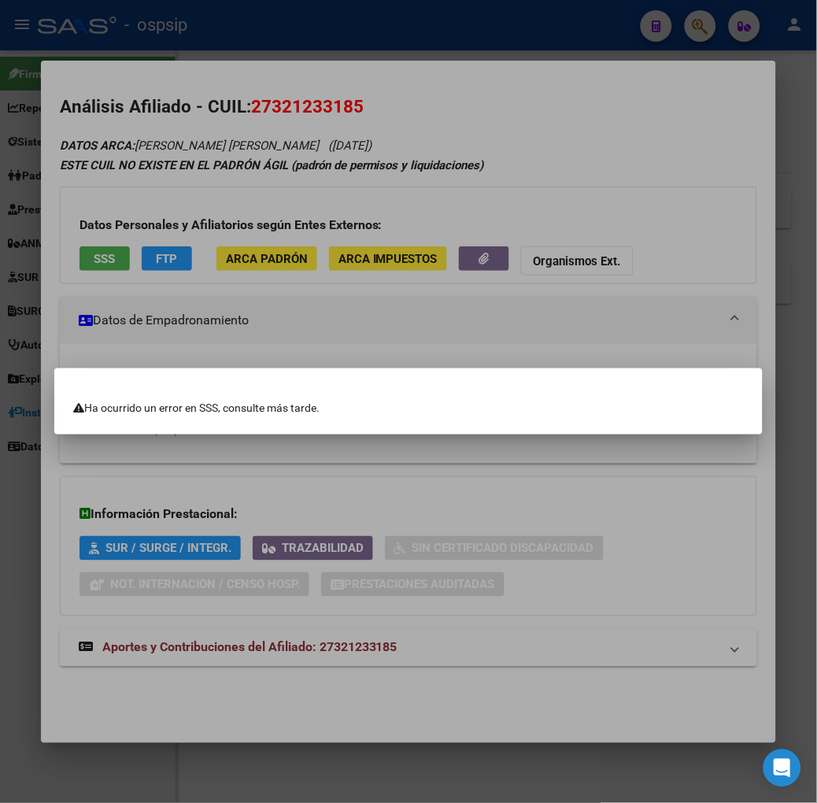
click at [586, 312] on div at bounding box center [408, 401] width 817 height 803
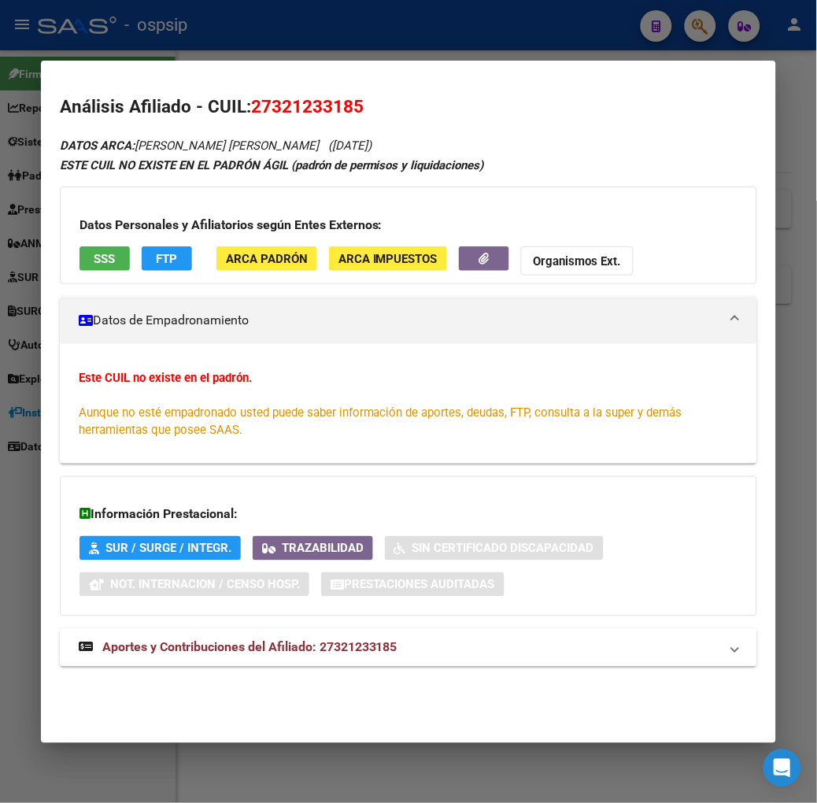
click at [93, 261] on button "SSS" at bounding box center [104, 258] width 50 height 24
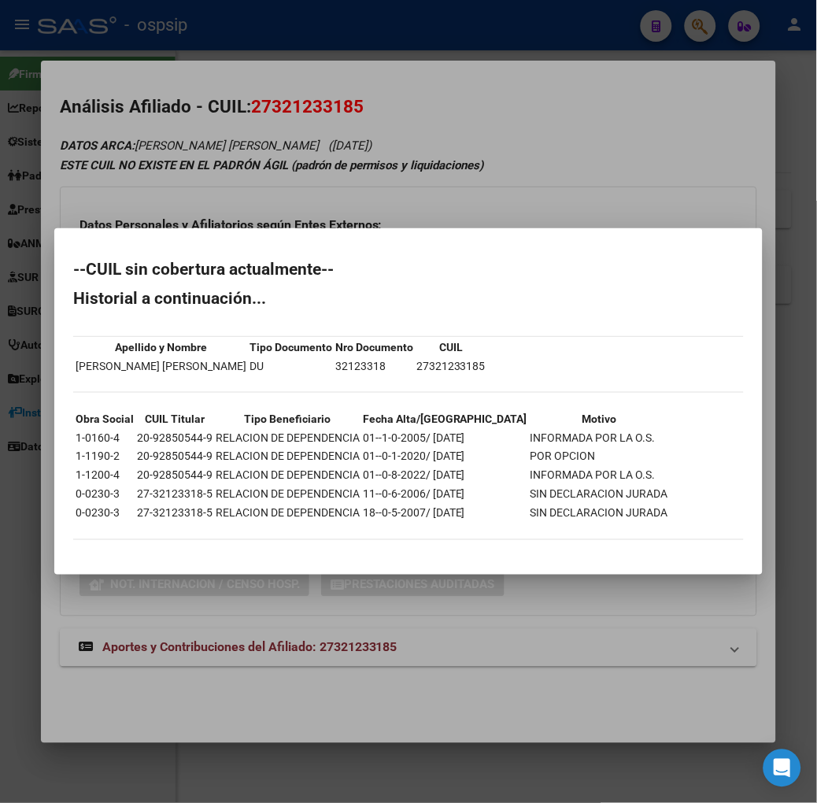
click at [183, 57] on div at bounding box center [408, 401] width 817 height 803
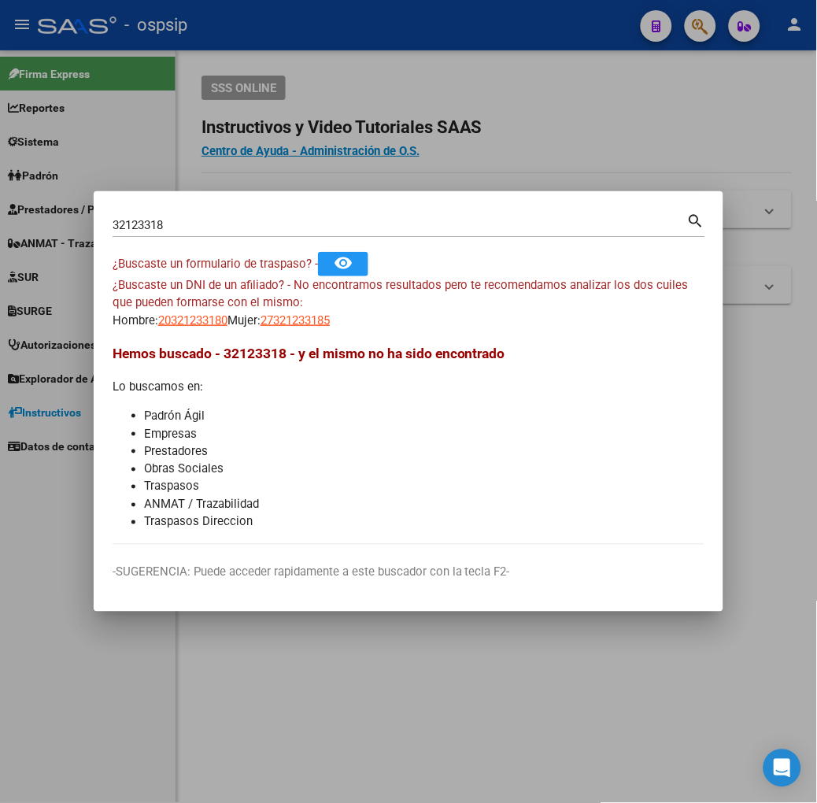
click at [176, 230] on input "32123318" at bounding box center [400, 225] width 575 height 14
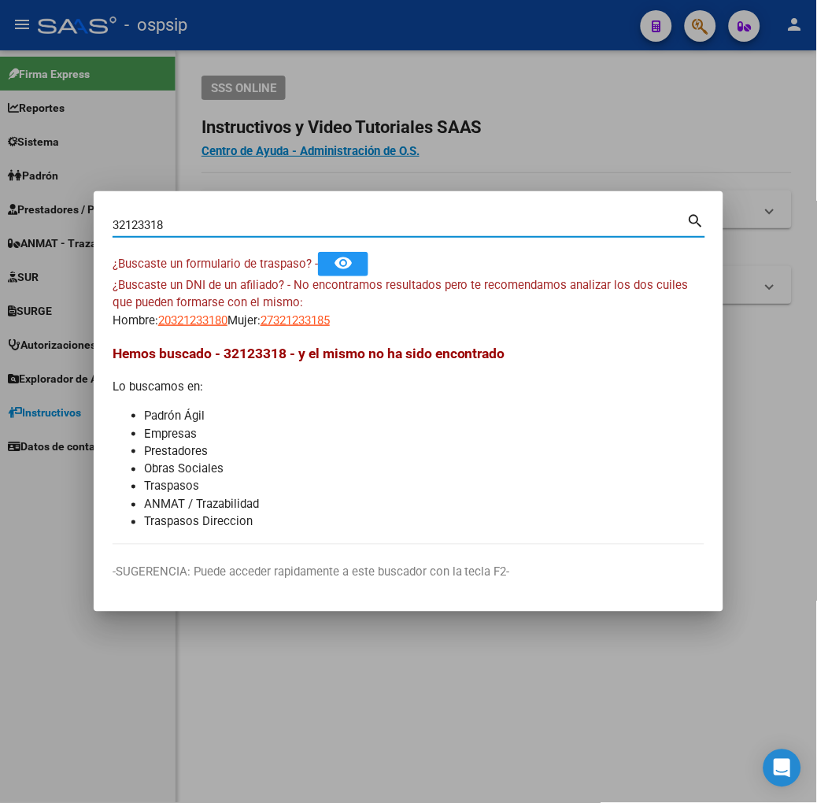
click at [176, 230] on input "32123318" at bounding box center [400, 225] width 575 height 14
type input "34068259"
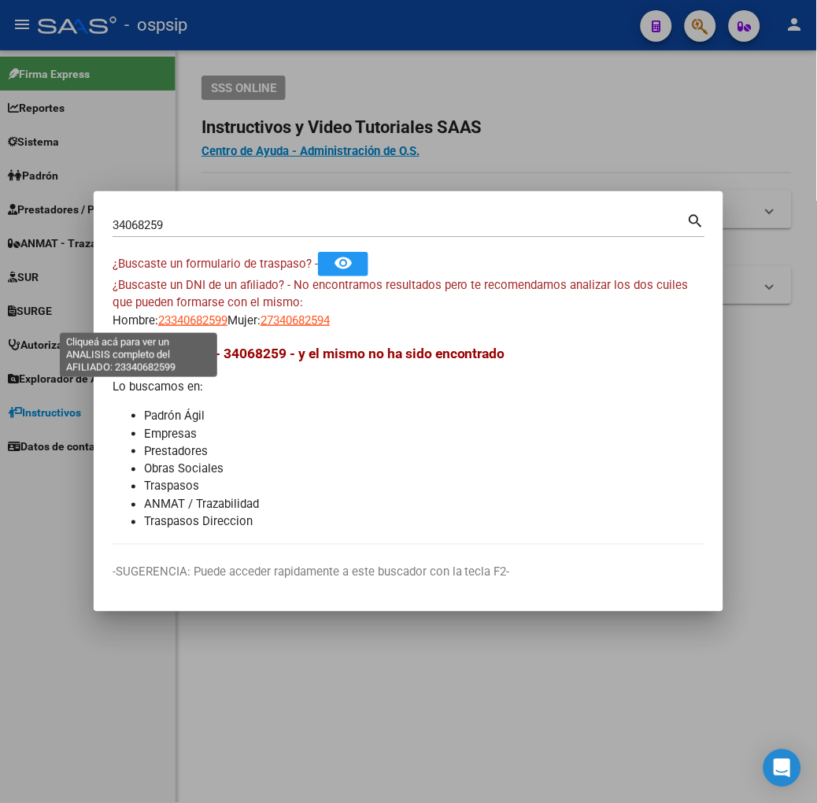
click at [158, 319] on span "23340682599" at bounding box center [192, 320] width 69 height 14
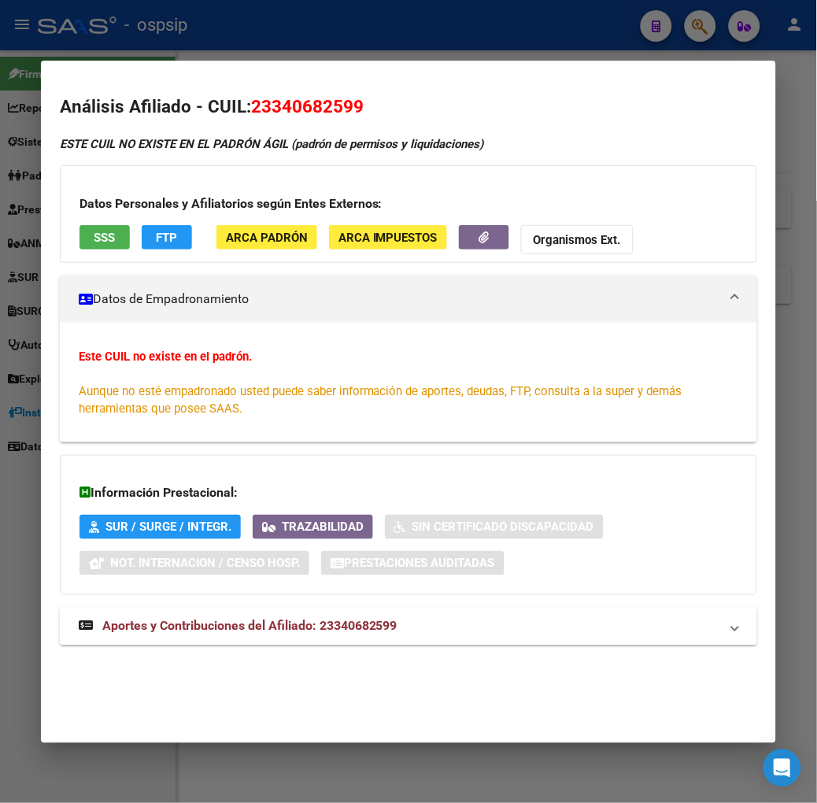
click at [84, 40] on div at bounding box center [408, 401] width 817 height 803
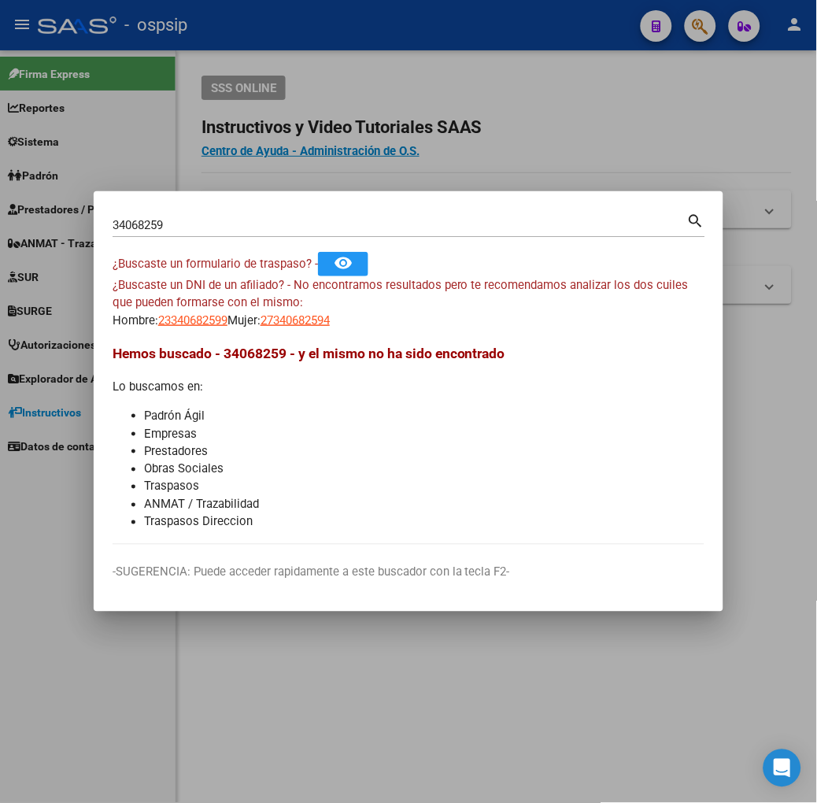
click at [260, 316] on span "27340682594" at bounding box center [294, 320] width 69 height 14
type textarea "27340682594"
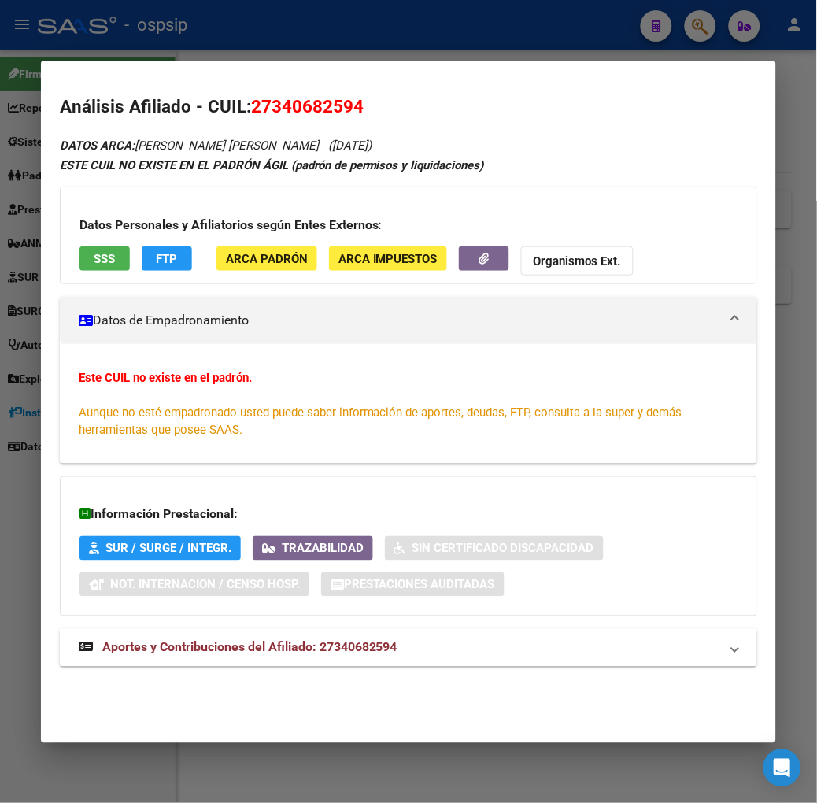
click at [79, 249] on button "SSS" at bounding box center [104, 258] width 50 height 24
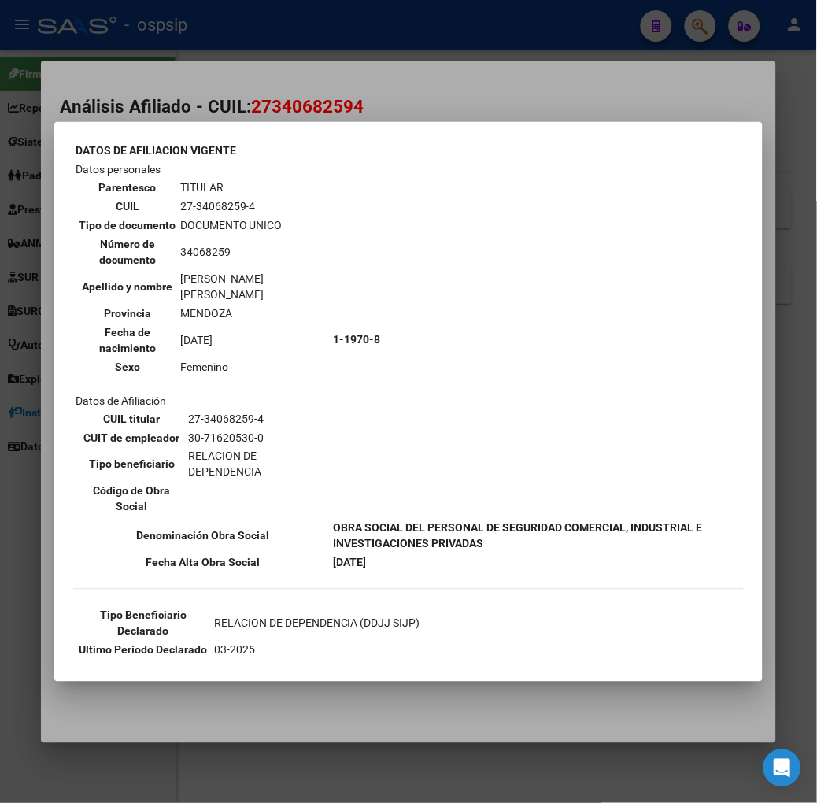
scroll to position [87, 0]
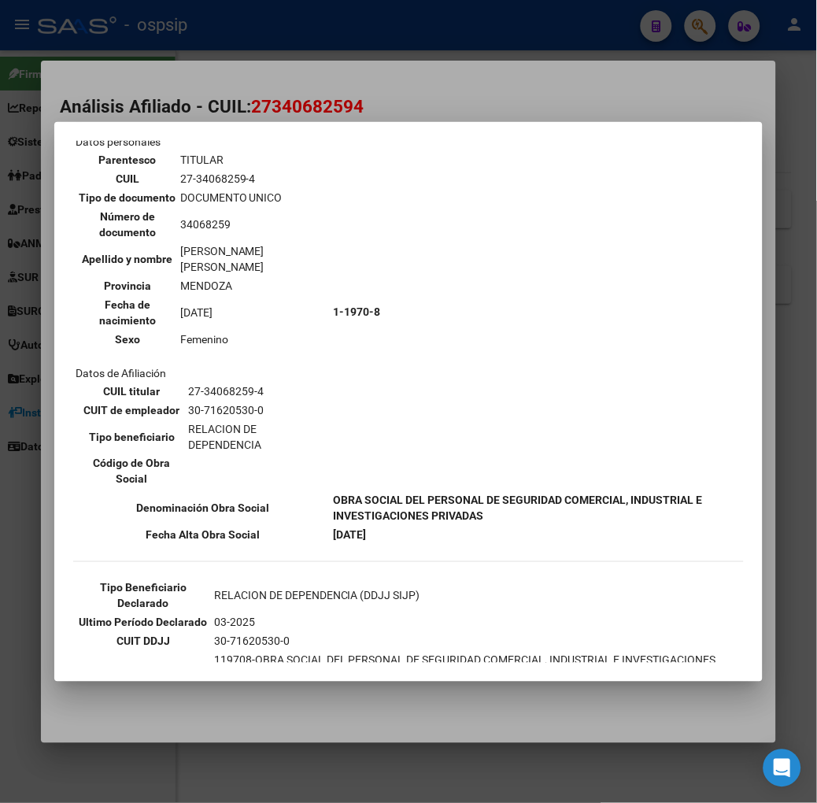
click at [213, 31] on div at bounding box center [408, 401] width 817 height 803
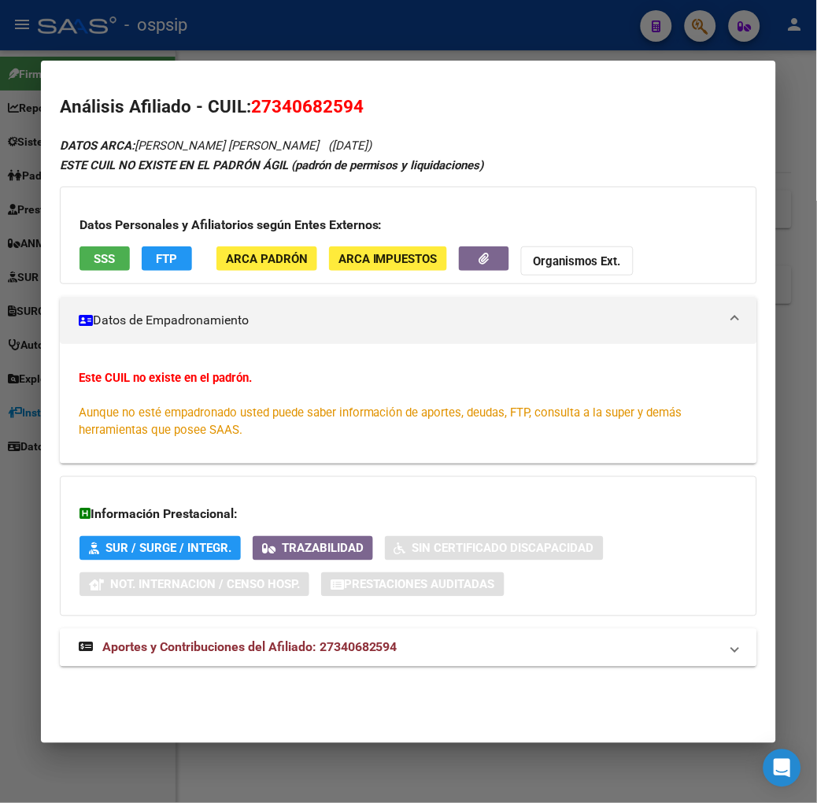
click at [290, 640] on span "Aportes y Contribuciones del Afiliado: 27340682594" at bounding box center [249, 647] width 295 height 15
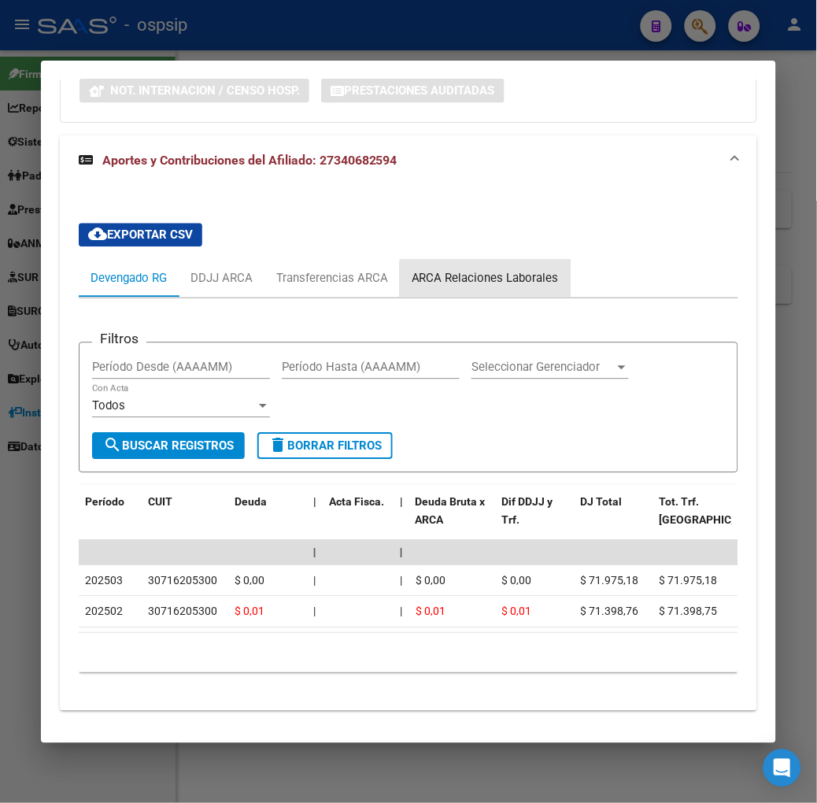
click at [470, 281] on div "ARCA Relaciones Laborales" at bounding box center [485, 278] width 147 height 17
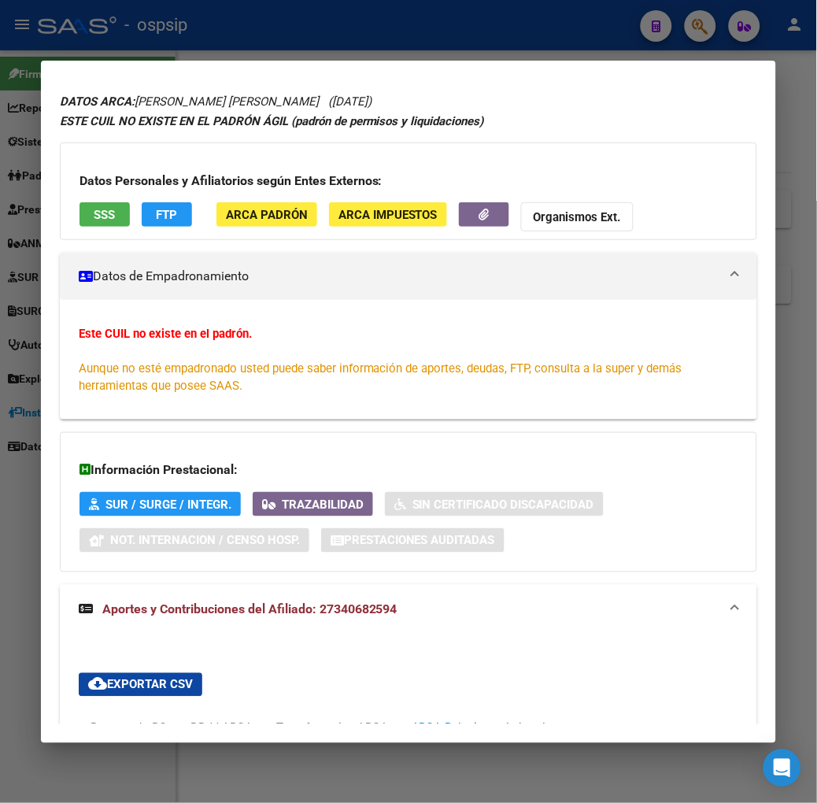
scroll to position [0, 0]
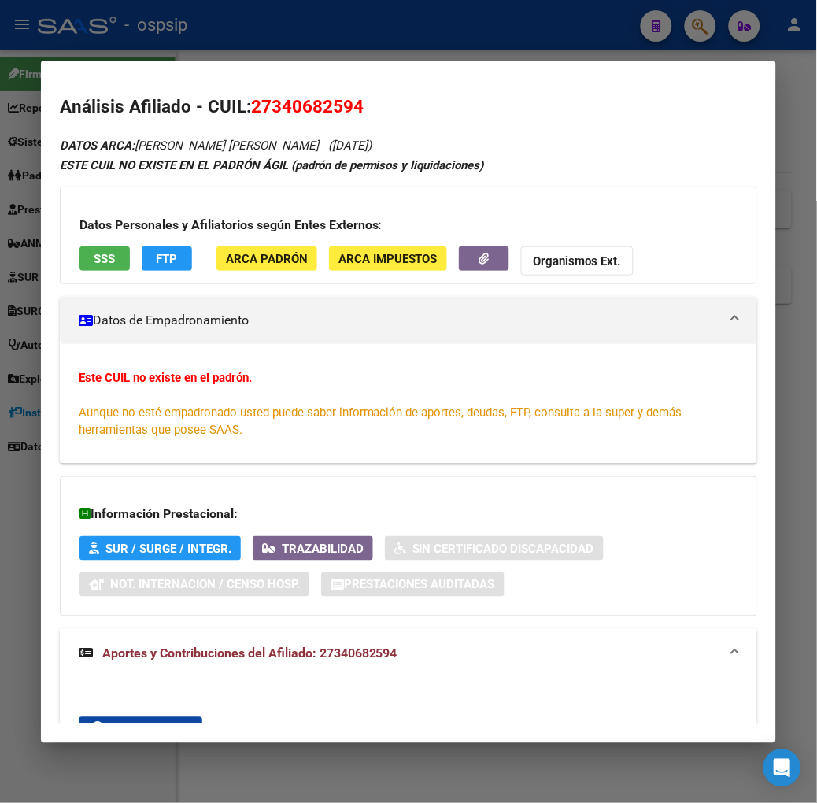
click at [215, 30] on div at bounding box center [408, 401] width 817 height 803
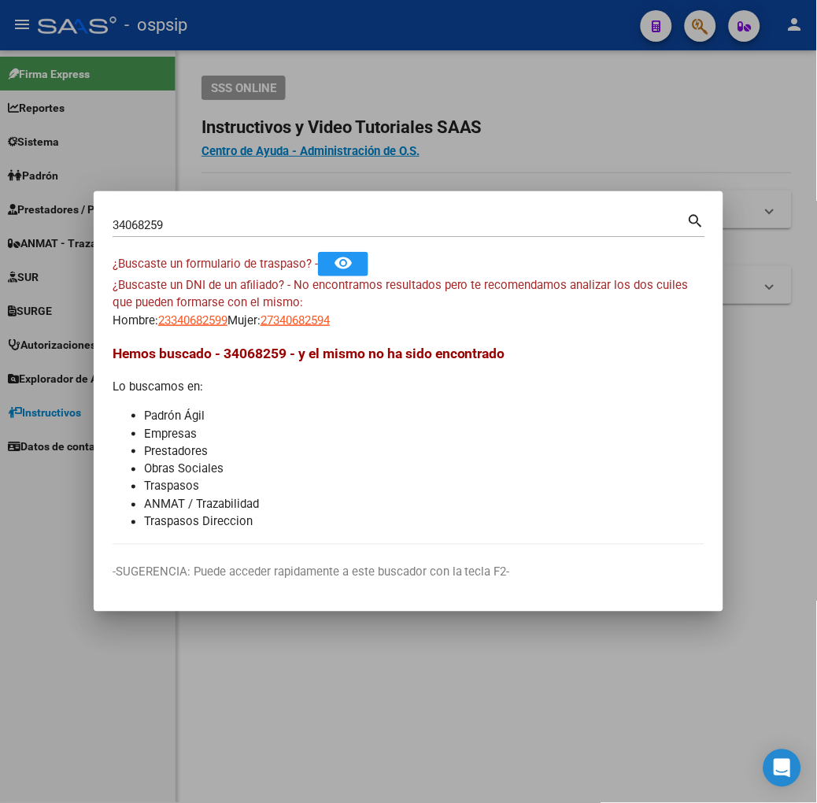
click at [187, 214] on div "34068259 Buscar (apellido, dni, cuil, [PERSON_NAME], cuit, obra social)" at bounding box center [400, 225] width 575 height 24
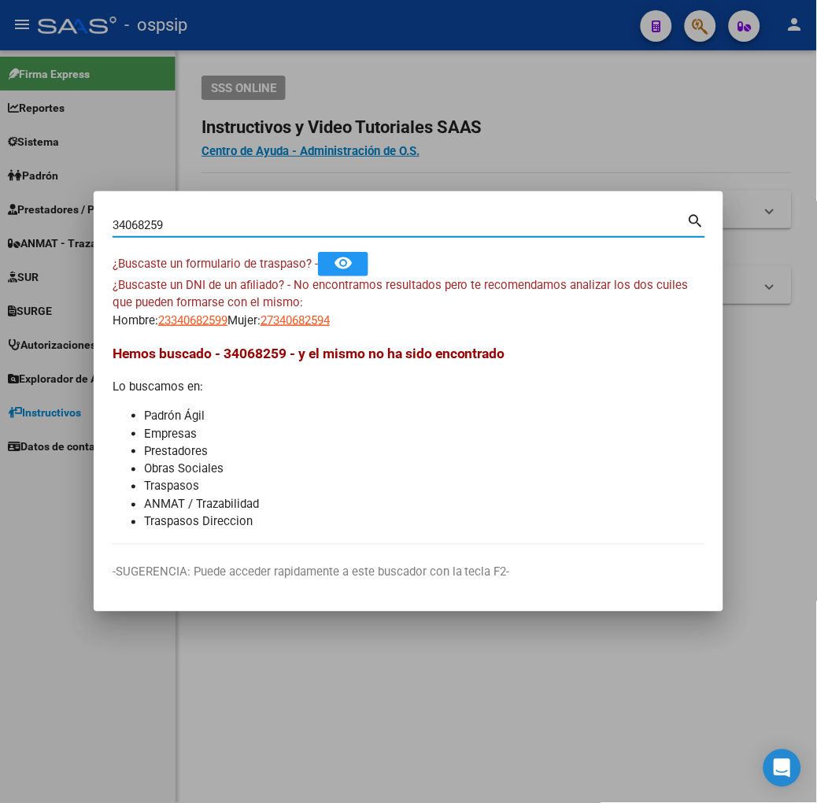
click at [187, 214] on div "34068259 Buscar (apellido, dni, cuil, [PERSON_NAME], cuit, obra social)" at bounding box center [400, 225] width 575 height 24
click at [186, 214] on div "34068259 Buscar (apellido, dni, cuil, [PERSON_NAME], cuit, obra social)" at bounding box center [400, 225] width 575 height 24
click at [189, 218] on input "34068259" at bounding box center [400, 225] width 575 height 14
type input "34237086"
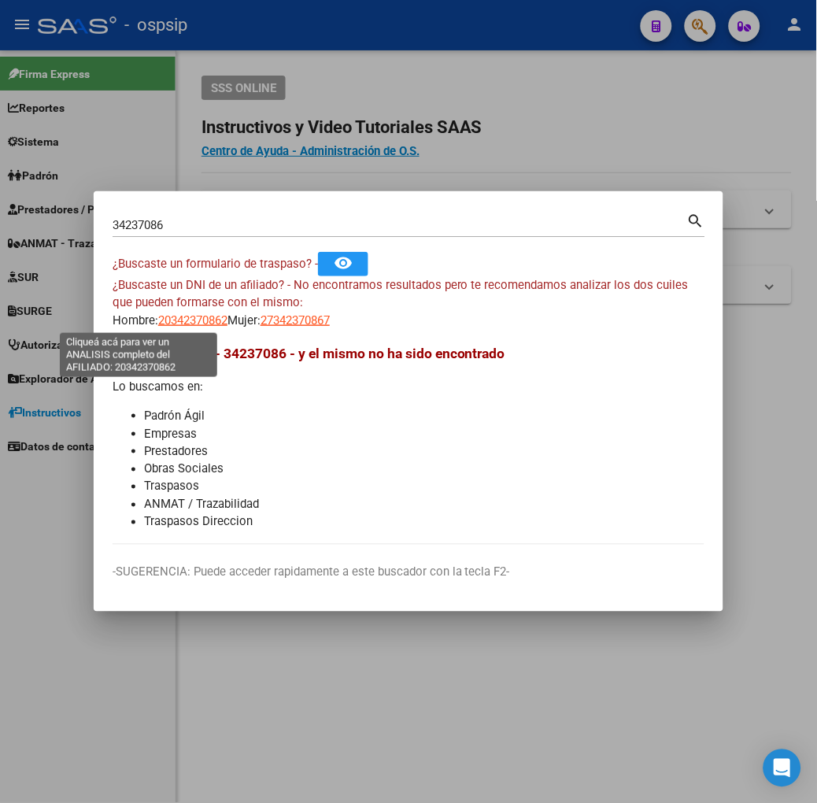
click at [158, 320] on span "20342370862" at bounding box center [192, 320] width 69 height 14
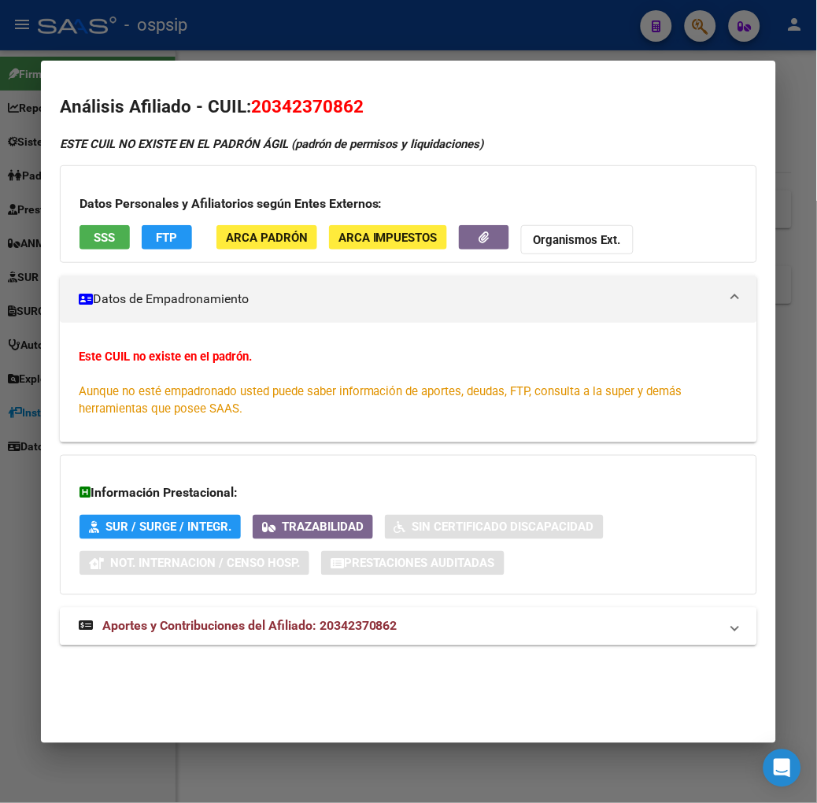
click at [91, 29] on div at bounding box center [408, 401] width 817 height 803
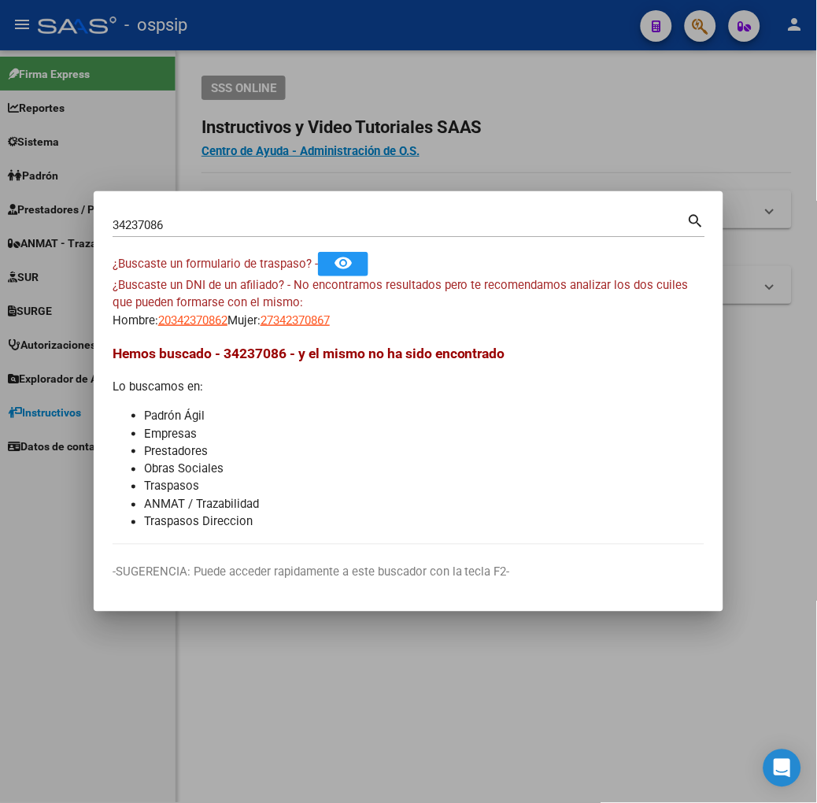
click at [264, 305] on div "¿Buscaste un DNI de un afiliado? - No encontramos resultados pero te recomendam…" at bounding box center [409, 303] width 592 height 54
click at [271, 320] on span "27342370867" at bounding box center [294, 320] width 69 height 14
type textarea "27342370867"
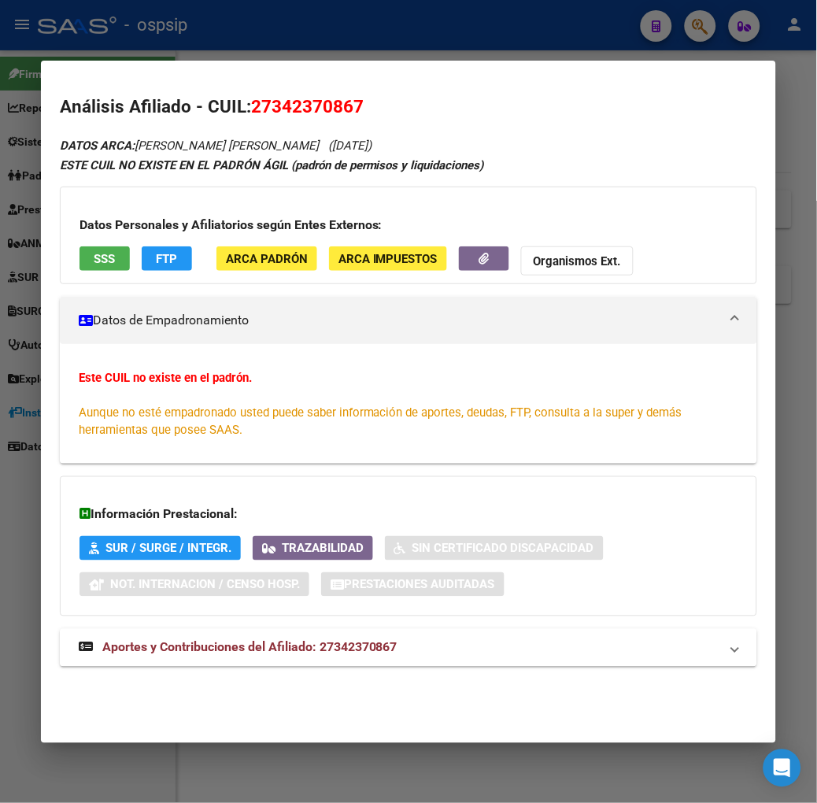
click at [90, 260] on button "SSS" at bounding box center [104, 258] width 50 height 24
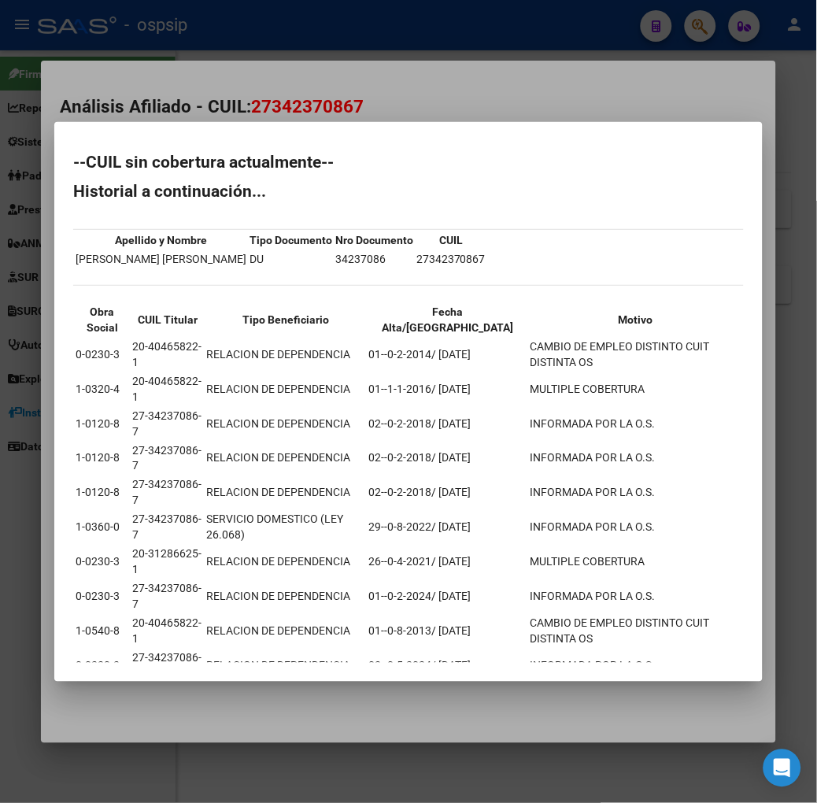
click at [206, 142] on div at bounding box center [408, 401] width 817 height 803
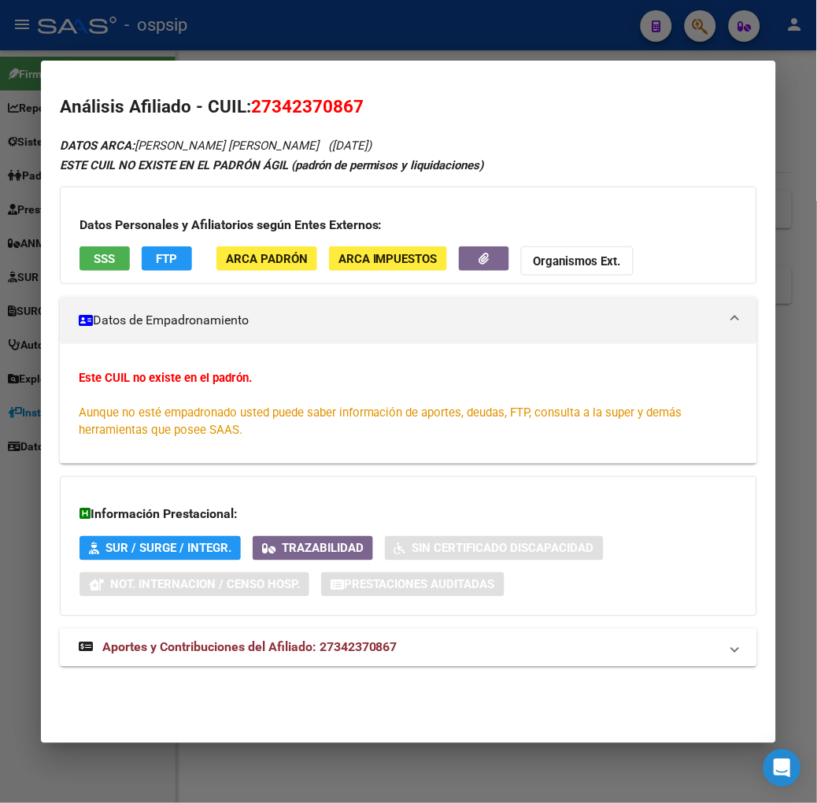
click at [205, 35] on div at bounding box center [408, 401] width 817 height 803
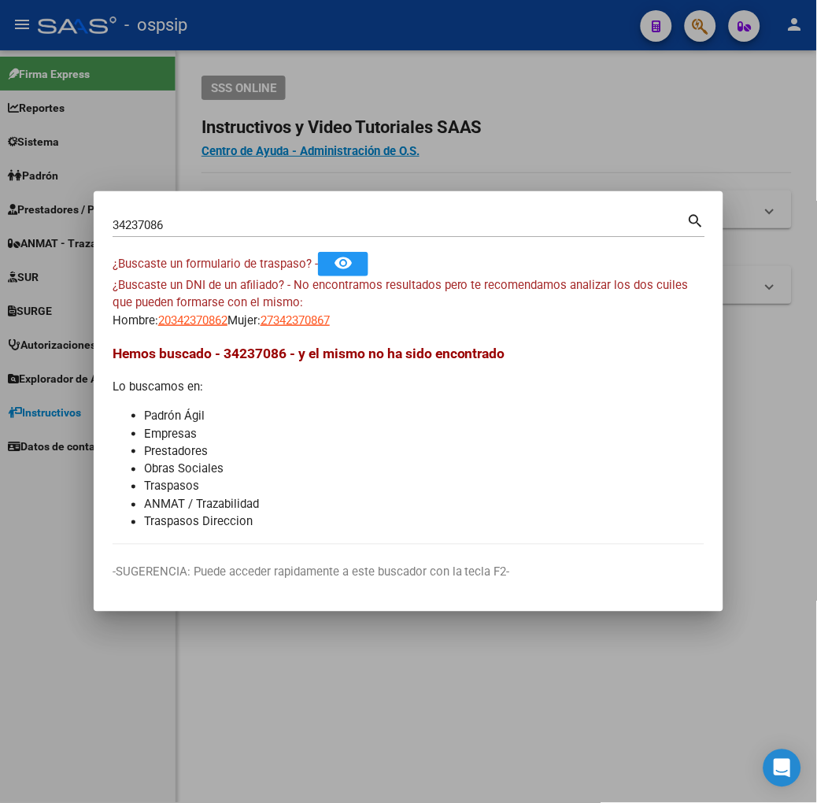
click at [179, 211] on div "34237086 Buscar (apellido, dni, [PERSON_NAME], [PERSON_NAME], cuit, obra social…" at bounding box center [409, 223] width 593 height 27
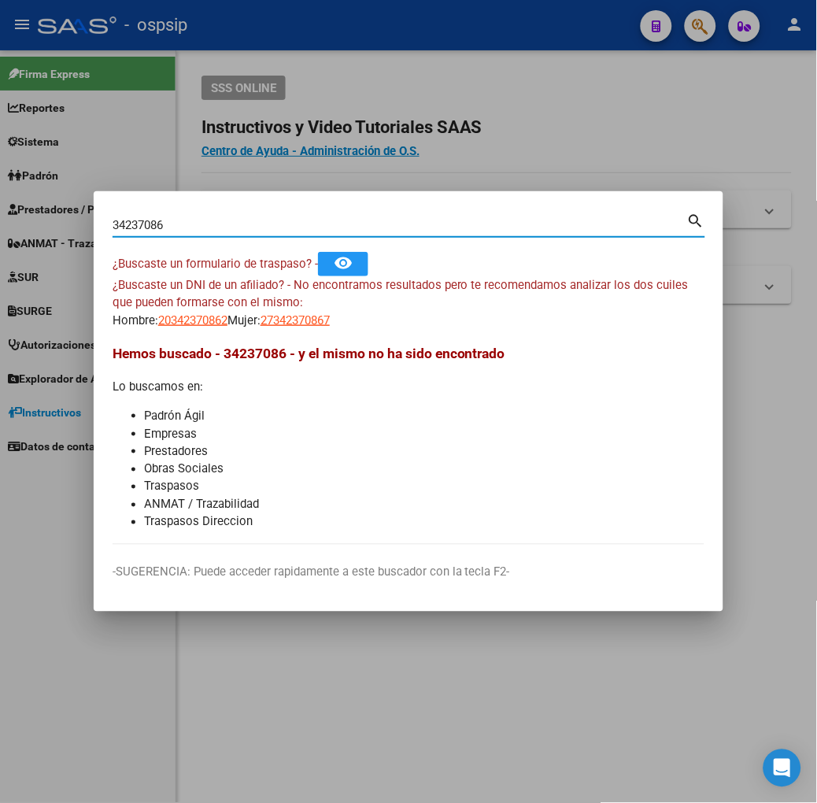
click at [179, 211] on div "34237086 Buscar (apellido, dni, [PERSON_NAME], [PERSON_NAME], cuit, obra social…" at bounding box center [409, 223] width 593 height 27
click at [186, 224] on input "34237086" at bounding box center [400, 225] width 575 height 14
type input "27340373"
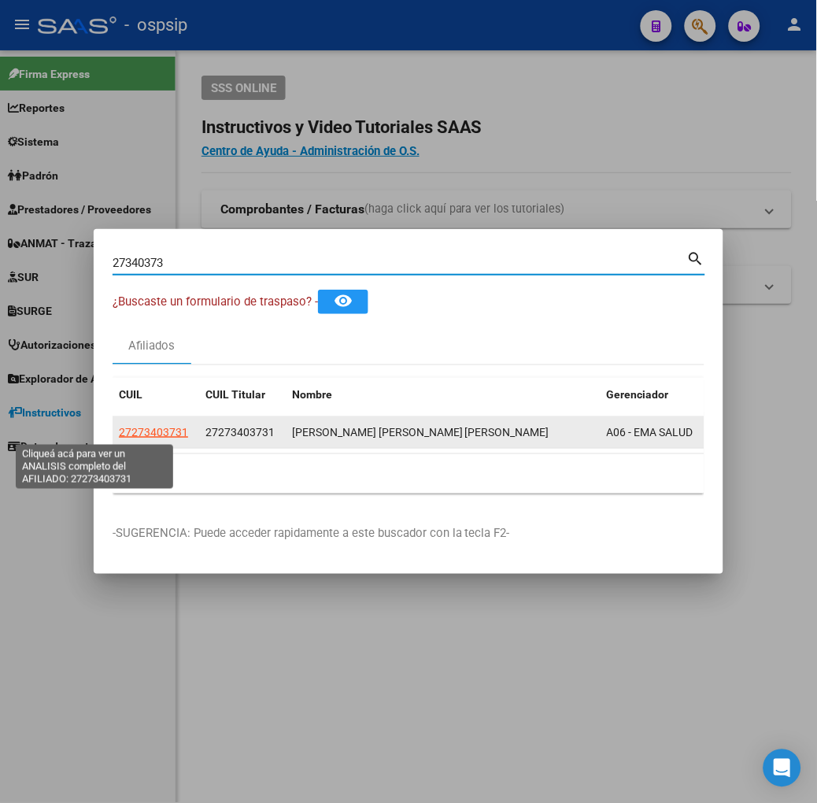
click at [119, 430] on span "27273403731" at bounding box center [153, 432] width 69 height 13
type textarea "27273403731"
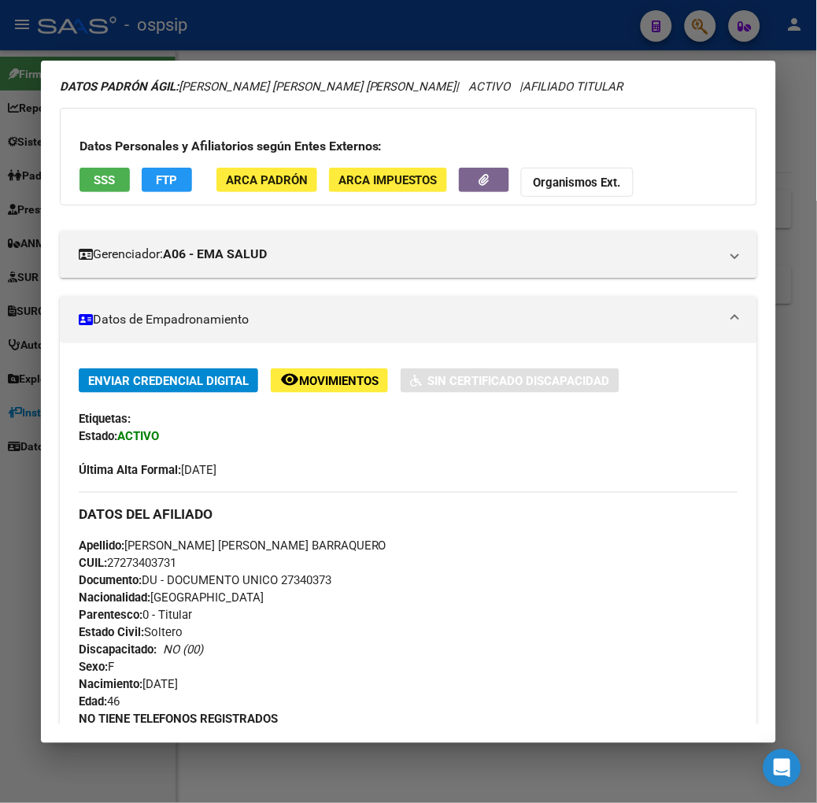
scroll to position [87, 0]
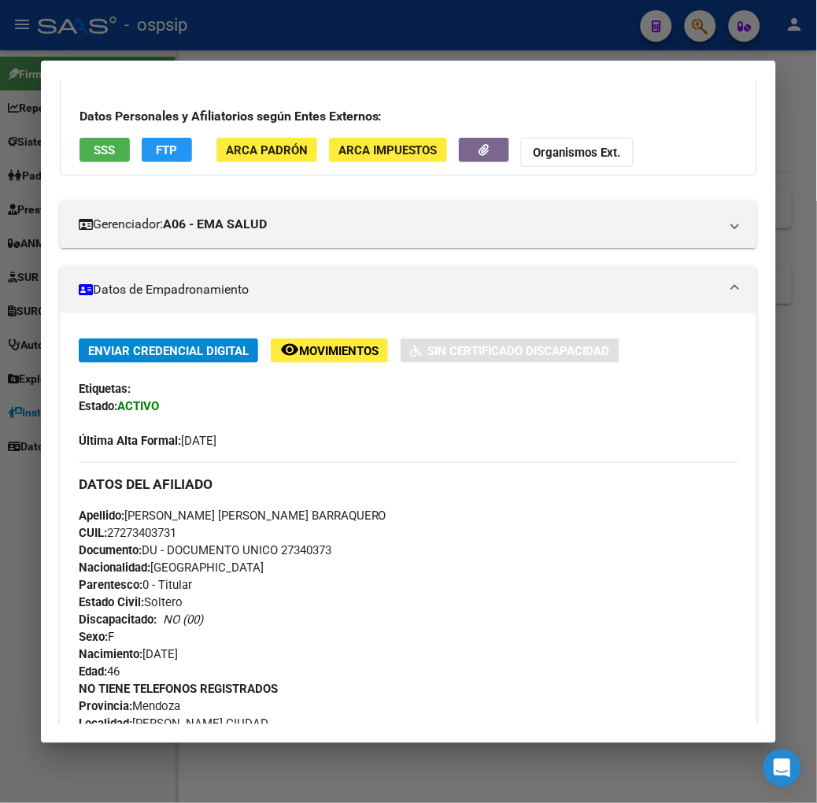
drag, startPoint x: 96, startPoint y: 168, endPoint x: 89, endPoint y: 161, distance: 10.0
click at [92, 166] on div "Datos Personales y Afiliatorios según Entes Externos: SSS FTP ARCA Padrón ARCA …" at bounding box center [408, 127] width 697 height 98
click at [87, 161] on button "SSS" at bounding box center [104, 150] width 50 height 24
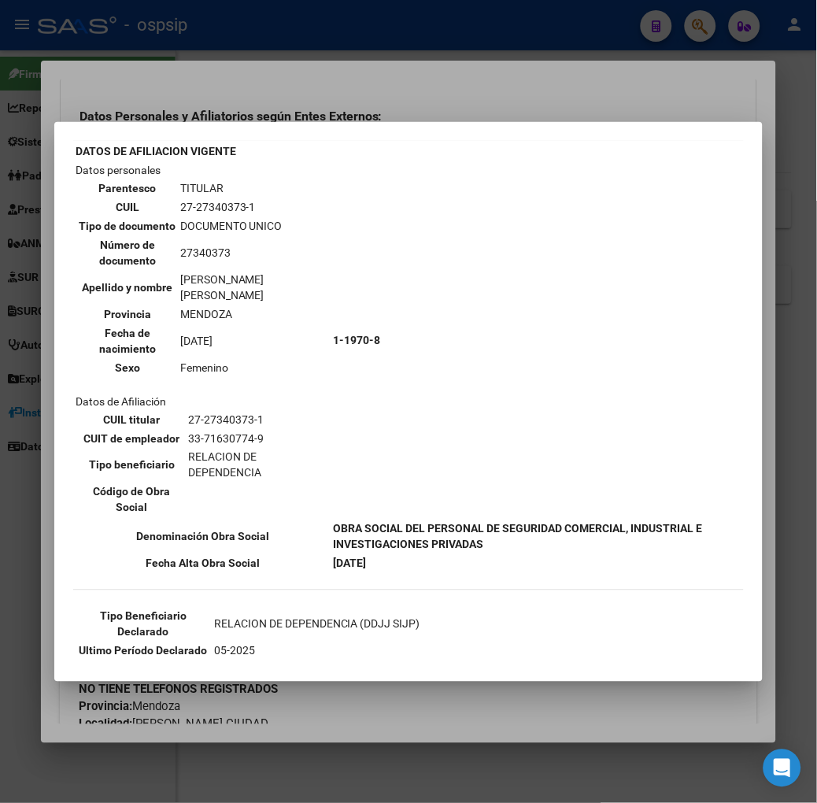
scroll to position [135, 0]
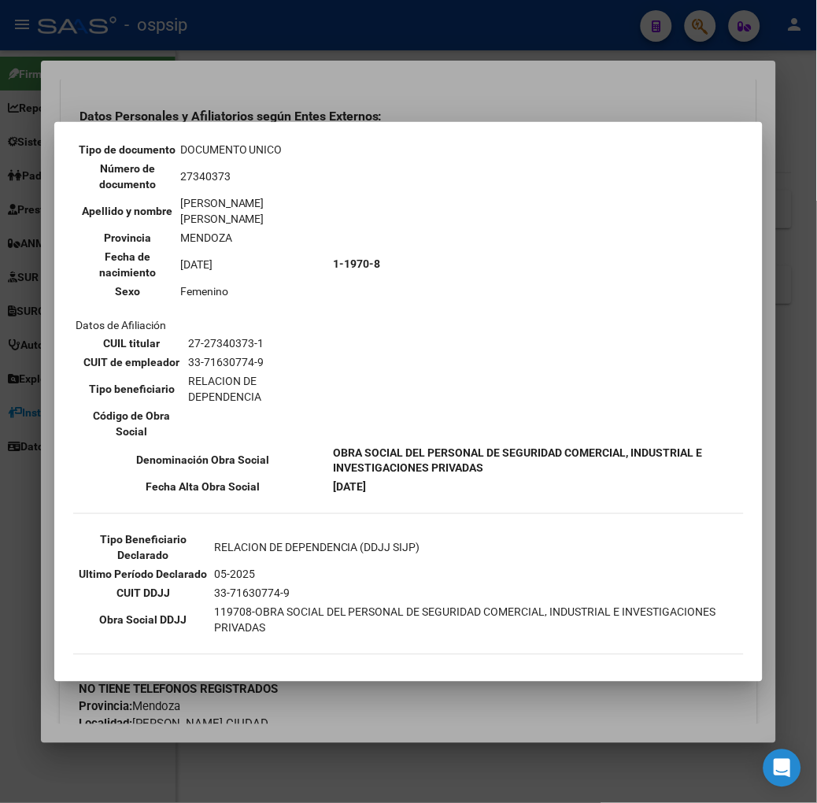
click at [286, 93] on div at bounding box center [408, 401] width 817 height 803
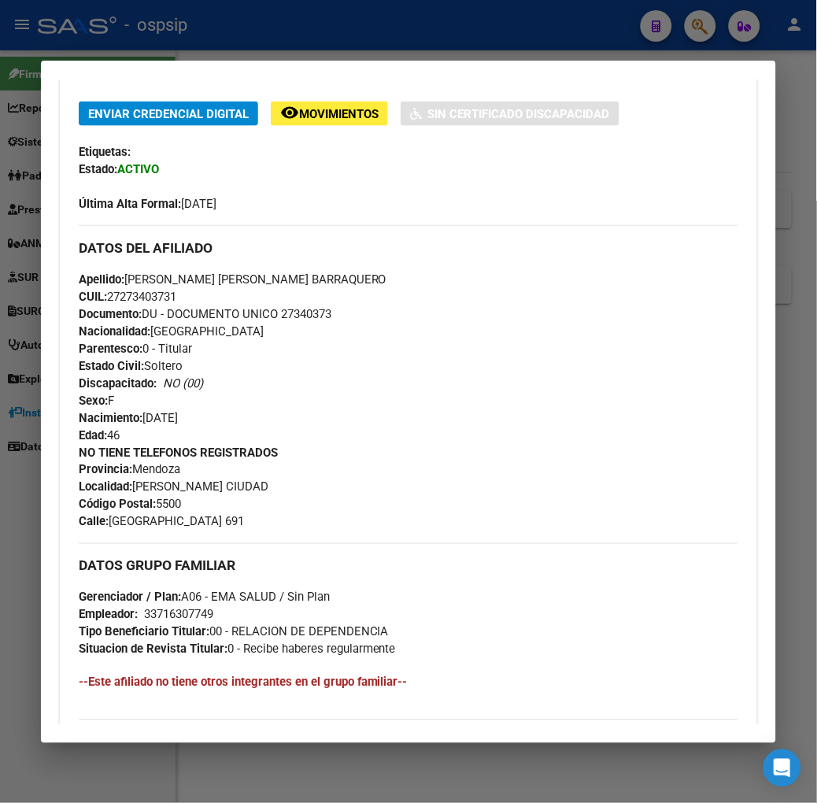
scroll to position [349, 0]
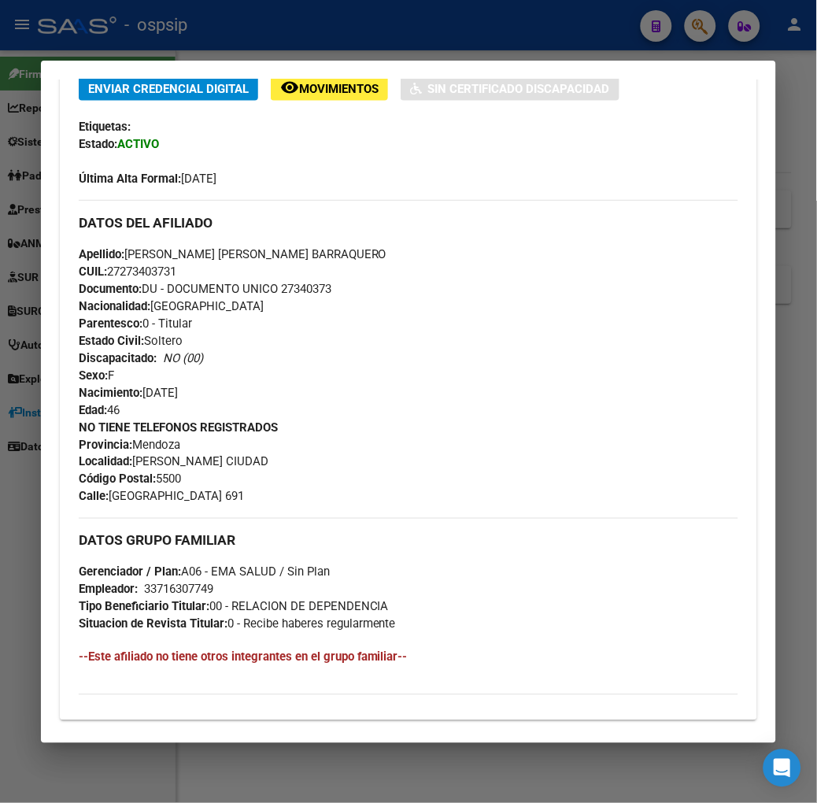
click at [253, 28] on div at bounding box center [408, 401] width 817 height 803
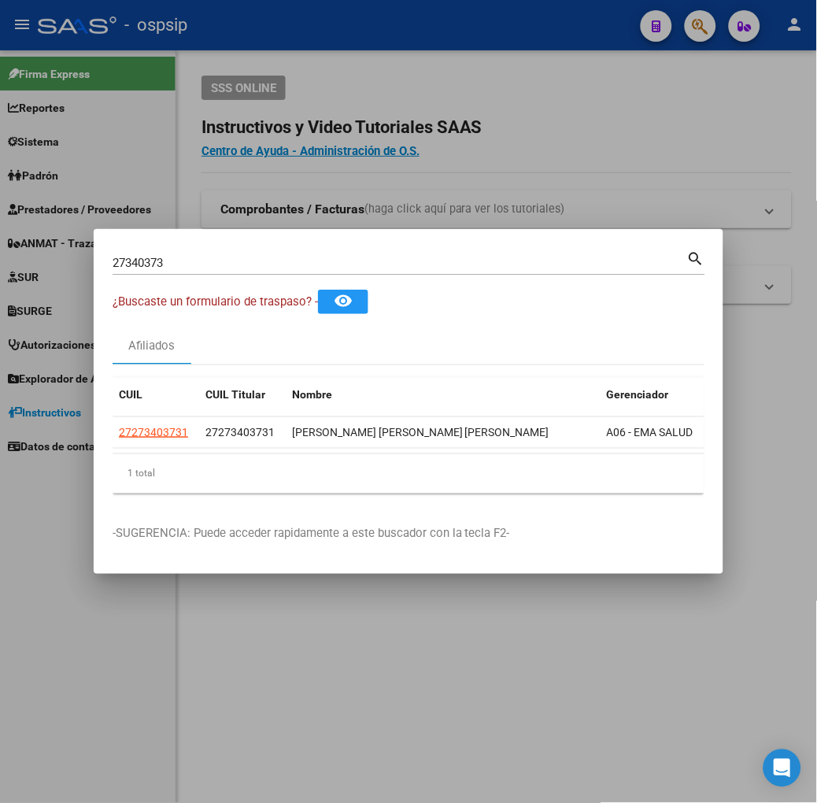
click at [168, 272] on div "27340373 Buscar (apellido, dni, [PERSON_NAME], [PERSON_NAME], cuit, obra social)" at bounding box center [400, 263] width 575 height 24
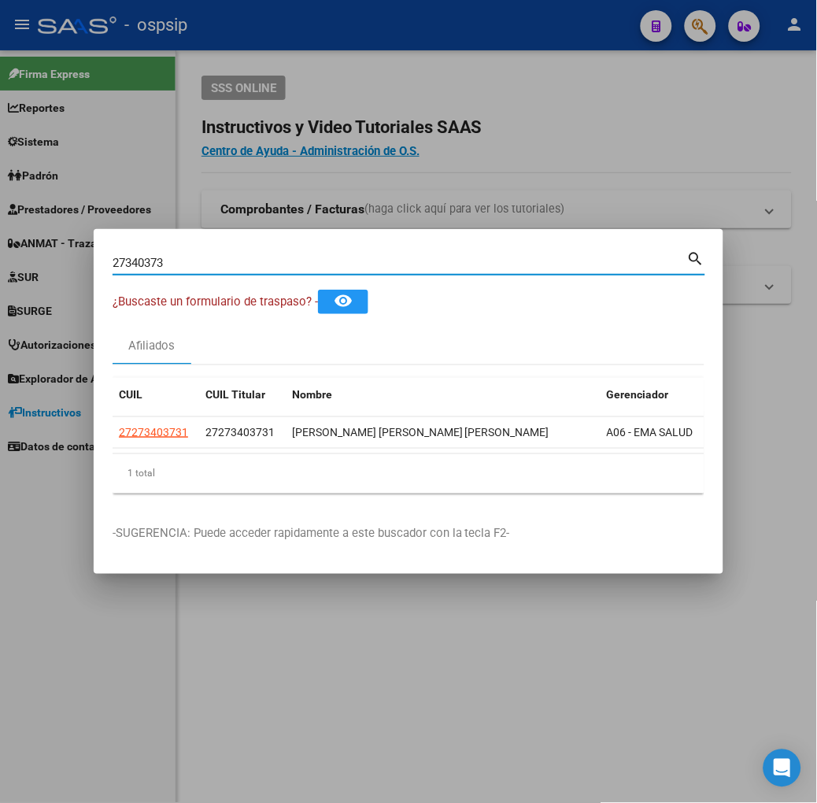
click at [165, 257] on input "27340373" at bounding box center [400, 263] width 575 height 14
type input "44662122"
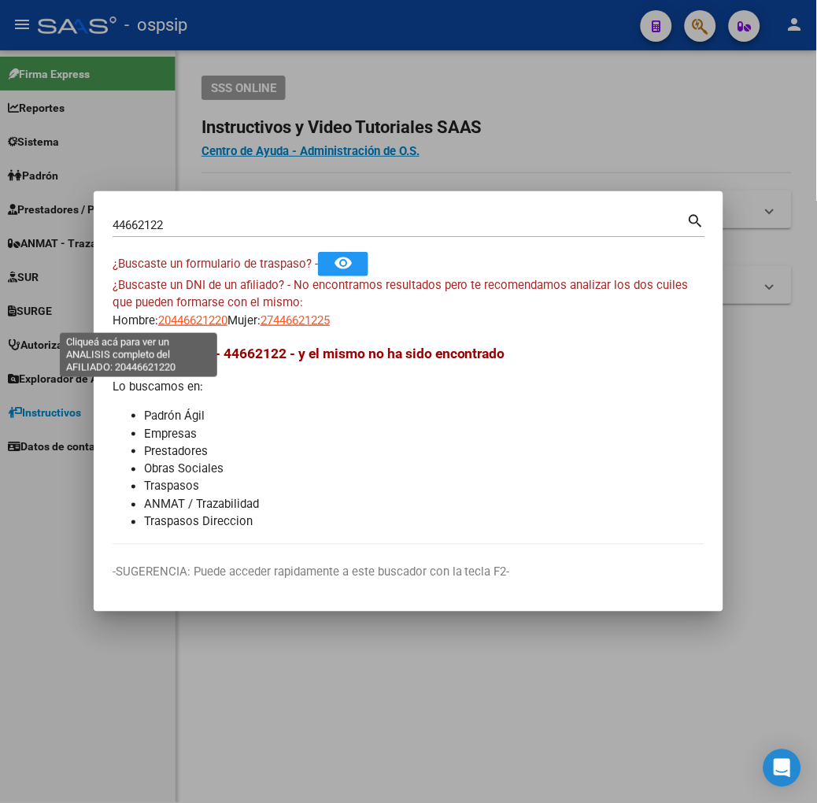
click at [158, 319] on span "20446621220" at bounding box center [192, 320] width 69 height 14
type textarea "20446621220"
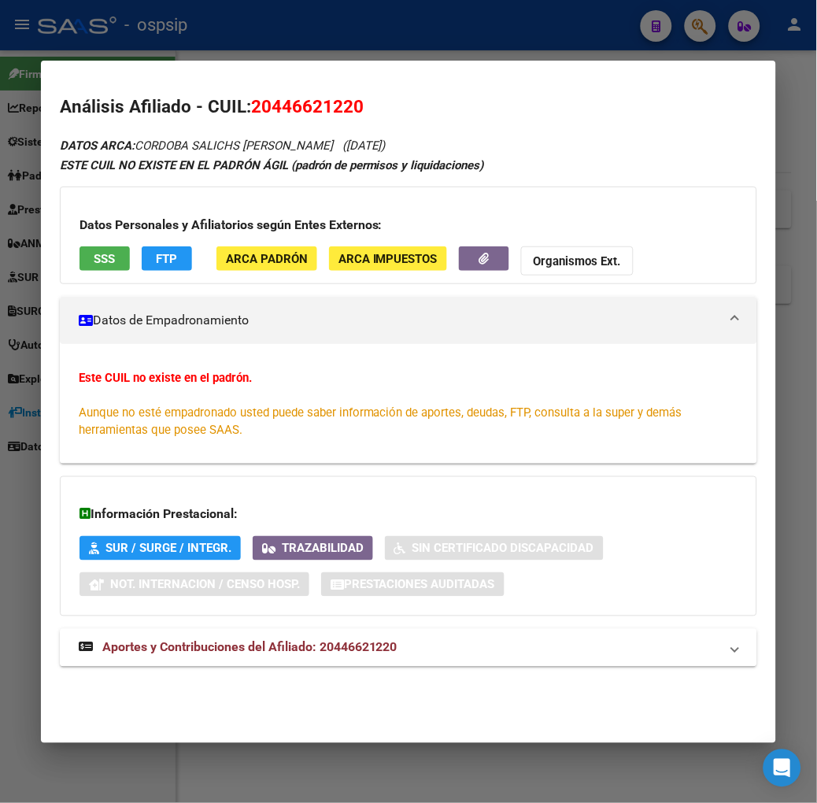
click at [79, 249] on button "SSS" at bounding box center [104, 258] width 50 height 24
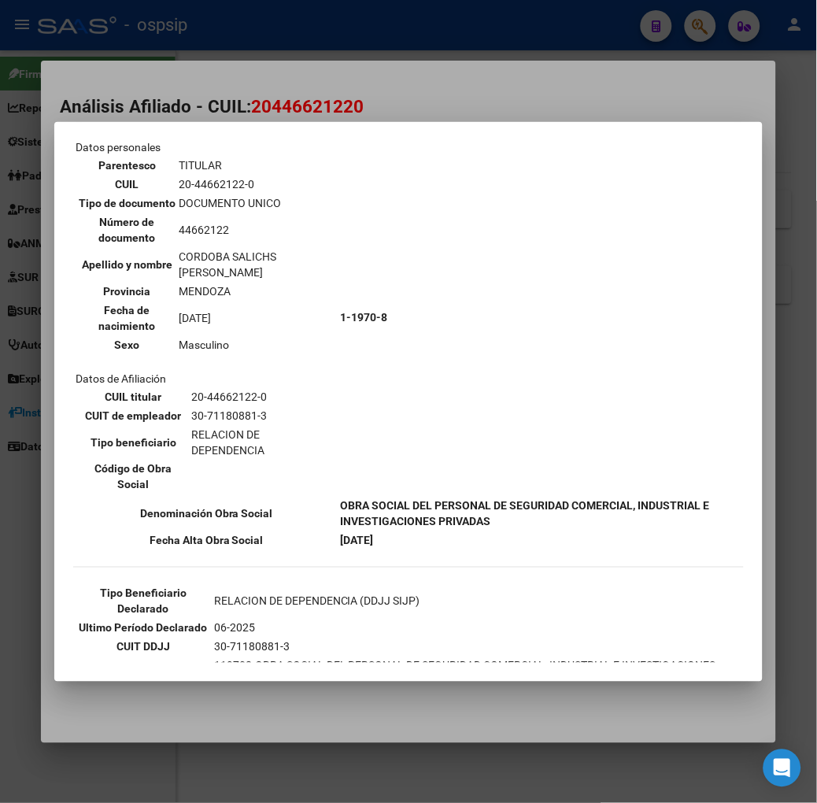
scroll to position [153, 0]
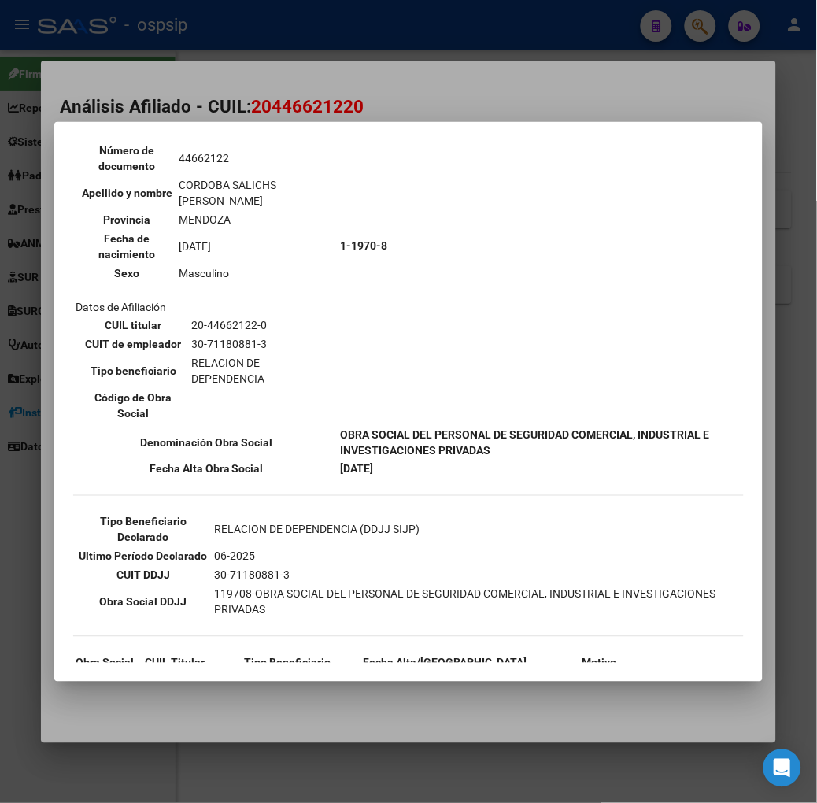
click at [353, 76] on div at bounding box center [408, 401] width 817 height 803
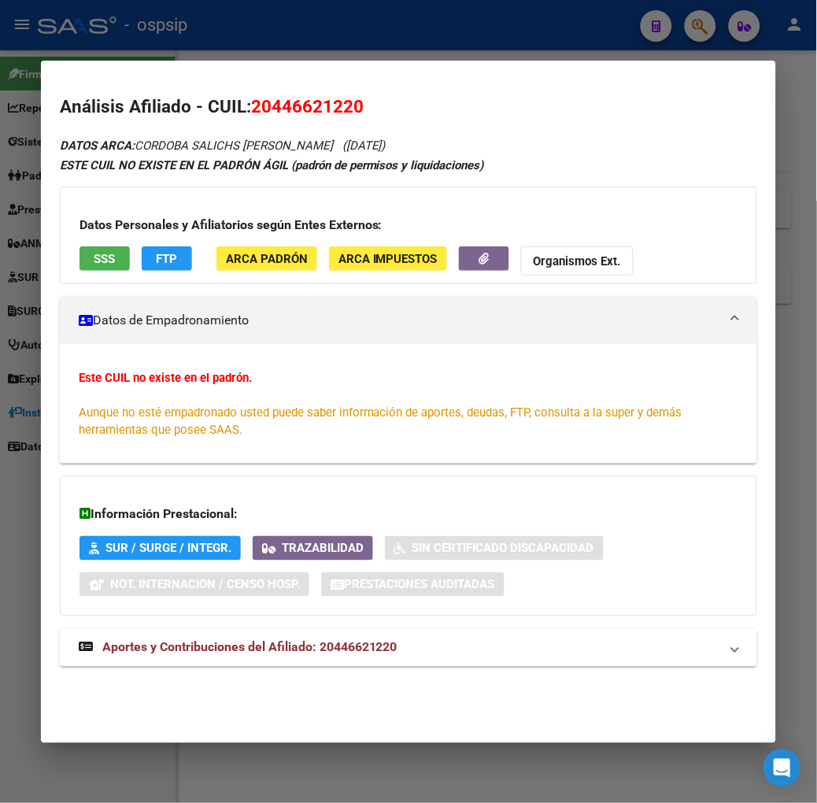
click at [253, 45] on div at bounding box center [408, 401] width 817 height 803
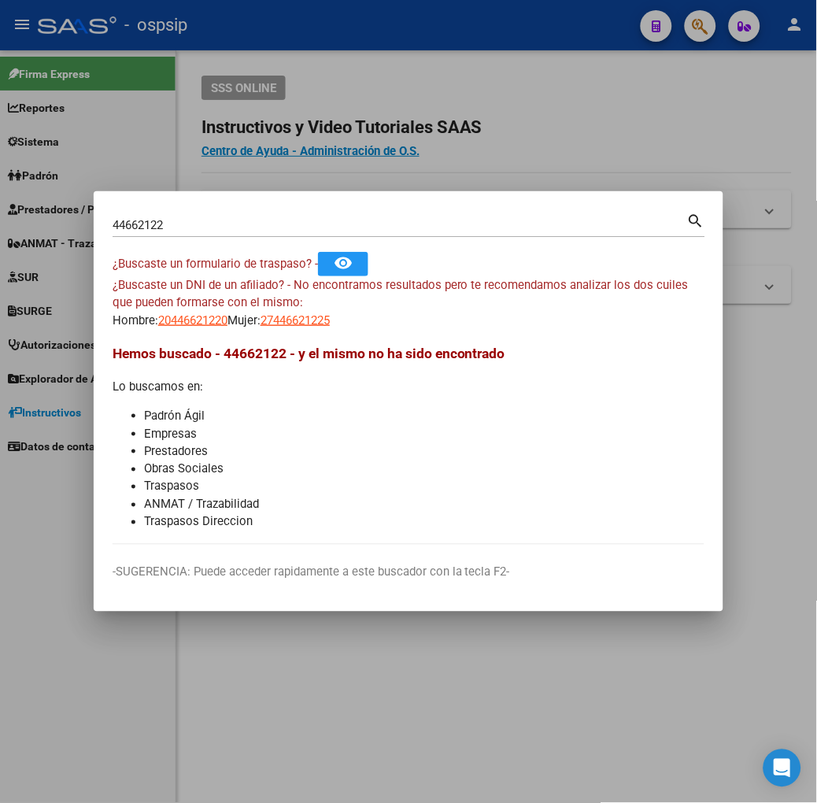
click at [185, 239] on div "44662122 Buscar (apellido, dni, [PERSON_NAME], [PERSON_NAME], cuit, obra social…" at bounding box center [409, 231] width 593 height 42
click at [176, 230] on input "44662122" at bounding box center [400, 225] width 575 height 14
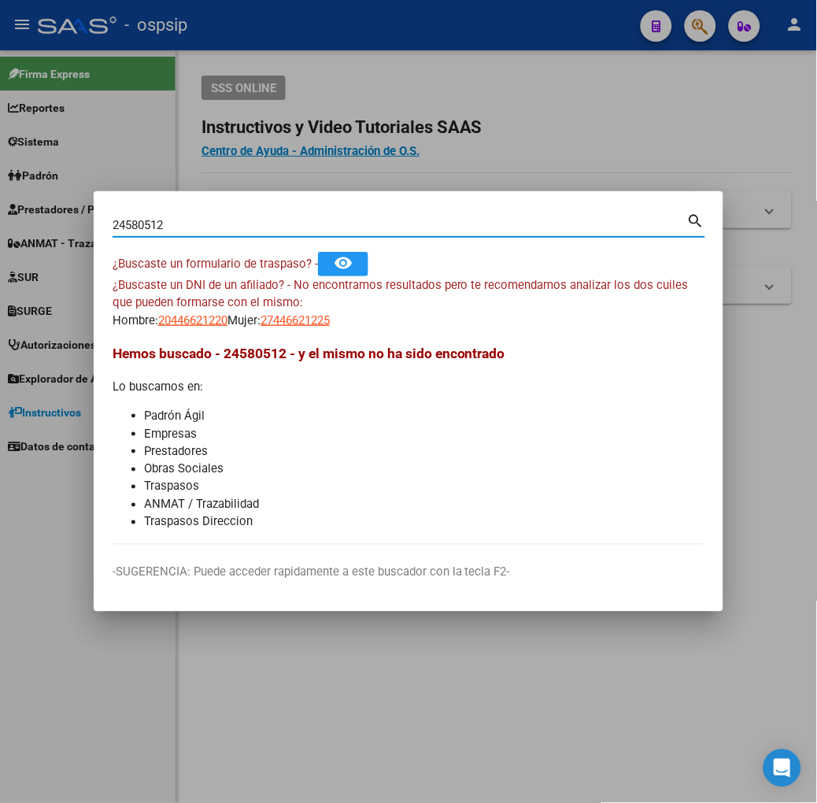
type input "24580512"
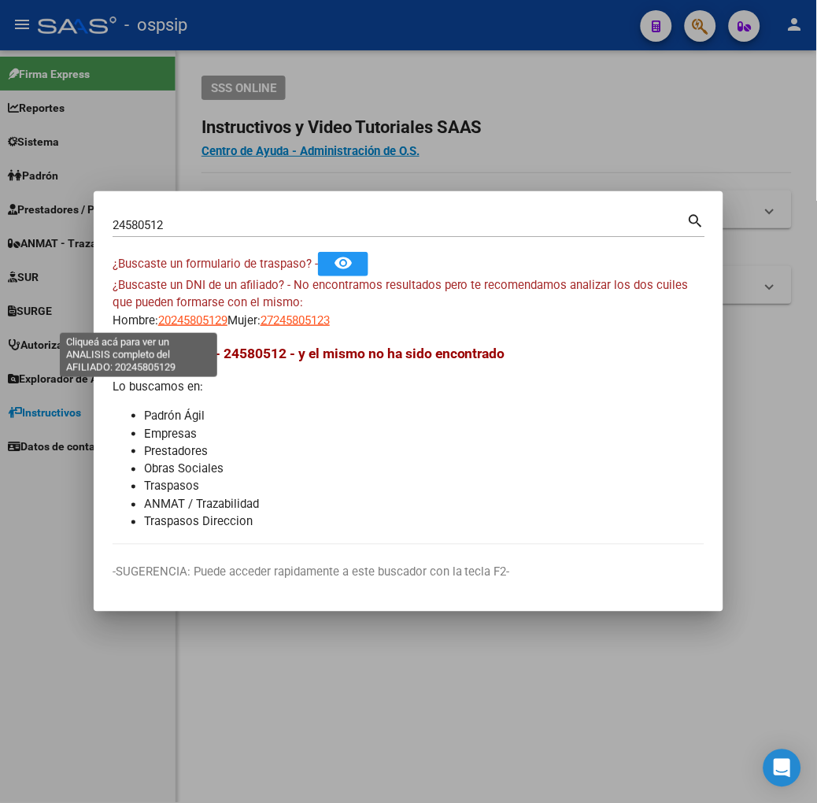
click at [158, 318] on span "20245805129" at bounding box center [192, 320] width 69 height 14
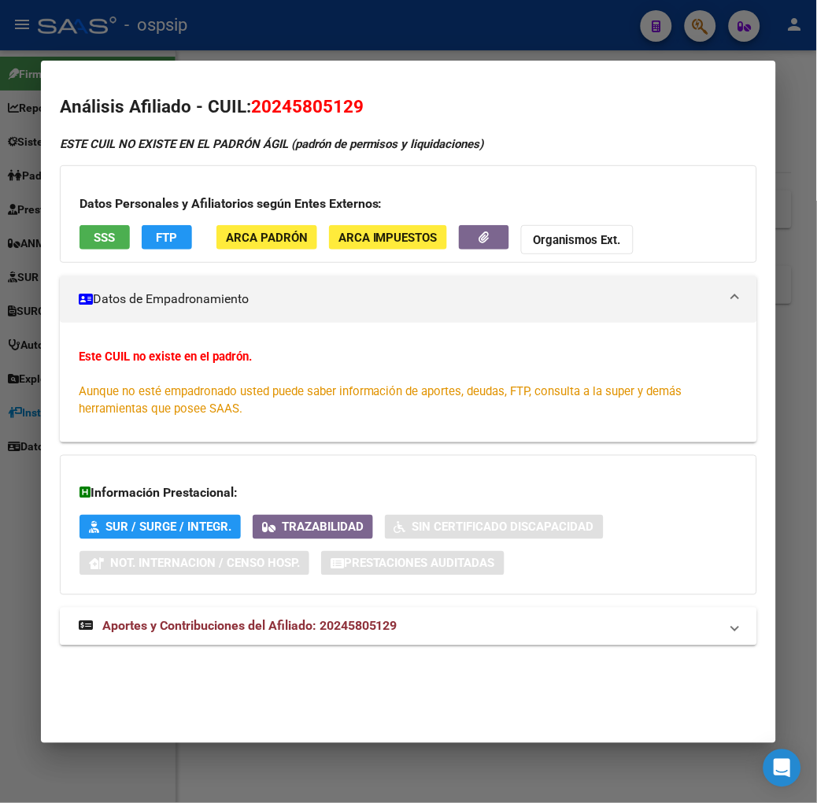
click at [185, 61] on mat-dialog-container "Análisis Afiliado - CUIL: 20245805129 ESTE CUIL NO EXISTE EN EL [PERSON_NAME] Á…" at bounding box center [408, 402] width 735 height 682
click at [221, 45] on div at bounding box center [408, 401] width 817 height 803
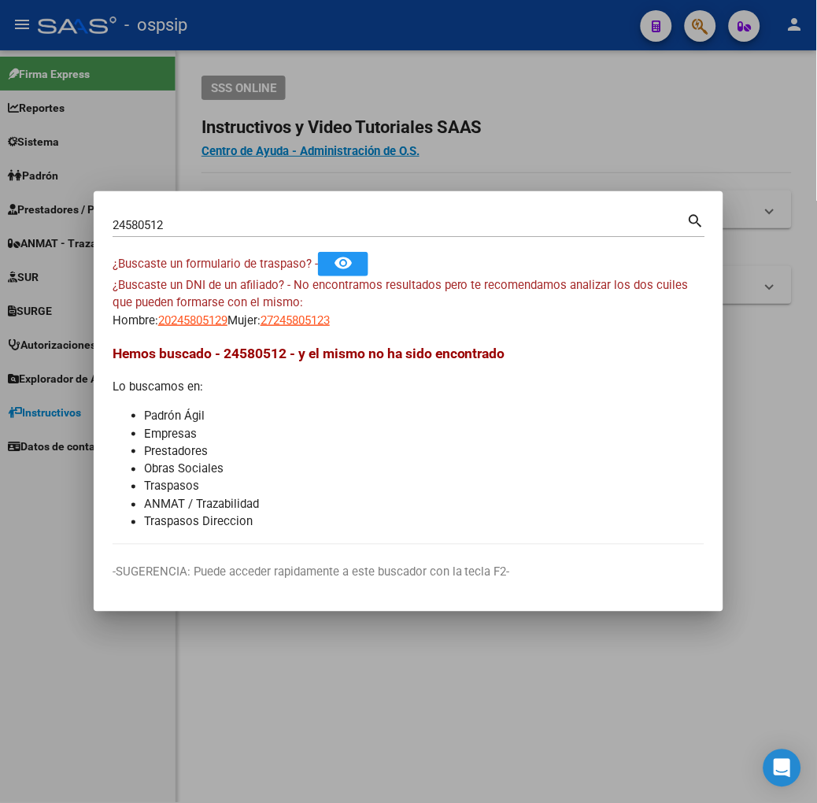
click at [260, 328] on app-link-go-to "27245805123" at bounding box center [294, 321] width 69 height 18
click at [260, 327] on app-link-go-to "27245805123" at bounding box center [294, 321] width 69 height 18
click at [260, 321] on span "27245805123" at bounding box center [294, 320] width 69 height 14
copy span "4"
type textarea "27245805123"
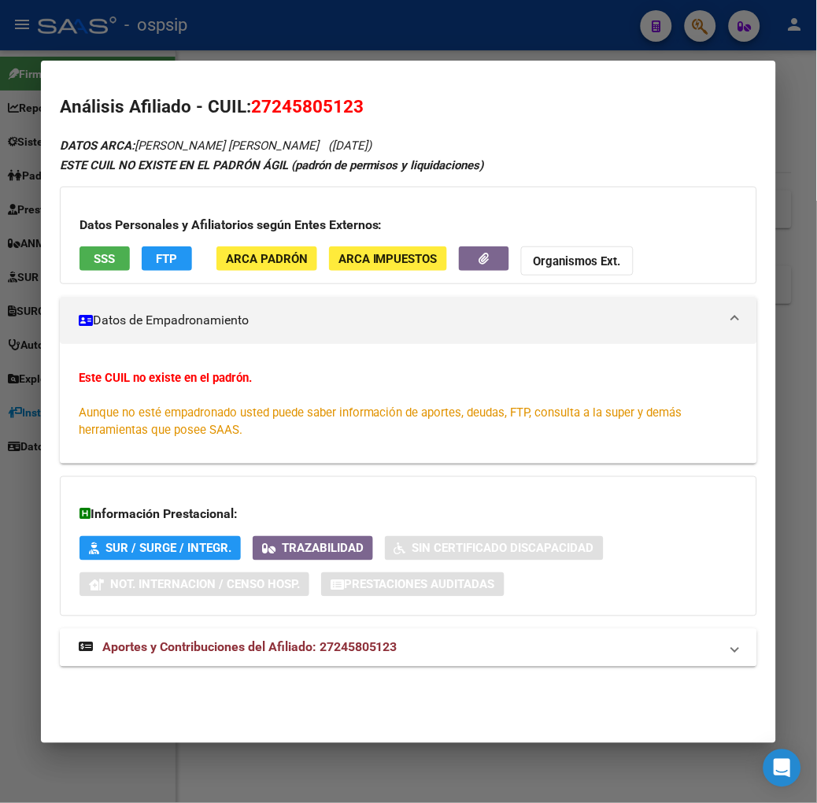
click at [215, 637] on mat-expansion-panel-header "Aportes y Contribuciones del Afiliado: 27245805123" at bounding box center [408, 648] width 697 height 38
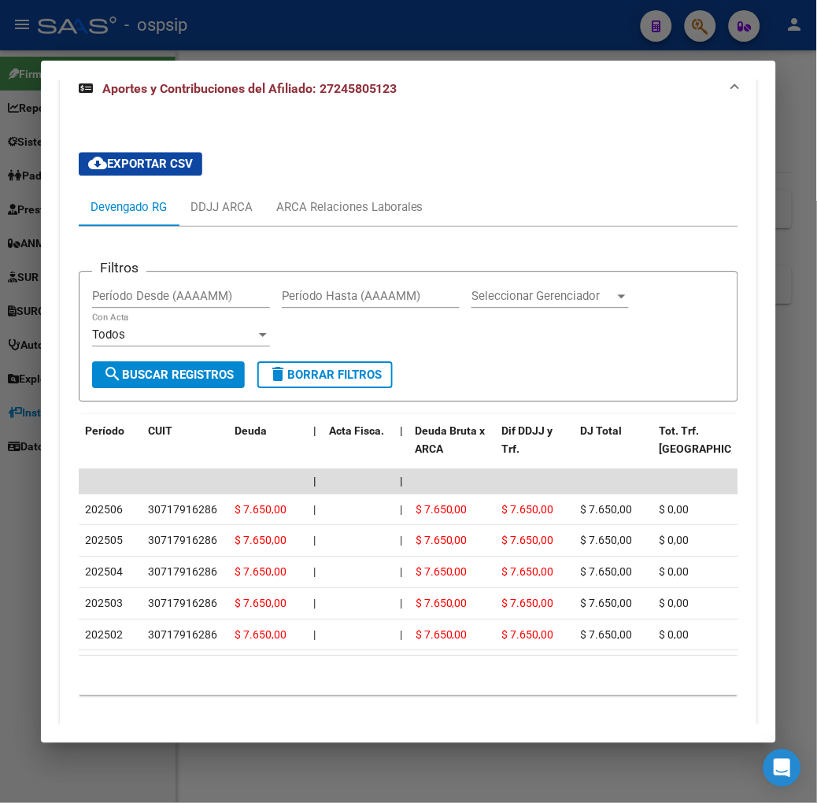
scroll to position [626, 0]
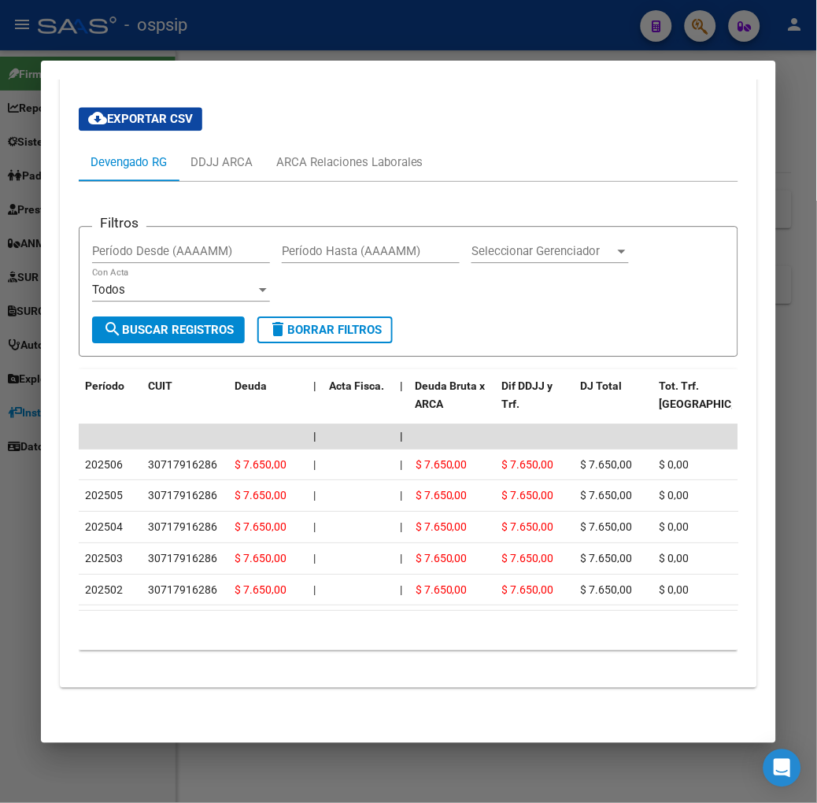
click at [225, 50] on div at bounding box center [408, 401] width 817 height 803
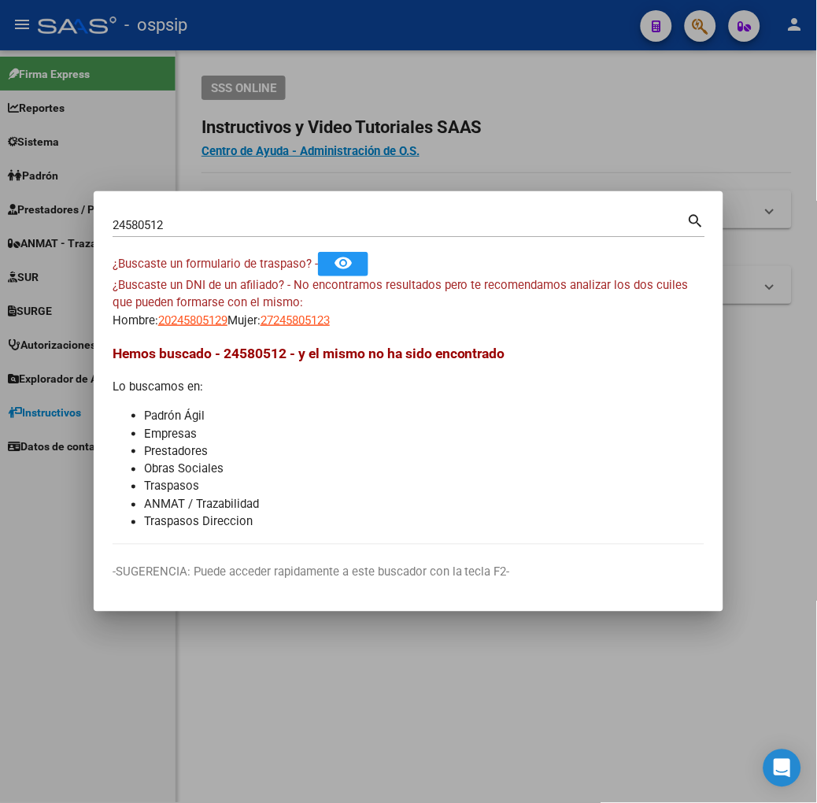
click at [140, 236] on div "24580512 Buscar (apellido, dni, cuil, nro traspaso, cuit, obra social)" at bounding box center [400, 225] width 575 height 24
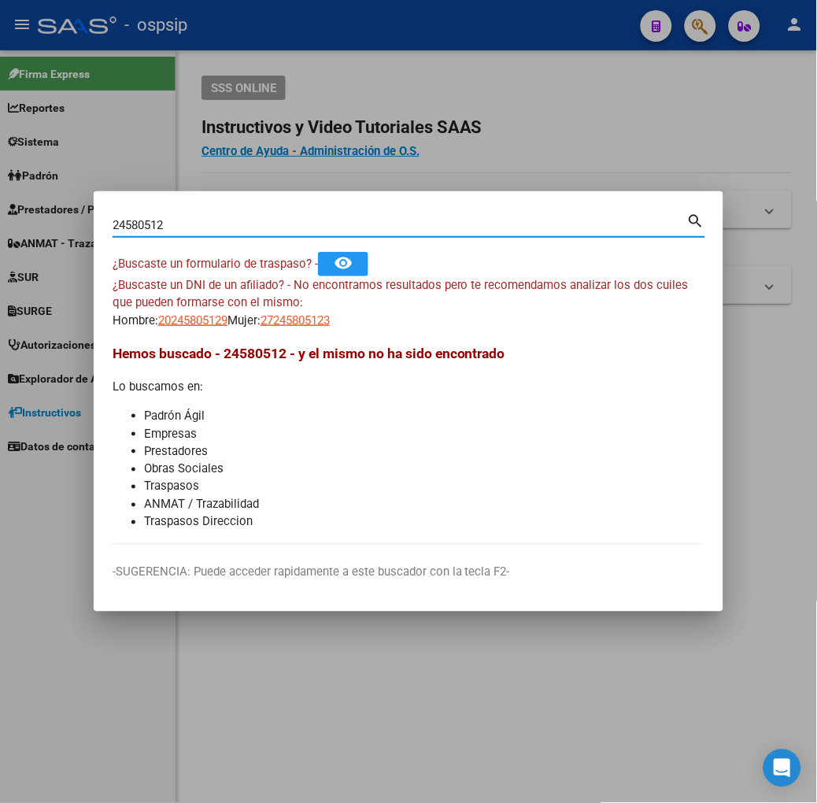
click at [137, 222] on input "24580512" at bounding box center [400, 225] width 575 height 14
type input "28010297"
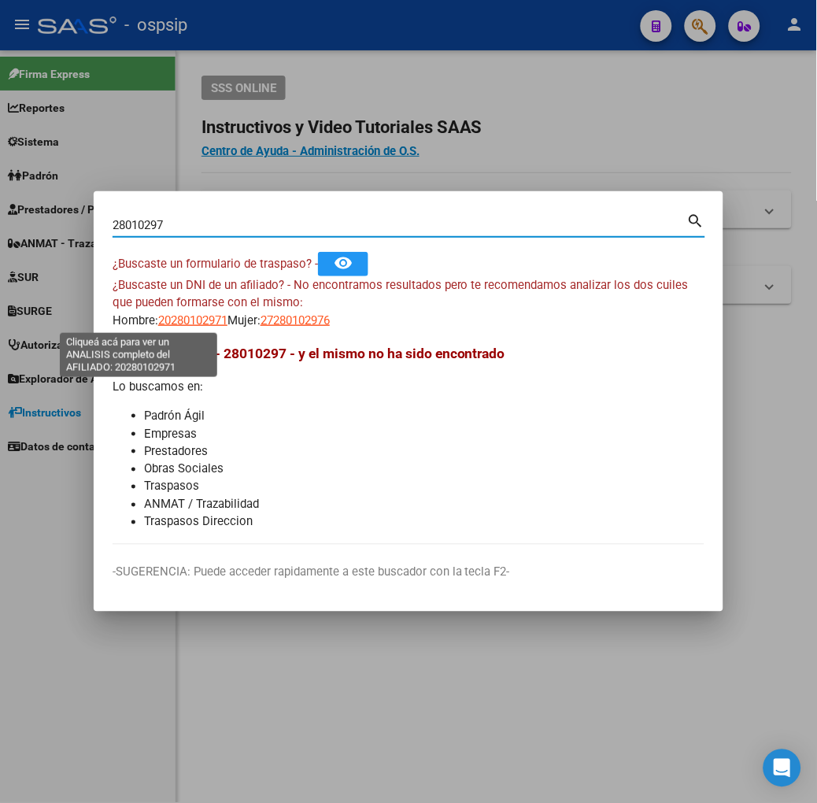
click at [158, 323] on span "20280102971" at bounding box center [192, 320] width 69 height 14
type textarea "20280102971"
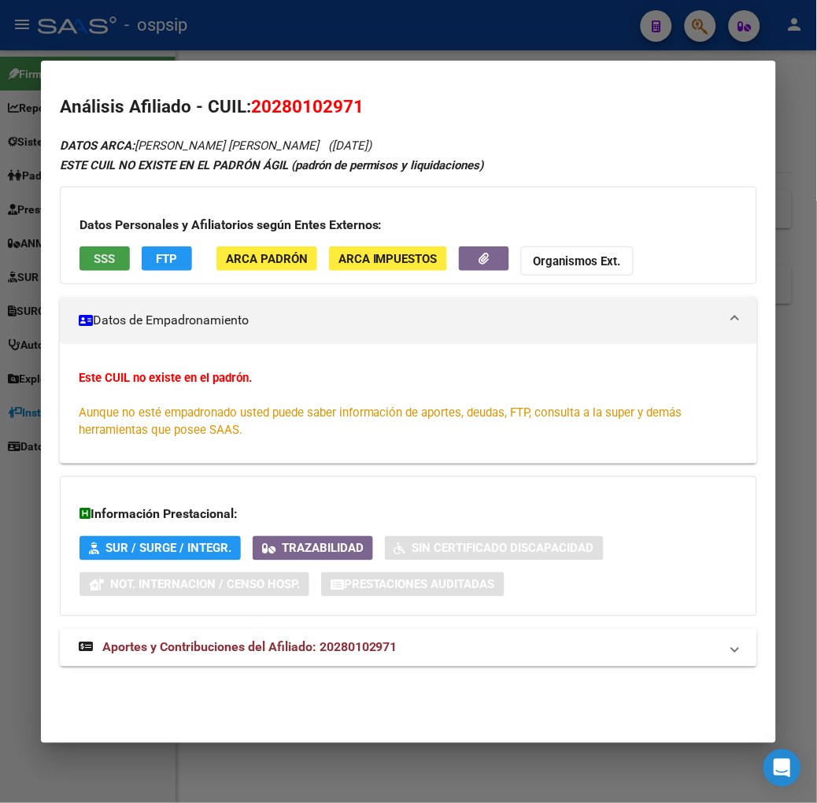
click at [91, 253] on button "SSS" at bounding box center [104, 258] width 50 height 24
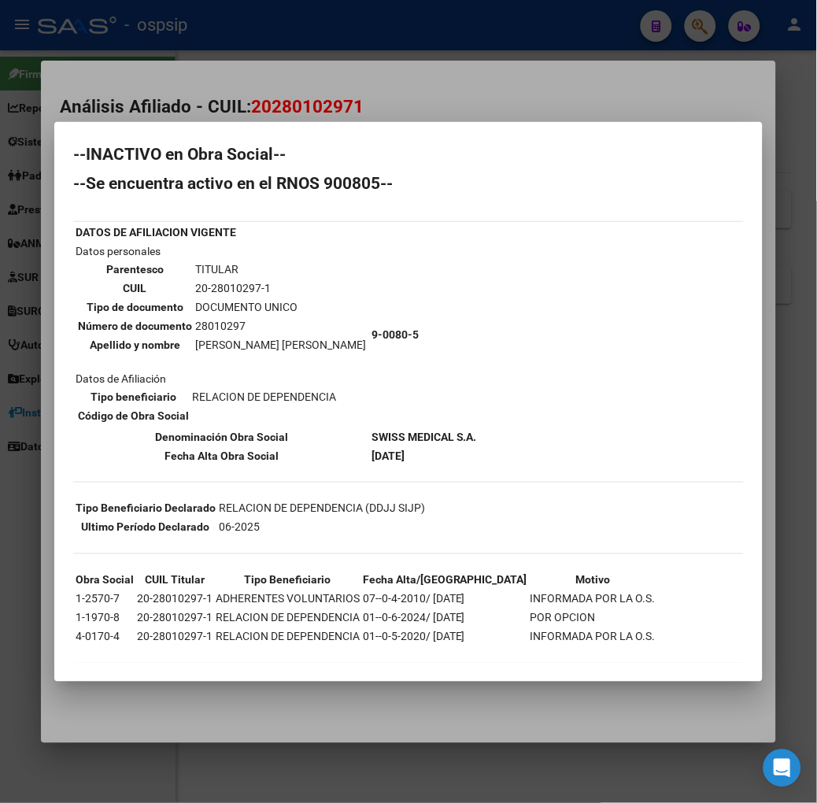
scroll to position [9, 0]
click at [231, 31] on div at bounding box center [408, 401] width 817 height 803
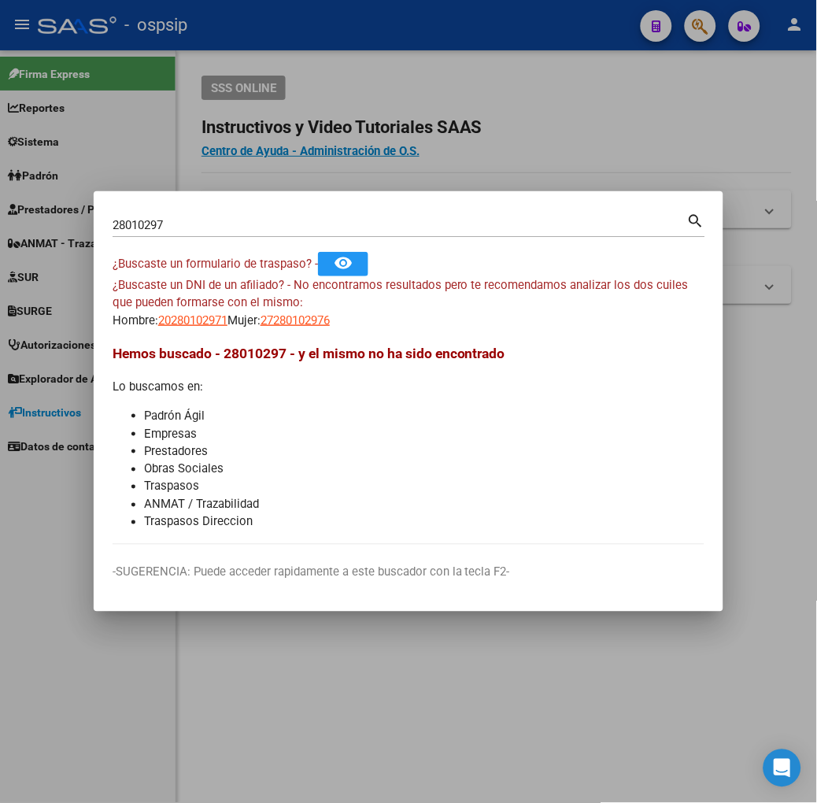
click at [210, 229] on input "28010297" at bounding box center [400, 225] width 575 height 14
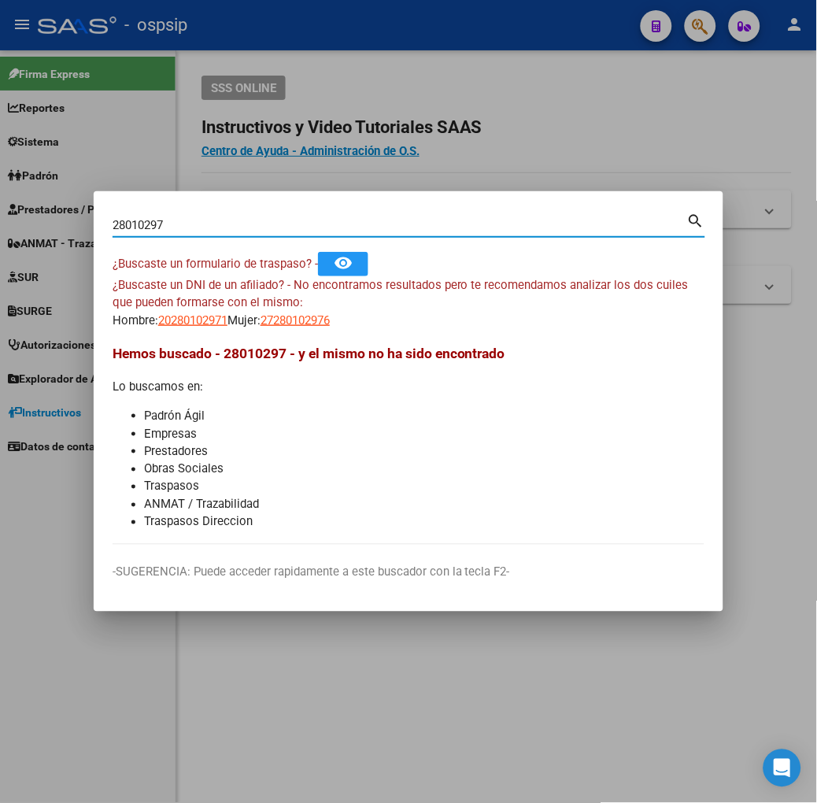
click at [210, 229] on input "28010297" at bounding box center [400, 225] width 575 height 14
type input "43416739"
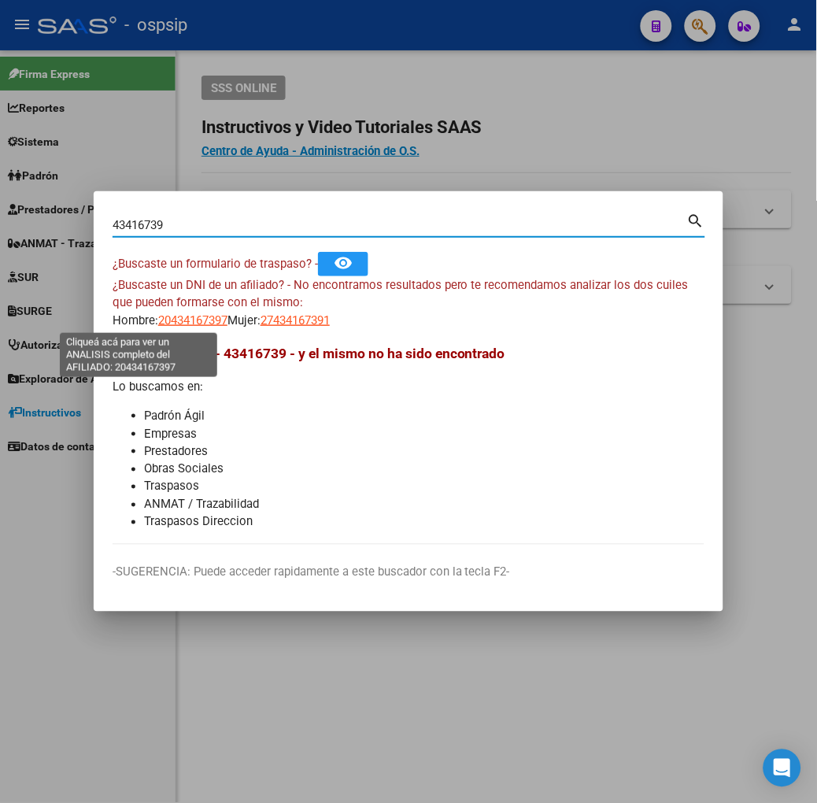
click at [161, 316] on span "20434167397" at bounding box center [192, 320] width 69 height 14
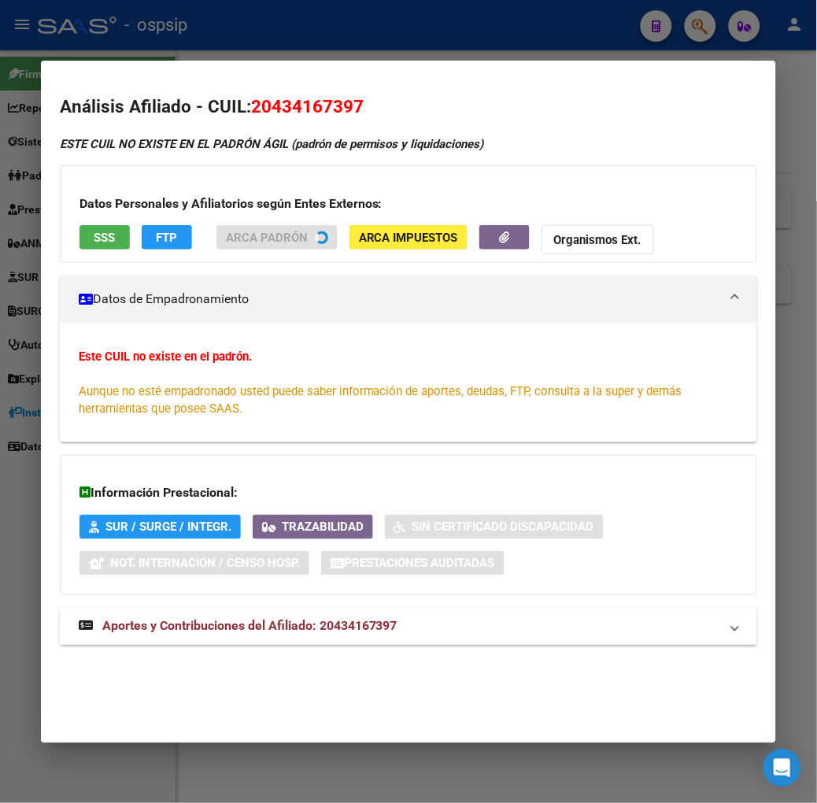
click at [210, 37] on div at bounding box center [408, 401] width 817 height 803
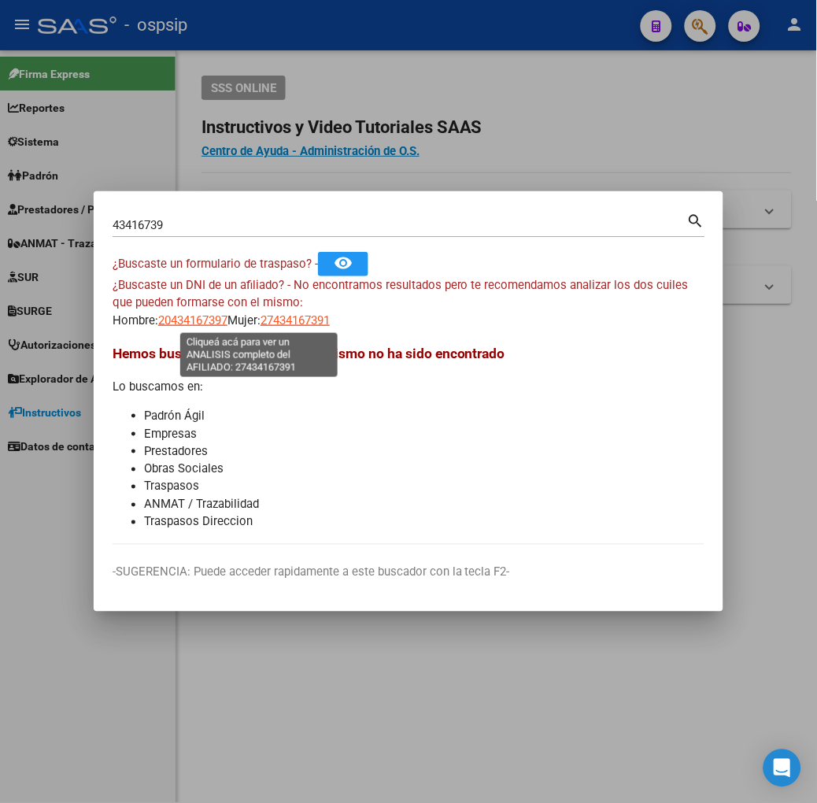
click at [260, 323] on span "27434167391" at bounding box center [294, 320] width 69 height 14
type textarea "27434167391"
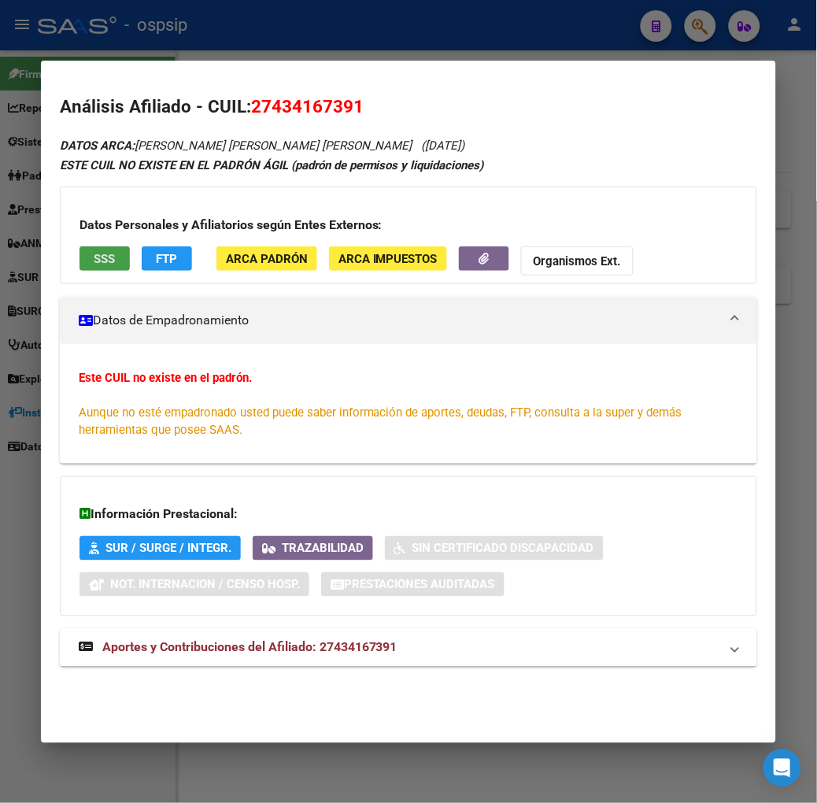
click at [79, 266] on button "SSS" at bounding box center [104, 258] width 50 height 24
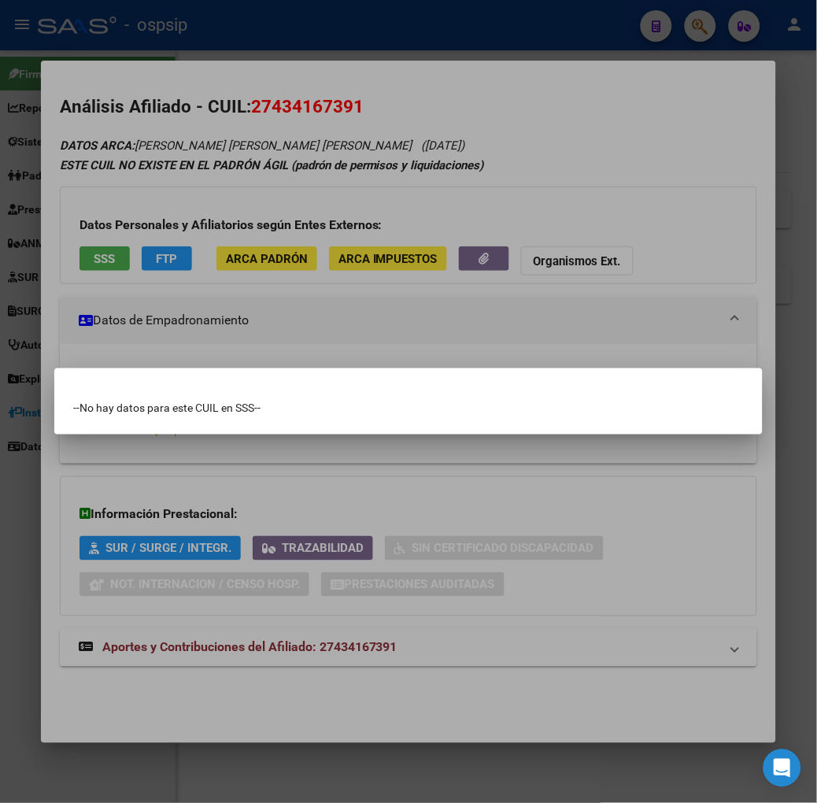
click at [76, 266] on div at bounding box center [408, 401] width 817 height 803
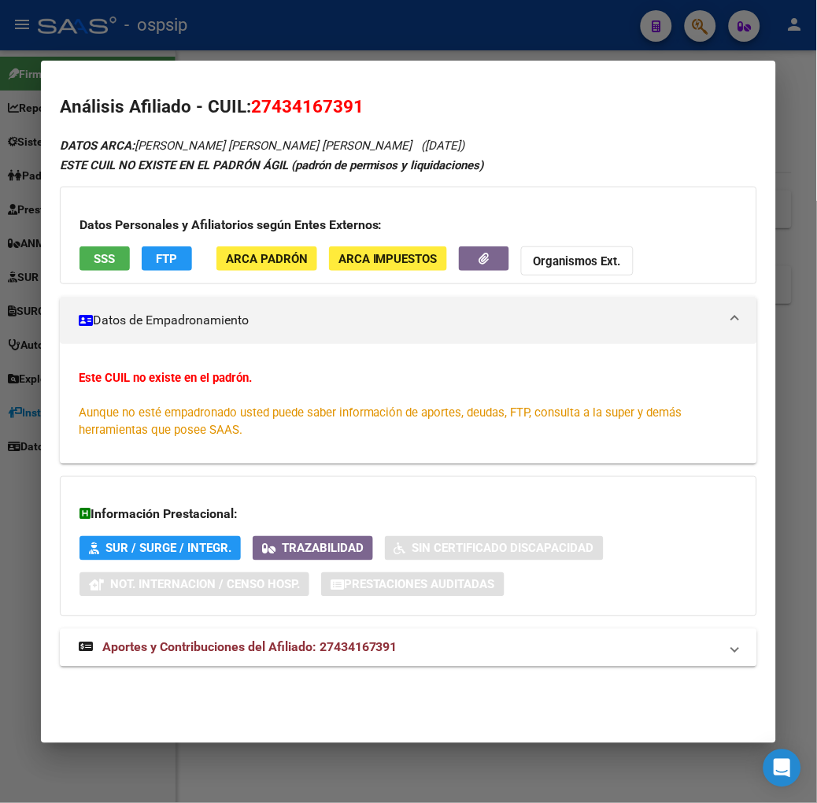
click at [167, 624] on div "DATOS ARCA: [PERSON_NAME] [PERSON_NAME] [PERSON_NAME] ([DATE]) ESTE CUIL NO EXI…" at bounding box center [408, 409] width 697 height 549
click at [179, 644] on span "Aportes y Contribuciones del Afiliado: 27434167391" at bounding box center [249, 647] width 295 height 15
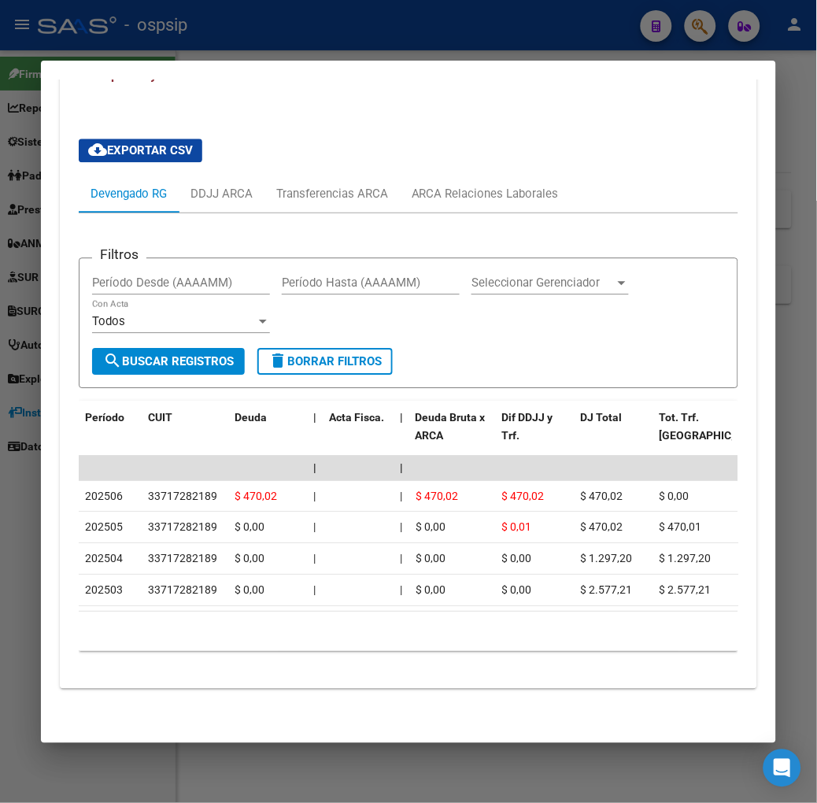
scroll to position [593, 0]
click at [273, 61] on mat-dialog-container "Análisis Afiliado - CUIL: 27434167391 DATOS ARCA: [PERSON_NAME] [PERSON_NAME] […" at bounding box center [408, 402] width 735 height 682
click at [209, 40] on div at bounding box center [408, 401] width 817 height 803
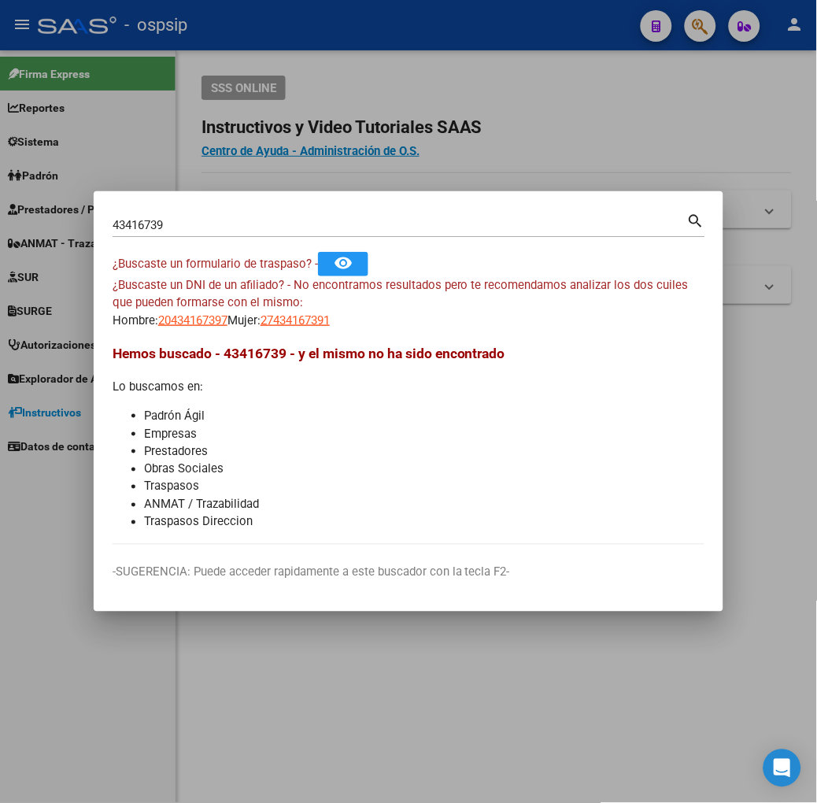
click at [198, 207] on mat-dialog-container "43416739 Buscar (apellido, dni, cuil, nro traspaso, cuit, obra social) search ¿…" at bounding box center [409, 401] width 630 height 420
click at [205, 228] on input "43416739" at bounding box center [400, 225] width 575 height 14
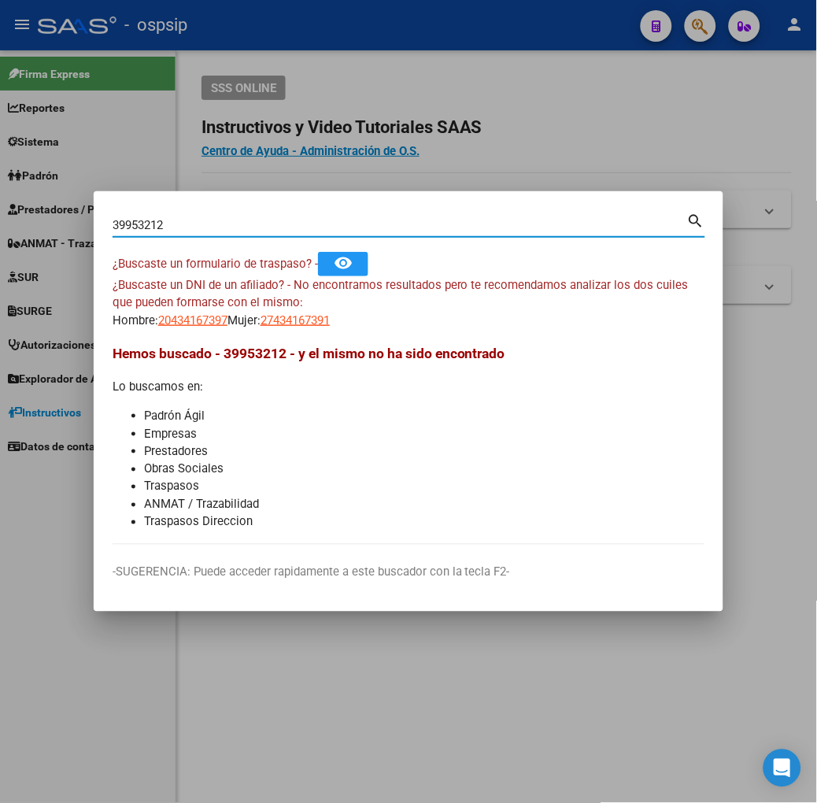
type input "39953212"
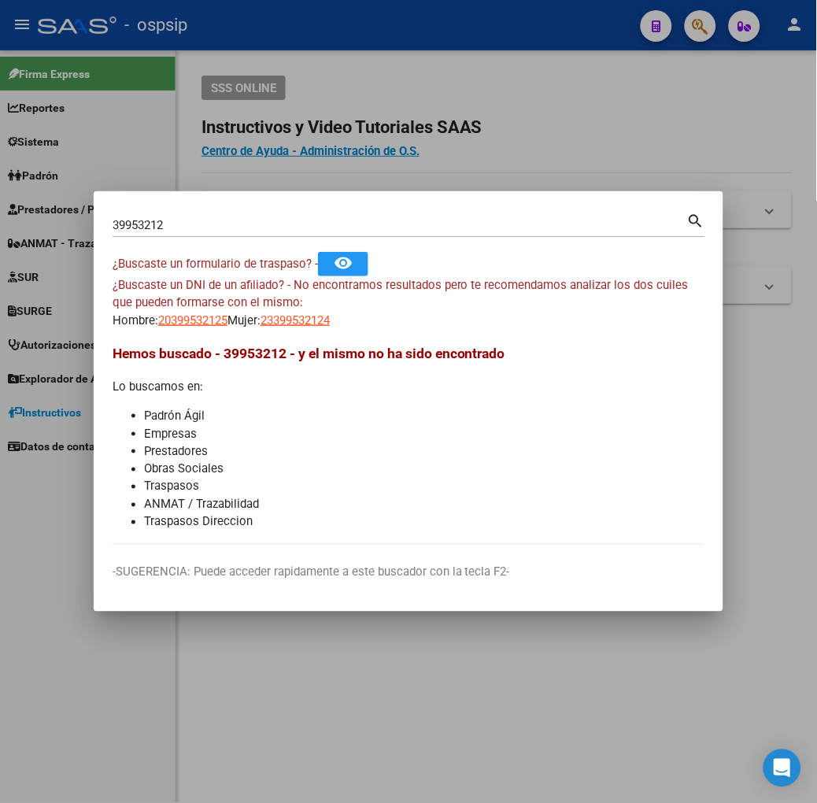
click at [162, 327] on app-link-go-to "20399532125" at bounding box center [192, 321] width 69 height 18
click at [260, 320] on span "23399532124" at bounding box center [294, 320] width 69 height 14
type textarea "23399532124"
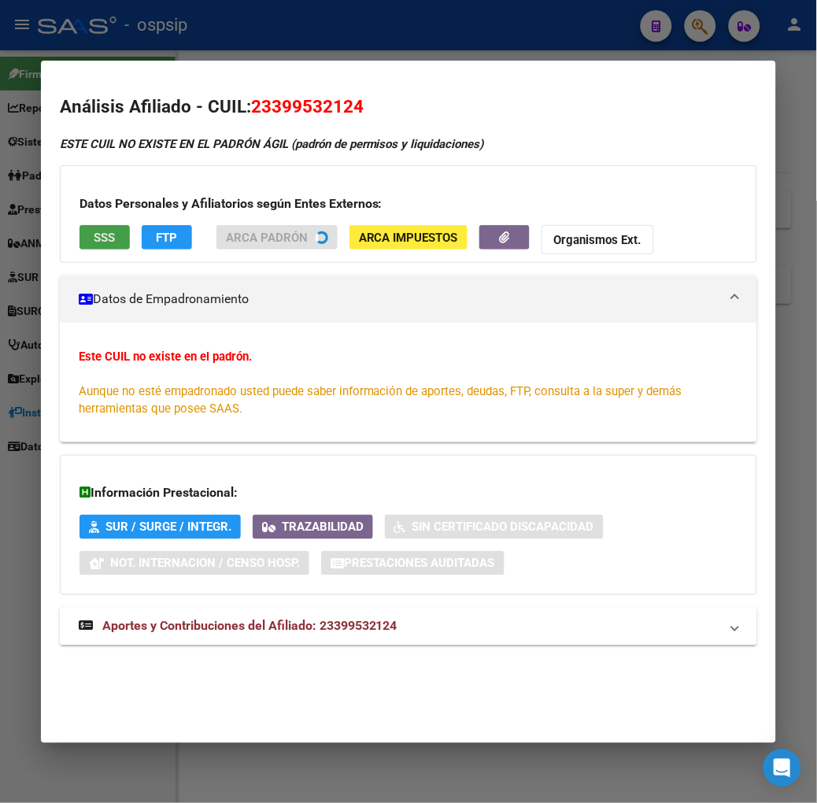
click at [94, 237] on span "SSS" at bounding box center [104, 238] width 21 height 14
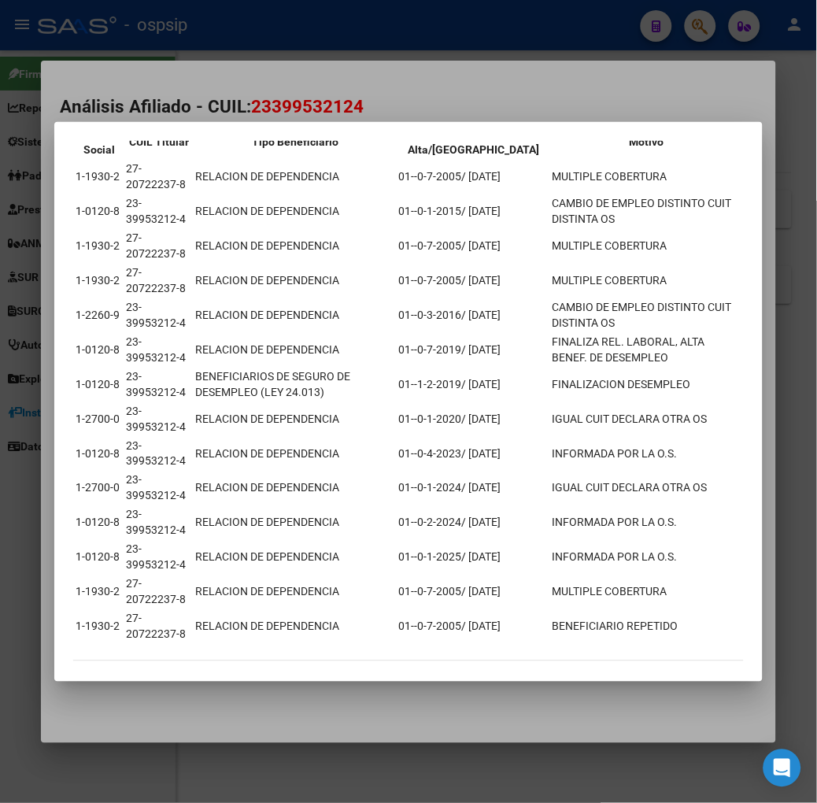
scroll to position [91, 0]
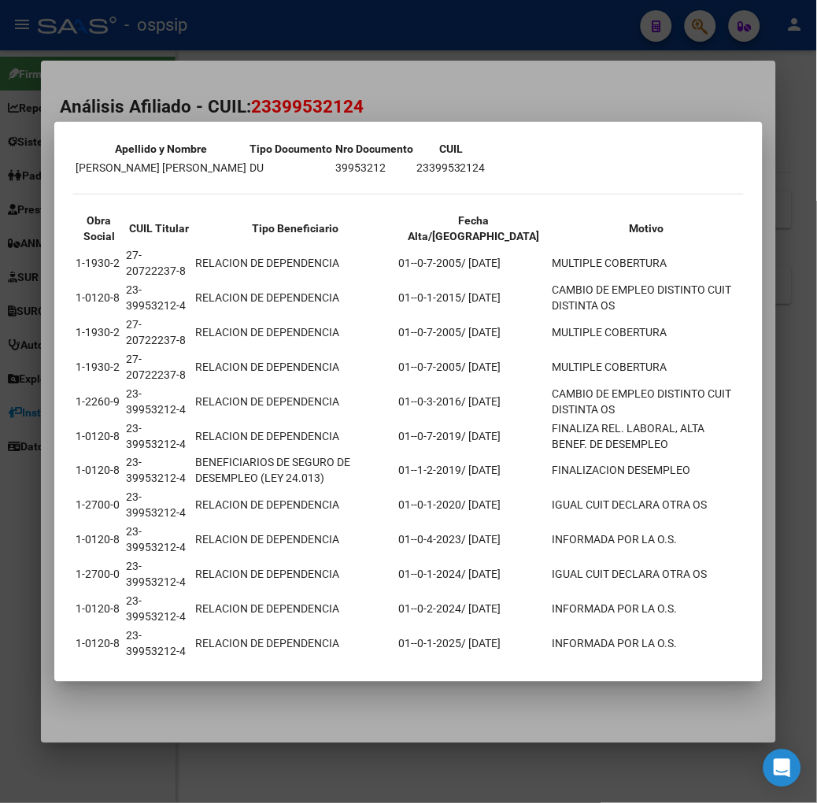
click at [207, 34] on div at bounding box center [408, 401] width 817 height 803
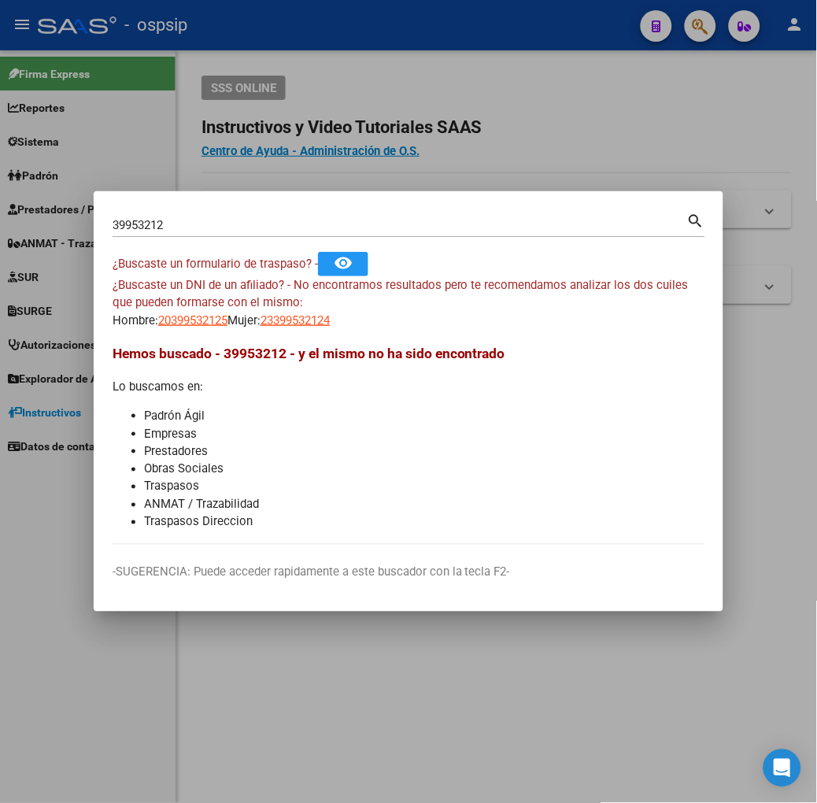
click at [219, 229] on input "39953212" at bounding box center [400, 225] width 575 height 14
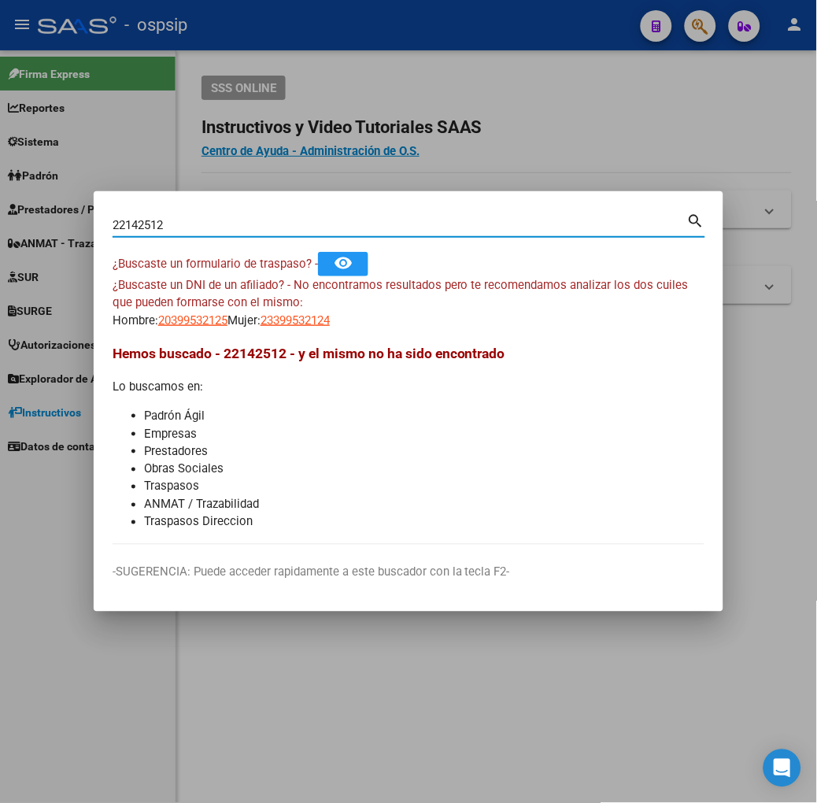
type input "22142512"
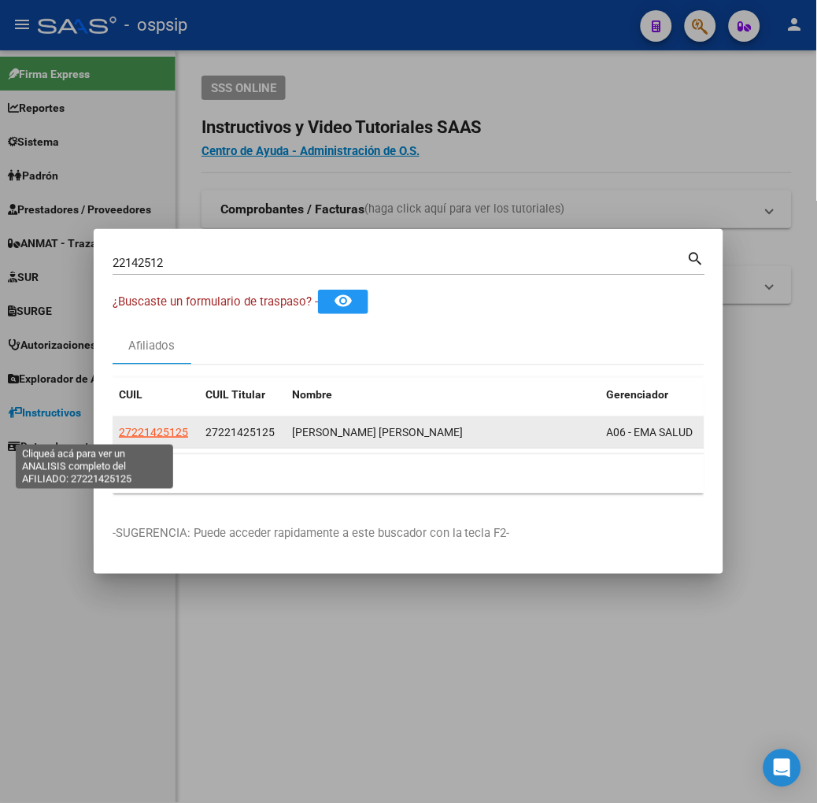
click at [127, 433] on span "27221425125" at bounding box center [153, 432] width 69 height 13
type textarea "27221425125"
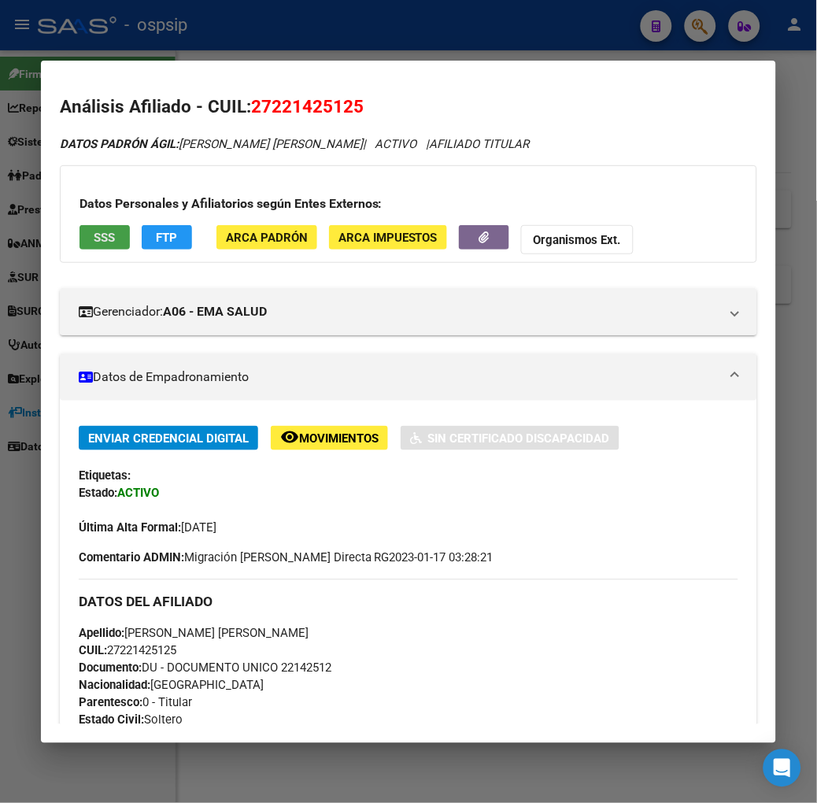
click at [95, 240] on button "SSS" at bounding box center [104, 237] width 50 height 24
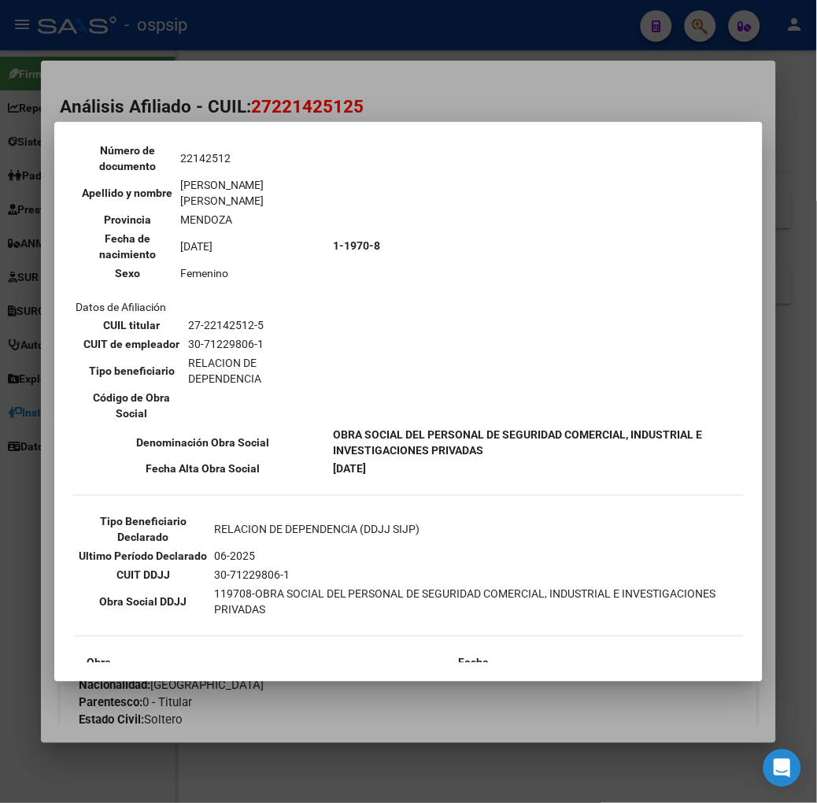
scroll to position [175, 0]
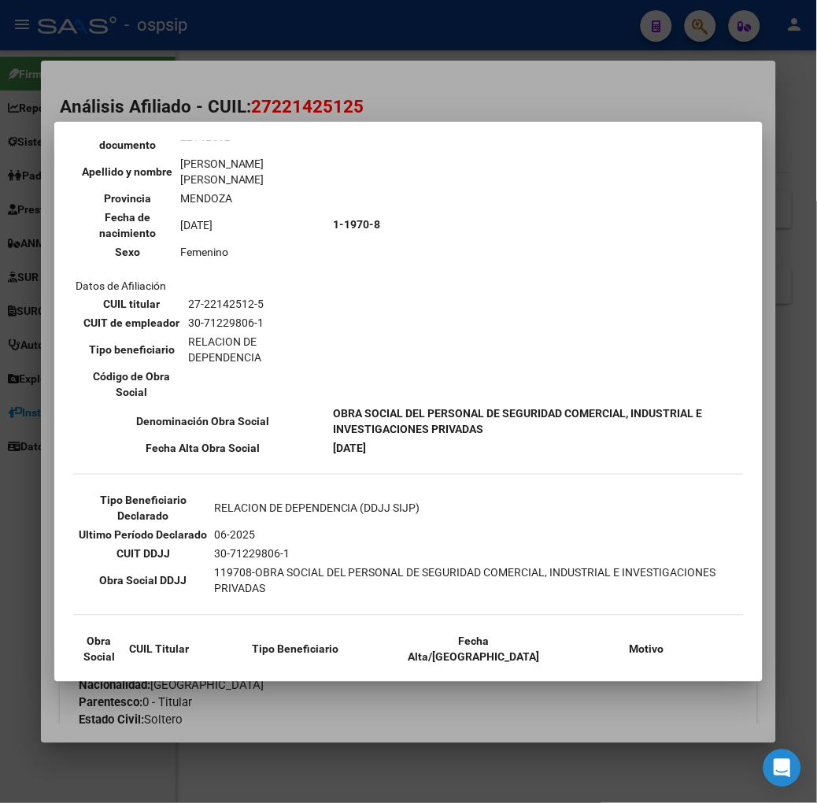
click at [258, 90] on div at bounding box center [408, 401] width 817 height 803
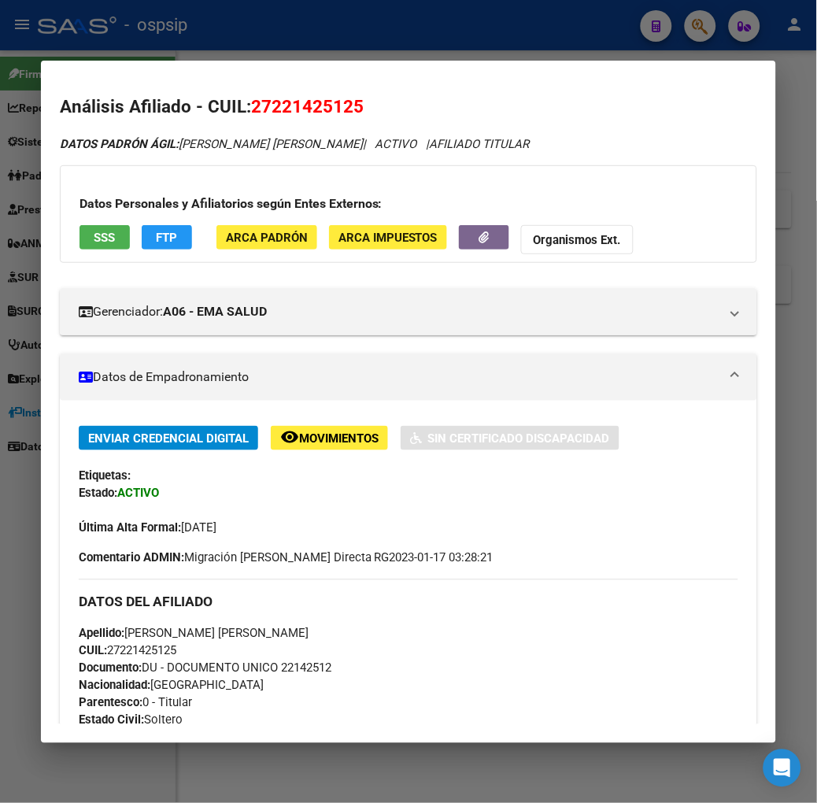
drag, startPoint x: 266, startPoint y: 40, endPoint x: 242, endPoint y: 91, distance: 55.6
click at [266, 38] on div at bounding box center [408, 401] width 817 height 803
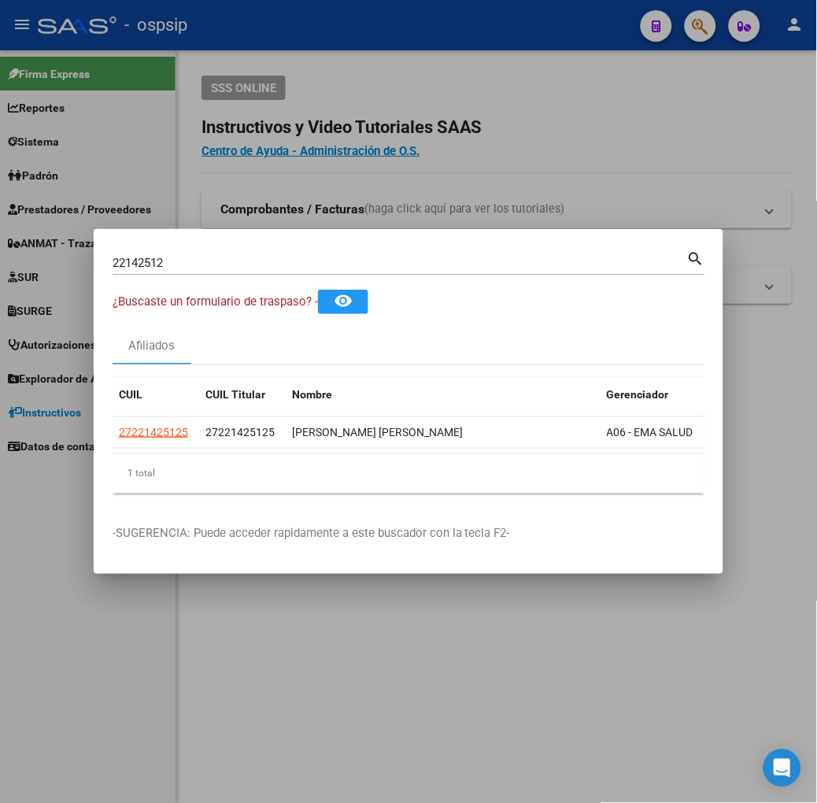
click at [151, 261] on input "22142512" at bounding box center [400, 263] width 575 height 14
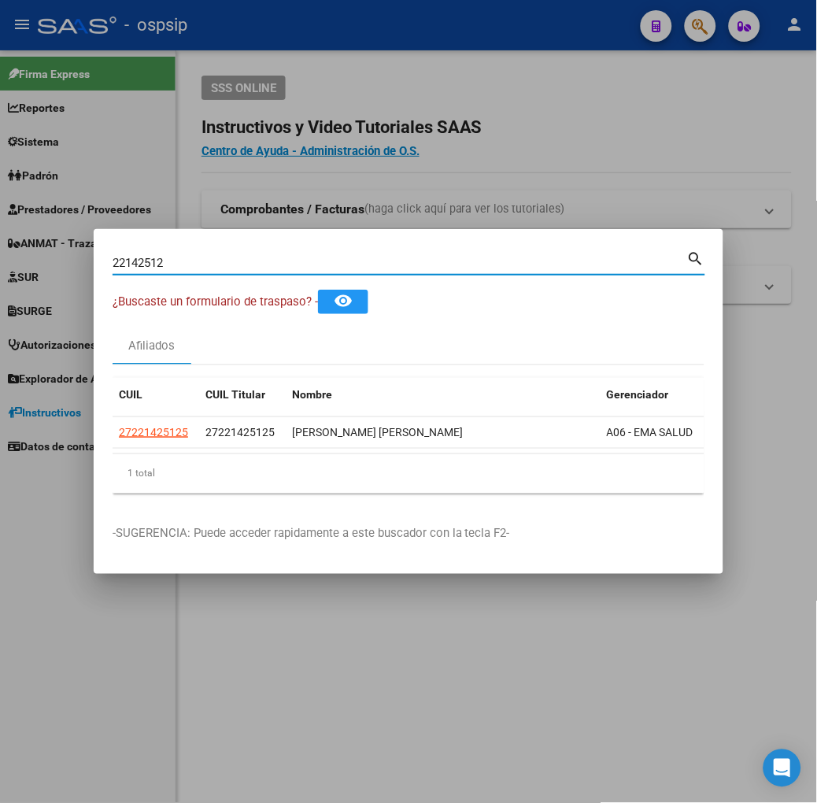
click at [151, 261] on input "22142512" at bounding box center [400, 263] width 575 height 14
type input "32975566"
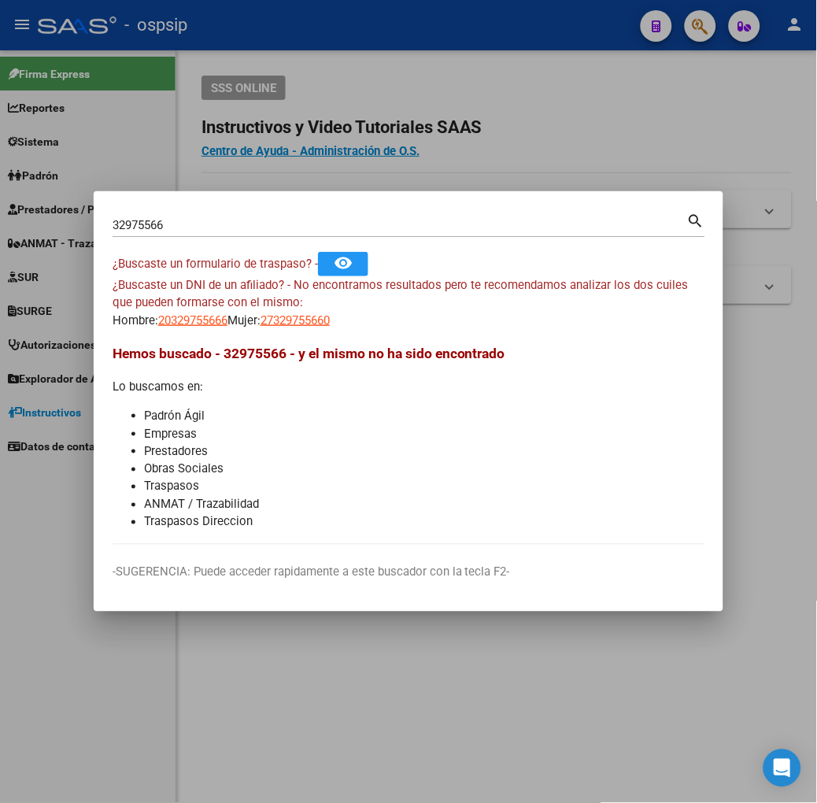
click at [137, 331] on mat-dialog-content "32975566 Buscar (apellido, dni, cuil, nro traspaso, cuit, obra social) search ¿…" at bounding box center [409, 377] width 630 height 334
click at [221, 313] on div "¿Buscaste un DNI de un afiliado? - No encontramos resultados pero te recomendam…" at bounding box center [409, 303] width 592 height 54
click at [260, 320] on span "27329755660" at bounding box center [294, 320] width 69 height 14
type textarea "27329755660"
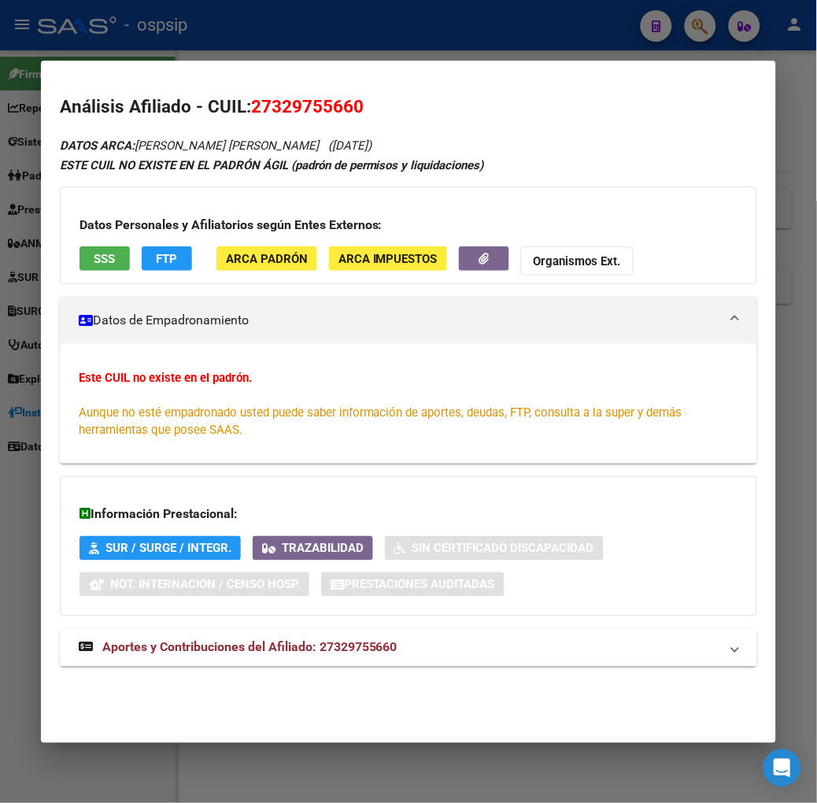
click at [91, 235] on div "Datos Personales y Afiliatorios según Entes Externos: SSS FTP ARCA Padrón ARCA …" at bounding box center [408, 236] width 697 height 98
click at [87, 269] on button "SSS" at bounding box center [104, 258] width 50 height 24
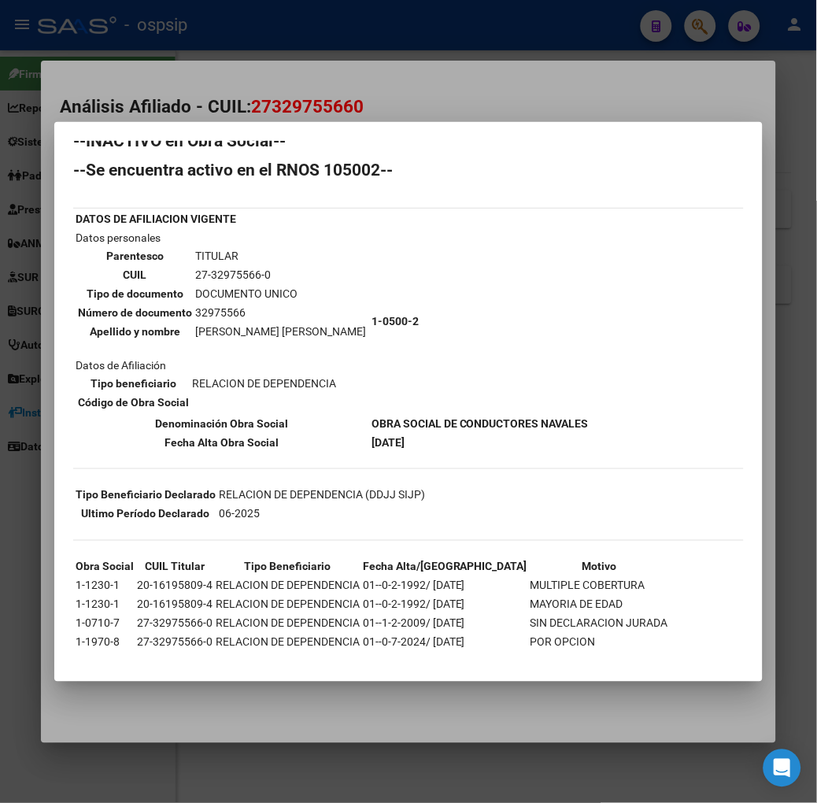
scroll to position [27, 0]
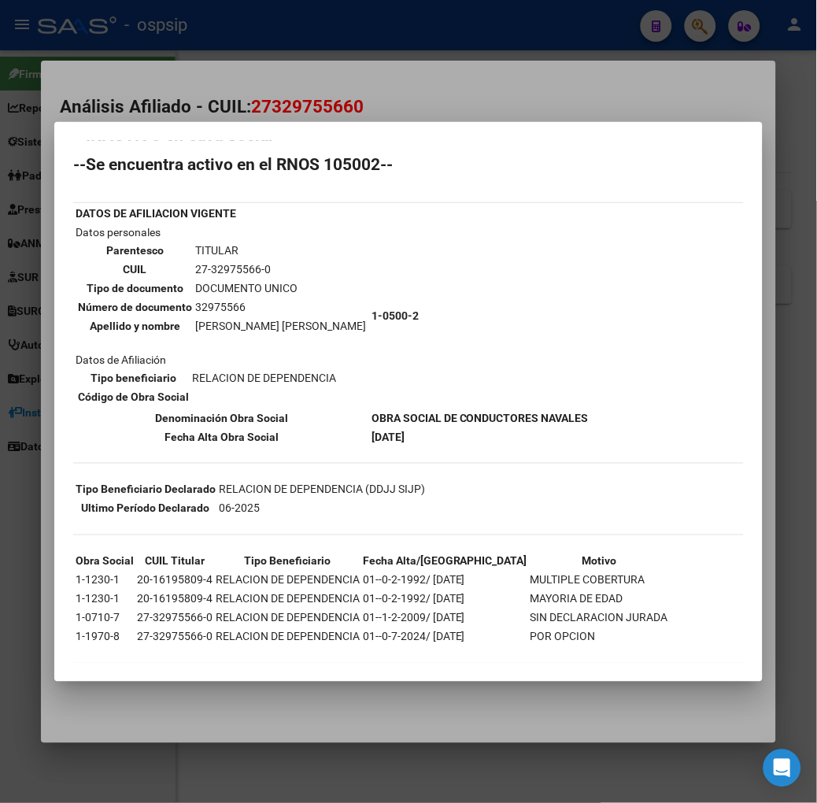
click at [226, 120] on div at bounding box center [408, 401] width 817 height 803
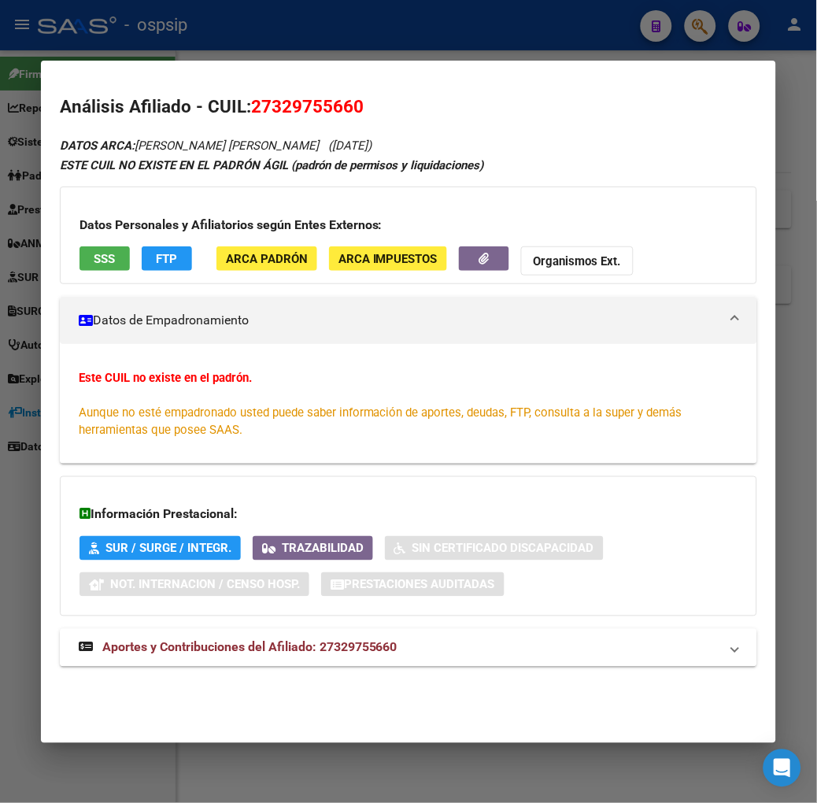
click at [79, 246] on button "SSS" at bounding box center [104, 258] width 50 height 24
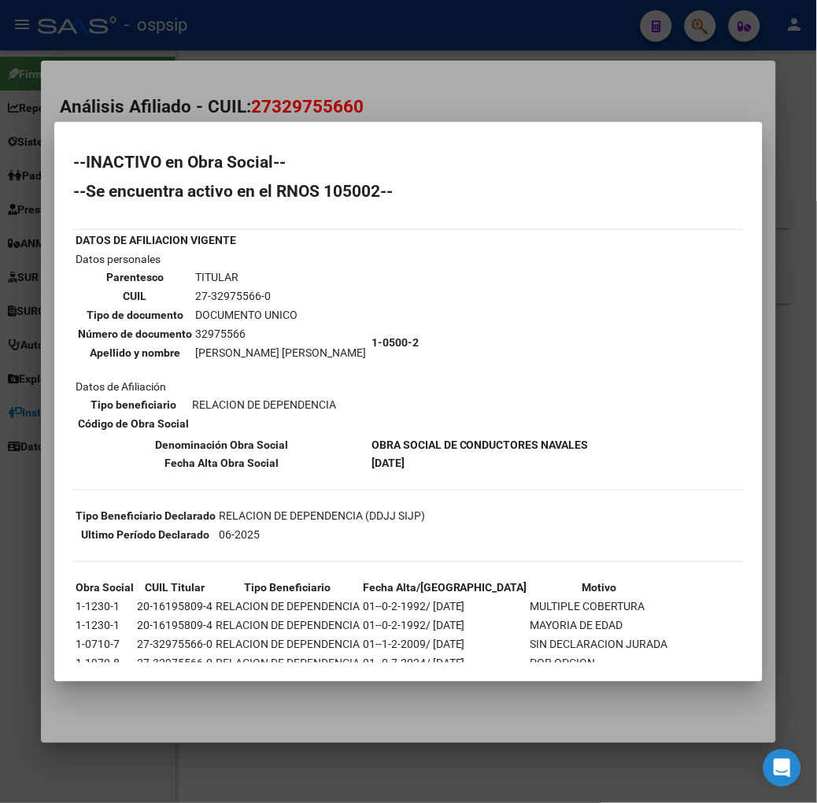
click at [239, 19] on div at bounding box center [408, 401] width 817 height 803
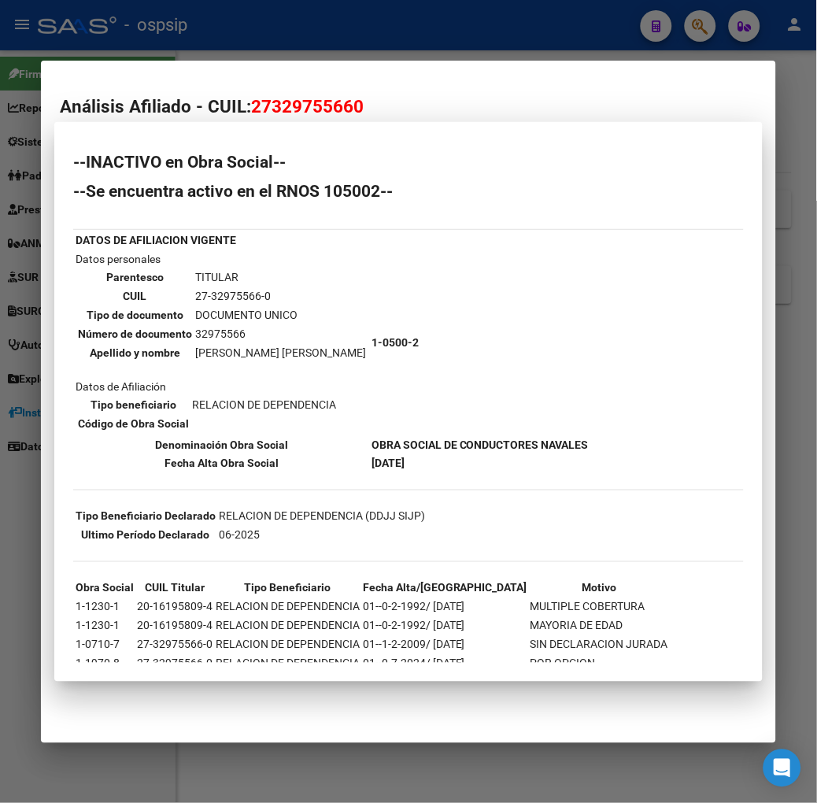
click at [239, 19] on div at bounding box center [408, 401] width 817 height 803
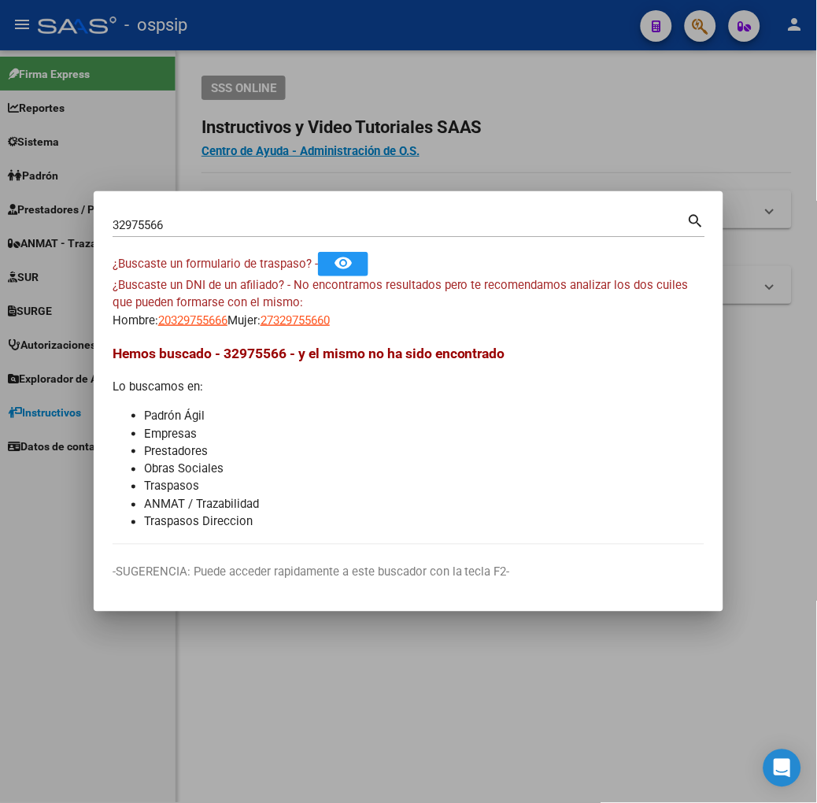
click at [211, 230] on input "32975566" at bounding box center [400, 225] width 575 height 14
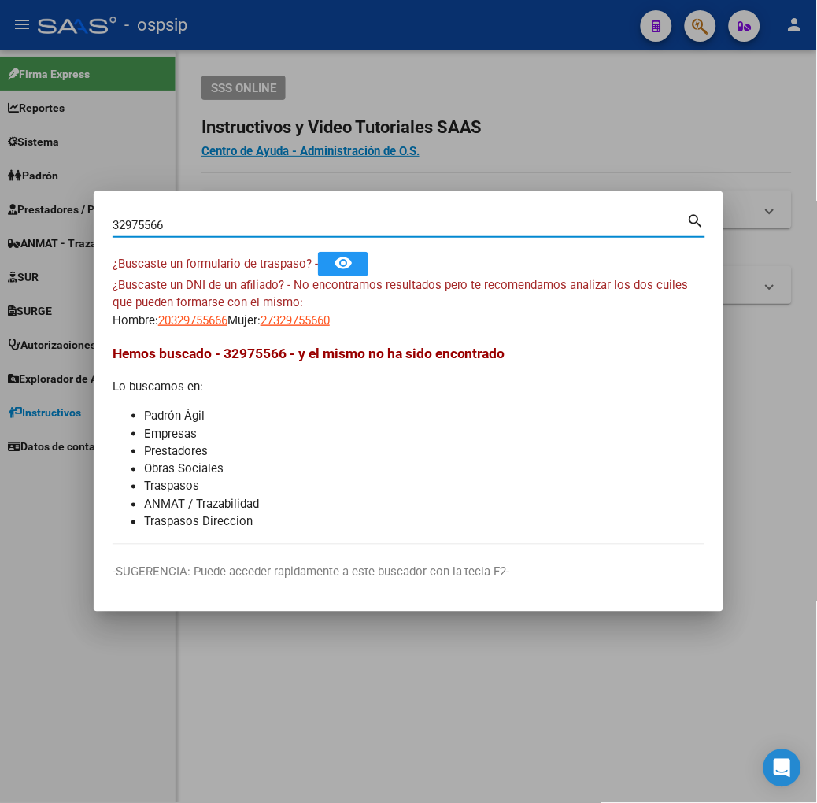
click at [211, 230] on input "32975566" at bounding box center [400, 225] width 575 height 14
type input "38131175"
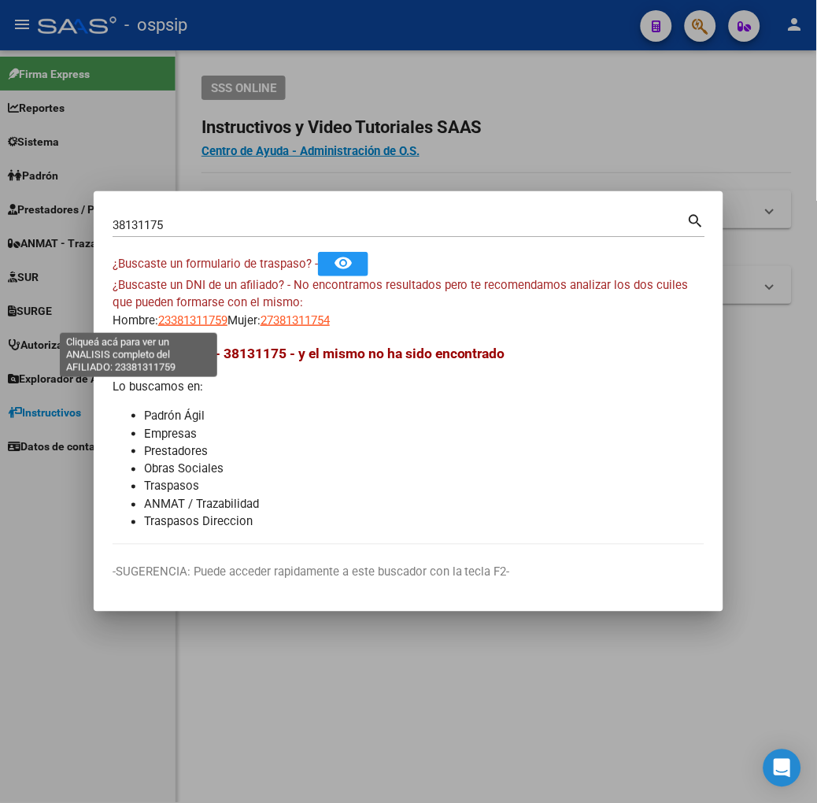
click at [158, 320] on span "23381311759" at bounding box center [192, 320] width 69 height 14
type textarea "23381311759"
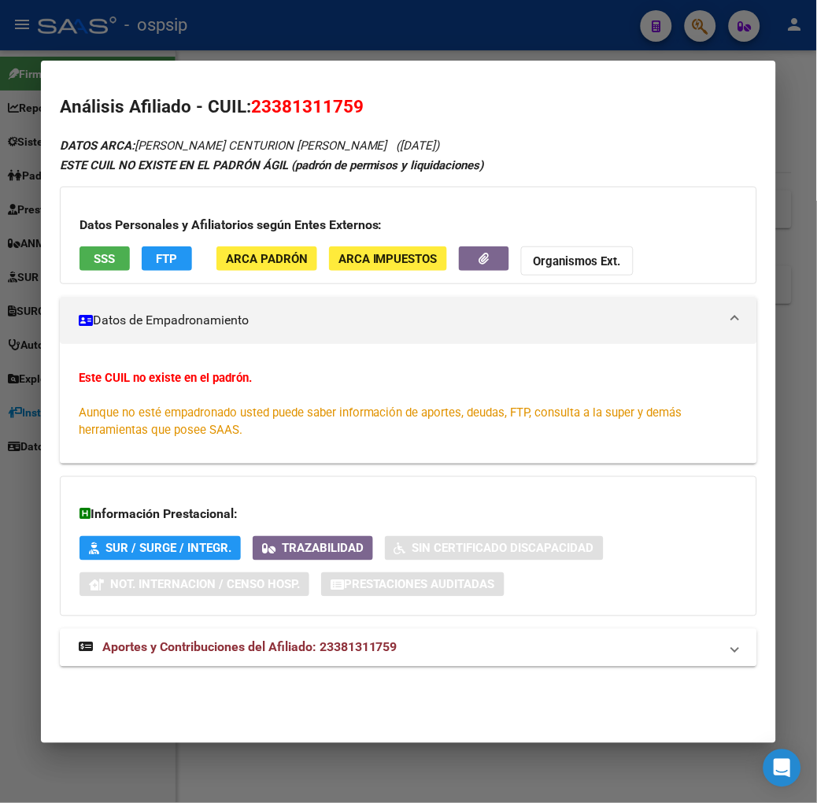
click at [79, 254] on button "SSS" at bounding box center [104, 258] width 50 height 24
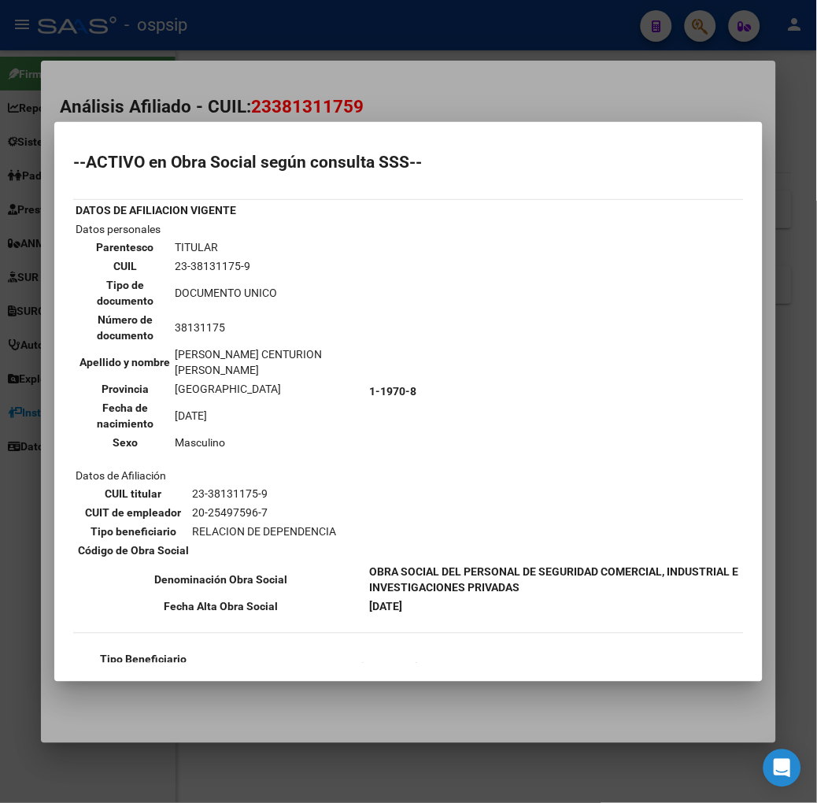
scroll to position [135, 0]
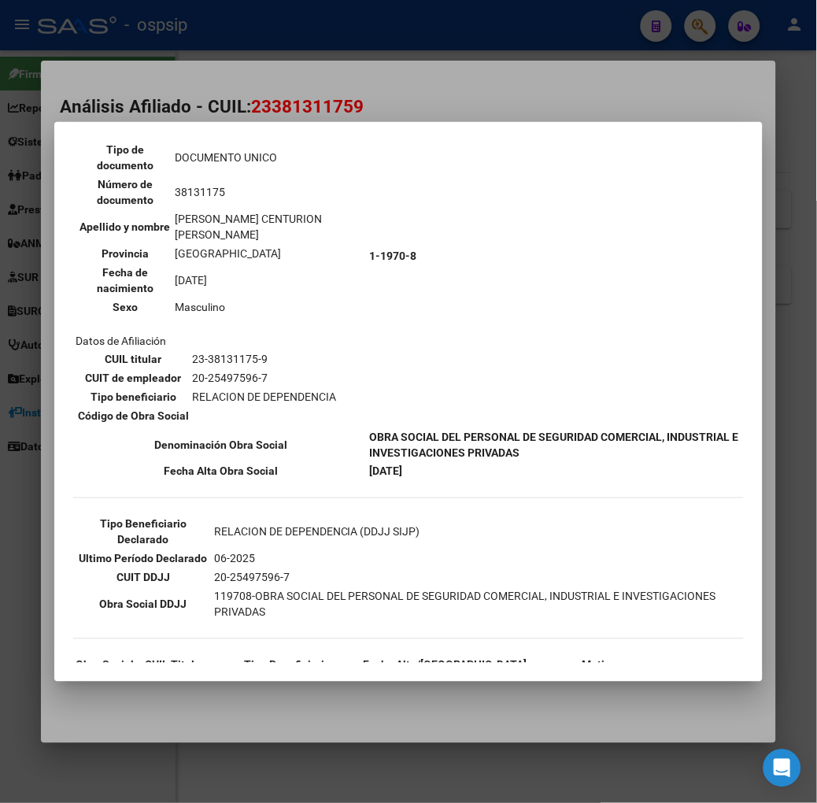
click at [209, 103] on div at bounding box center [408, 401] width 817 height 803
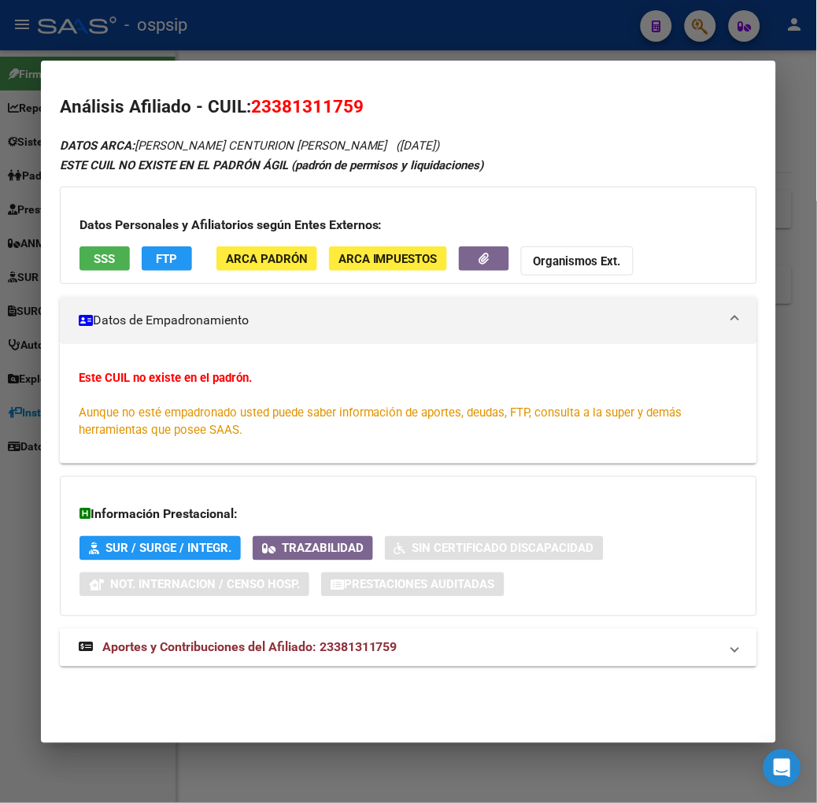
click at [224, 638] on strong "Aportes y Contribuciones del Afiliado: 23381311759" at bounding box center [238, 647] width 319 height 19
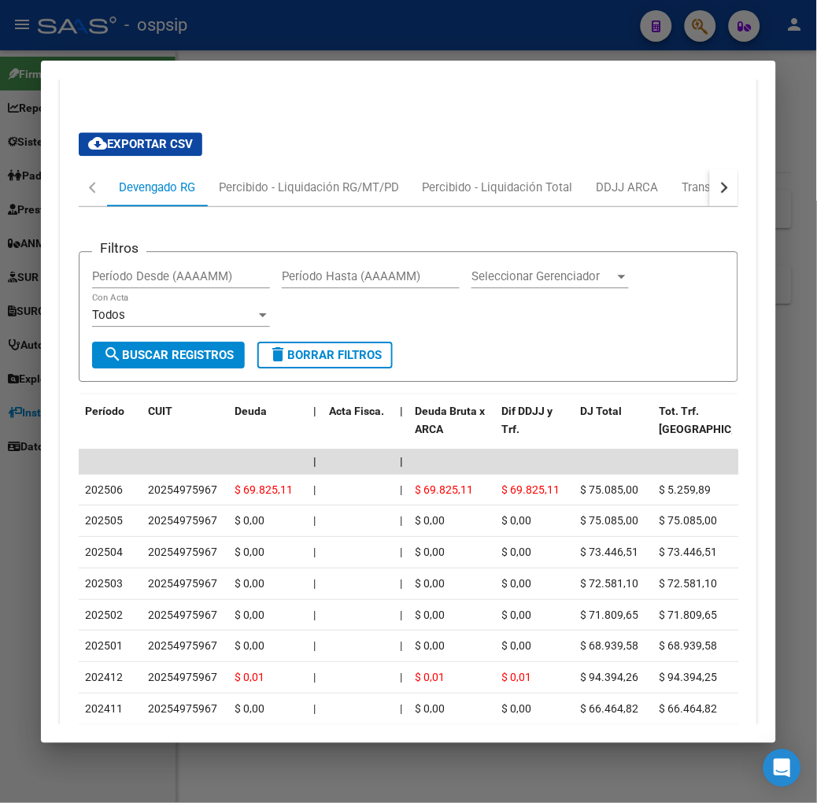
scroll to position [785, 0]
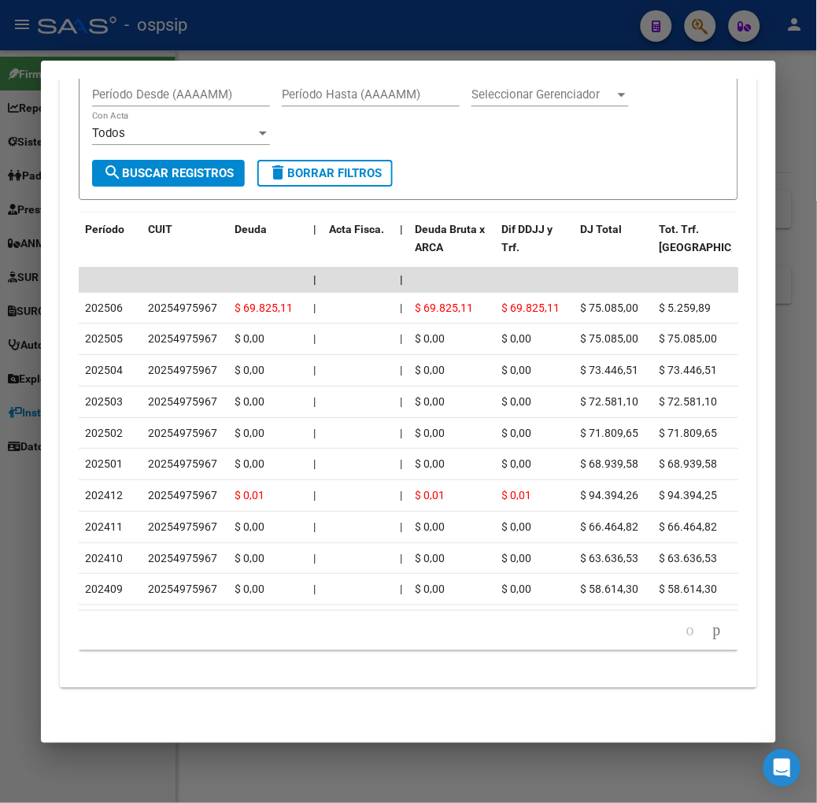
click at [139, 52] on div at bounding box center [408, 401] width 817 height 803
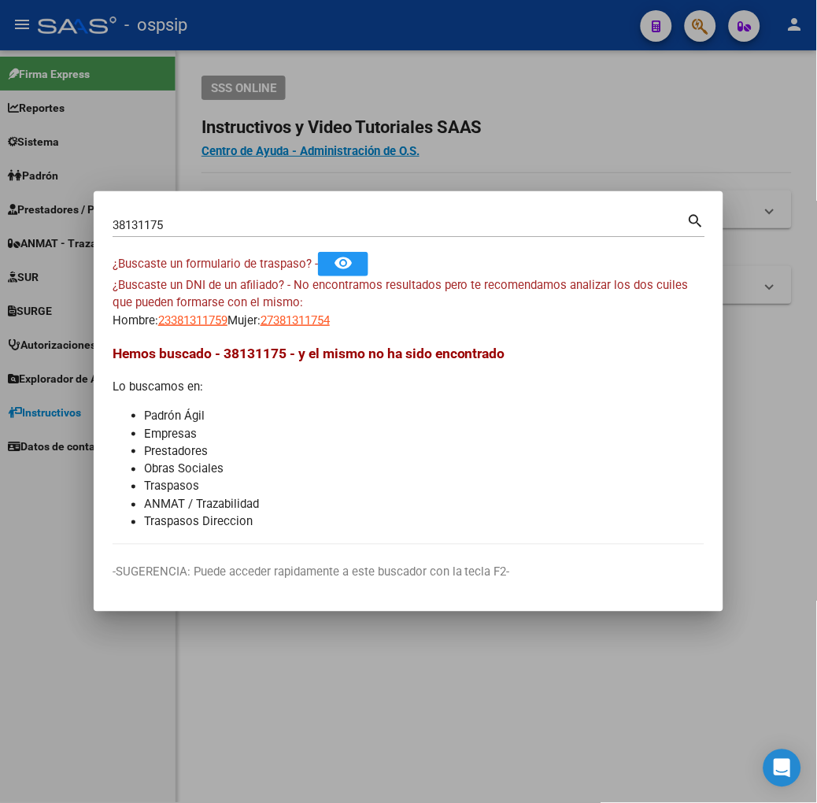
click at [157, 223] on input "38131175" at bounding box center [400, 225] width 575 height 14
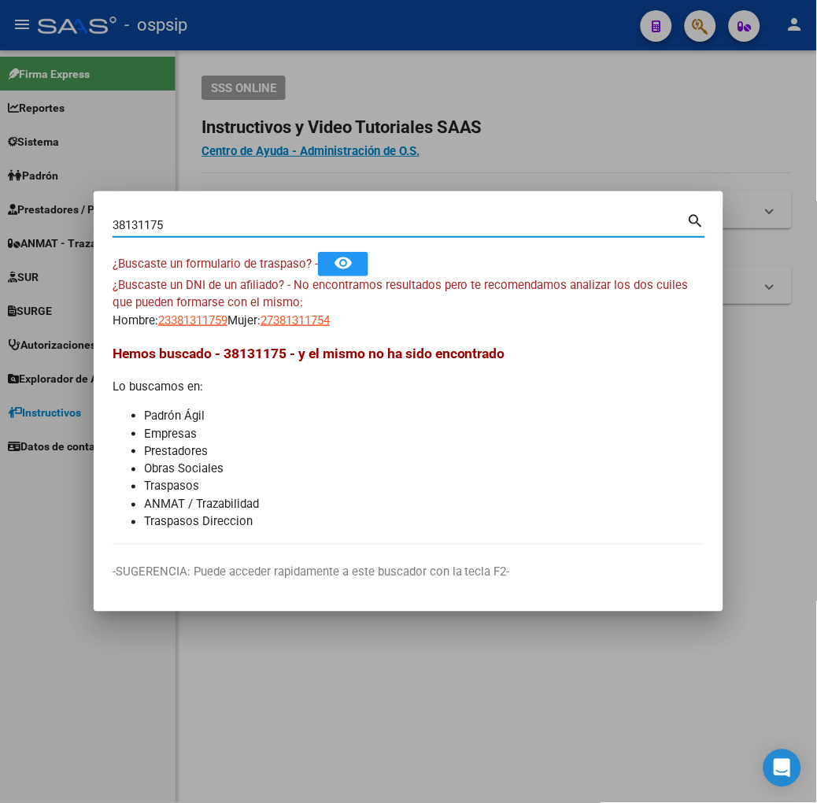
click at [157, 223] on input "38131175" at bounding box center [400, 225] width 575 height 14
type input "36002369"
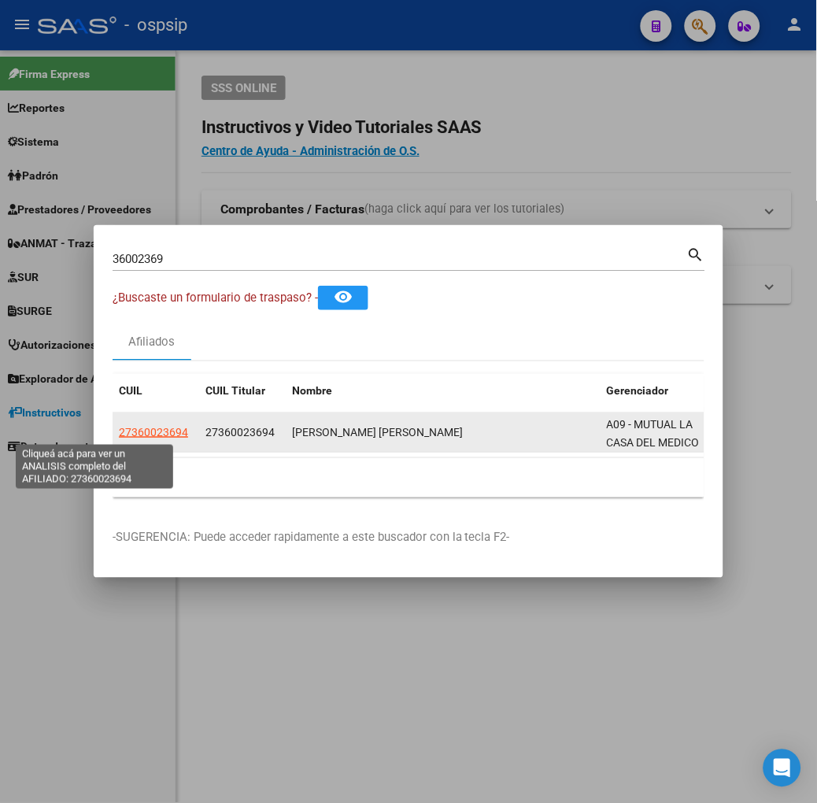
click at [119, 431] on span "27360023694" at bounding box center [153, 432] width 69 height 13
type textarea "27360023694"
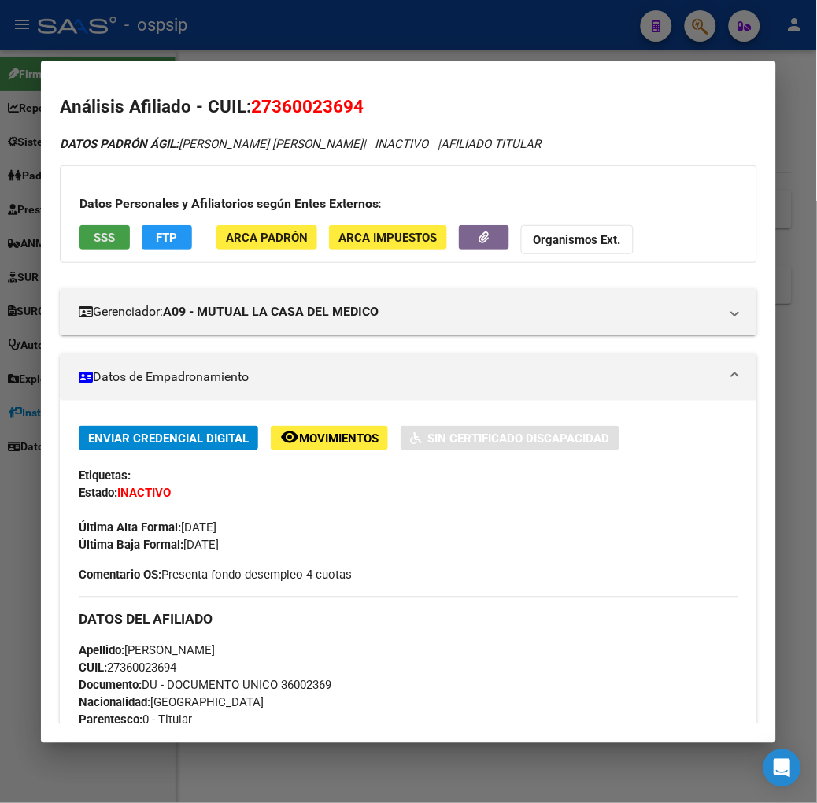
click at [94, 239] on span "SSS" at bounding box center [104, 238] width 21 height 14
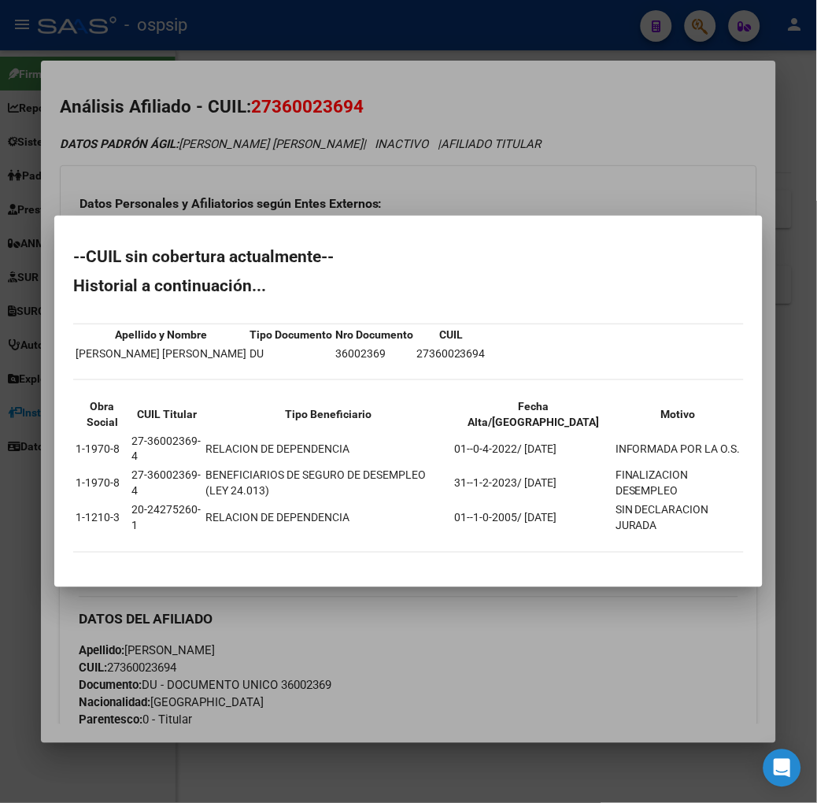
click at [178, 216] on div at bounding box center [408, 401] width 817 height 803
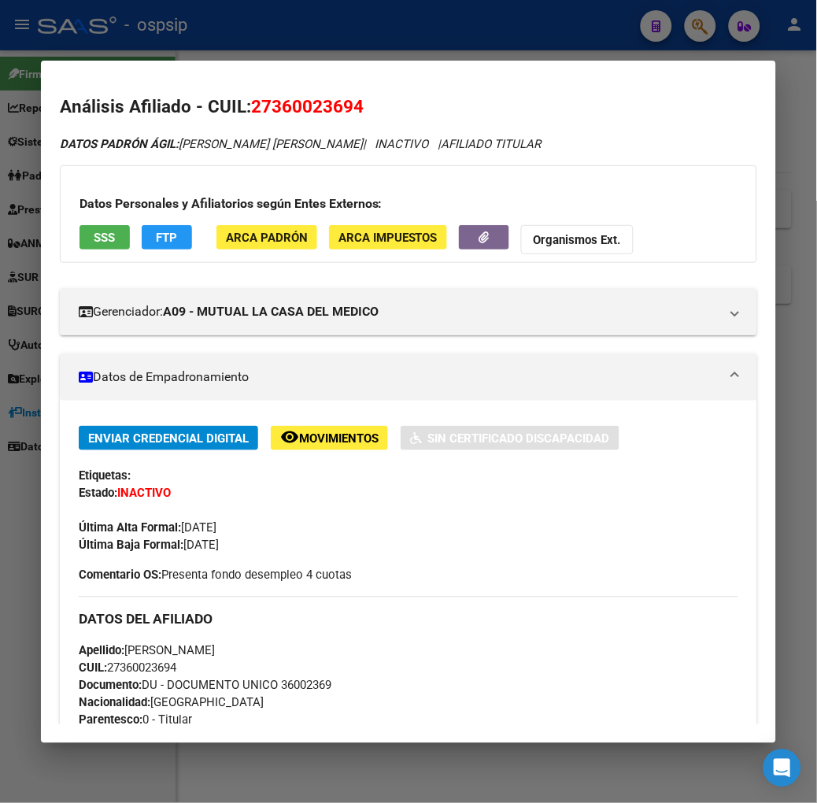
scroll to position [648, 0]
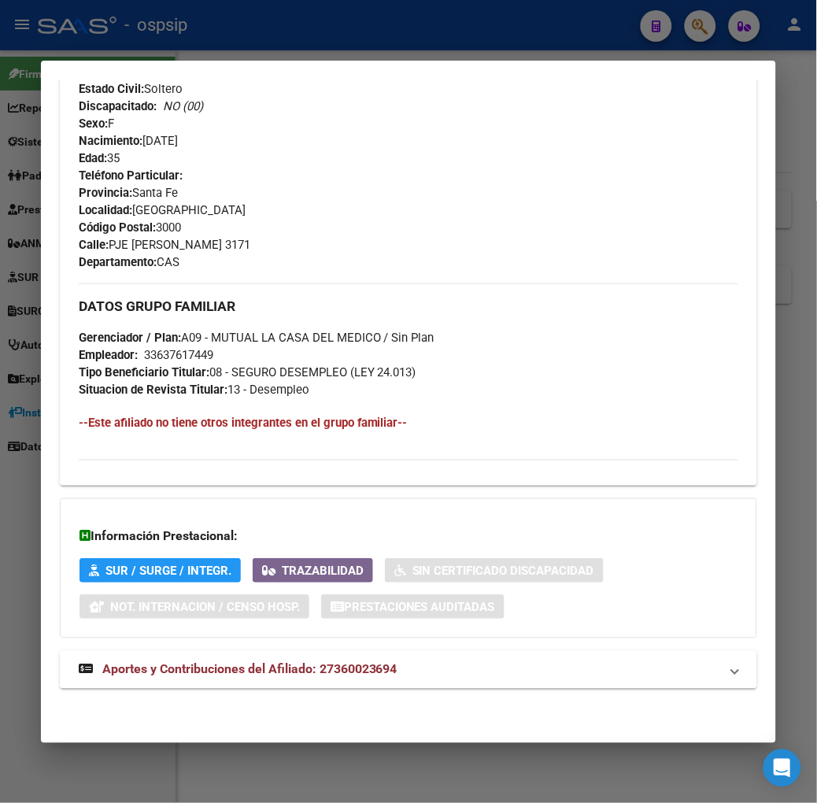
click at [258, 695] on div "DATOS [PERSON_NAME] ÁGIL: [PERSON_NAME] [PERSON_NAME] | INACTIVO | AFILIADO TIT…" at bounding box center [408, 97] width 697 height 1220
click at [258, 686] on mat-expansion-panel-header "Aportes y Contribuciones del Afiliado: 27360023694" at bounding box center [408, 670] width 697 height 38
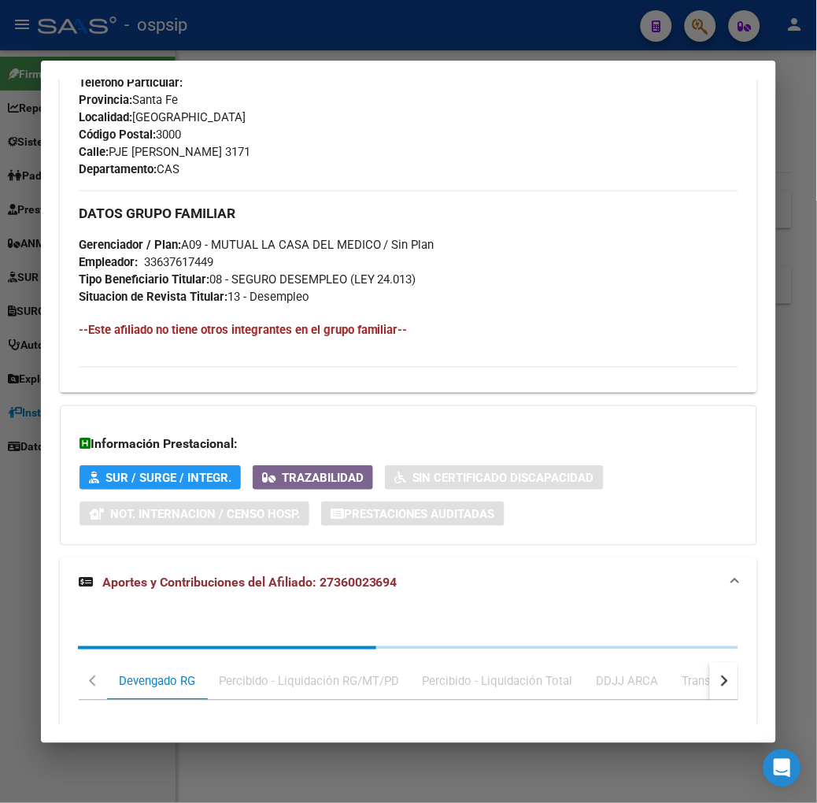
scroll to position [1076, 0]
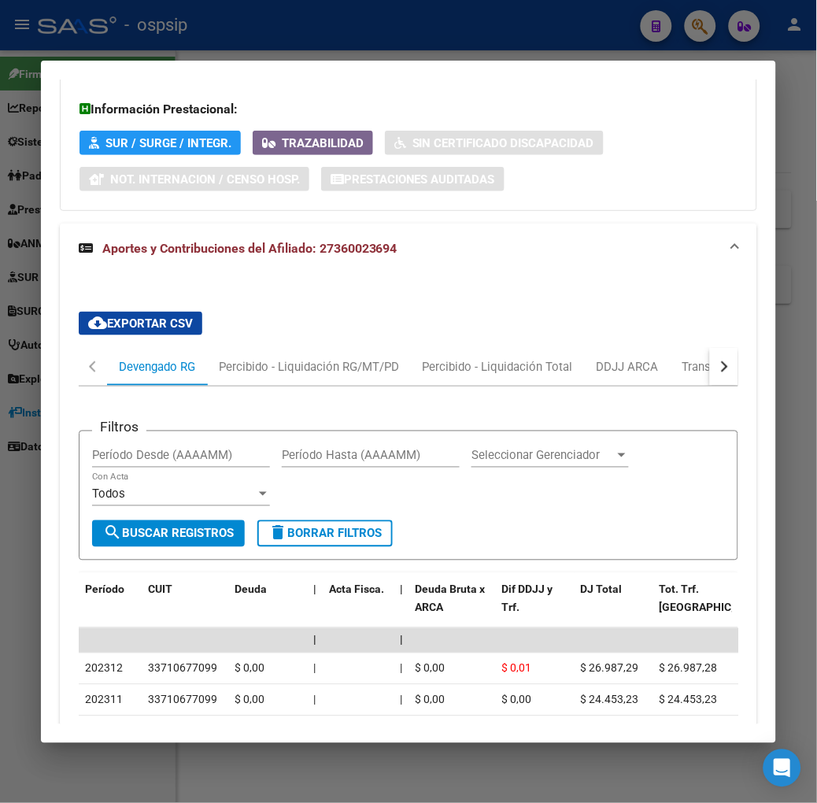
click at [726, 364] on button "button" at bounding box center [724, 367] width 28 height 38
click at [696, 366] on div "ARCA Relaciones Laborales" at bounding box center [667, 366] width 147 height 17
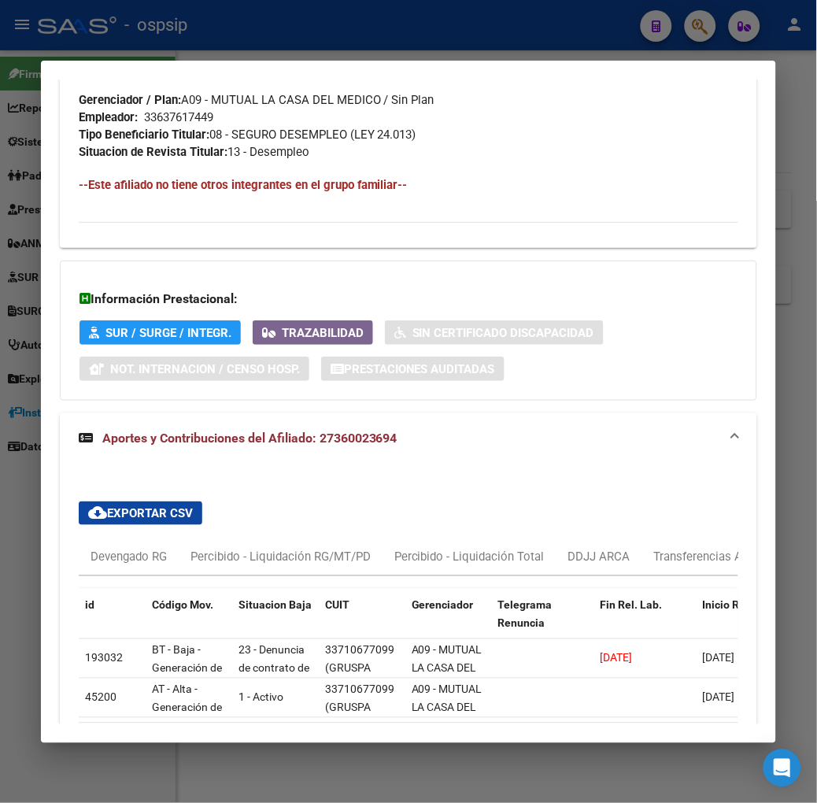
scroll to position [1011, 0]
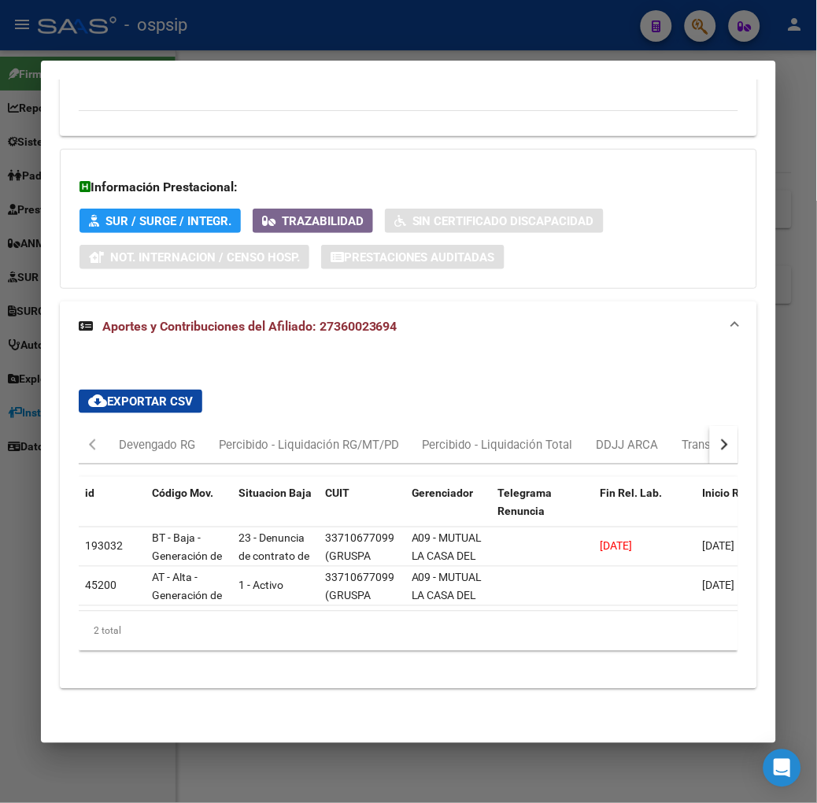
click at [419, 28] on div at bounding box center [408, 401] width 817 height 803
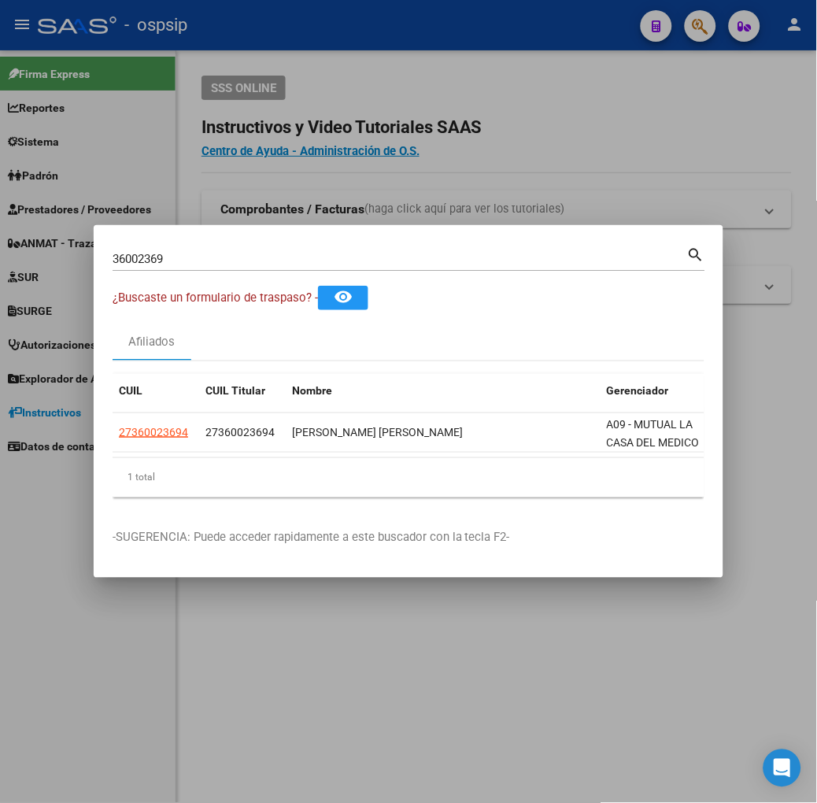
click at [238, 257] on input "36002369" at bounding box center [400, 259] width 575 height 14
type input "41160165"
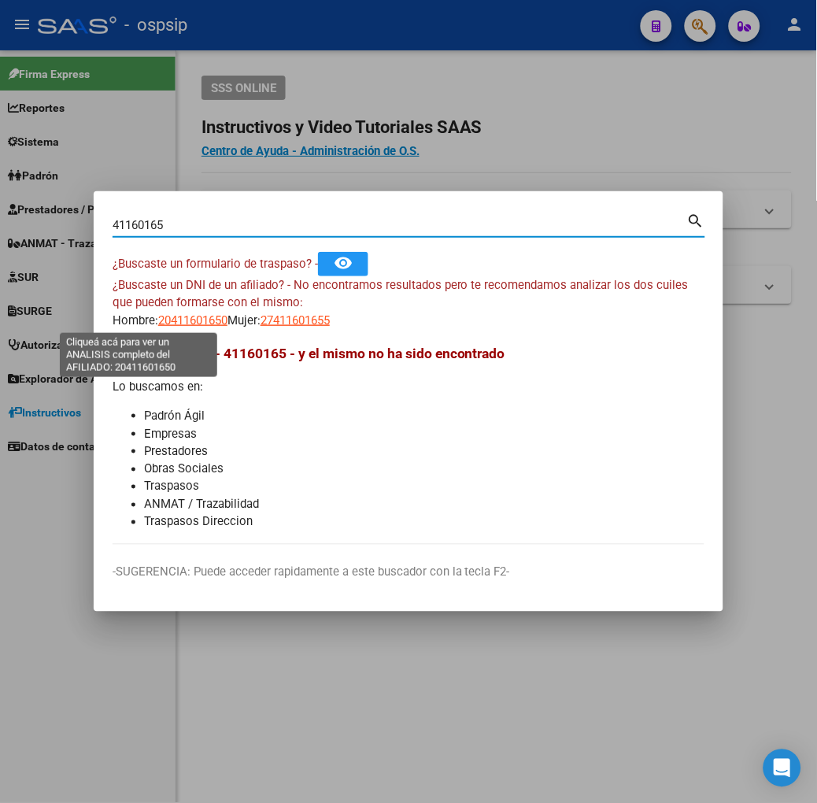
click at [158, 323] on span "20411601650" at bounding box center [192, 320] width 69 height 14
type textarea "20411601650"
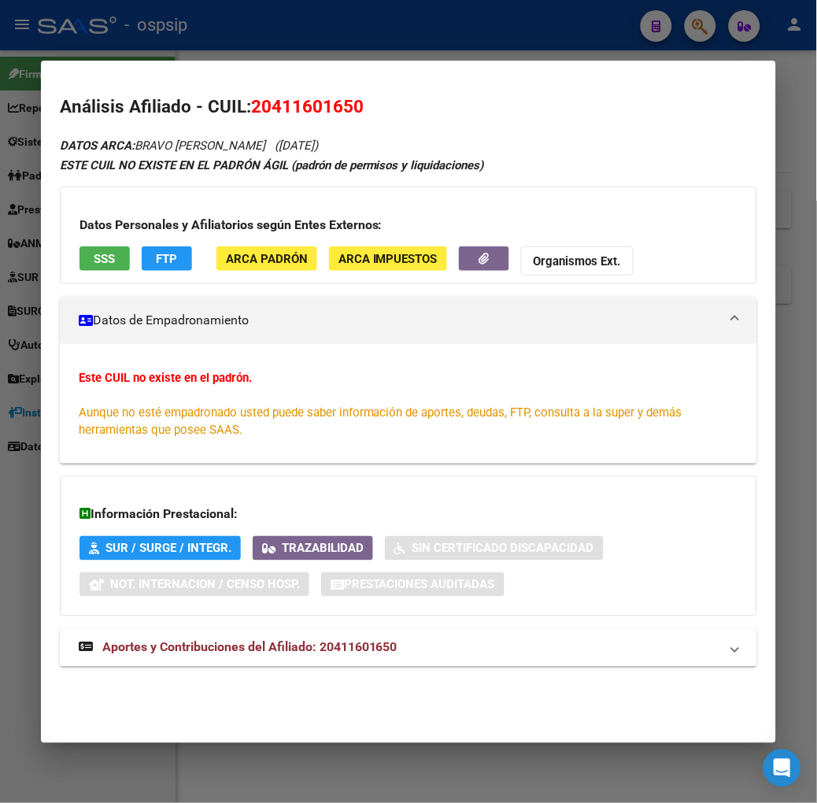
click at [94, 254] on span "SSS" at bounding box center [104, 259] width 21 height 14
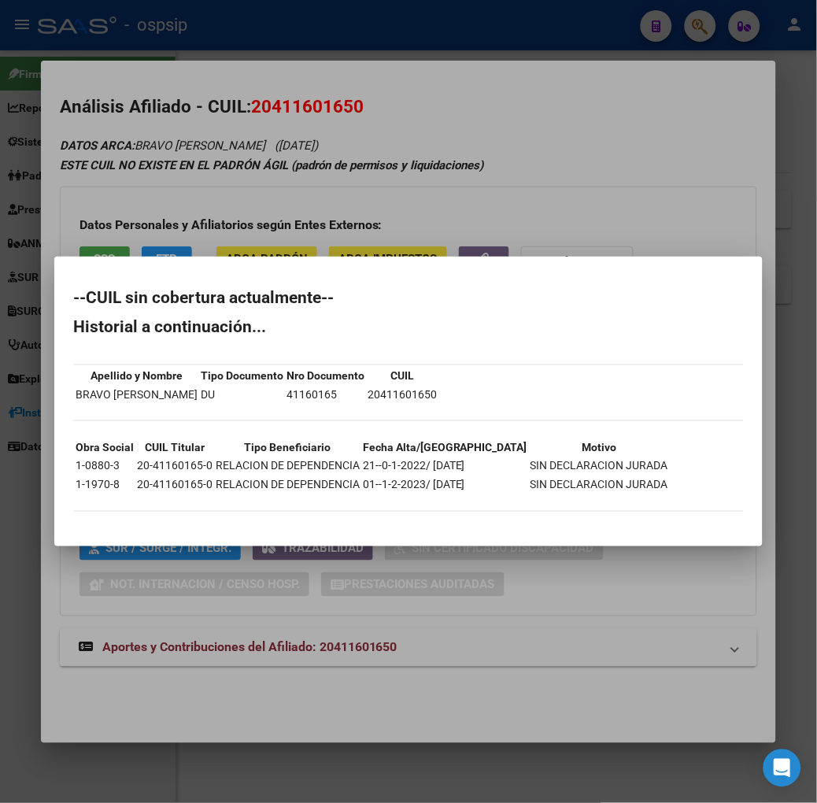
click at [240, 221] on div at bounding box center [408, 401] width 817 height 803
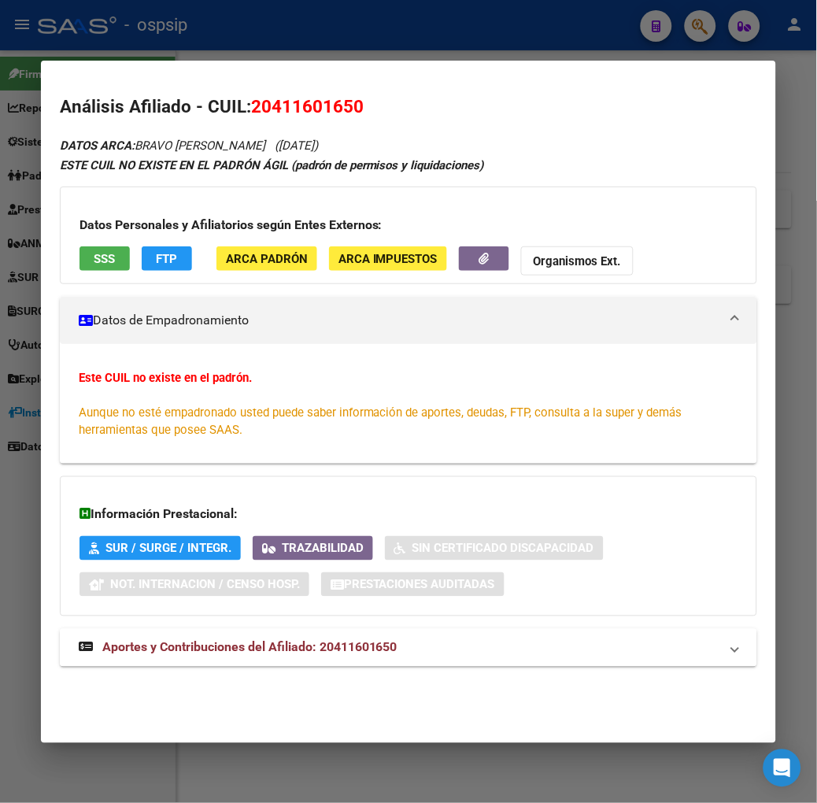
click at [281, 659] on mat-expansion-panel-header "Aportes y Contribuciones del Afiliado: 20411601650" at bounding box center [408, 648] width 697 height 38
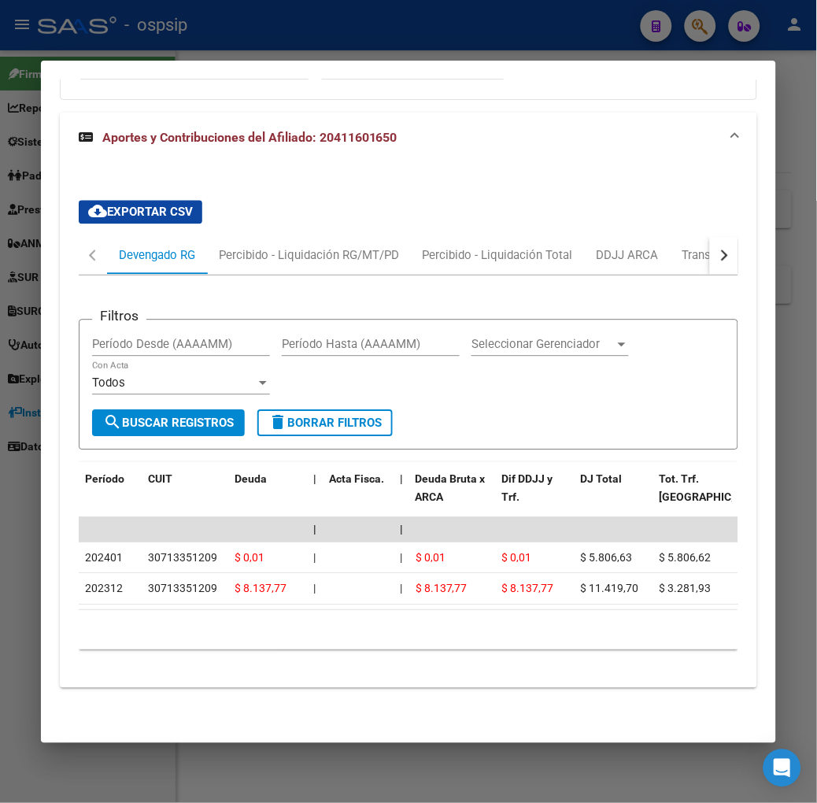
scroll to position [530, 0]
click at [738, 237] on button "button" at bounding box center [724, 256] width 28 height 38
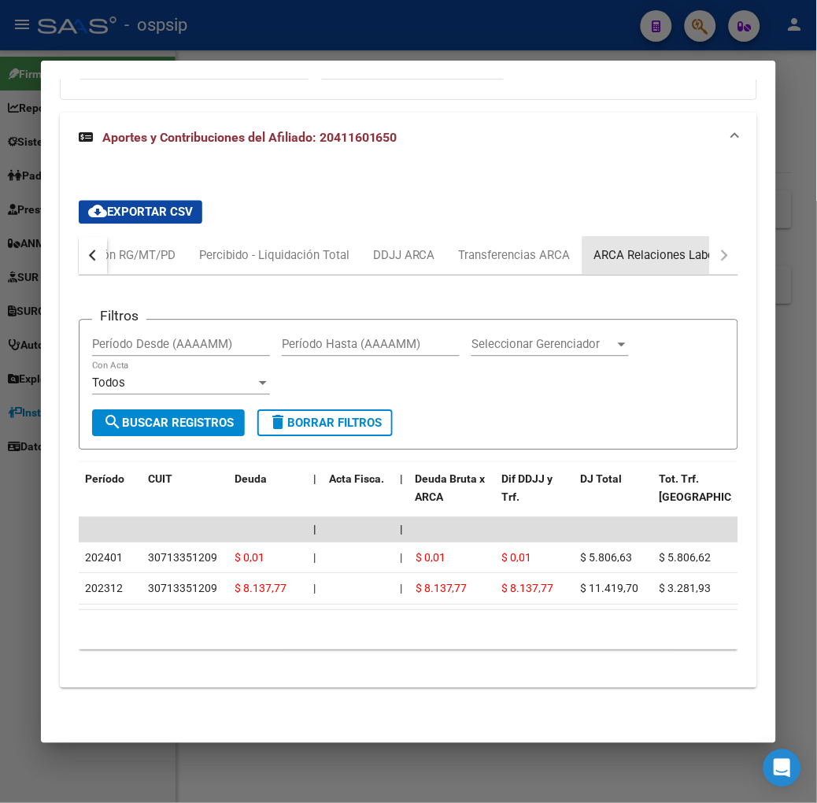
click at [704, 248] on div "ARCA Relaciones Laborales" at bounding box center [667, 255] width 147 height 17
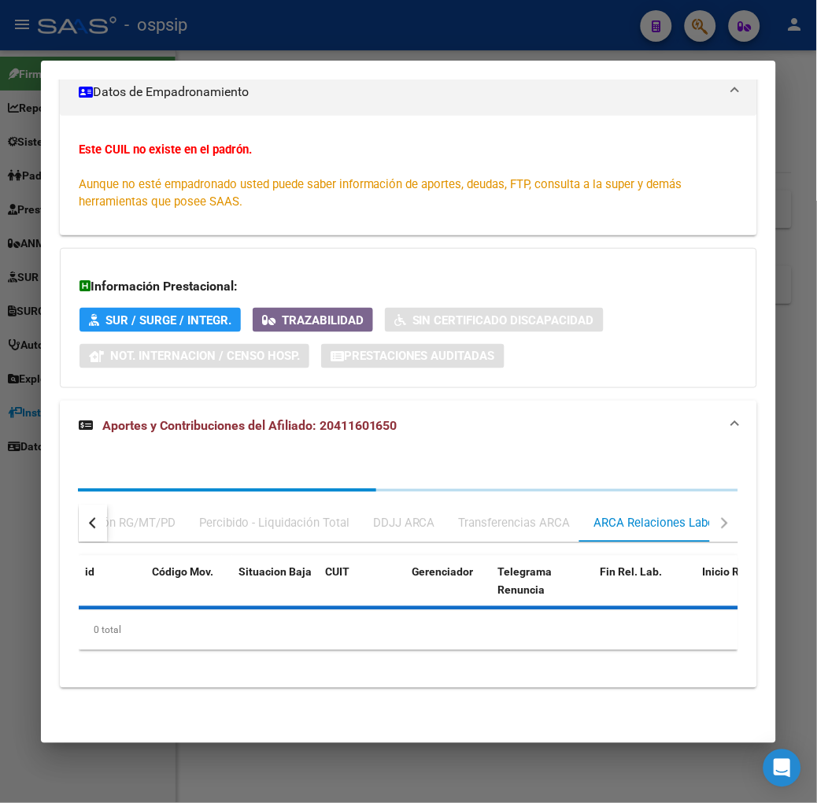
scroll to position [342, 0]
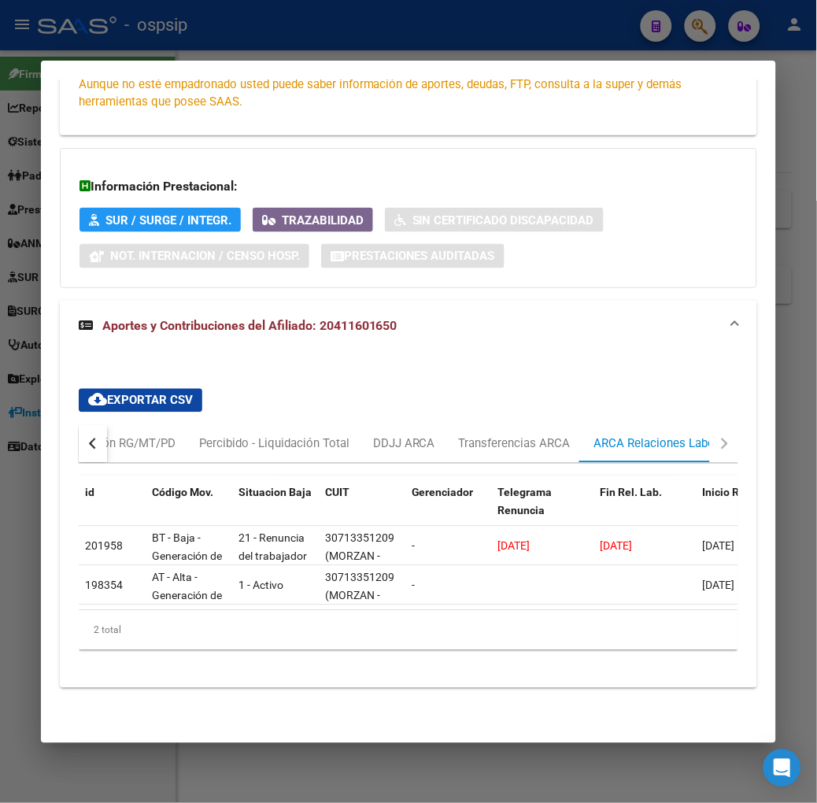
click at [236, 48] on div at bounding box center [408, 401] width 817 height 803
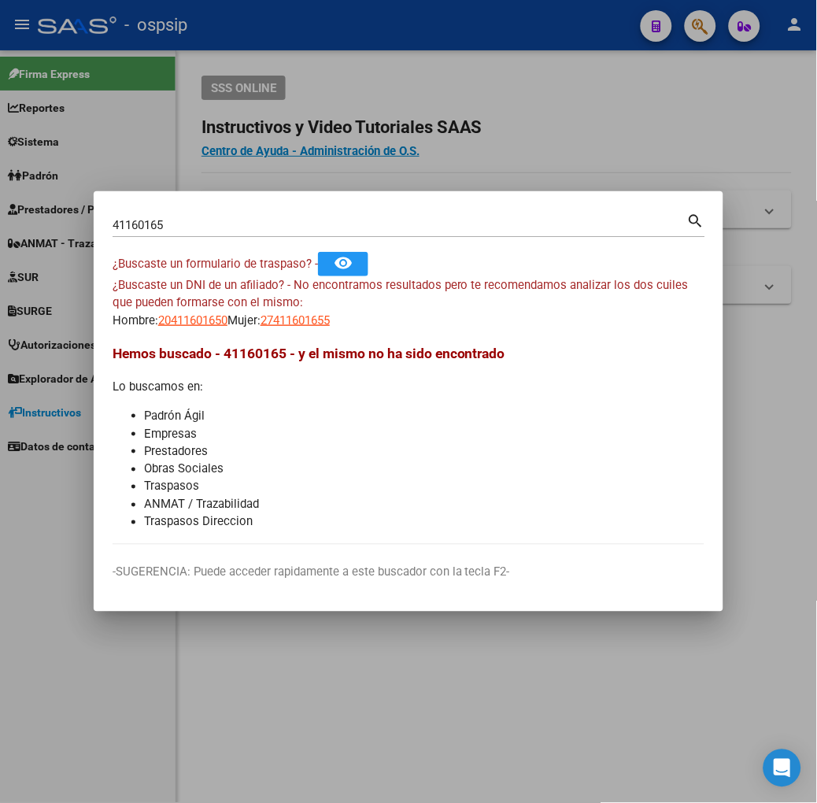
click at [229, 218] on input "41160165" at bounding box center [400, 225] width 575 height 14
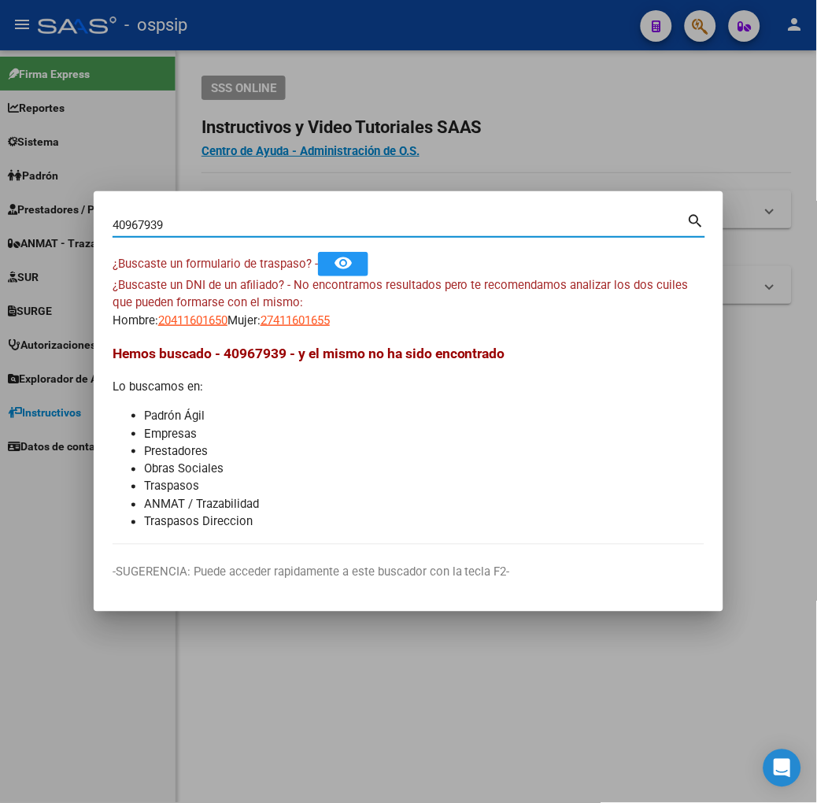
type input "40967939"
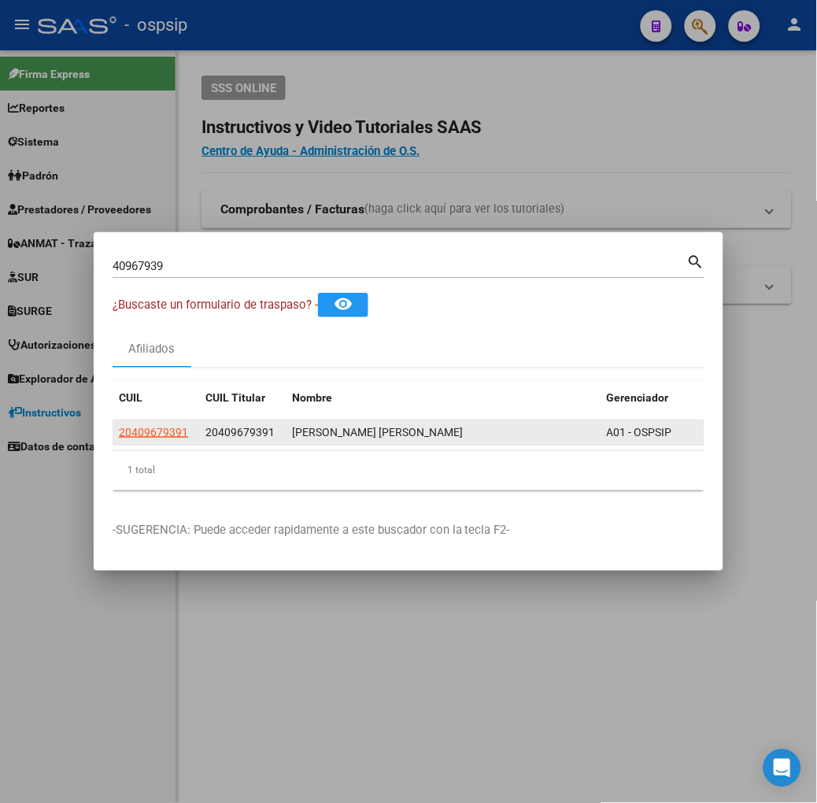
click at [119, 423] on app-link-go-to "20409679391" at bounding box center [153, 432] width 69 height 18
click at [119, 427] on span "20409679391" at bounding box center [153, 432] width 69 height 13
type textarea "20409679391"
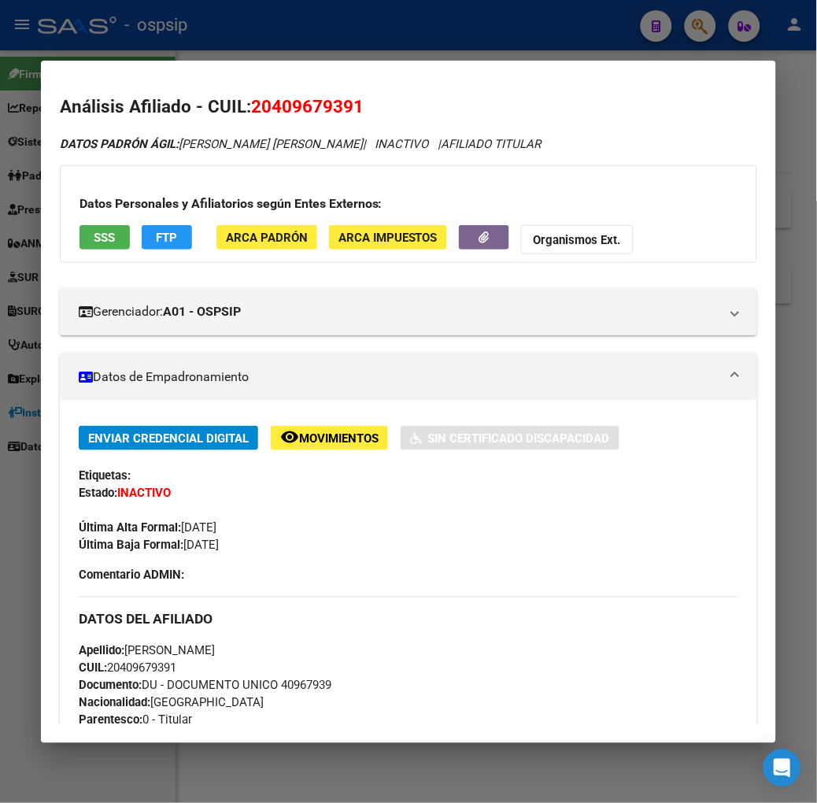
click at [94, 239] on span "SSS" at bounding box center [104, 238] width 21 height 14
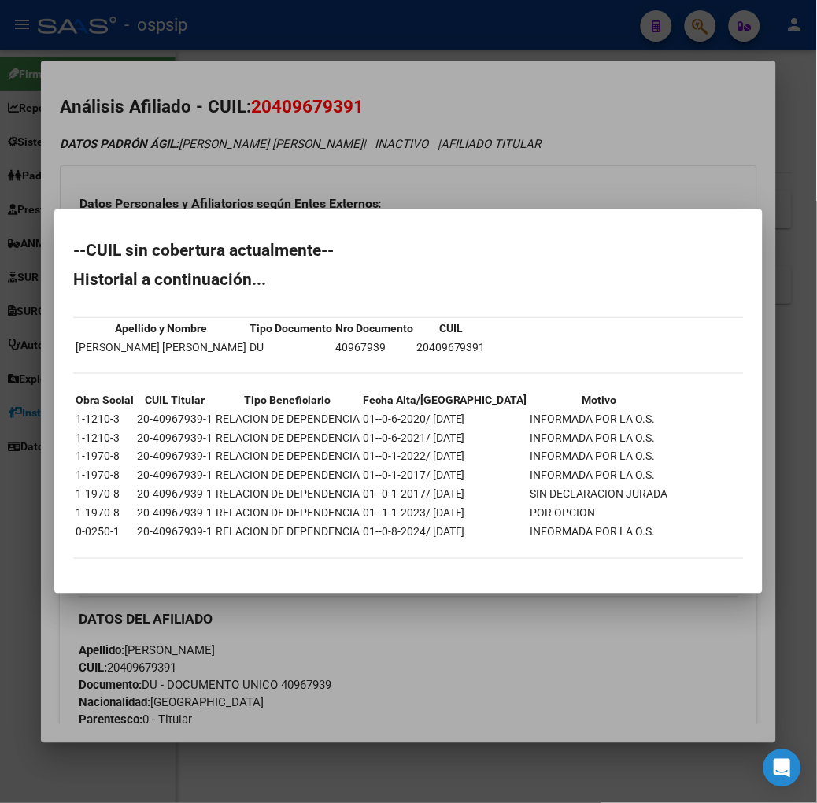
click at [260, 209] on div at bounding box center [408, 401] width 817 height 803
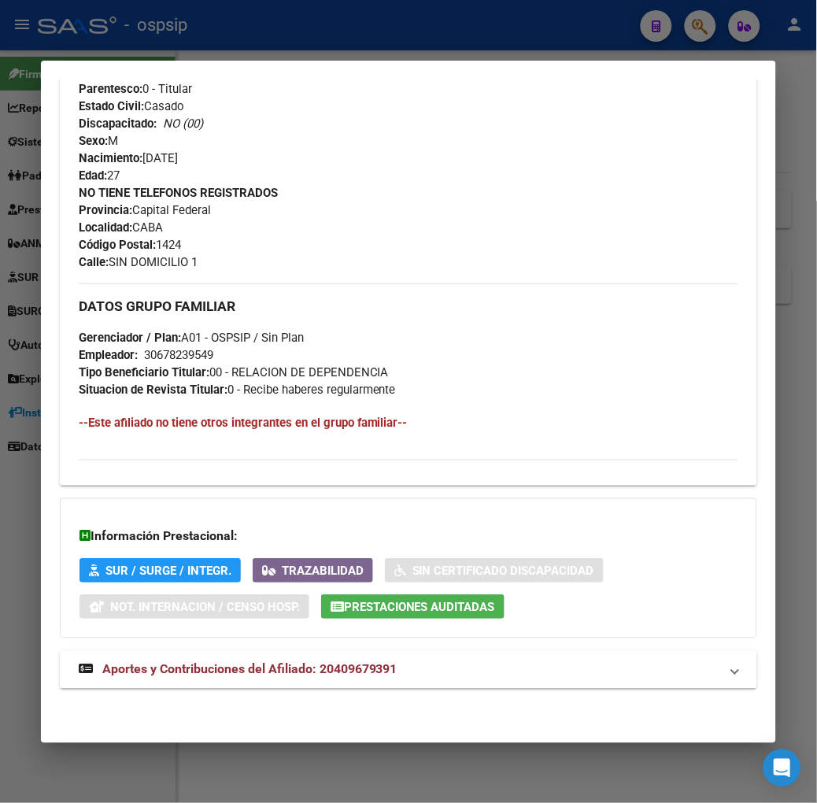
click at [374, 679] on mat-panel-title "Aportes y Contribuciones del Afiliado: 20409679391" at bounding box center [399, 669] width 641 height 19
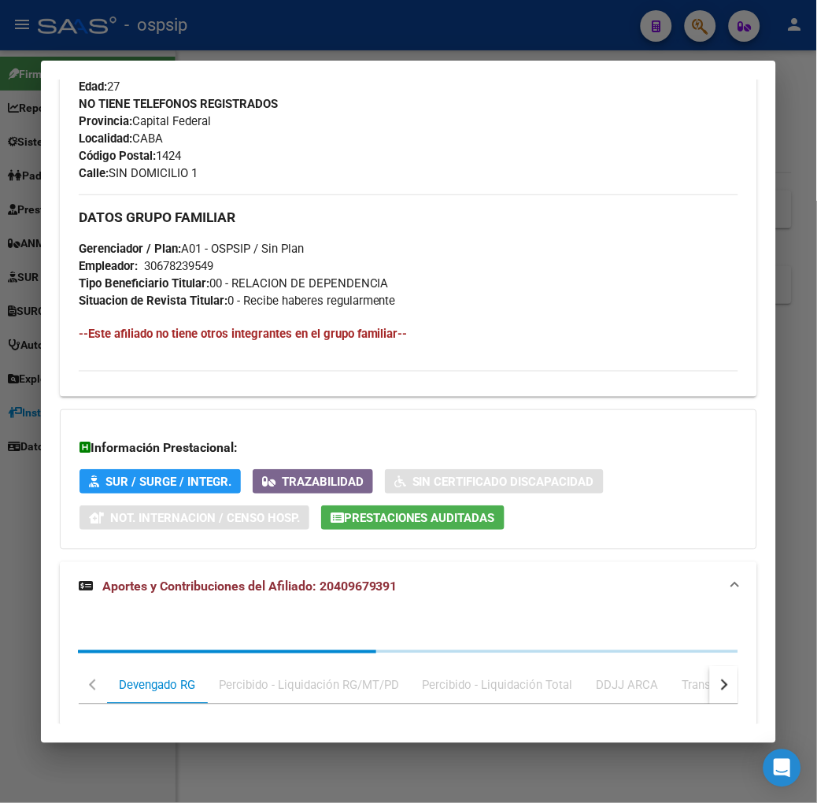
scroll to position [1058, 0]
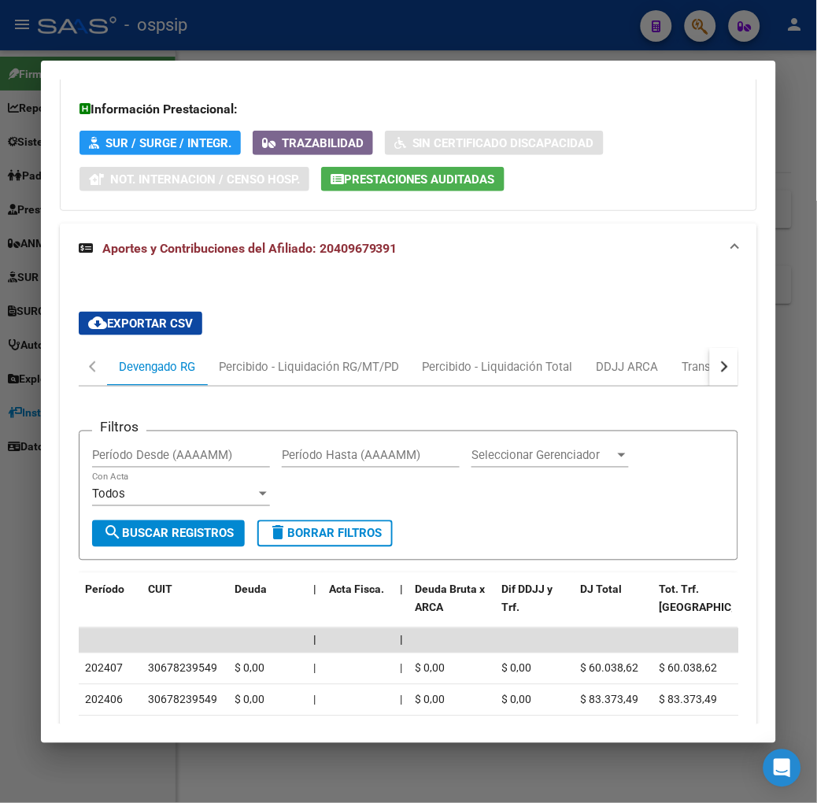
click at [757, 366] on div "cloud_download Exportar CSV Devengado RG Percibido - Liquidación RG/MT/PD Perci…" at bounding box center [408, 667] width 697 height 737
click at [738, 359] on button "button" at bounding box center [724, 367] width 28 height 38
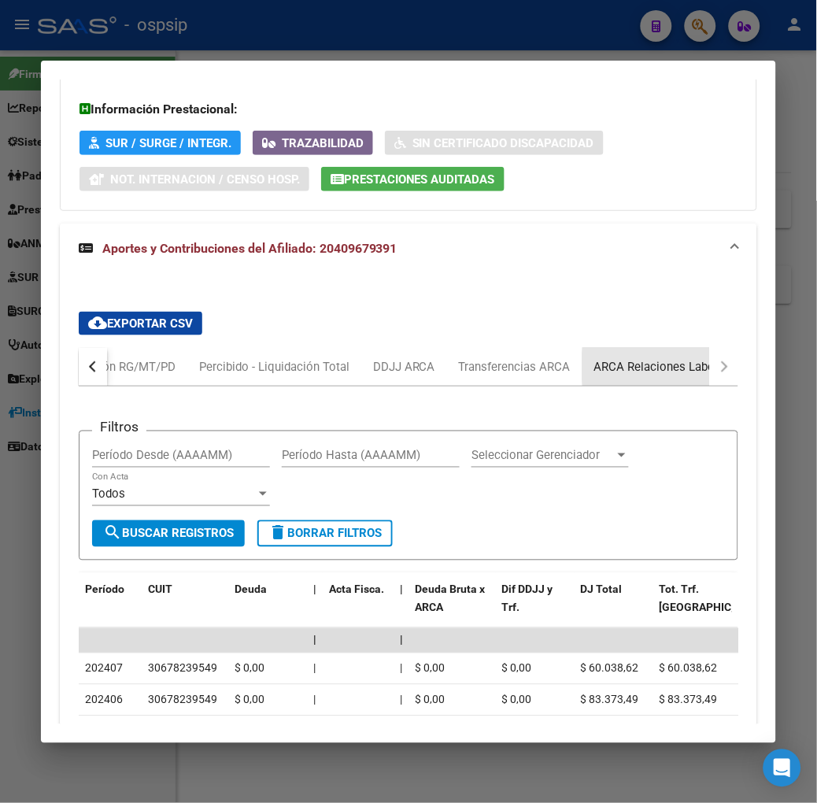
click at [675, 367] on div "ARCA Relaciones Laborales" at bounding box center [667, 366] width 147 height 17
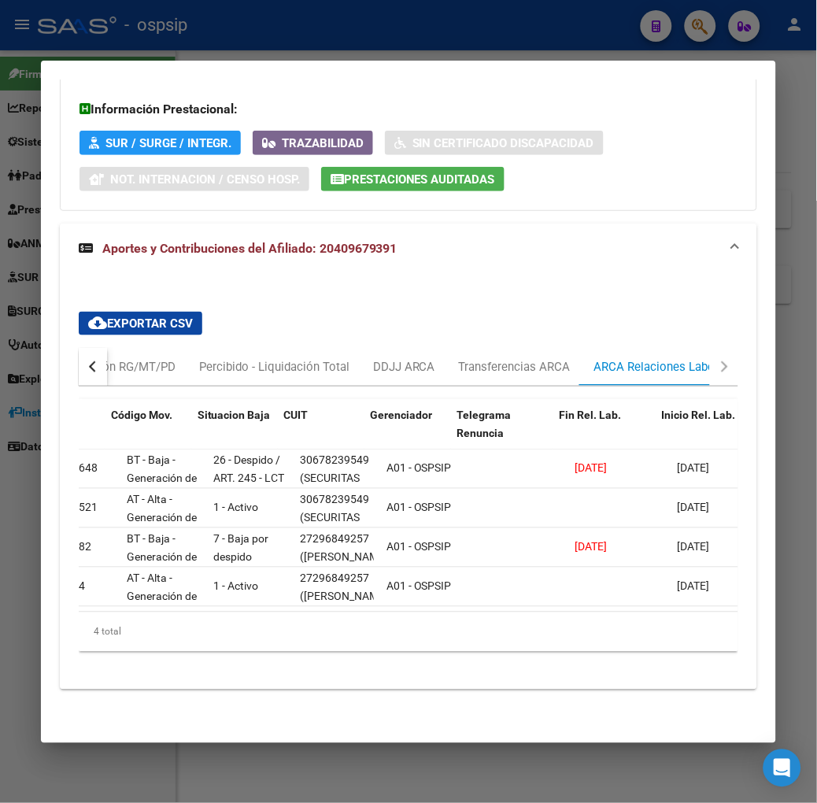
scroll to position [0, 57]
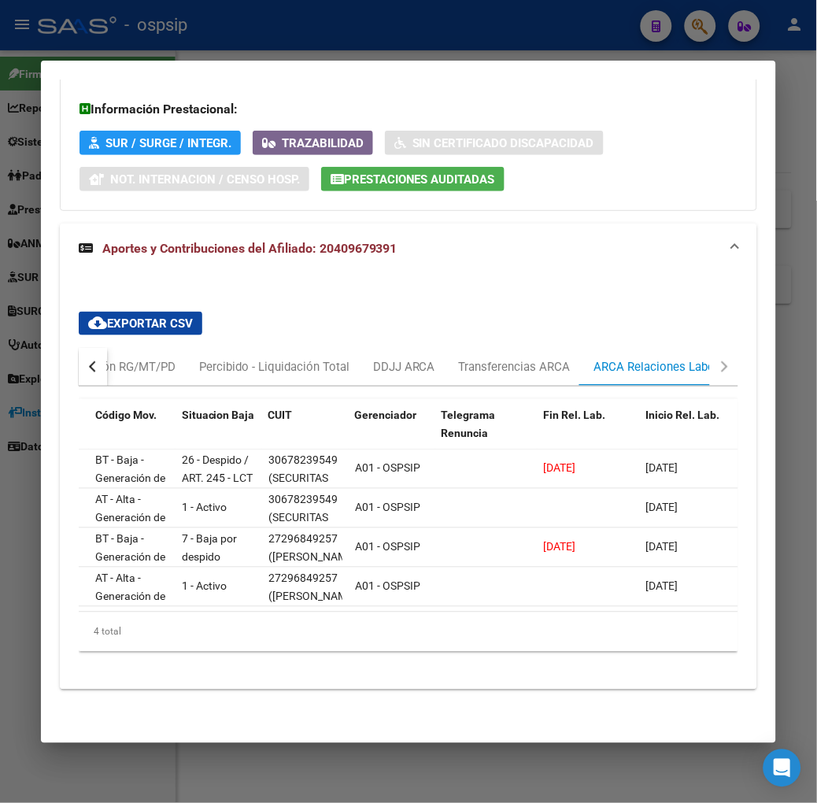
click at [370, 13] on div at bounding box center [408, 401] width 817 height 803
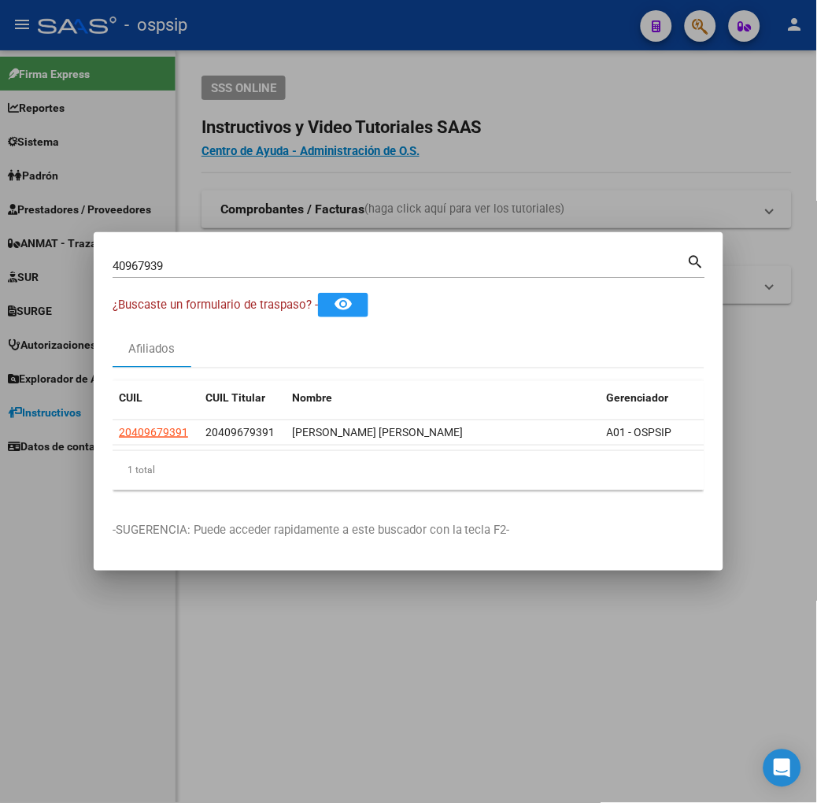
click at [113, 415] on datatable-header "CUIL CUIL Titular Nombre Gerenciador Activo" at bounding box center [468, 400] width 710 height 39
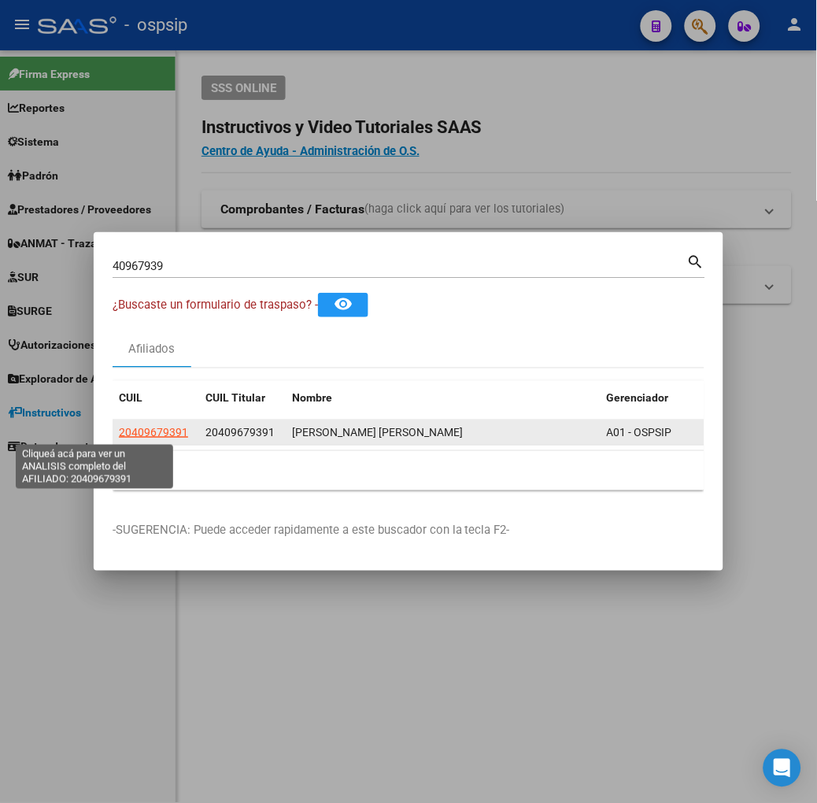
click at [119, 426] on span "20409679391" at bounding box center [153, 432] width 69 height 13
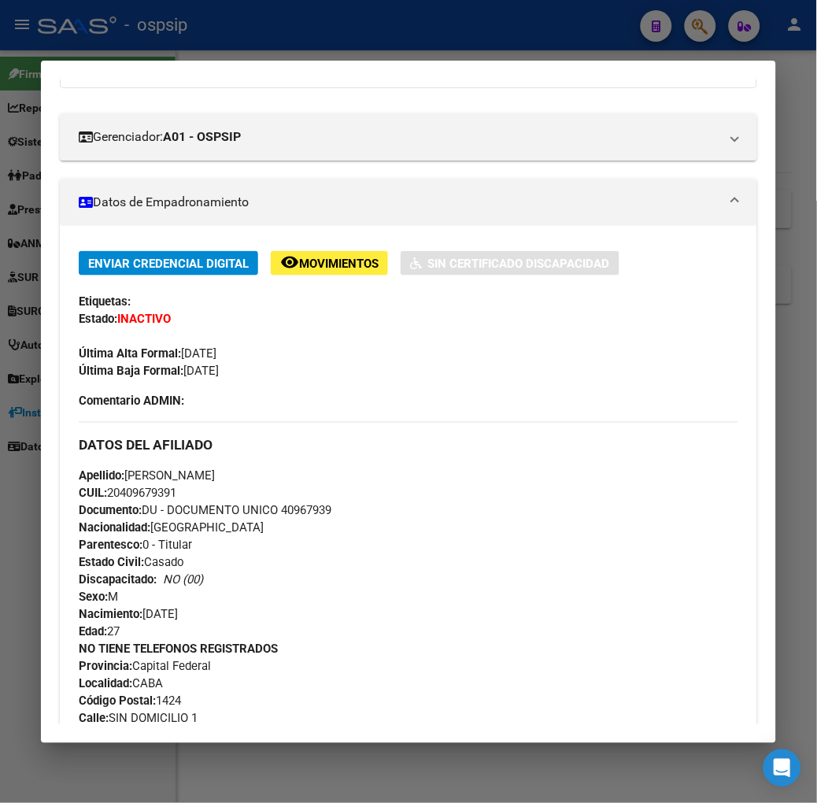
scroll to position [631, 0]
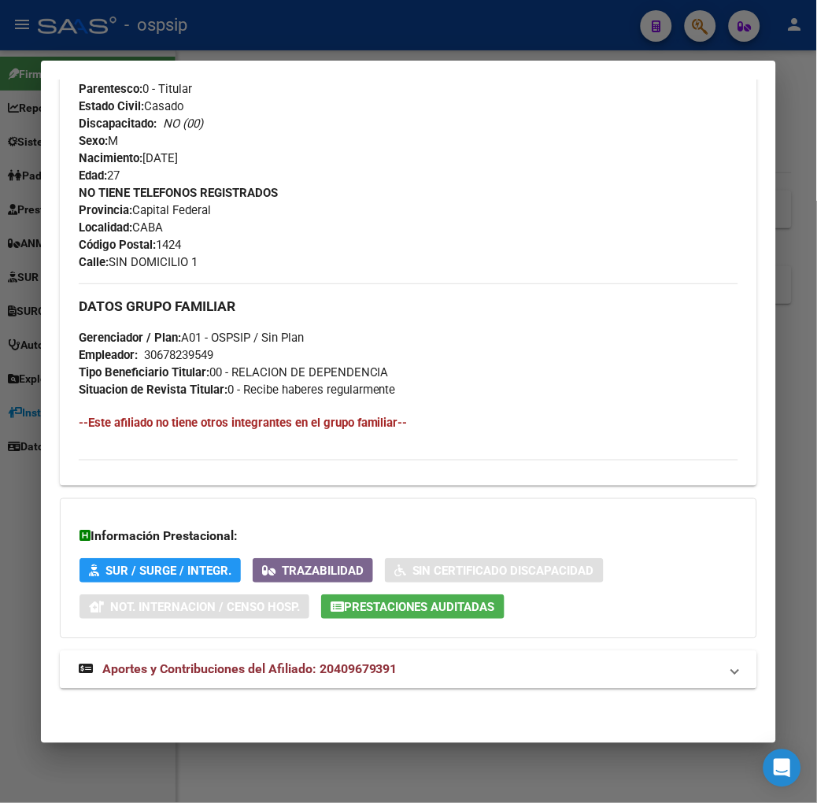
click at [253, 662] on strong "Aportes y Contribuciones del Afiliado: 20409679391" at bounding box center [238, 669] width 319 height 19
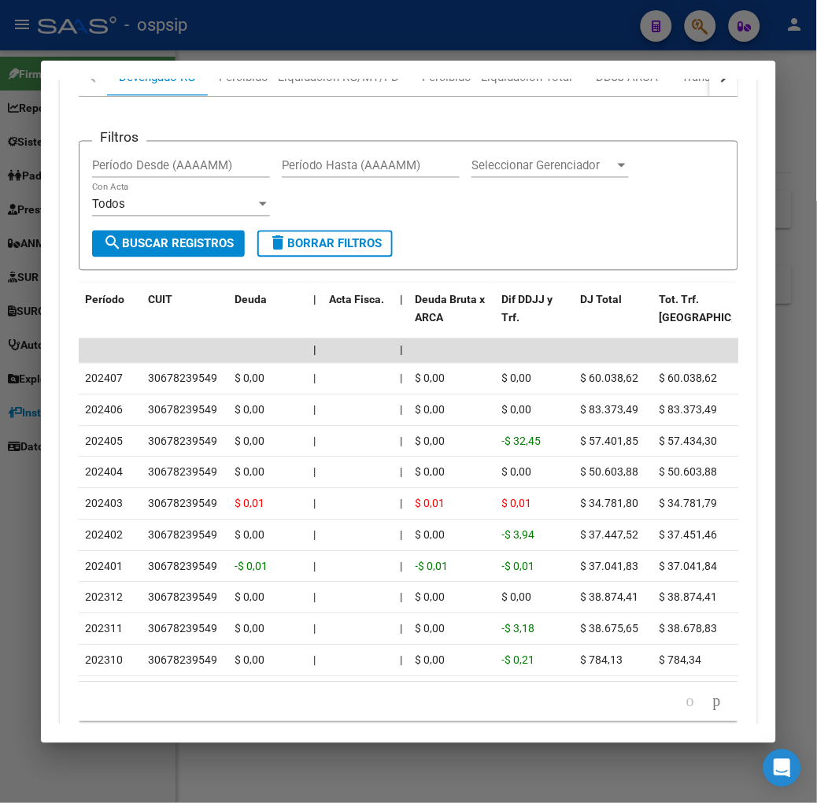
scroll to position [1264, 0]
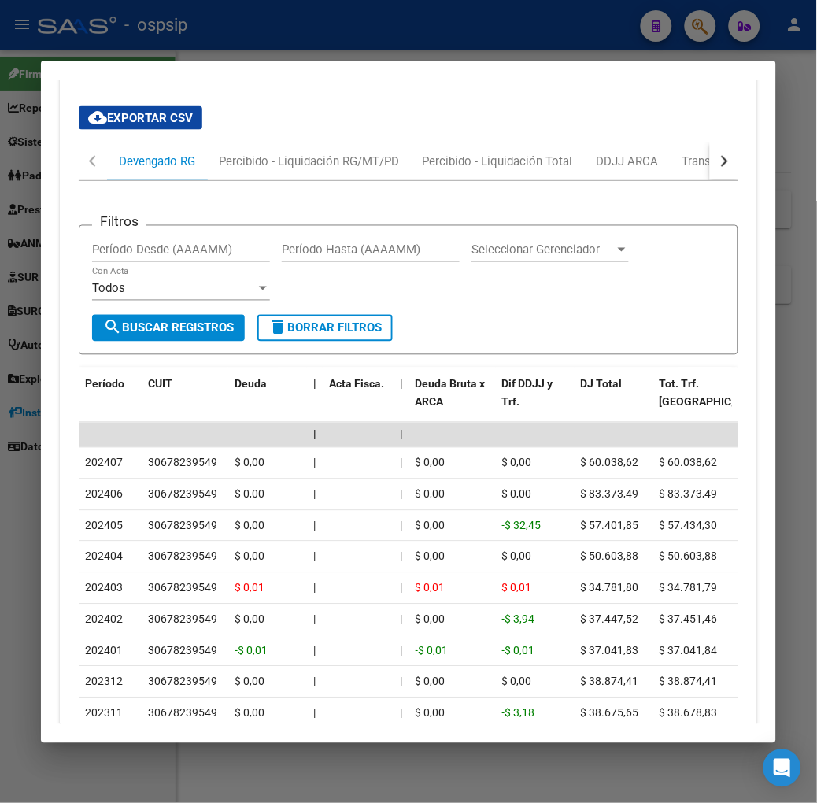
click at [729, 175] on button "button" at bounding box center [724, 161] width 28 height 38
click at [727, 174] on button "button" at bounding box center [724, 161] width 28 height 38
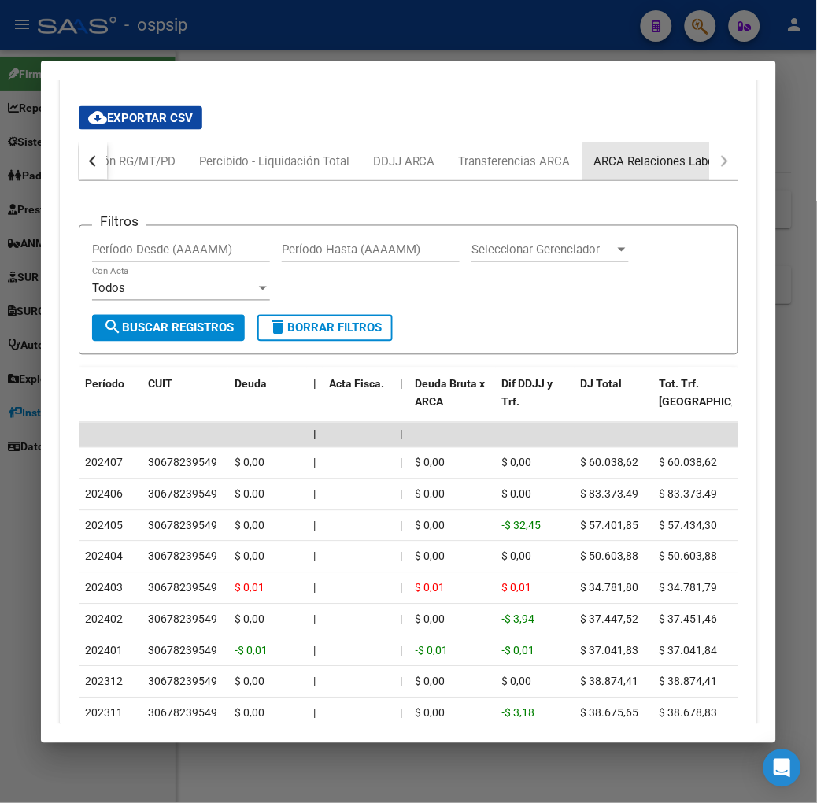
click at [679, 164] on div "ARCA Relaciones Laborales" at bounding box center [667, 161] width 147 height 17
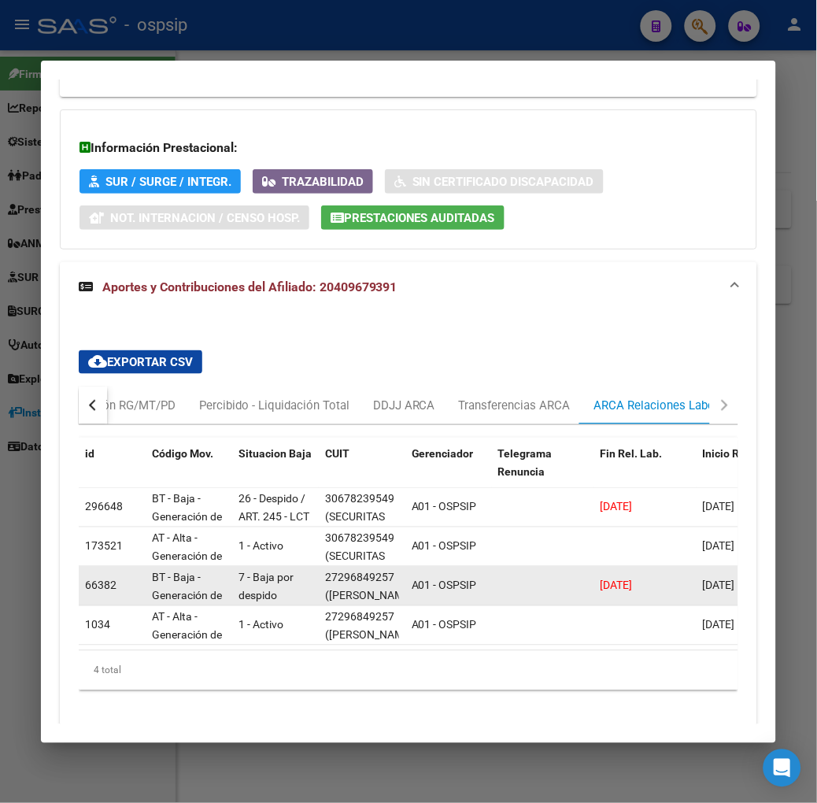
scroll to position [1073, 0]
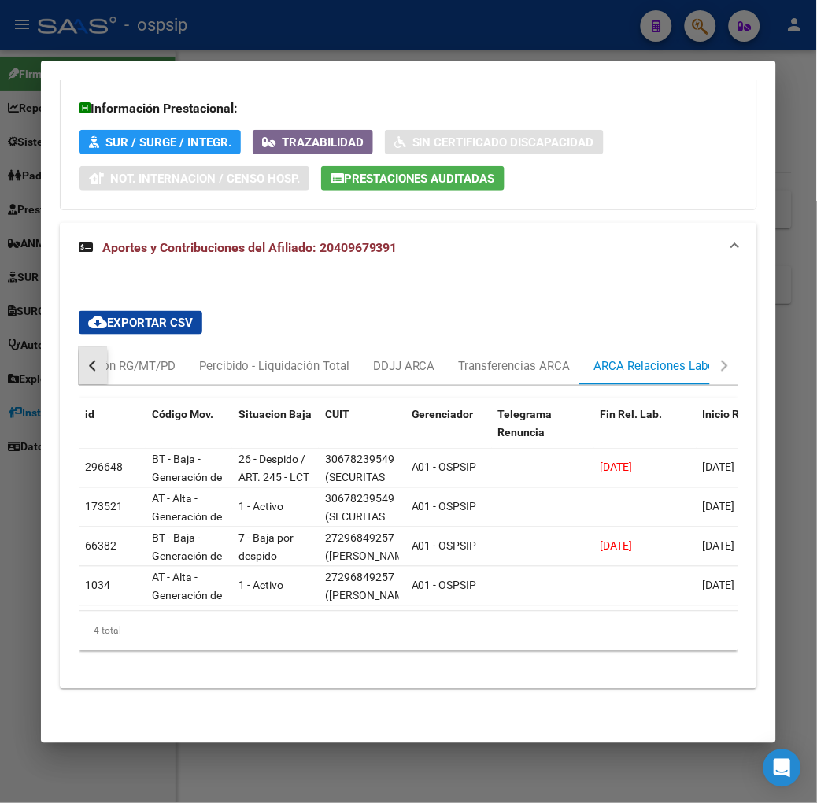
click at [79, 347] on button "button" at bounding box center [93, 366] width 28 height 38
click at [219, 357] on div "Percibido - Liquidación RG/MT/PD" at bounding box center [309, 365] width 180 height 17
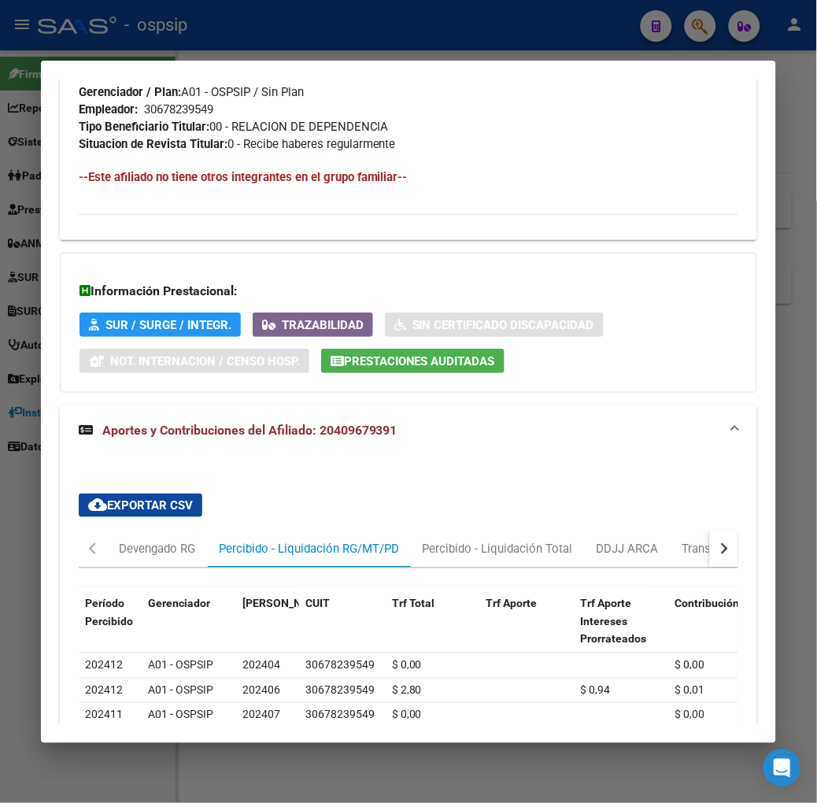
scroll to position [986, 0]
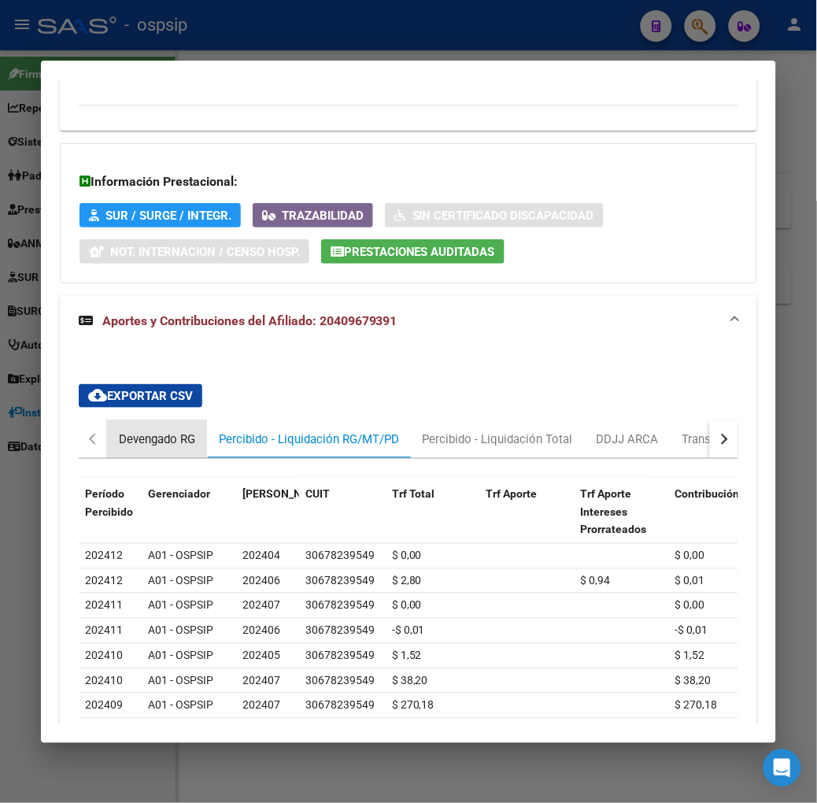
click at [119, 452] on div "Devengado RG" at bounding box center [157, 439] width 100 height 38
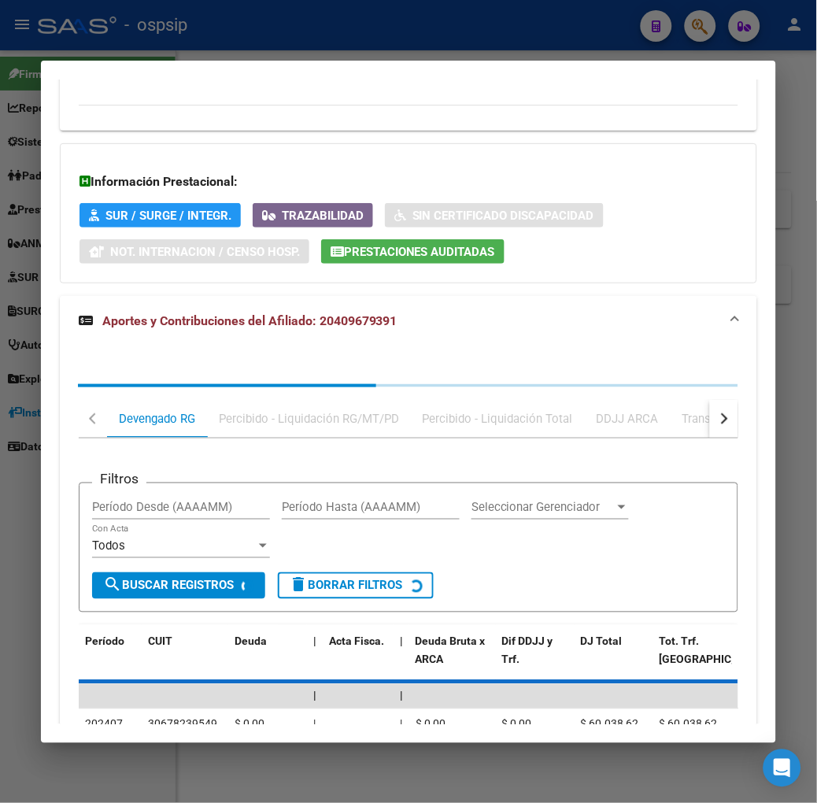
scroll to position [1161, 0]
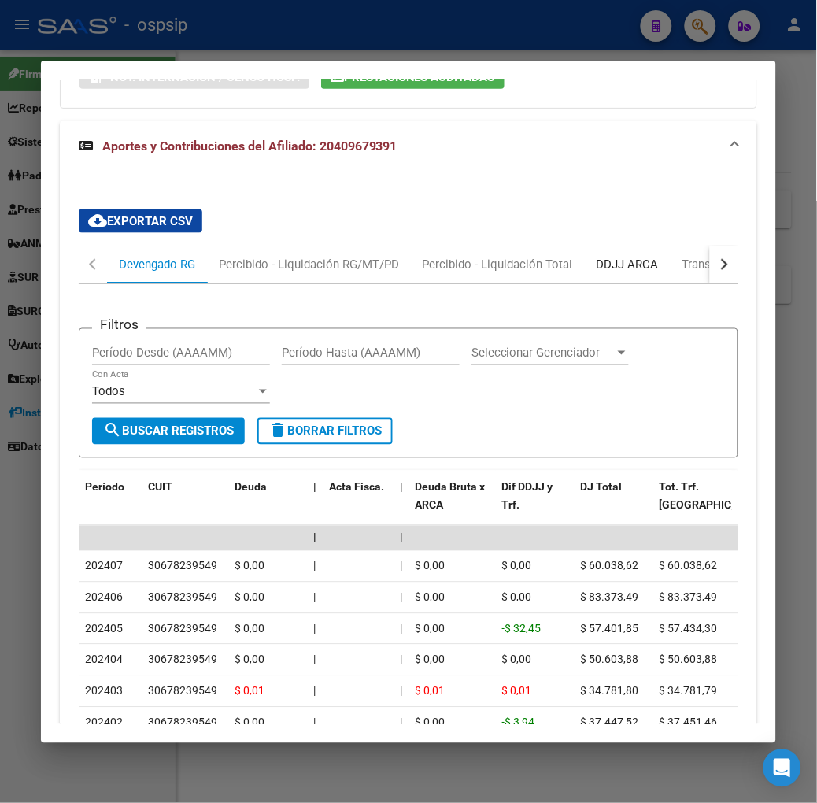
click at [588, 253] on div "DDJJ ARCA" at bounding box center [628, 265] width 86 height 38
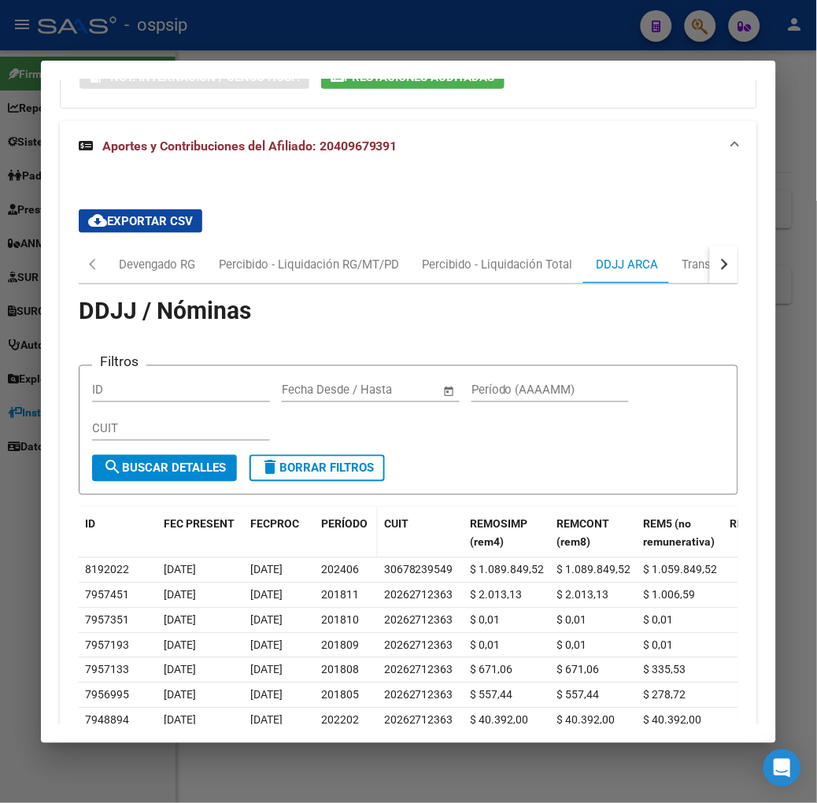
click at [315, 536] on datatable-header-cell "PERÍODO" at bounding box center [346, 534] width 63 height 52
click at [321, 528] on span "PERÍODO" at bounding box center [344, 524] width 46 height 13
click at [321, 518] on span "PERÍODO" at bounding box center [344, 524] width 46 height 13
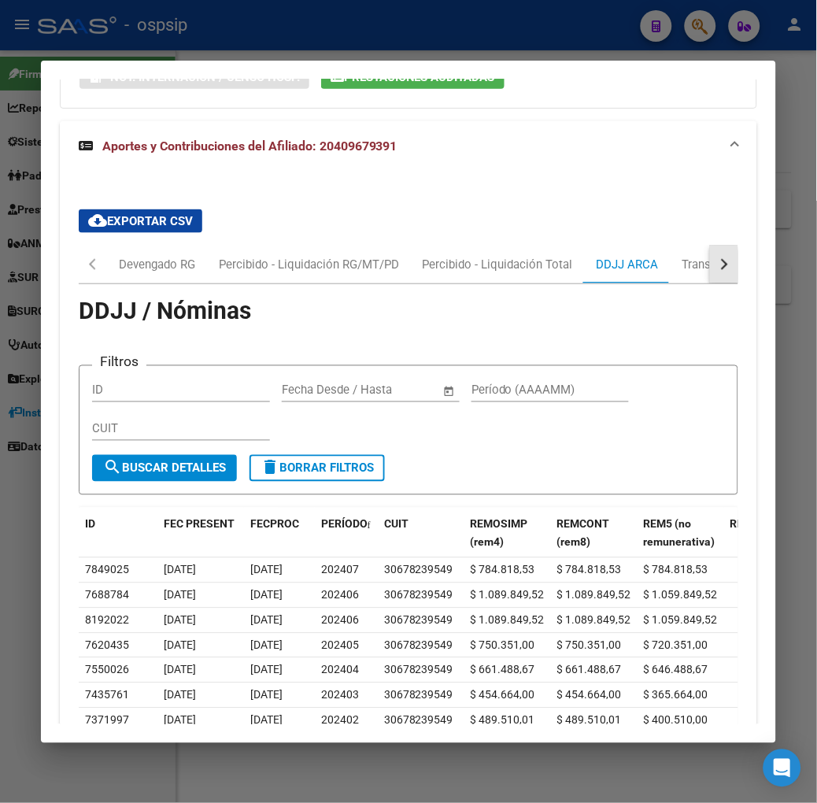
click at [729, 256] on button "button" at bounding box center [724, 265] width 28 height 38
click at [689, 264] on div "ARCA Relaciones Laborales" at bounding box center [667, 264] width 147 height 17
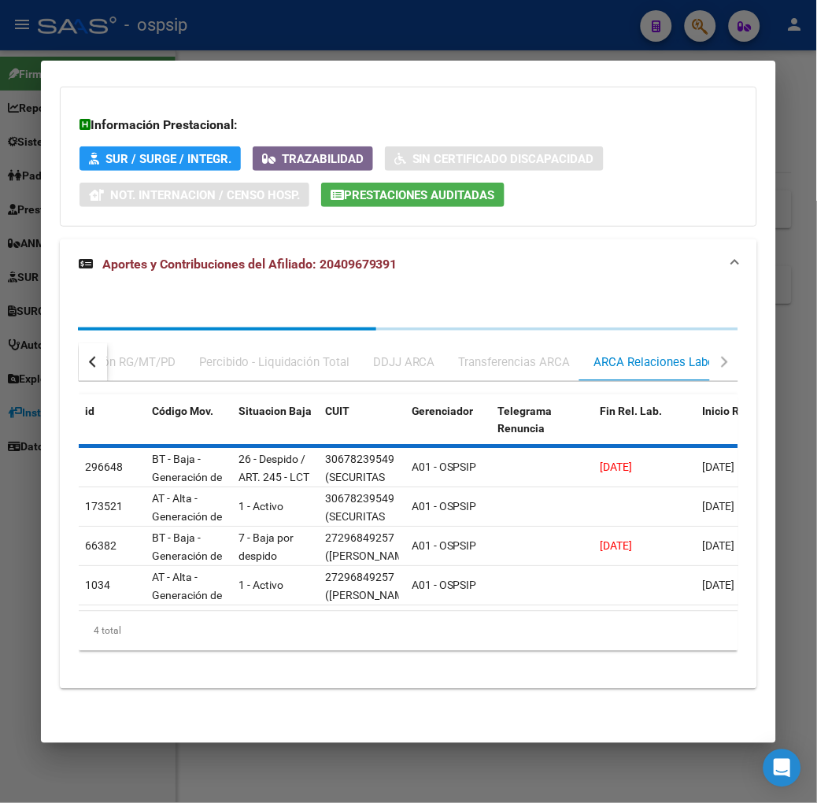
scroll to position [1073, 0]
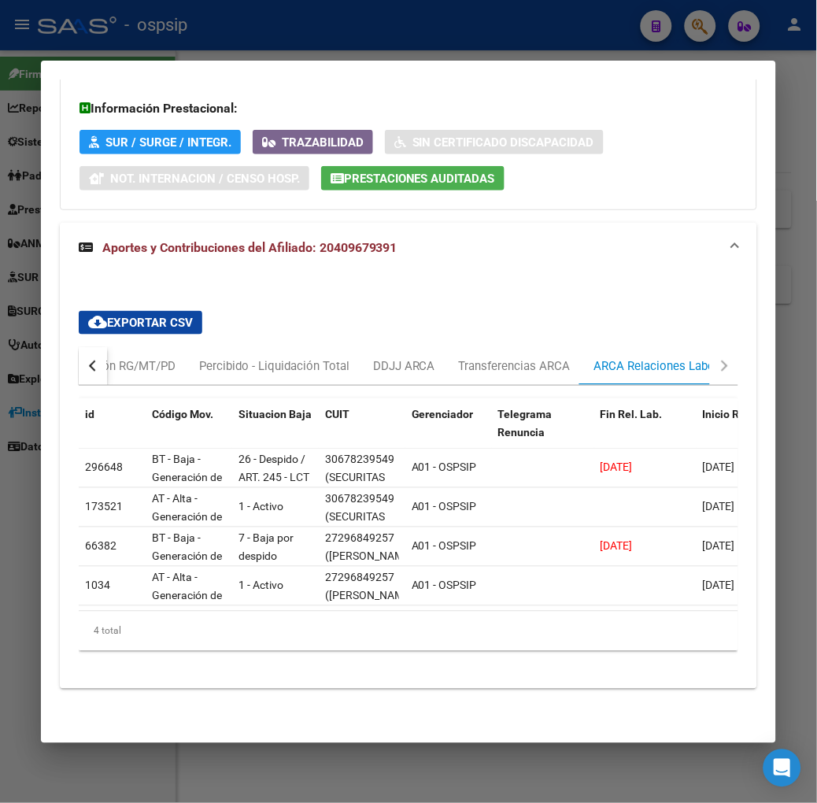
click at [230, 53] on div at bounding box center [408, 401] width 817 height 803
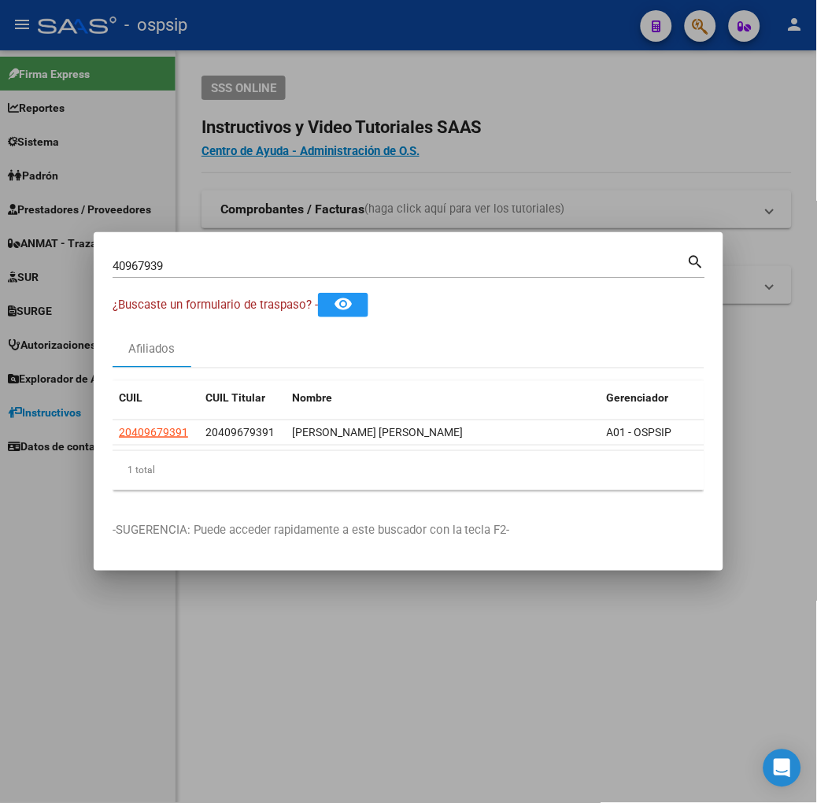
click at [224, 256] on div "40967939 Buscar (apellido, dni, [PERSON_NAME], nro traspaso, cuit, obra social)" at bounding box center [400, 266] width 575 height 24
click at [219, 265] on input "40967939" at bounding box center [400, 266] width 575 height 14
type input "24336760"
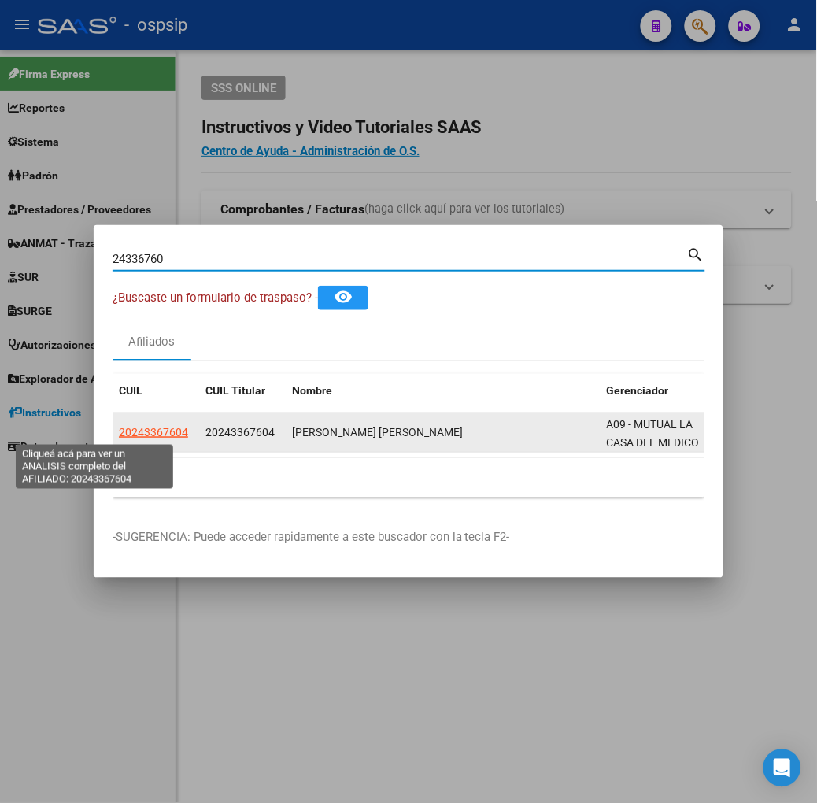
click at [119, 434] on span "20243367604" at bounding box center [153, 432] width 69 height 13
type textarea "20243367604"
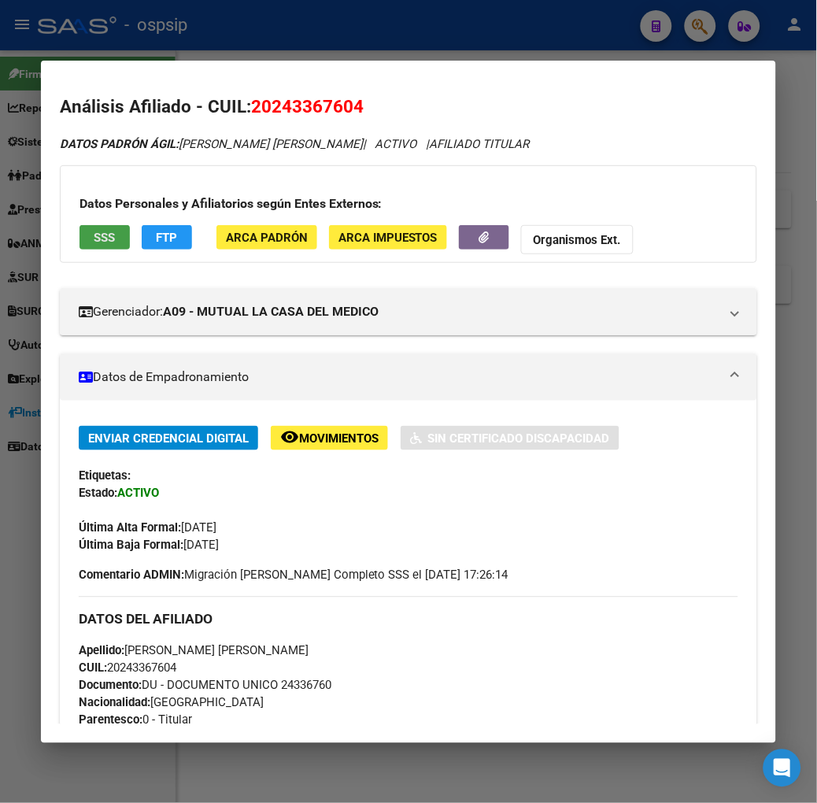
click at [95, 247] on button "SSS" at bounding box center [104, 237] width 50 height 24
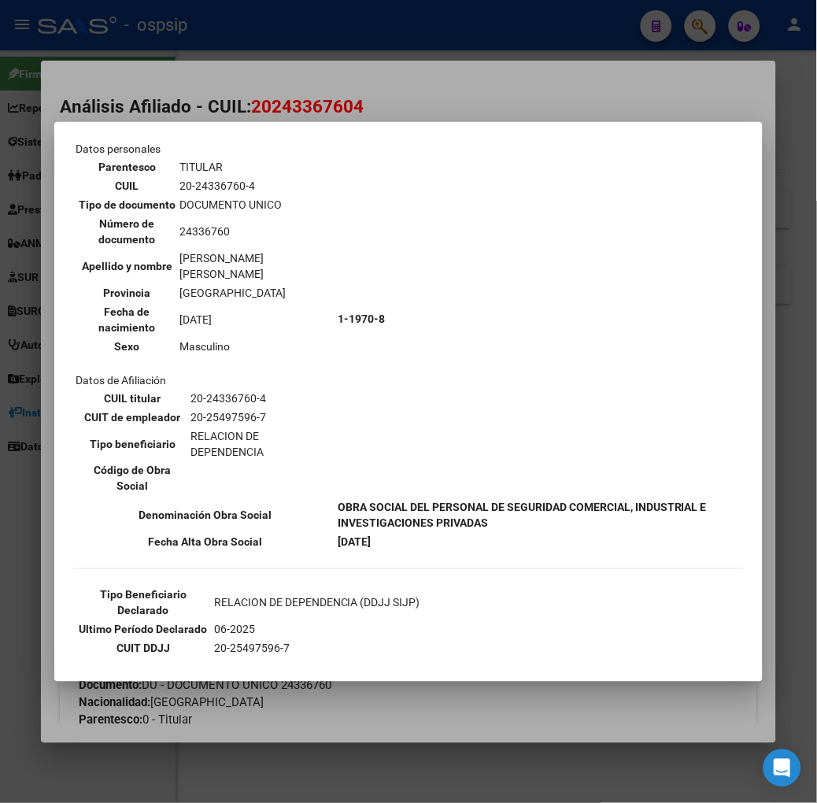
scroll to position [175, 0]
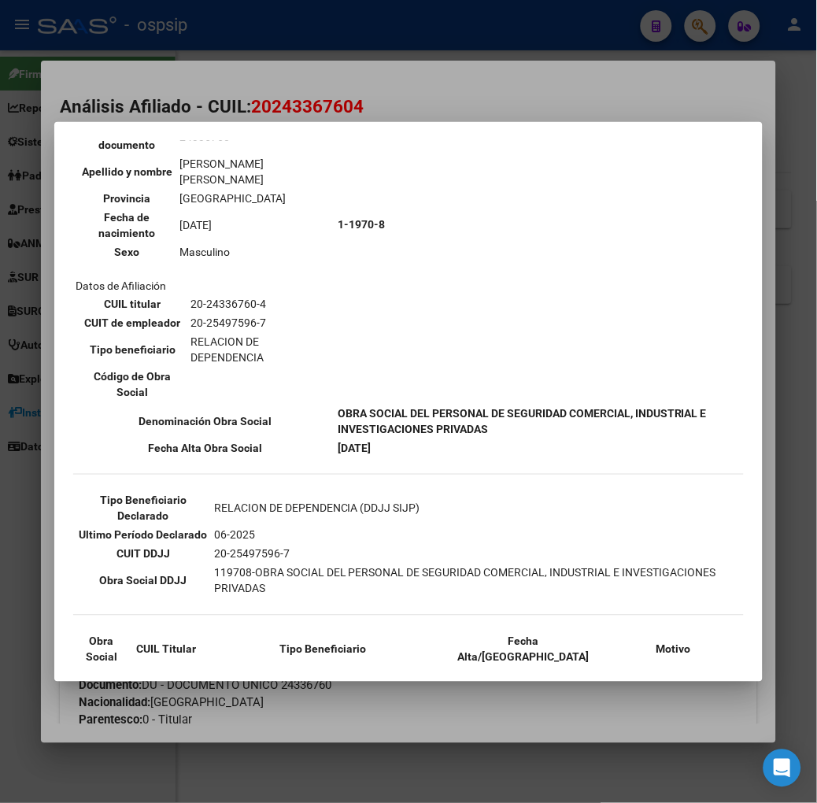
click at [193, 49] on div at bounding box center [408, 401] width 817 height 803
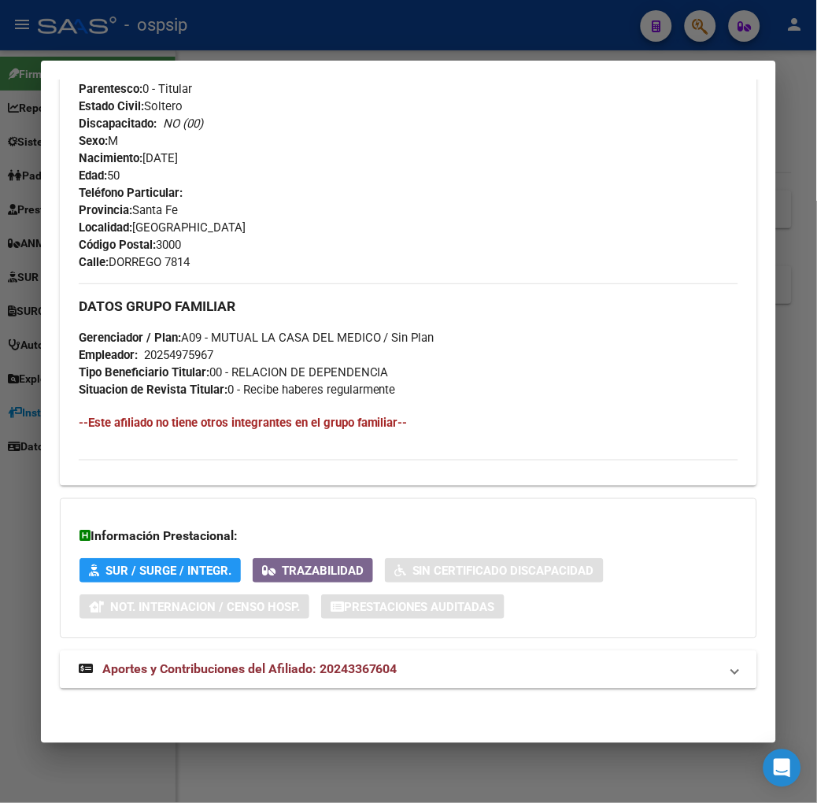
click at [278, 657] on mat-expansion-panel-header "Aportes y Contribuciones del Afiliado: 20243367604" at bounding box center [408, 670] width 697 height 38
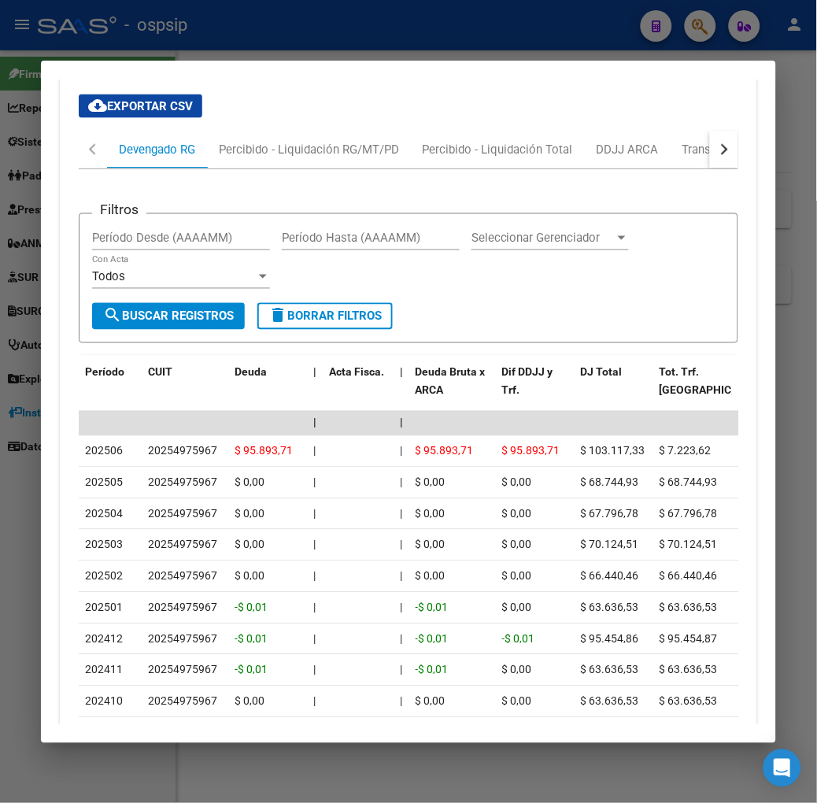
scroll to position [1409, 0]
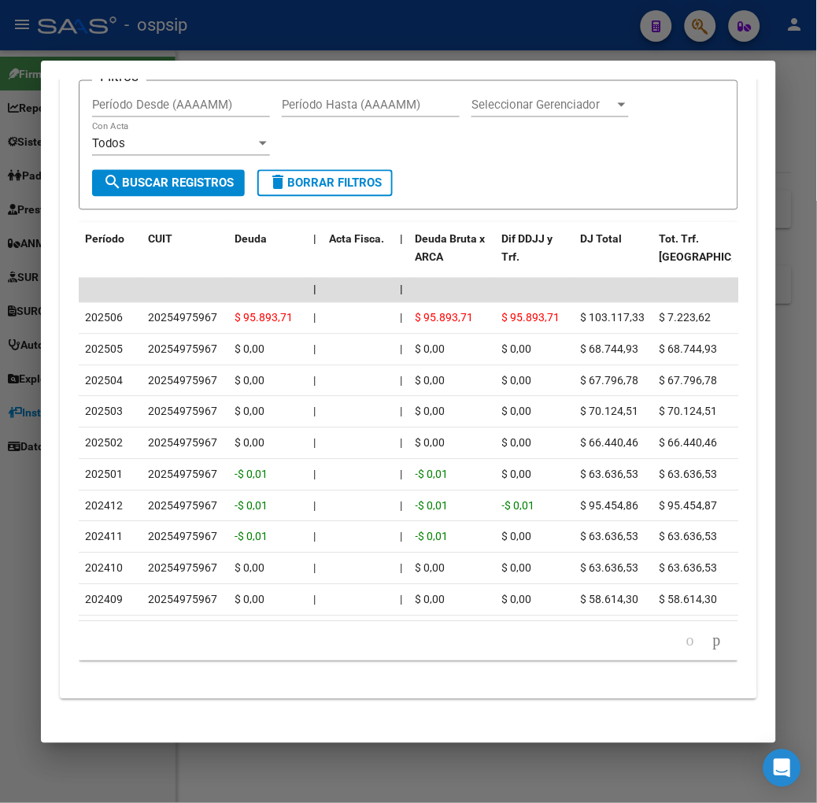
click at [278, 35] on div at bounding box center [408, 401] width 817 height 803
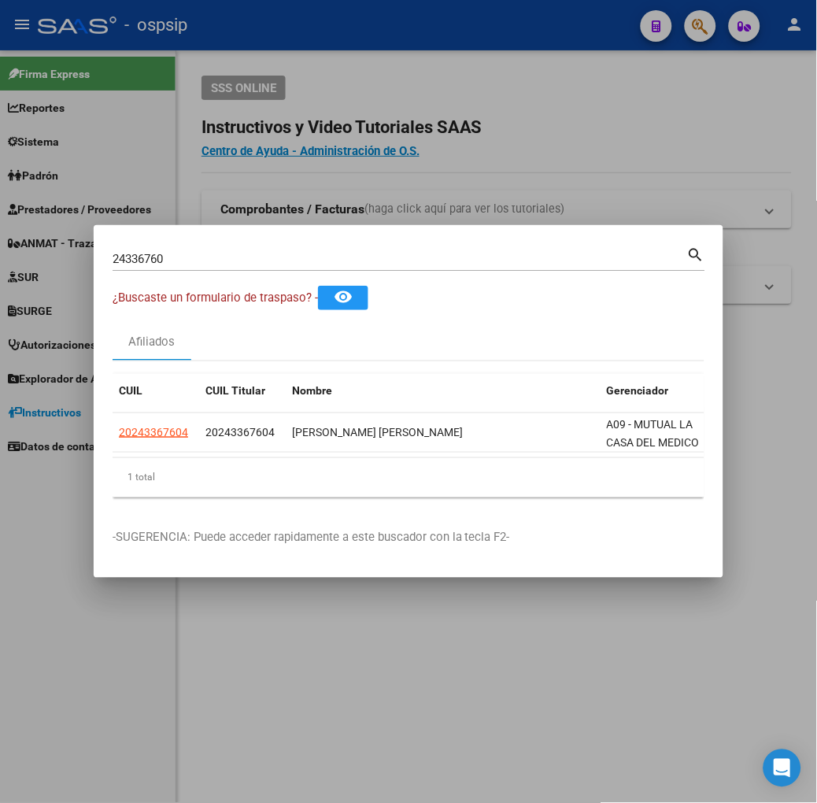
click at [227, 247] on div "24336760 Buscar (apellido, dni, [PERSON_NAME], nro traspaso, cuit, obra social)" at bounding box center [400, 259] width 575 height 24
click at [225, 257] on input "24336760" at bounding box center [400, 259] width 575 height 14
type input "39246327"
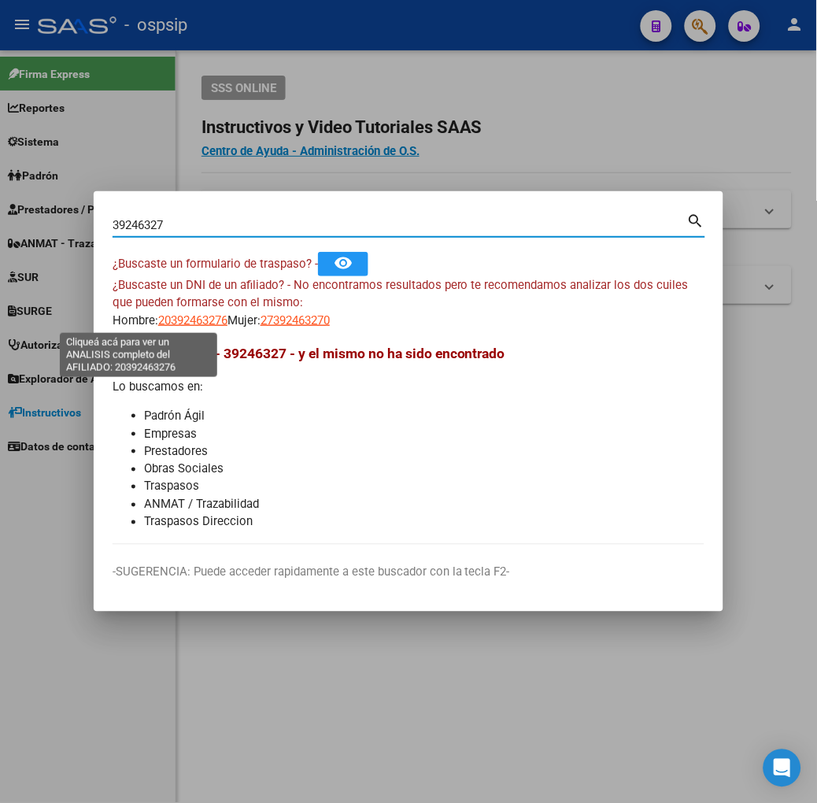
click at [148, 301] on div "¿Buscaste un DNI de un afiliado? - No encontramos resultados pero te recomendam…" at bounding box center [409, 303] width 592 height 54
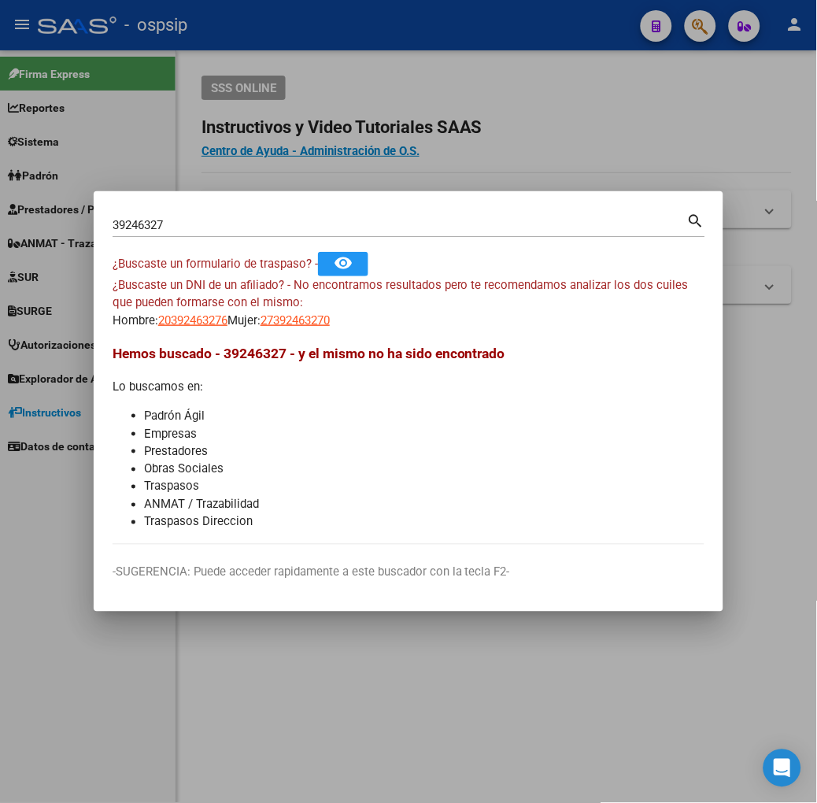
click at [158, 312] on app-link-go-to "20392463276" at bounding box center [192, 321] width 69 height 18
click at [158, 313] on span "20392463276" at bounding box center [192, 320] width 69 height 14
type textarea "20392463276"
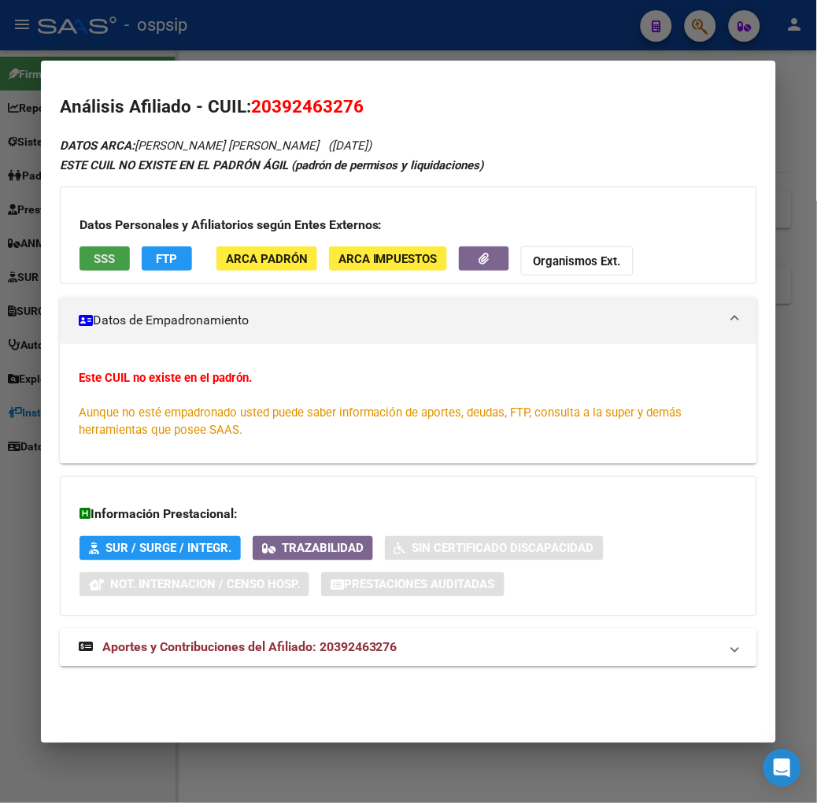
click at [94, 252] on span "SSS" at bounding box center [104, 259] width 21 height 14
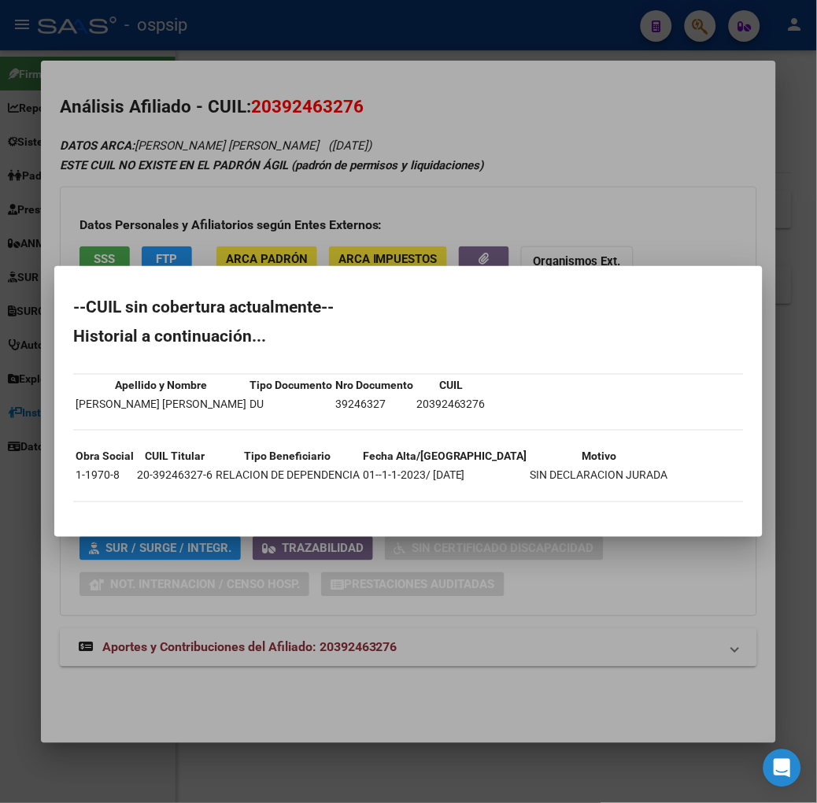
click at [156, 183] on div at bounding box center [408, 401] width 817 height 803
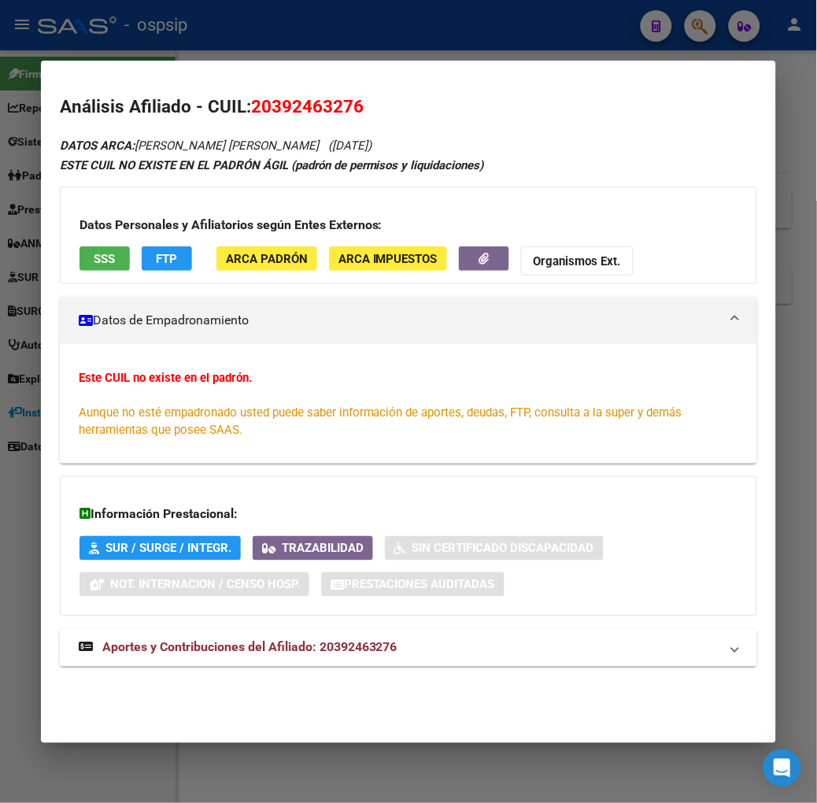
click at [326, 623] on div "DATOS ARCA: [PERSON_NAME] [PERSON_NAME] ([DATE]) ESTE CUIL NO EXISTE EN EL [PER…" at bounding box center [408, 409] width 697 height 549
click at [329, 634] on mat-expansion-panel-header "Aportes y Contribuciones del Afiliado: 20392463276" at bounding box center [408, 648] width 697 height 38
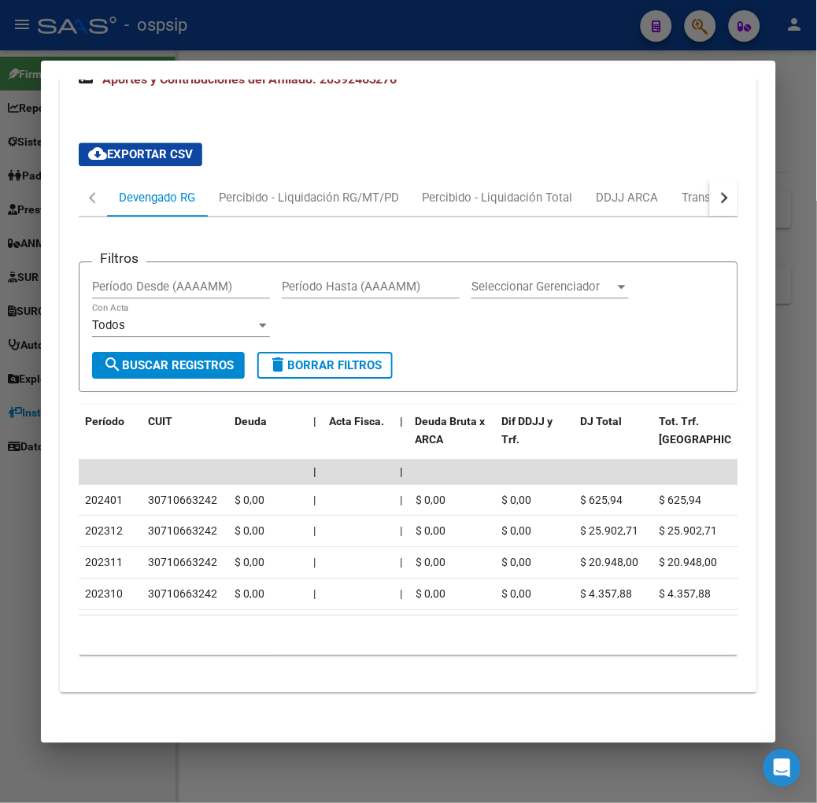
scroll to position [581, 0]
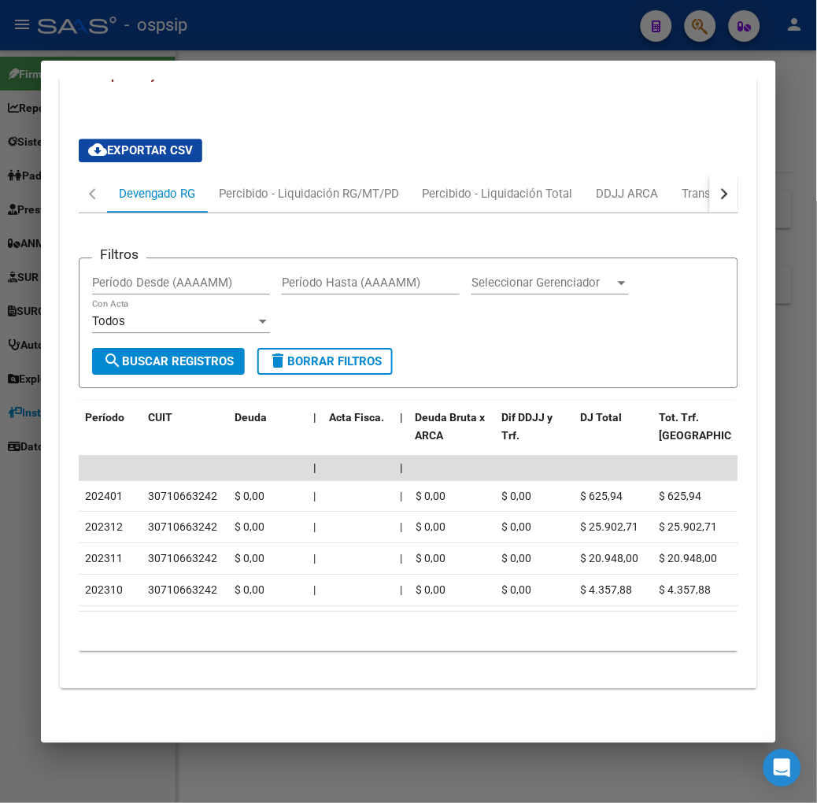
click at [728, 190] on div "button" at bounding box center [722, 193] width 11 height 11
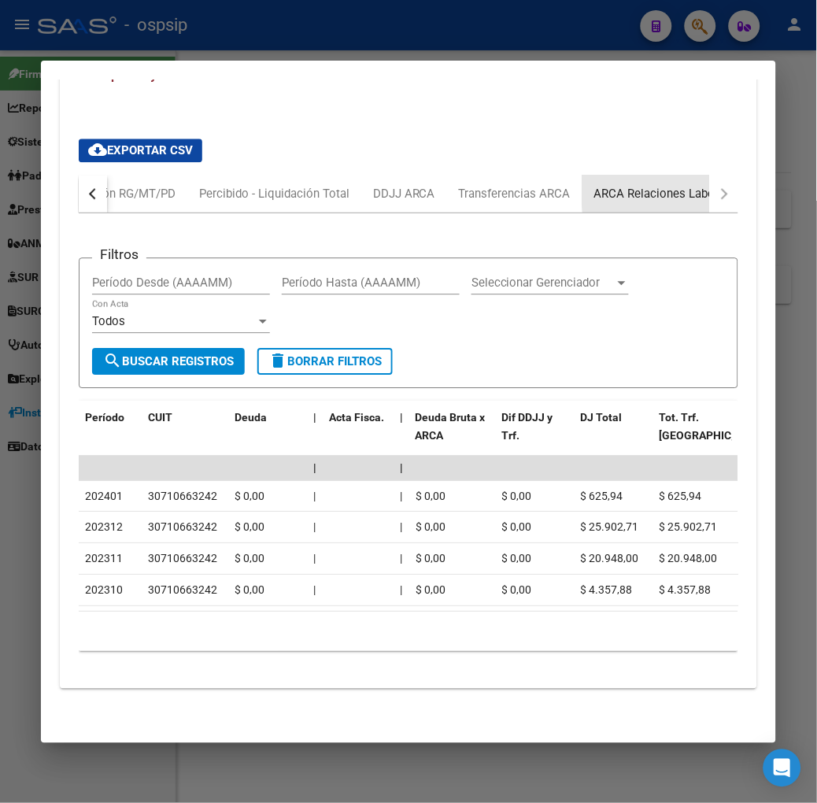
click at [697, 185] on div "ARCA Relaciones Laborales" at bounding box center [667, 193] width 147 height 17
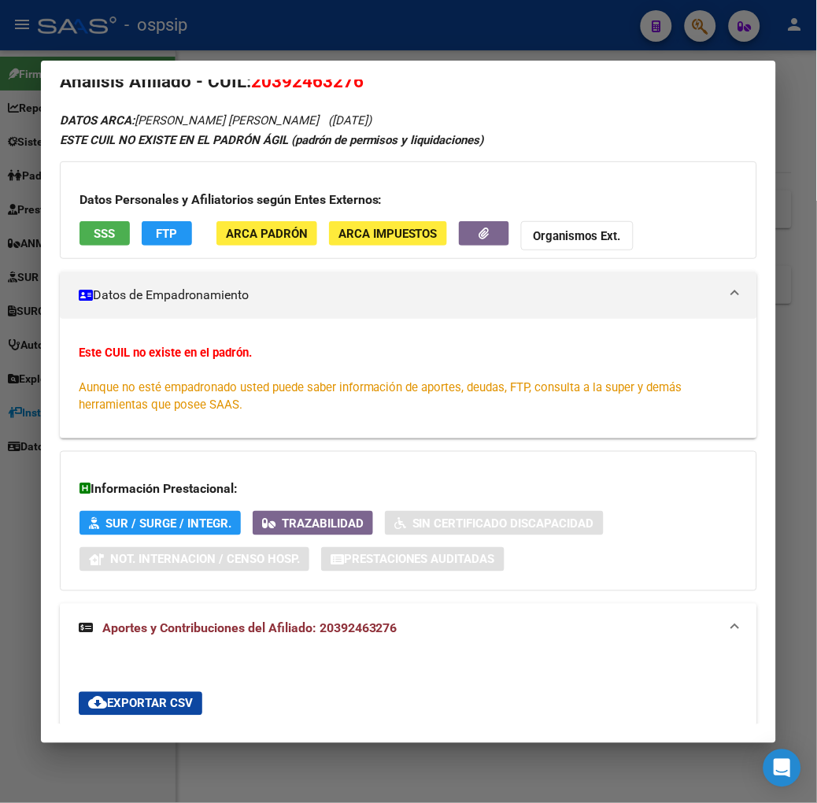
scroll to position [0, 0]
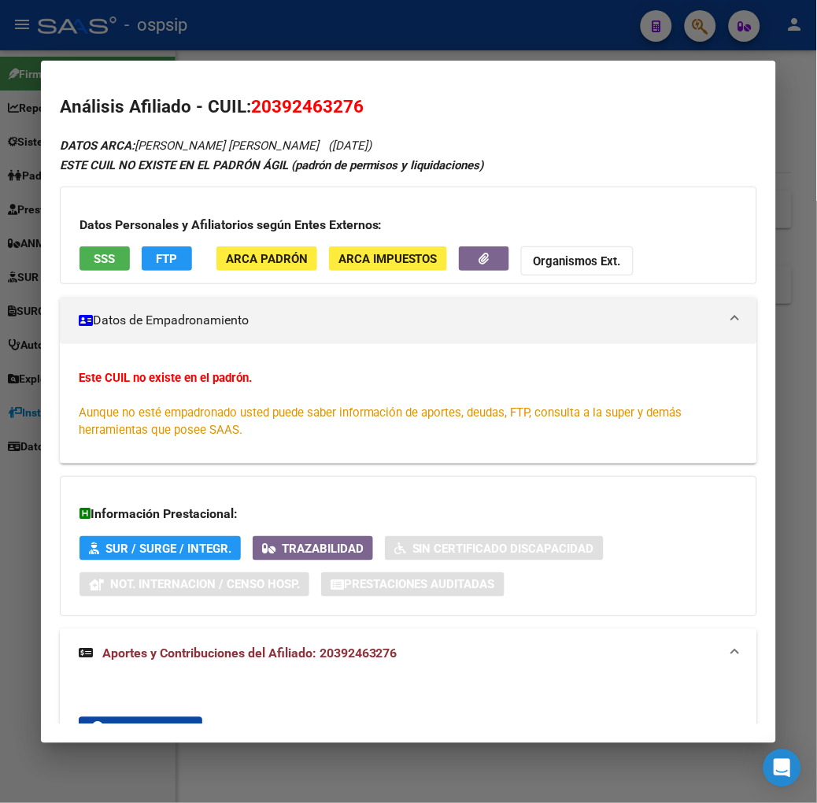
click at [154, 254] on button "FTP" at bounding box center [167, 258] width 50 height 24
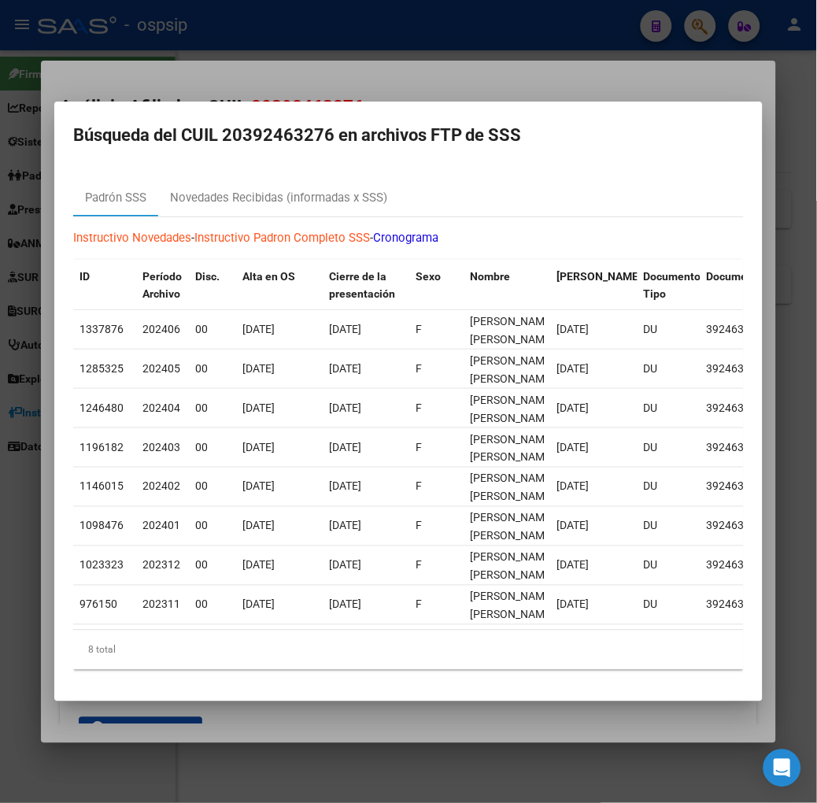
click at [296, 59] on div at bounding box center [408, 401] width 817 height 803
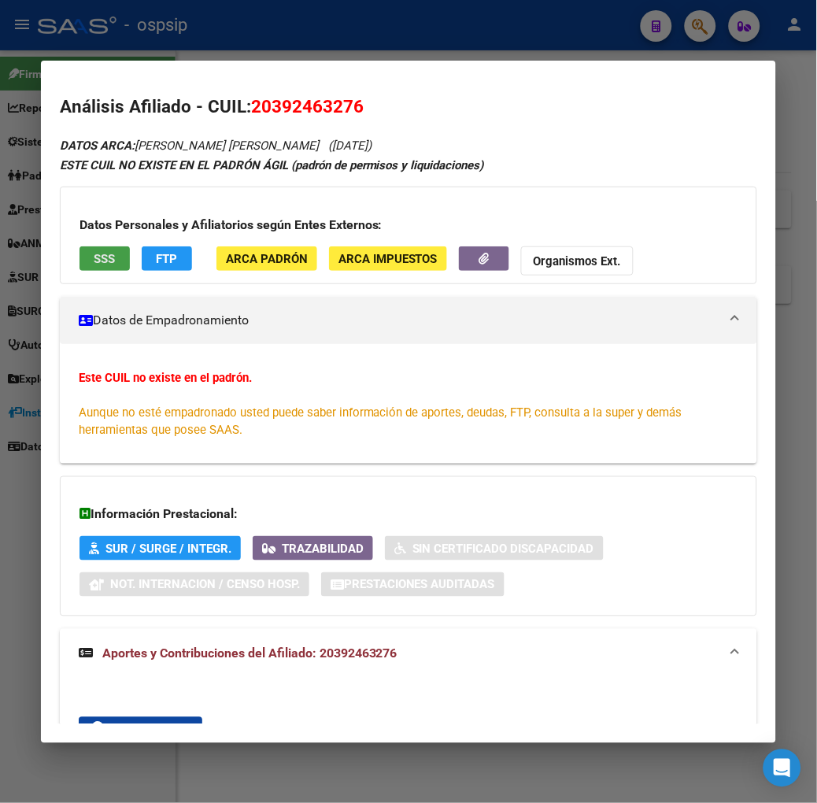
click at [94, 260] on span "SSS" at bounding box center [104, 259] width 21 height 14
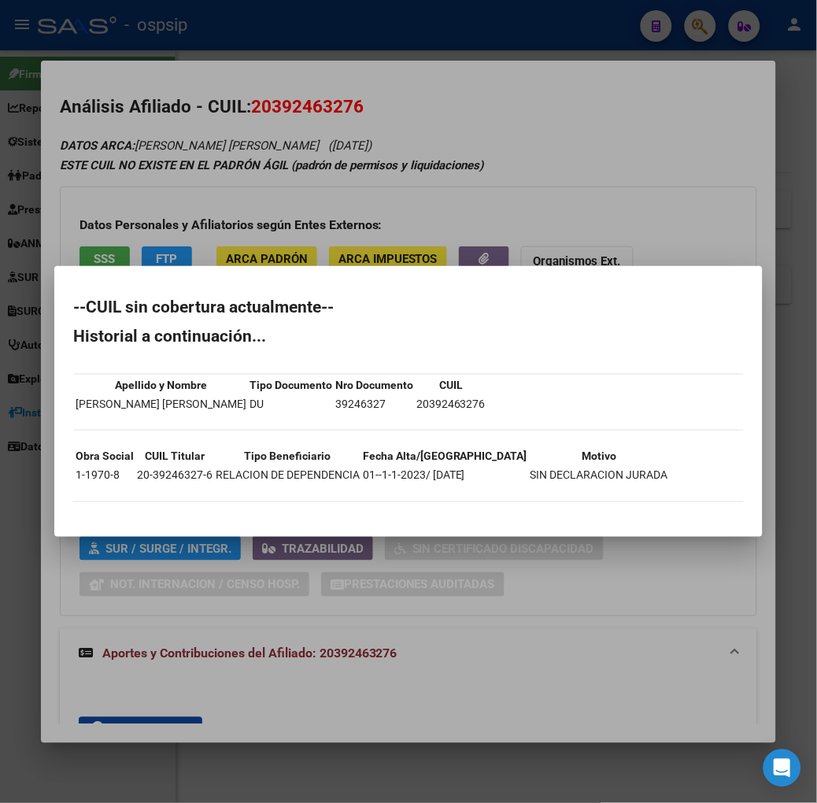
click at [83, 231] on div at bounding box center [408, 401] width 817 height 803
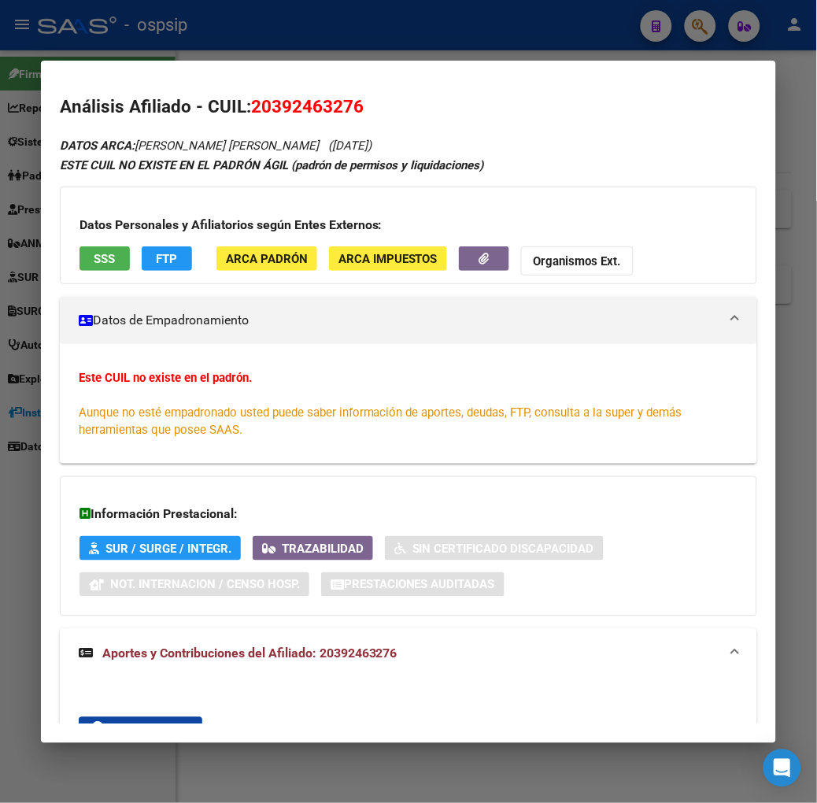
drag, startPoint x: 207, startPoint y: 31, endPoint x: 208, endPoint y: 72, distance: 40.1
click at [208, 57] on div at bounding box center [408, 401] width 817 height 803
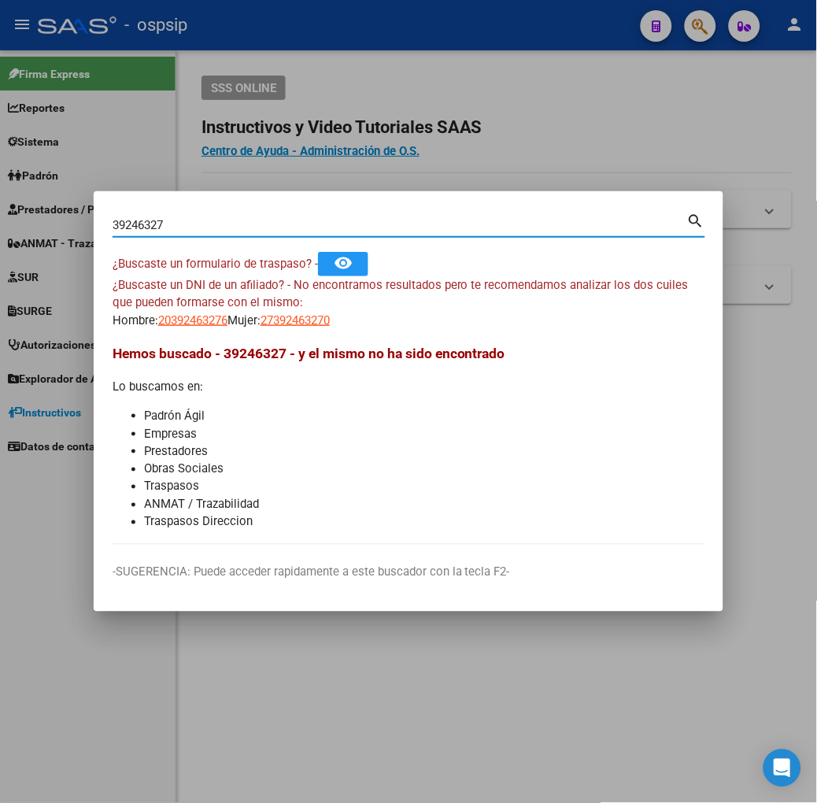
click at [215, 228] on input "39246327" at bounding box center [400, 225] width 575 height 14
type input "37283036"
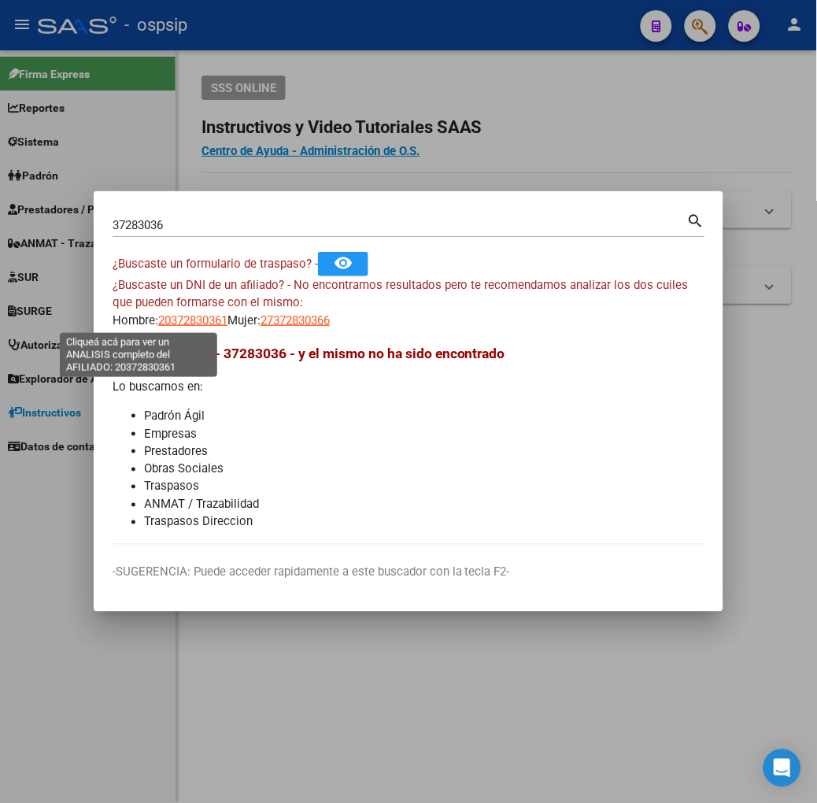
click at [158, 317] on span "20372830361" at bounding box center [192, 320] width 69 height 14
type textarea "20372830361"
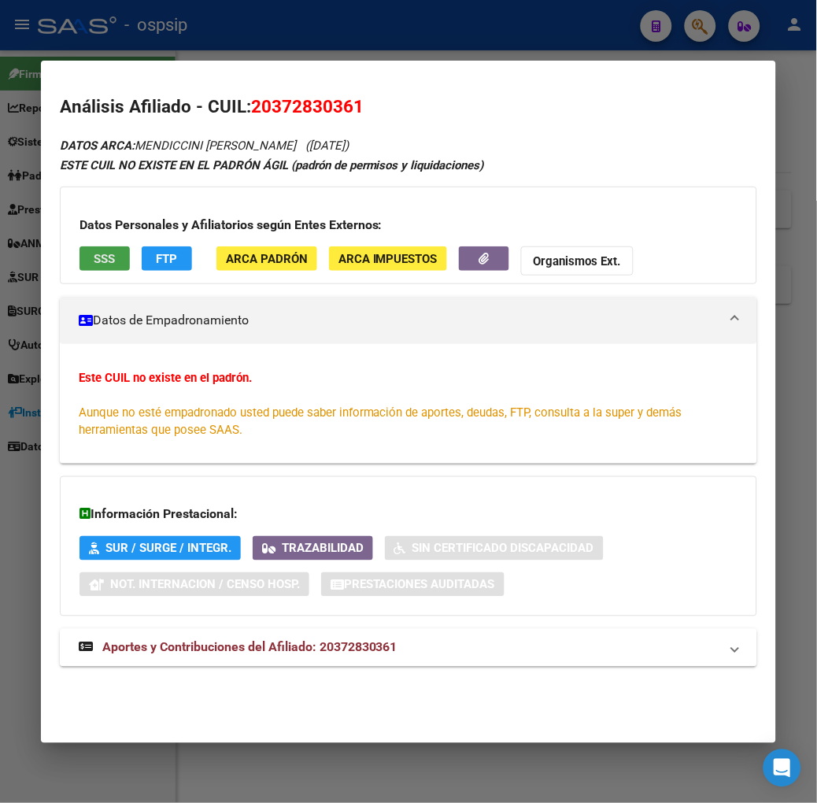
click at [94, 252] on span "SSS" at bounding box center [104, 259] width 21 height 14
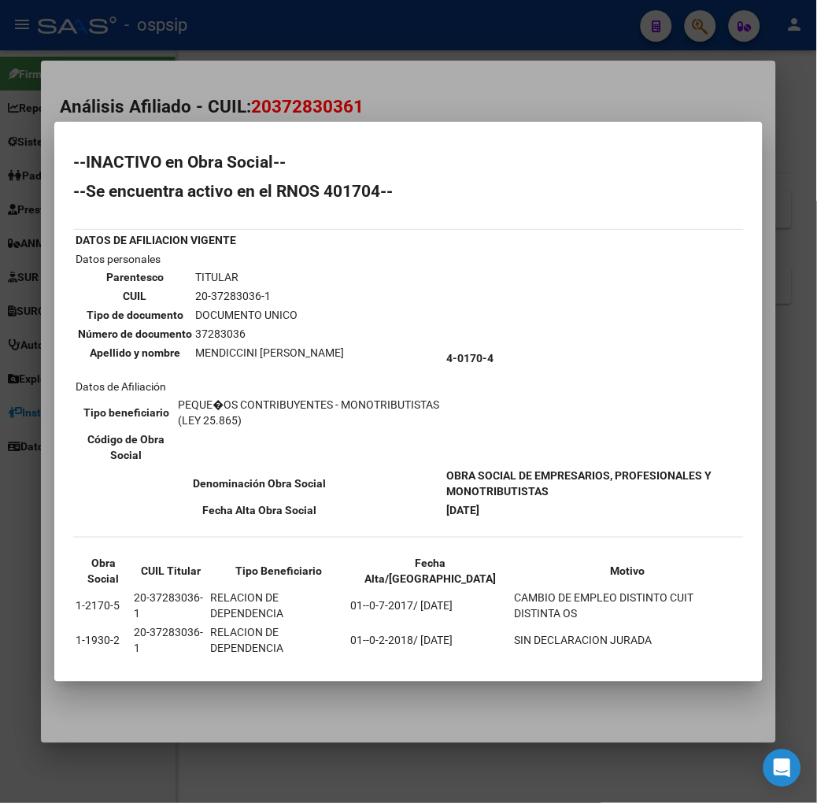
drag, startPoint x: 41, startPoint y: 623, endPoint x: 384, endPoint y: 630, distance: 343.2
click at [384, 630] on mat-dialog-content "--INACTIVO en Obra Social-- --Se encuentra activo en el RNOS 401704-- DATOS DE …" at bounding box center [408, 402] width 708 height 522
click at [384, 693] on td "01--0-1-2024/ [DATE]" at bounding box center [430, 709] width 163 height 33
click at [186, 40] on div at bounding box center [408, 401] width 817 height 803
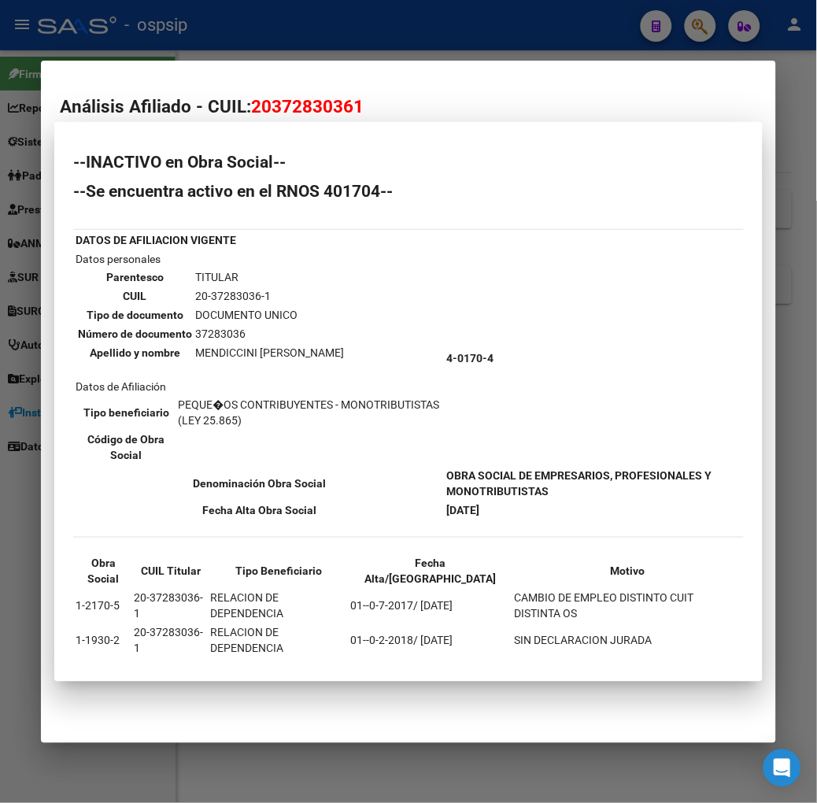
click at [186, 40] on div at bounding box center [408, 401] width 817 height 803
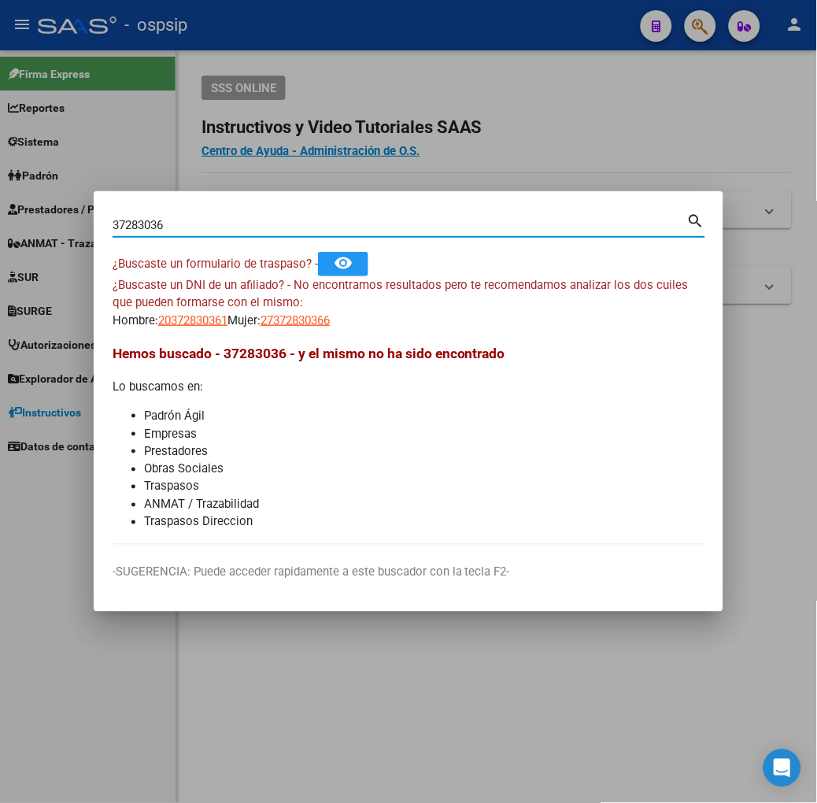
click at [183, 223] on input "37283036" at bounding box center [400, 225] width 575 height 14
type input "38815242"
click at [105, 332] on mat-dialog-content "38815242 Buscar (apellido, dni, cuil, nro traspaso, cuit, obra social) search ¿…" at bounding box center [409, 377] width 630 height 334
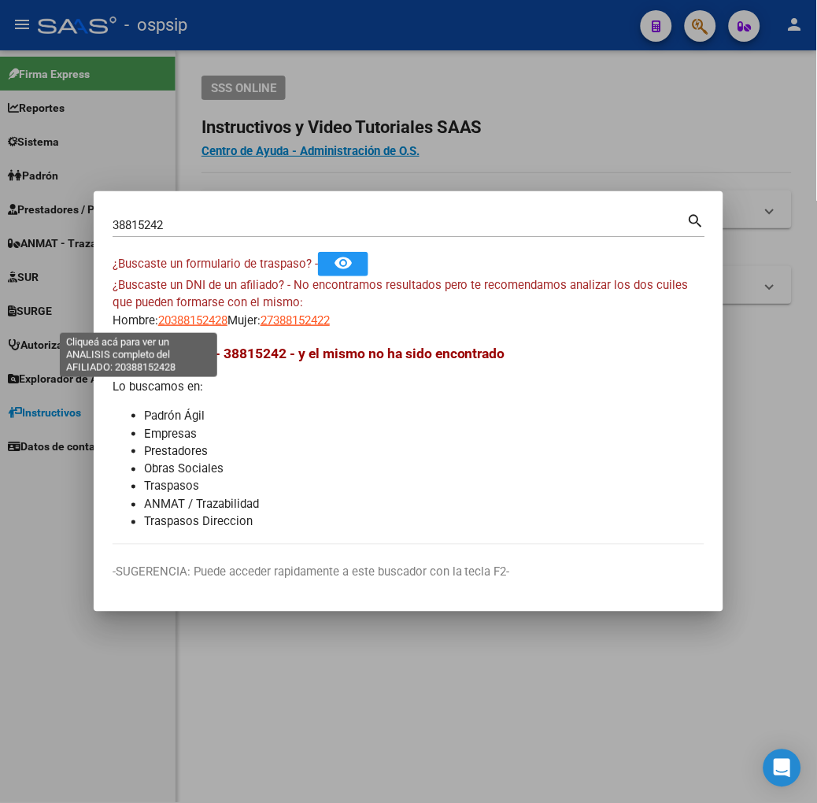
click at [158, 313] on span "20388152428" at bounding box center [192, 320] width 69 height 14
type textarea "20388152428"
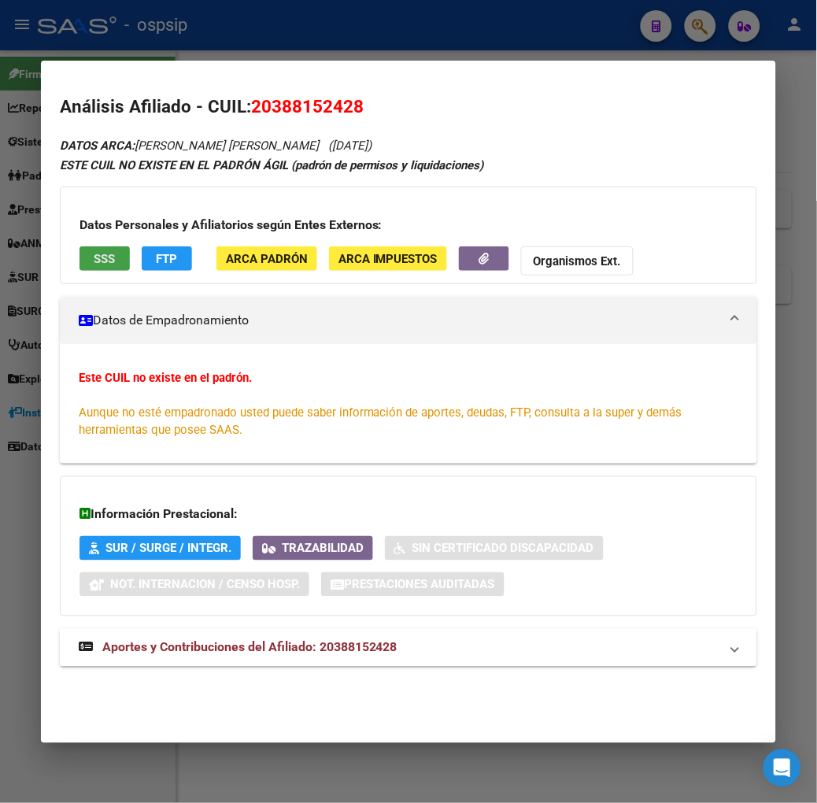
click at [84, 249] on button "SSS" at bounding box center [104, 258] width 50 height 24
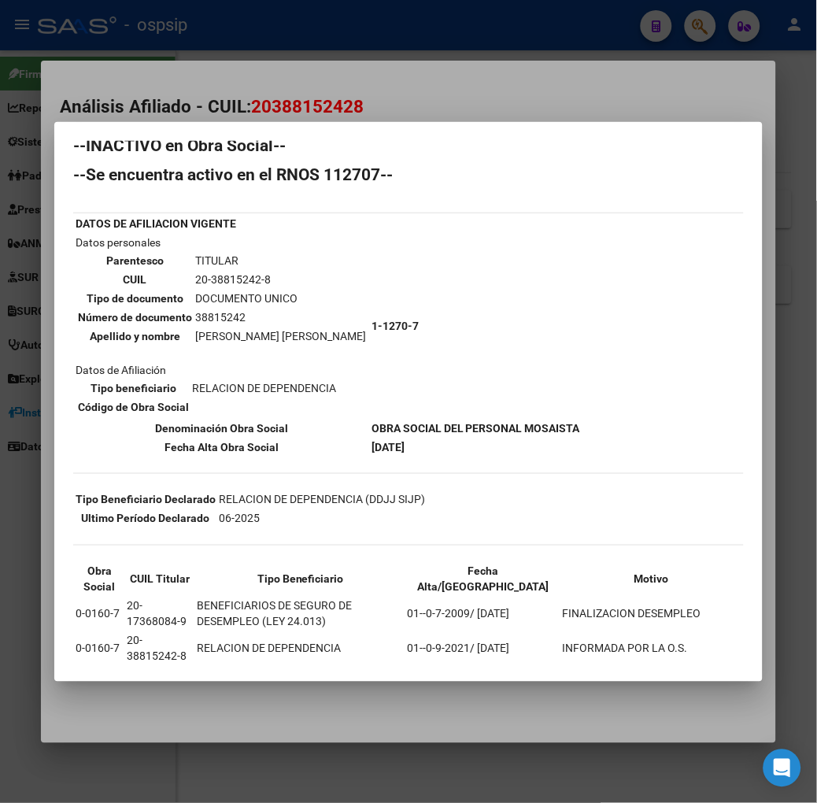
scroll to position [72, 0]
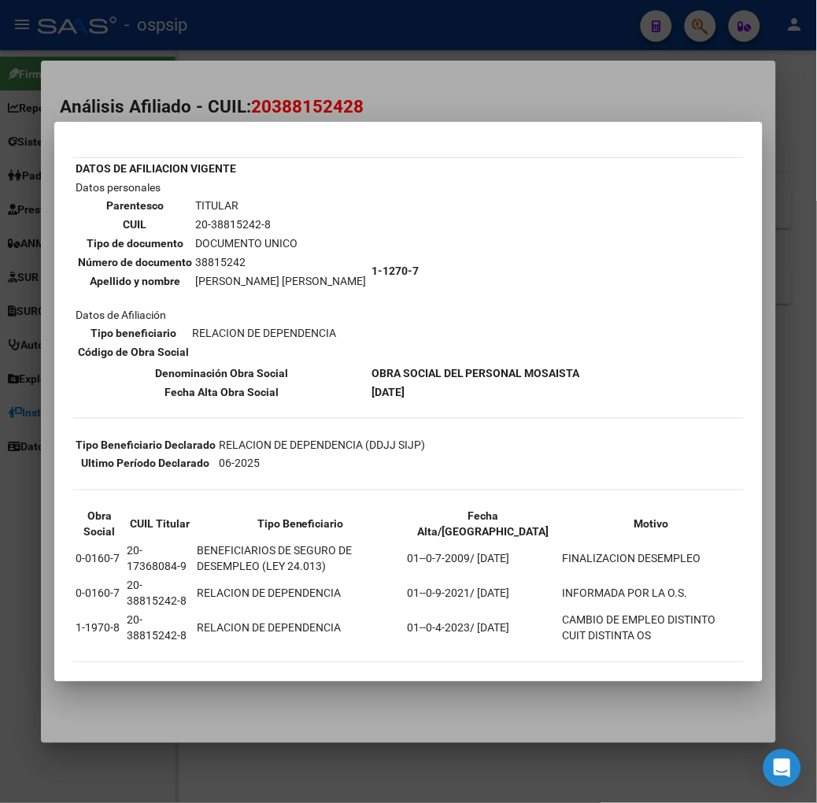
click at [181, 100] on div at bounding box center [408, 401] width 817 height 803
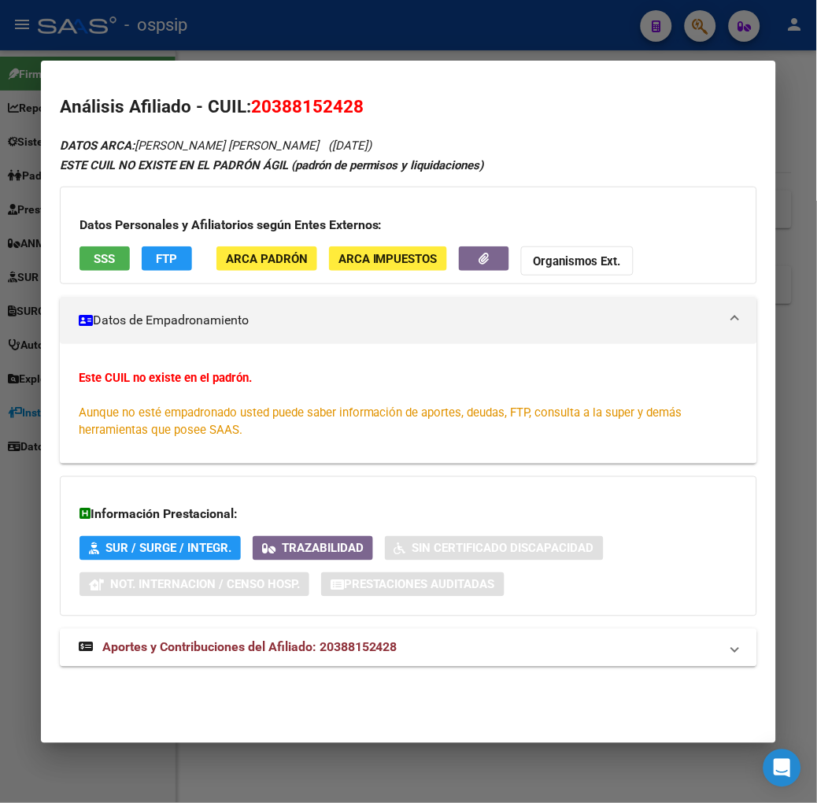
click at [300, 27] on div at bounding box center [408, 401] width 817 height 803
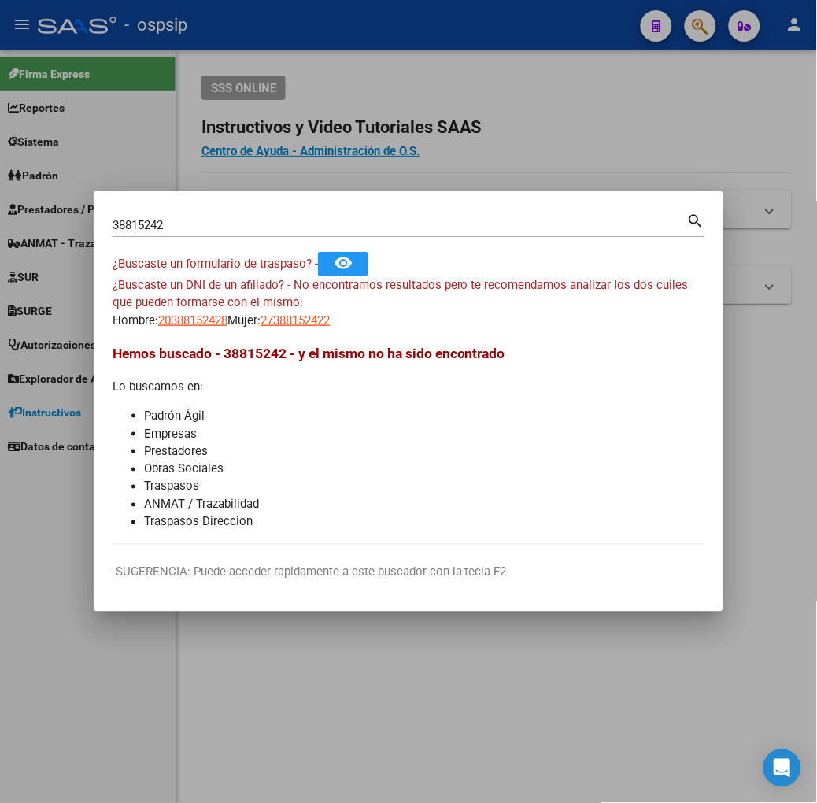
click at [160, 229] on input "38815242" at bounding box center [400, 225] width 575 height 14
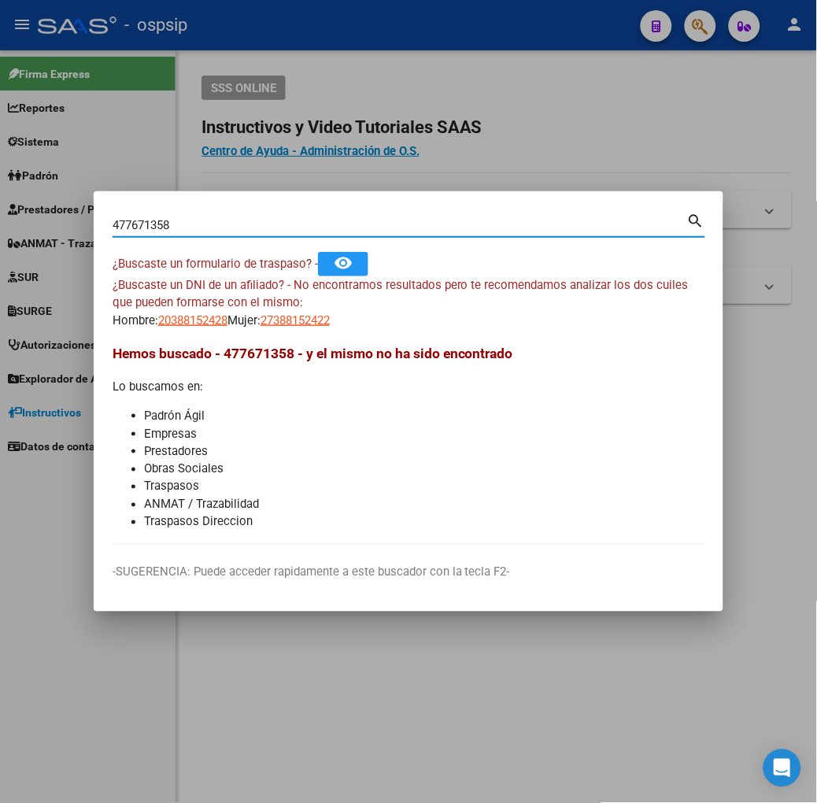
type input "477671358"
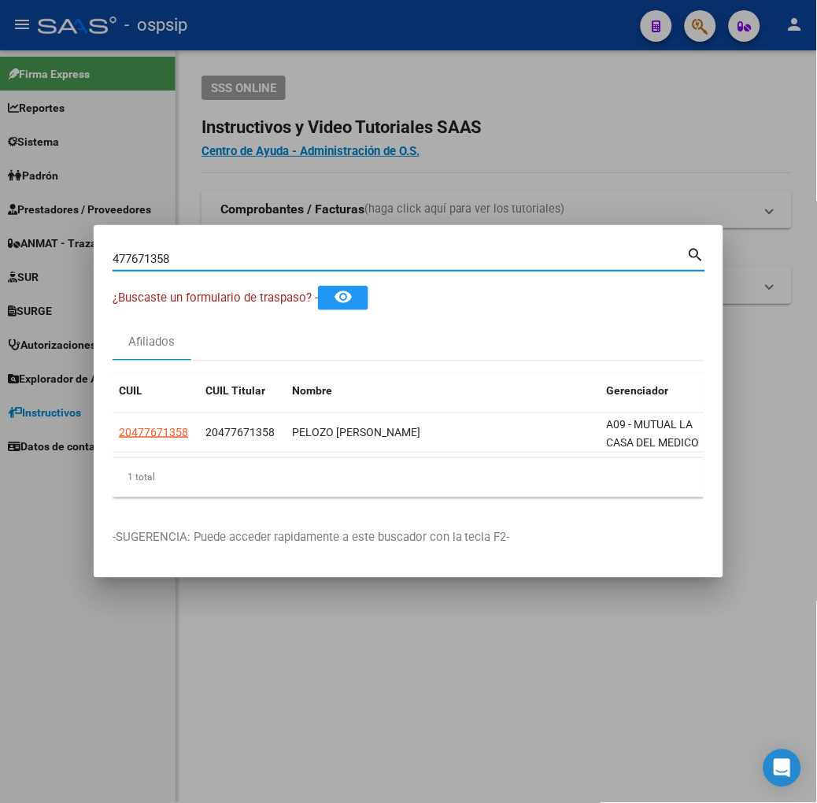
click at [119, 441] on app-link-go-to "20477671358" at bounding box center [153, 432] width 69 height 18
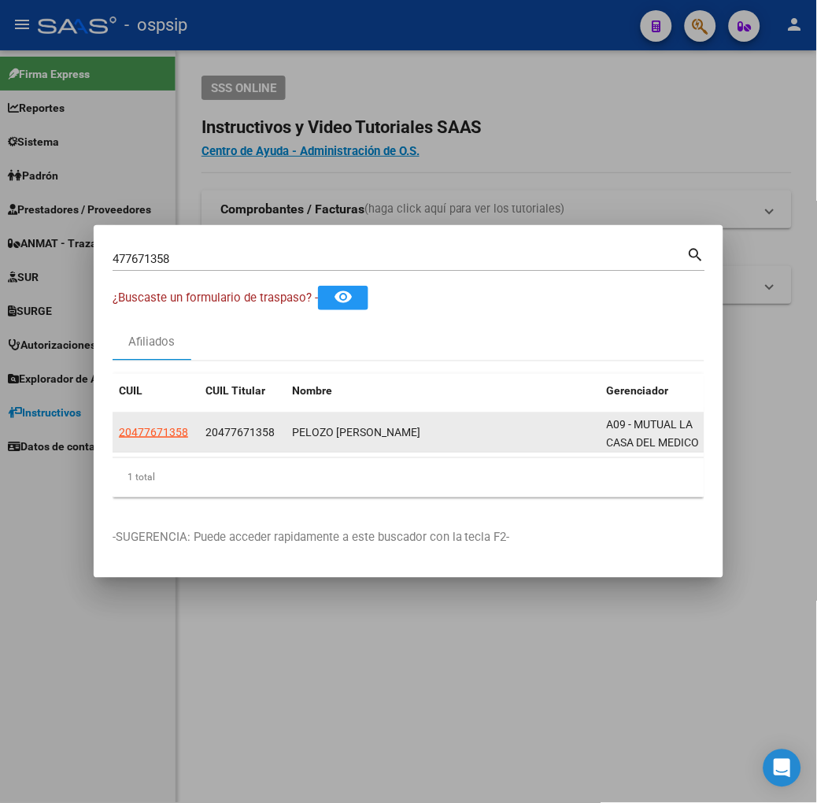
click at [119, 430] on span "20477671358" at bounding box center [153, 432] width 69 height 13
type textarea "20477671358"
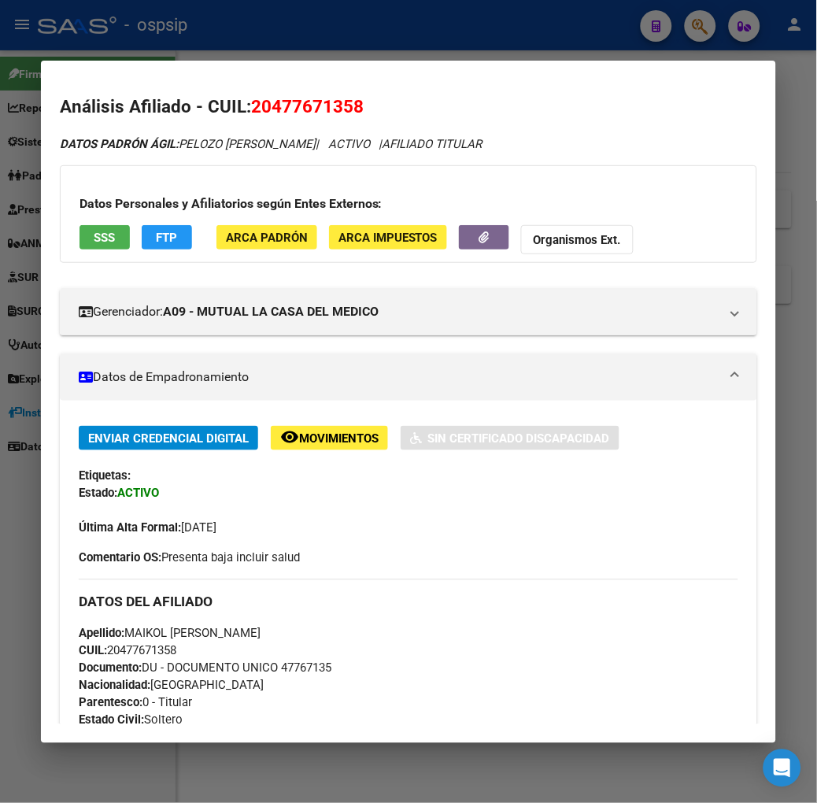
click at [94, 238] on span "SSS" at bounding box center [104, 238] width 21 height 14
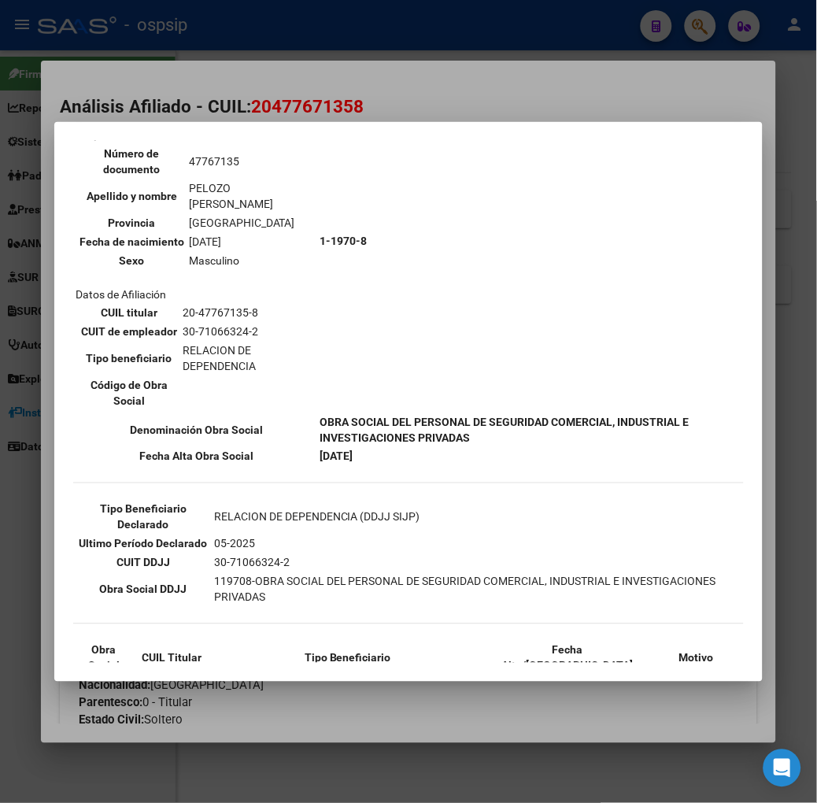
scroll to position [172, 0]
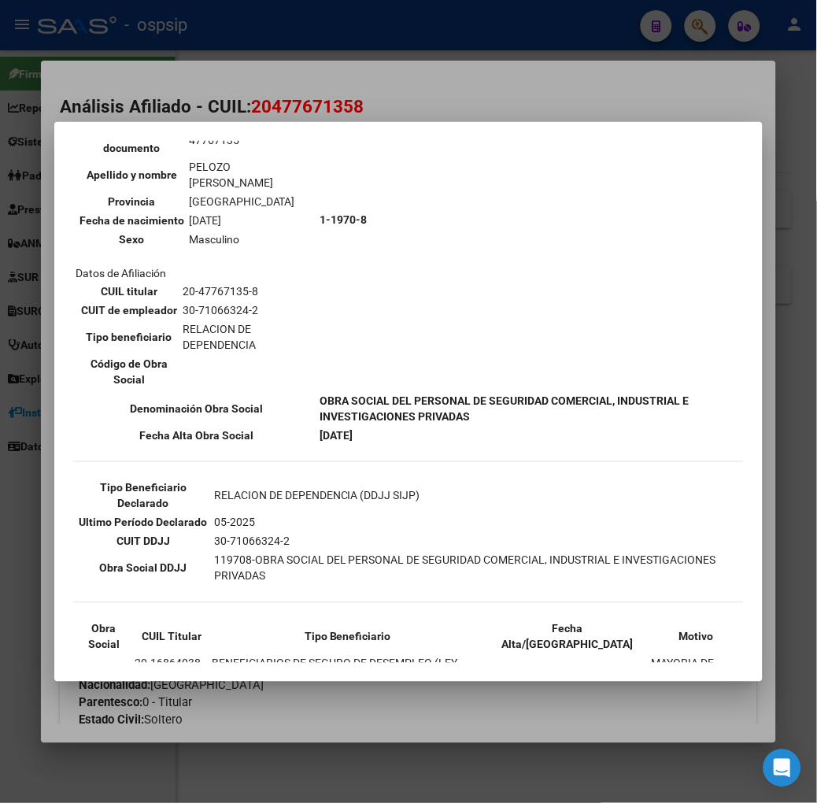
click at [200, 112] on div at bounding box center [408, 401] width 817 height 803
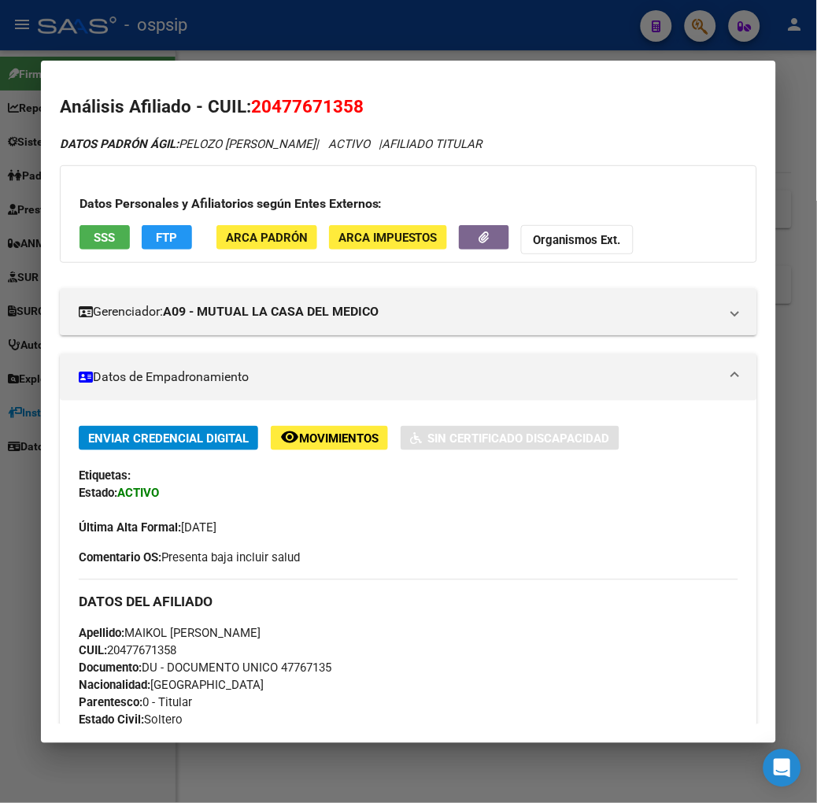
click at [227, 16] on div at bounding box center [408, 401] width 817 height 803
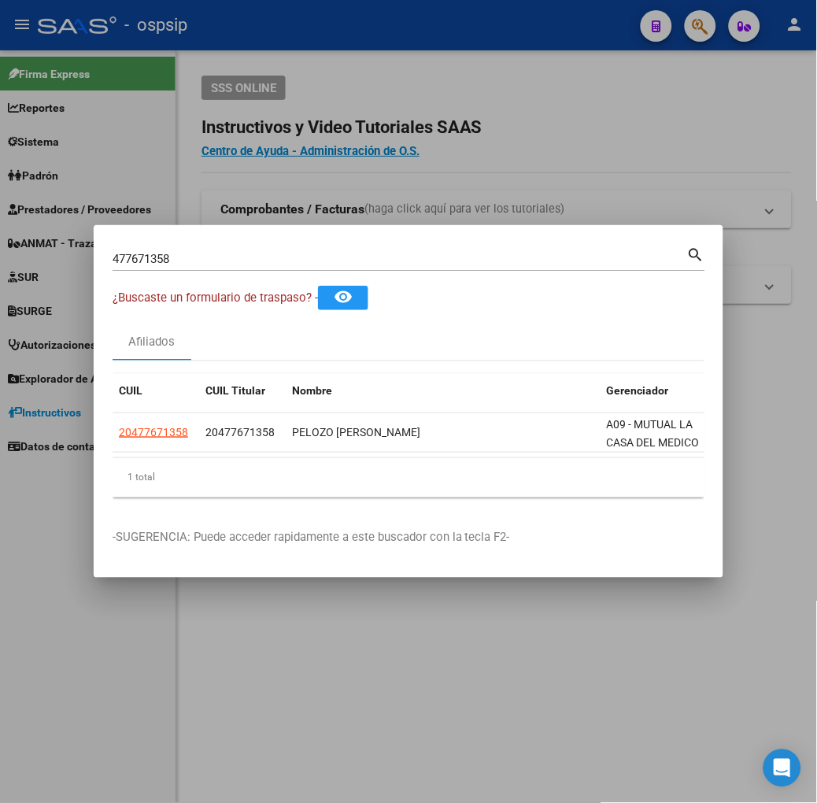
click at [187, 247] on div "477671358 Buscar (apellido, dni, [PERSON_NAME], nro traspaso, cuit, obra social)" at bounding box center [400, 259] width 575 height 24
click at [184, 260] on input "477671358" at bounding box center [400, 259] width 575 height 14
type input "40054868"
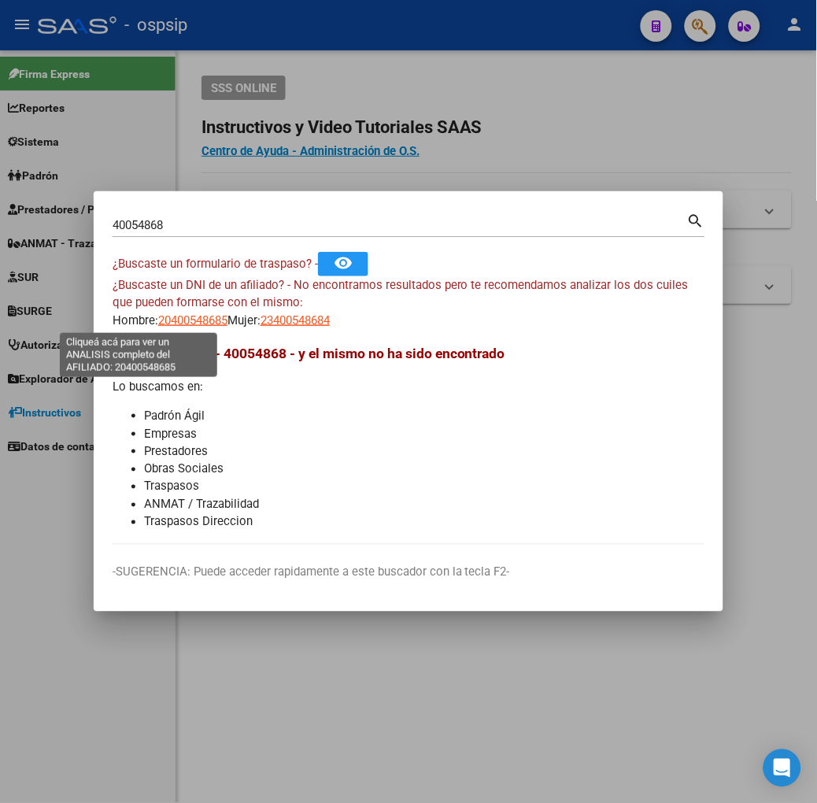
click at [158, 313] on span "20400548685" at bounding box center [192, 320] width 69 height 14
type textarea "20400548685"
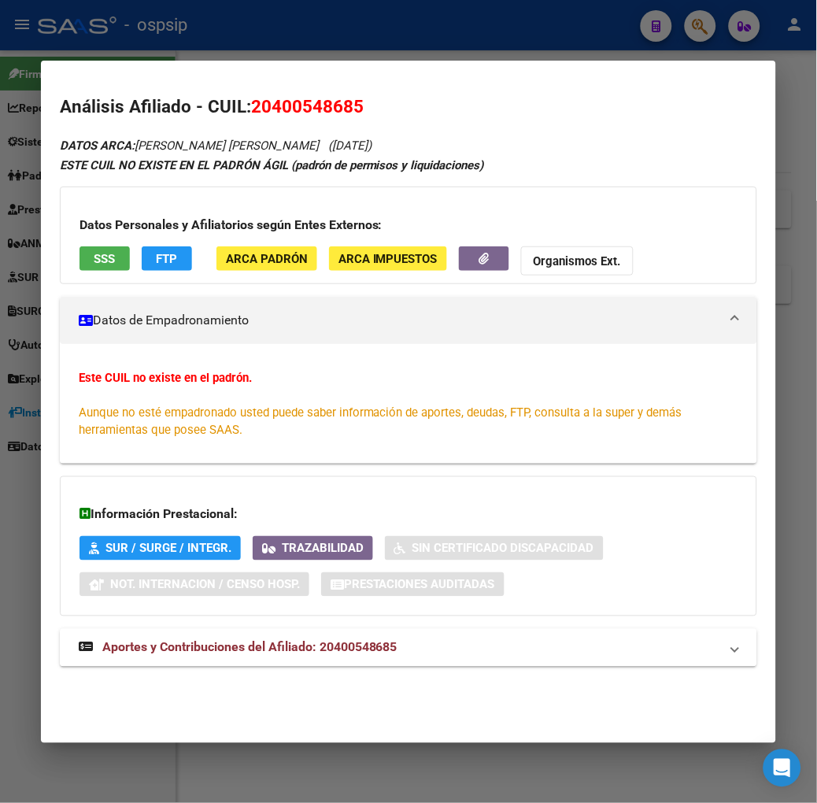
click at [94, 257] on span "SSS" at bounding box center [104, 259] width 21 height 14
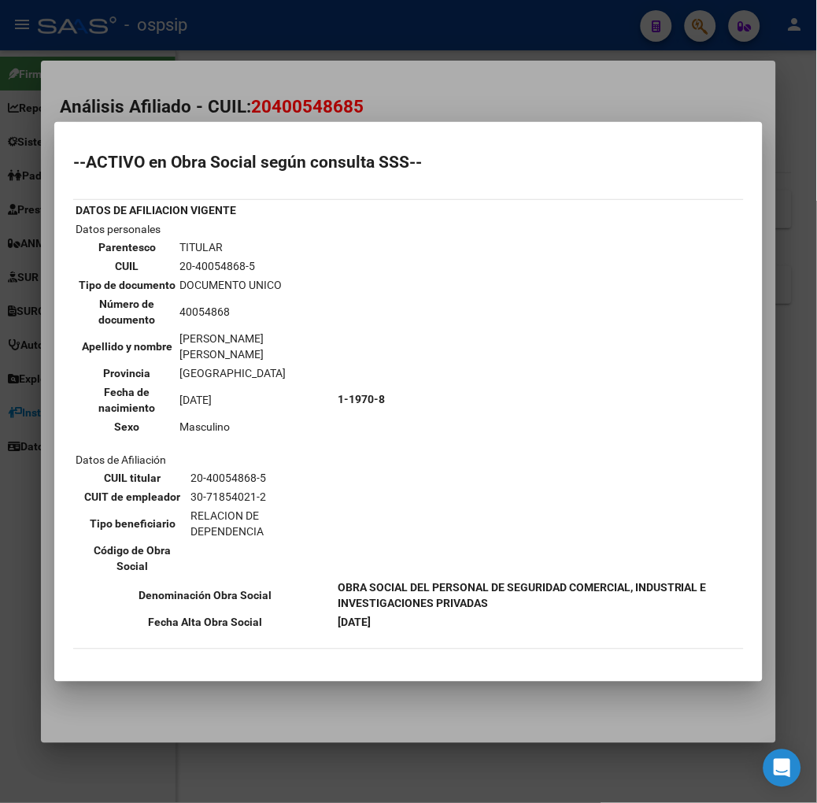
scroll to position [79, 0]
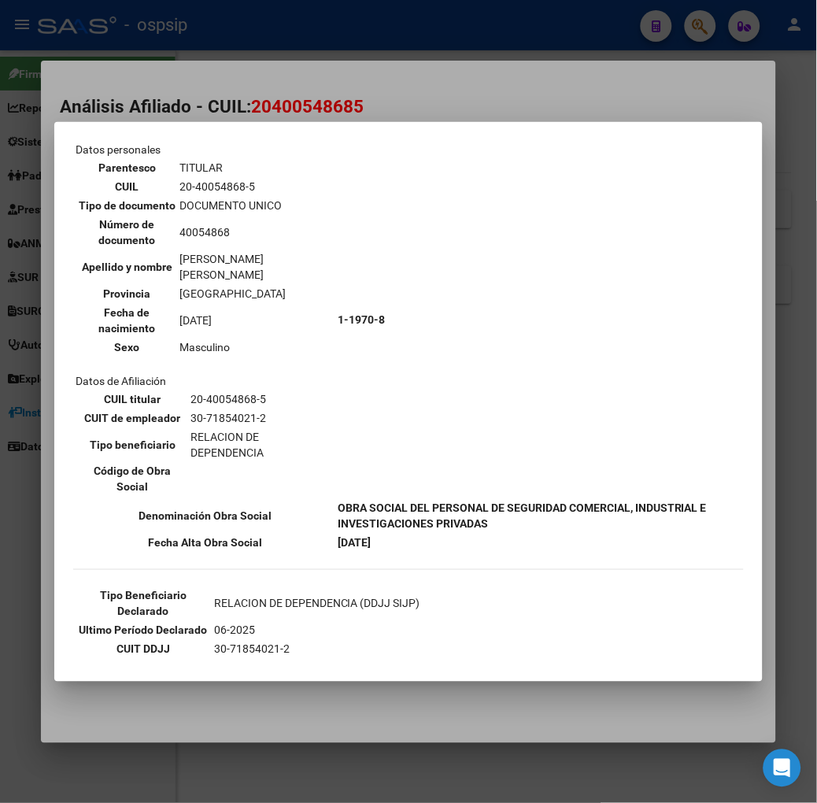
click at [54, 50] on div at bounding box center [408, 401] width 817 height 803
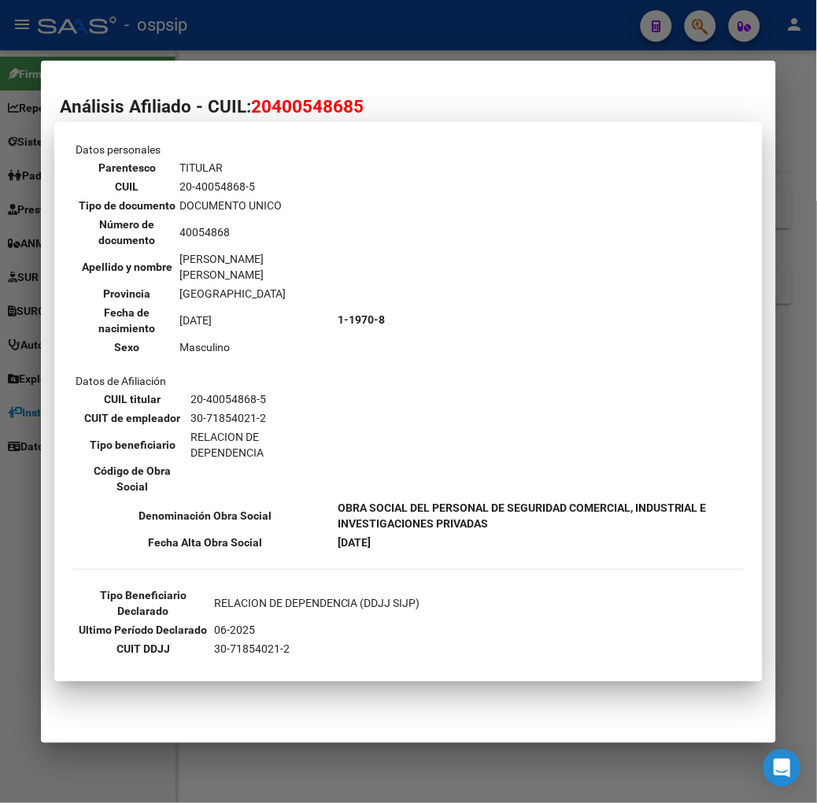
click at [54, 50] on div at bounding box center [408, 401] width 817 height 803
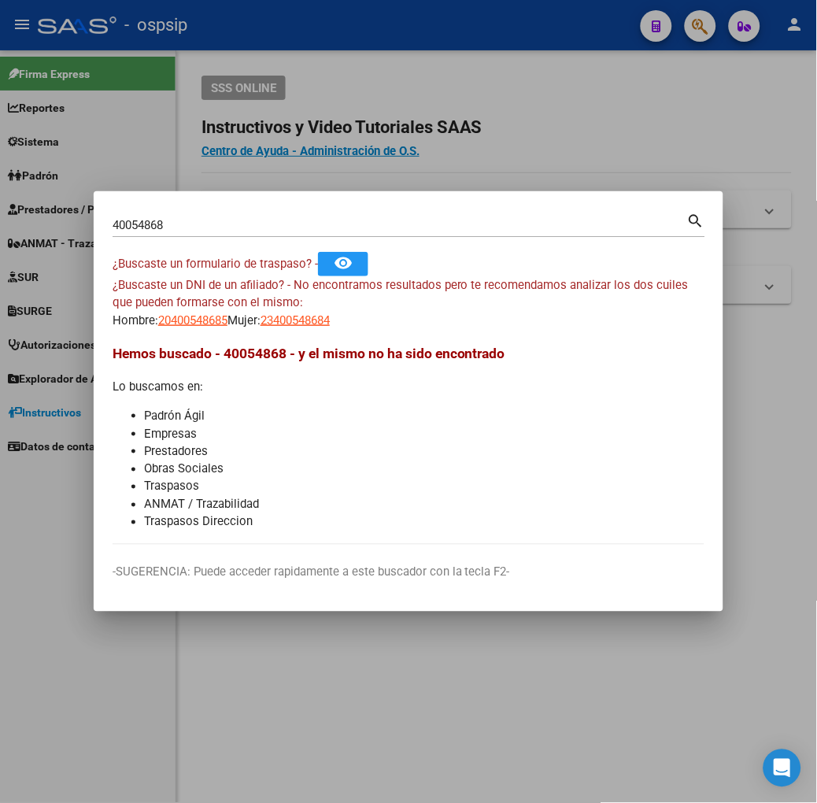
click at [121, 238] on div "40054868 Buscar (apellido, dni, [PERSON_NAME], [PERSON_NAME], cuit, obra social…" at bounding box center [409, 231] width 593 height 42
click at [123, 224] on input "40054868" at bounding box center [400, 225] width 575 height 14
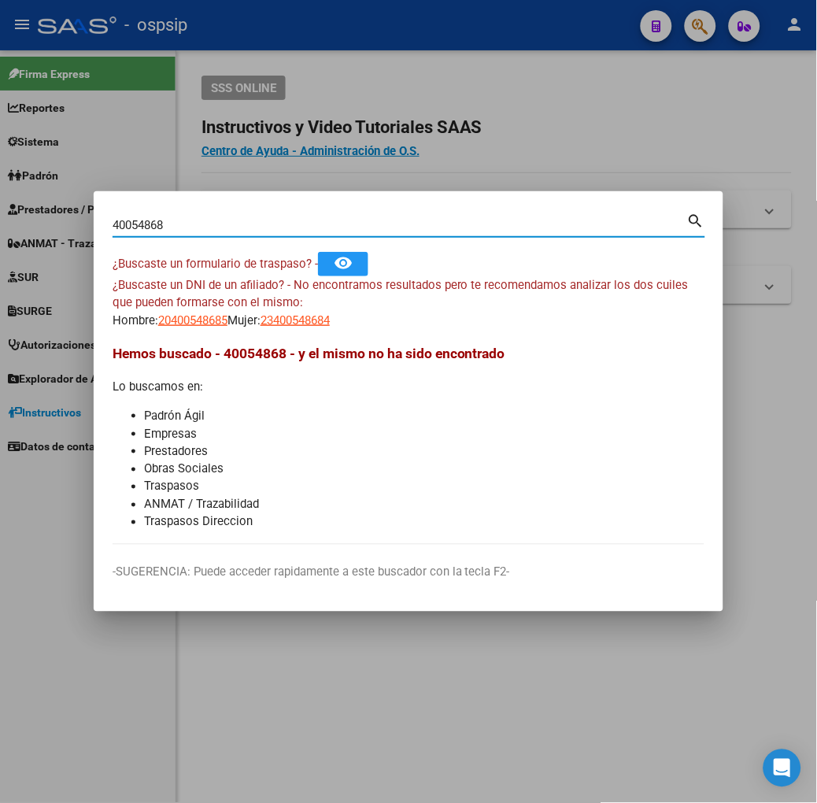
click at [123, 224] on input "40054868" at bounding box center [400, 225] width 575 height 14
type input "22193743"
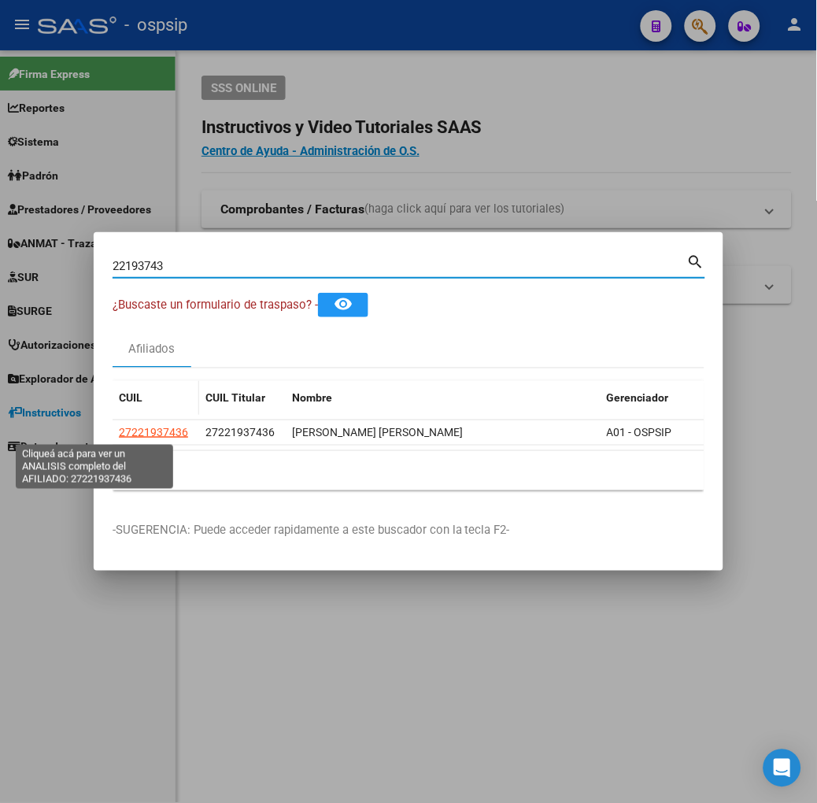
click at [119, 428] on span "27221937436" at bounding box center [153, 432] width 69 height 13
type textarea "27221937436"
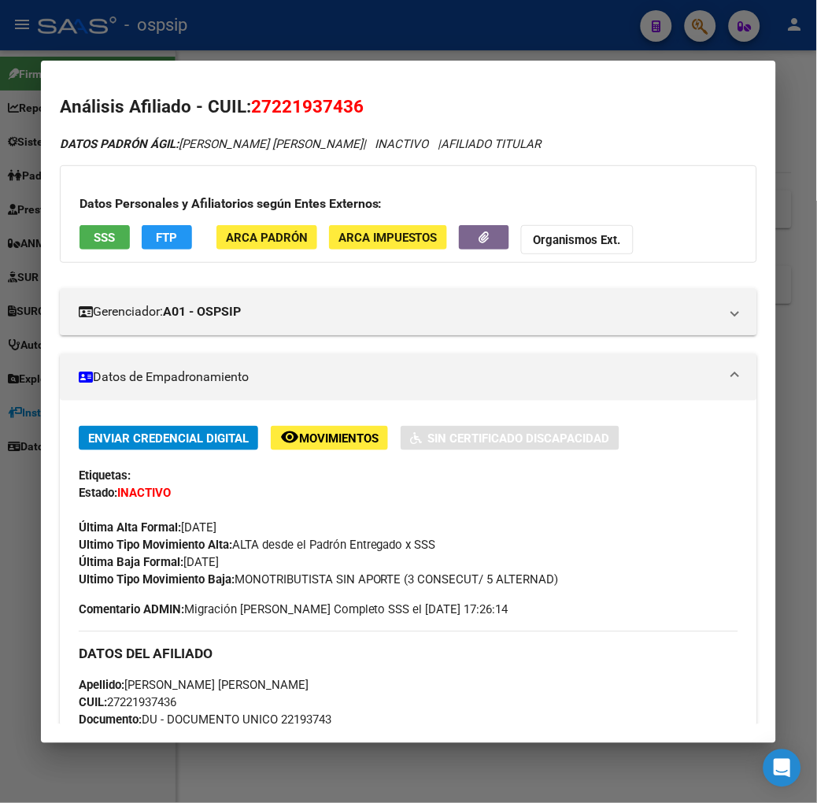
click at [94, 239] on span "SSS" at bounding box center [104, 238] width 21 height 14
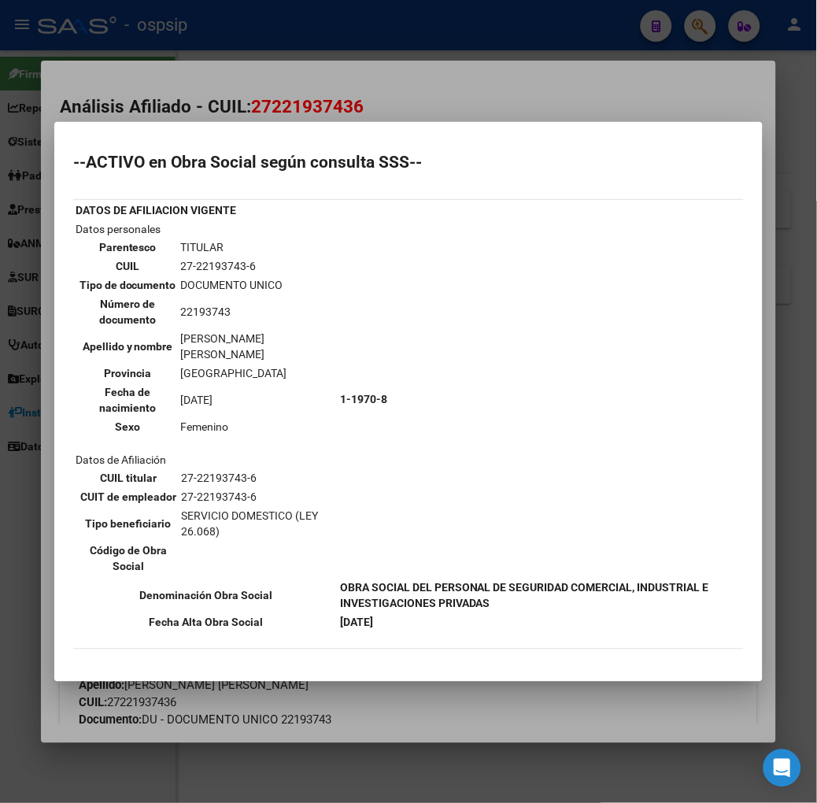
scroll to position [87, 0]
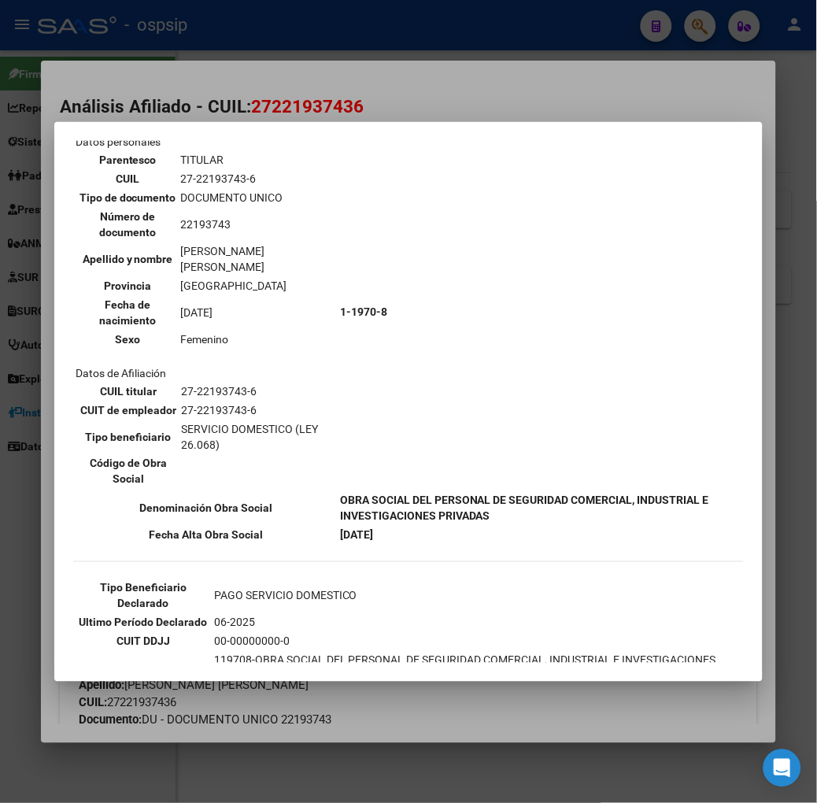
click at [393, 47] on div at bounding box center [408, 401] width 817 height 803
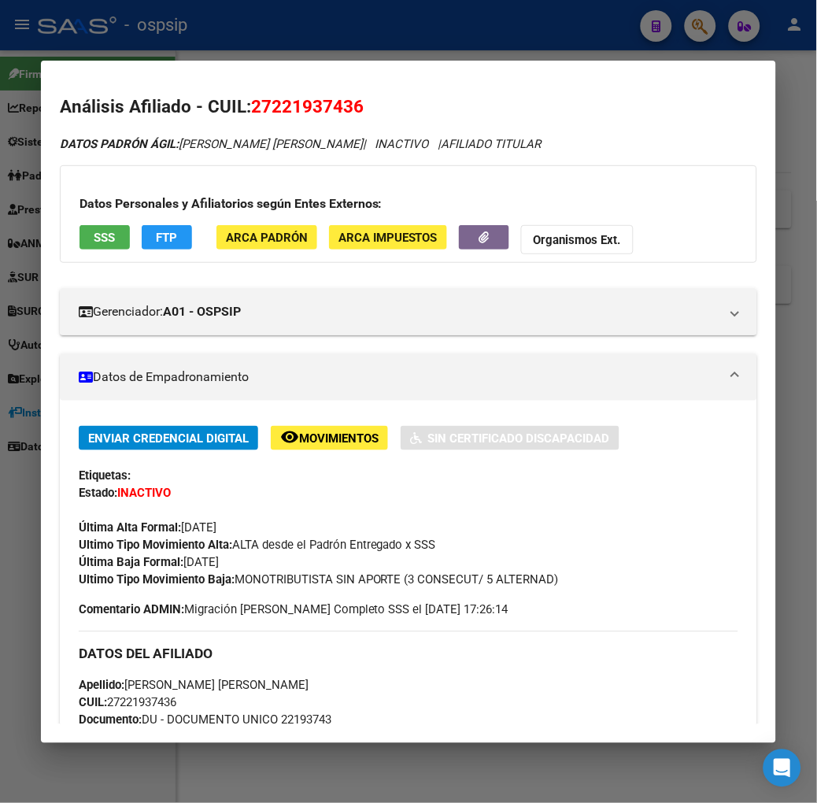
click at [393, 47] on div at bounding box center [408, 401] width 817 height 803
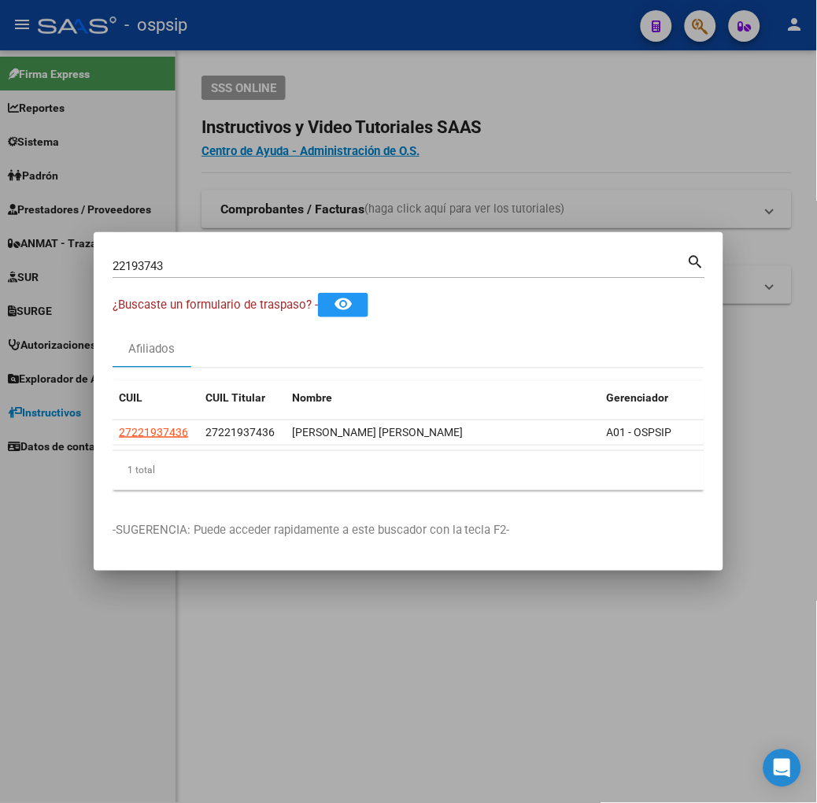
click at [301, 247] on mat-dialog-container "22193743 Buscar (apellido, dni, cuil, [PERSON_NAME], cuit, obra social) search …" at bounding box center [409, 401] width 630 height 338
click at [307, 257] on div "22193743 Buscar (apellido, dni, [PERSON_NAME], [PERSON_NAME], cuit, obra social)" at bounding box center [400, 266] width 575 height 24
click at [308, 262] on input "22193743" at bounding box center [400, 266] width 575 height 14
type input "26977883"
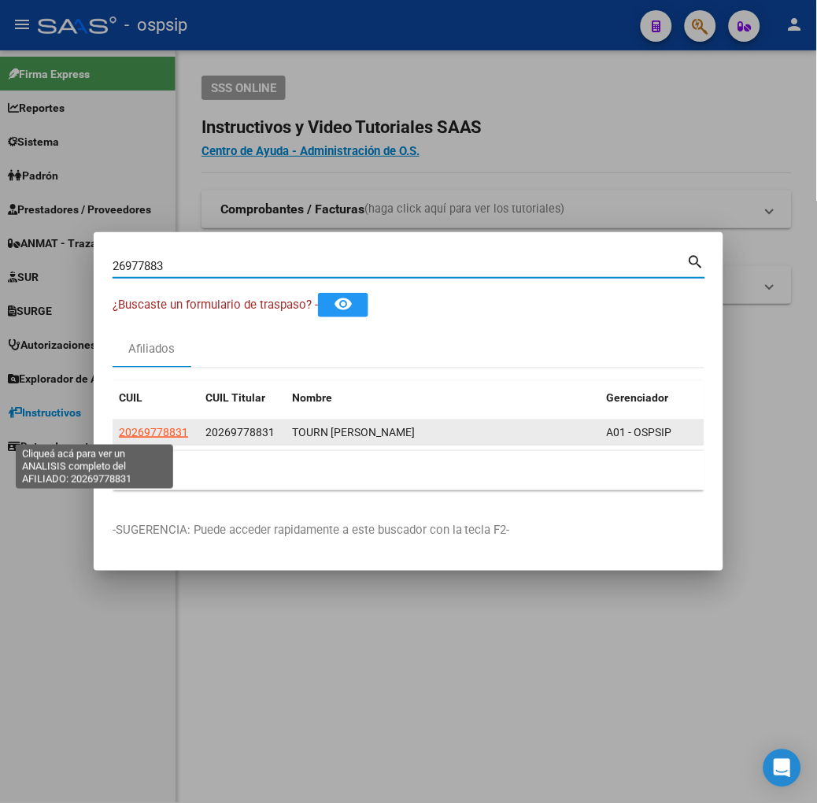
click at [119, 428] on span "20269778831" at bounding box center [153, 432] width 69 height 13
type textarea "20269778831"
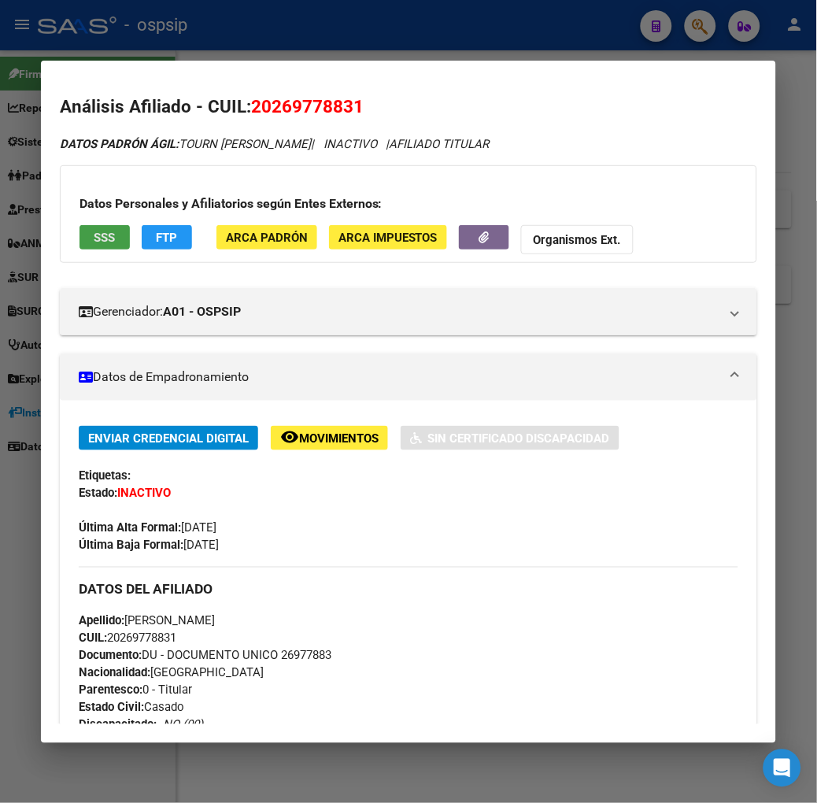
click at [98, 241] on button "SSS" at bounding box center [104, 237] width 50 height 24
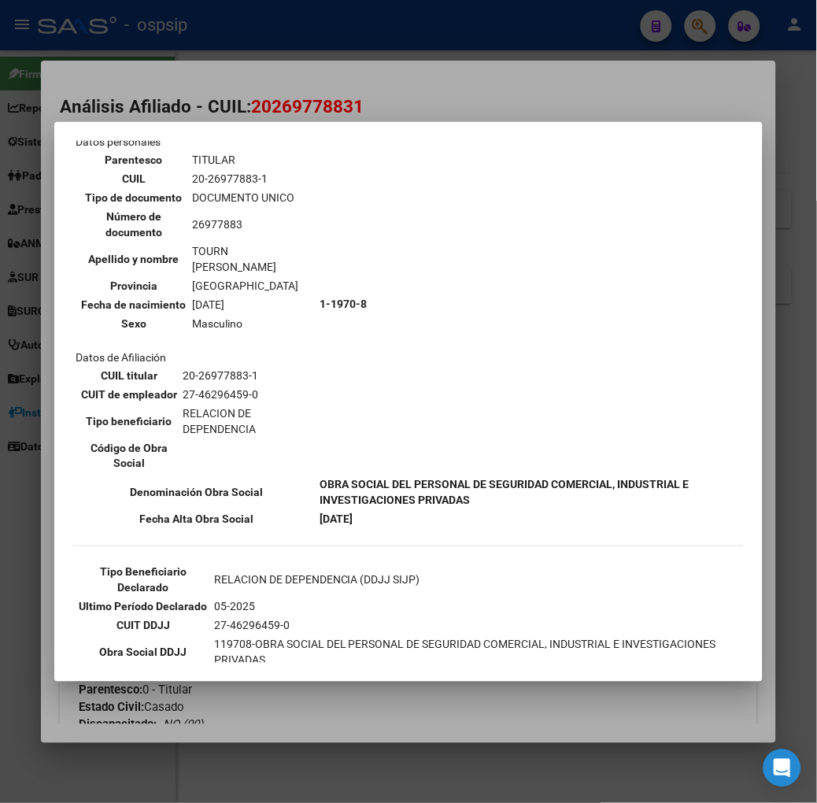
click at [164, 100] on div at bounding box center [408, 401] width 817 height 803
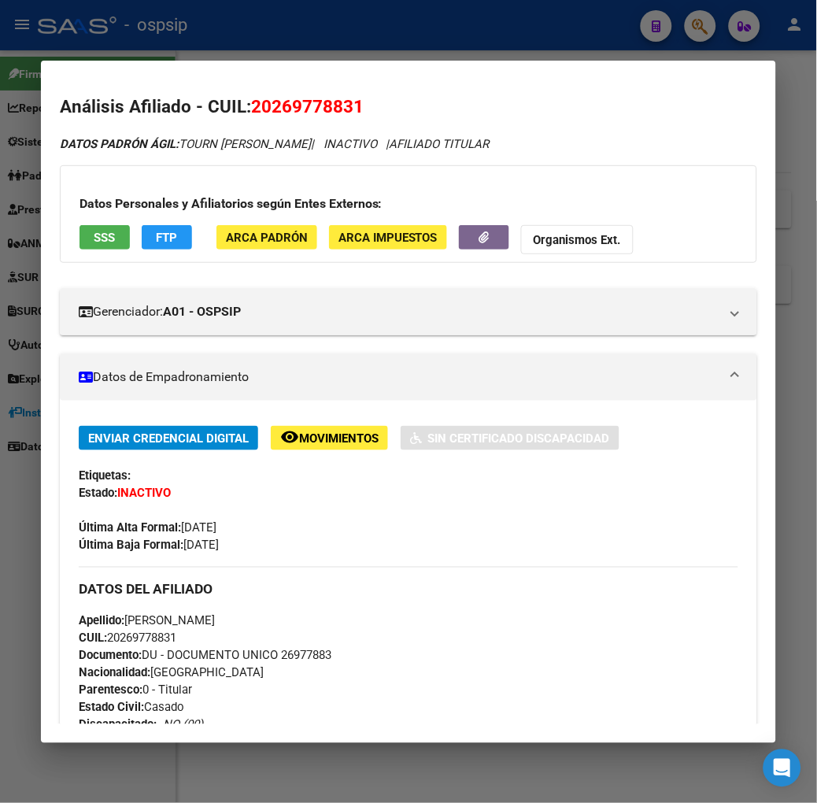
scroll to position [636, 0]
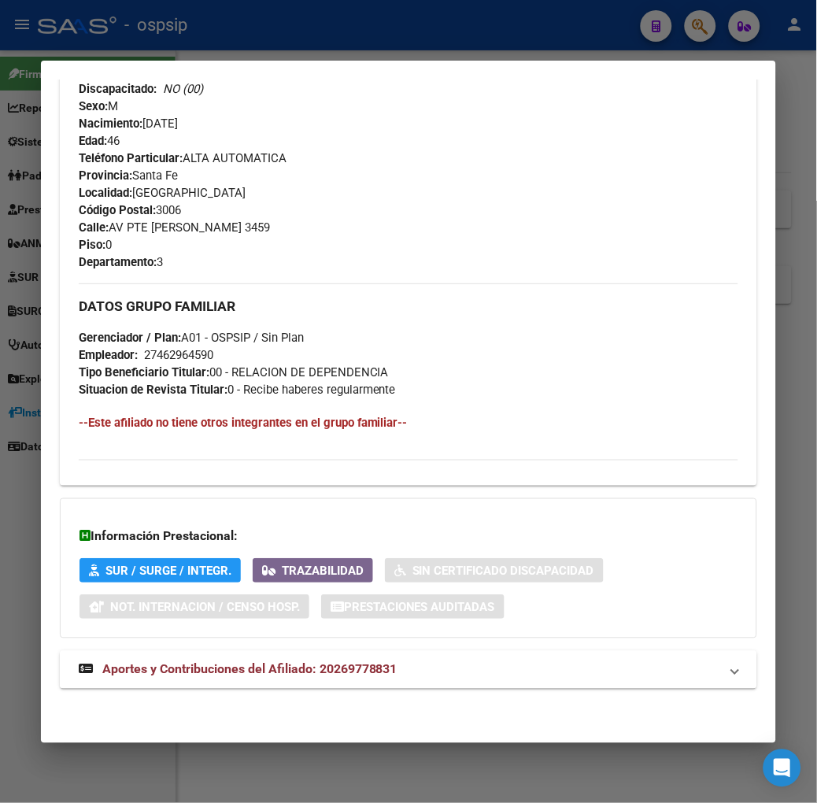
click at [253, 675] on span "Aportes y Contribuciones del Afiliado: 20269778831" at bounding box center [249, 669] width 295 height 15
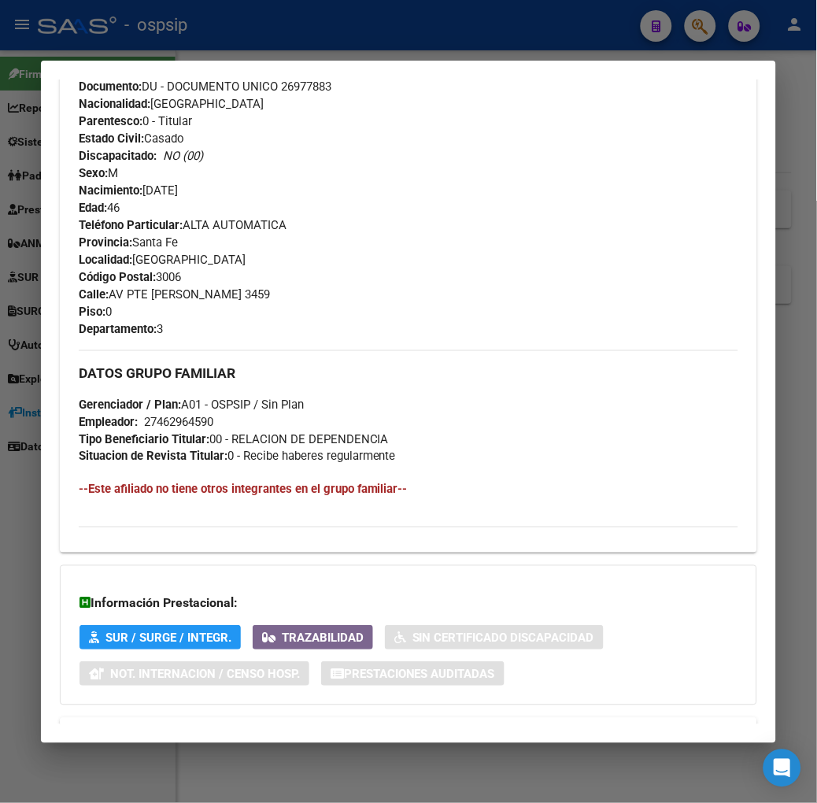
scroll to position [44, 0]
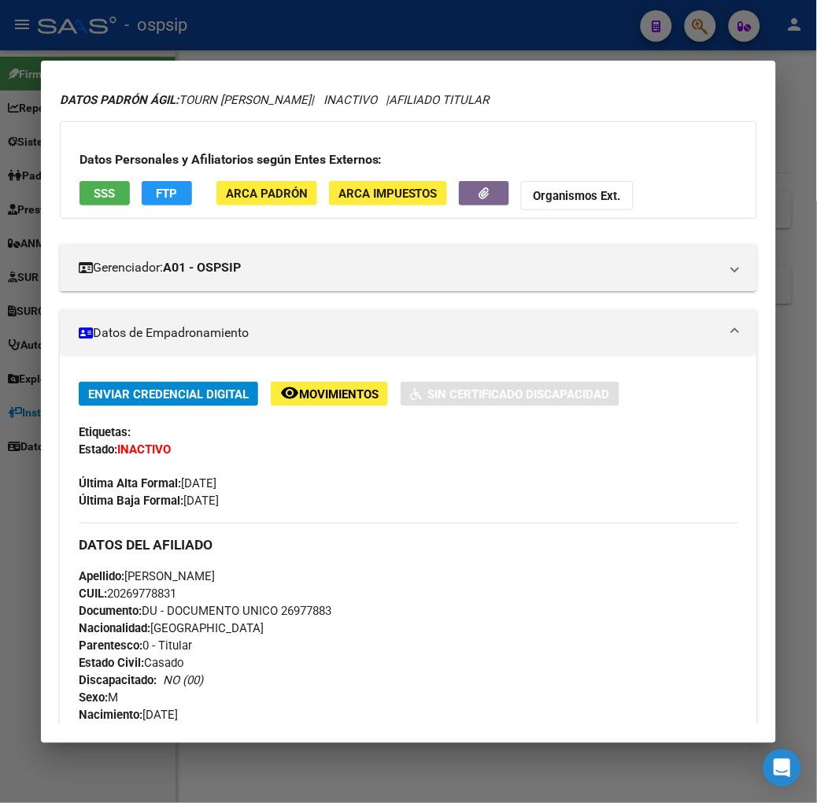
click at [271, 392] on button "remove_red_eye Movimientos" at bounding box center [329, 394] width 117 height 24
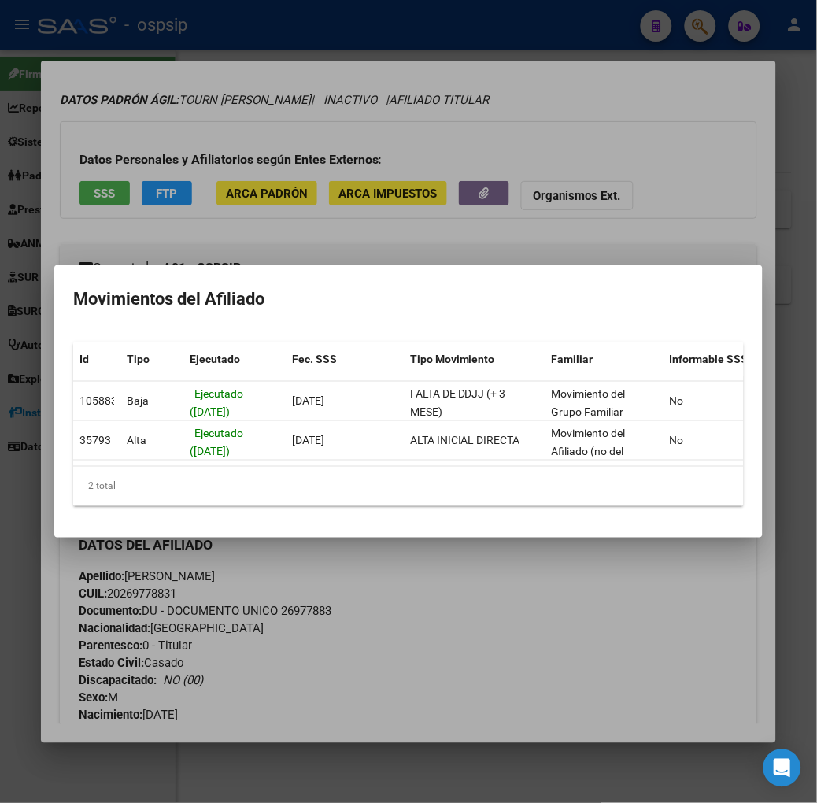
click at [332, 203] on div at bounding box center [408, 401] width 817 height 803
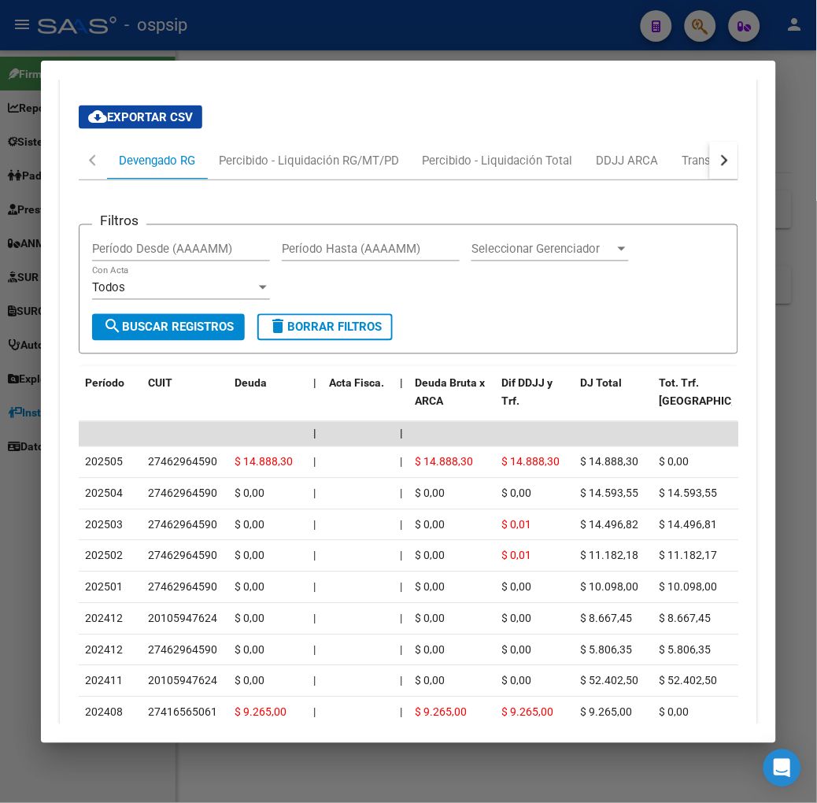
scroll to position [1269, 0]
click at [752, 157] on div "cloud_download Exportar CSV Devengado RG Percibido - Liquidación RG/MT/PD Perci…" at bounding box center [408, 462] width 697 height 737
click at [738, 159] on button "button" at bounding box center [724, 161] width 28 height 38
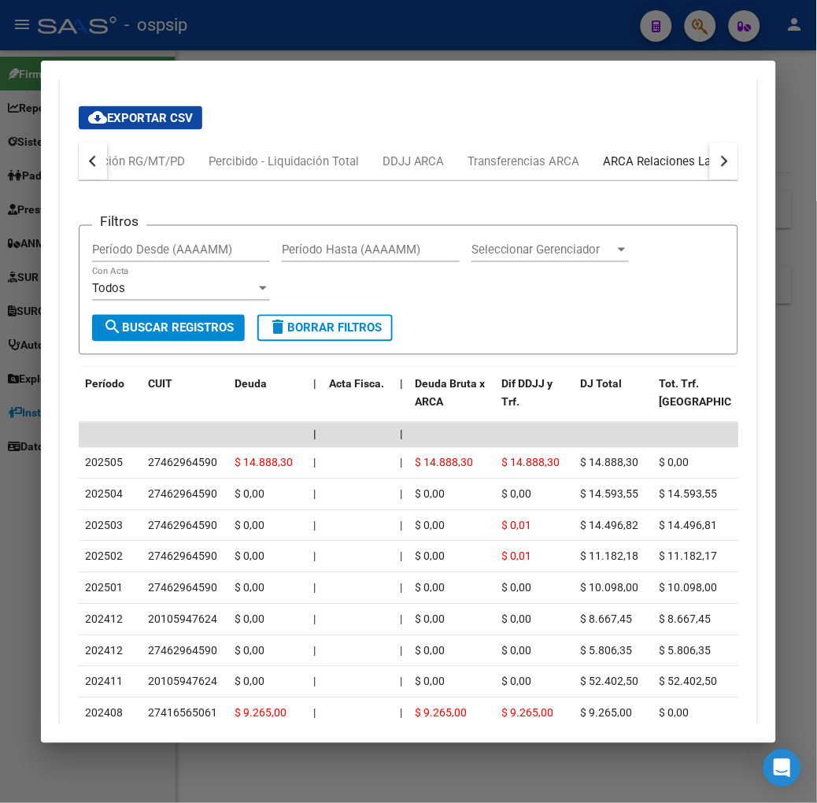
click at [716, 168] on div "ARCA Relaciones Laborales" at bounding box center [677, 161] width 147 height 17
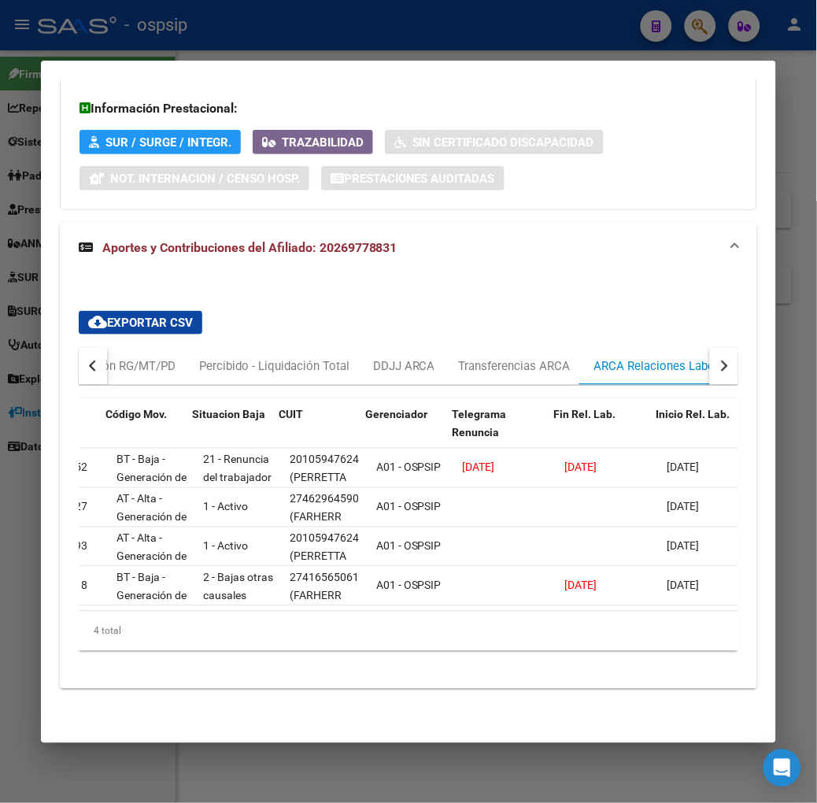
scroll to position [0, 46]
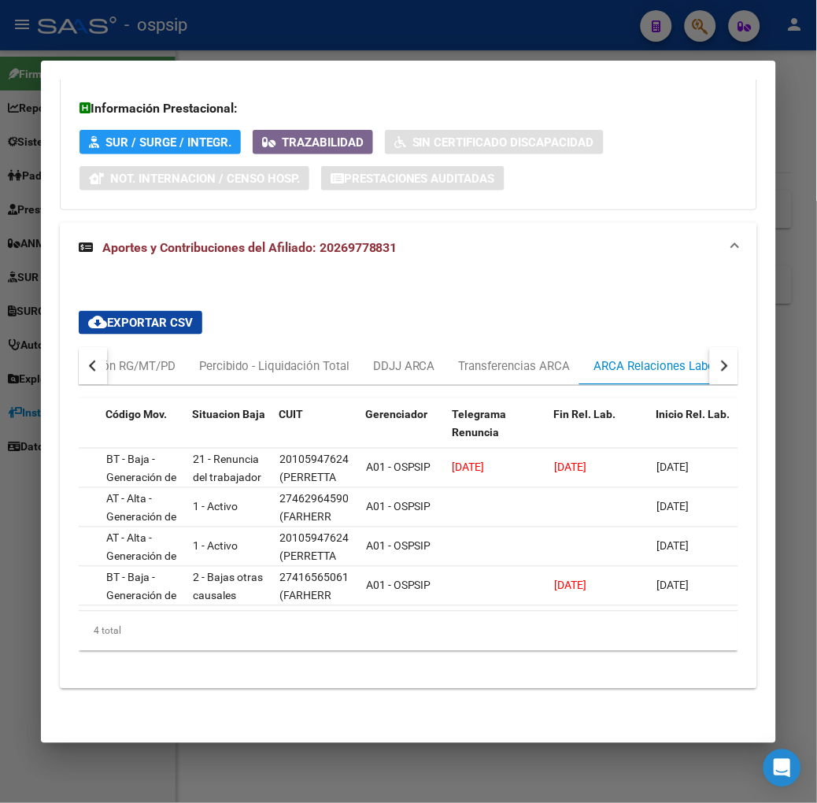
click at [249, 48] on div at bounding box center [408, 401] width 817 height 803
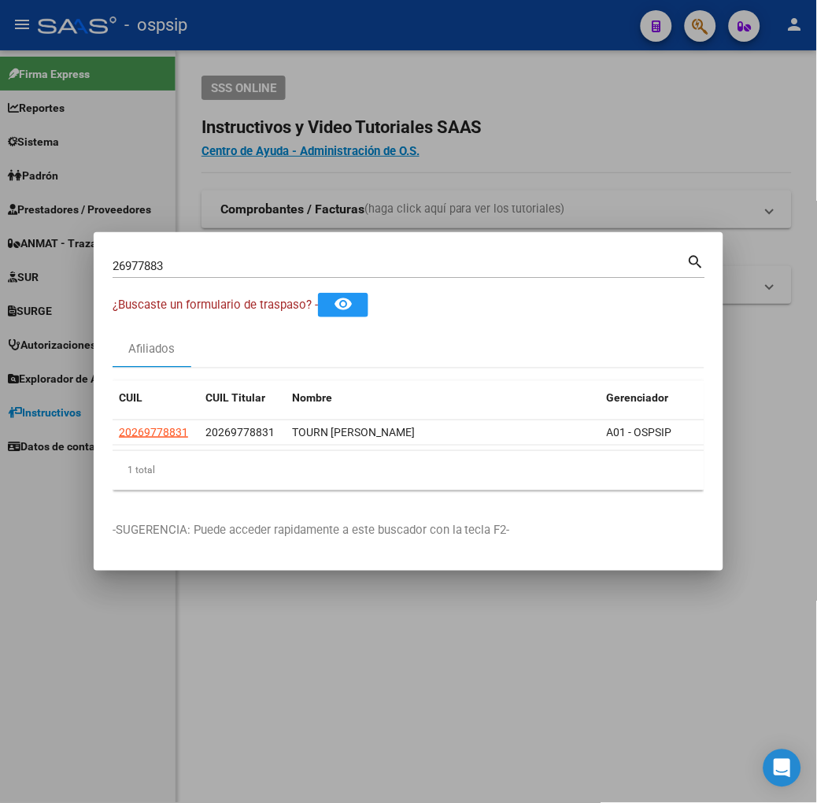
click at [248, 257] on div "26977883 Buscar (apellido, dni, [PERSON_NAME], [PERSON_NAME], cuit, obra social)" at bounding box center [400, 266] width 575 height 24
click at [248, 268] on input "26977883" at bounding box center [400, 266] width 575 height 14
type input "29284845"
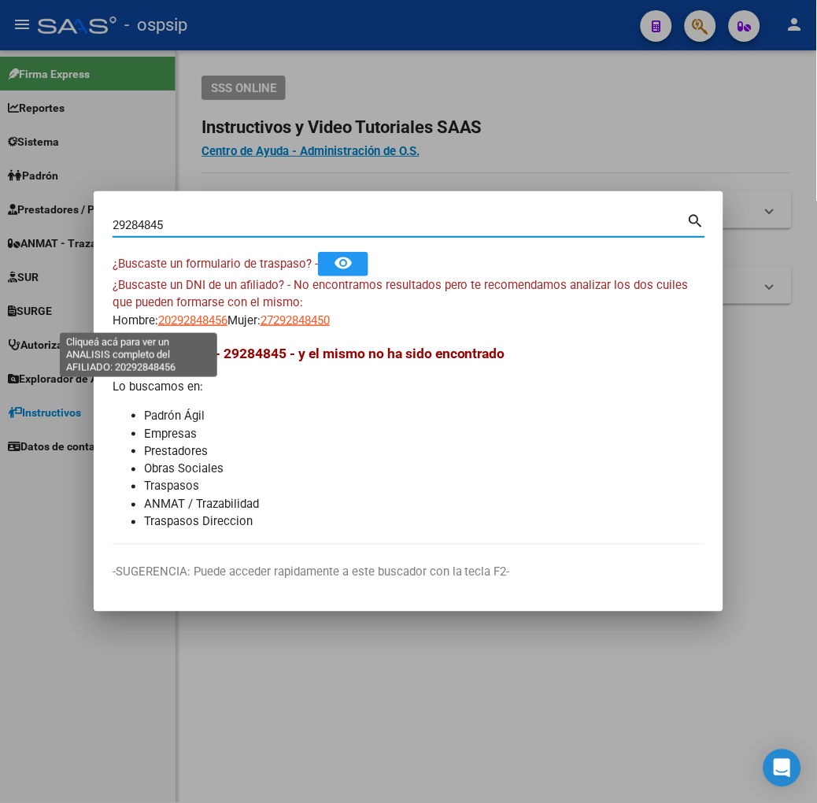
click at [158, 320] on span "20292848456" at bounding box center [192, 320] width 69 height 14
type textarea "20292848456"
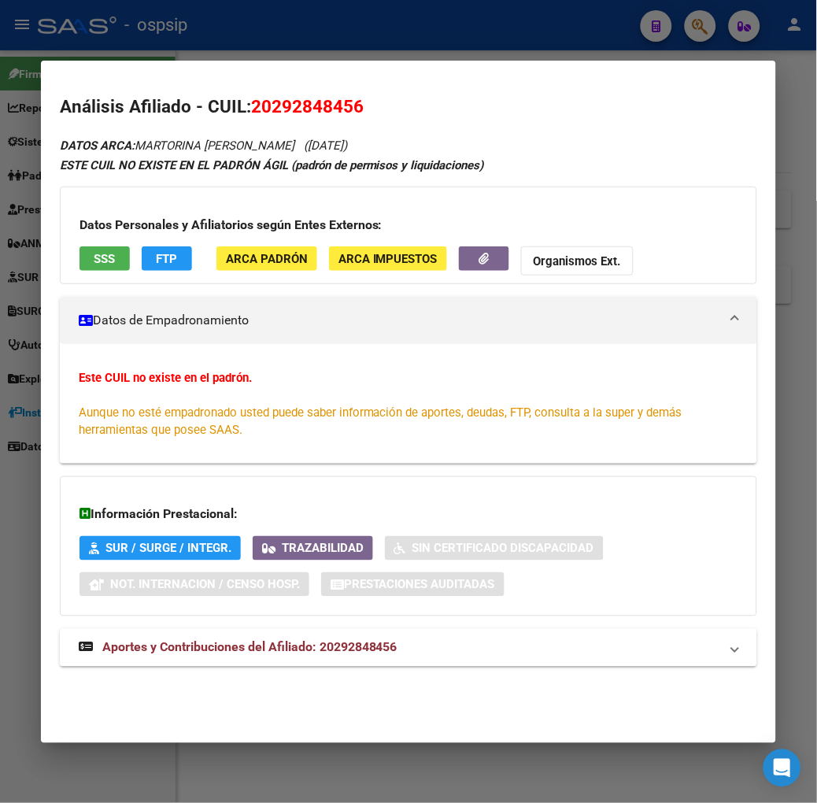
click at [79, 234] on h3 "Datos Personales y Afiliatorios según Entes Externos:" at bounding box center [408, 225] width 658 height 19
click at [79, 247] on button "SSS" at bounding box center [104, 258] width 50 height 24
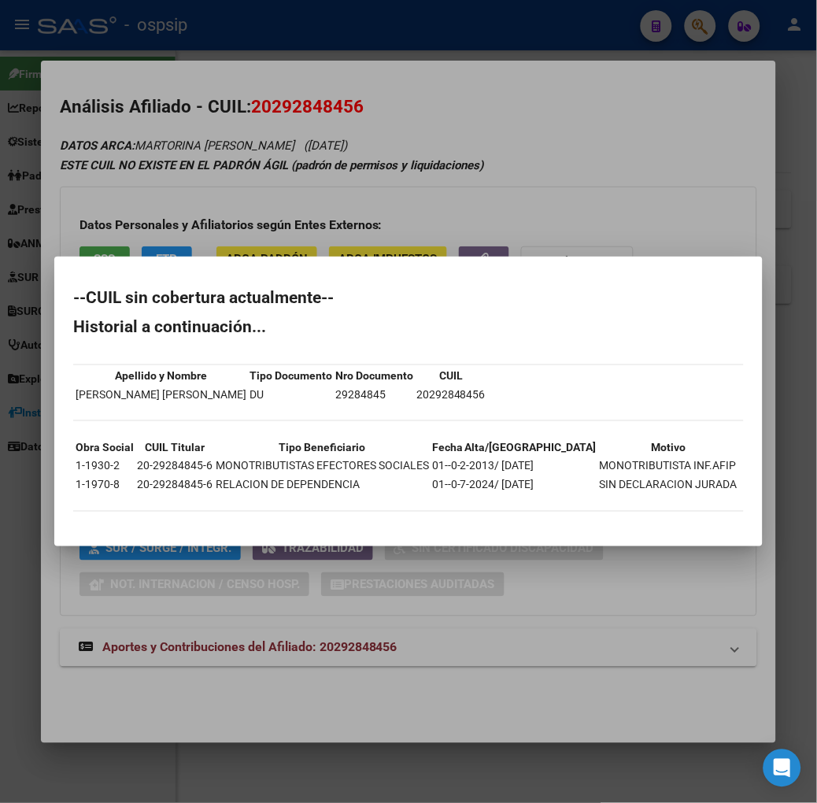
click at [355, 129] on div at bounding box center [408, 401] width 817 height 803
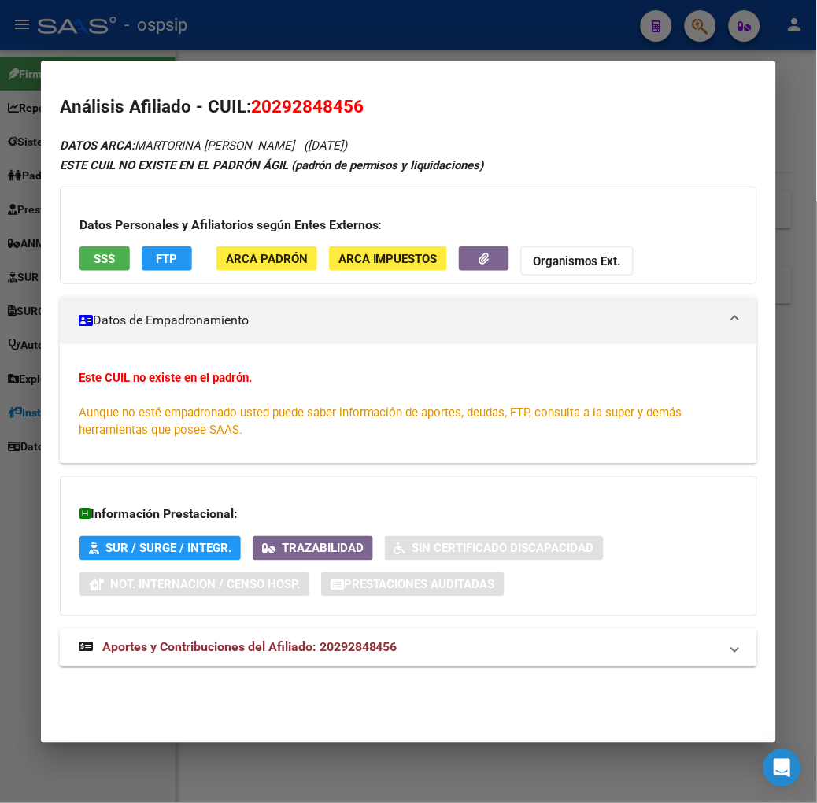
click at [320, 49] on div at bounding box center [408, 401] width 817 height 803
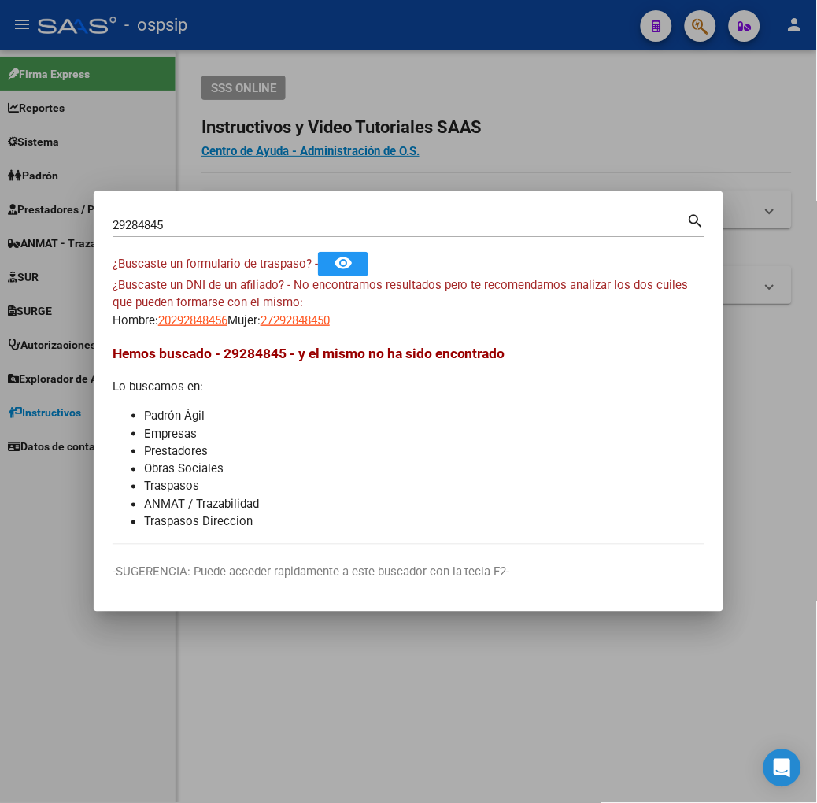
click at [227, 230] on input "29284845" at bounding box center [400, 225] width 575 height 14
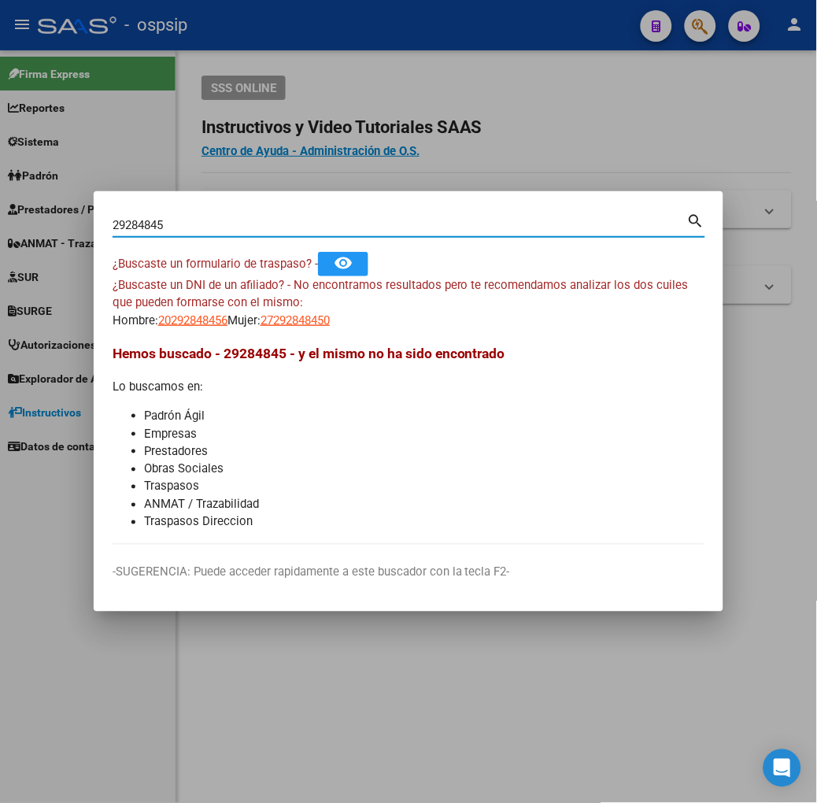
click at [227, 230] on input "29284845" at bounding box center [400, 225] width 575 height 14
type input "21785371"
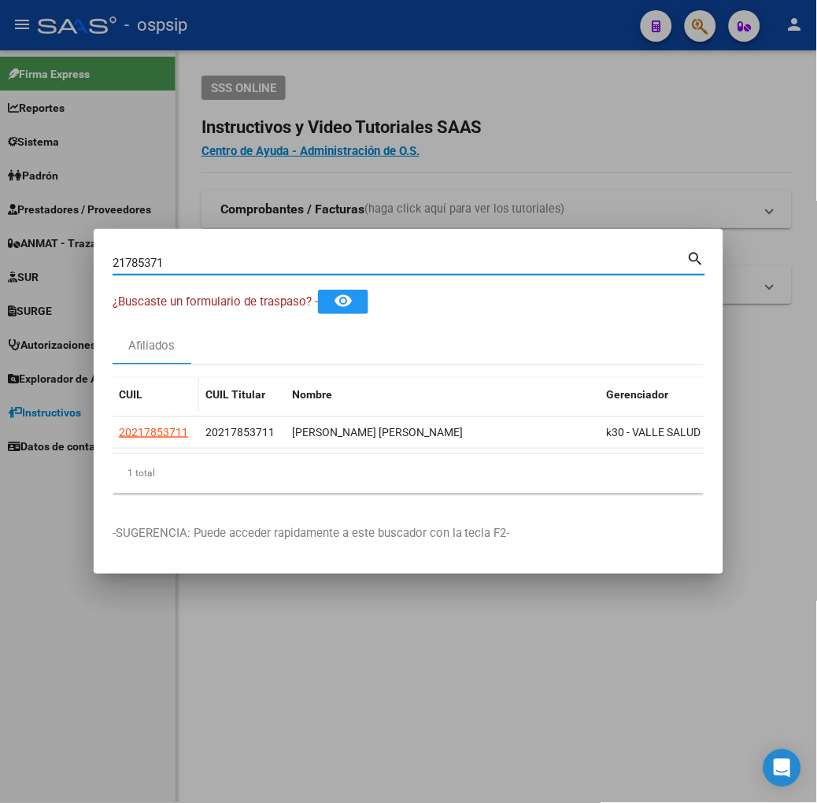
click at [134, 431] on div "20217853711" at bounding box center [156, 432] width 74 height 18
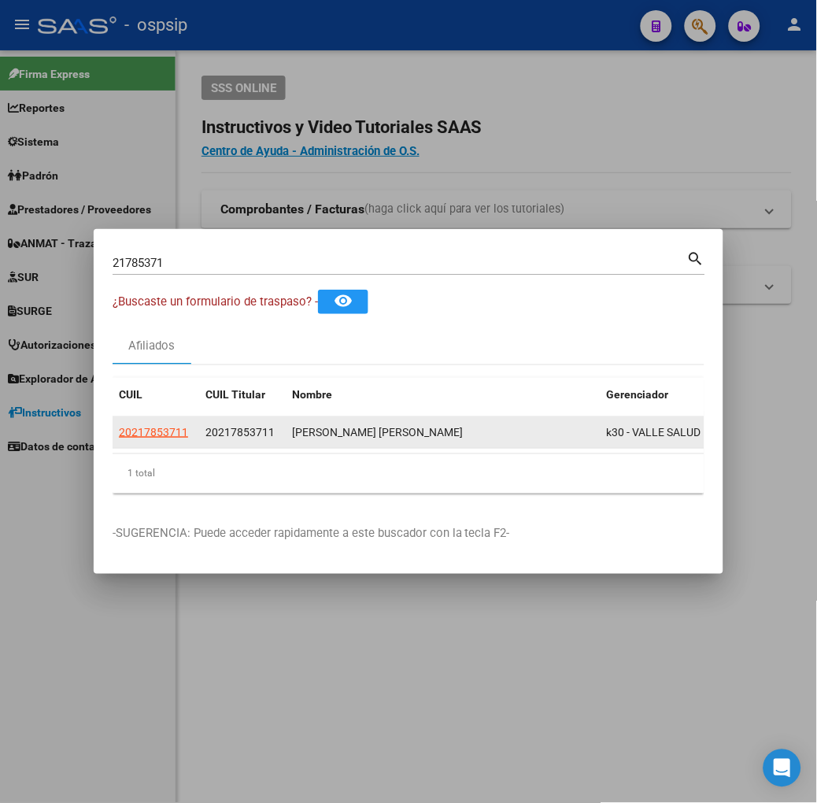
click at [132, 431] on div "20217853711" at bounding box center [156, 432] width 74 height 18
click at [119, 427] on span "20217853711" at bounding box center [153, 432] width 69 height 13
type textarea "20217853711"
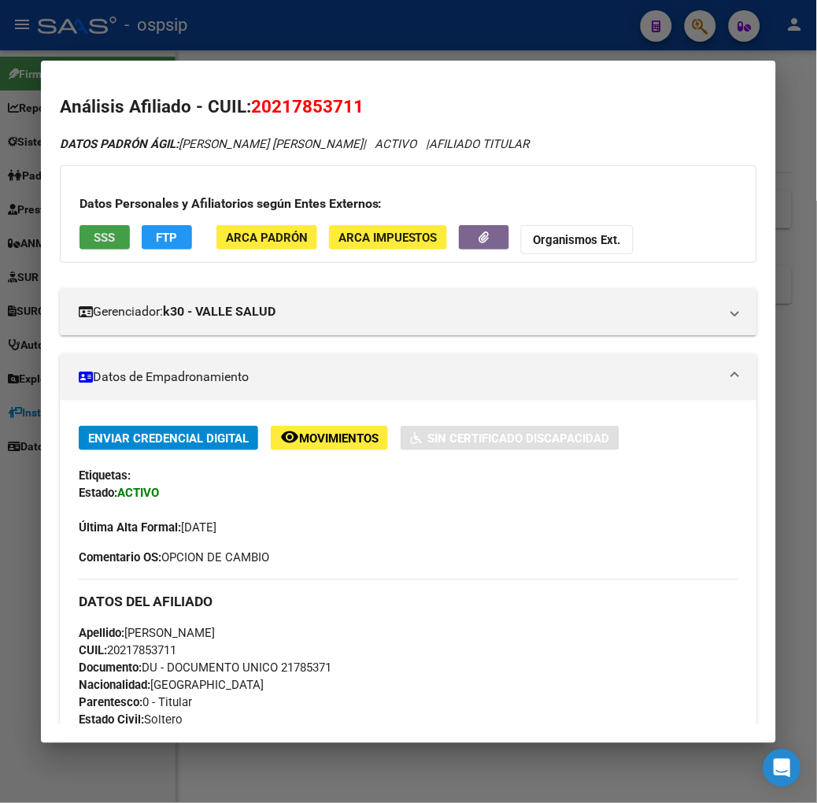
click at [79, 237] on button "SSS" at bounding box center [104, 237] width 50 height 24
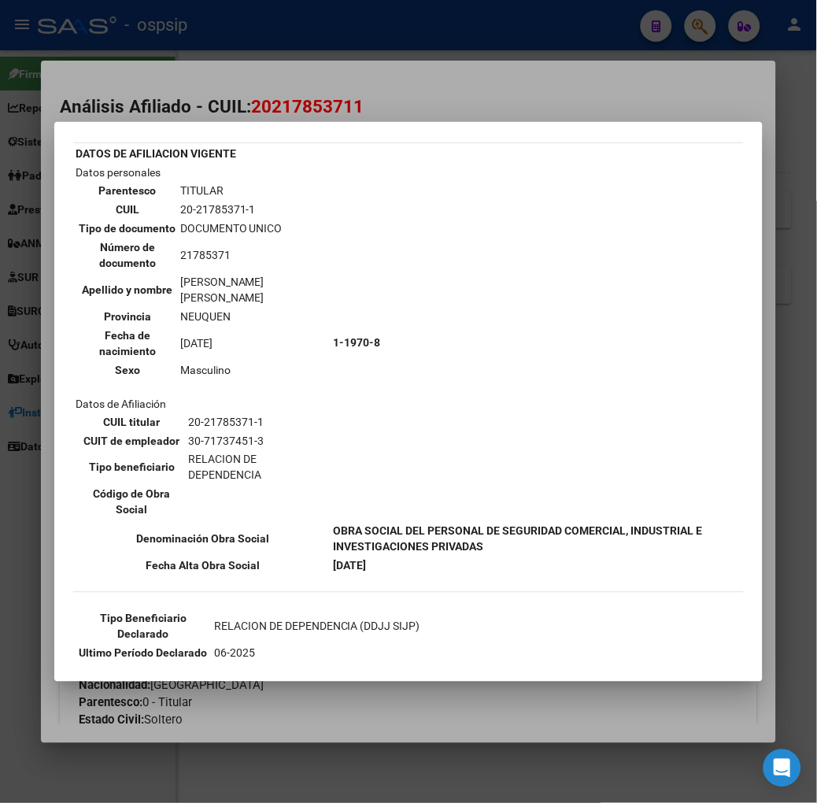
scroll to position [87, 0]
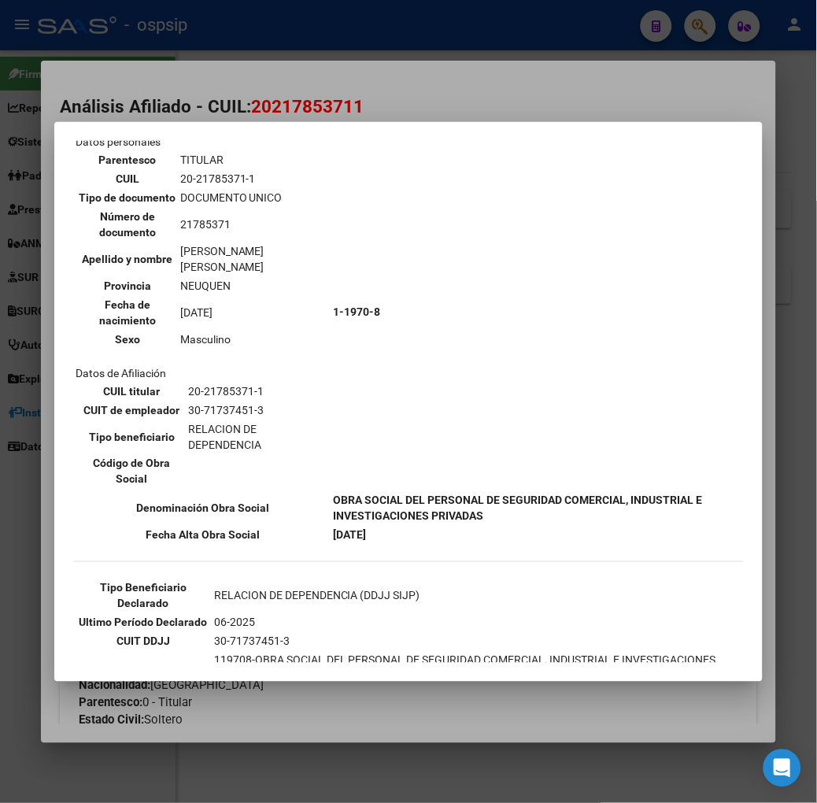
click at [161, 113] on div at bounding box center [408, 401] width 817 height 803
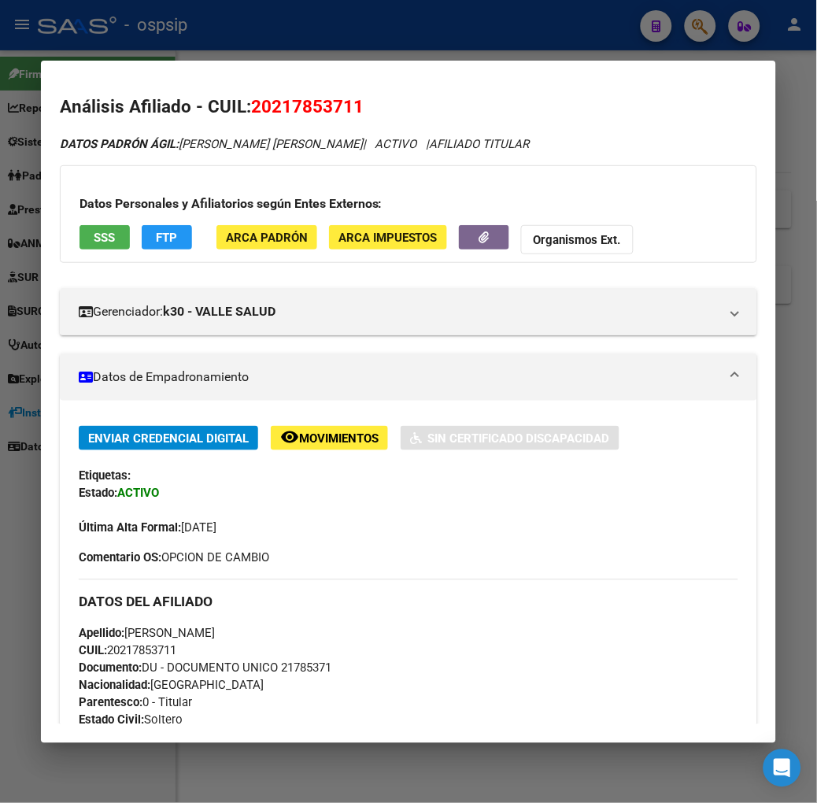
click at [324, 48] on div at bounding box center [408, 401] width 817 height 803
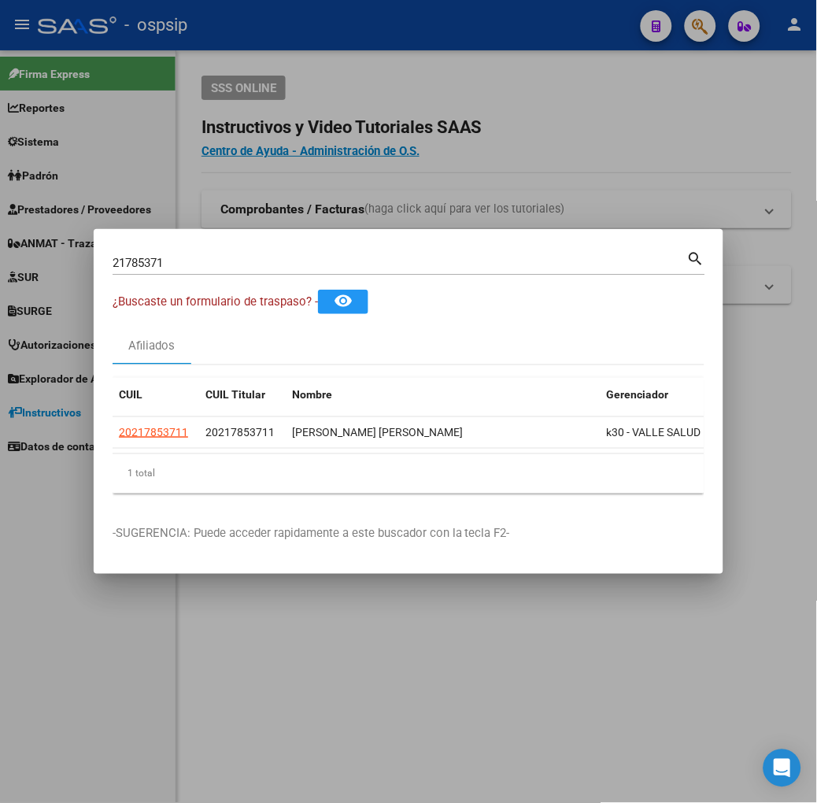
click at [344, 246] on mat-dialog-container "21785371 Buscar (apellido, dni, cuil, nro traspaso, cuit, obra social) search ¿…" at bounding box center [409, 401] width 630 height 345
click at [348, 262] on input "21785371" at bounding box center [400, 263] width 575 height 14
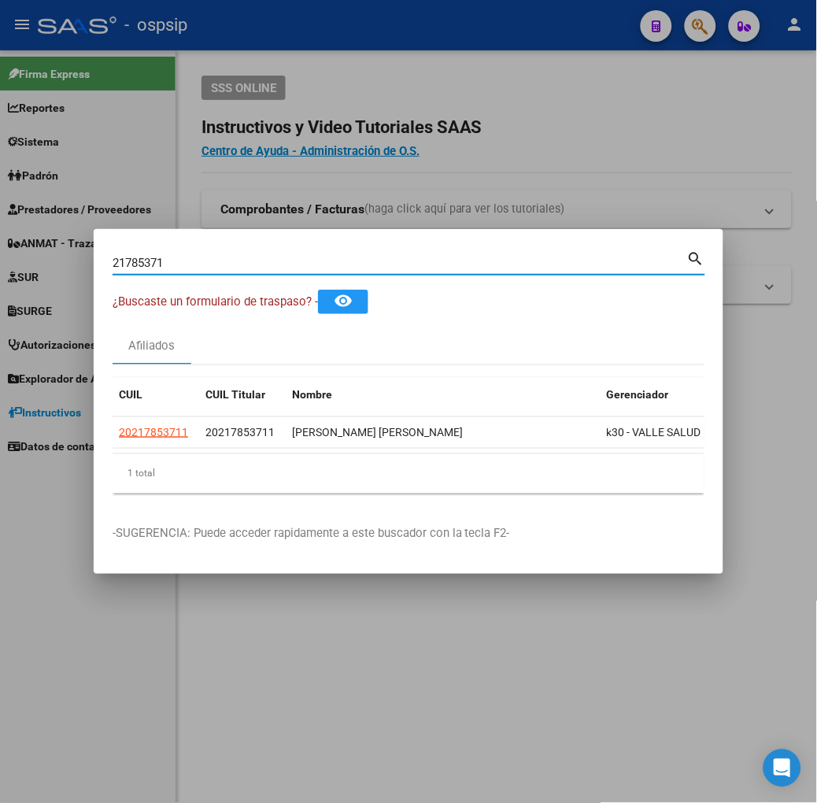
click at [348, 262] on input "21785371" at bounding box center [400, 263] width 575 height 14
type input "92793159"
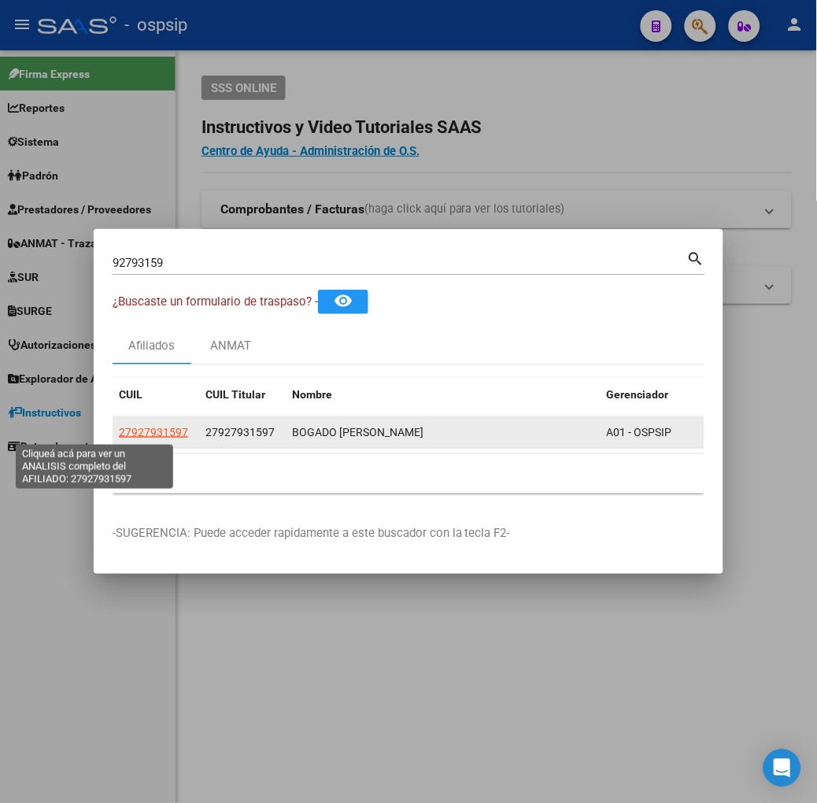
click at [119, 428] on span "27927931597" at bounding box center [153, 432] width 69 height 13
type textarea "27927931597"
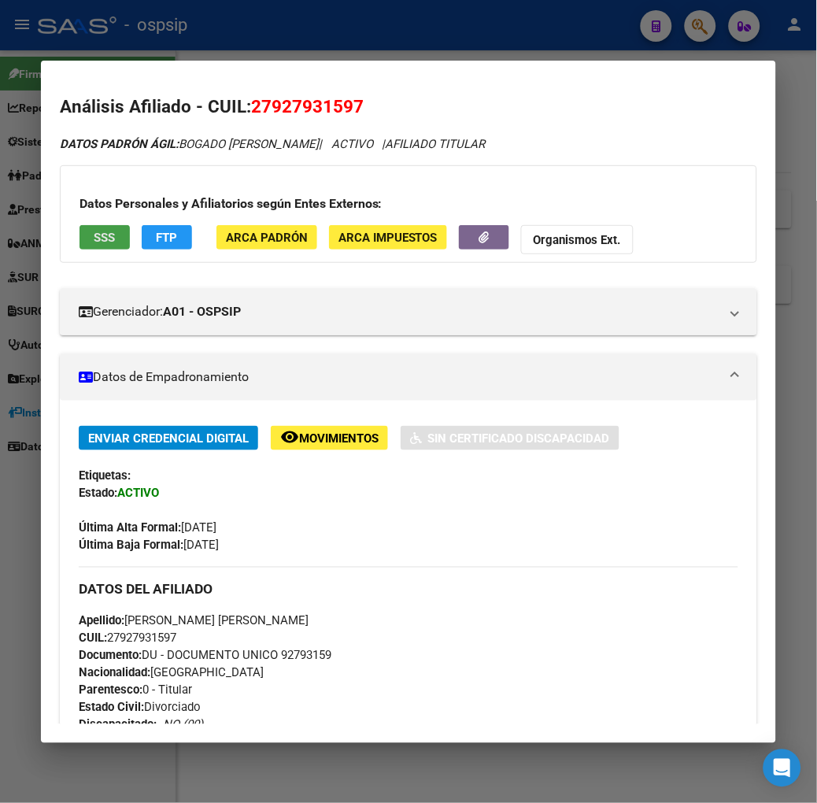
click at [79, 231] on button "SSS" at bounding box center [104, 237] width 50 height 24
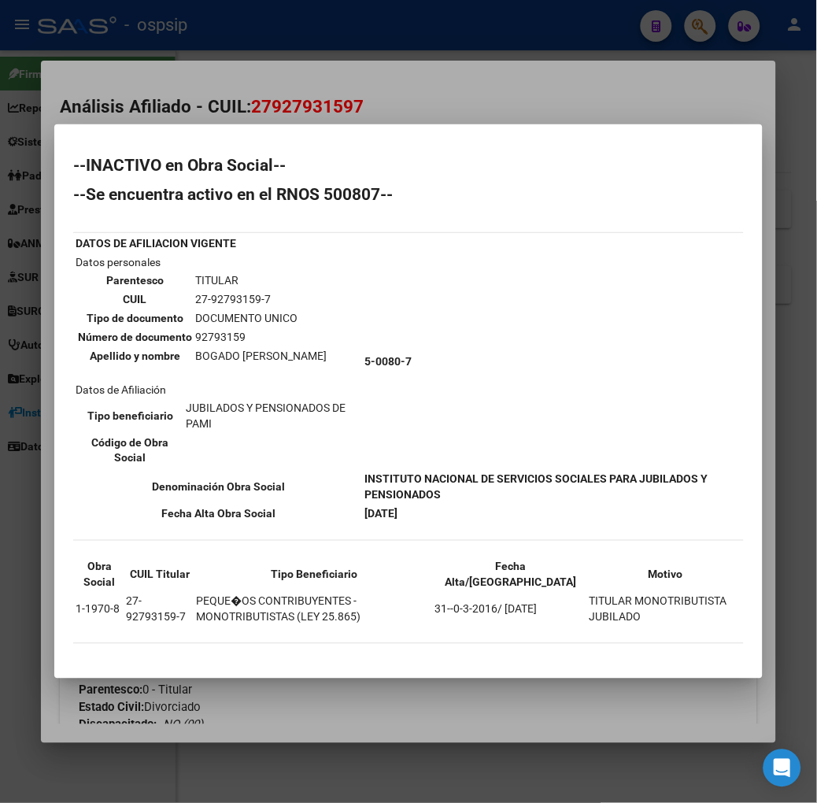
click at [236, 28] on div at bounding box center [408, 401] width 817 height 803
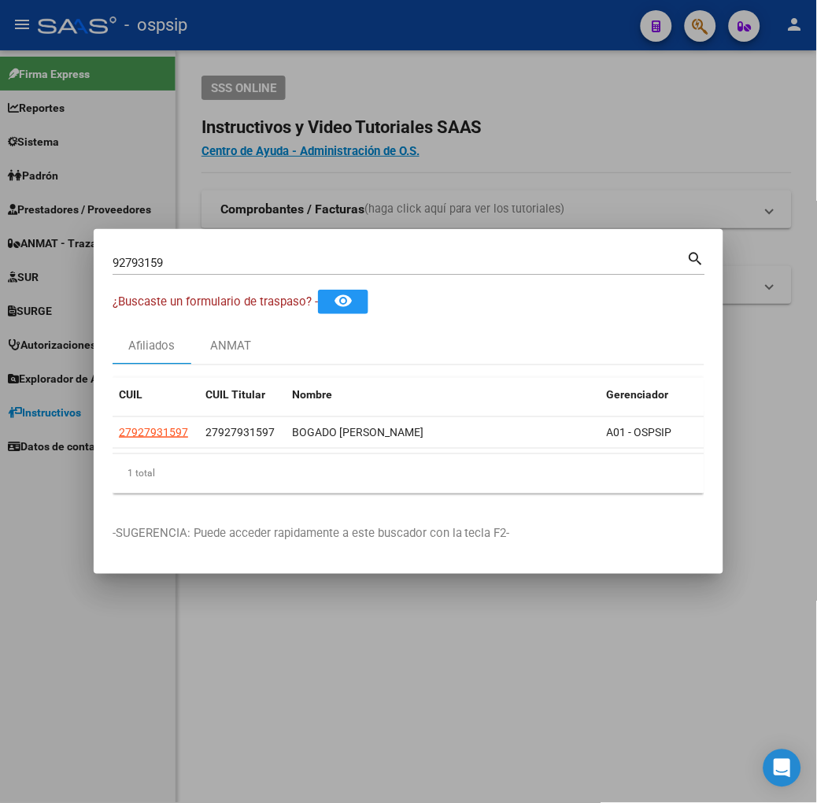
click at [201, 268] on input "92793159" at bounding box center [400, 263] width 575 height 14
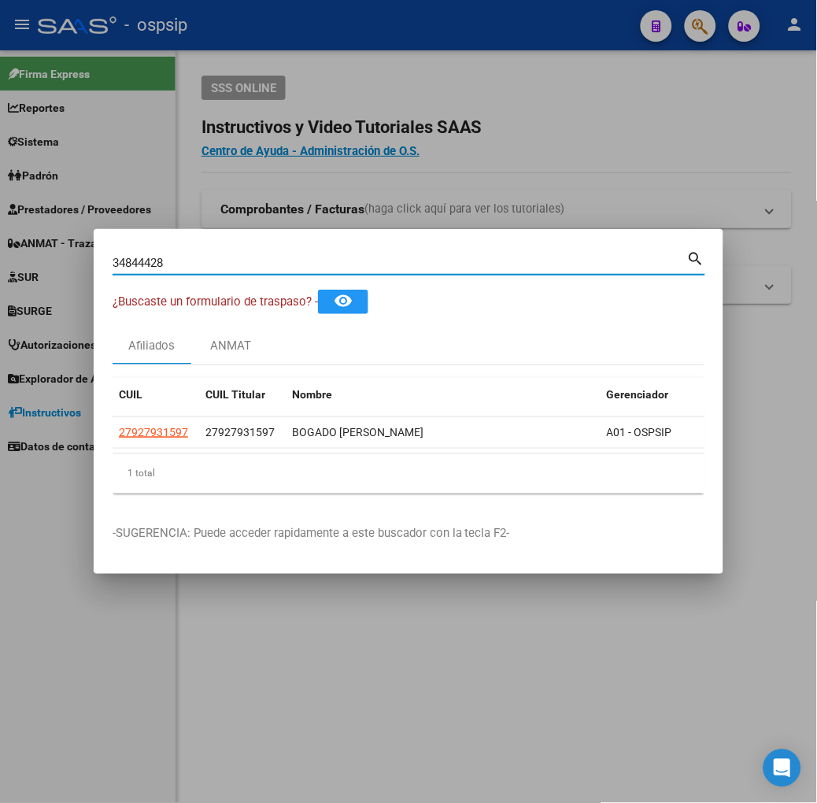
type input "34844428"
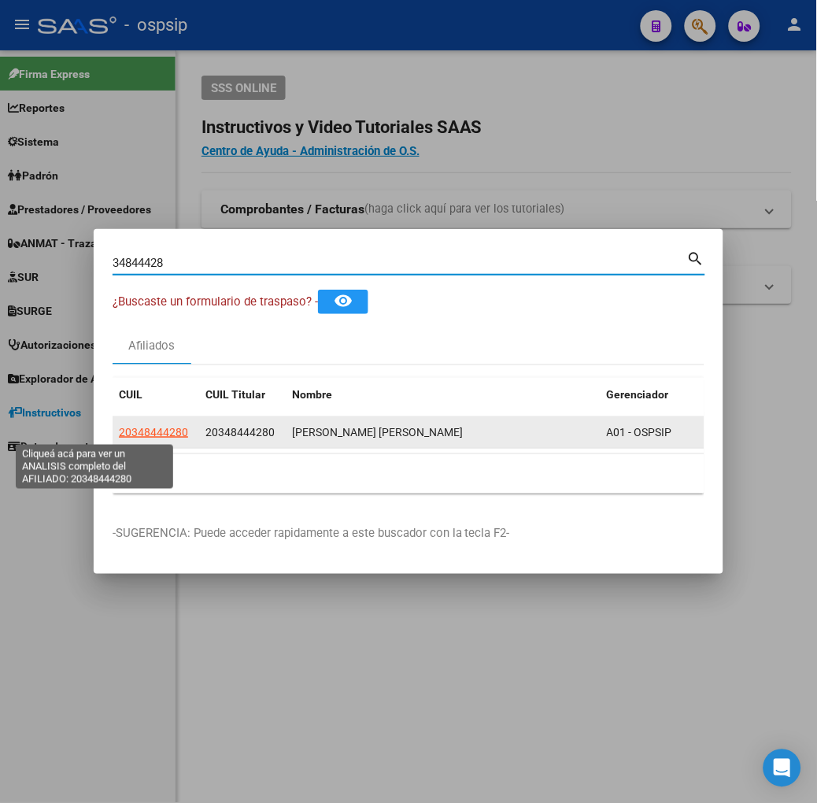
click at [119, 428] on span "20348444280" at bounding box center [153, 432] width 69 height 13
type textarea "20348444280"
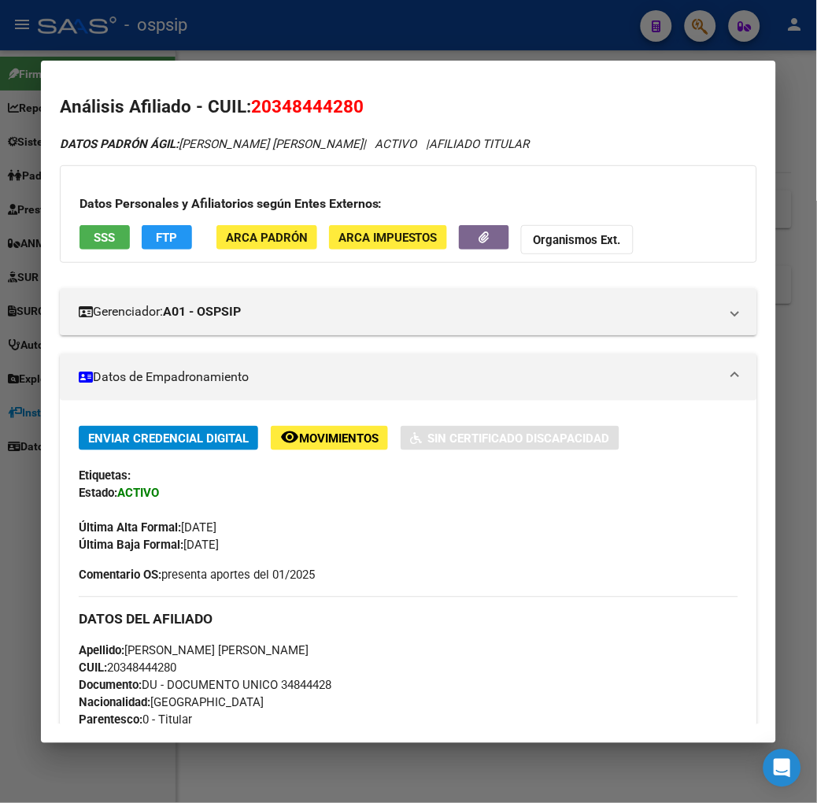
click at [83, 246] on button "SSS" at bounding box center [104, 237] width 50 height 24
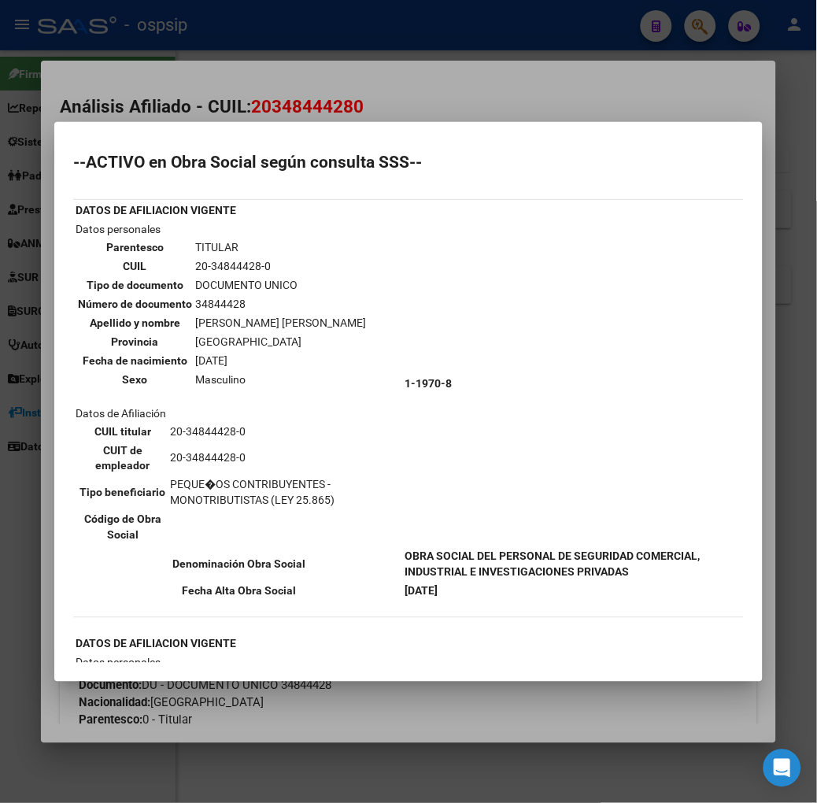
scroll to position [175, 0]
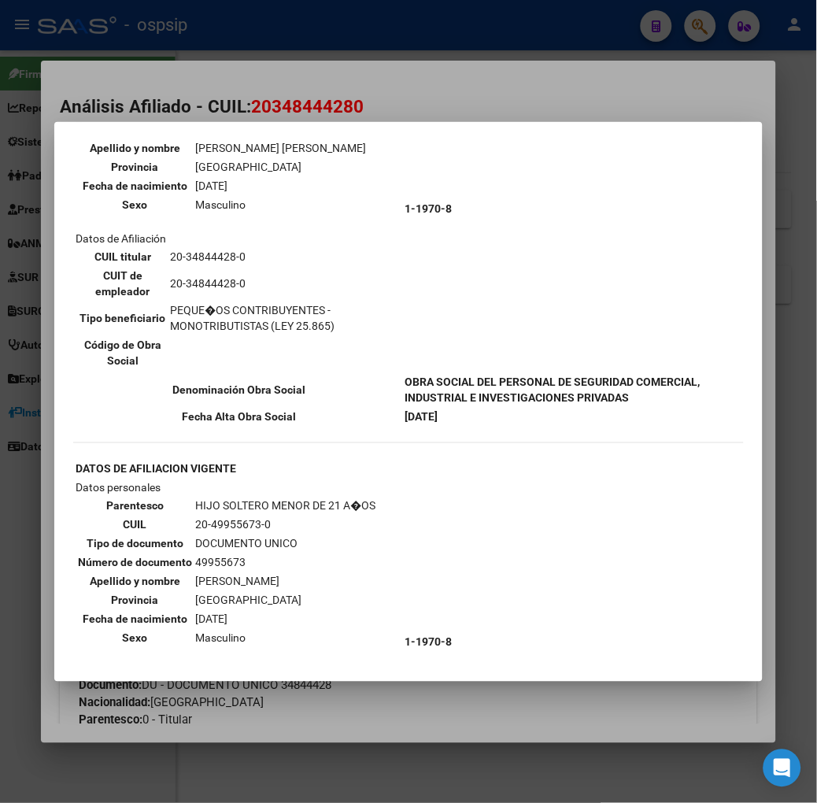
click at [174, 91] on div at bounding box center [408, 401] width 817 height 803
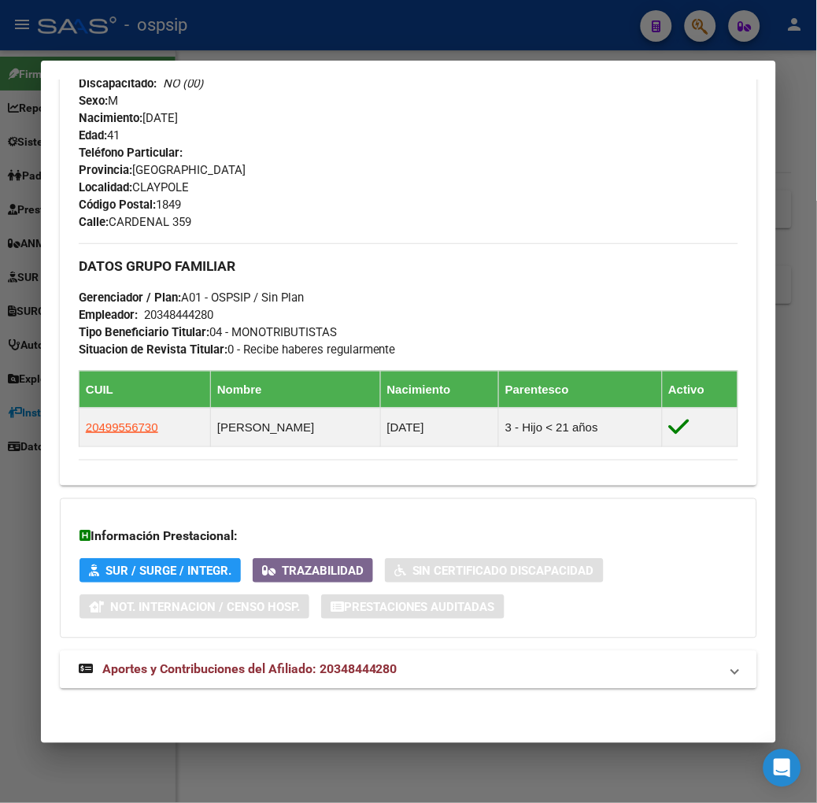
click at [276, 688] on mat-expansion-panel-header "Aportes y Contribuciones del Afiliado: 20348444280" at bounding box center [408, 670] width 697 height 38
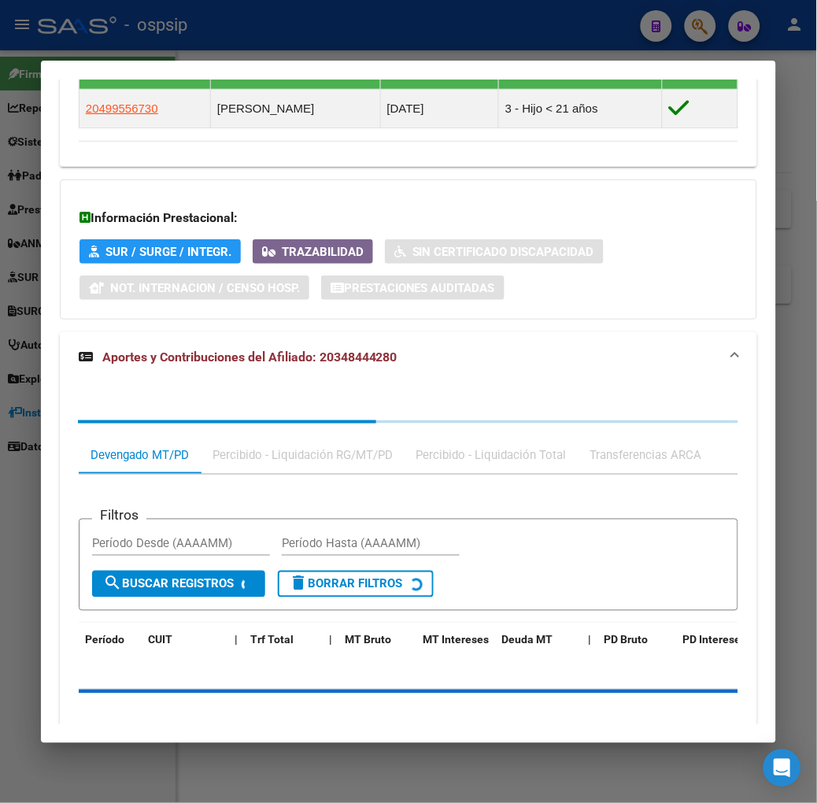
scroll to position [1072, 0]
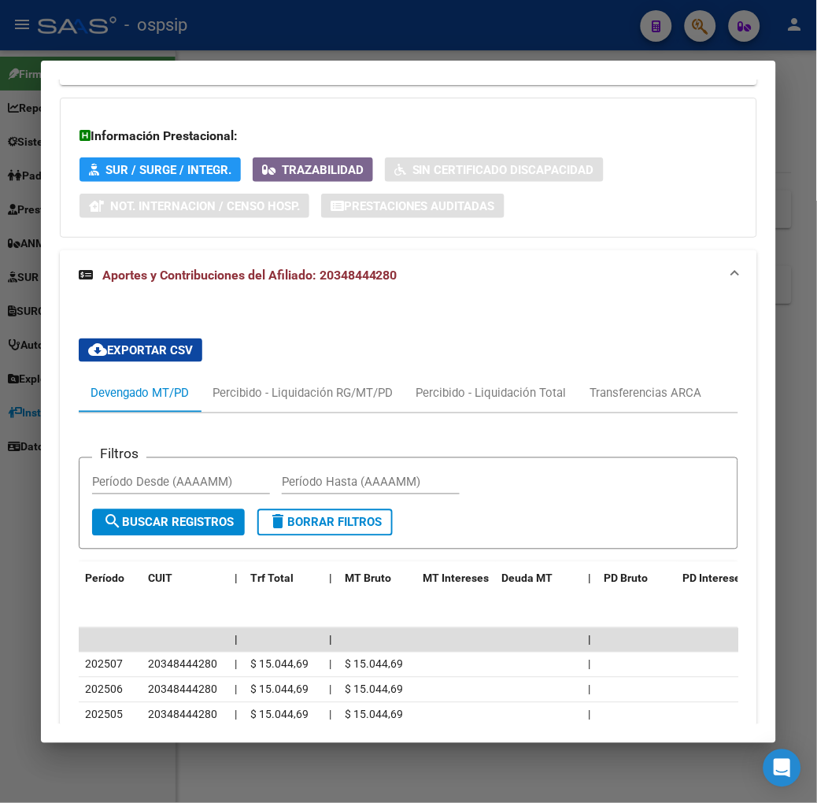
click at [311, 42] on div at bounding box center [408, 401] width 817 height 803
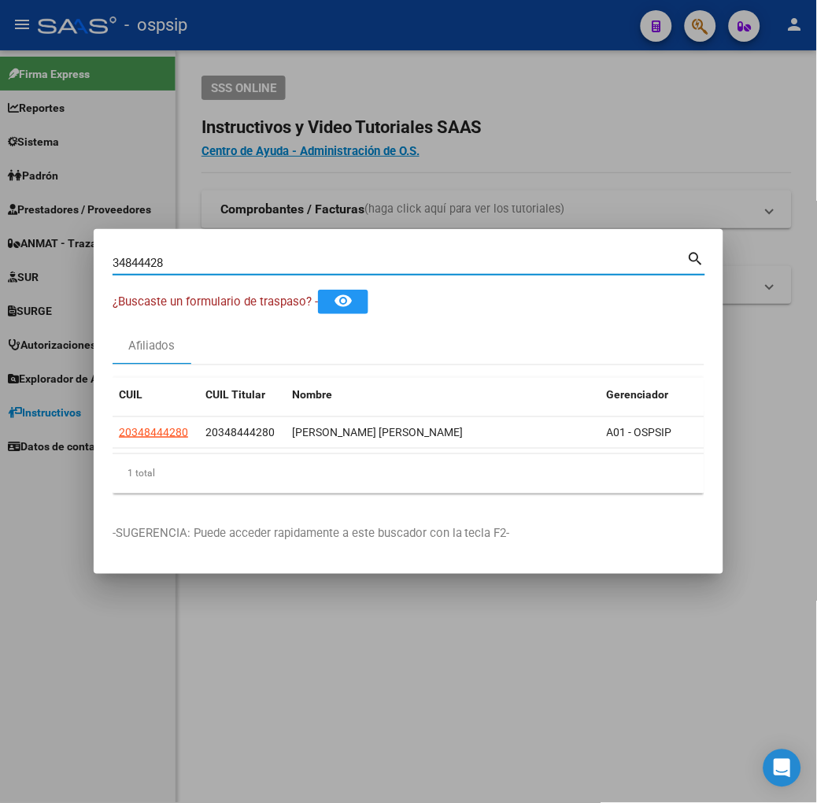
click at [169, 263] on input "34844428" at bounding box center [400, 263] width 575 height 14
type input "94887838"
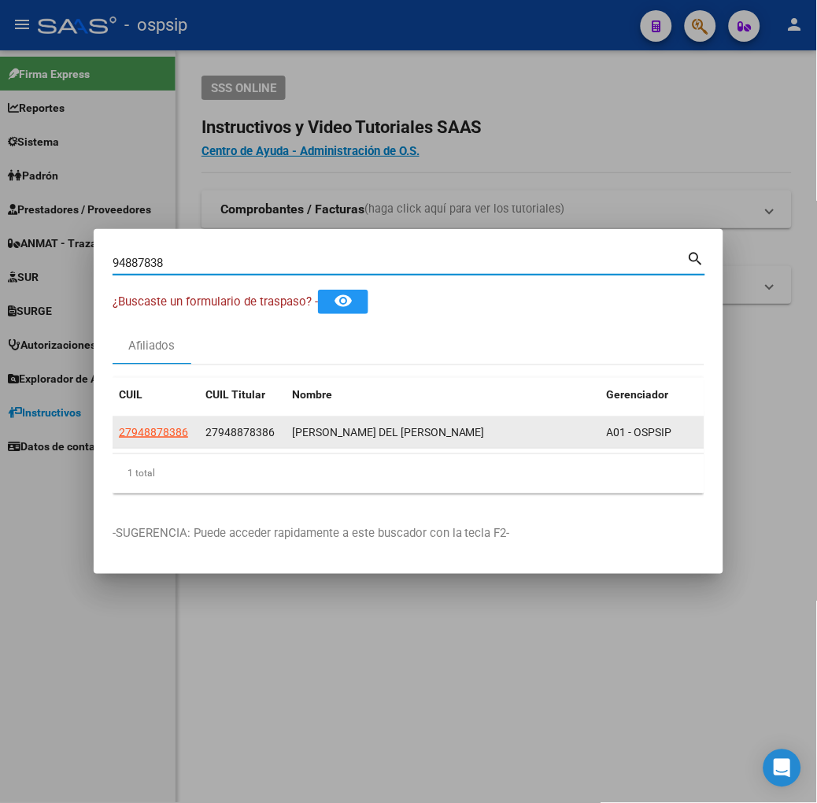
click at [119, 430] on span "27948878386" at bounding box center [153, 432] width 69 height 13
type textarea "27948878386"
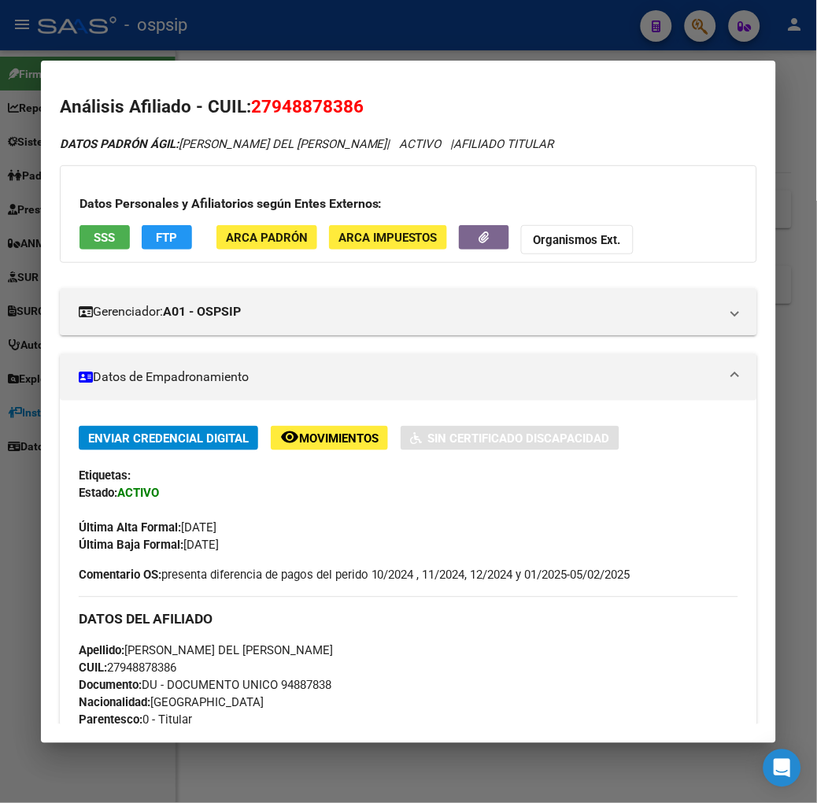
click at [79, 234] on button "SSS" at bounding box center [104, 237] width 50 height 24
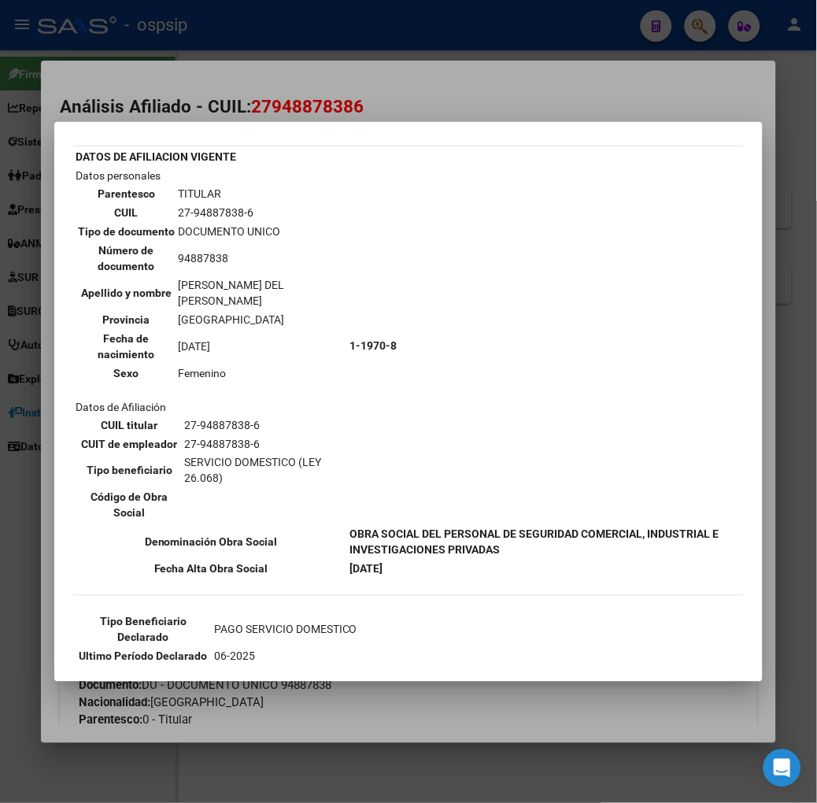
scroll to position [79, 0]
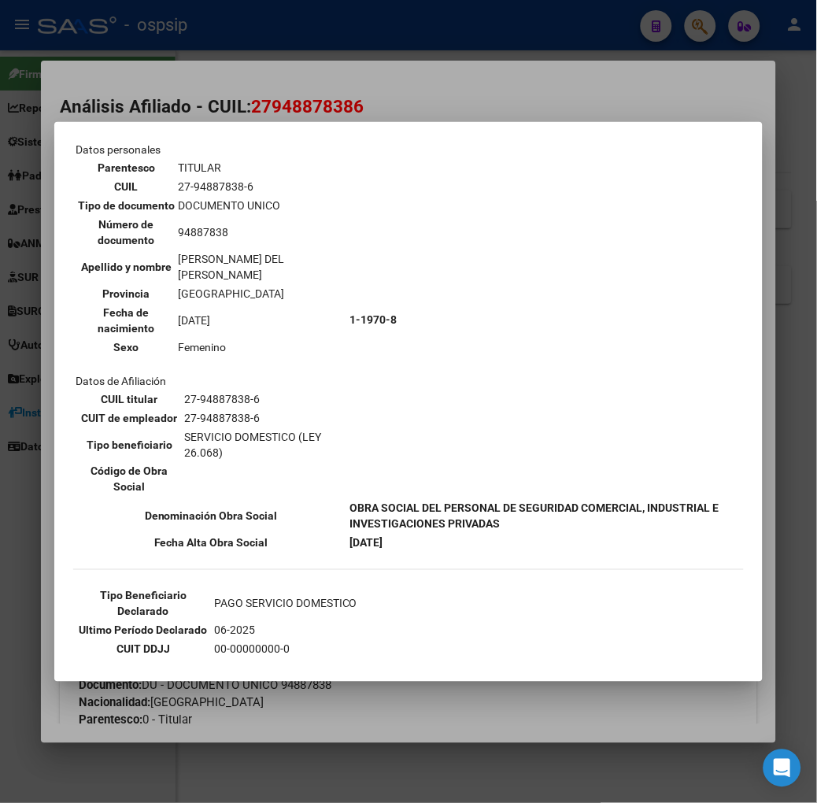
click at [249, 88] on div at bounding box center [408, 401] width 817 height 803
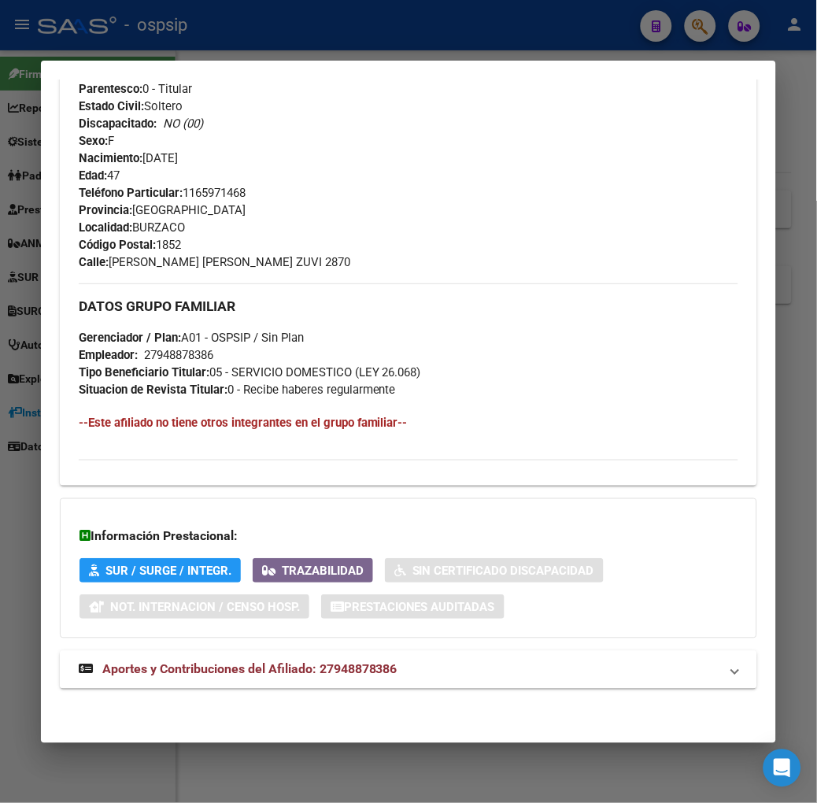
click at [366, 671] on span "Aportes y Contribuciones del Afiliado: 27948878386" at bounding box center [249, 669] width 295 height 15
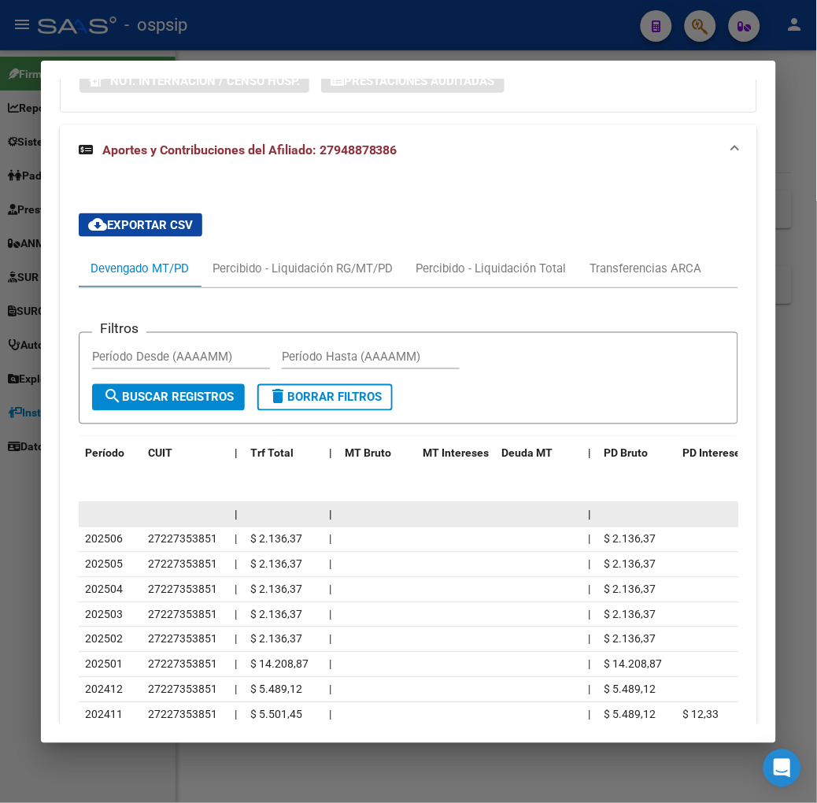
scroll to position [1342, 0]
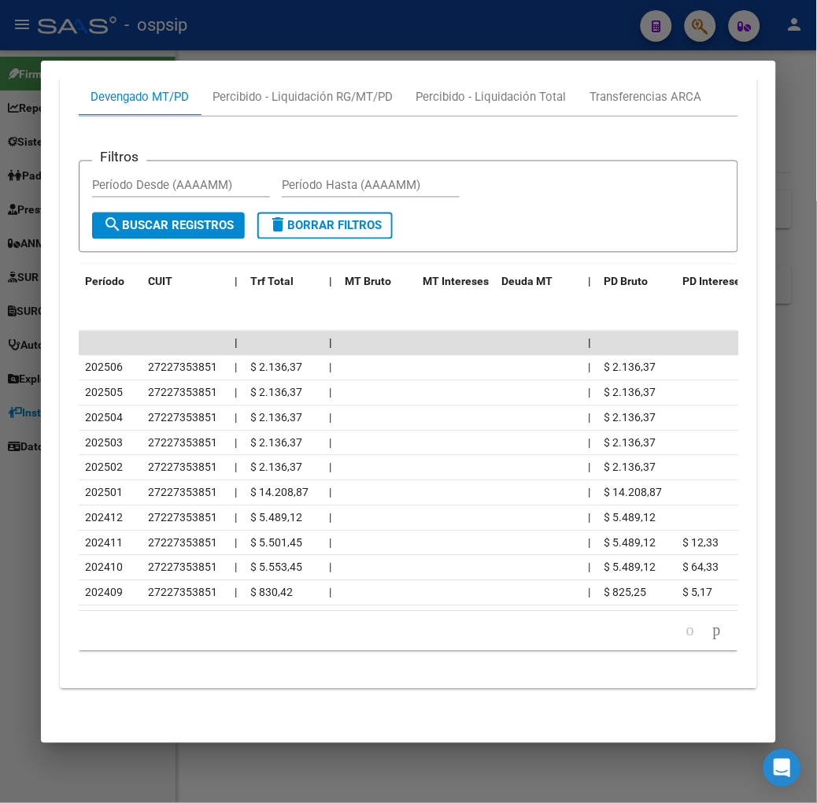
click at [224, 9] on div at bounding box center [408, 401] width 817 height 803
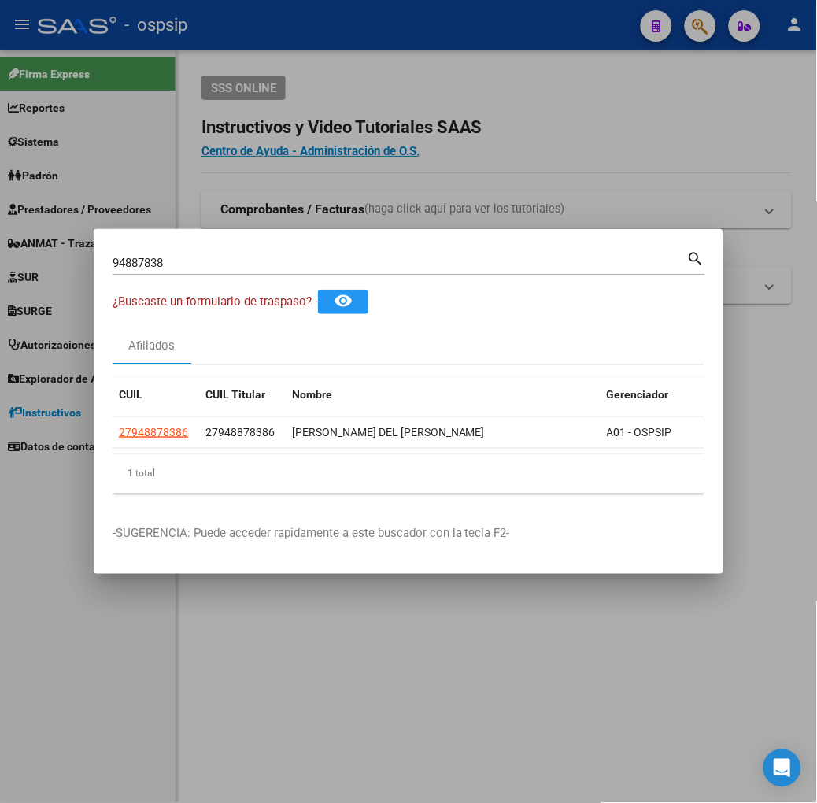
click at [154, 266] on input "94887838" at bounding box center [400, 263] width 575 height 14
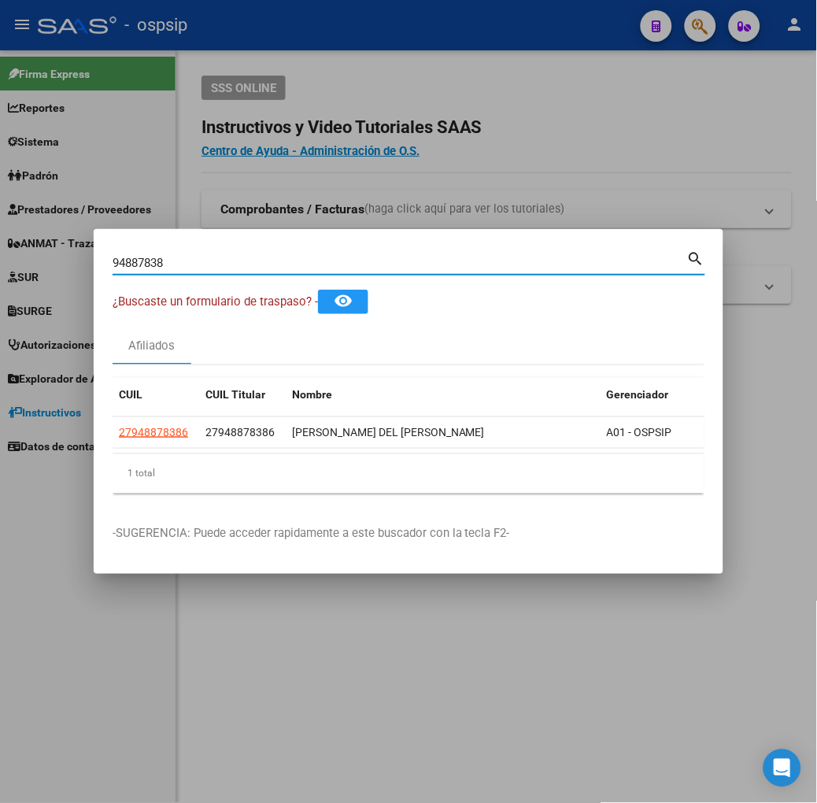
click at [154, 266] on input "94887838" at bounding box center [400, 263] width 575 height 14
type input "25542092"
click at [113, 412] on datatable-header "CUIL CUIL Titular Nombre Gerenciador Activo" at bounding box center [468, 397] width 710 height 39
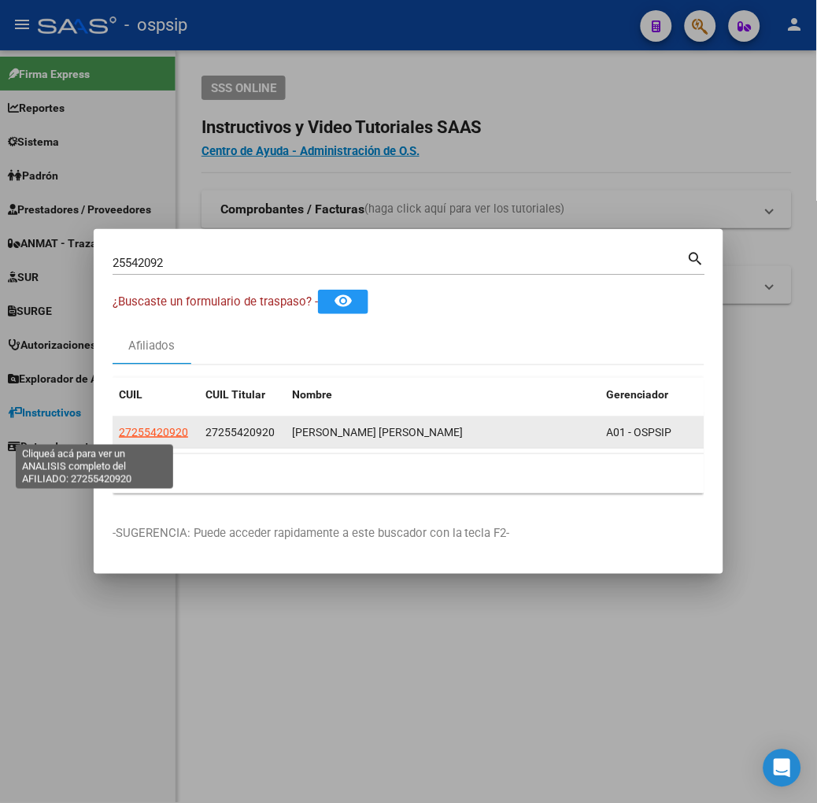
click at [119, 434] on span "27255420920" at bounding box center [153, 432] width 69 height 13
type textarea "27255420920"
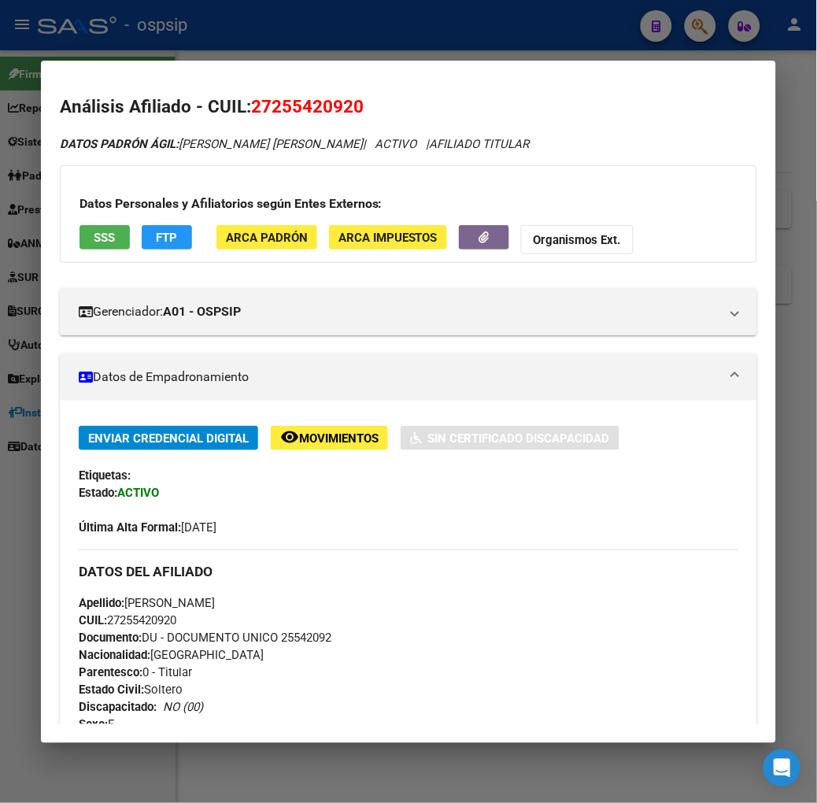
click at [94, 239] on span "SSS" at bounding box center [104, 238] width 21 height 14
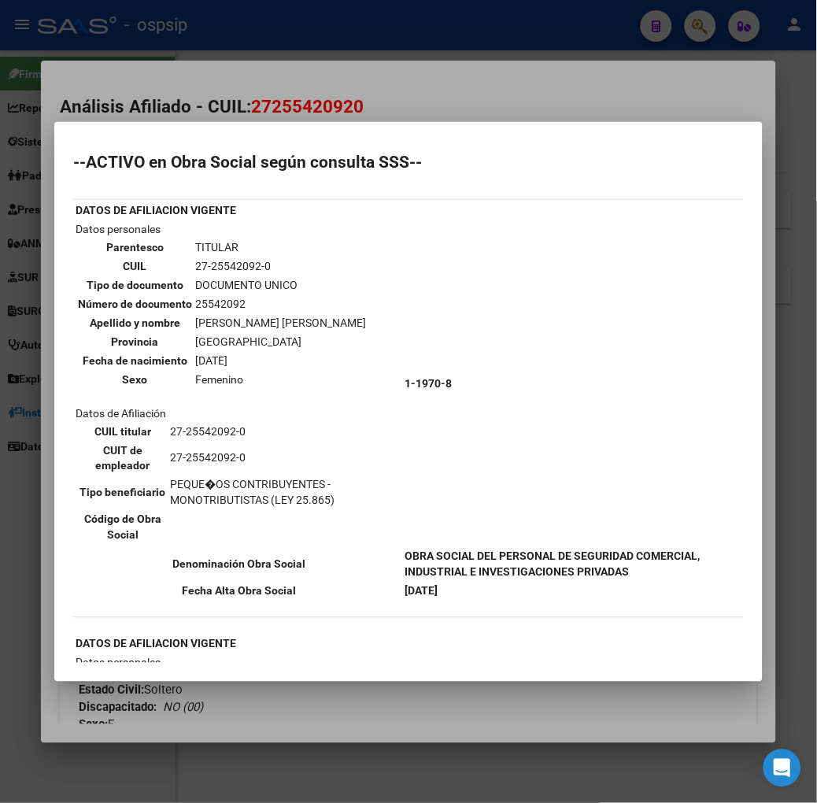
scroll to position [349, 0]
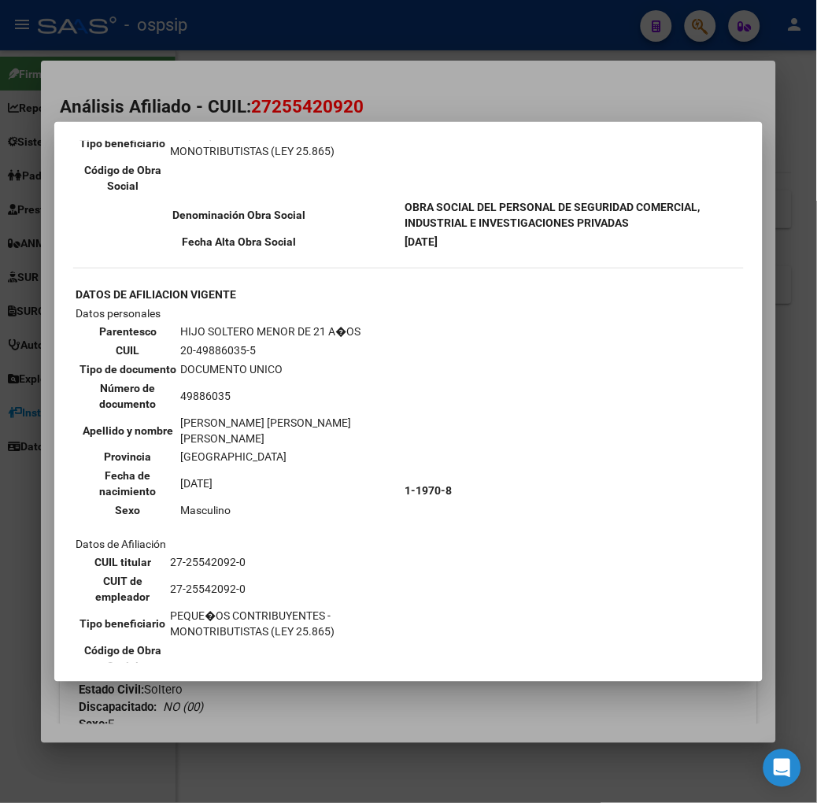
click at [209, 95] on div at bounding box center [408, 401] width 817 height 803
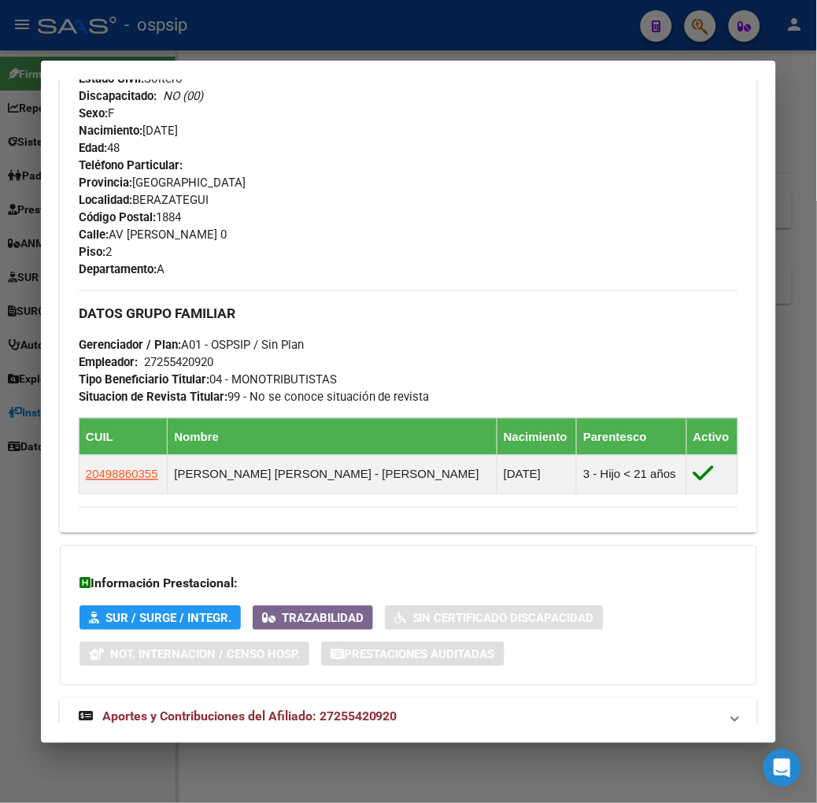
click at [477, 705] on mat-expansion-panel-header "Aportes y Contribuciones del Afiliado: 27255420920" at bounding box center [408, 717] width 697 height 38
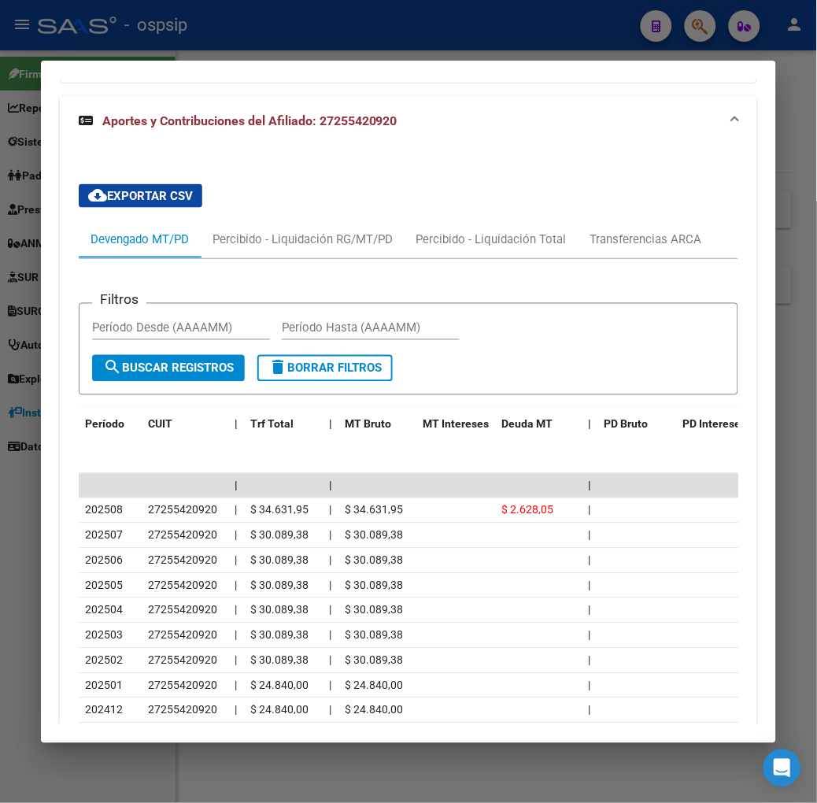
scroll to position [1322, 0]
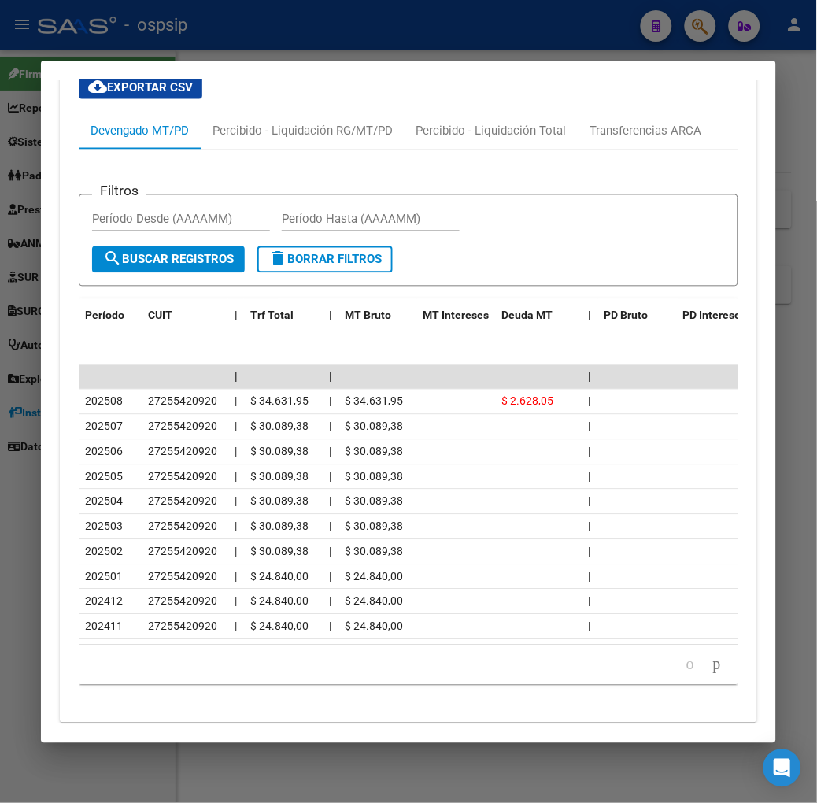
click at [253, 56] on div at bounding box center [408, 401] width 817 height 803
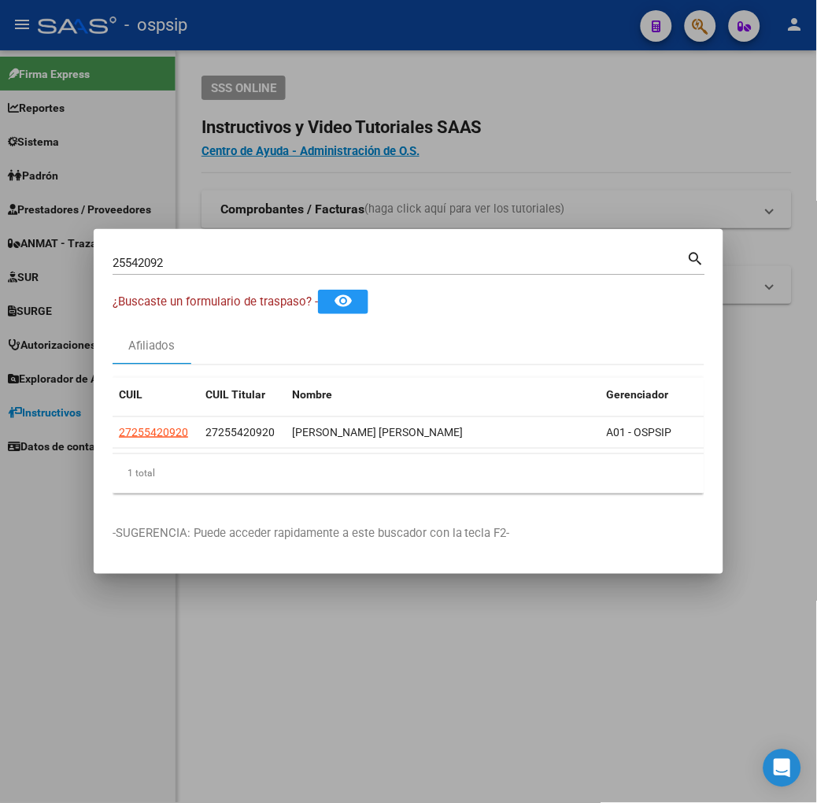
click at [245, 249] on div "25542092 Buscar (apellido, dni, [PERSON_NAME], [PERSON_NAME], cuit, obra social…" at bounding box center [409, 261] width 593 height 27
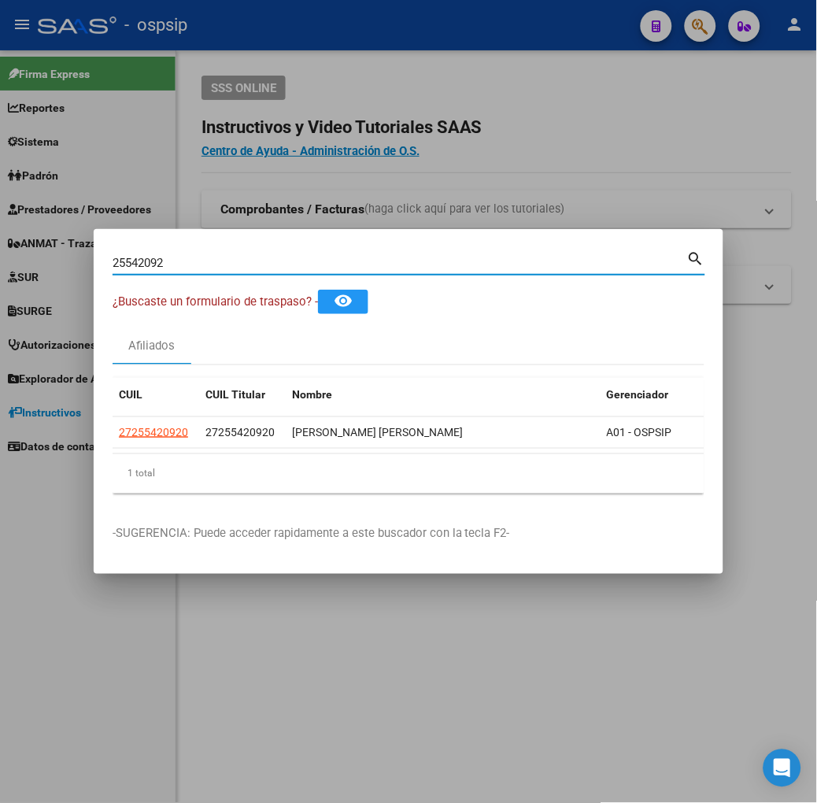
click at [246, 261] on input "25542092" at bounding box center [400, 263] width 575 height 14
type input "36154590"
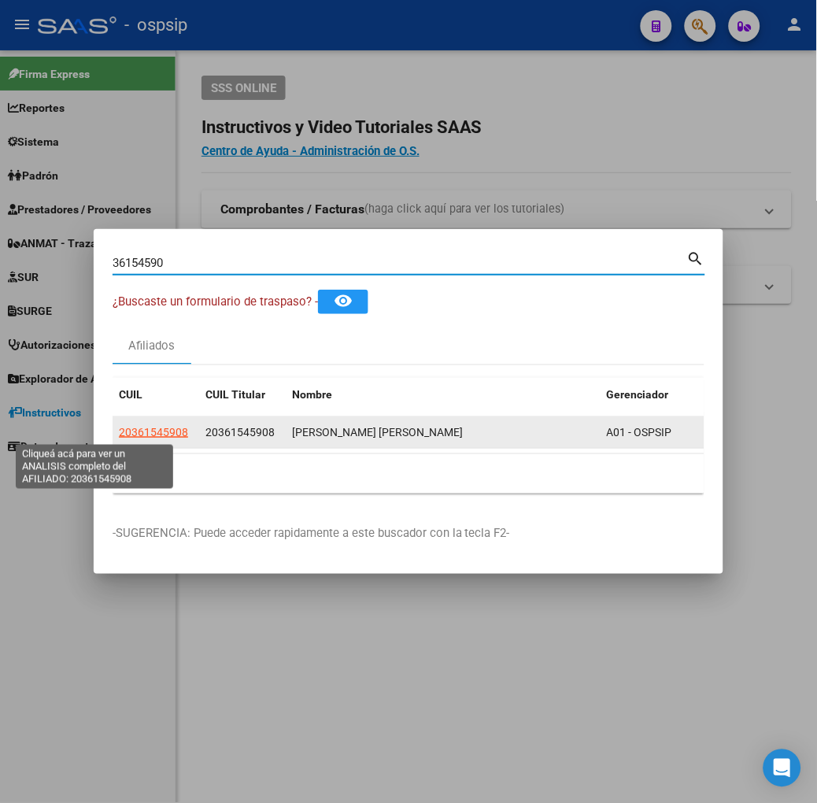
click at [113, 422] on datatable-body-cell "20361545908" at bounding box center [156, 432] width 87 height 31
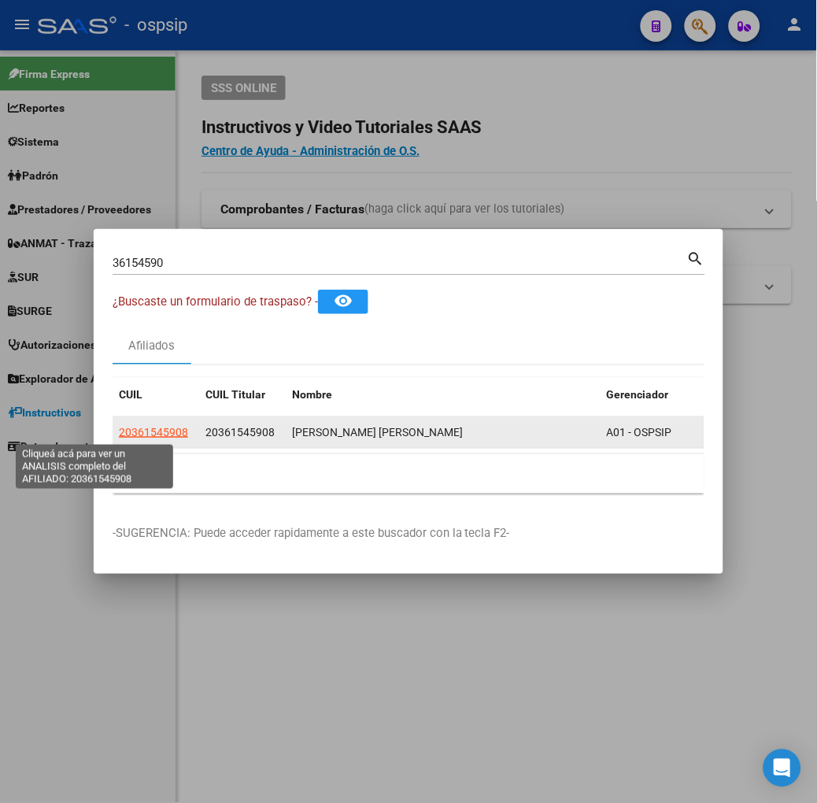
click at [119, 427] on span "20361545908" at bounding box center [153, 432] width 69 height 13
type textarea "20361545908"
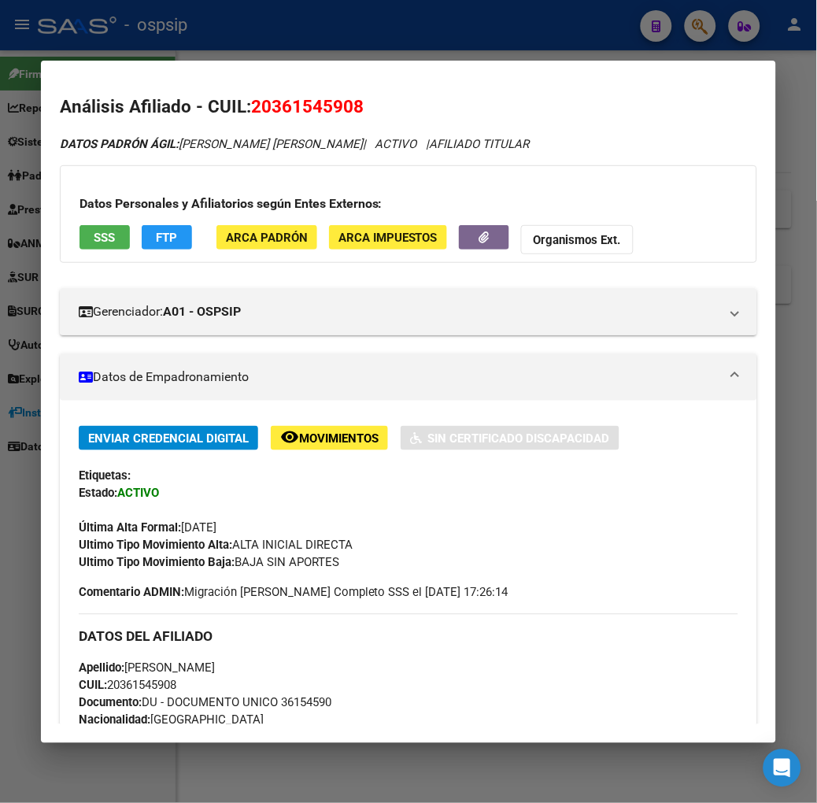
click at [94, 234] on span "SSS" at bounding box center [104, 238] width 21 height 14
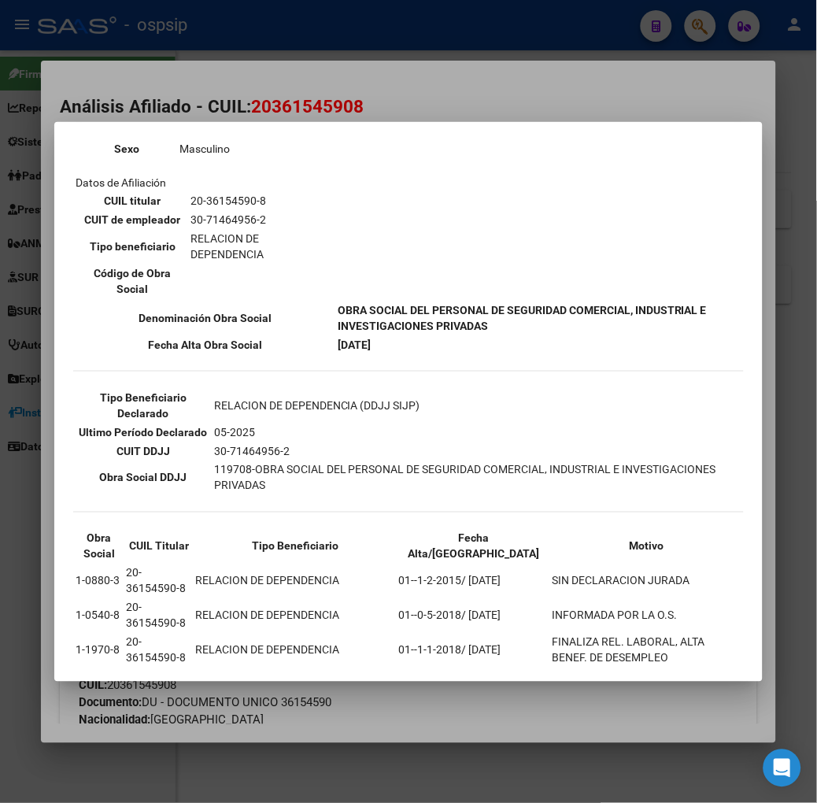
scroll to position [282, 0]
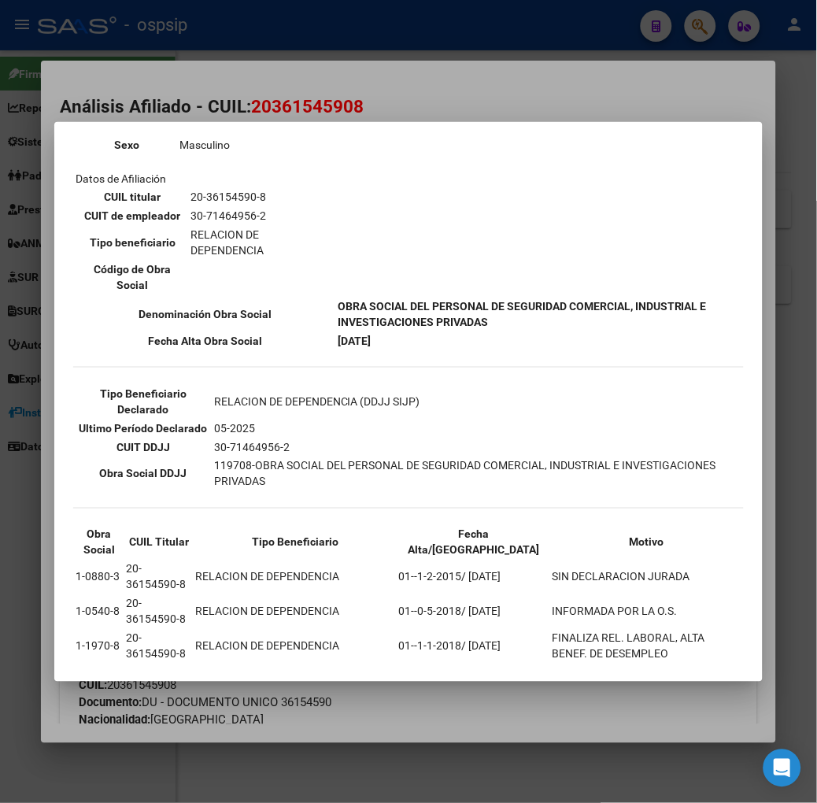
click at [198, 99] on div at bounding box center [408, 401] width 817 height 803
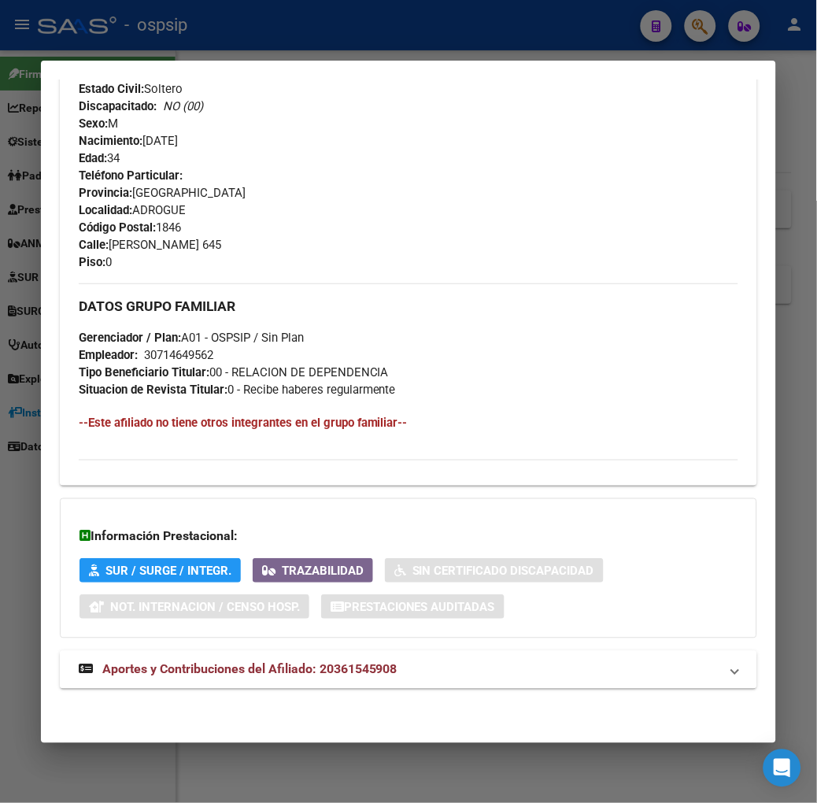
click at [242, 663] on span "Aportes y Contribuciones del Afiliado: 20361545908" at bounding box center [249, 669] width 295 height 15
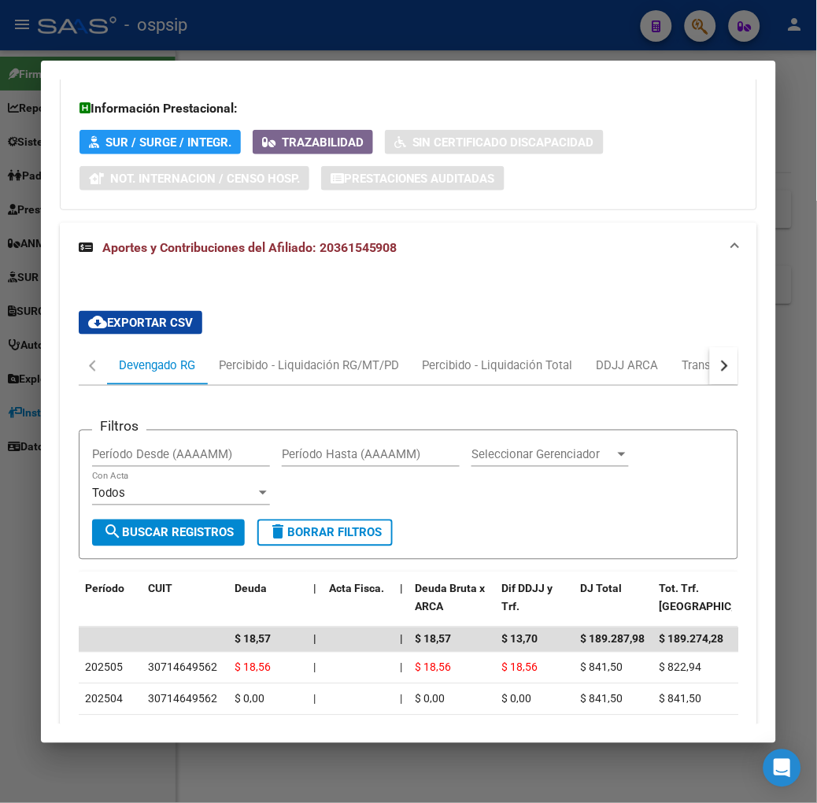
scroll to position [1269, 0]
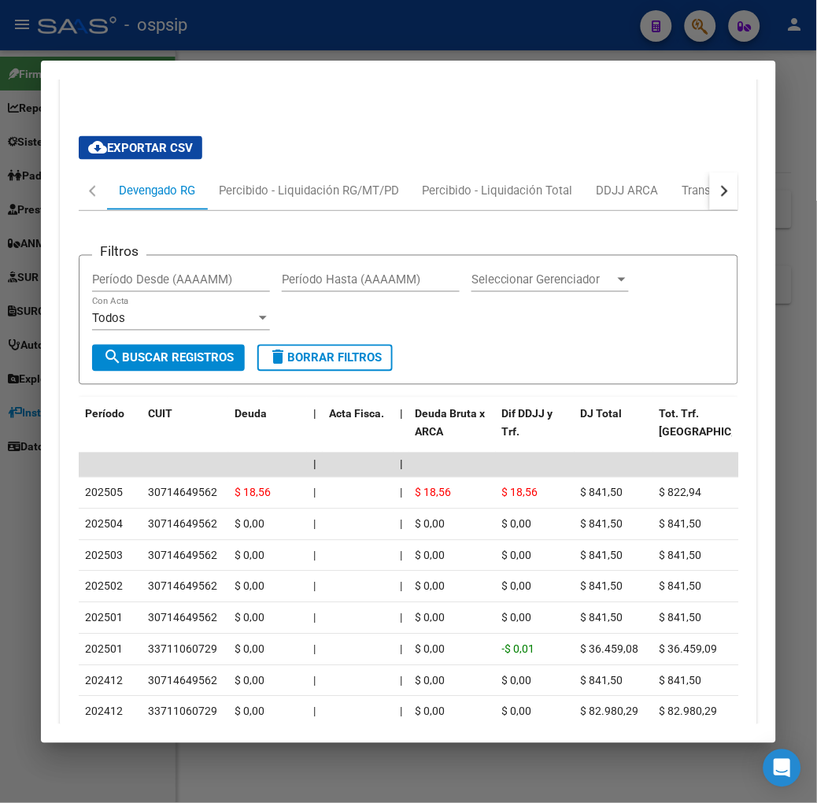
click at [170, 46] on div at bounding box center [408, 401] width 817 height 803
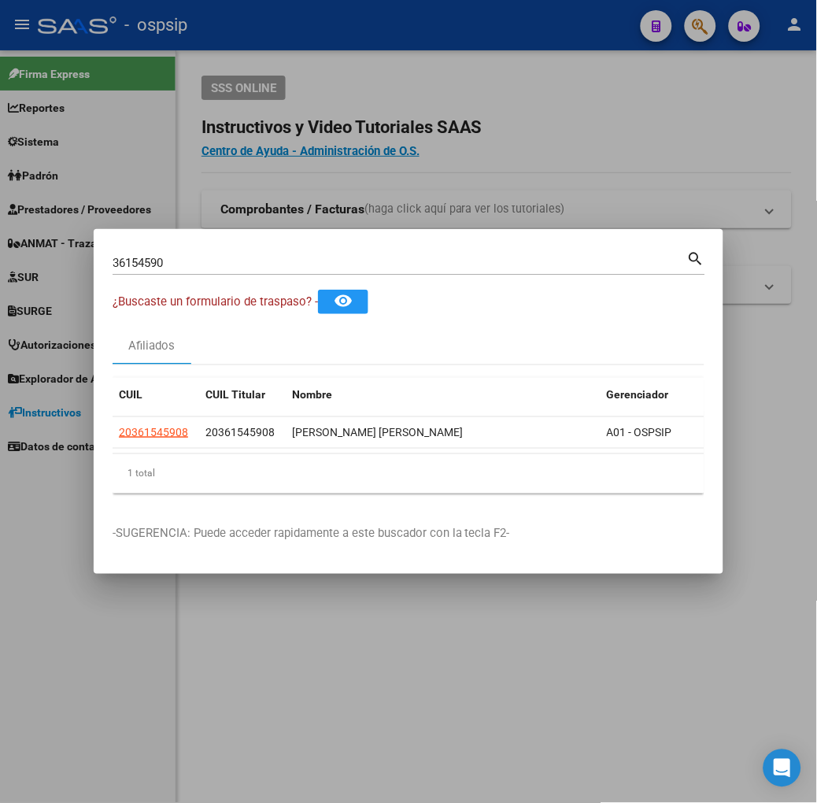
click at [213, 265] on input "36154590" at bounding box center [400, 263] width 575 height 14
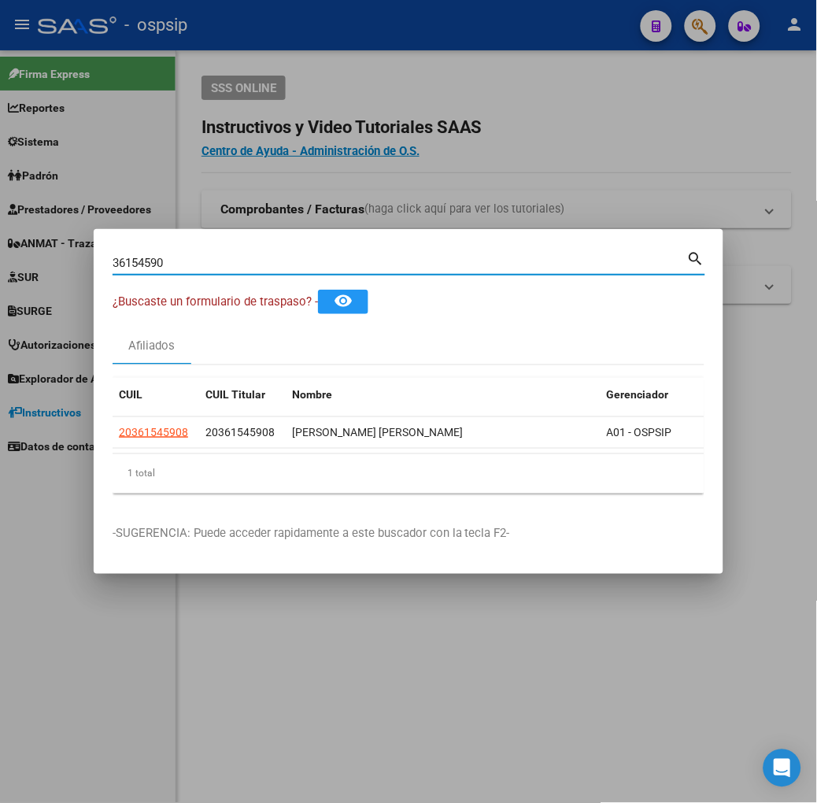
click at [213, 265] on input "36154590" at bounding box center [400, 263] width 575 height 14
type input "39666715"
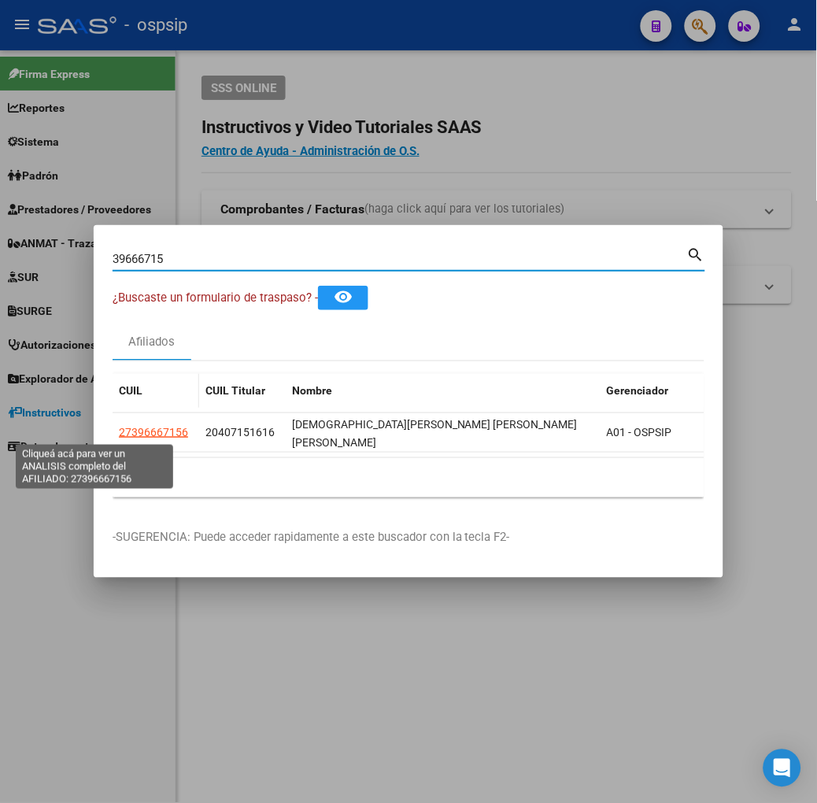
click at [120, 435] on span "27396667156" at bounding box center [153, 432] width 69 height 13
type textarea "27396667156"
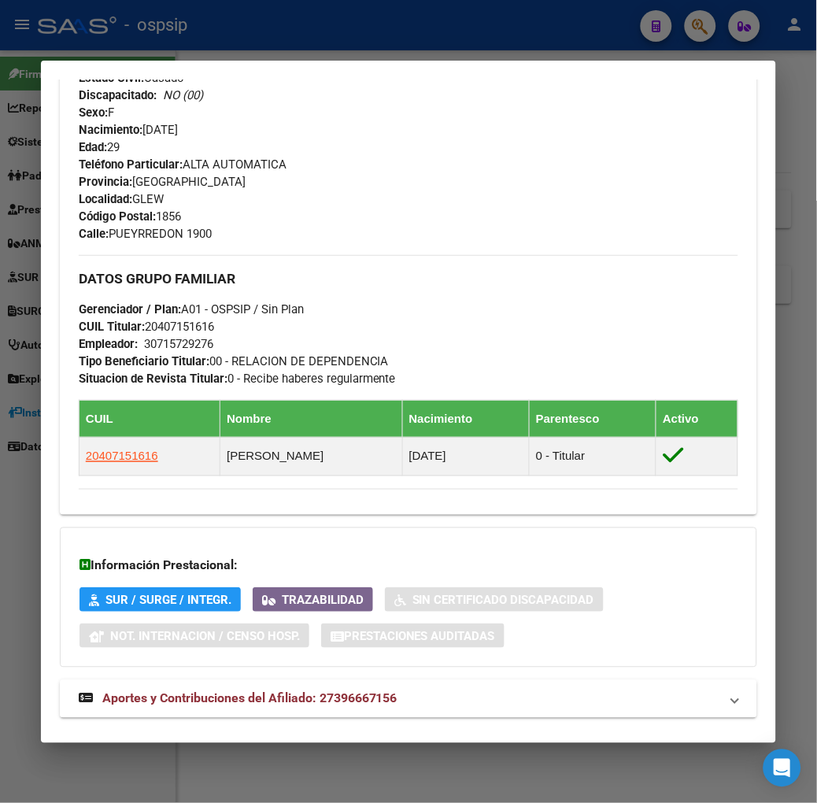
scroll to position [744, 0]
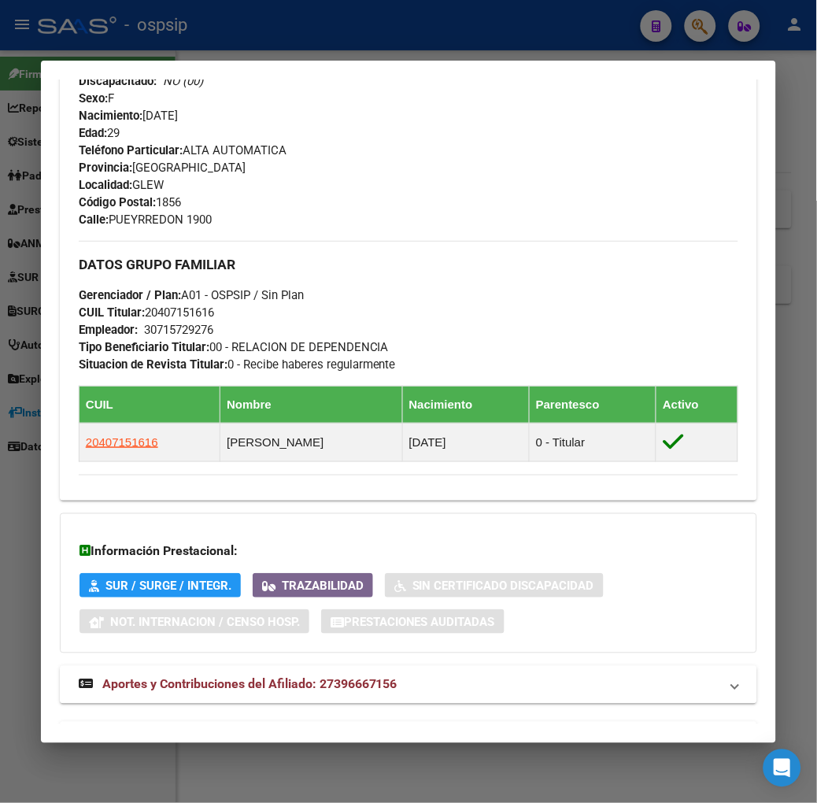
click at [241, 722] on mat-expansion-panel-header "Aportes y Contribuciones del Titular: 20407151616" at bounding box center [408, 741] width 697 height 38
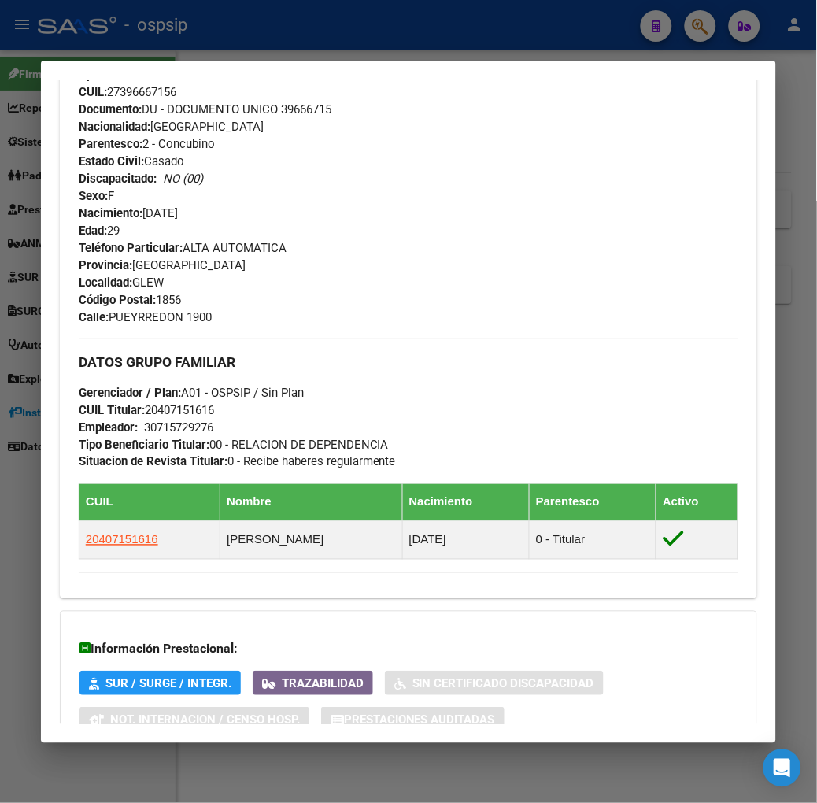
scroll to position [0, 0]
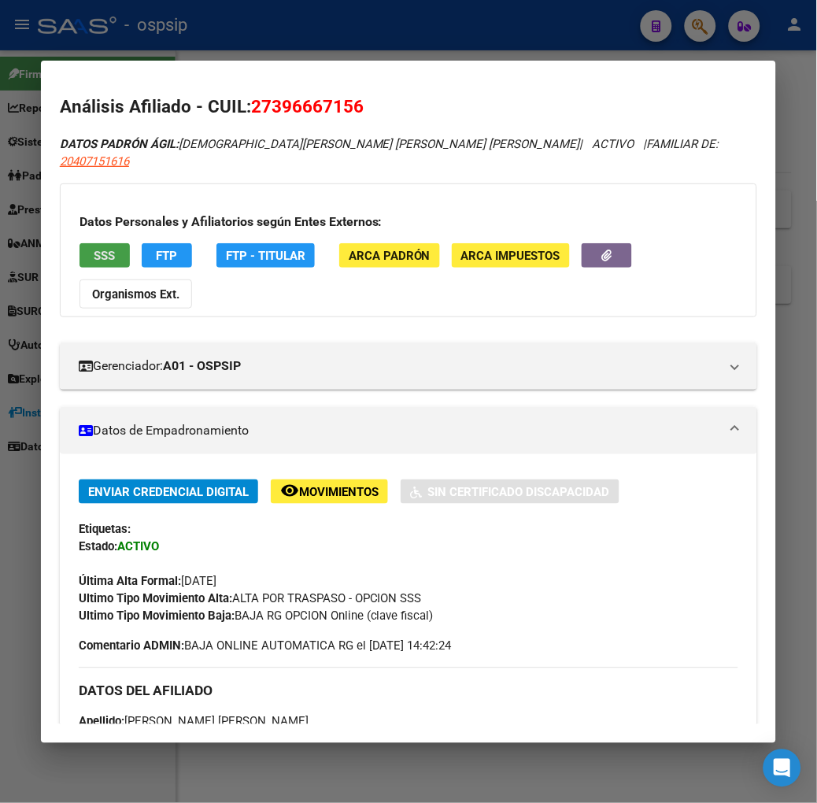
click at [79, 247] on button "SSS" at bounding box center [104, 255] width 50 height 24
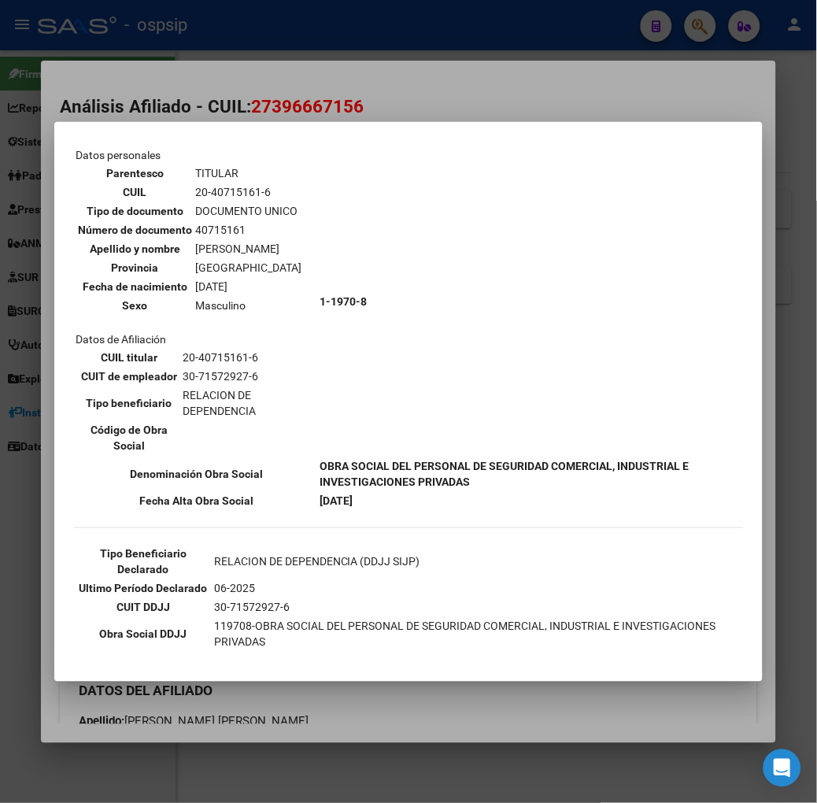
scroll to position [175, 0]
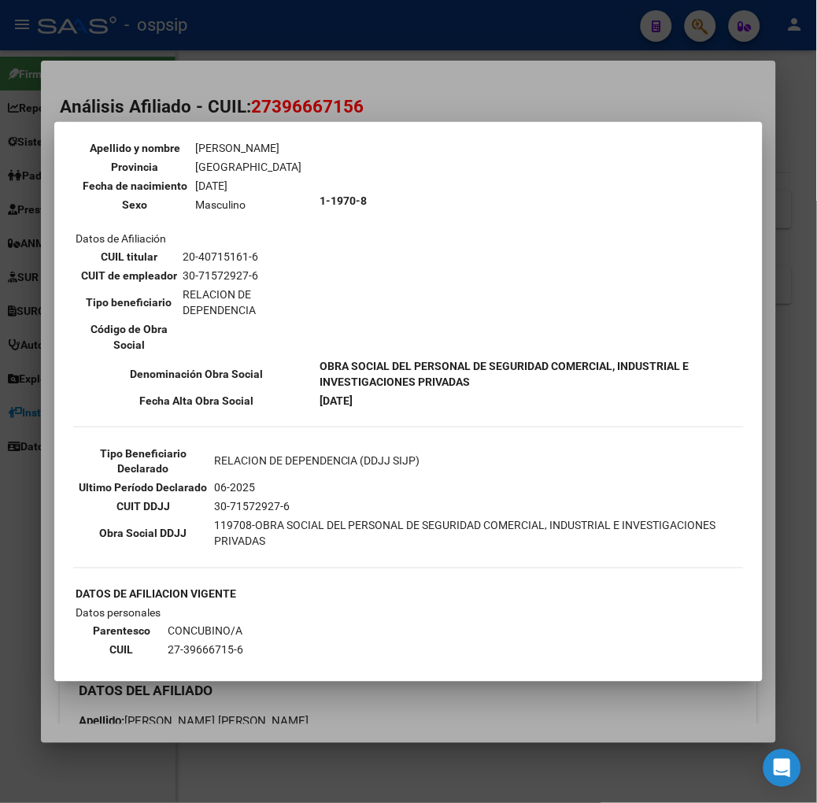
click at [218, 108] on div at bounding box center [408, 401] width 817 height 803
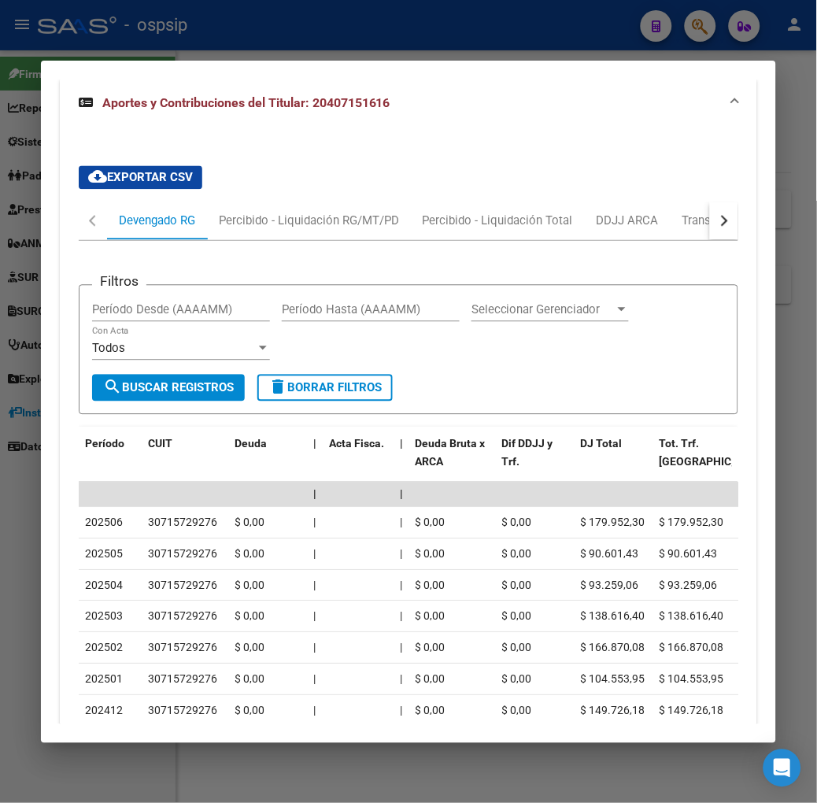
scroll to position [1486, 0]
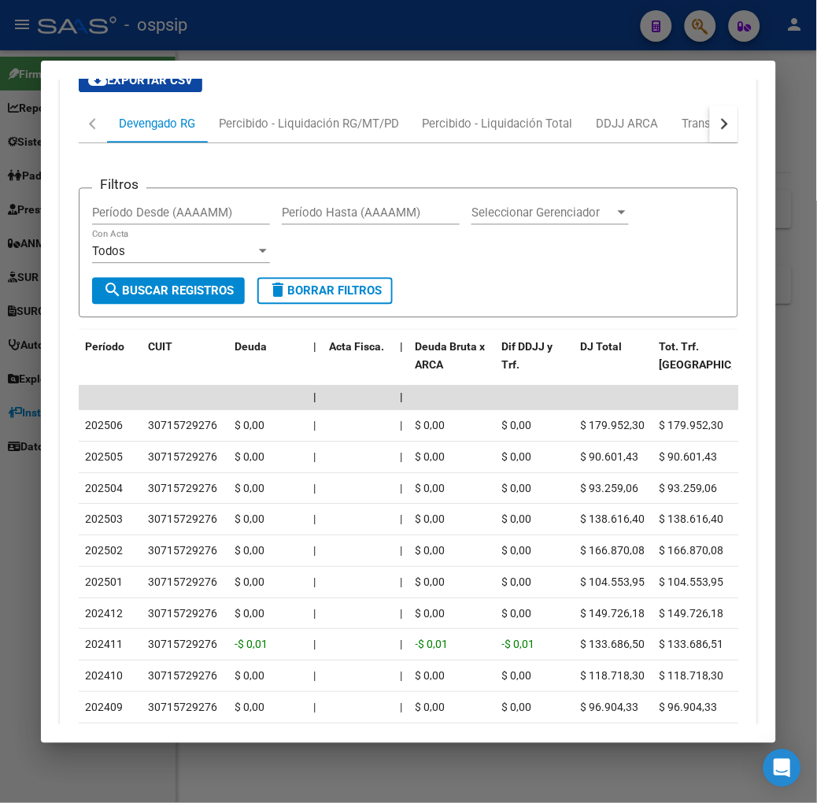
click at [129, 45] on div at bounding box center [408, 401] width 817 height 803
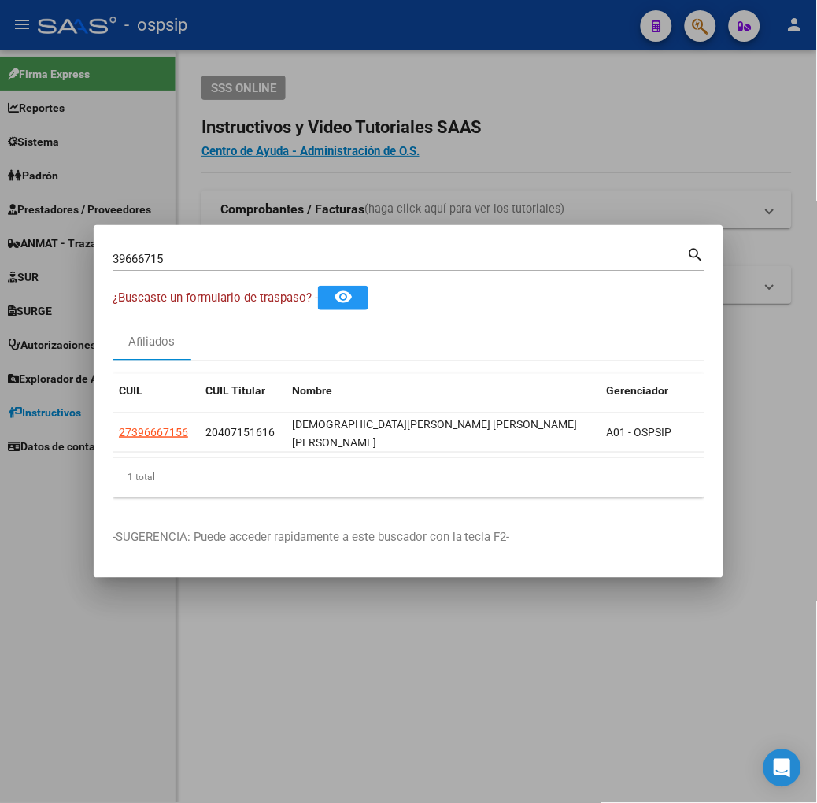
click at [197, 278] on div "39666715 Buscar (apellido, dni, [PERSON_NAME], [PERSON_NAME], cuit, obra social…" at bounding box center [409, 265] width 593 height 42
click at [186, 263] on input "39666715" at bounding box center [400, 259] width 575 height 14
type input "92793159"
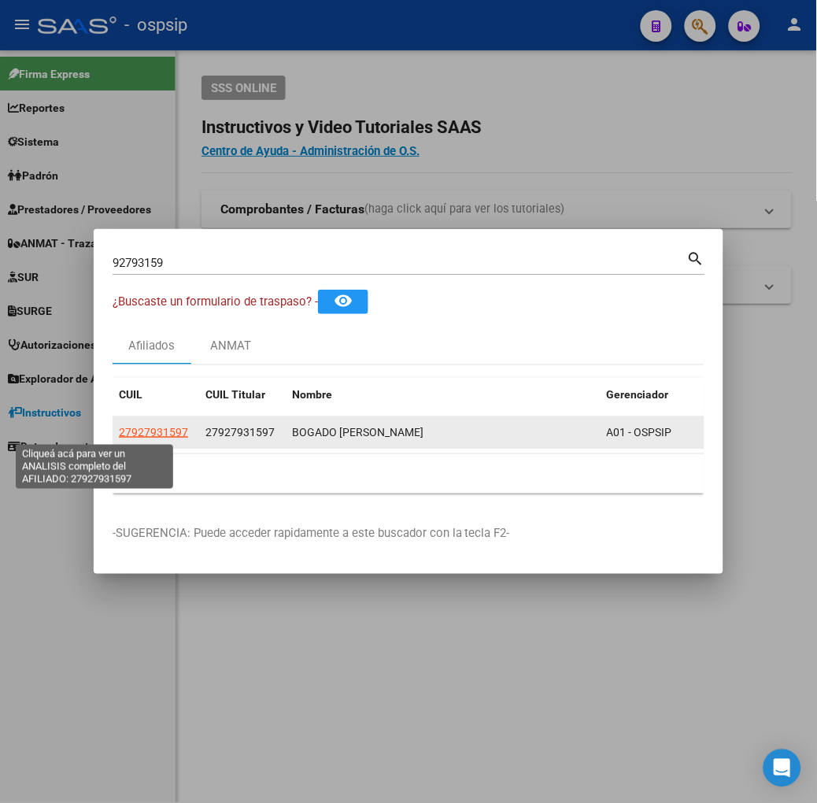
click at [119, 431] on span "27927931597" at bounding box center [153, 432] width 69 height 13
type textarea "27927931597"
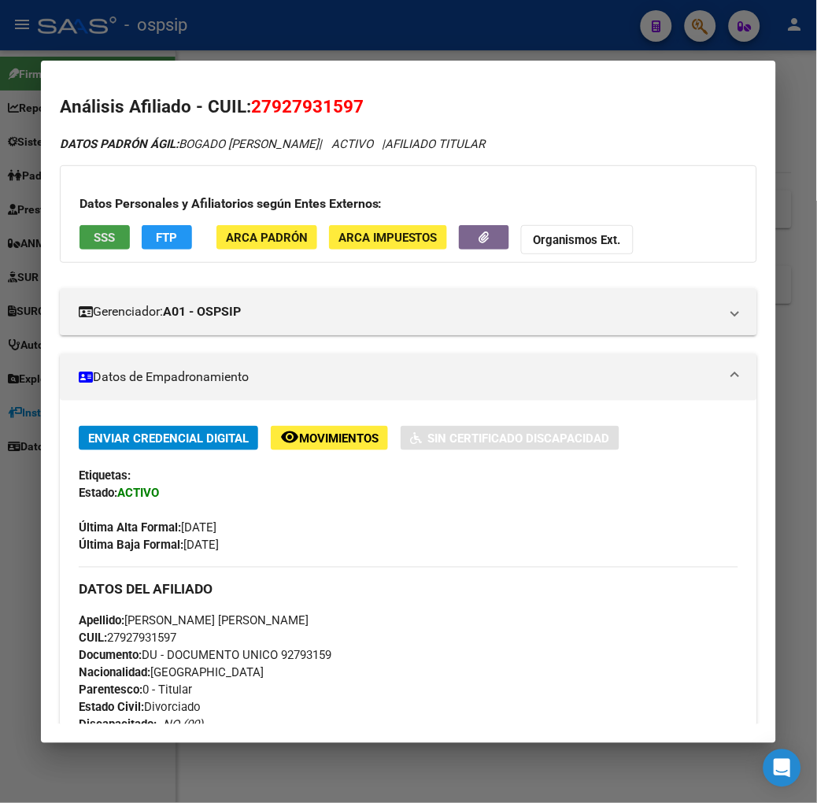
click at [94, 232] on span "SSS" at bounding box center [104, 238] width 21 height 14
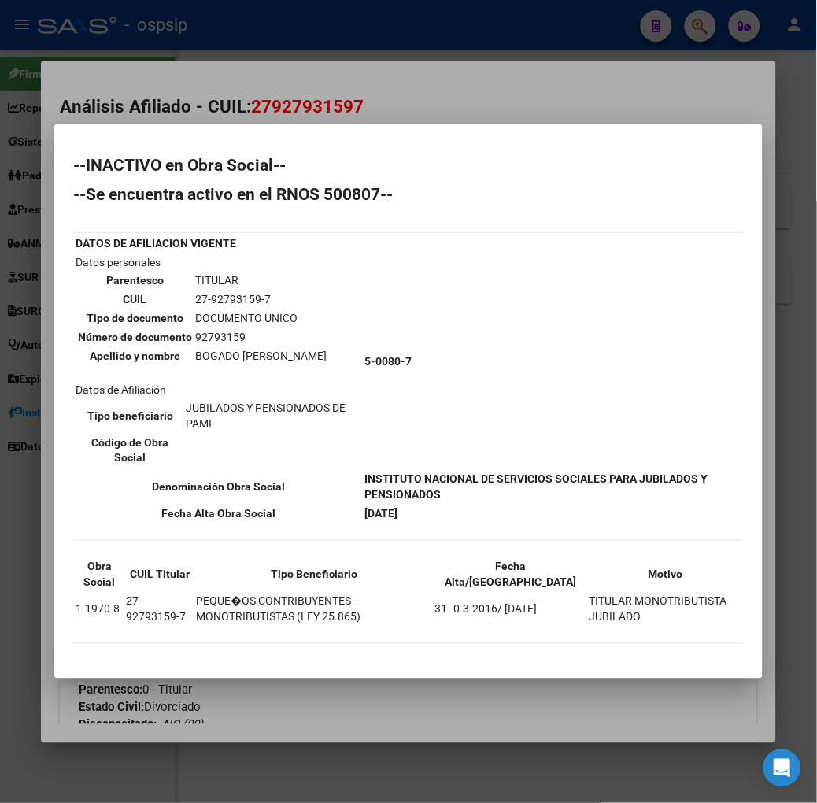
click at [183, 54] on div at bounding box center [408, 401] width 817 height 803
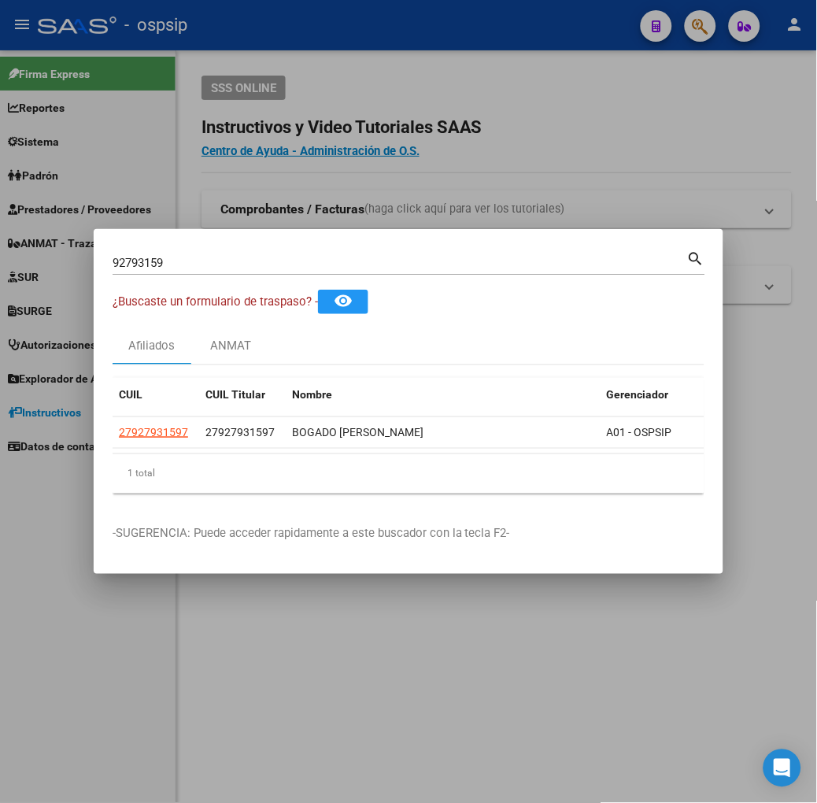
click at [158, 271] on div "92793159 Buscar (apellido, dni, [PERSON_NAME], [PERSON_NAME], cuit, obra social)" at bounding box center [400, 263] width 575 height 24
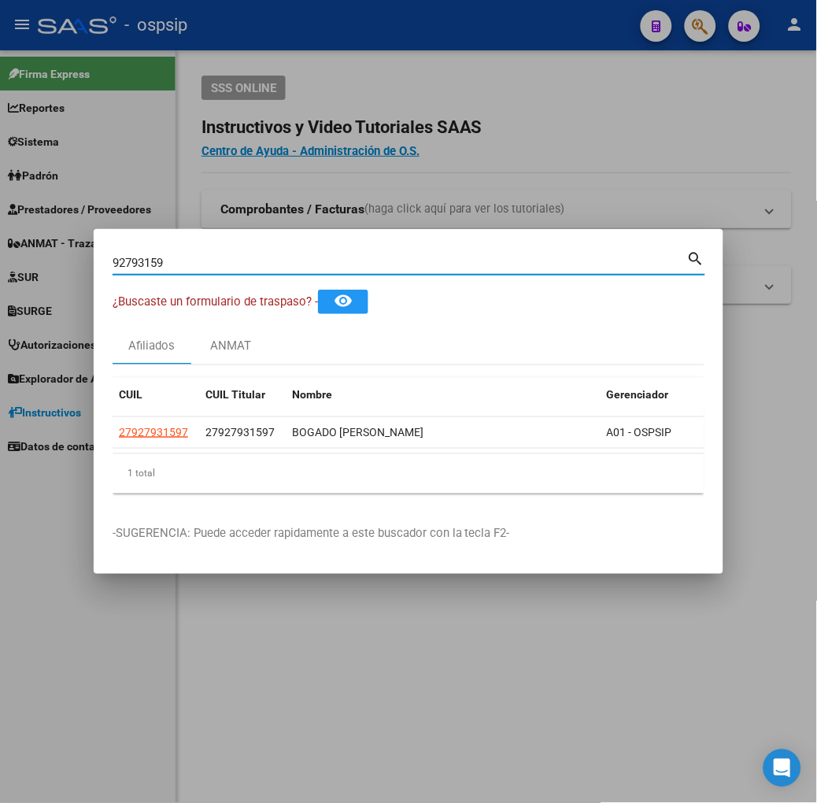
click at [153, 268] on input "92793159" at bounding box center [400, 263] width 575 height 14
type input "39107195"
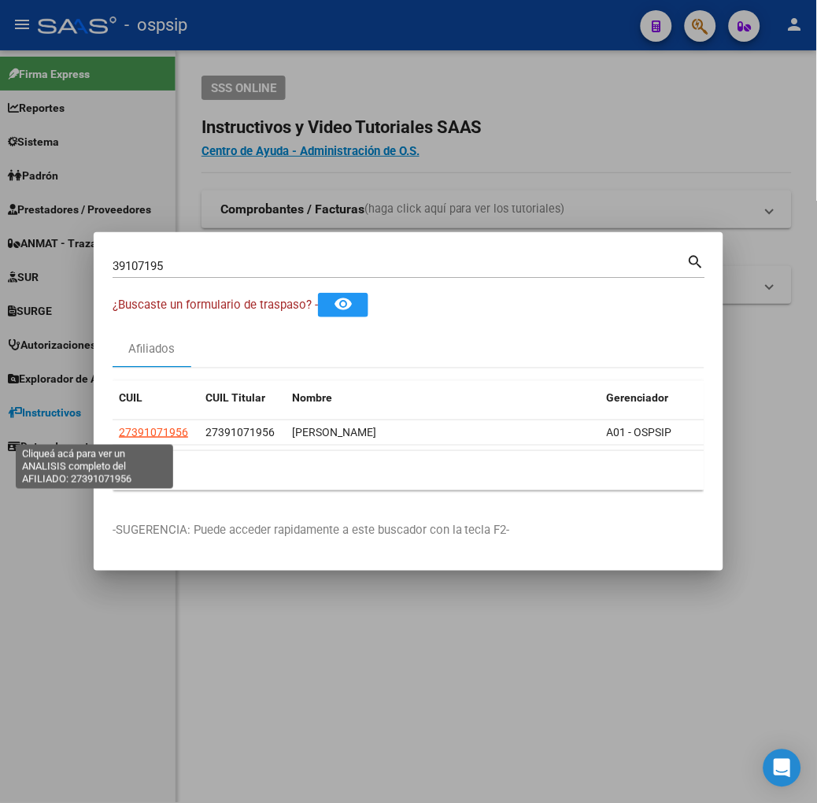
click at [119, 435] on span "27391071956" at bounding box center [153, 432] width 69 height 13
type textarea "27391071956"
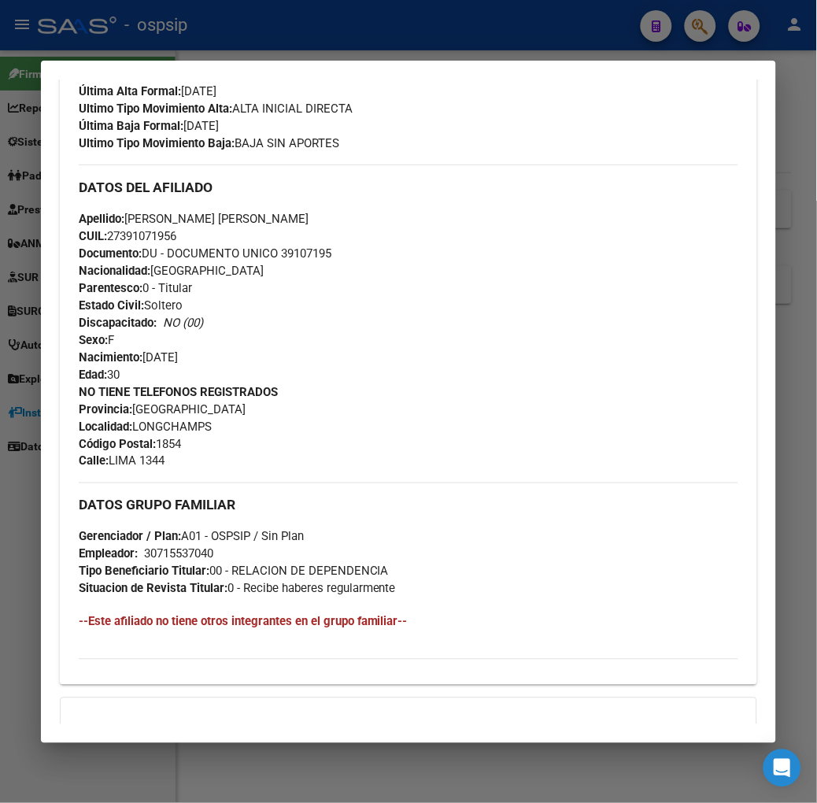
scroll to position [636, 0]
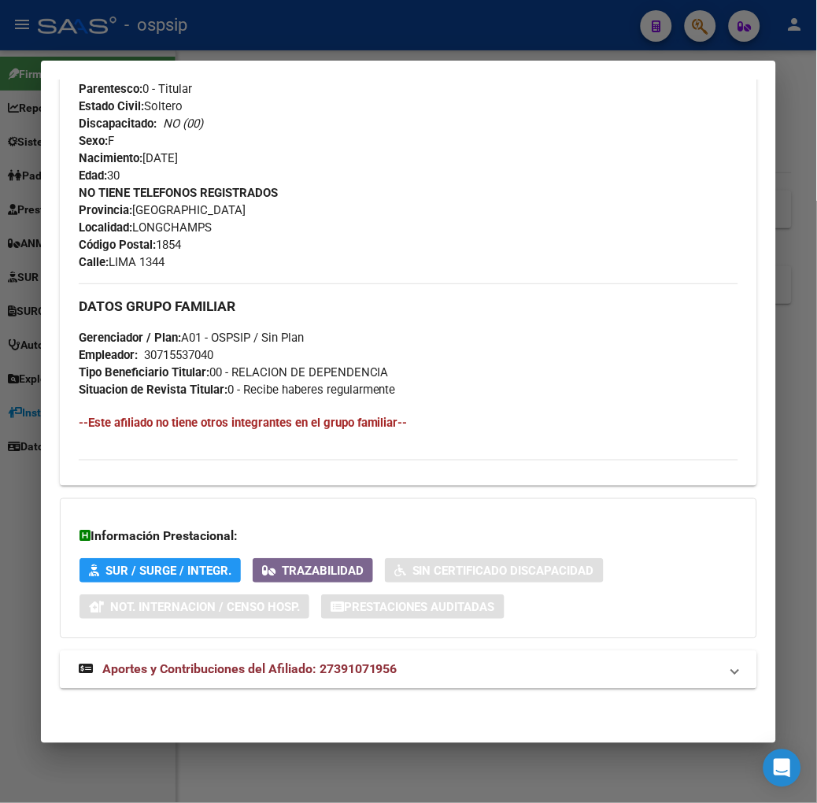
click at [193, 678] on strong "Aportes y Contribuciones del Afiliado: 27391071956" at bounding box center [238, 669] width 319 height 19
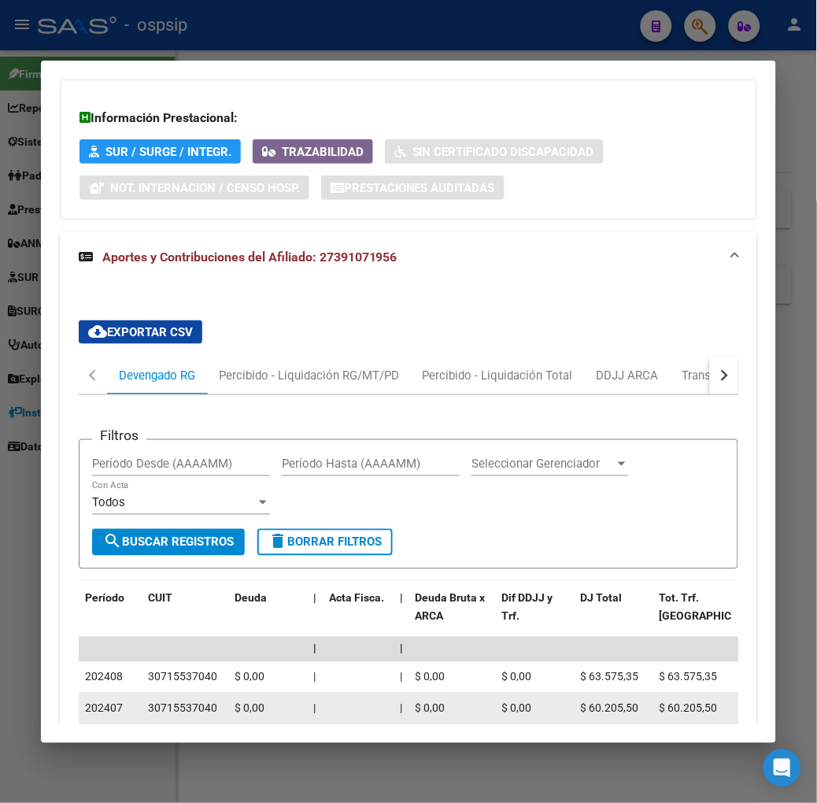
scroll to position [1326, 0]
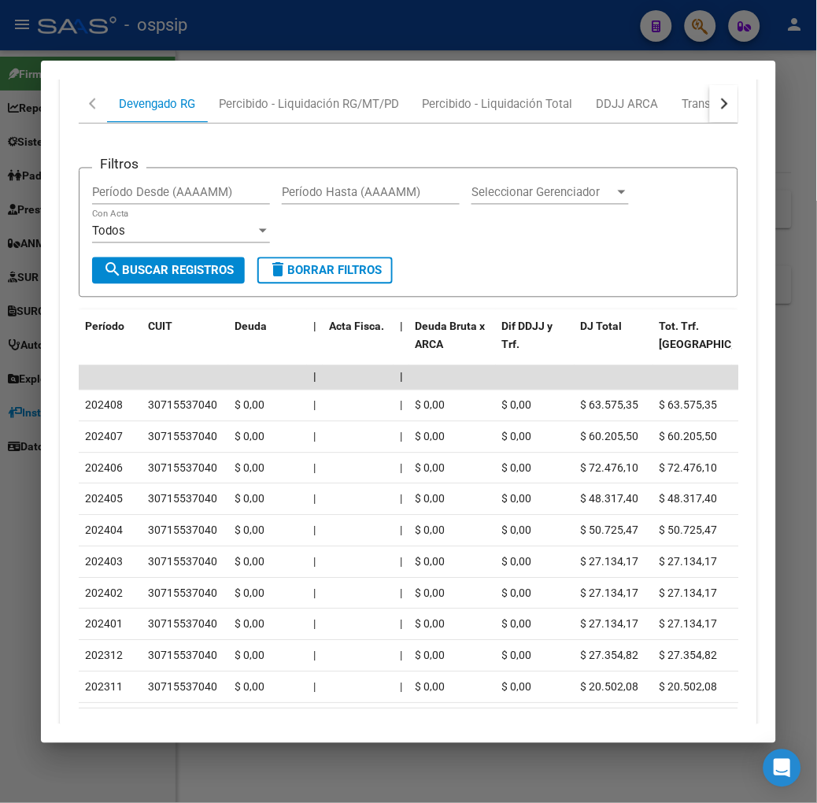
click at [738, 111] on button "button" at bounding box center [724, 104] width 28 height 38
click at [715, 106] on div "ARCA Relaciones Laborales" at bounding box center [667, 104] width 171 height 38
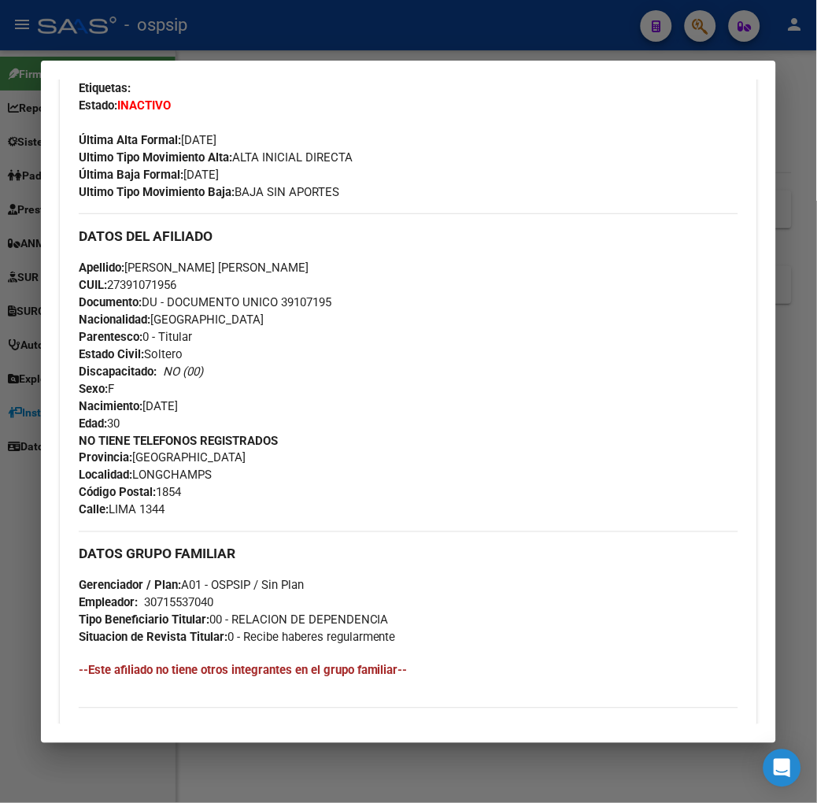
scroll to position [0, 0]
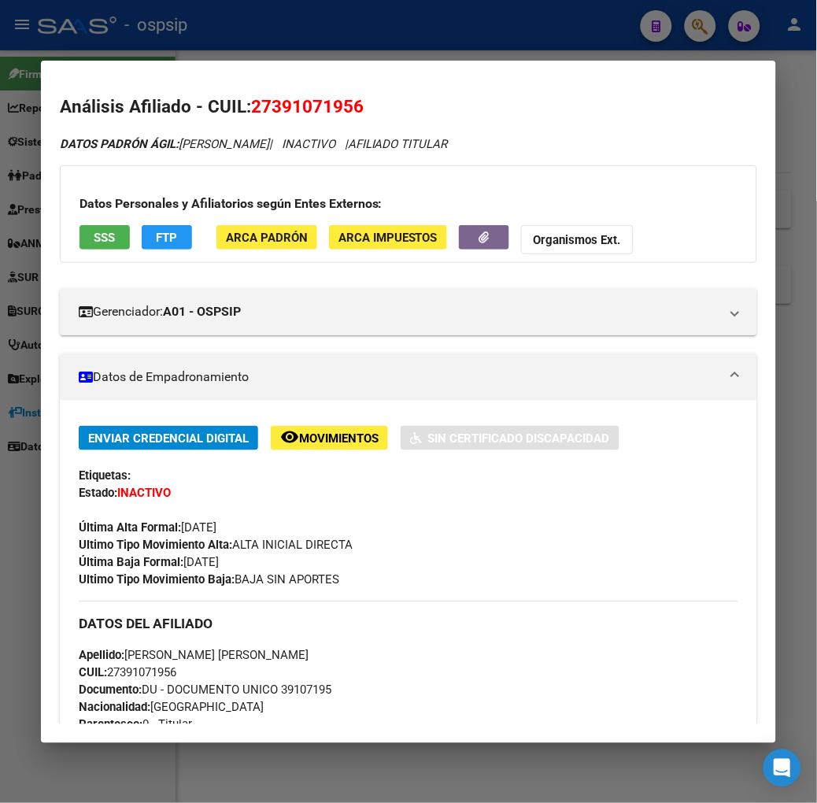
click at [95, 236] on button "SSS" at bounding box center [104, 237] width 50 height 24
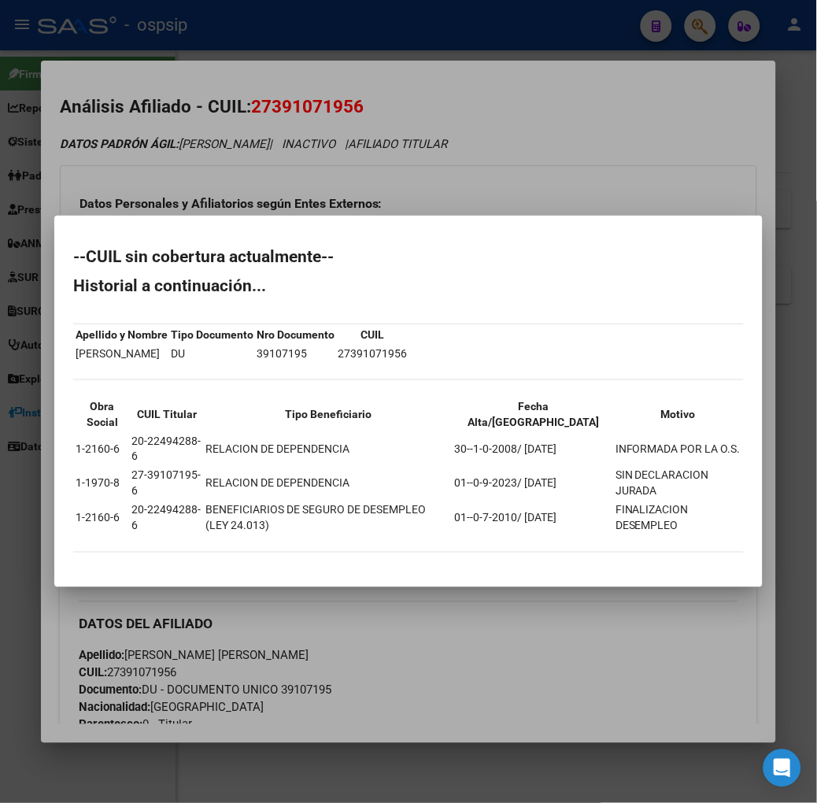
drag, startPoint x: 261, startPoint y: 74, endPoint x: 261, endPoint y: 63, distance: 11.0
click at [261, 72] on div at bounding box center [408, 401] width 817 height 803
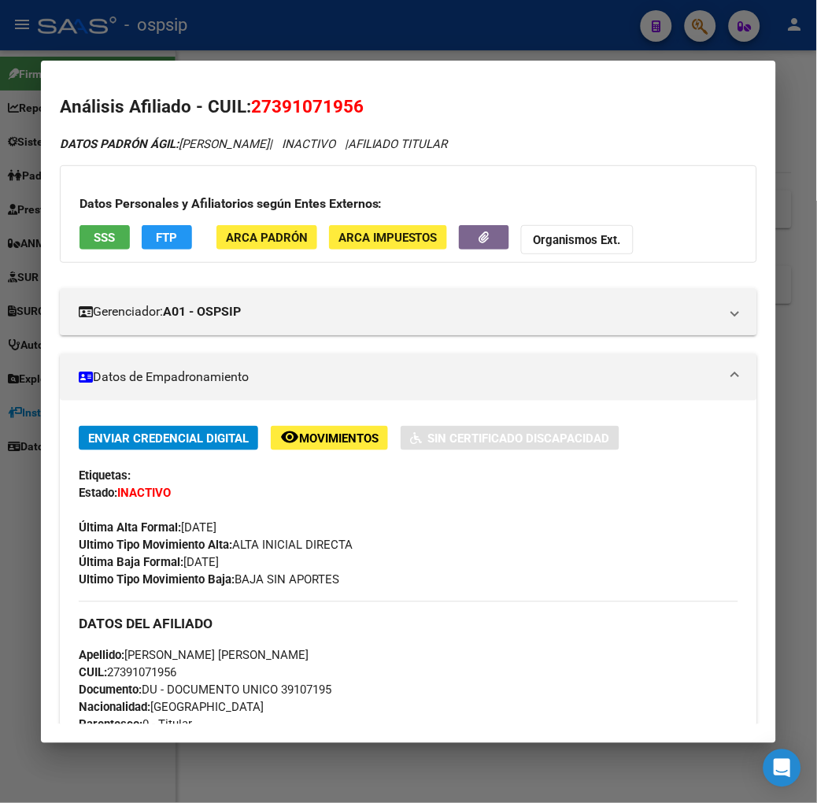
click at [261, 48] on div at bounding box center [408, 401] width 817 height 803
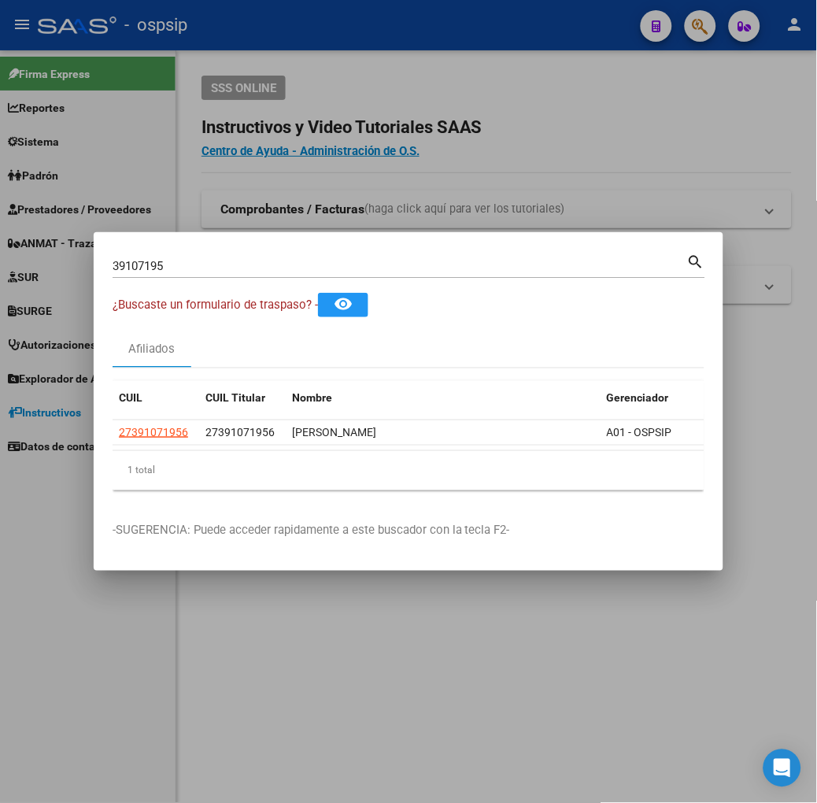
click at [241, 264] on input "39107195" at bounding box center [400, 266] width 575 height 14
type input "41895282"
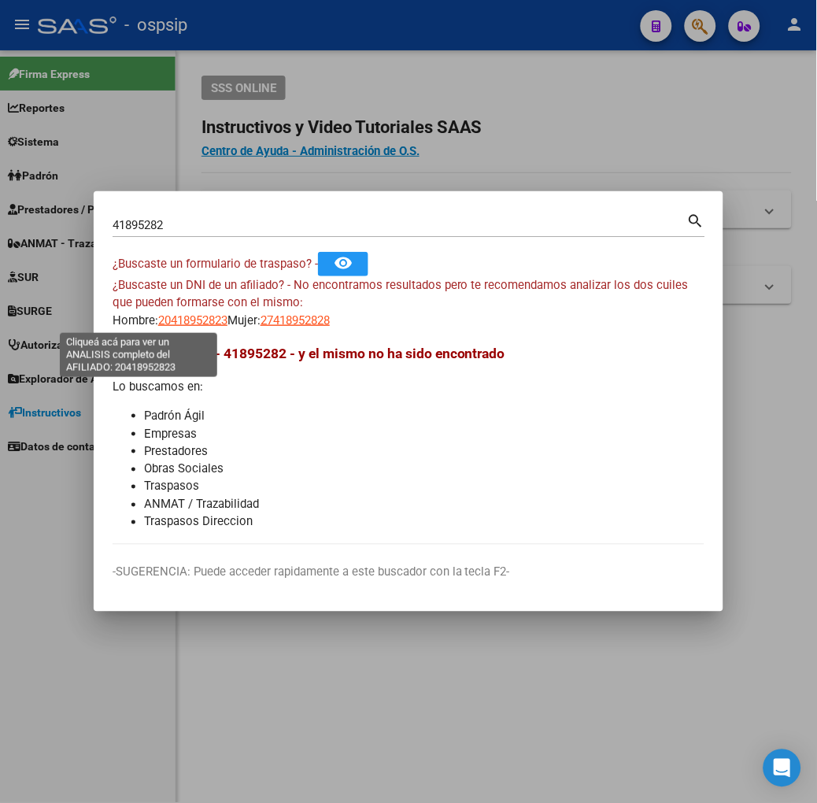
click at [158, 313] on span "20418952823" at bounding box center [192, 320] width 69 height 14
type textarea "20418952823"
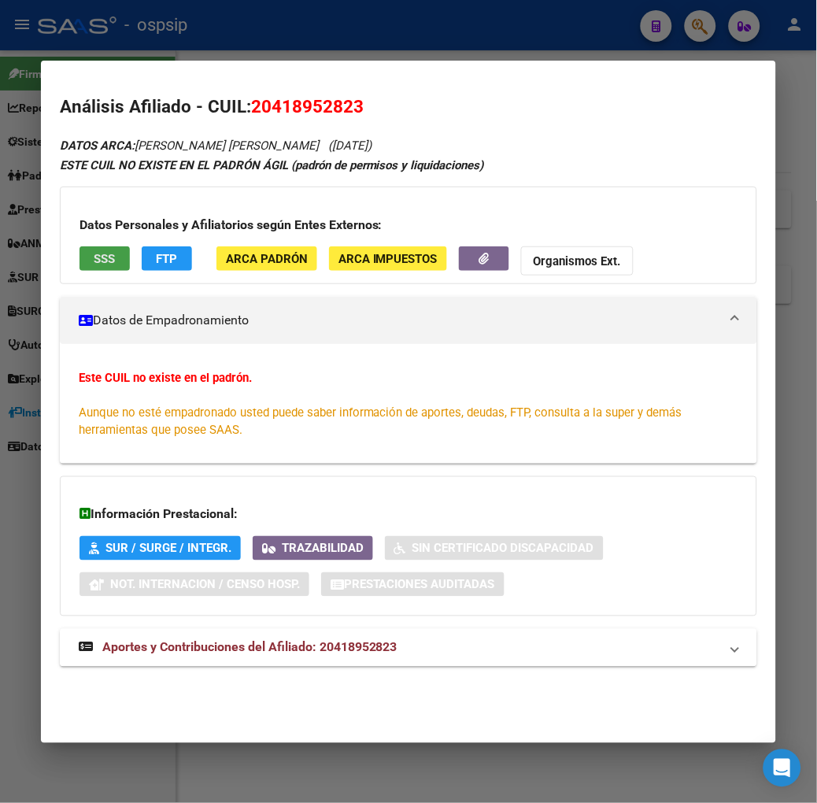
click at [94, 268] on button "SSS" at bounding box center [104, 258] width 50 height 24
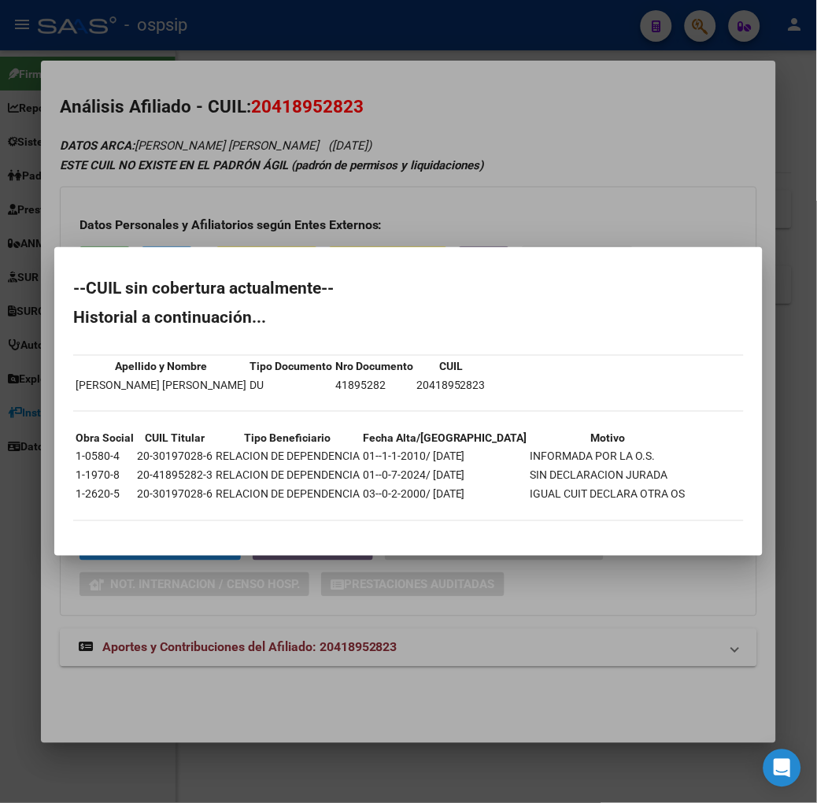
click at [171, 52] on div at bounding box center [408, 401] width 817 height 803
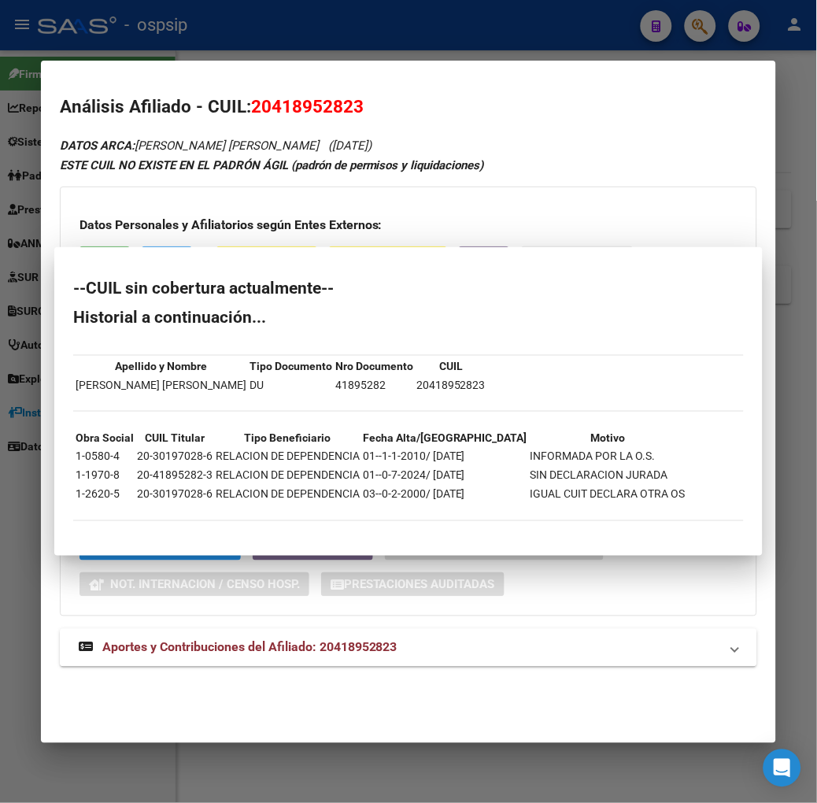
click at [171, 52] on div at bounding box center [408, 401] width 817 height 803
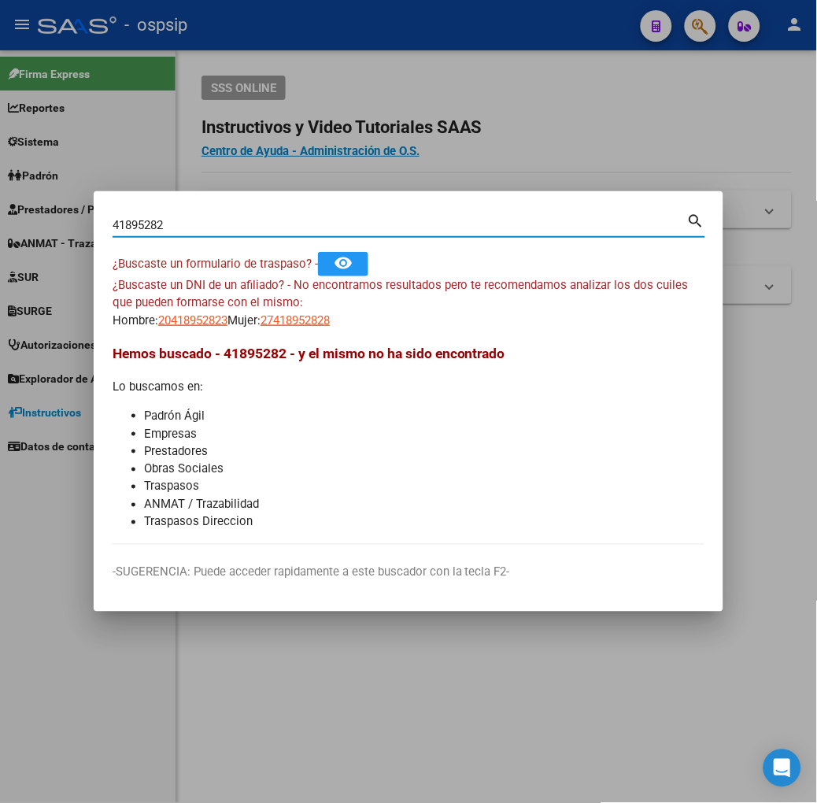
click at [154, 231] on input "41895282" at bounding box center [400, 225] width 575 height 14
type input "25542092"
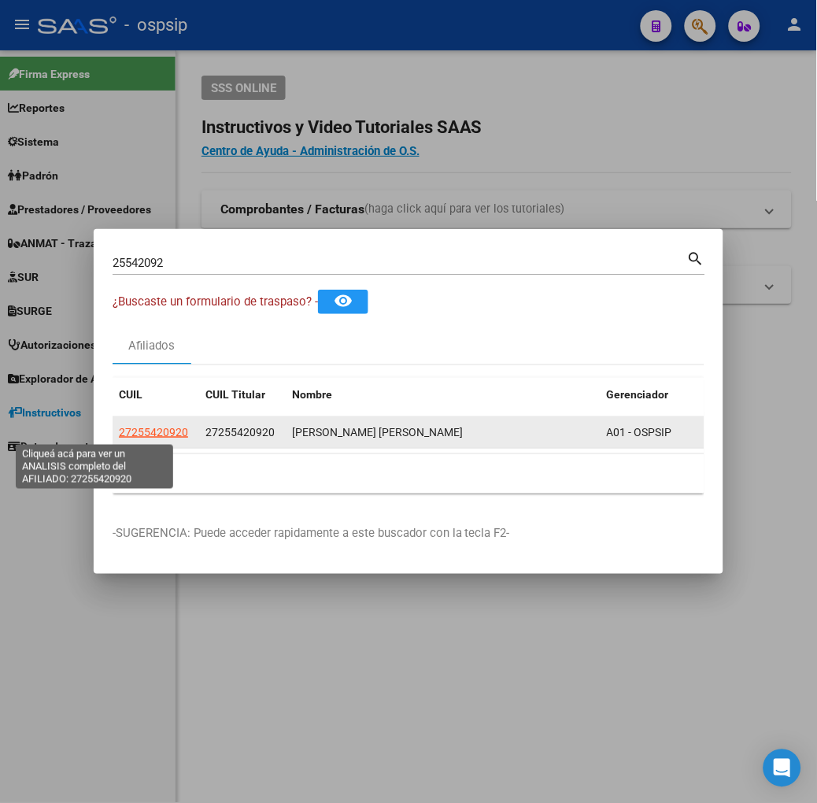
click at [119, 430] on span "27255420920" at bounding box center [153, 432] width 69 height 13
type textarea "27255420920"
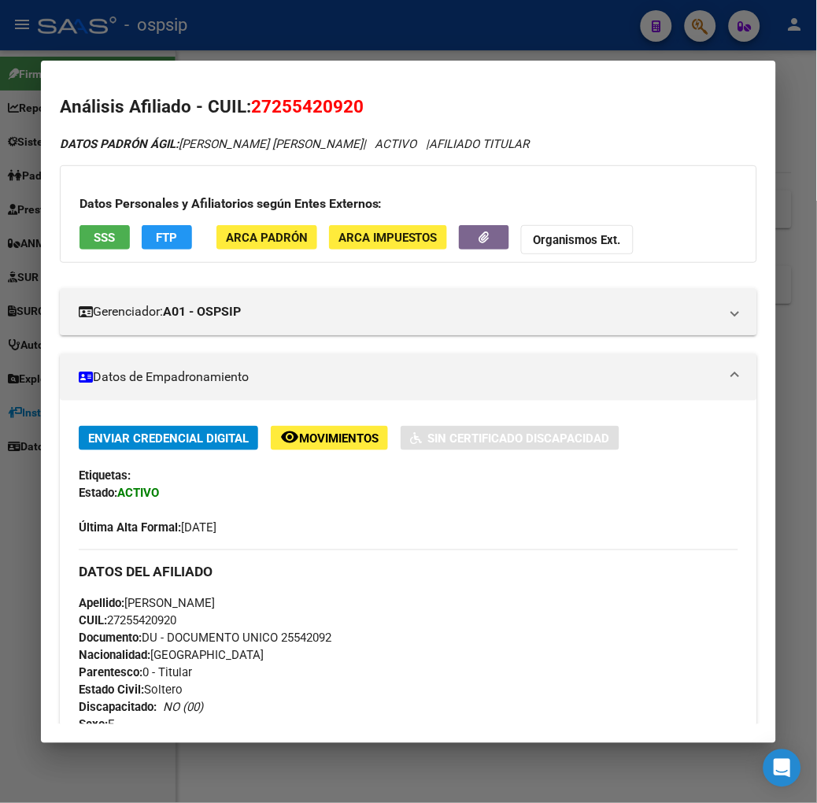
click at [107, 244] on div "Datos Personales y Afiliatorios según Entes Externos: SSS FTP ARCA Padrón ARCA …" at bounding box center [408, 214] width 697 height 98
click at [91, 238] on button "SSS" at bounding box center [104, 237] width 50 height 24
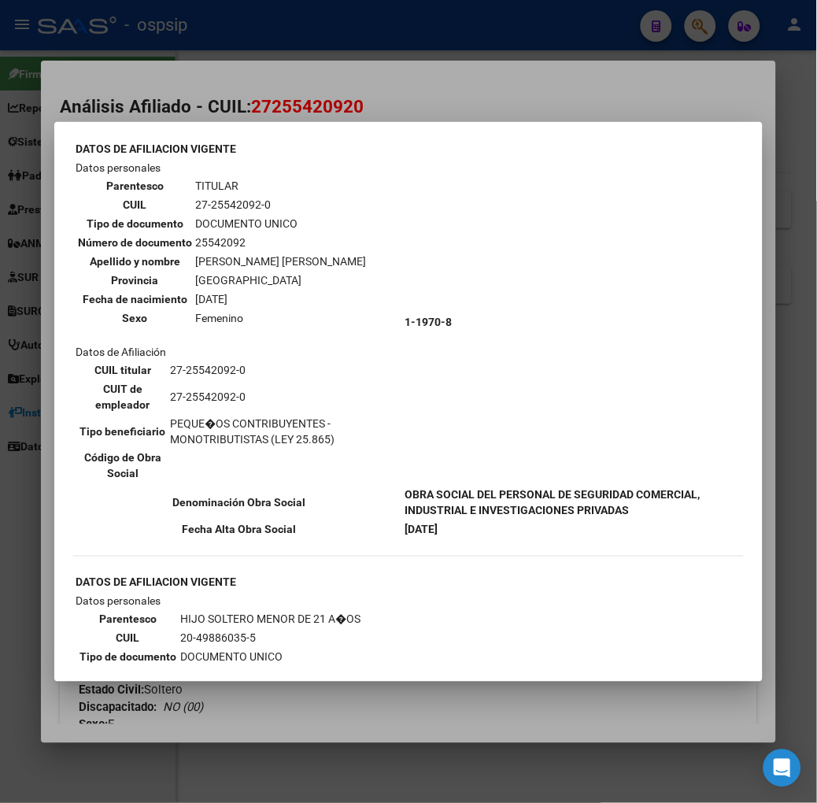
scroll to position [175, 0]
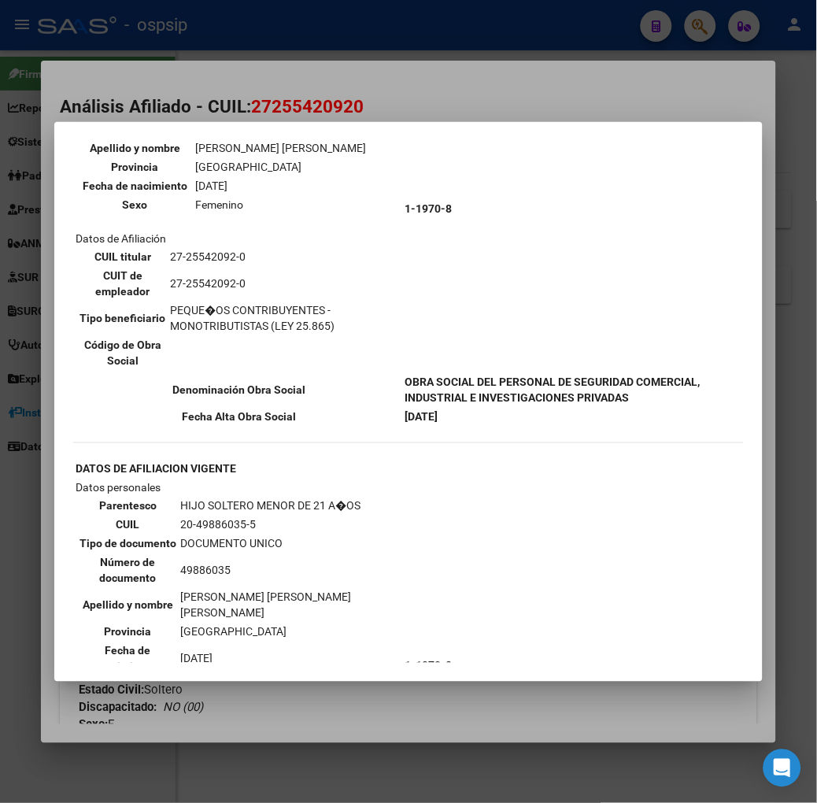
click at [260, 50] on div at bounding box center [408, 401] width 817 height 803
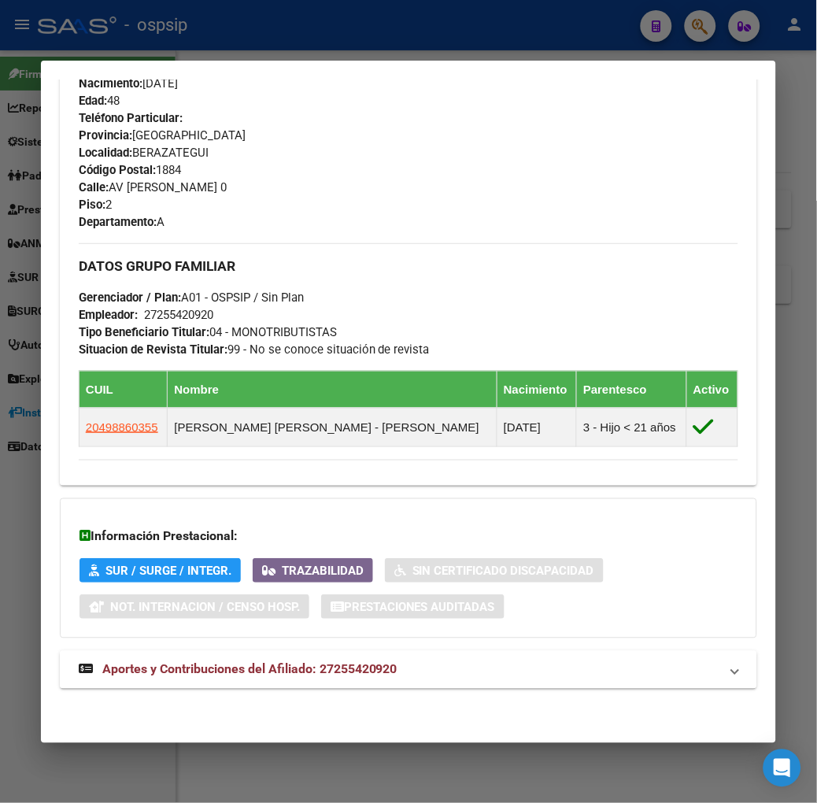
click at [296, 678] on strong "Aportes y Contribuciones del Afiliado: 27255420920" at bounding box center [238, 669] width 319 height 19
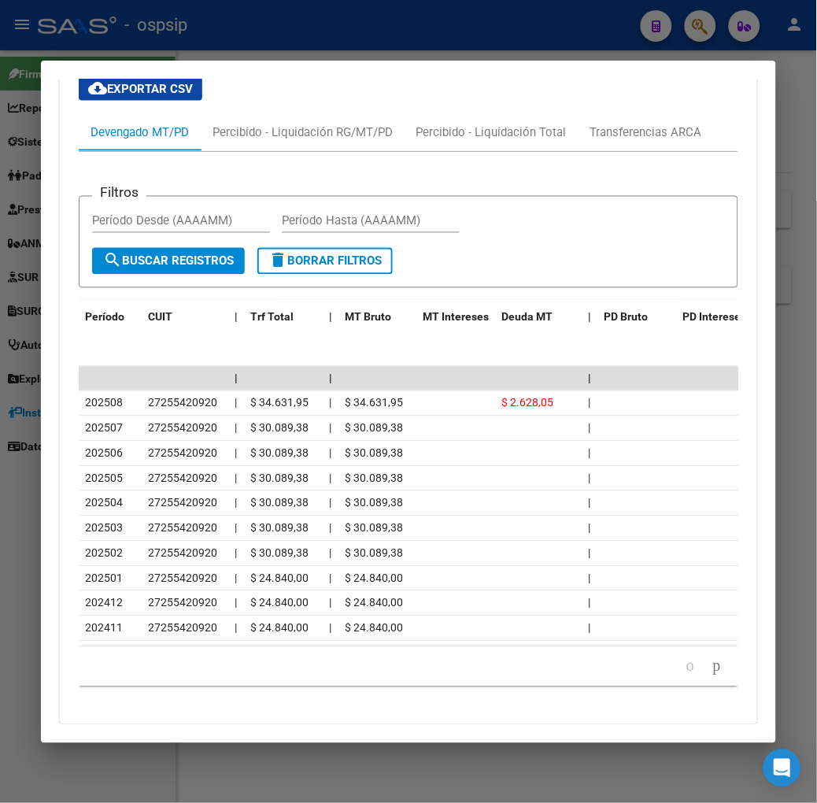
scroll to position [1322, 0]
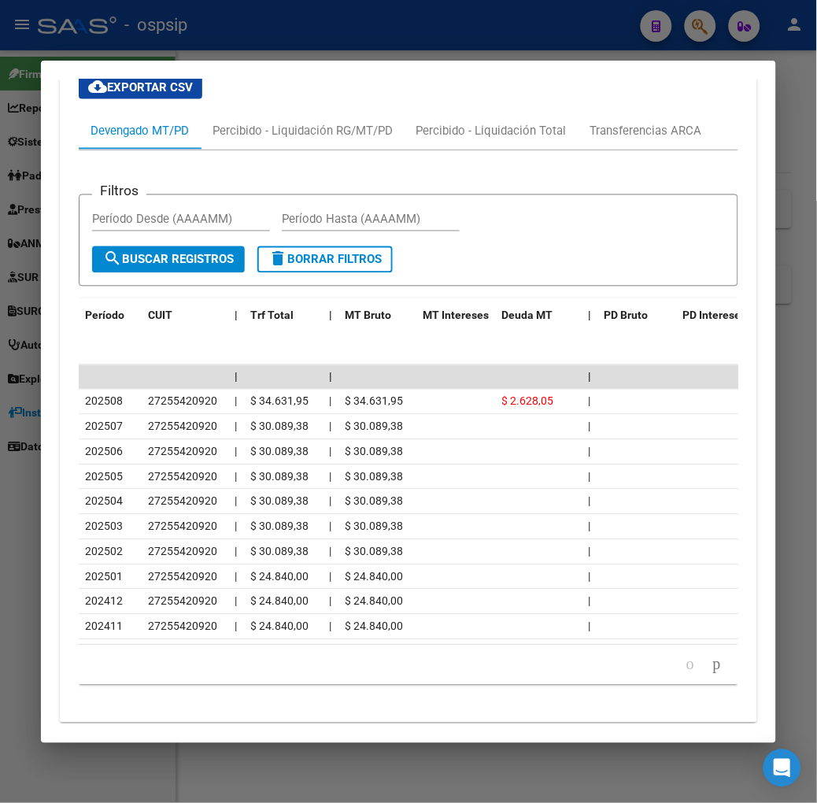
click at [297, 28] on div at bounding box center [408, 401] width 817 height 803
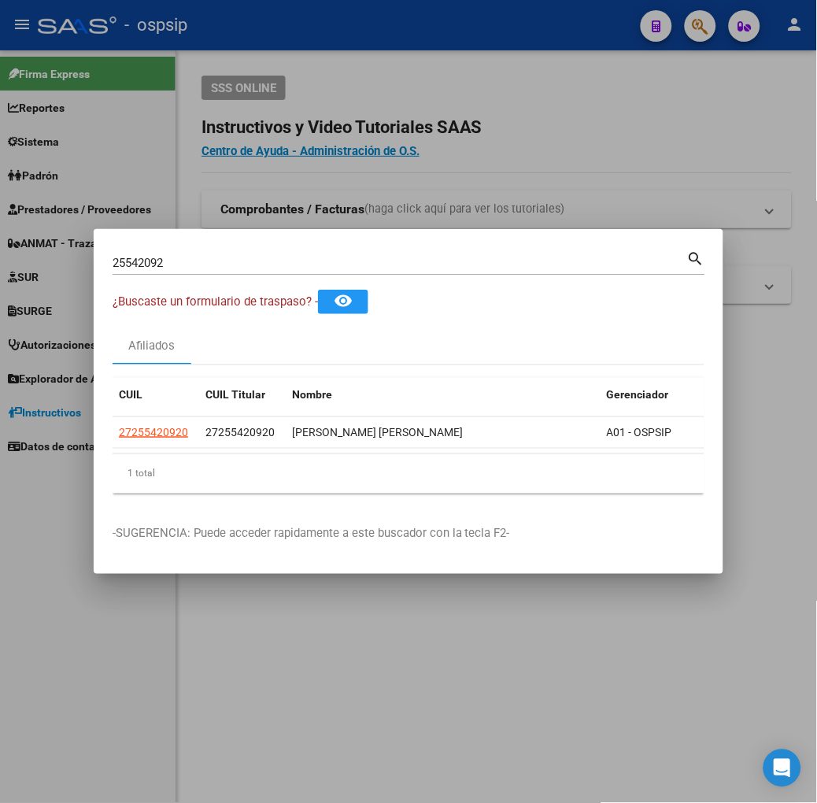
click at [187, 260] on input "25542092" at bounding box center [400, 263] width 575 height 14
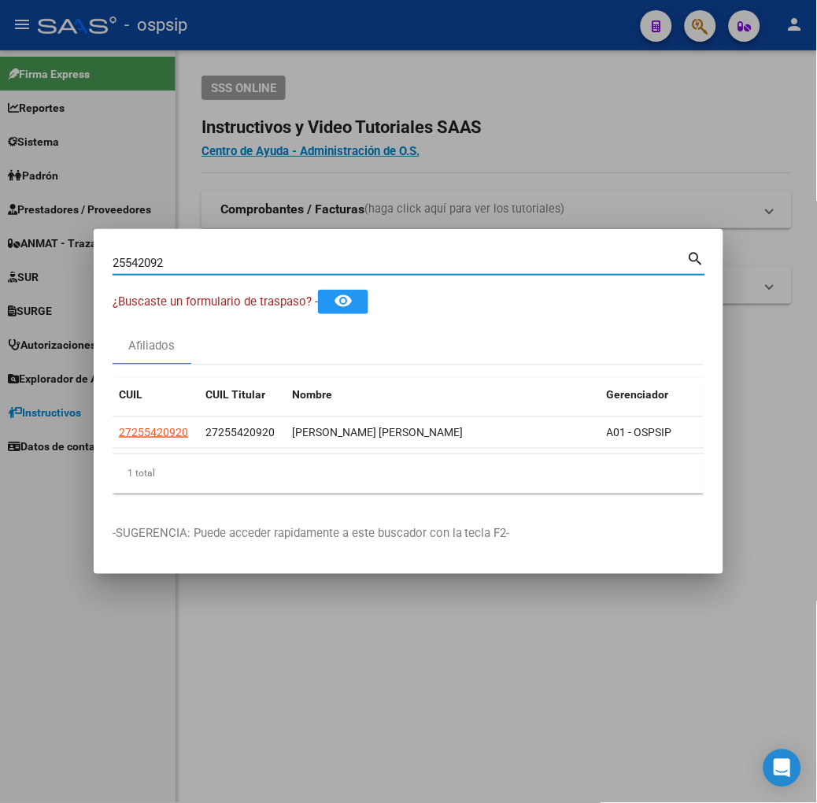
click at [187, 260] on input "25542092" at bounding box center [400, 263] width 575 height 14
type input "37358162"
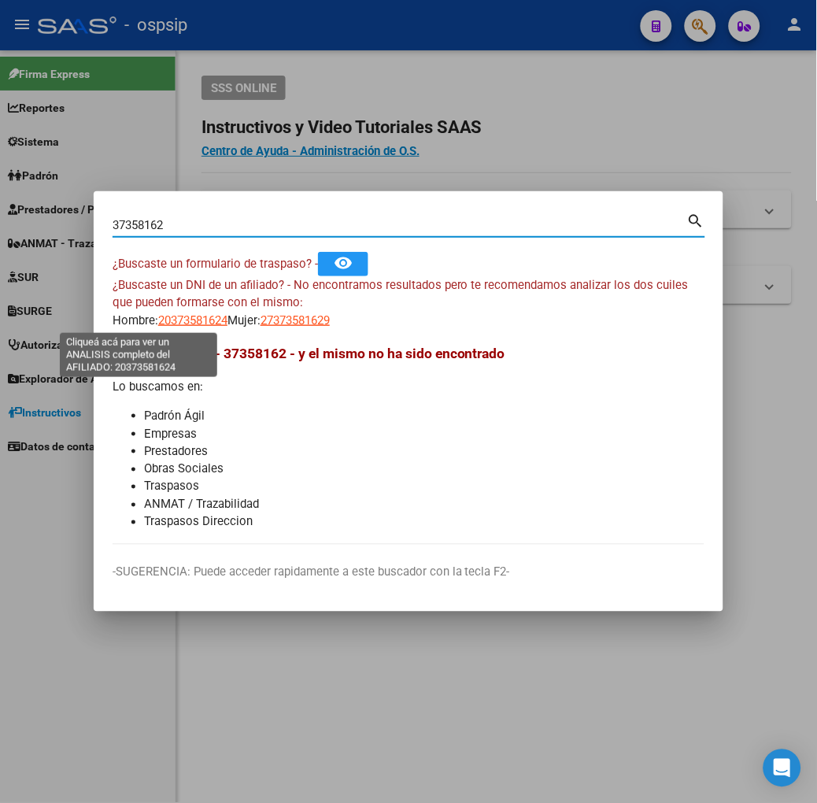
click at [158, 313] on span "20373581624" at bounding box center [192, 320] width 69 height 14
type textarea "20373581624"
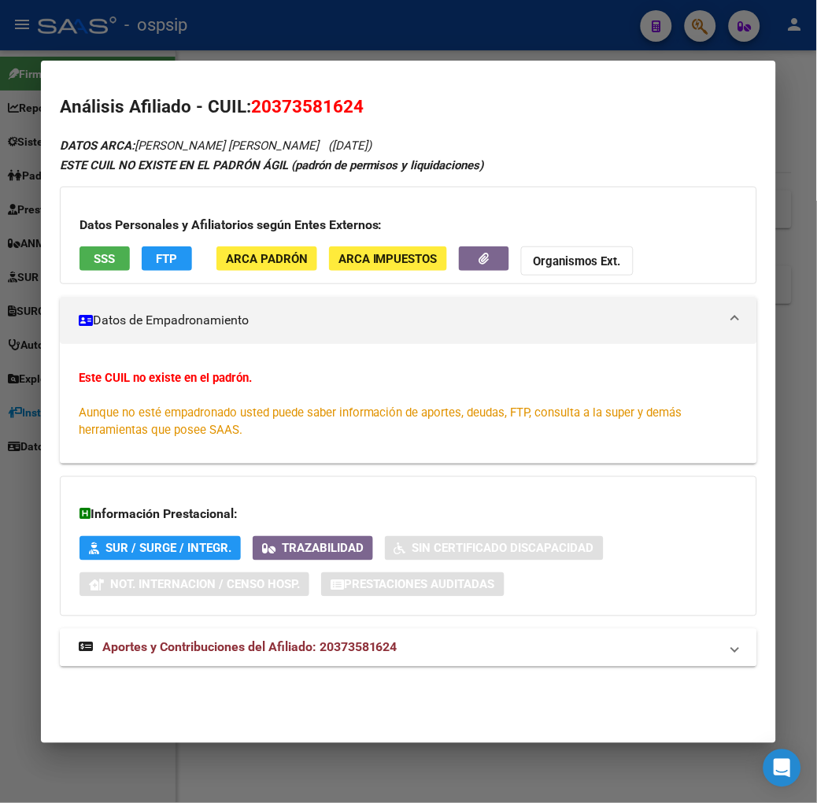
click at [224, 632] on mat-expansion-panel-header "Aportes y Contribuciones del Afiliado: 20373581624" at bounding box center [408, 648] width 697 height 38
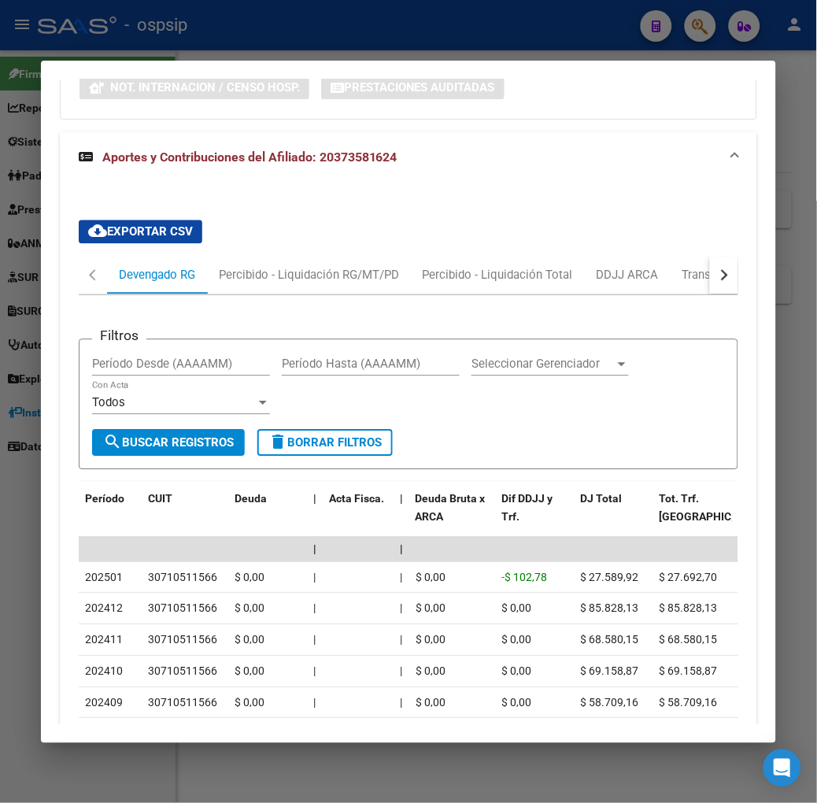
scroll to position [669, 0]
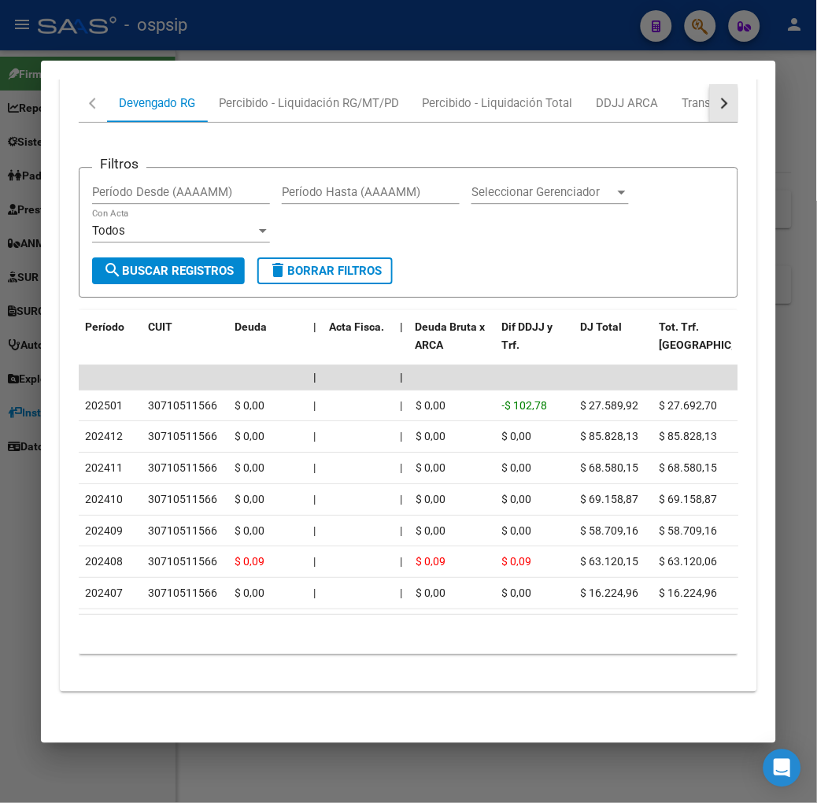
click at [722, 98] on button "button" at bounding box center [724, 103] width 28 height 38
click at [700, 93] on div "ARCA Relaciones Laborales" at bounding box center [667, 103] width 171 height 38
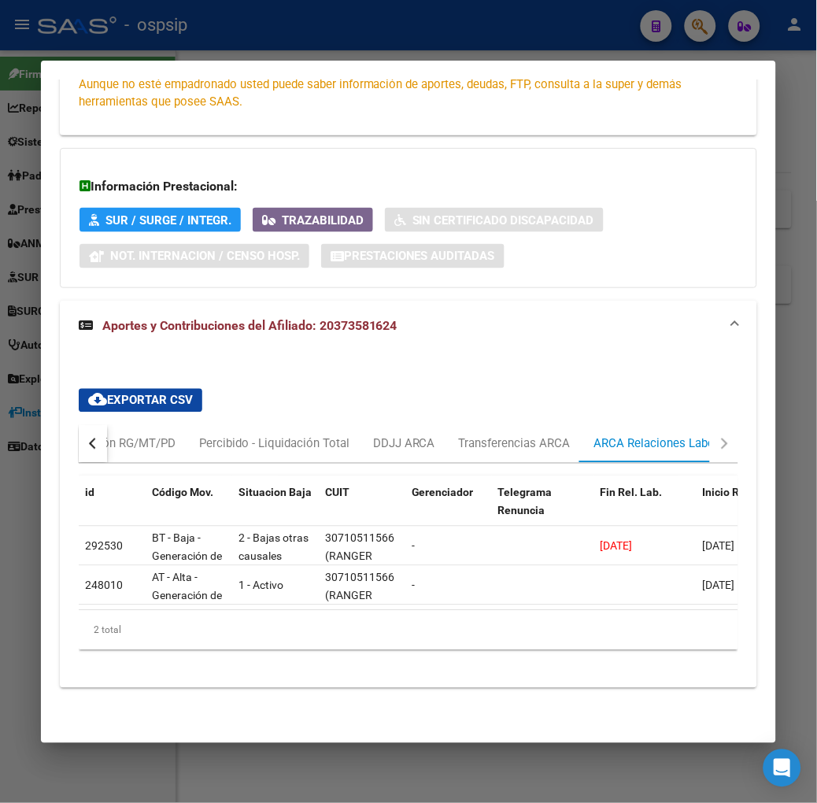
scroll to position [0, 35]
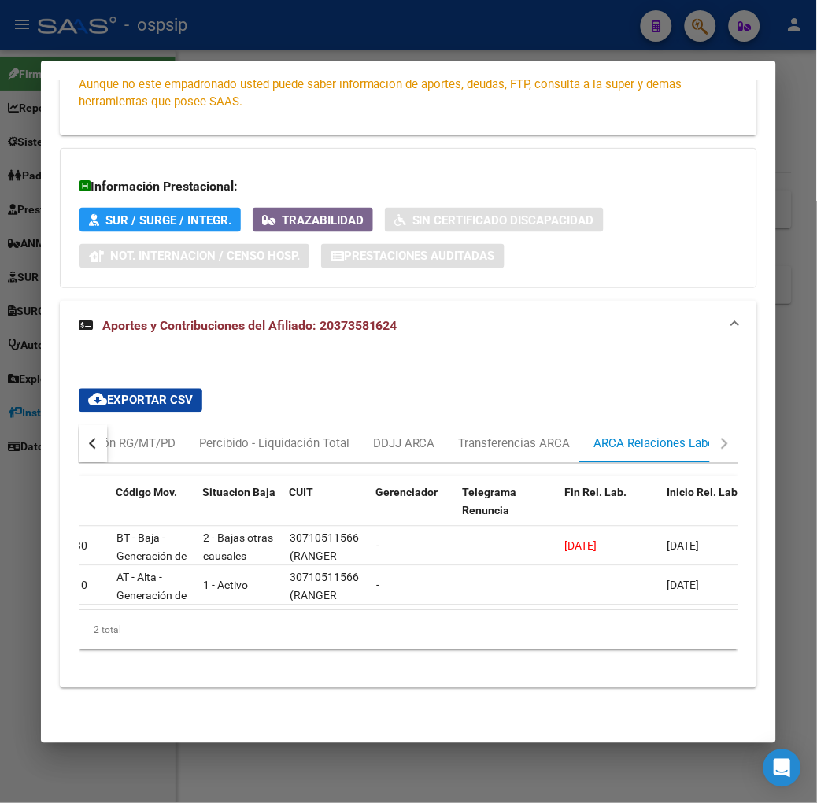
click at [431, 32] on div at bounding box center [408, 401] width 817 height 803
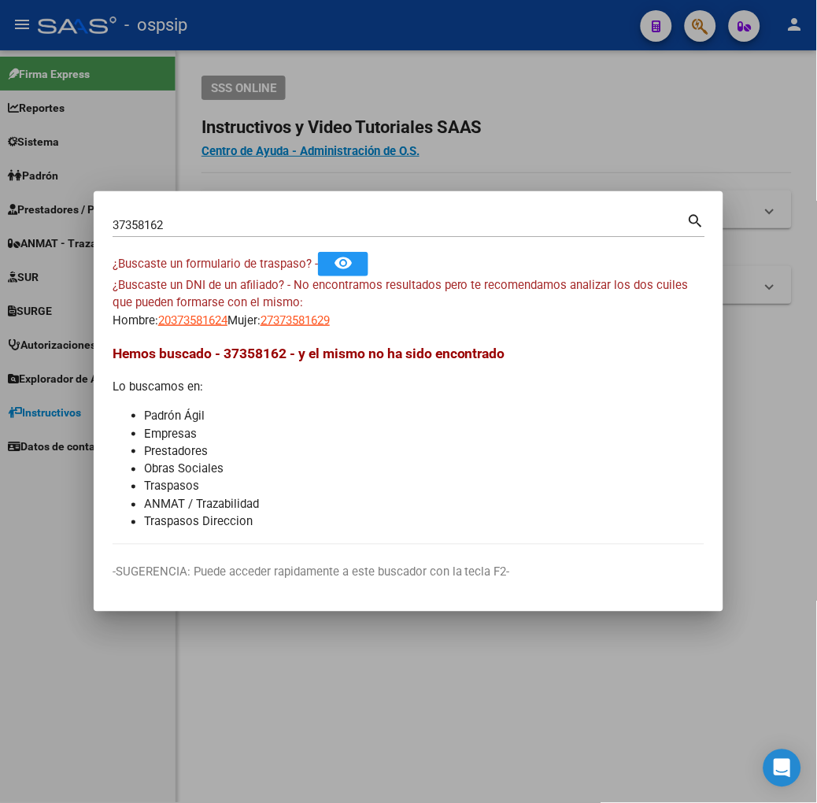
click at [239, 213] on div "37358162 Buscar (apellido, dni, cuil, nro traspaso, cuit, obra social)" at bounding box center [400, 225] width 575 height 24
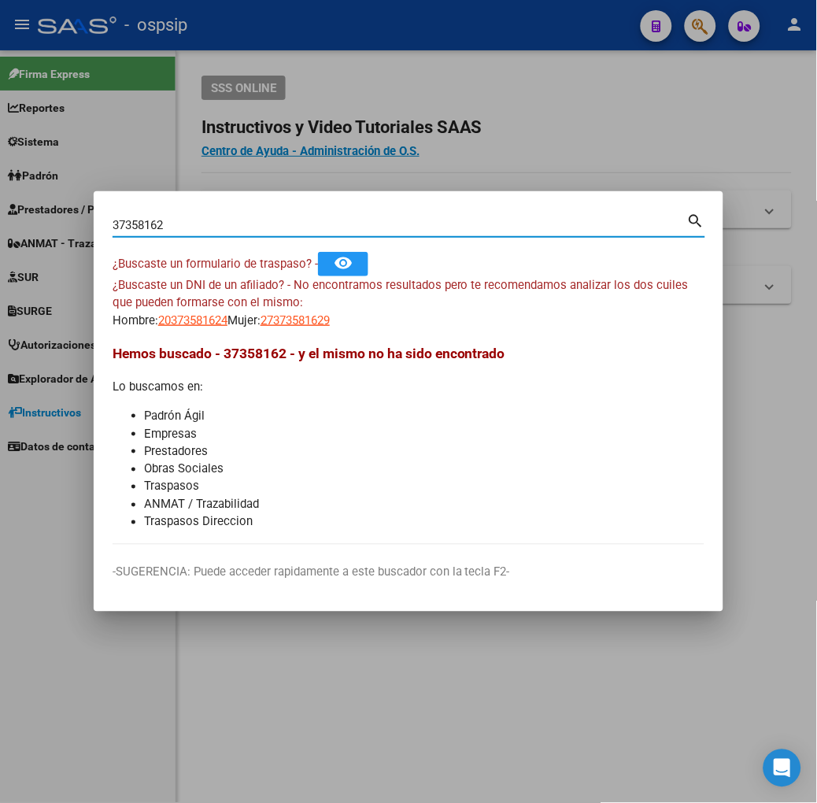
click at [245, 224] on input "37358162" at bounding box center [400, 225] width 575 height 14
type input "43784835"
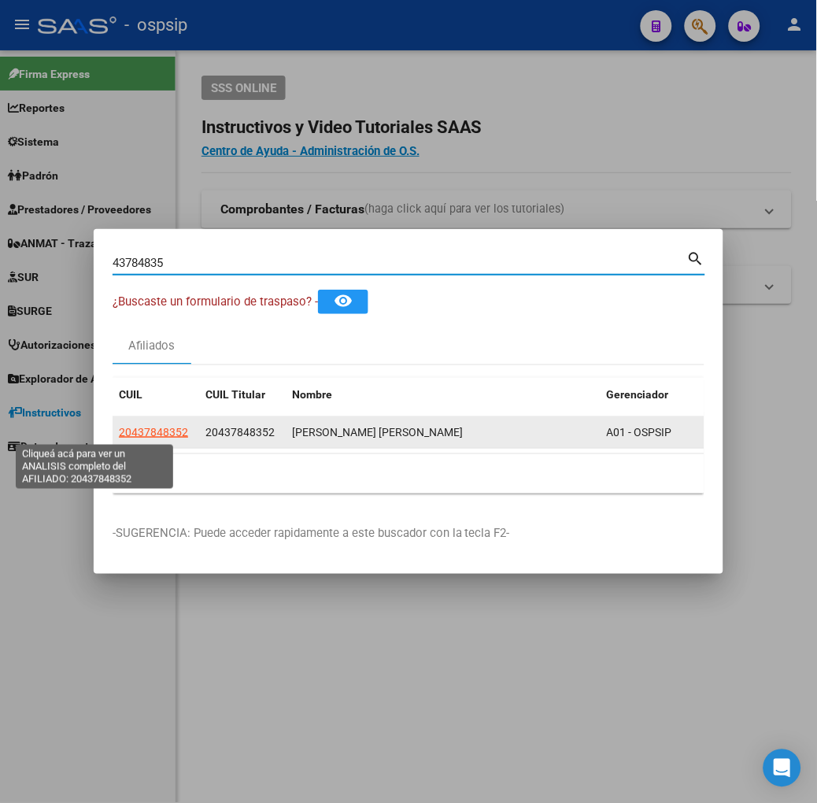
click at [119, 428] on span "20437848352" at bounding box center [153, 432] width 69 height 13
type textarea "20437848352"
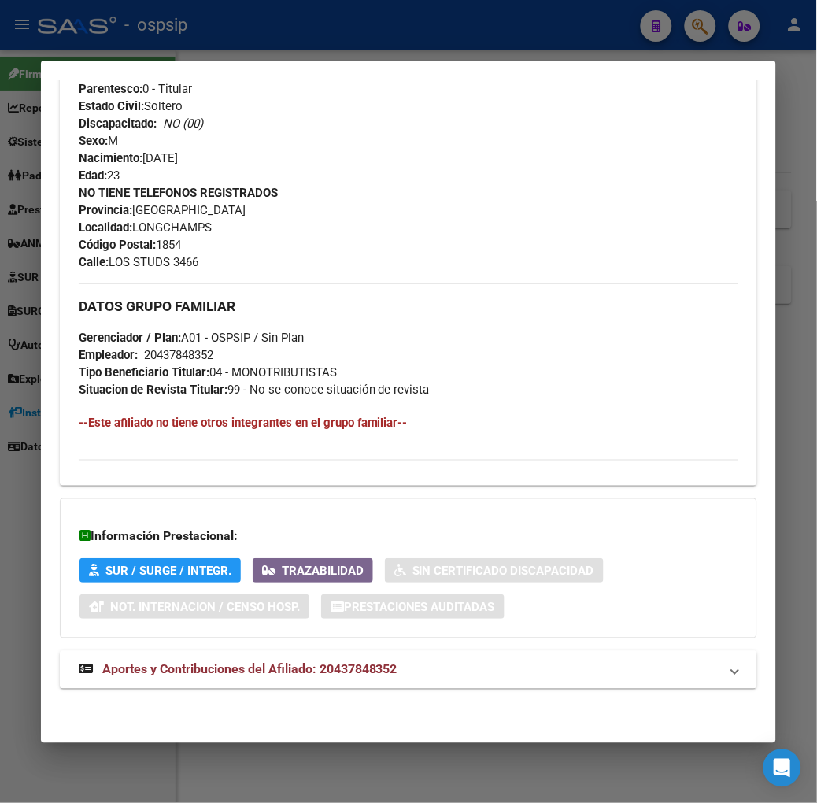
click at [287, 674] on span "Aportes y Contribuciones del Afiliado: 20437848352" at bounding box center [249, 669] width 295 height 15
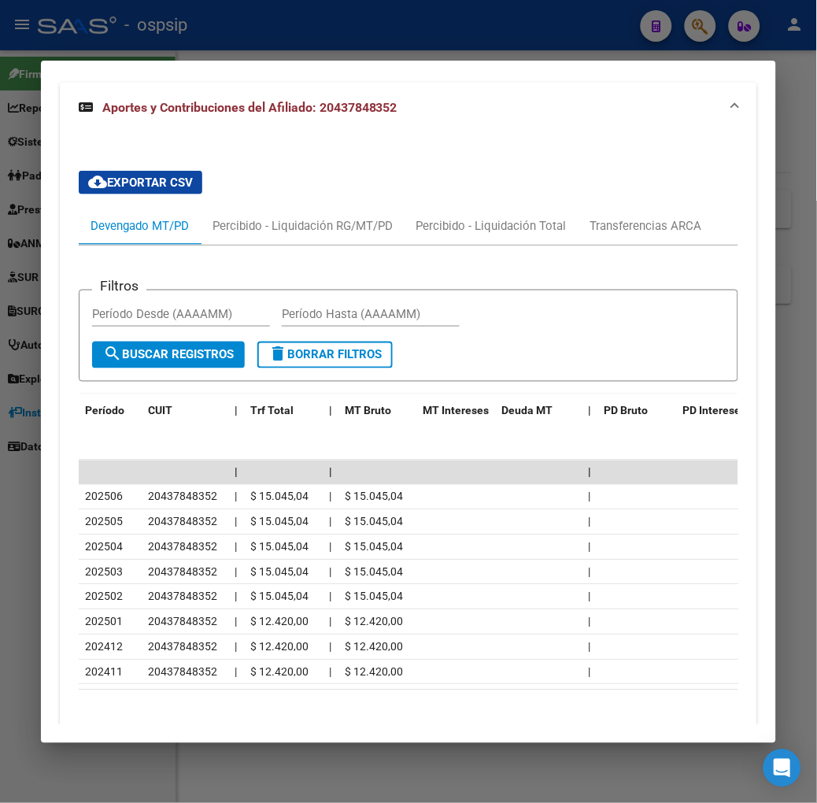
scroll to position [999, 0]
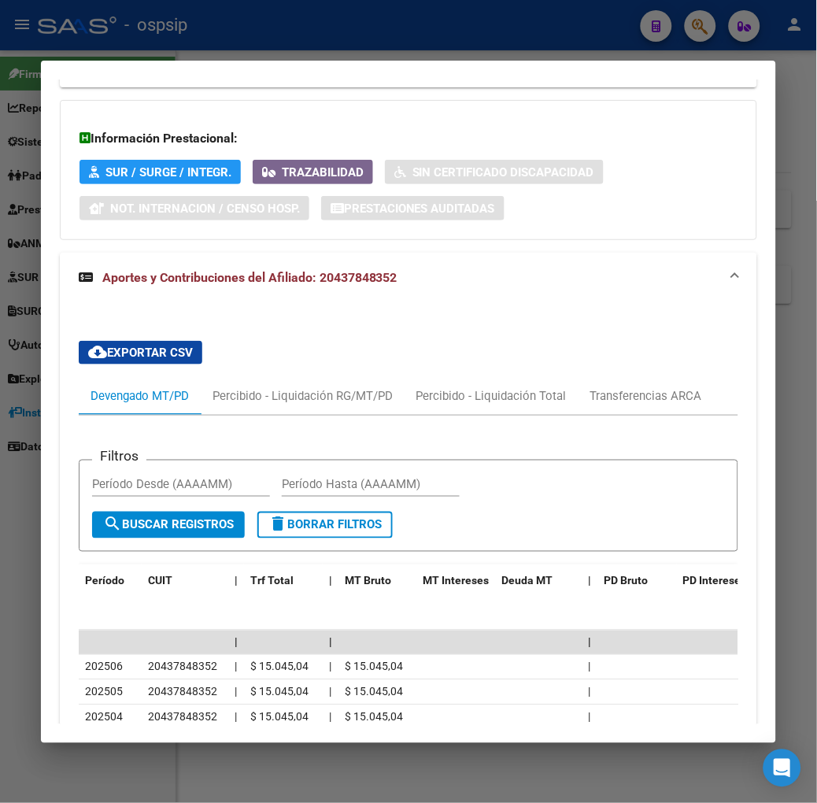
click at [447, 32] on div at bounding box center [408, 401] width 817 height 803
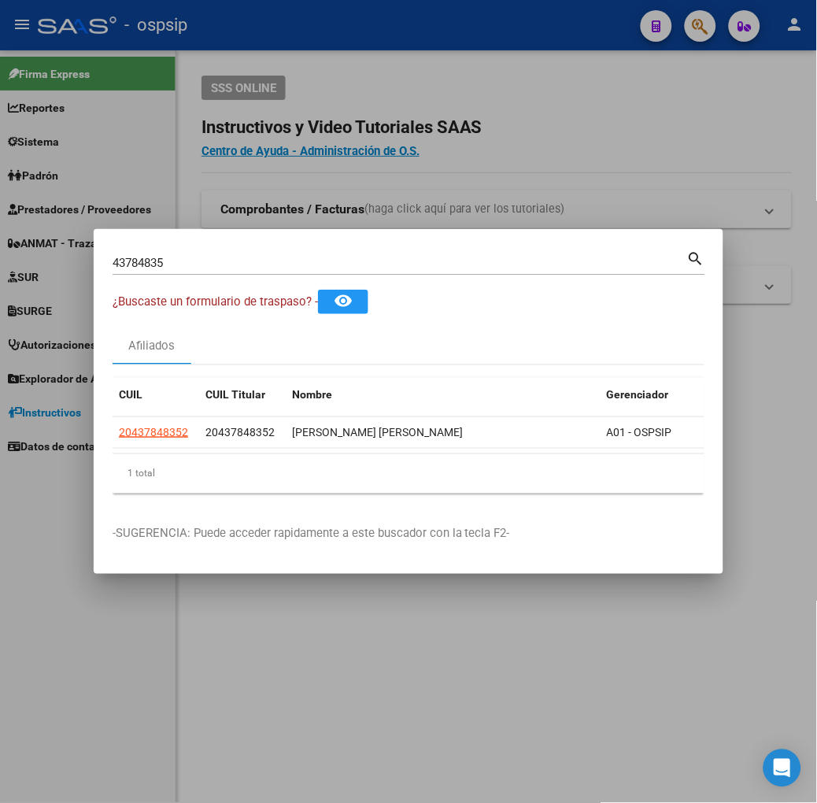
click at [205, 266] on input "43784835" at bounding box center [400, 263] width 575 height 14
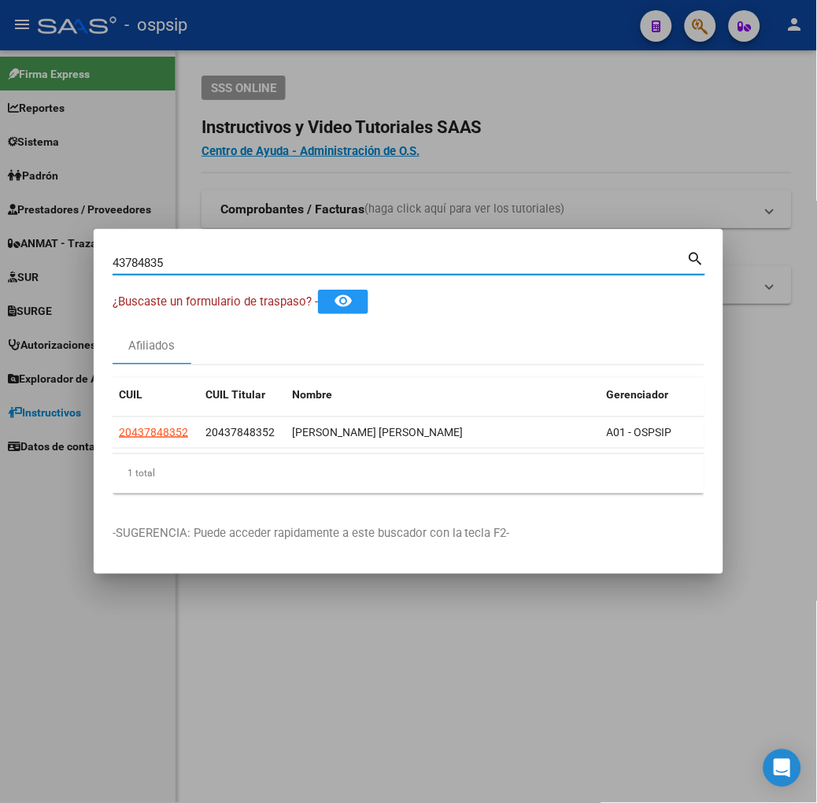
click at [205, 266] on input "43784835" at bounding box center [400, 263] width 575 height 14
type input "38469537"
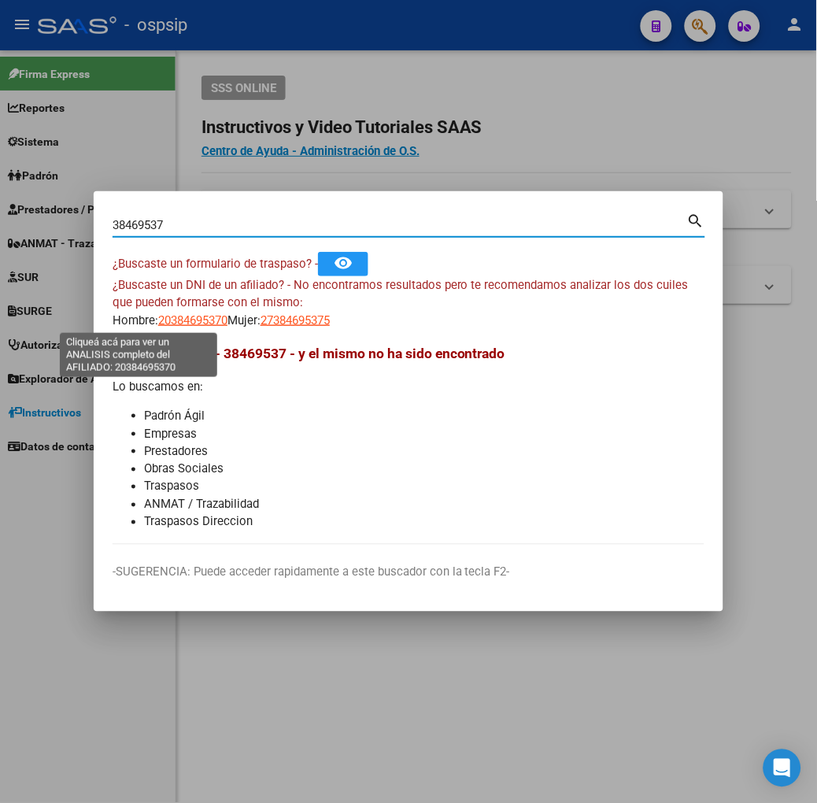
click at [158, 319] on span "20384695370" at bounding box center [192, 320] width 69 height 14
type textarea "20384695370"
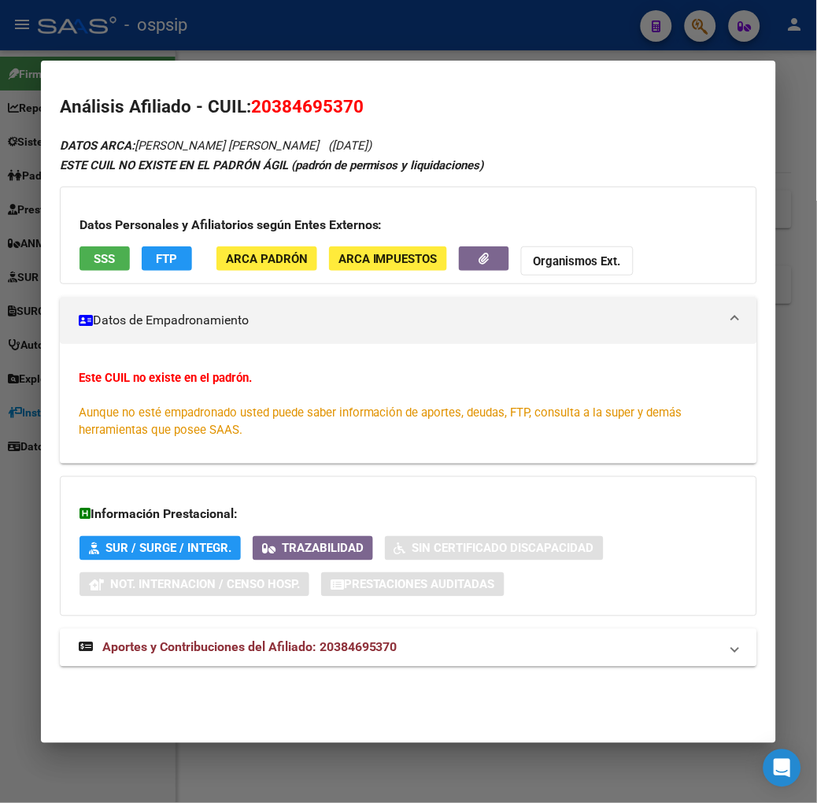
click at [83, 274] on app-consulta-sss-html "SSS" at bounding box center [104, 260] width 50 height 29
click at [94, 256] on span "SSS" at bounding box center [104, 259] width 21 height 14
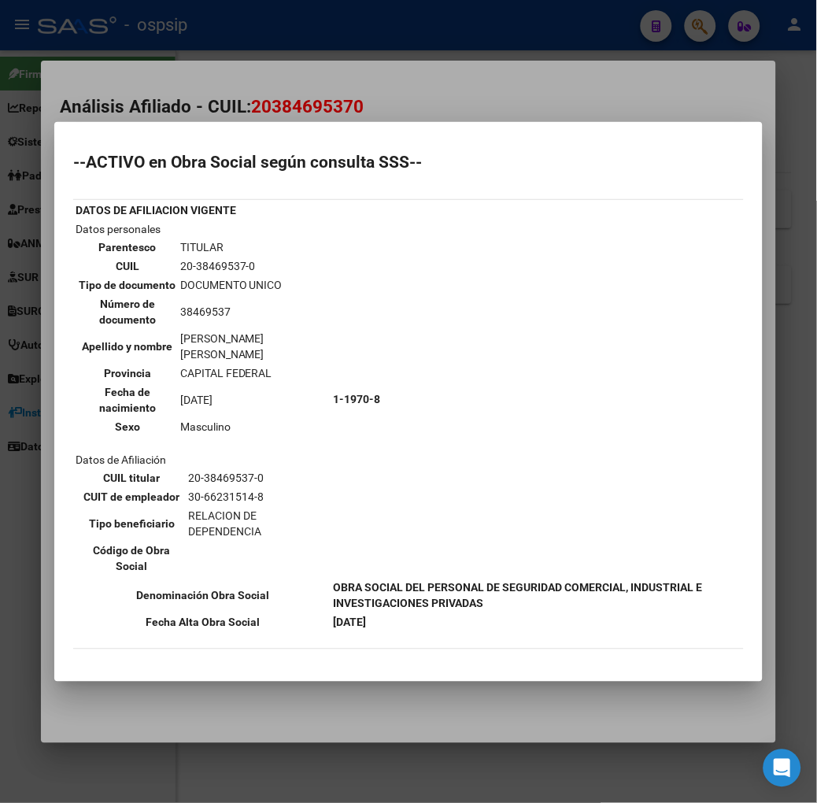
scroll to position [175, 0]
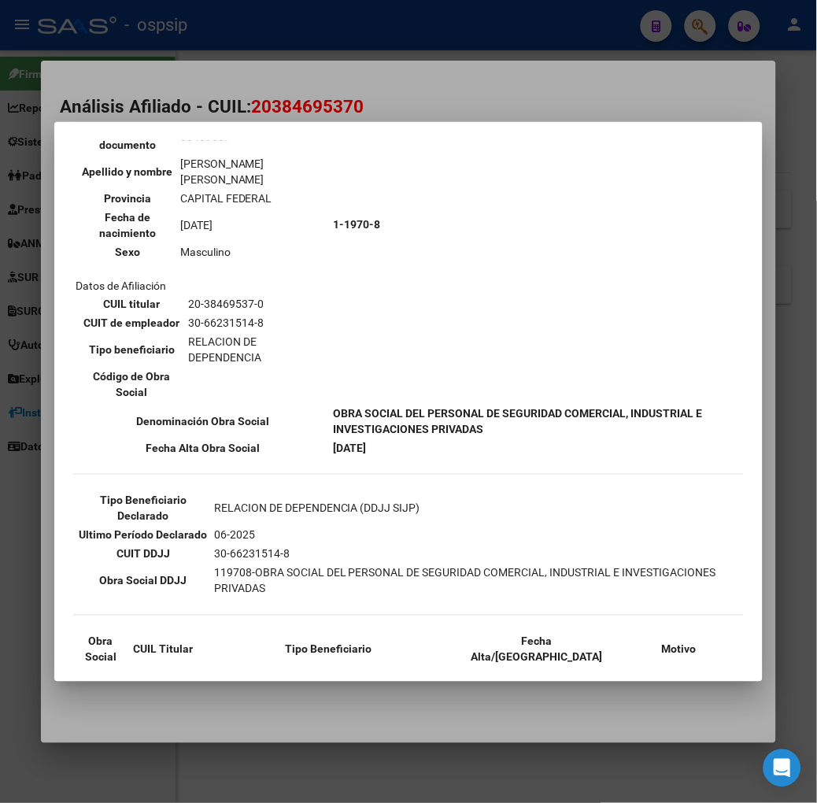
click at [177, 116] on div at bounding box center [408, 401] width 817 height 803
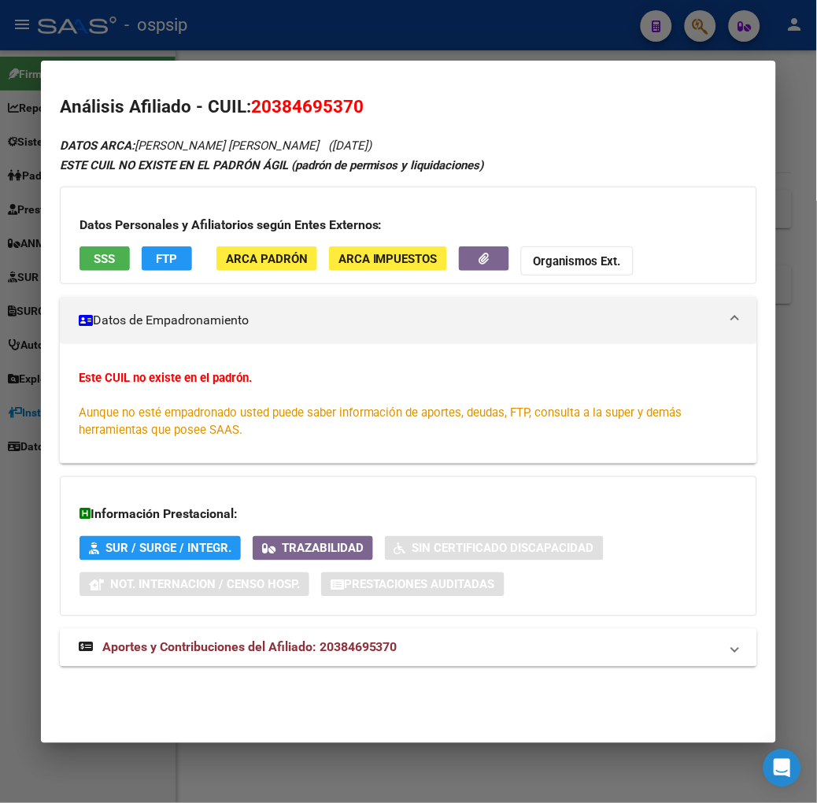
click at [308, 656] on strong "Aportes y Contribuciones del Afiliado: 20384695370" at bounding box center [238, 647] width 319 height 19
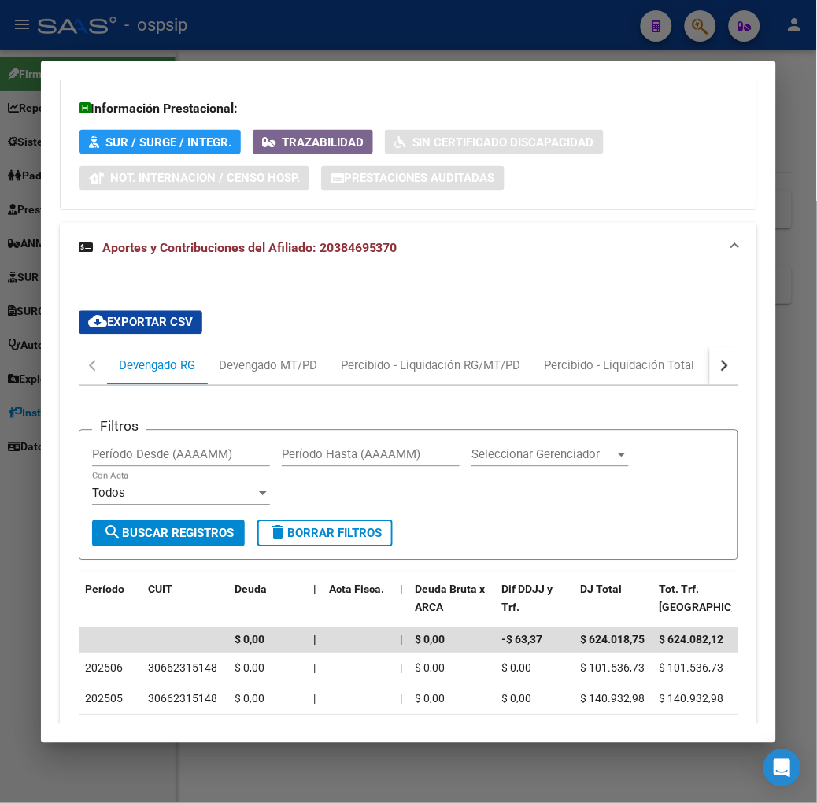
scroll to position [493, 0]
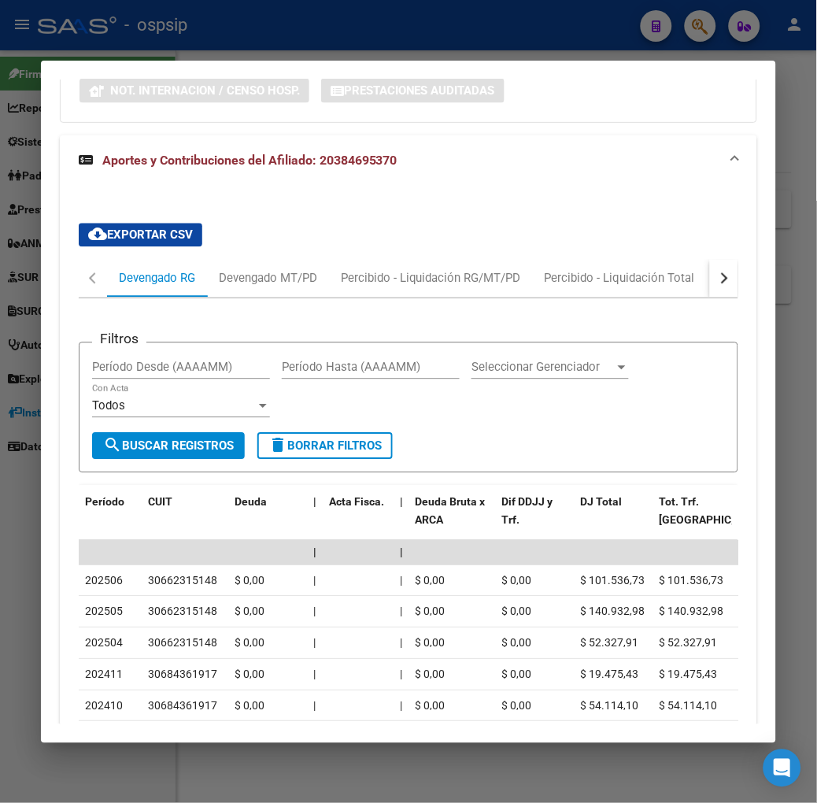
click at [738, 274] on button "button" at bounding box center [724, 279] width 28 height 38
click at [710, 261] on div "ARCA Relaciones Laborales" at bounding box center [667, 279] width 171 height 38
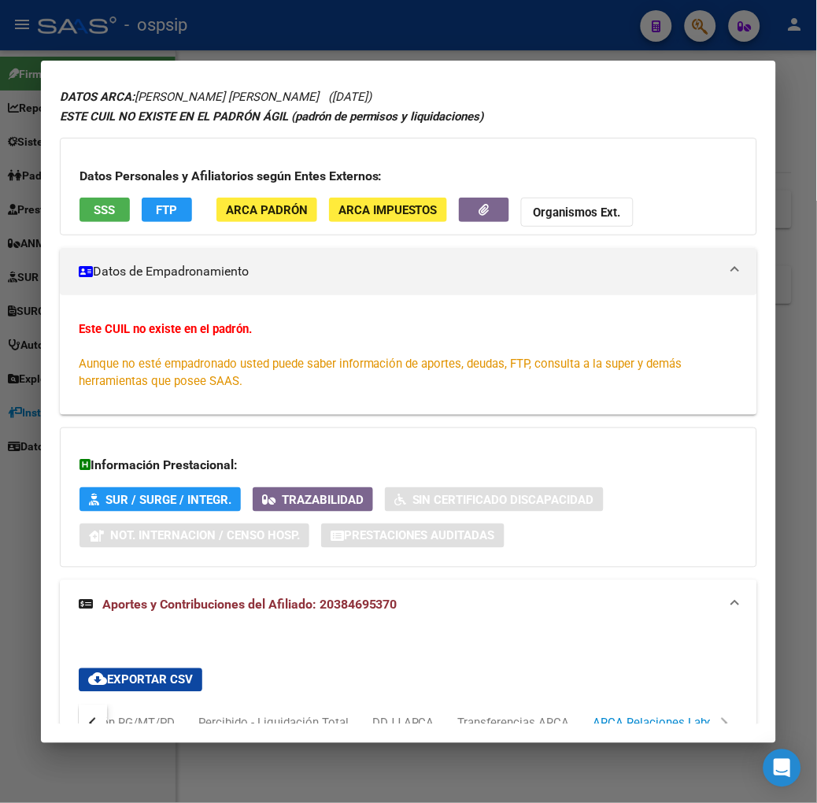
scroll to position [0, 0]
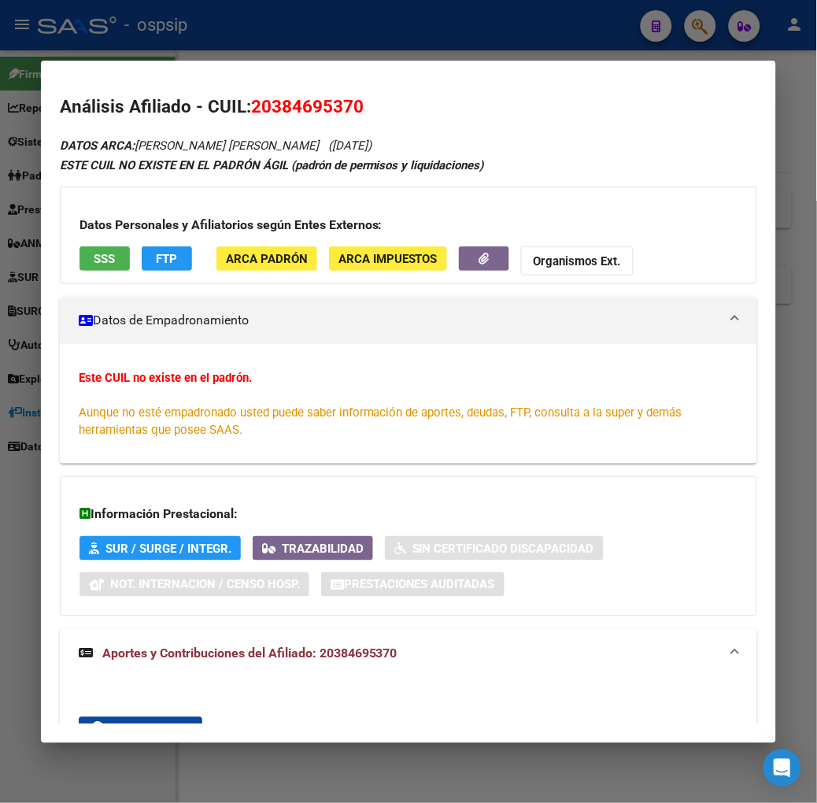
click at [105, 253] on div "Datos Personales y Afiliatorios según Entes Externos: SSS FTP ARCA Padrón ARCA …" at bounding box center [408, 236] width 697 height 98
click at [95, 266] on button "SSS" at bounding box center [104, 258] width 50 height 24
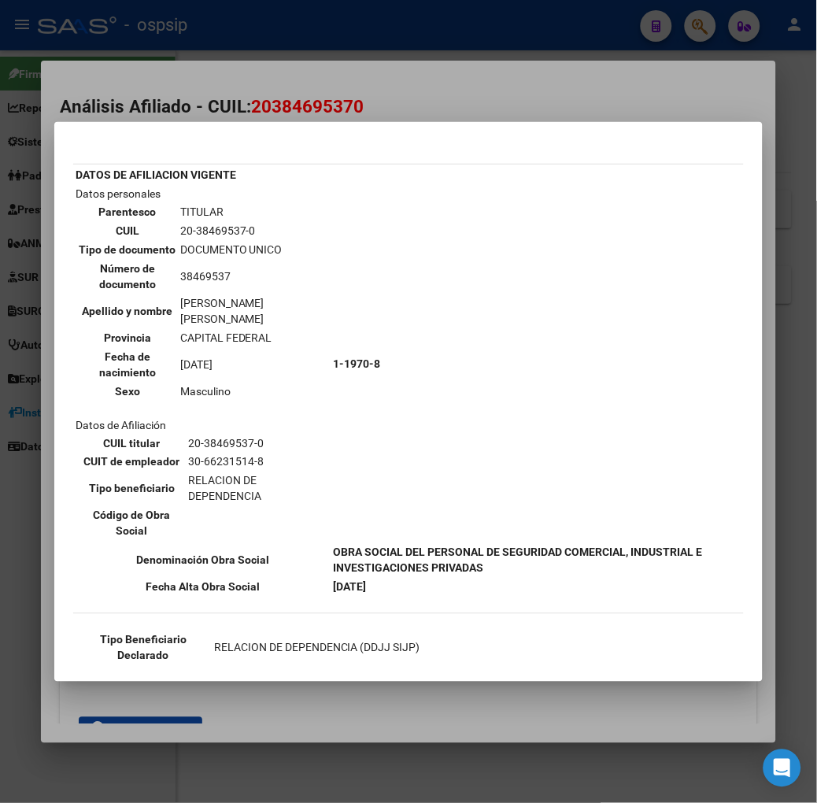
scroll to position [34, 0]
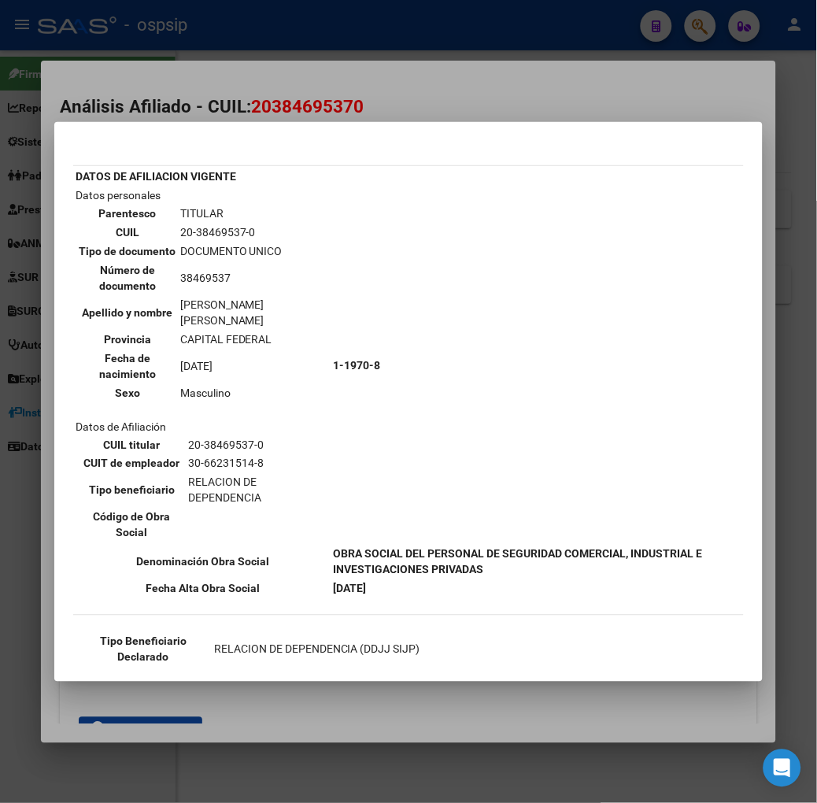
click at [179, 28] on div at bounding box center [408, 401] width 817 height 803
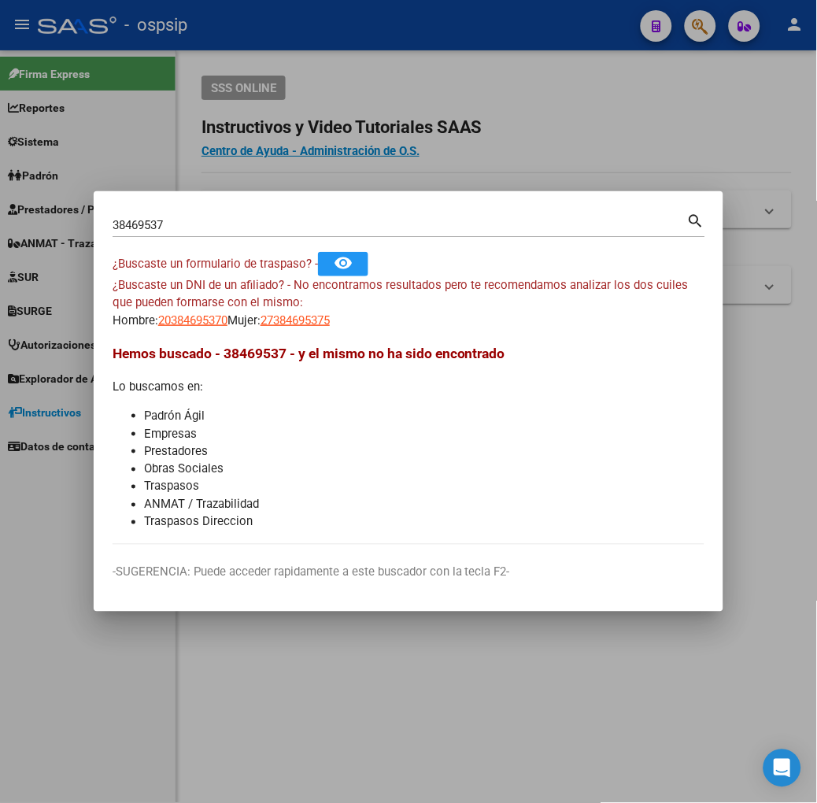
click at [194, 234] on div "38469537 Buscar (apellido, dni, [PERSON_NAME], nro traspaso, cuit, obra social)" at bounding box center [400, 225] width 575 height 24
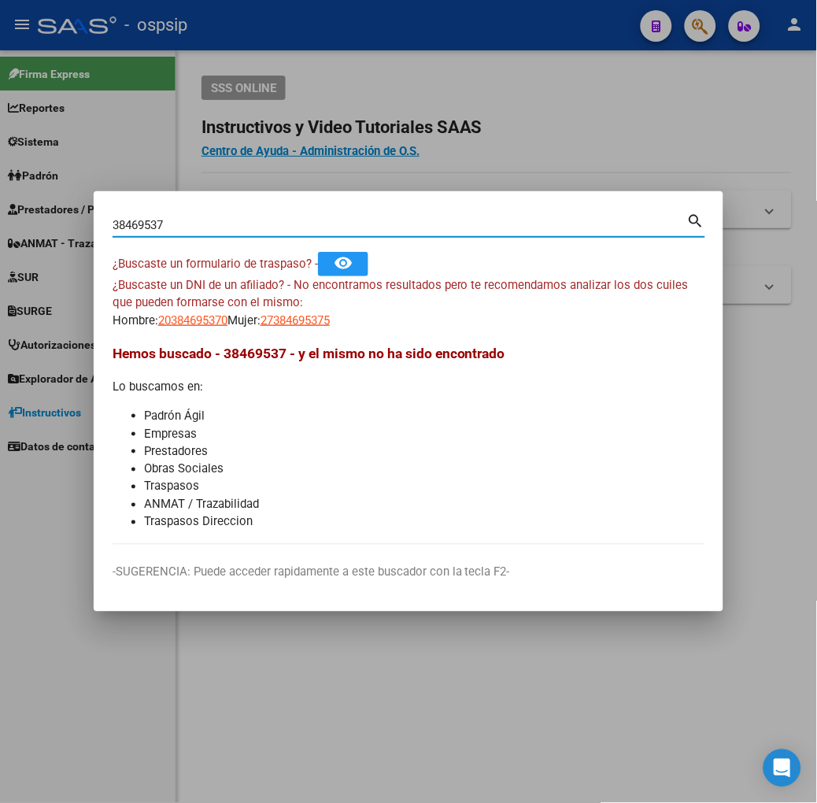
click at [198, 184] on div at bounding box center [408, 401] width 817 height 803
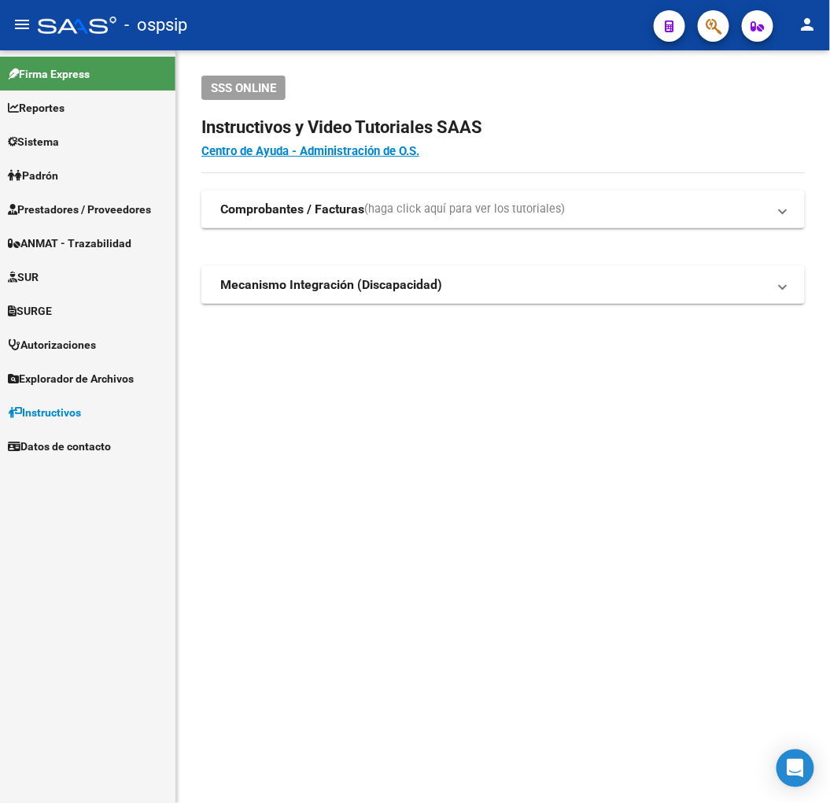
click at [728, 30] on button "button" at bounding box center [713, 25] width 31 height 31
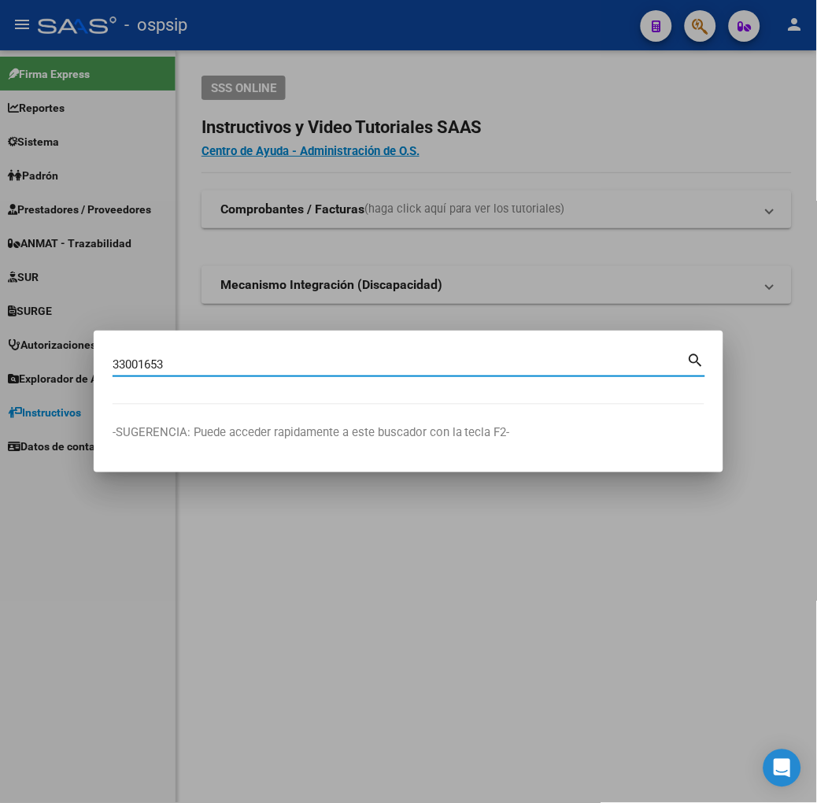
type input "33001653"
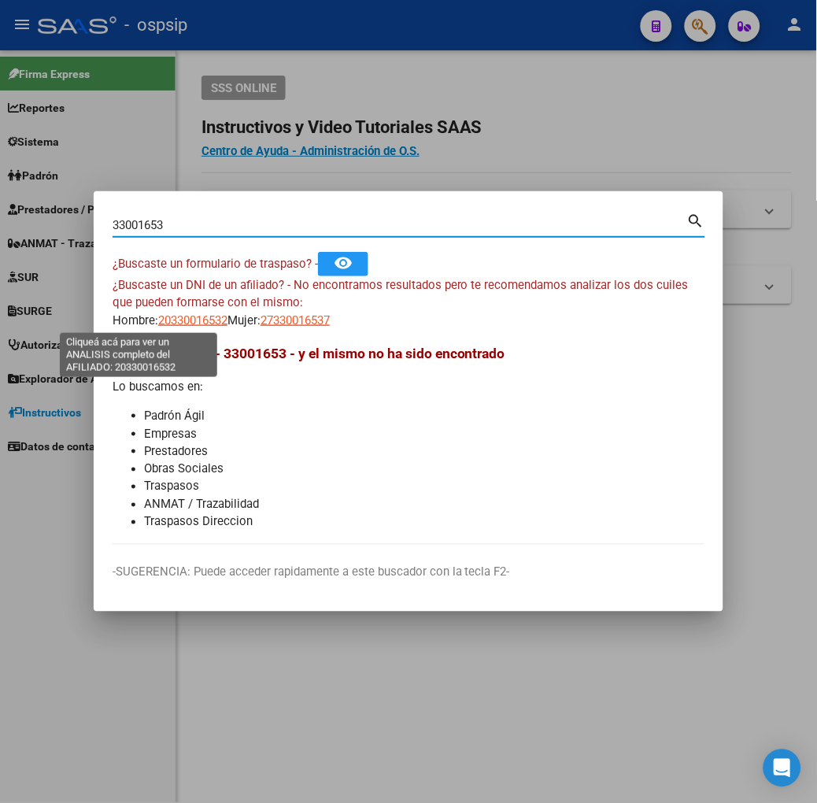
click at [158, 325] on span "20330016532" at bounding box center [192, 320] width 69 height 14
type textarea "20330016532"
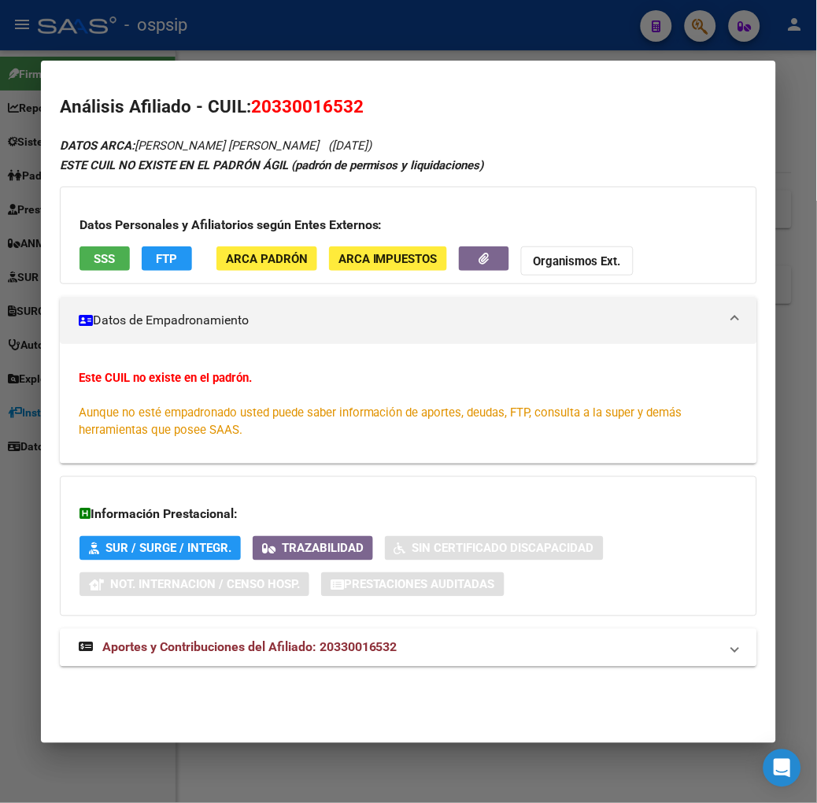
click at [94, 261] on span "SSS" at bounding box center [104, 259] width 21 height 14
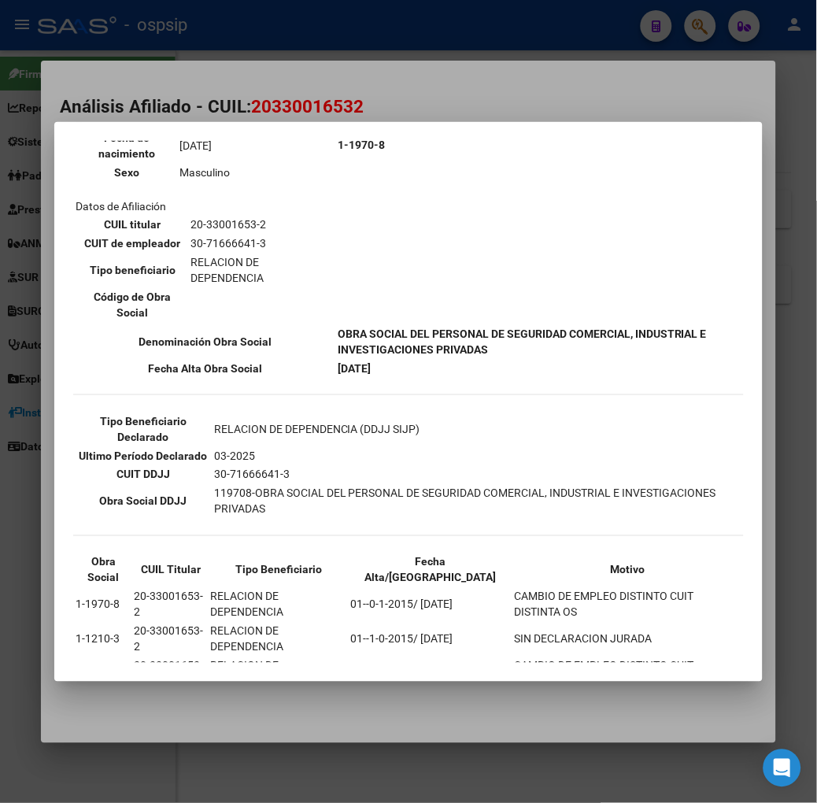
scroll to position [257, 0]
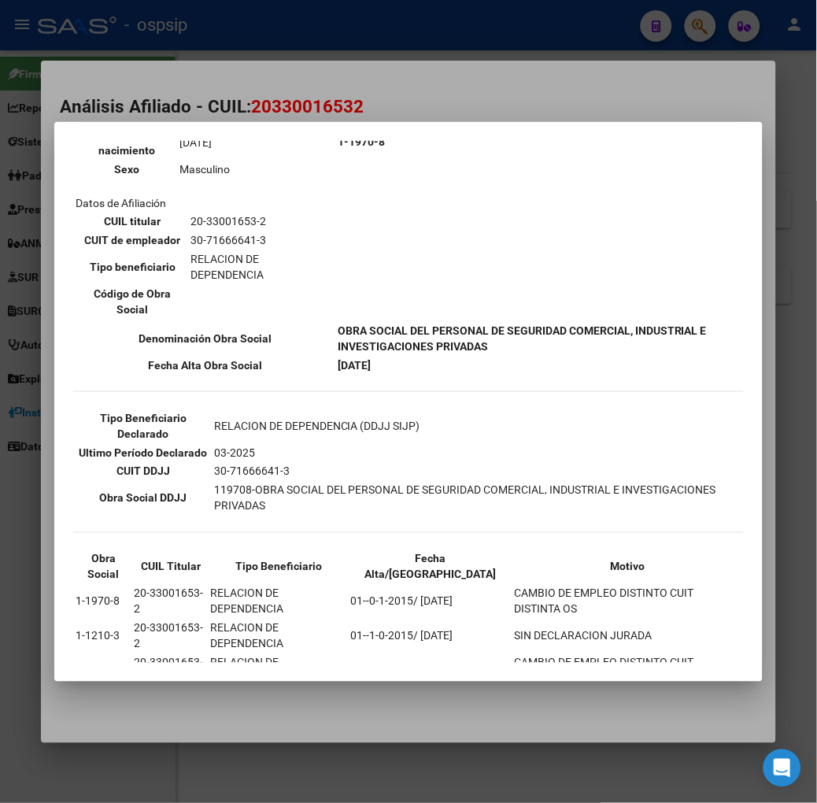
click at [242, 71] on div at bounding box center [408, 401] width 817 height 803
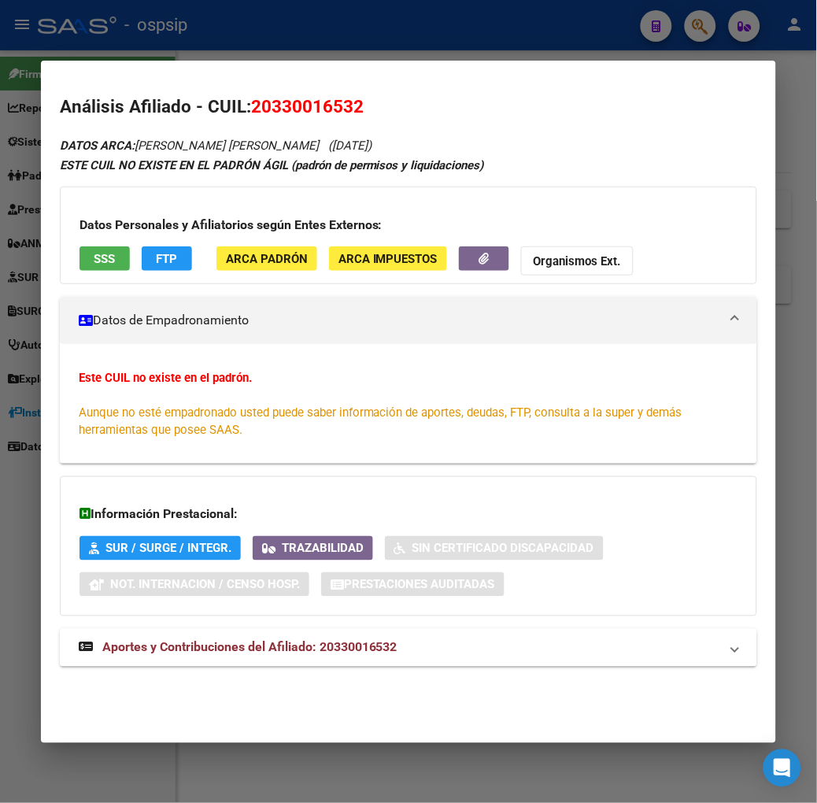
click at [335, 637] on mat-expansion-panel-header "Aportes y Contribuciones del Afiliado: 20330016532" at bounding box center [408, 648] width 697 height 38
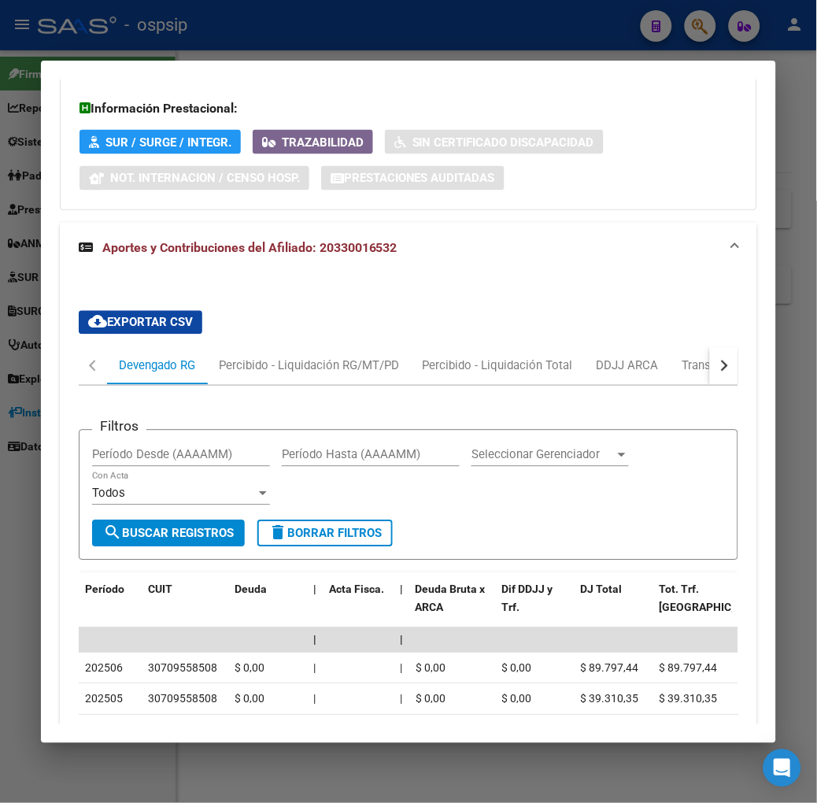
scroll to position [669, 0]
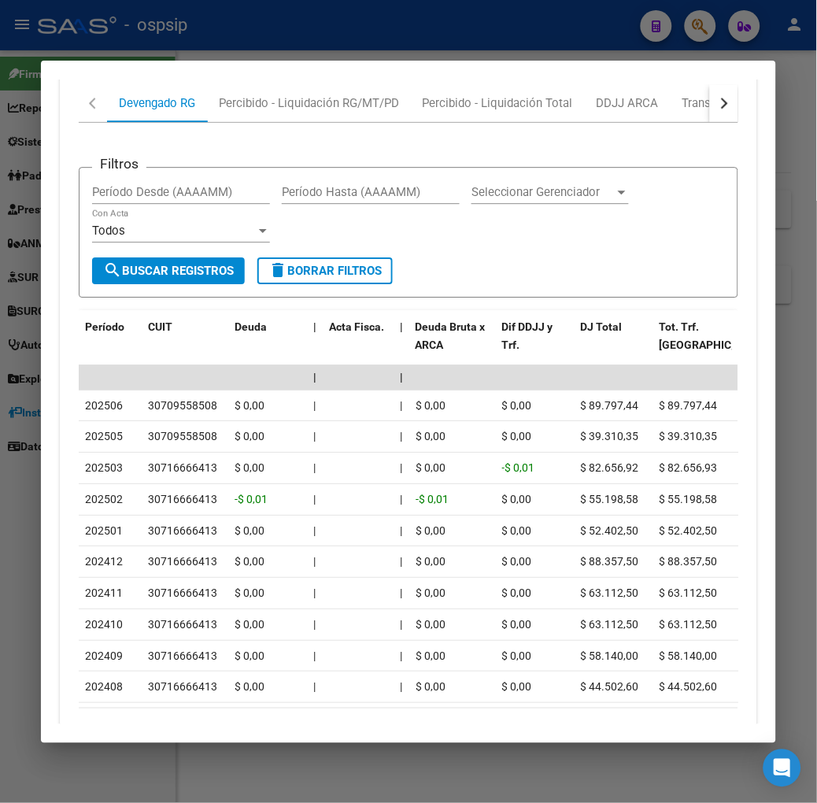
click at [398, 47] on div at bounding box center [408, 401] width 817 height 803
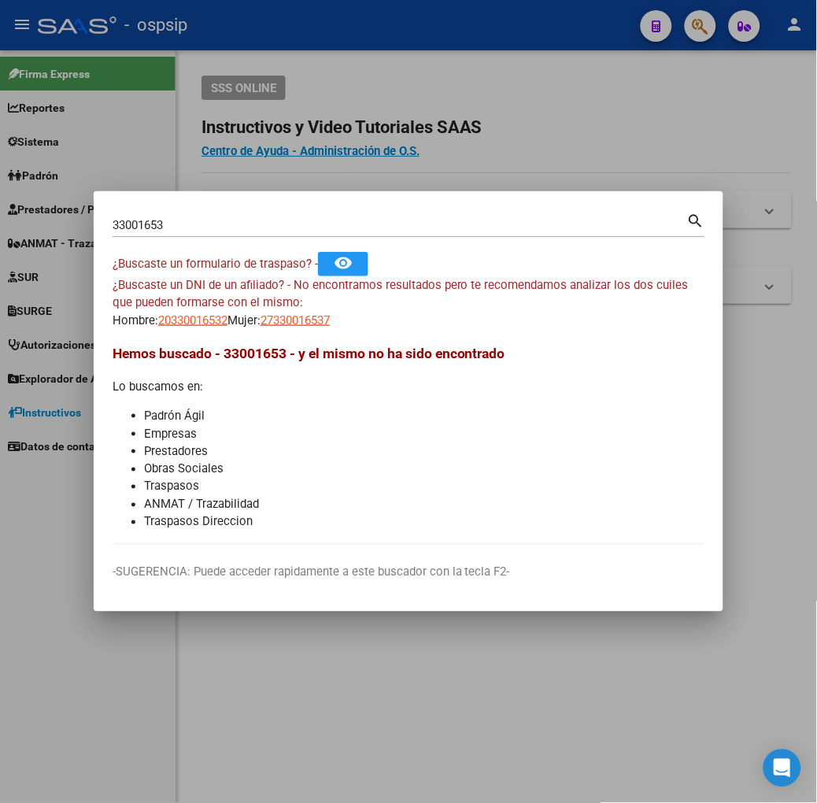
click at [183, 236] on div "33001653 Buscar (apellido, dni, cuil, nro traspaso, cuit, obra social)" at bounding box center [400, 225] width 575 height 24
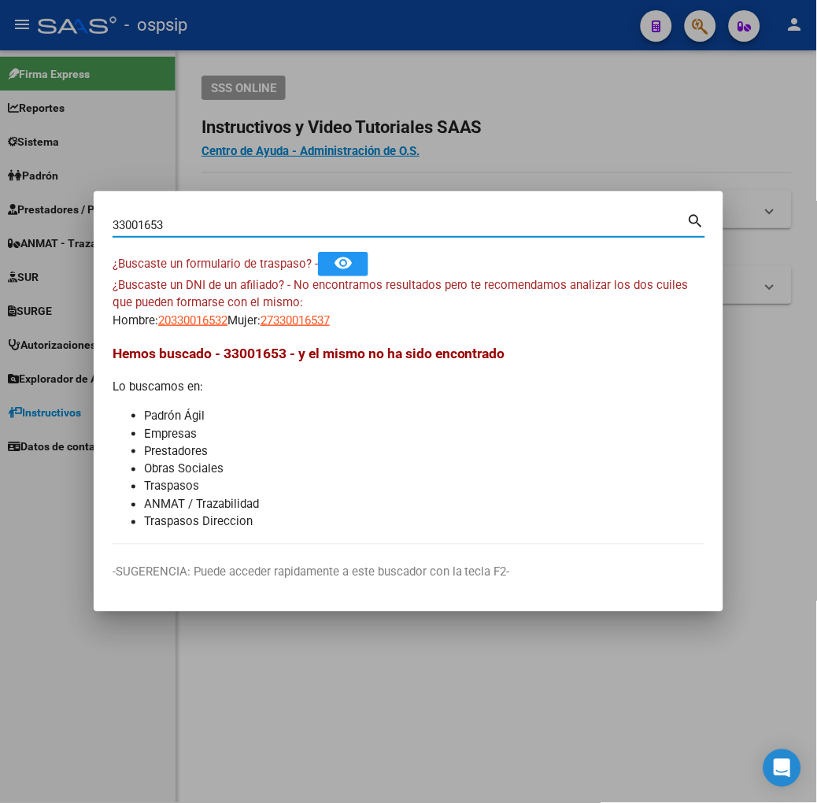
click at [178, 224] on input "33001653" at bounding box center [400, 225] width 575 height 14
type input "18889939"
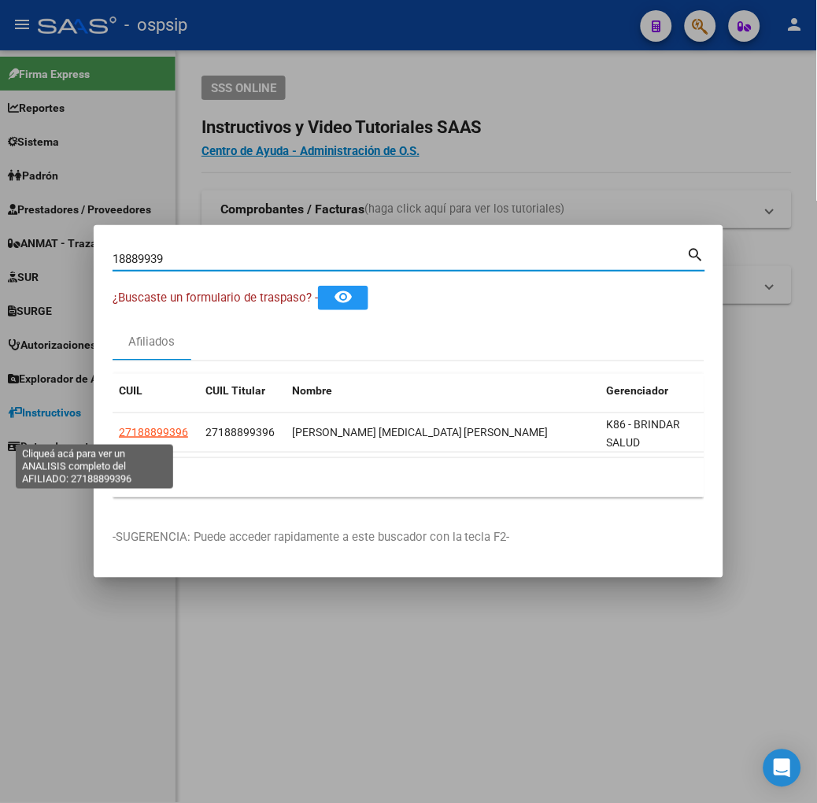
click at [119, 430] on span "27188899396" at bounding box center [153, 432] width 69 height 13
type textarea "27188899396"
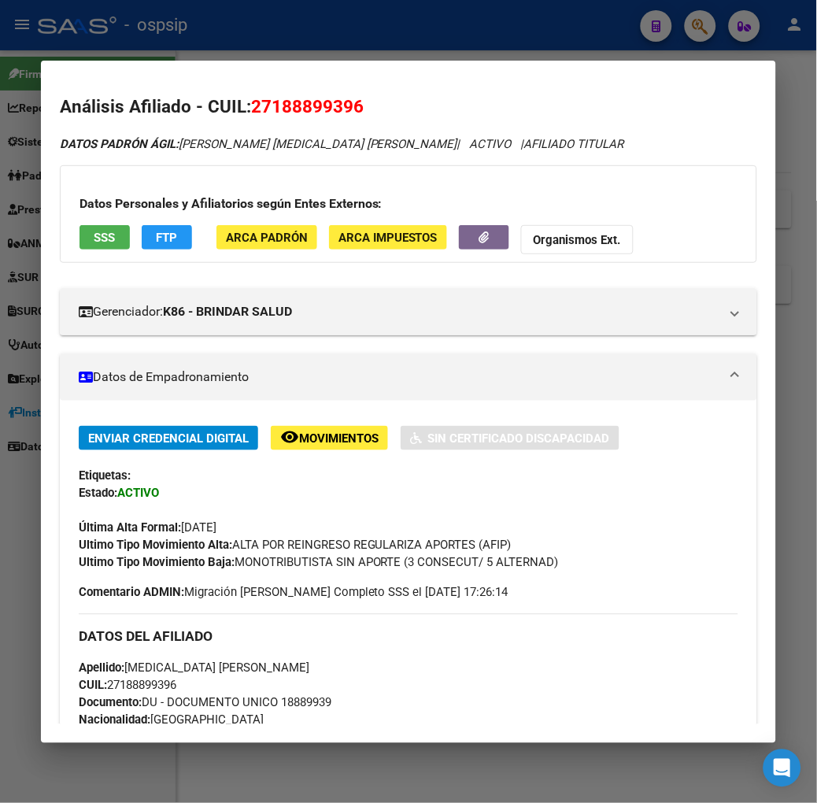
click at [101, 240] on button "SSS" at bounding box center [104, 237] width 50 height 24
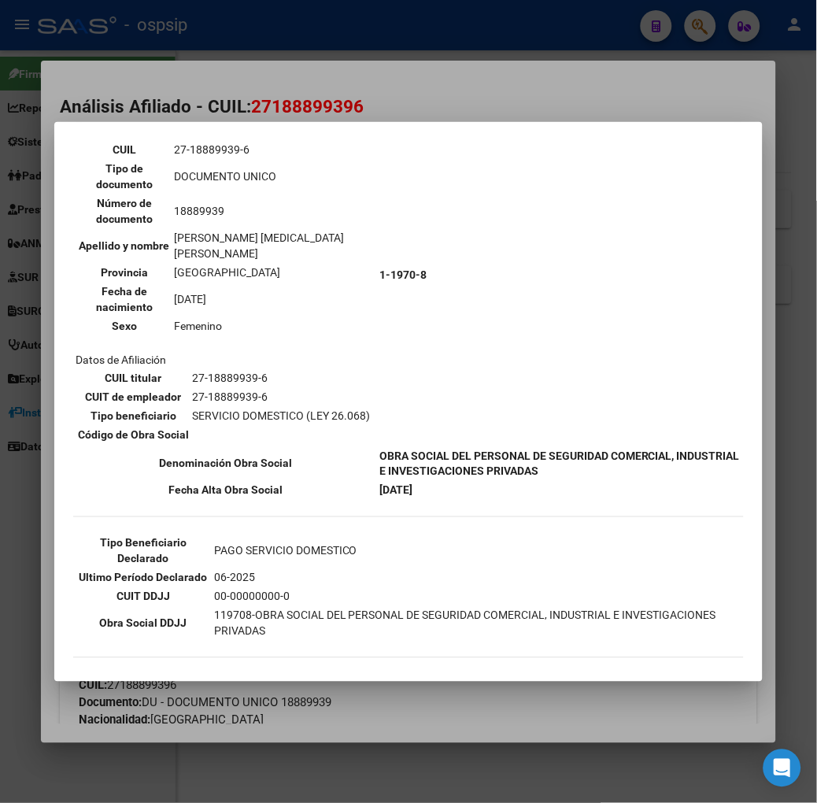
scroll to position [118, 0]
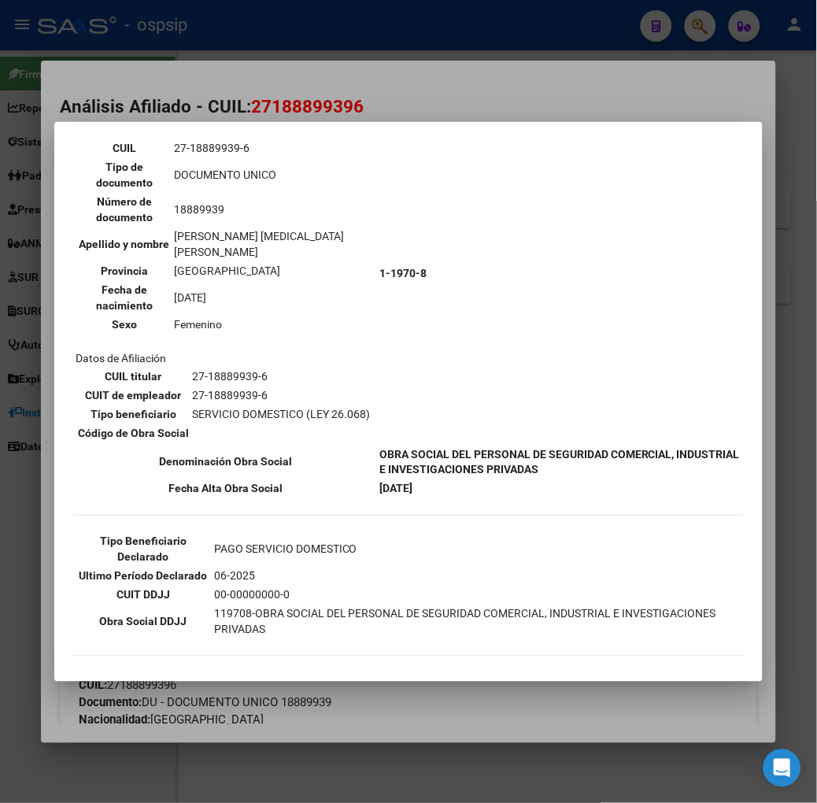
click at [242, 109] on div at bounding box center [408, 401] width 817 height 803
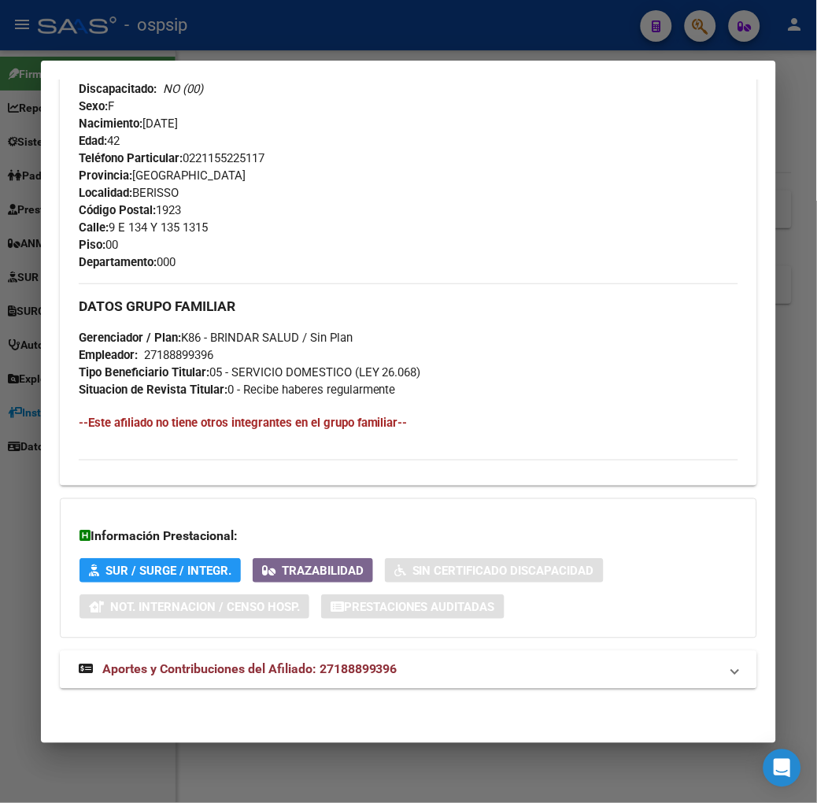
click at [320, 678] on strong "Aportes y Contribuciones del Afiliado: 27188899396" at bounding box center [238, 669] width 319 height 19
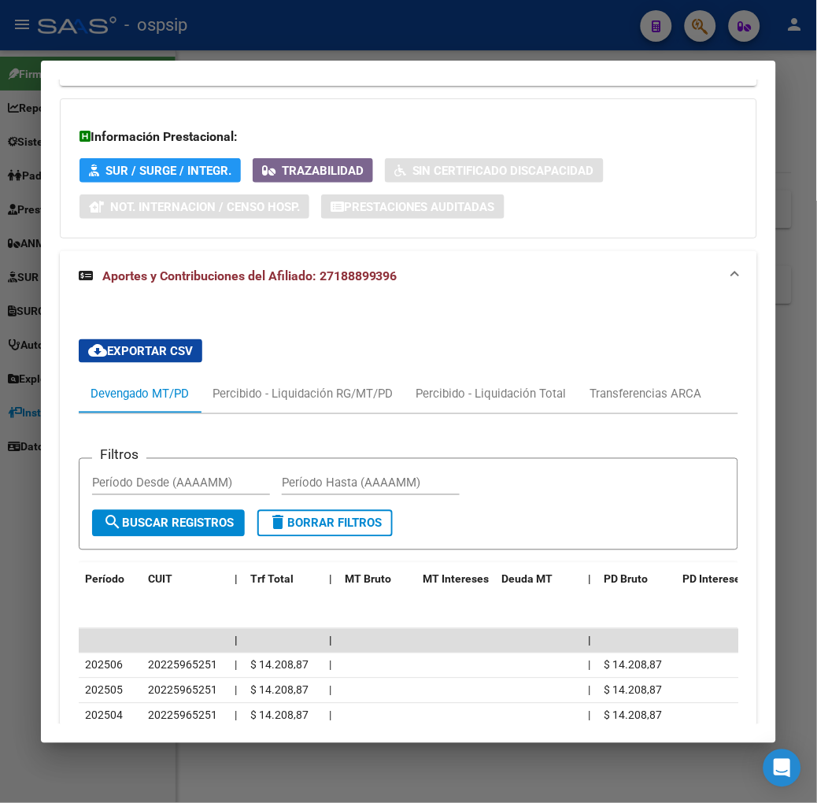
scroll to position [1258, 0]
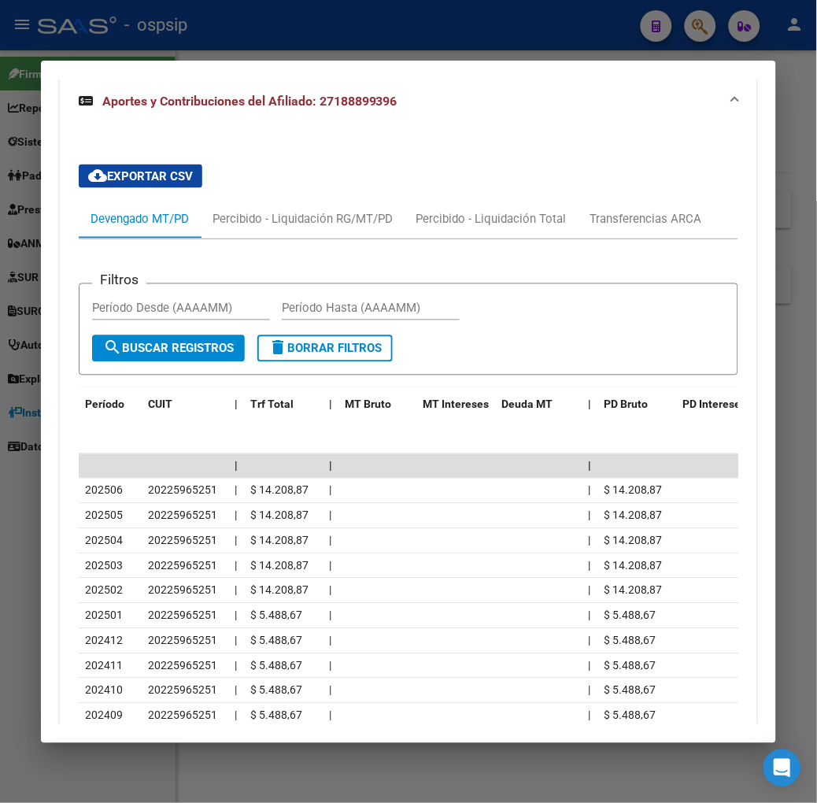
click at [250, 26] on div at bounding box center [408, 401] width 817 height 803
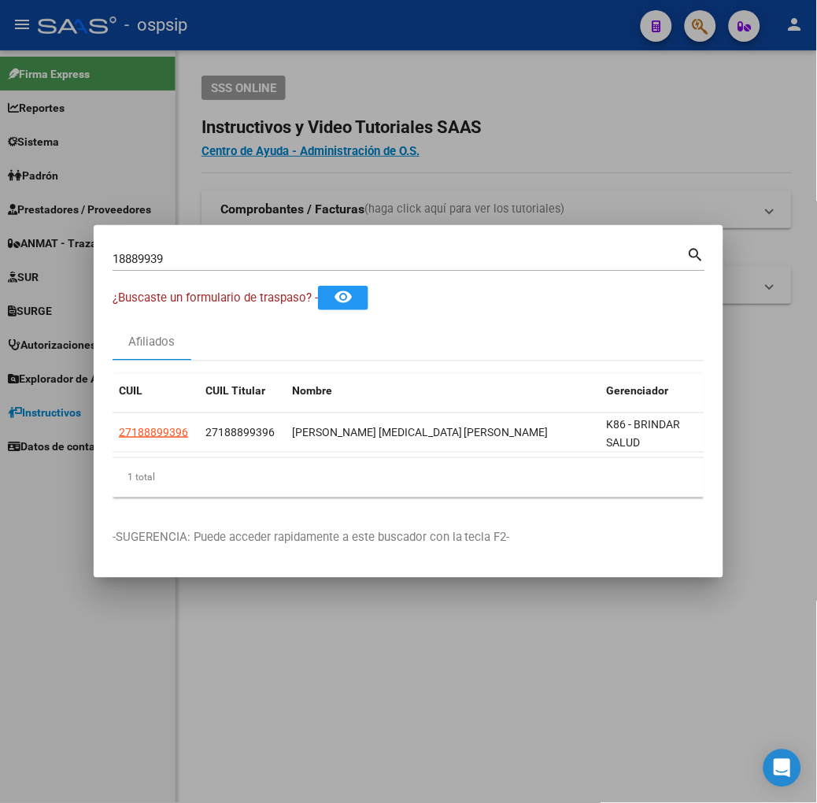
click at [219, 241] on mat-dialog-container "18889939 Buscar (apellido, dni, cuil, nro traspaso, cuit, obra social) search ¿…" at bounding box center [409, 401] width 630 height 353
drag, startPoint x: 218, startPoint y: 249, endPoint x: 218, endPoint y: 260, distance: 10.2
click at [218, 257] on div "18889939 Buscar (apellido, dni, cuil, nro traspaso, cuit, obra social)" at bounding box center [400, 259] width 575 height 24
click at [218, 260] on input "18889939" at bounding box center [400, 259] width 575 height 14
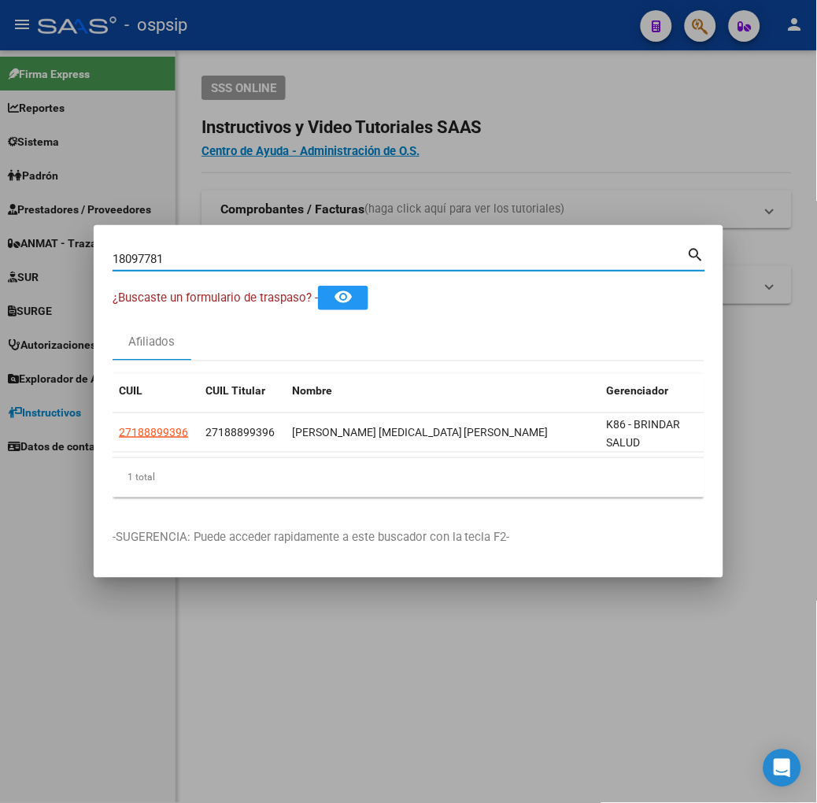
type input "18097781"
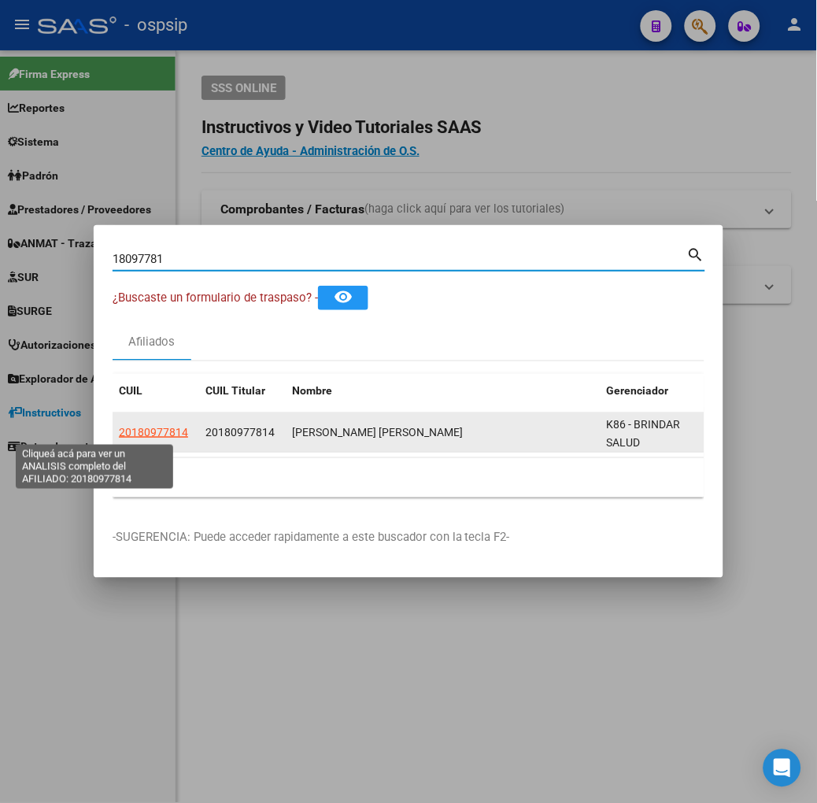
click at [119, 429] on span "20180977814" at bounding box center [153, 432] width 69 height 13
type textarea "20180977814"
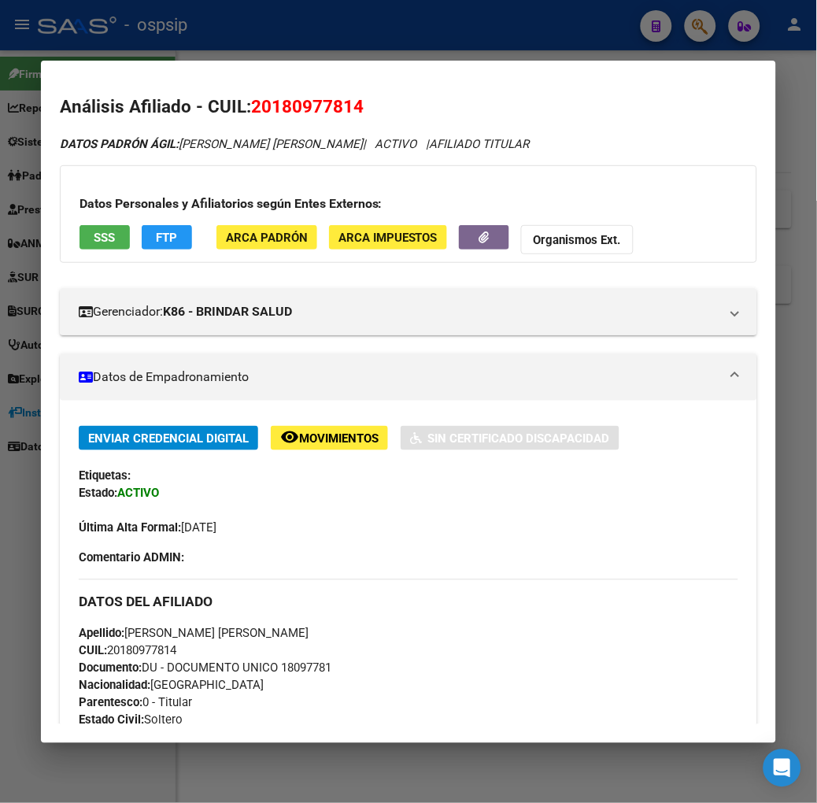
click at [90, 240] on button "SSS" at bounding box center [104, 237] width 50 height 24
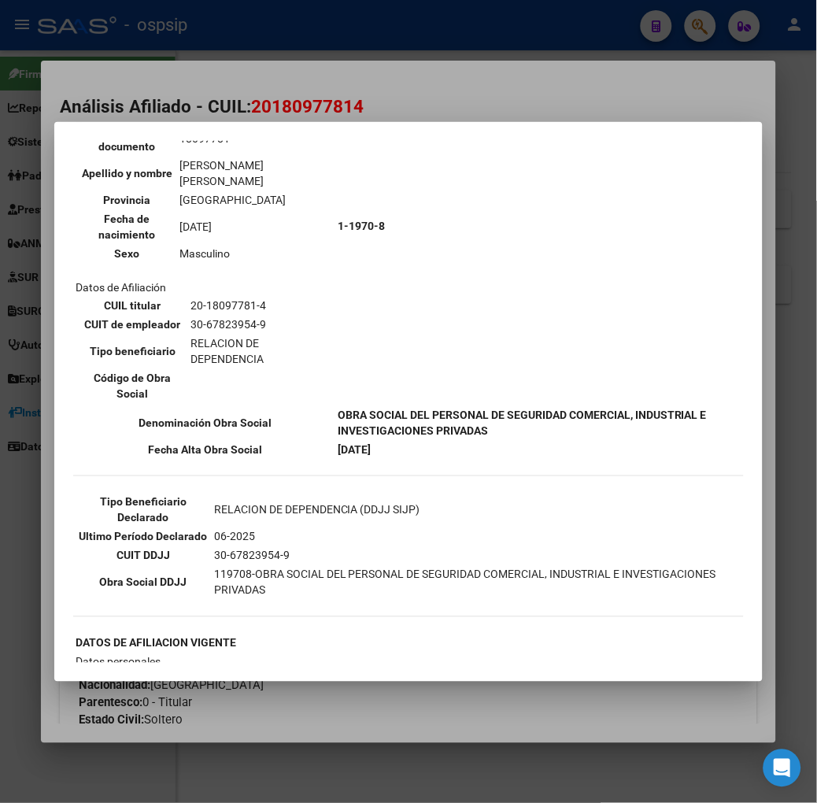
scroll to position [175, 0]
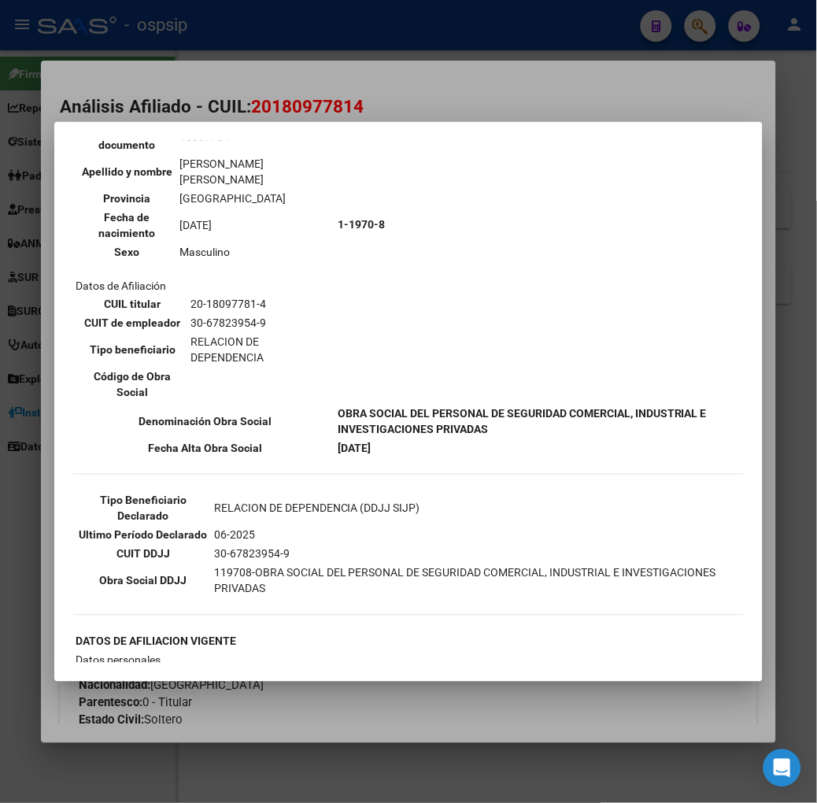
click at [233, 130] on mat-dialog-container "--ACTIVO en Obra Social según consulta SSS-- DATOS DE AFILIACION VIGENTE Datos …" at bounding box center [408, 402] width 708 height 560
click at [233, 104] on div at bounding box center [408, 401] width 817 height 803
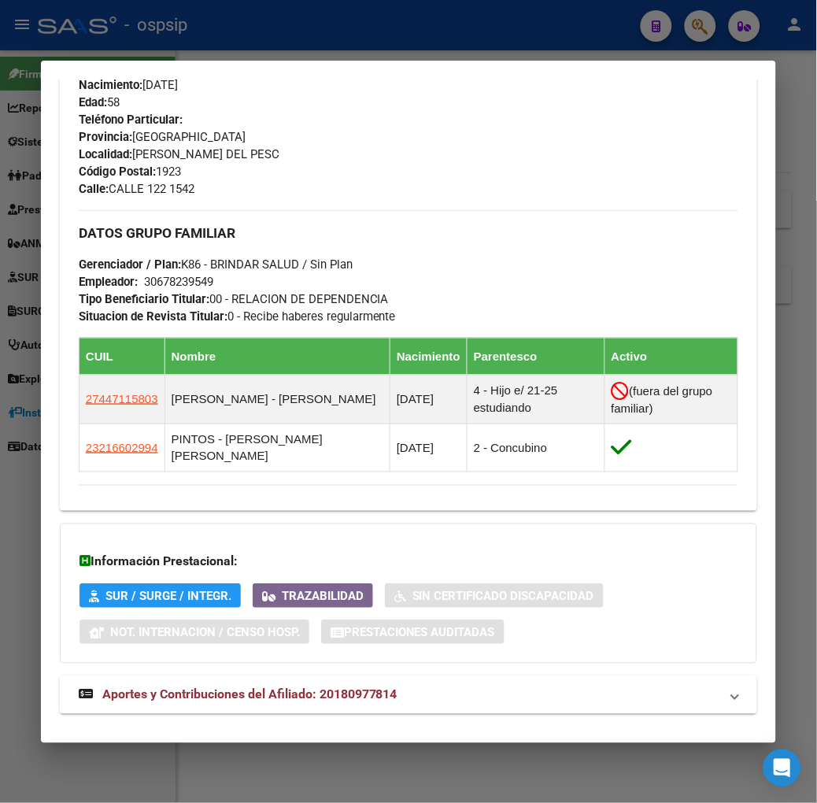
click at [255, 676] on mat-expansion-panel-header "Aportes y Contribuciones del Afiliado: 20180977814" at bounding box center [408, 695] width 697 height 38
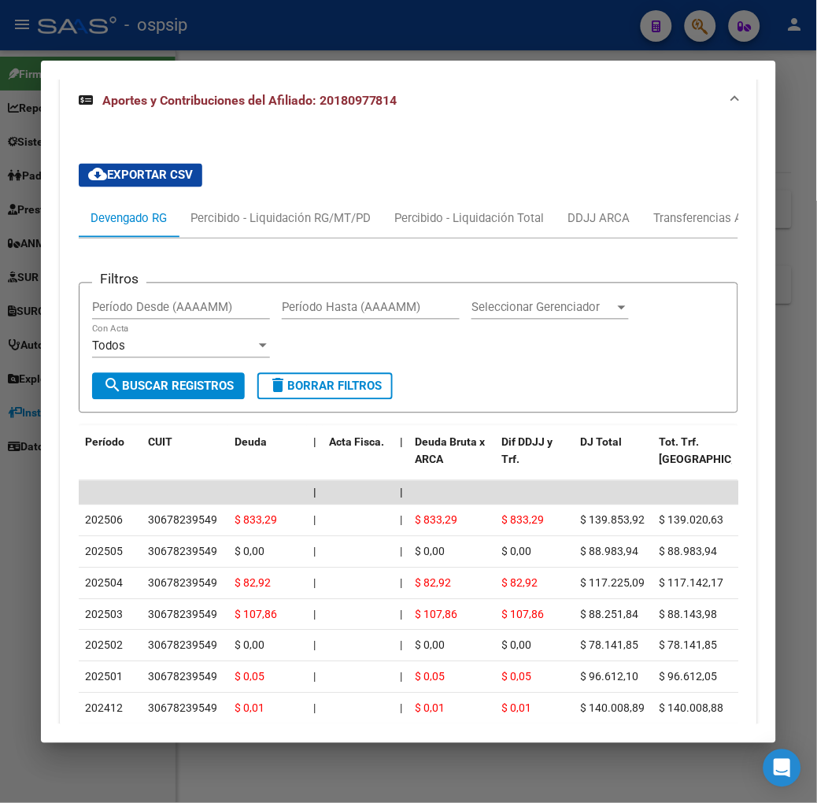
scroll to position [1288, 0]
click at [373, 17] on div at bounding box center [408, 401] width 817 height 803
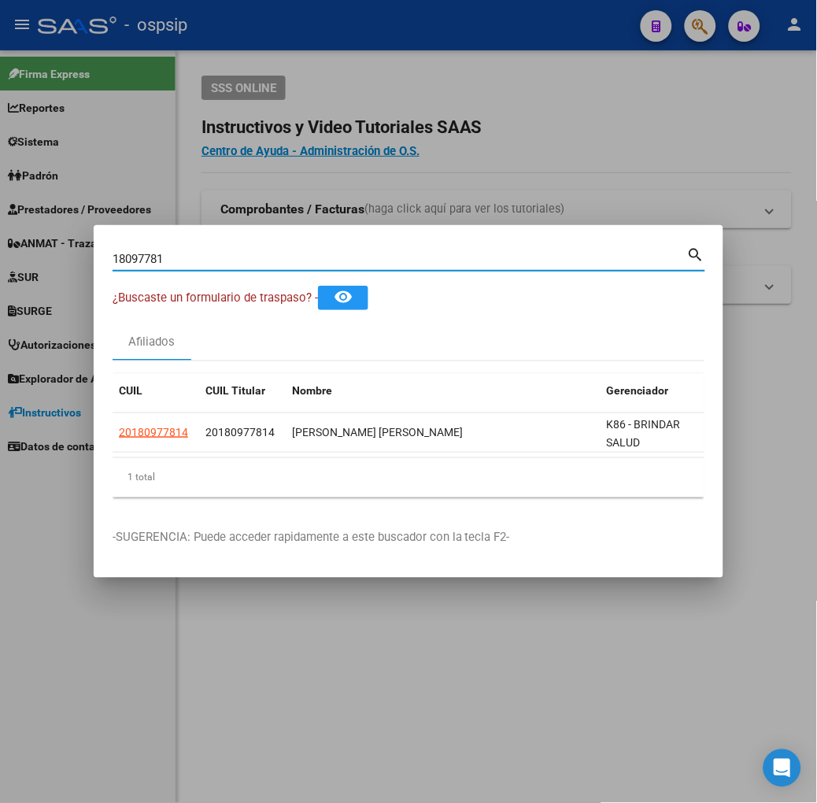
click at [266, 254] on input "18097781" at bounding box center [400, 259] width 575 height 14
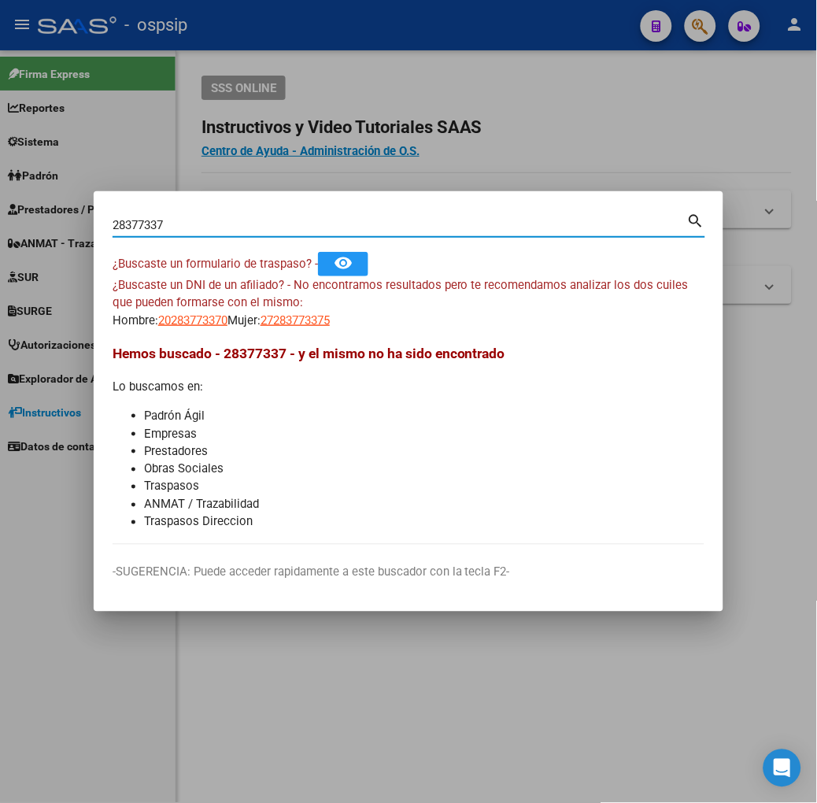
click at [113, 226] on input "28377337" at bounding box center [400, 225] width 575 height 14
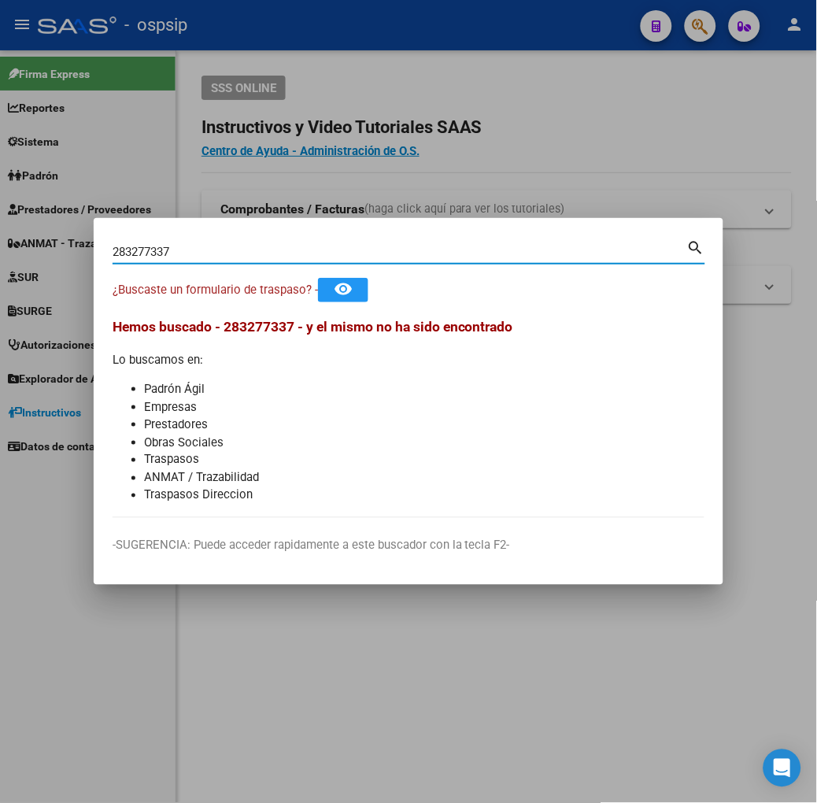
click at [113, 249] on input "283277337" at bounding box center [400, 252] width 575 height 14
type input "28327337"
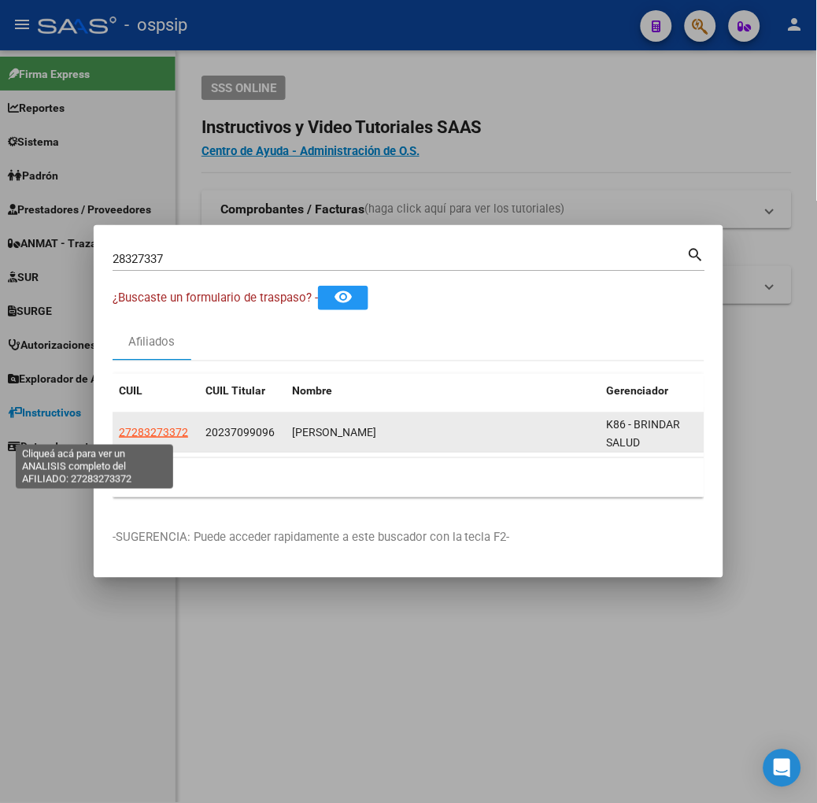
click at [119, 433] on span "27283273372" at bounding box center [153, 432] width 69 height 13
type textarea "27283273372"
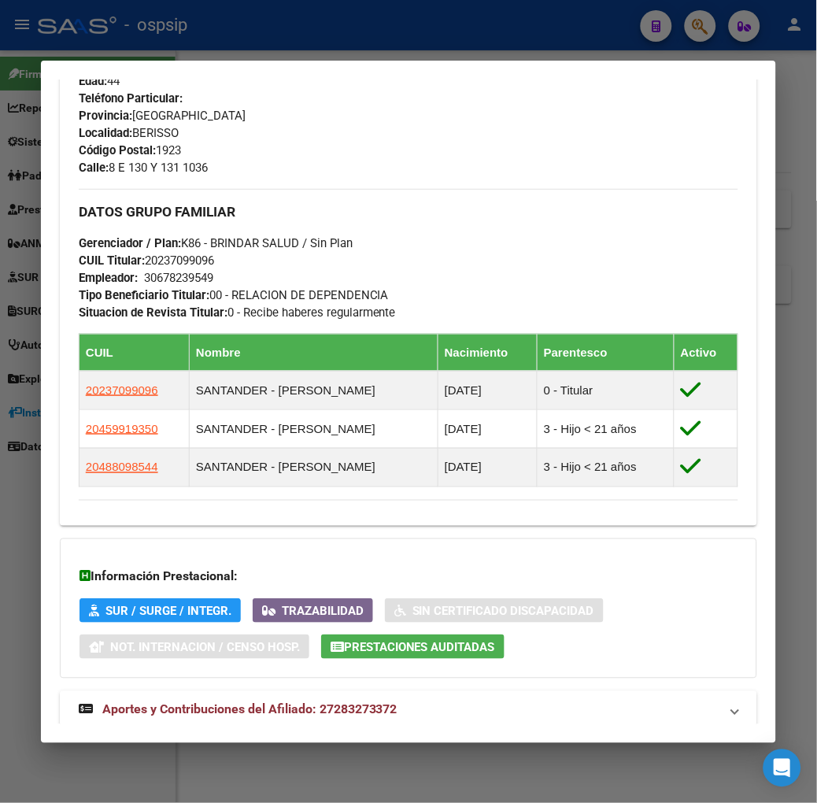
scroll to position [787, 0]
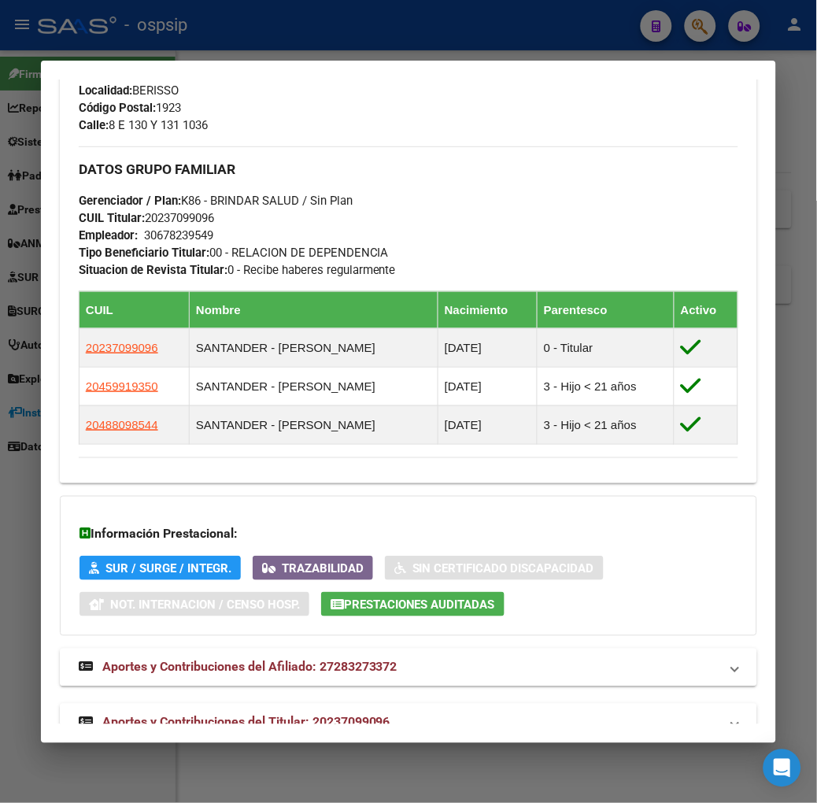
click at [258, 715] on span "Aportes y Contribuciones del Titular: 20237099096" at bounding box center [246, 722] width 288 height 15
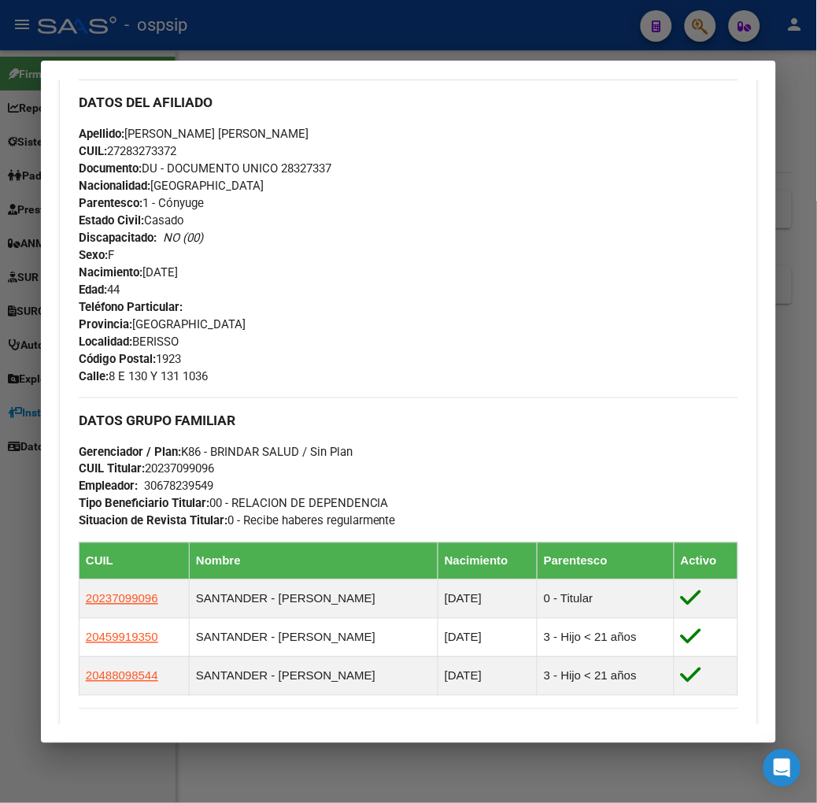
scroll to position [699, 0]
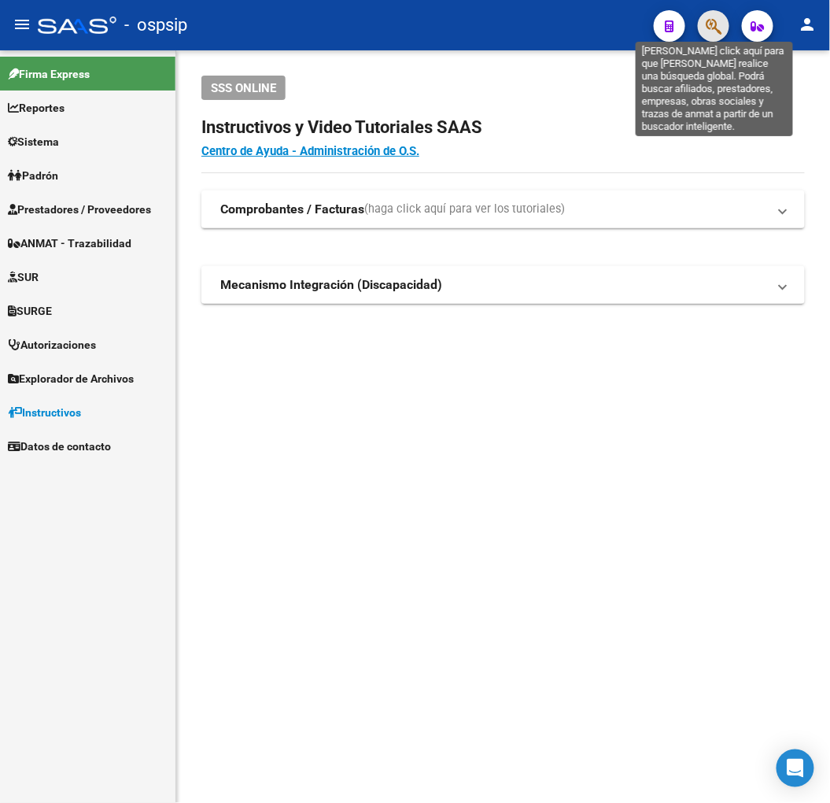
click at [716, 35] on icon "button" at bounding box center [714, 26] width 16 height 18
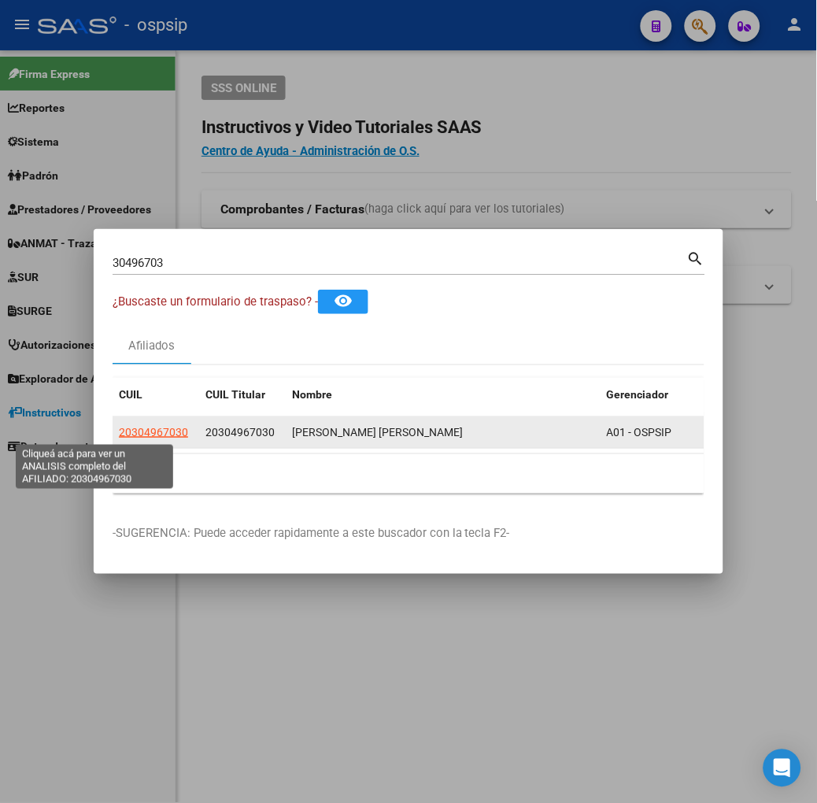
click at [119, 430] on span "20304967030" at bounding box center [153, 432] width 69 height 13
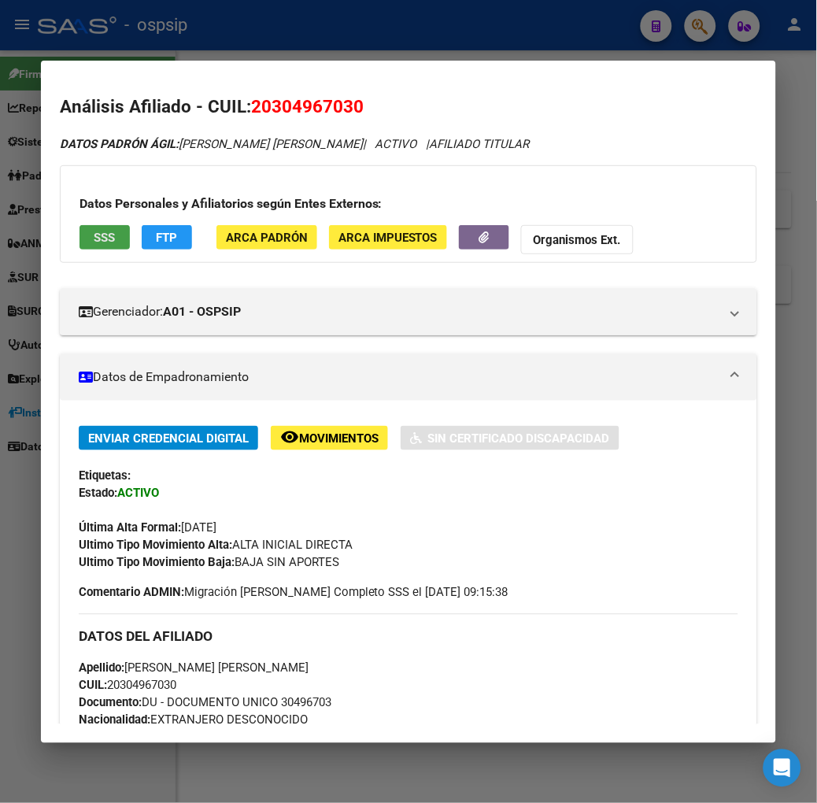
click at [94, 231] on span "SSS" at bounding box center [104, 238] width 21 height 14
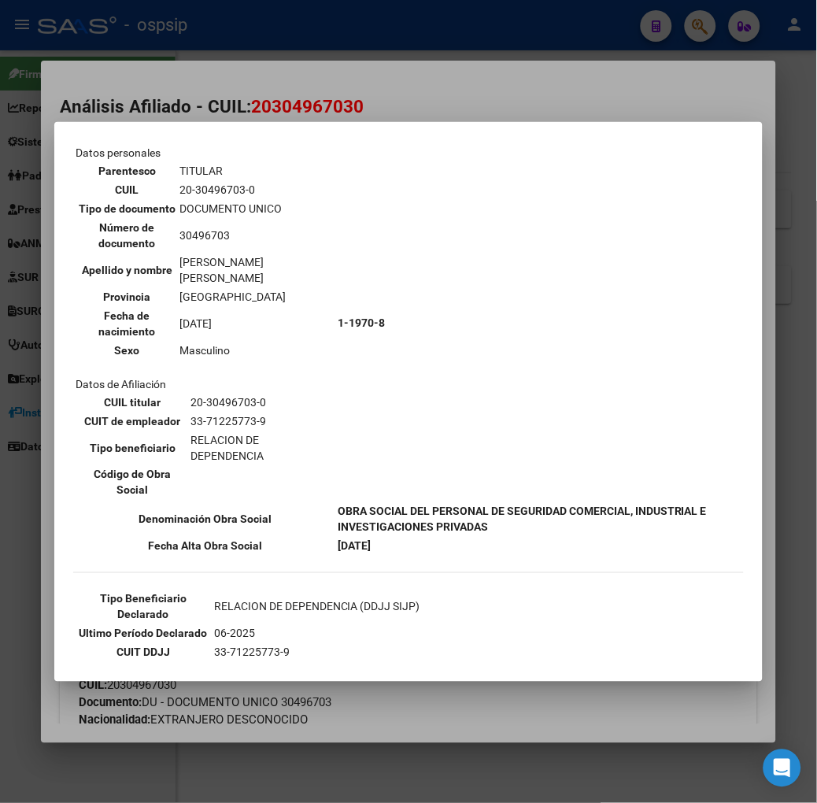
scroll to position [239, 0]
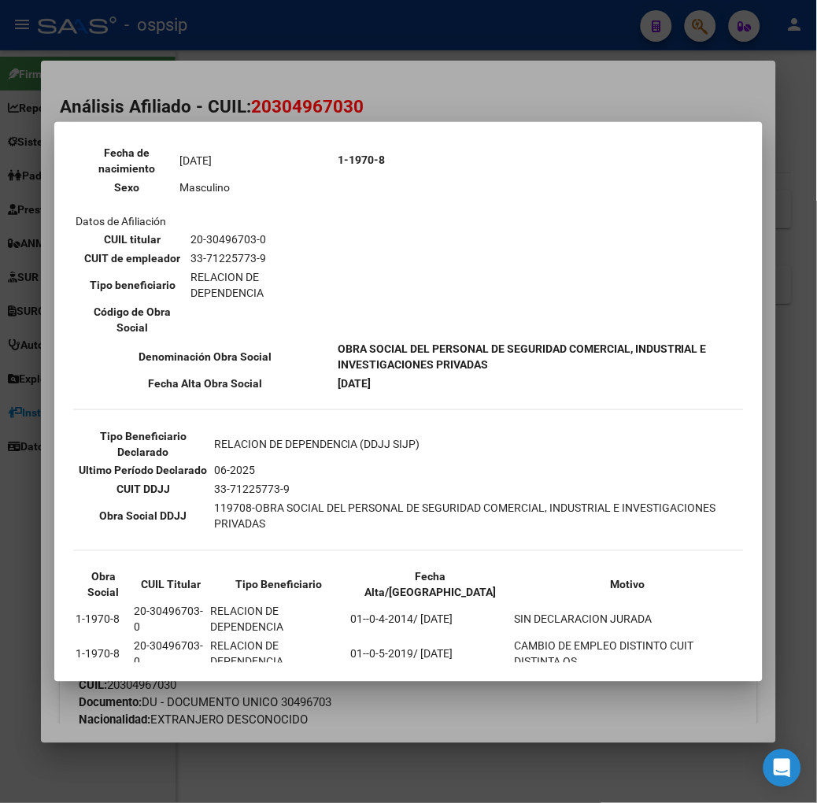
click at [323, 51] on div at bounding box center [408, 401] width 817 height 803
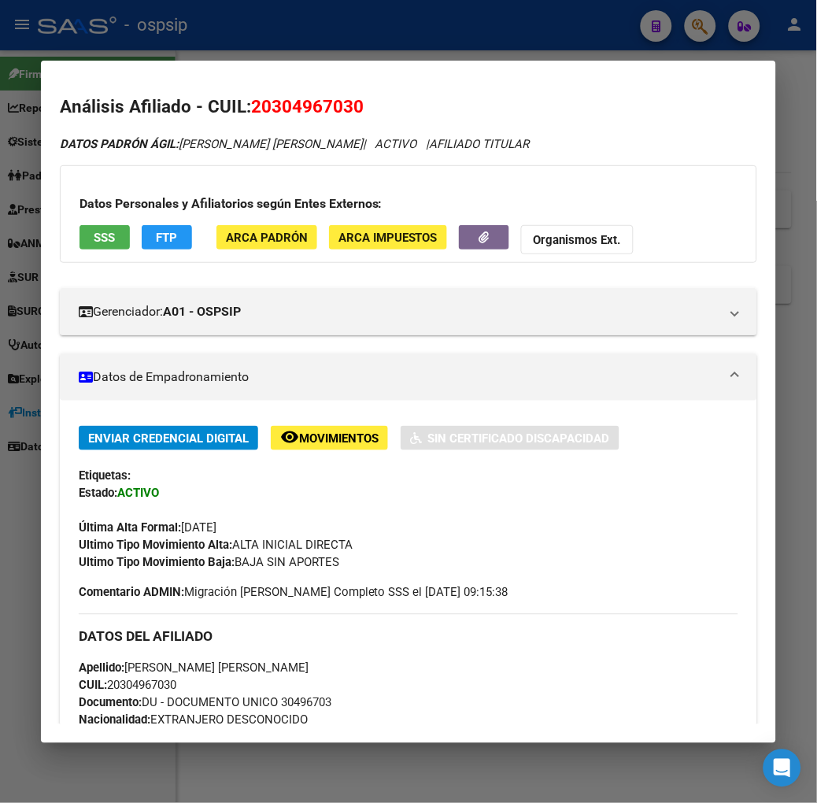
click at [262, 48] on div at bounding box center [408, 401] width 817 height 803
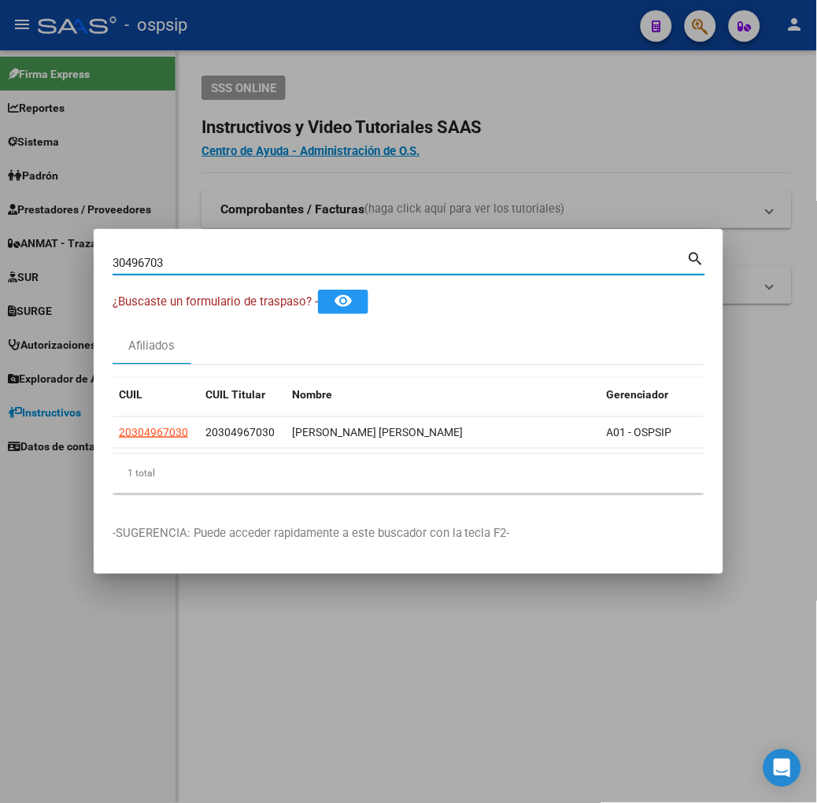
click at [183, 260] on input "30496703" at bounding box center [400, 263] width 575 height 14
type input "46688975"
click at [119, 434] on span "27466889755" at bounding box center [153, 432] width 69 height 13
type textarea "27466889755"
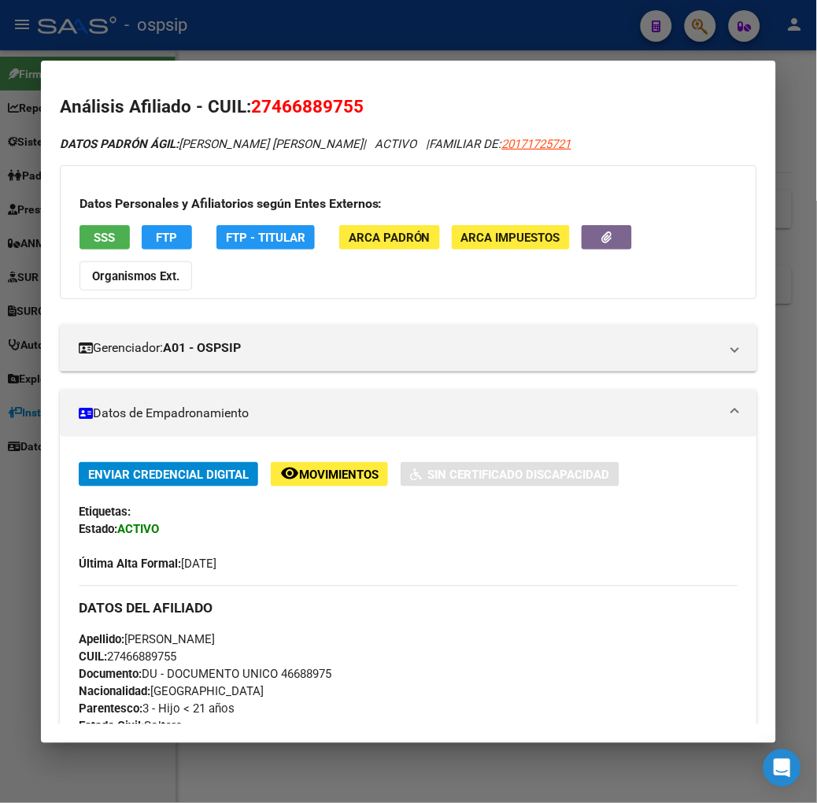
click at [100, 244] on button "SSS" at bounding box center [104, 237] width 50 height 24
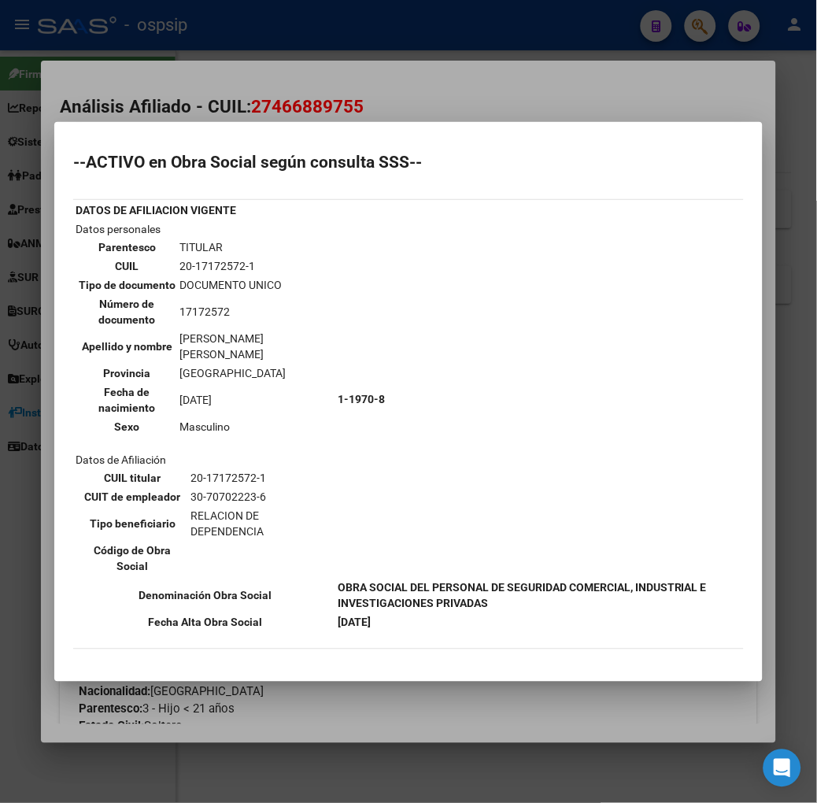
scroll to position [262, 0]
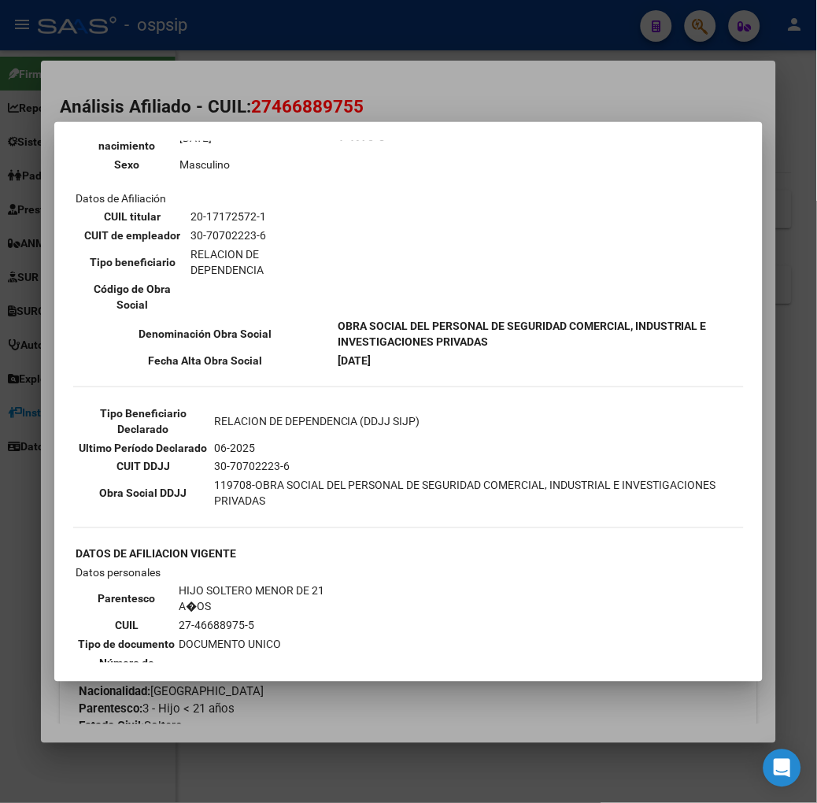
click at [205, 104] on div at bounding box center [408, 401] width 817 height 803
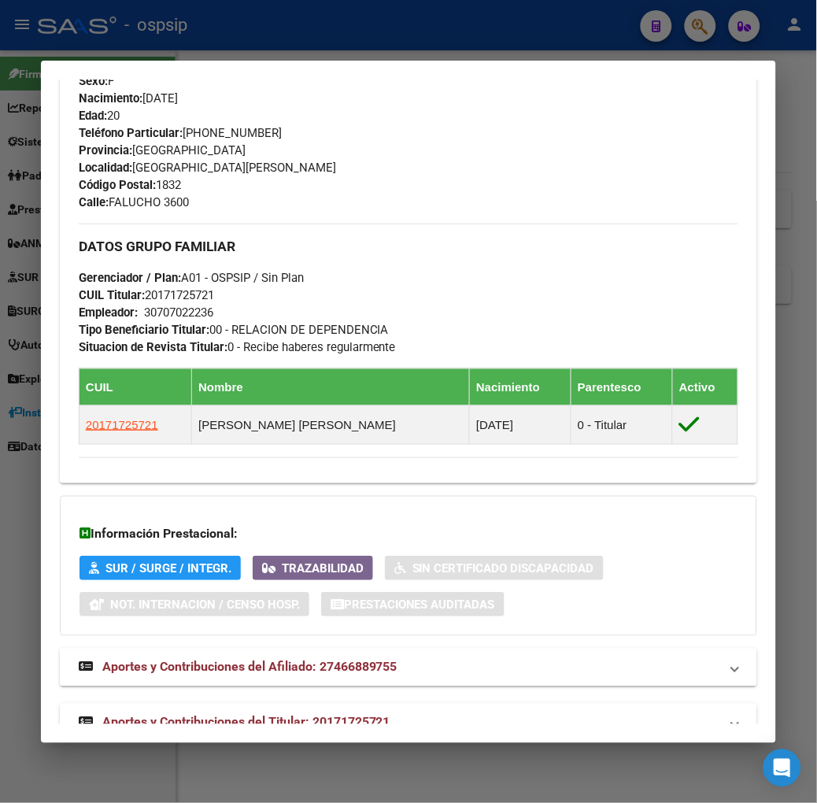
click at [282, 704] on mat-expansion-panel-header "Aportes y Contribuciones del Titular: 20171725721" at bounding box center [408, 723] width 697 height 38
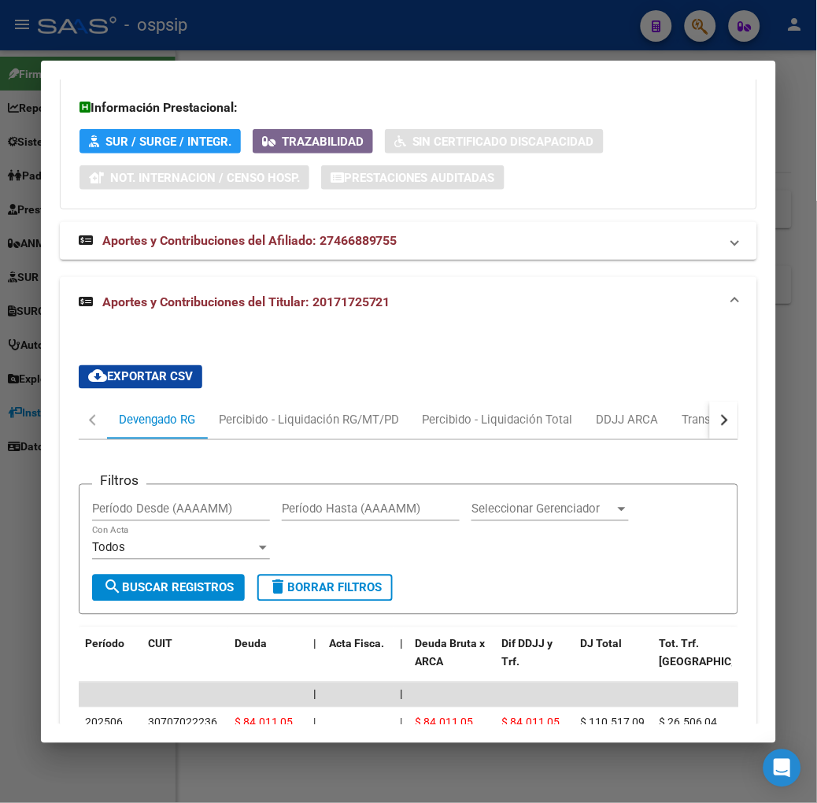
scroll to position [1281, 0]
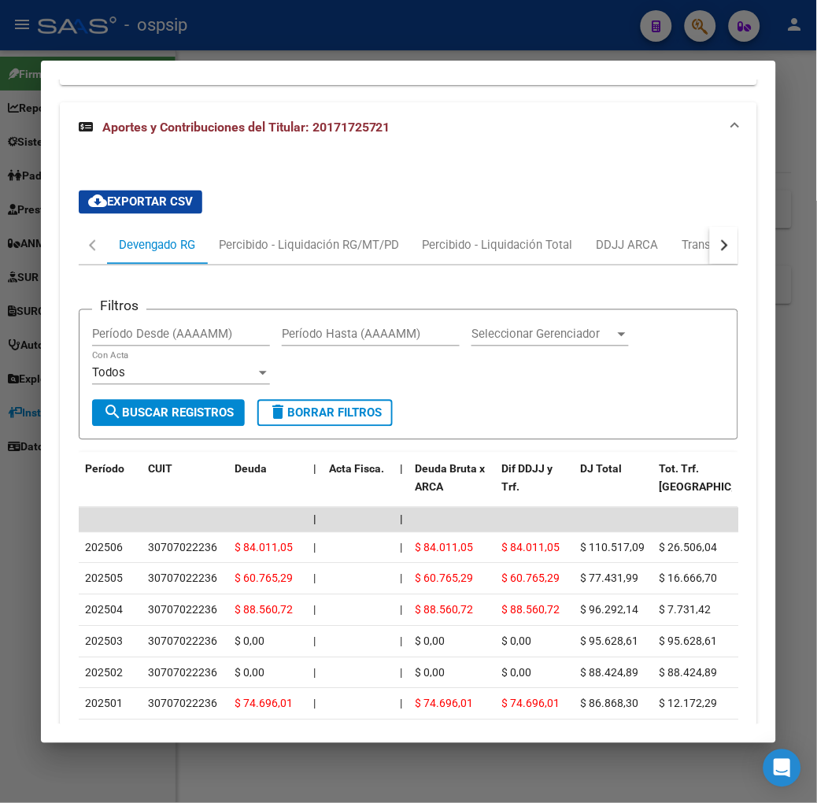
click at [244, 56] on div at bounding box center [408, 401] width 817 height 803
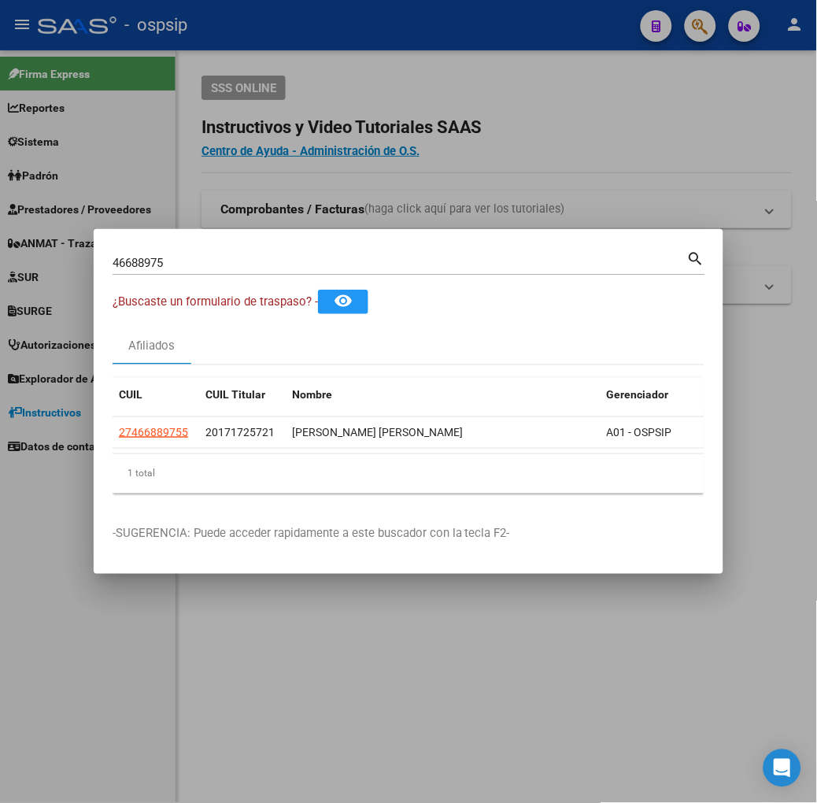
click at [256, 268] on input "46688975" at bounding box center [400, 263] width 575 height 14
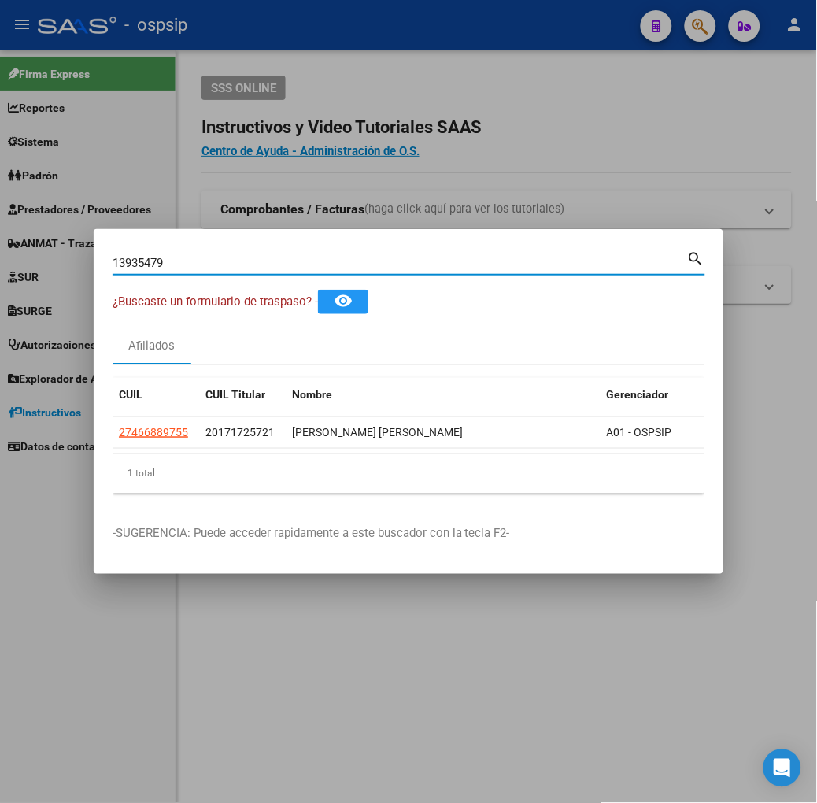
type input "13935479"
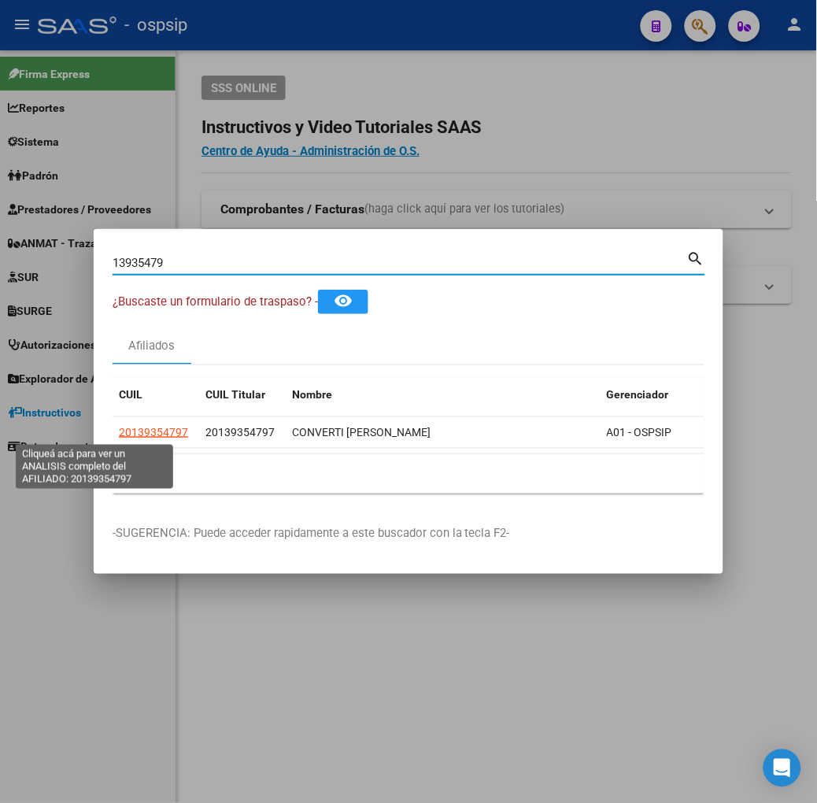
click at [119, 434] on span "20139354797" at bounding box center [153, 432] width 69 height 13
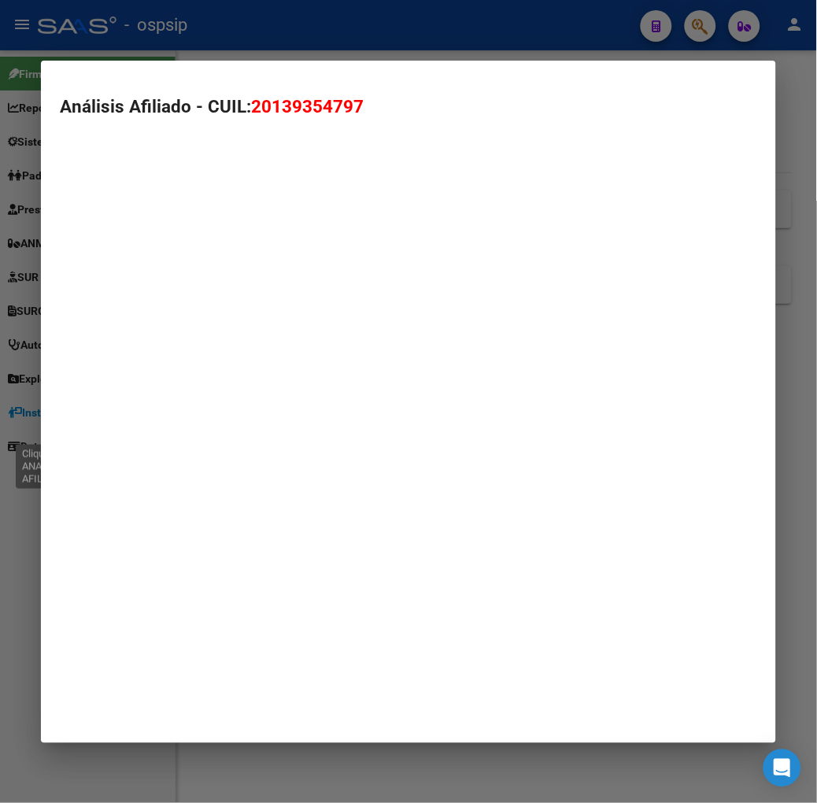
type textarea "20139354797"
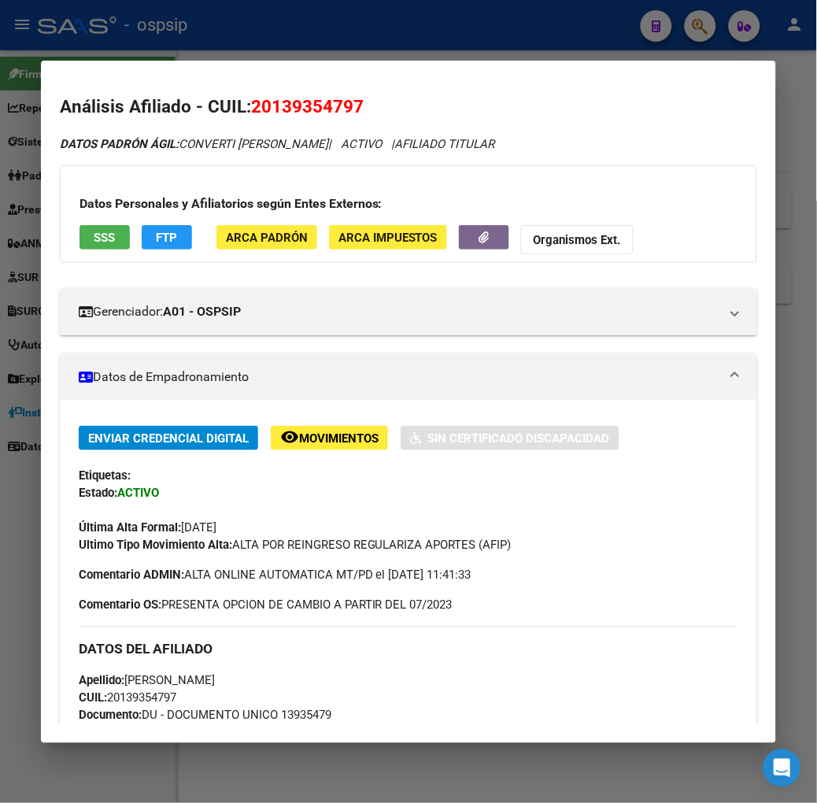
click at [79, 248] on button "SSS" at bounding box center [104, 237] width 50 height 24
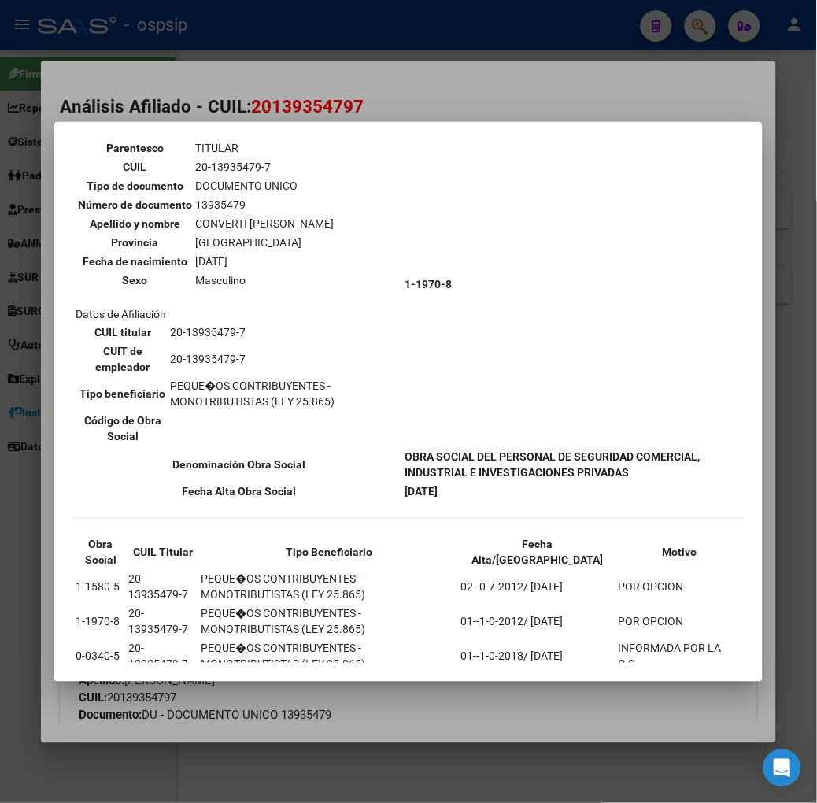
scroll to position [100, 0]
click at [231, 63] on div at bounding box center [408, 401] width 817 height 803
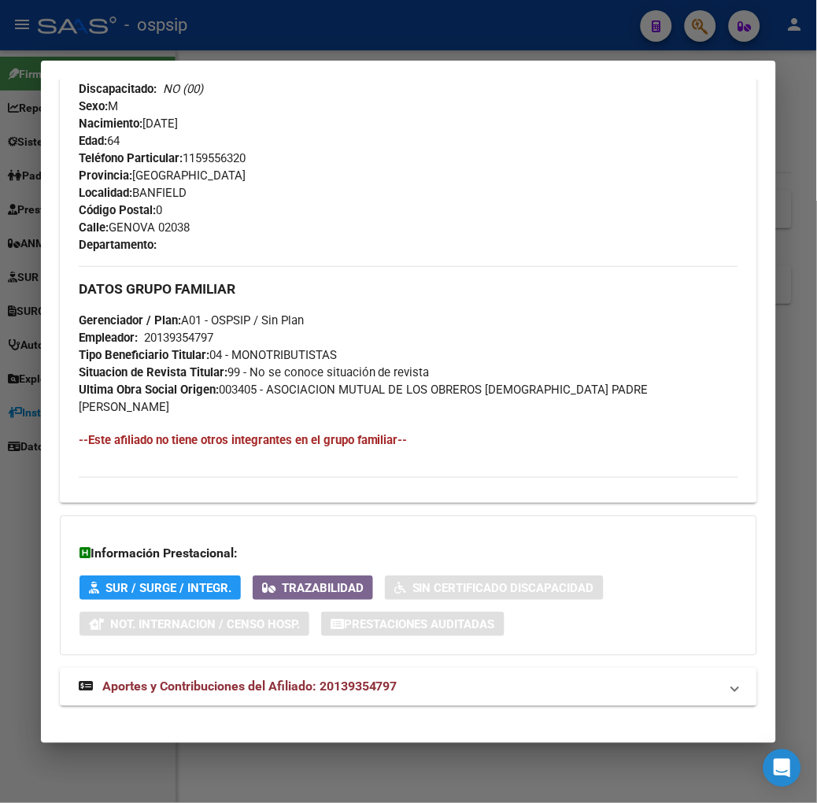
click at [216, 685] on mat-expansion-panel-header "Aportes y Contribuciones del Afiliado: 20139354797" at bounding box center [408, 687] width 697 height 38
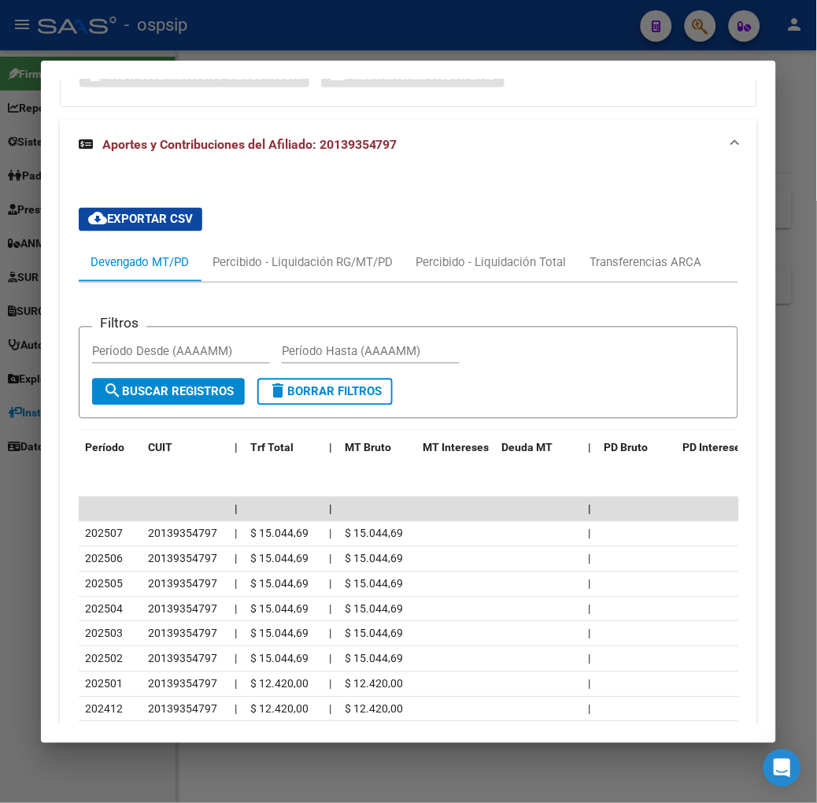
scroll to position [1358, 0]
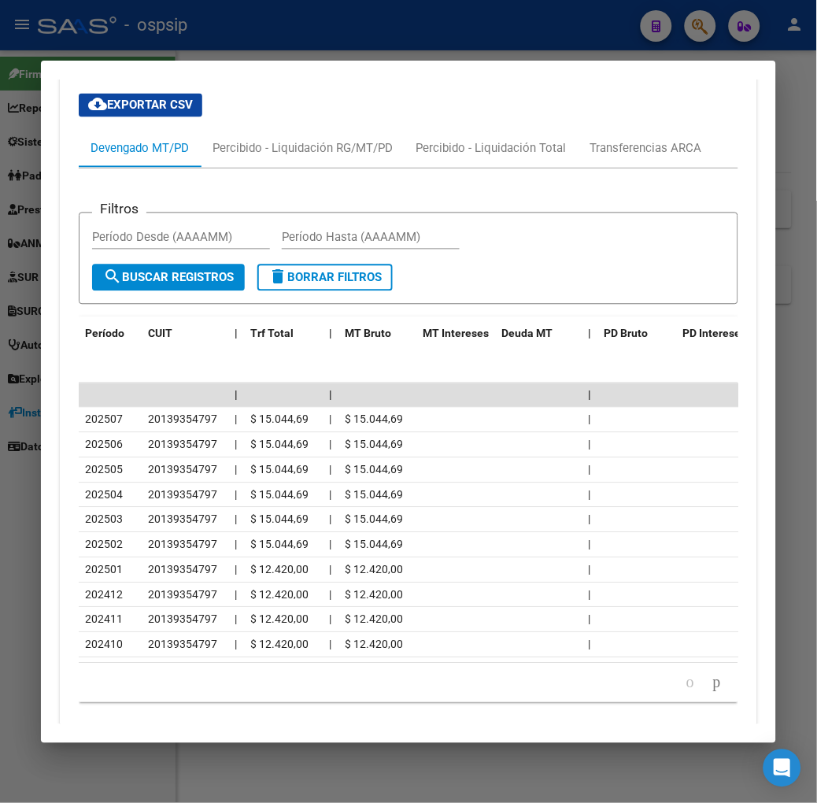
click at [129, 27] on div at bounding box center [408, 401] width 817 height 803
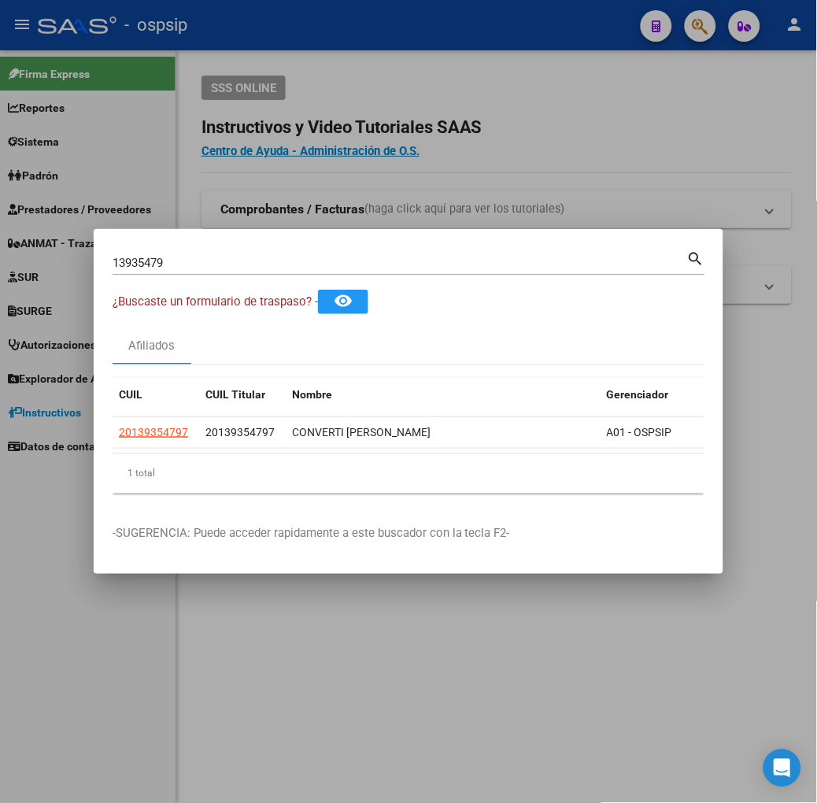
click at [124, 258] on input "13935479" at bounding box center [400, 263] width 575 height 14
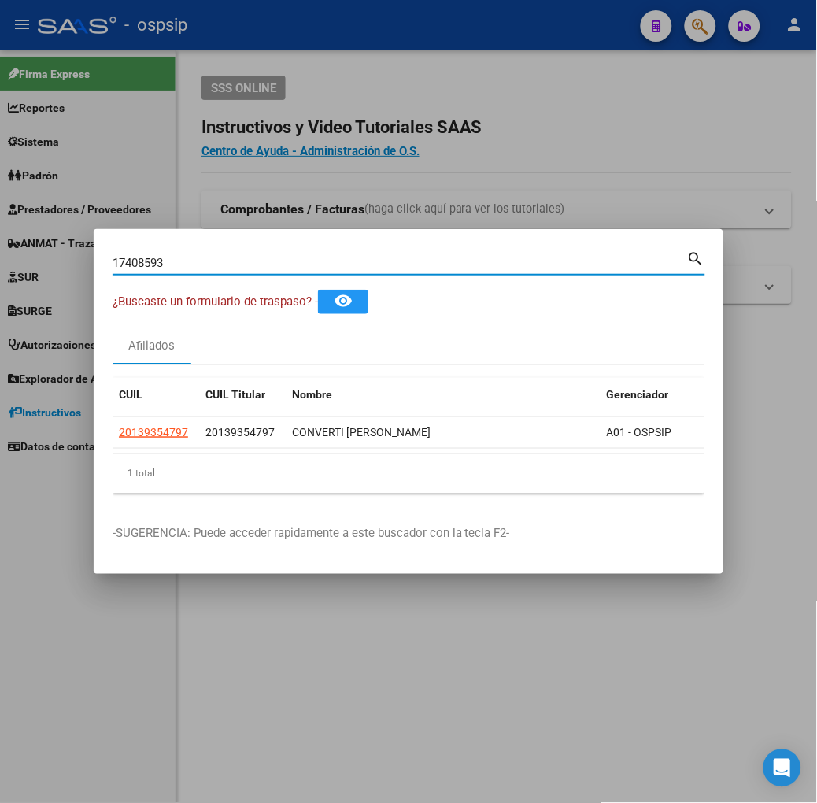
type input "17408593"
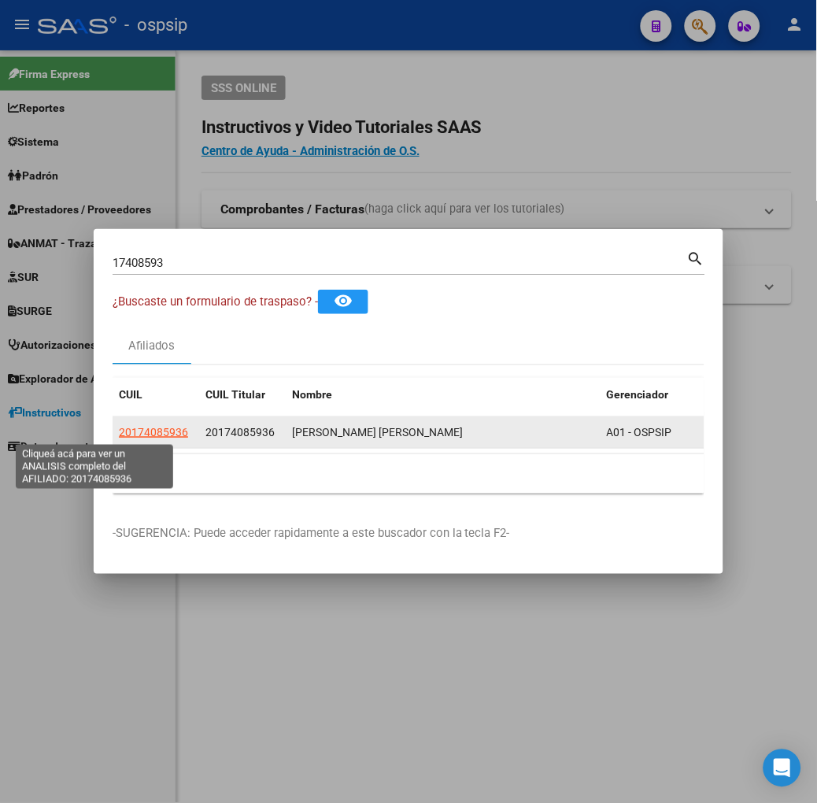
click at [119, 434] on span "20174085936" at bounding box center [153, 432] width 69 height 13
type textarea "20174085936"
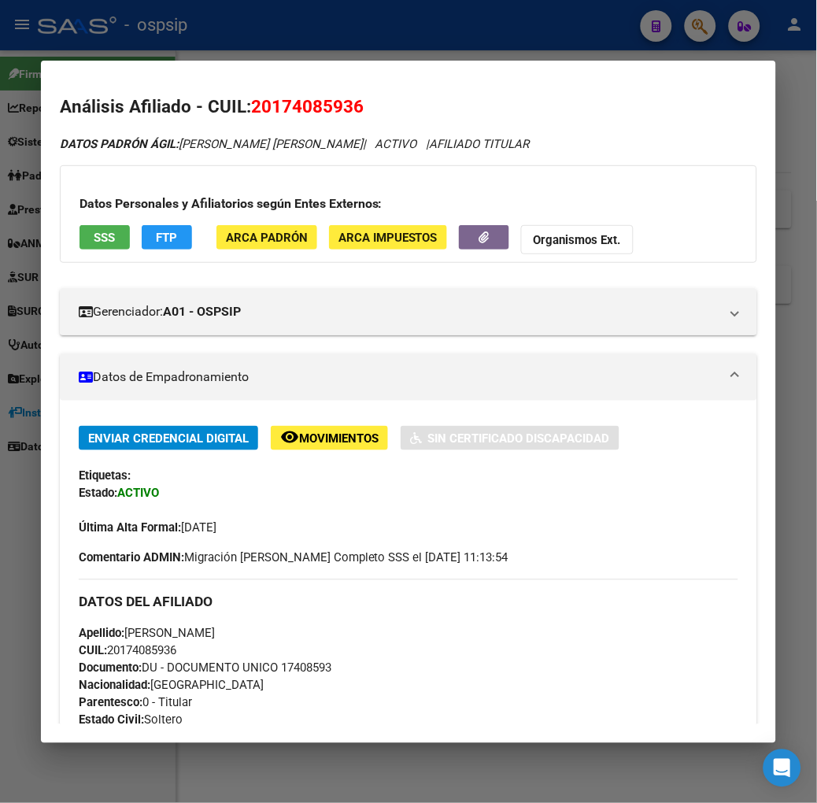
click at [94, 241] on span "SSS" at bounding box center [104, 238] width 21 height 14
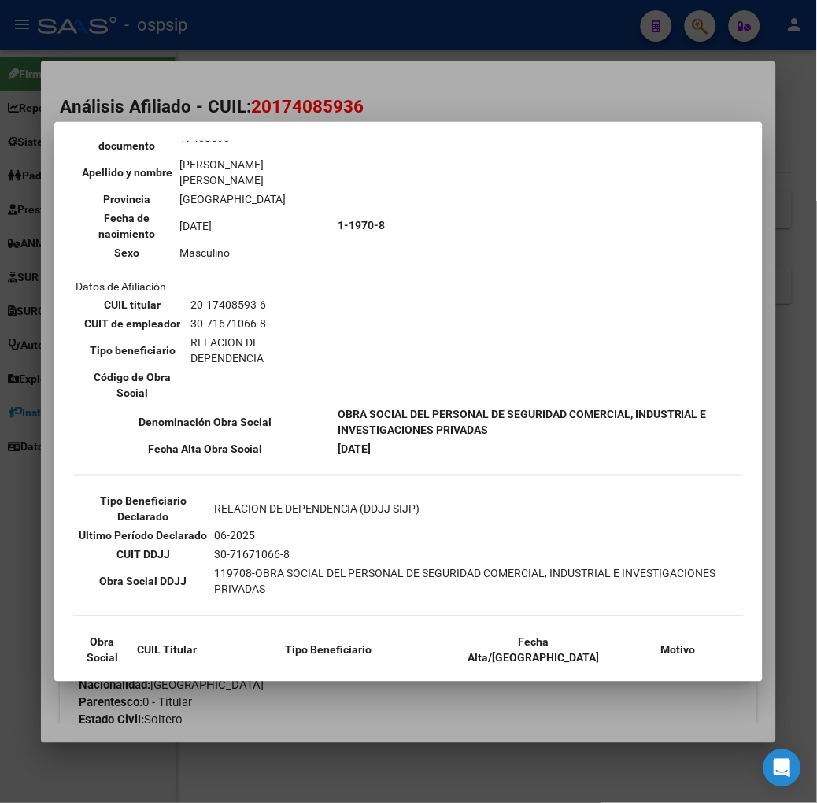
scroll to position [175, 0]
click at [189, 113] on div at bounding box center [408, 401] width 817 height 803
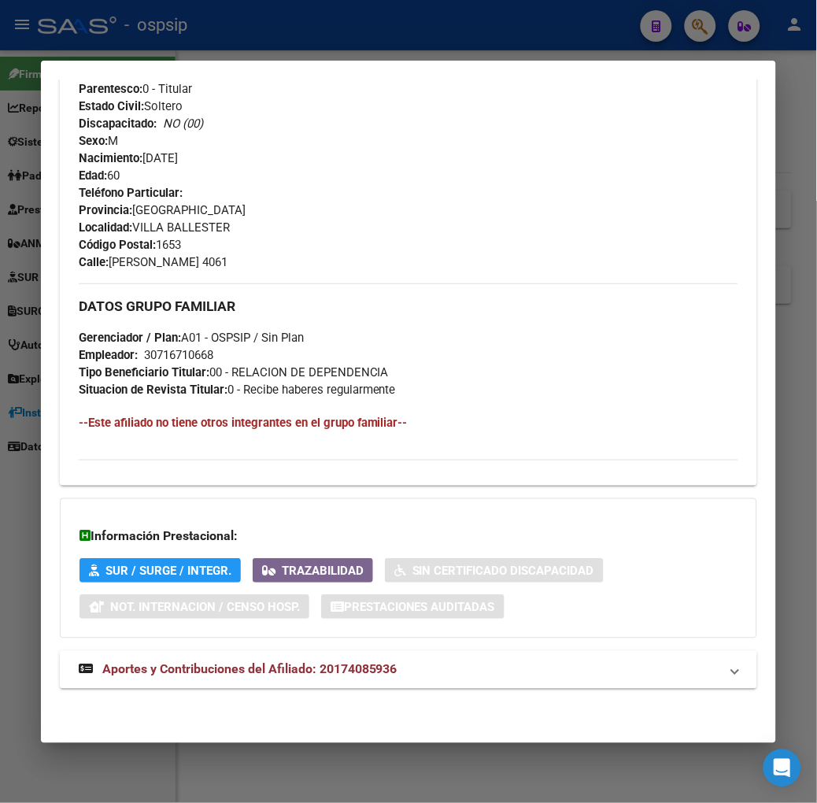
click at [297, 671] on span "Aportes y Contribuciones del Afiliado: 20174085936" at bounding box center [249, 669] width 295 height 15
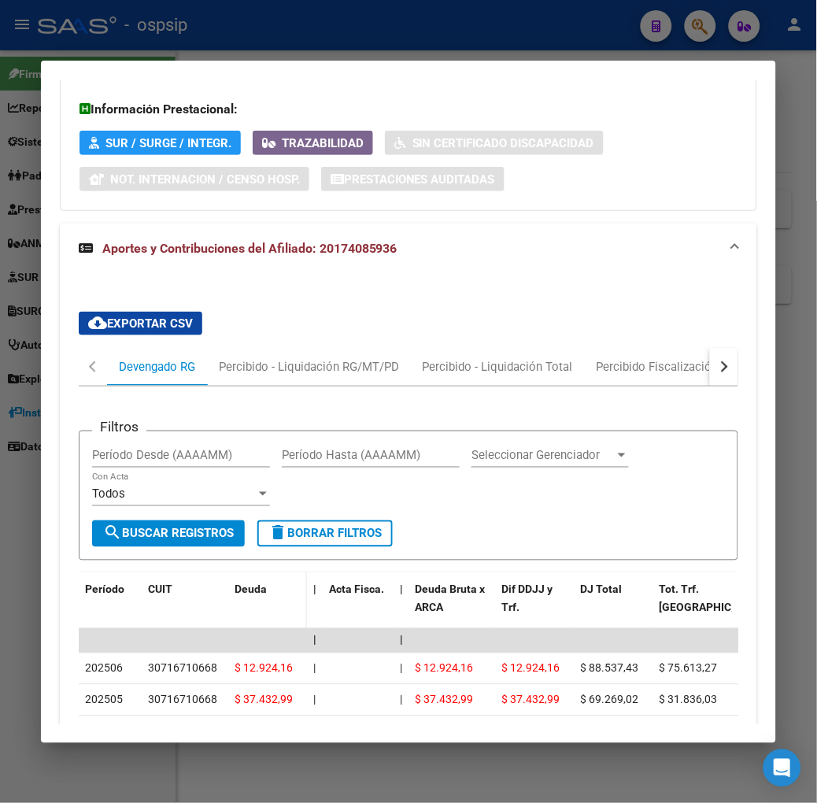
scroll to position [1216, 0]
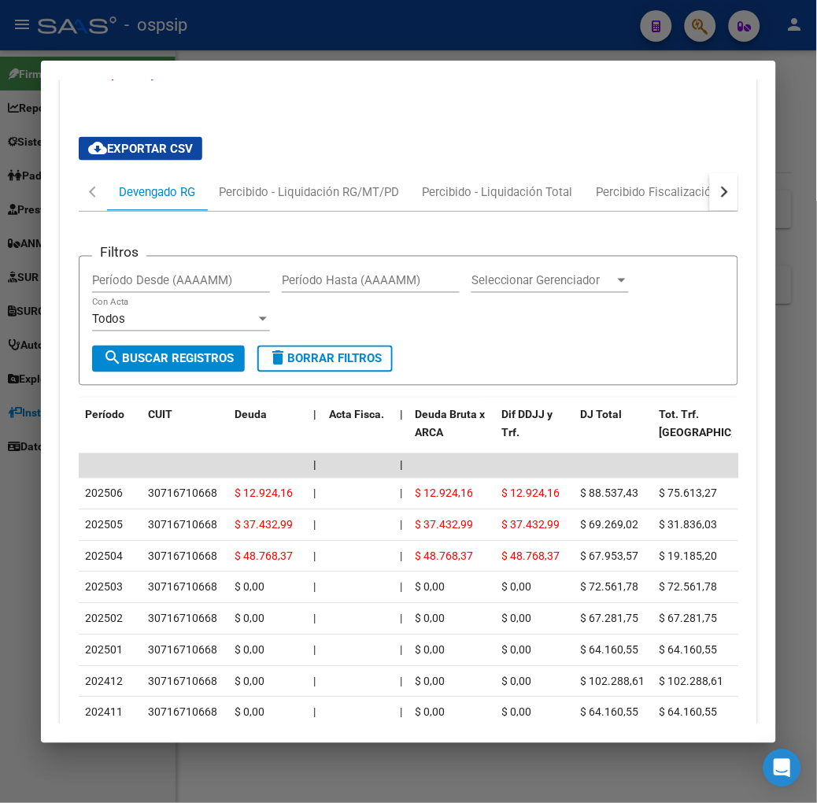
click at [145, 49] on div at bounding box center [408, 401] width 817 height 803
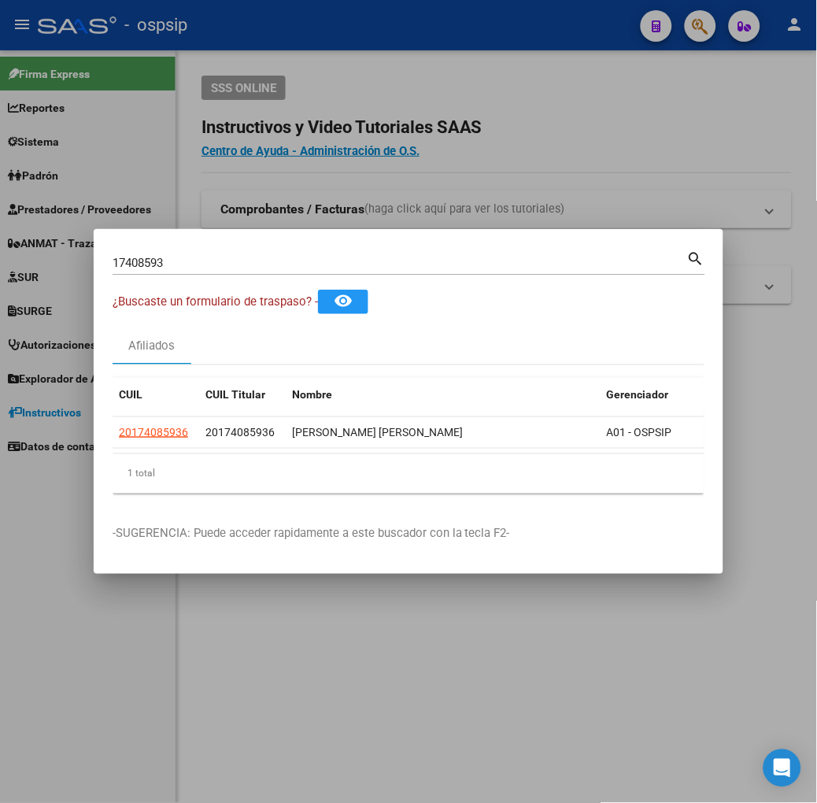
click at [135, 261] on input "17408593" at bounding box center [400, 263] width 575 height 14
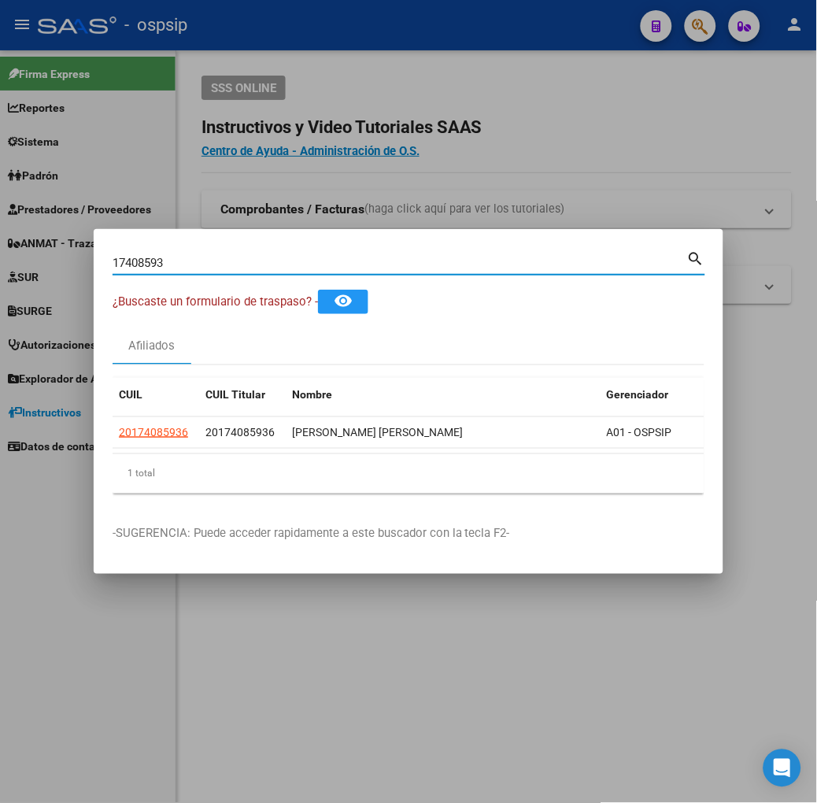
click at [135, 261] on input "17408593" at bounding box center [400, 263] width 575 height 14
type input "36172114"
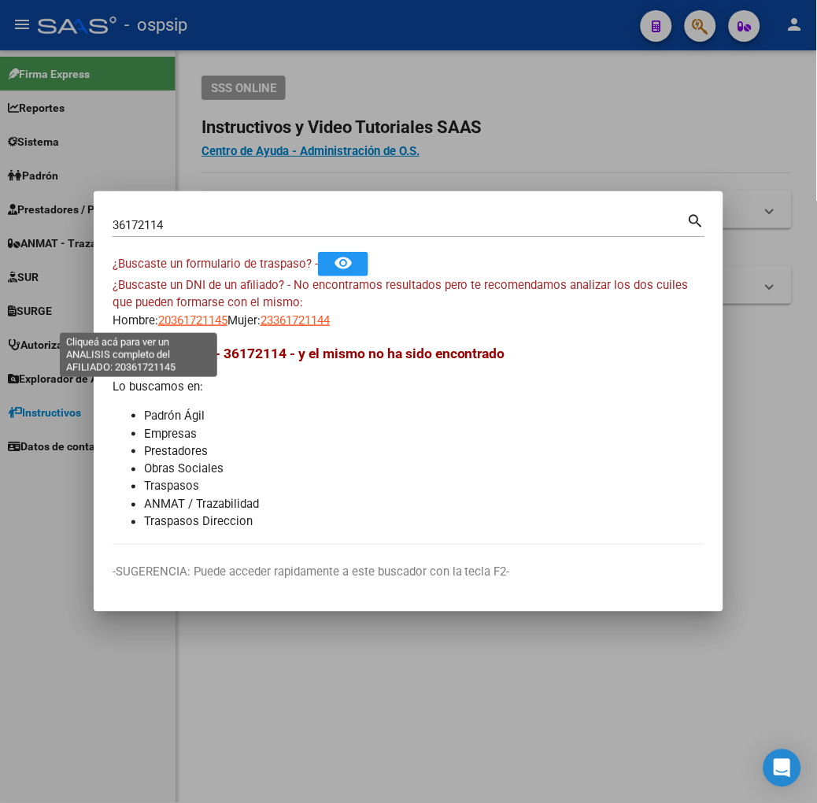
click at [158, 321] on span "20361721145" at bounding box center [192, 320] width 69 height 14
type textarea "20361721145"
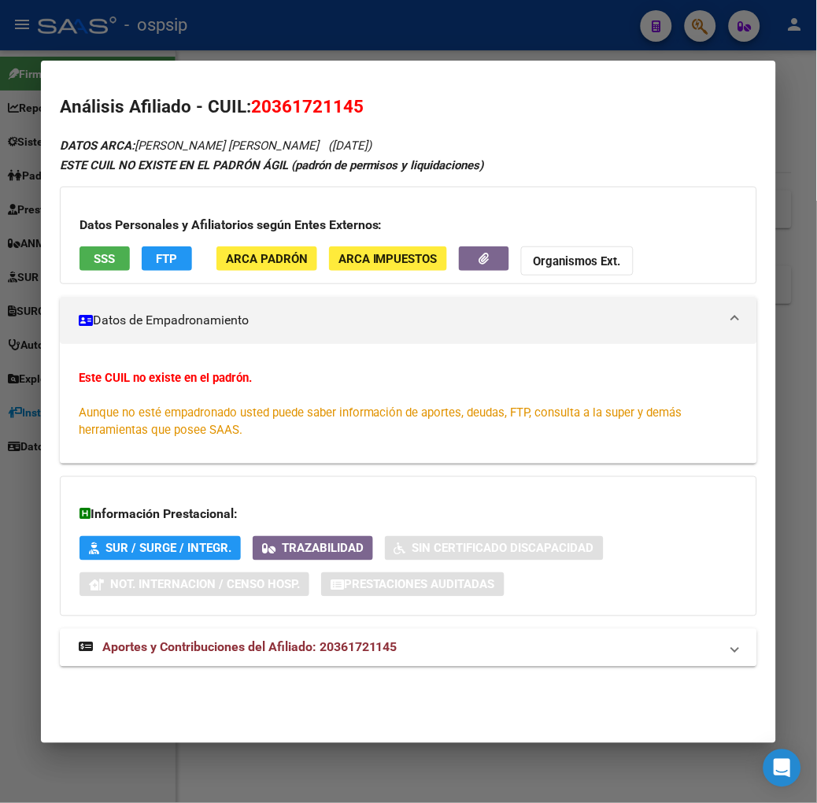
click at [93, 268] on button "SSS" at bounding box center [104, 258] width 50 height 24
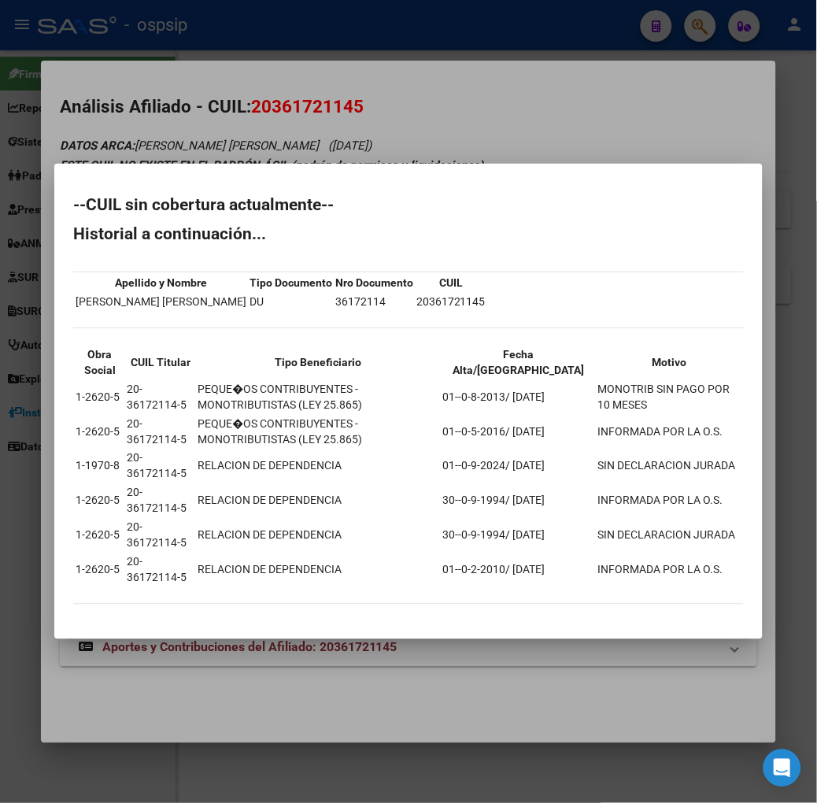
click at [143, 168] on mat-dialog-container "--CUIL sin cobertura actualmente-- Historial a continuación... Apellido y Nombr…" at bounding box center [408, 401] width 708 height 475
click at [310, 52] on div at bounding box center [408, 401] width 817 height 803
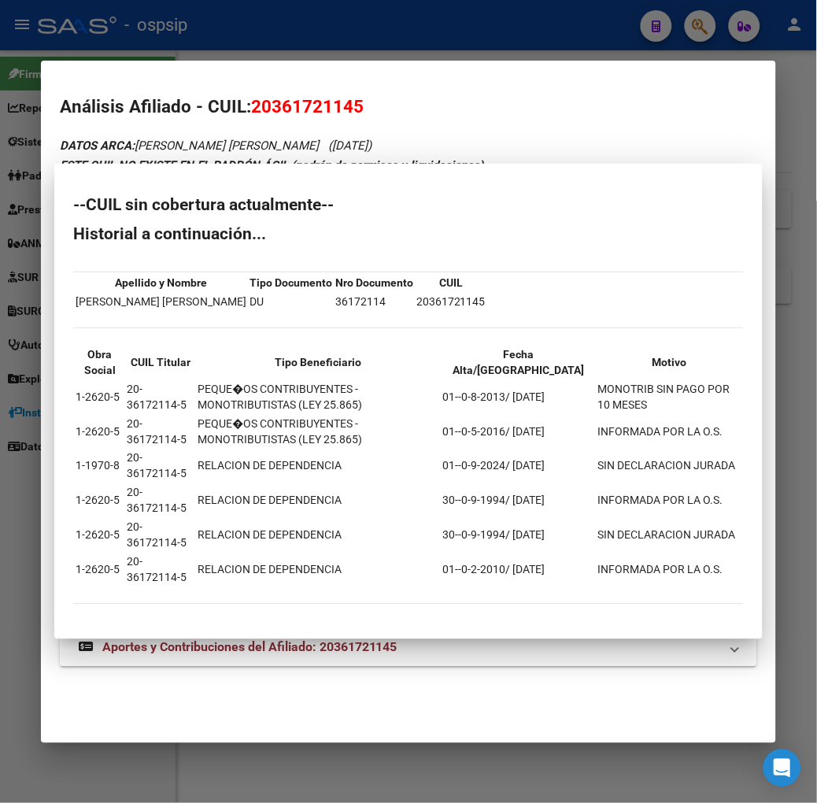
click at [310, 52] on div at bounding box center [408, 401] width 817 height 803
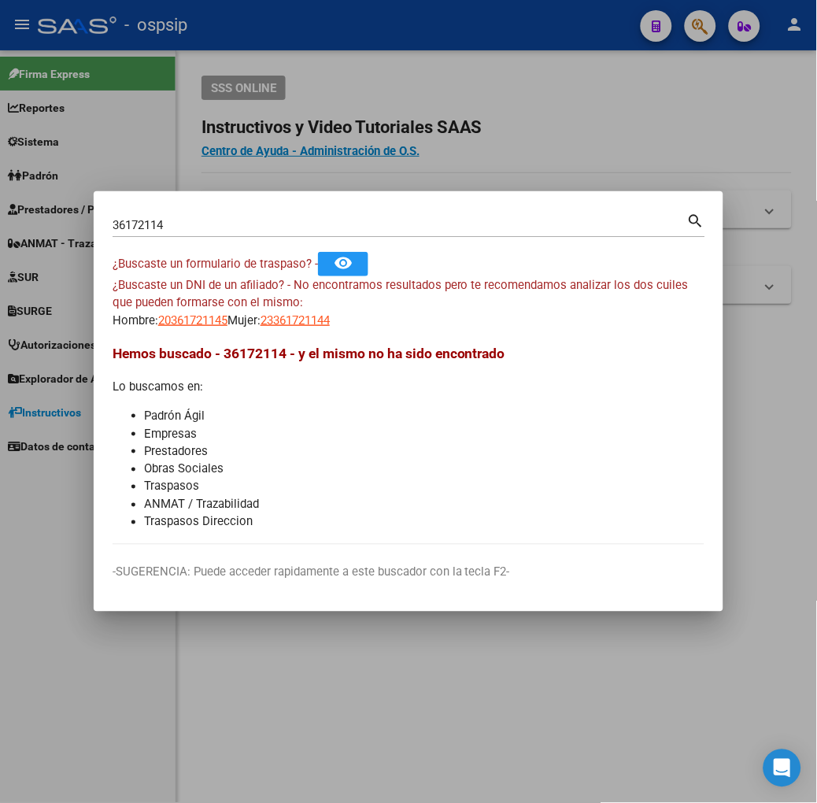
click at [240, 213] on div "36172114 Buscar (apellido, dni, cuil, nro traspaso, cuit, obra social)" at bounding box center [400, 225] width 575 height 24
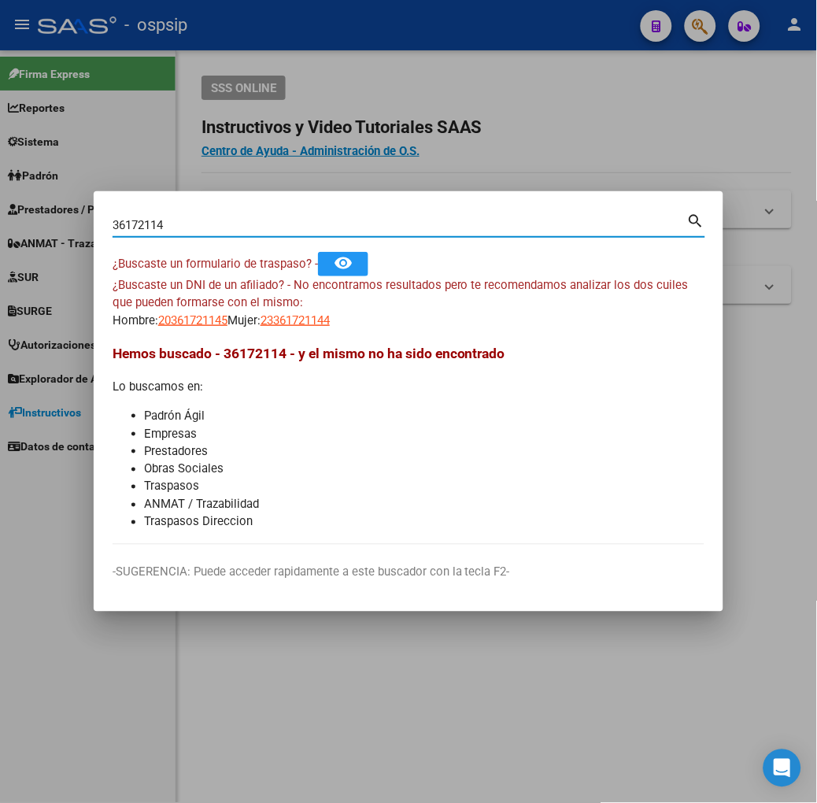
click at [225, 231] on input "36172114" at bounding box center [400, 225] width 575 height 14
type input "23538639"
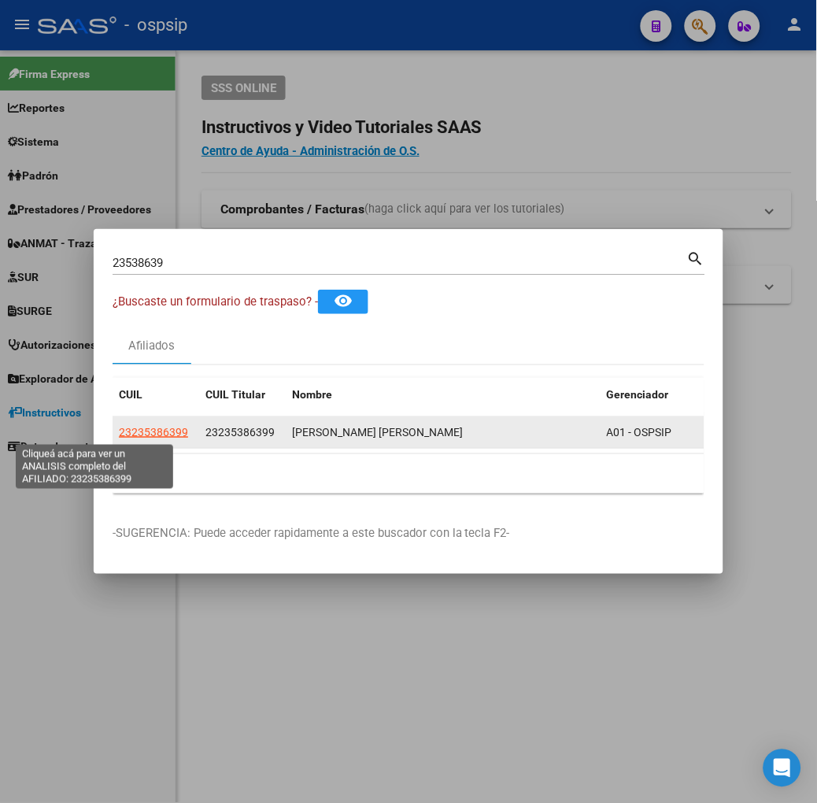
click at [119, 431] on span "23235386399" at bounding box center [153, 432] width 69 height 13
type textarea "23235386399"
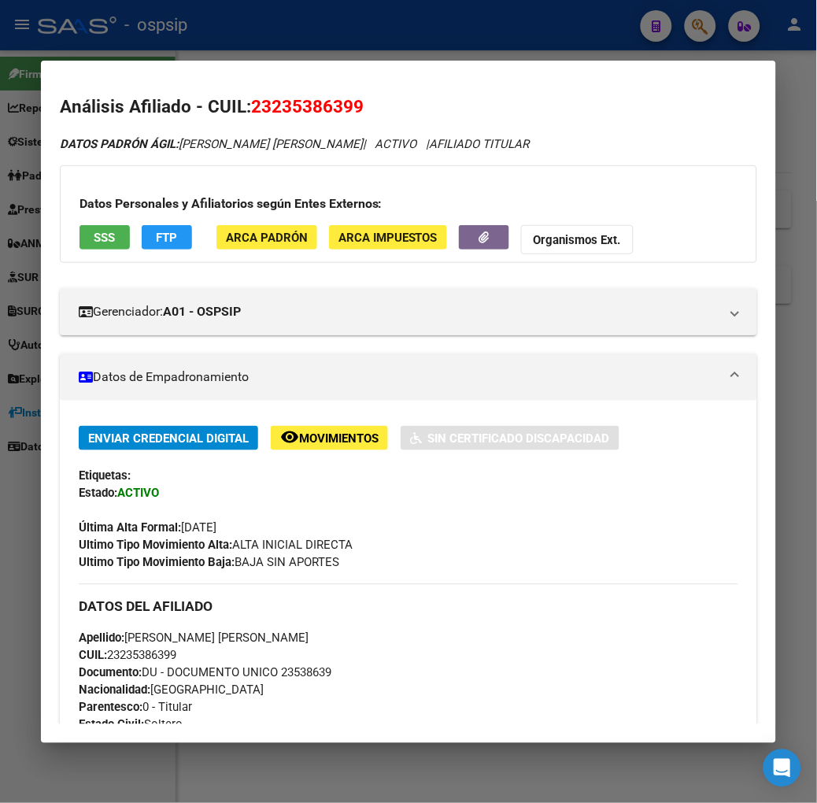
click at [94, 238] on span "SSS" at bounding box center [104, 238] width 21 height 14
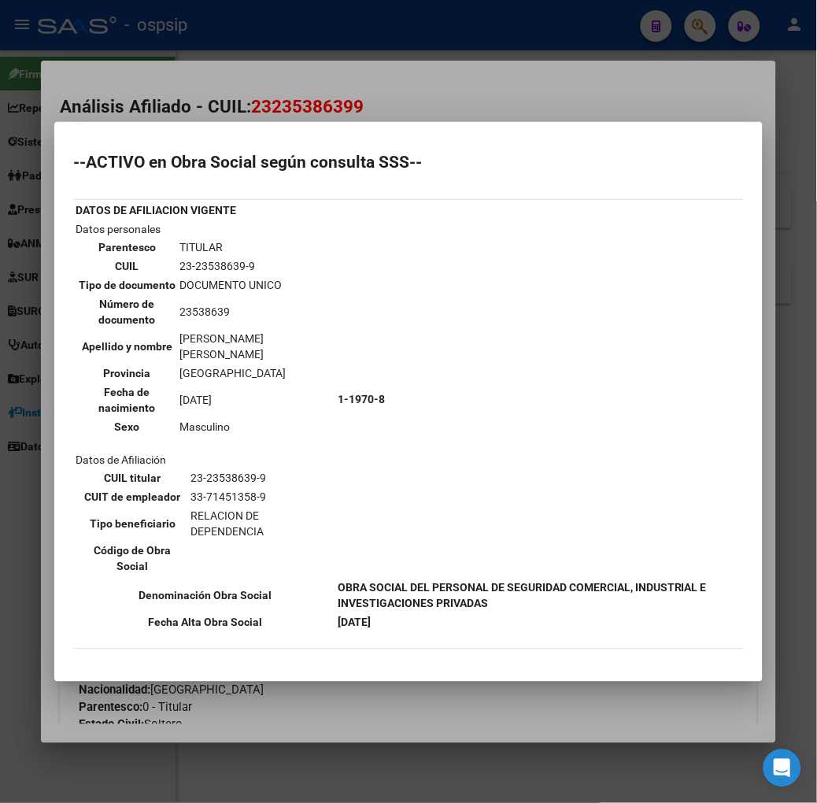
scroll to position [87, 0]
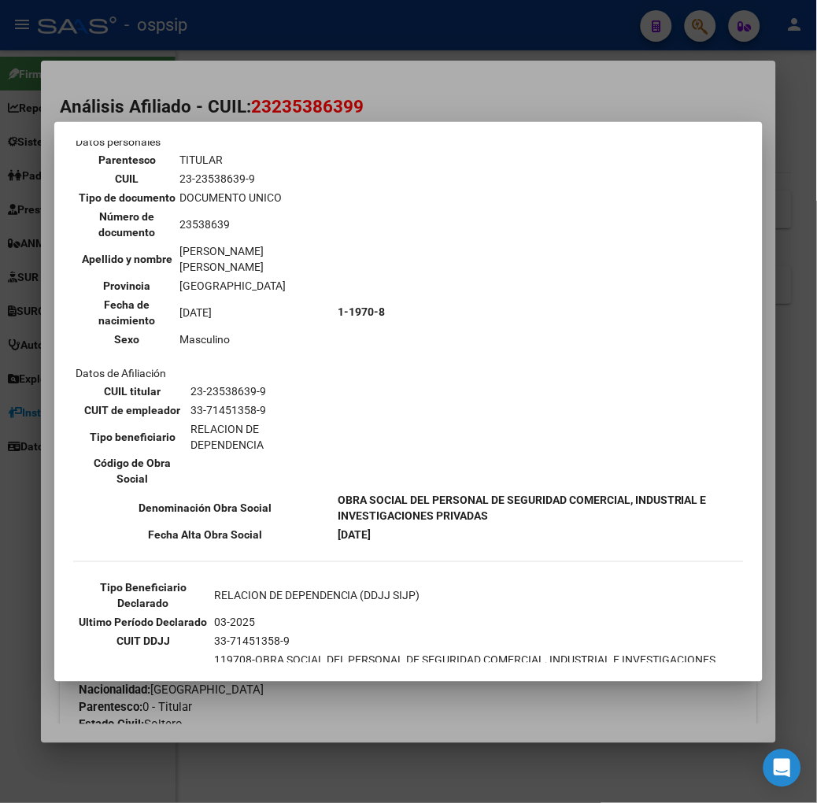
click at [164, 80] on div at bounding box center [408, 401] width 817 height 803
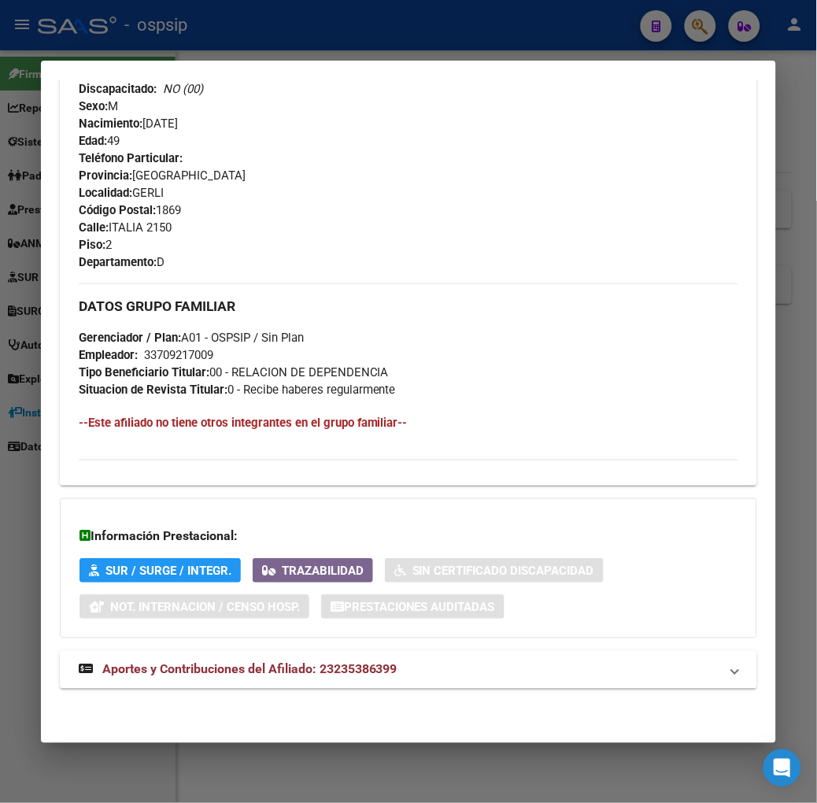
click at [379, 663] on mat-panel-title "Aportes y Contribuciones del Afiliado: 23235386399" at bounding box center [399, 669] width 641 height 19
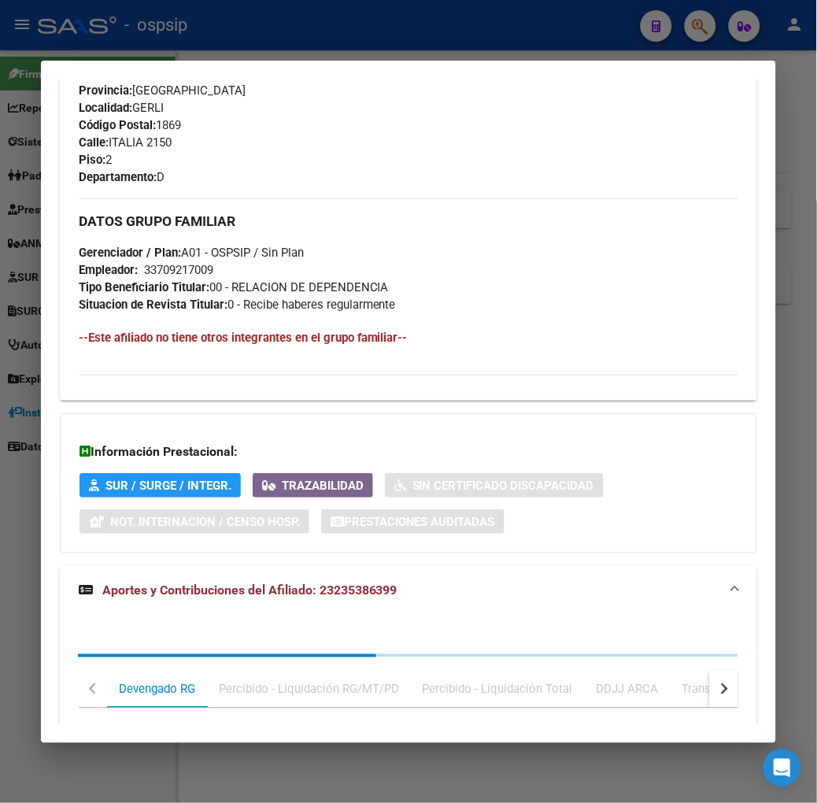
scroll to position [1081, 0]
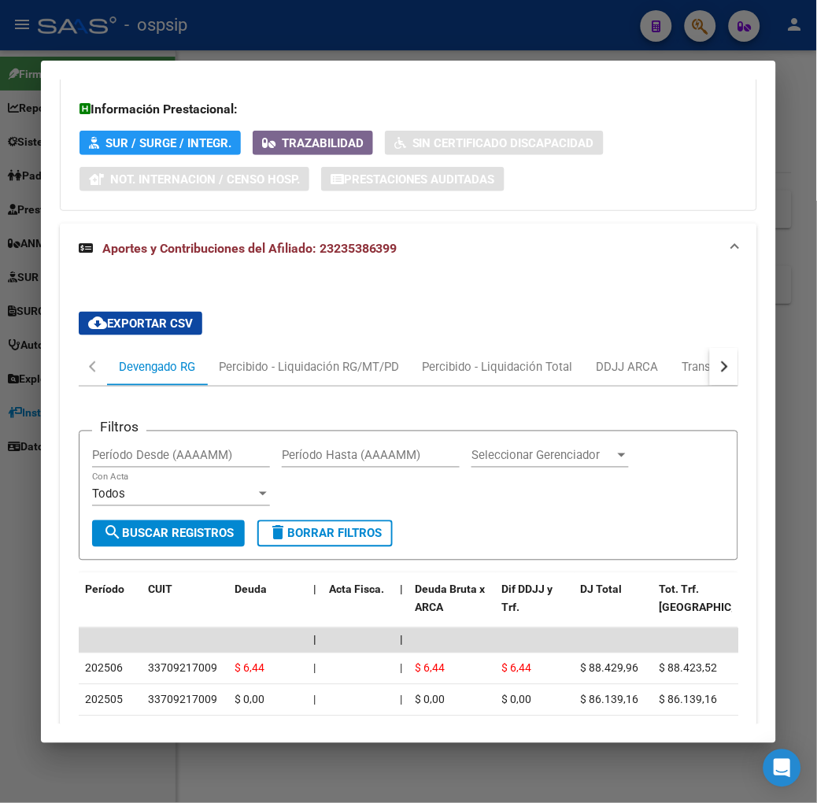
click at [285, 45] on div at bounding box center [408, 401] width 817 height 803
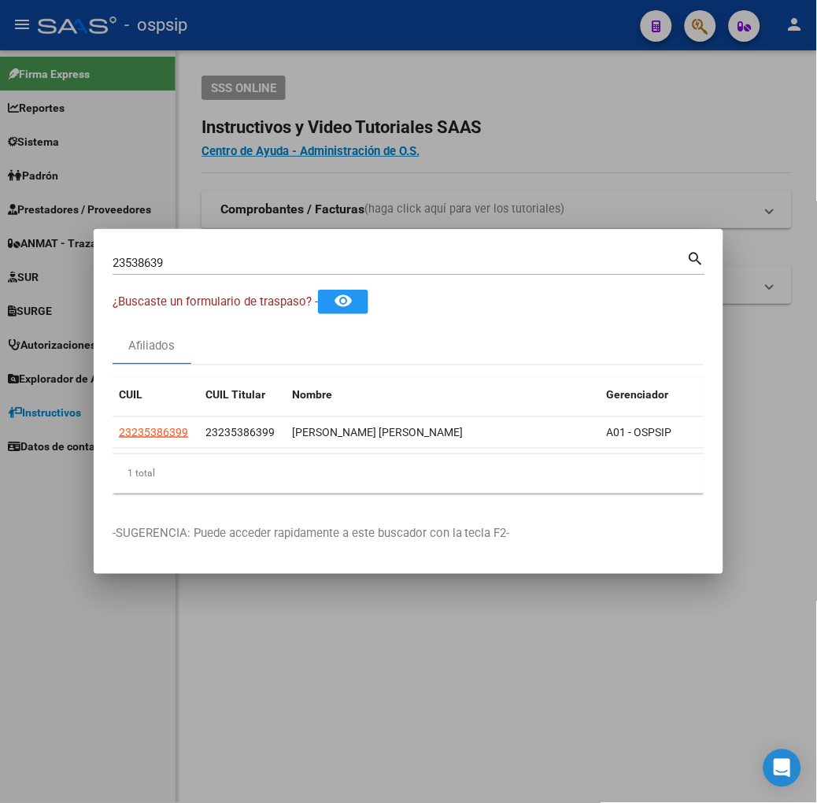
click at [202, 258] on input "23538639" at bounding box center [400, 263] width 575 height 14
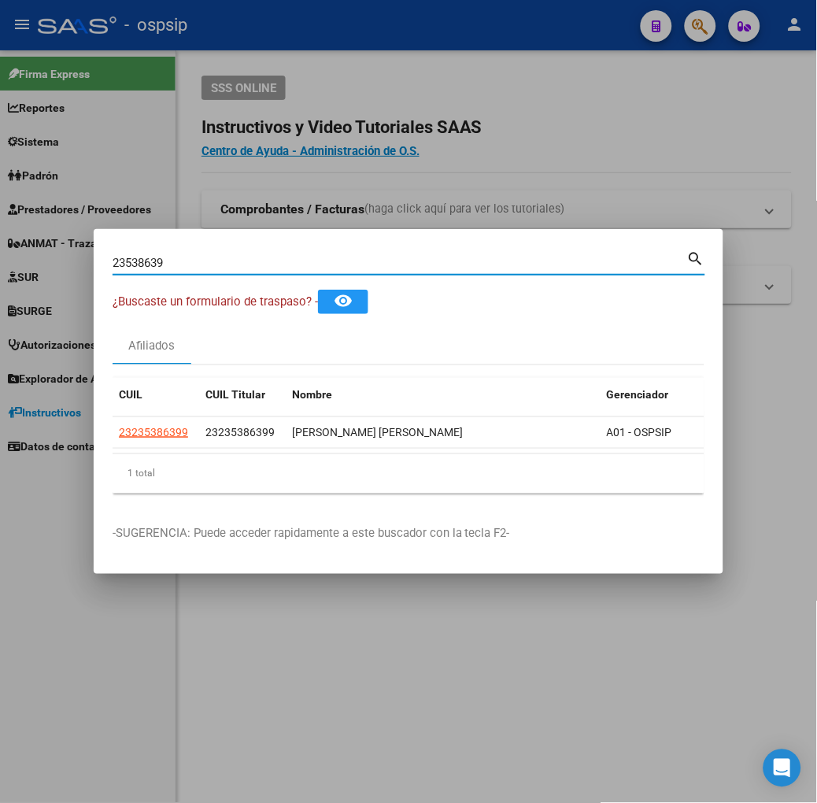
click at [202, 258] on input "23538639" at bounding box center [400, 263] width 575 height 14
type input "53375598"
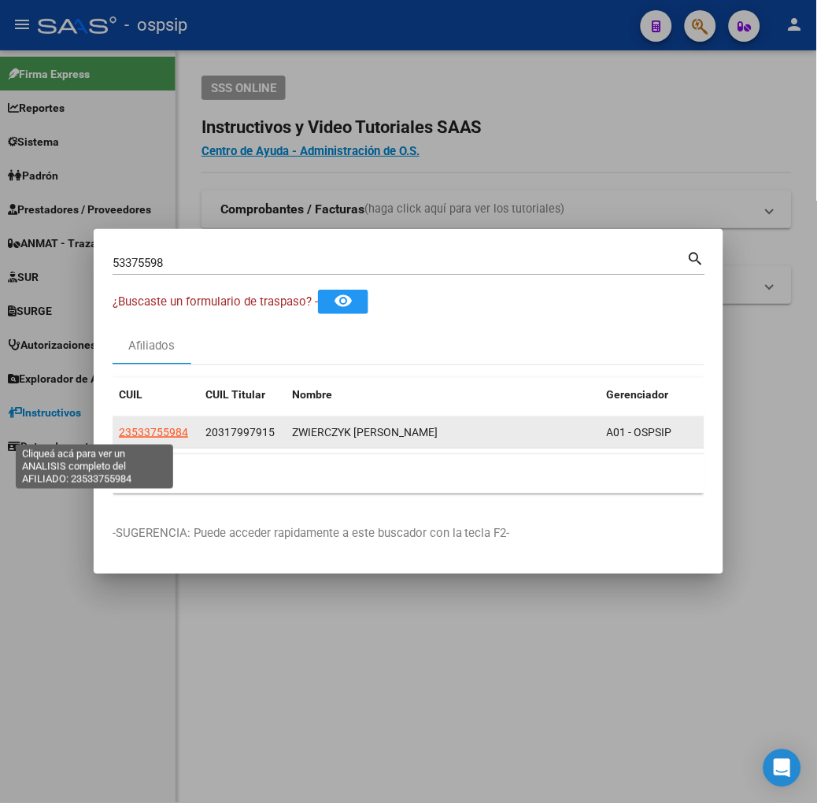
click at [121, 435] on span "23533755984" at bounding box center [153, 432] width 69 height 13
type textarea "23533755984"
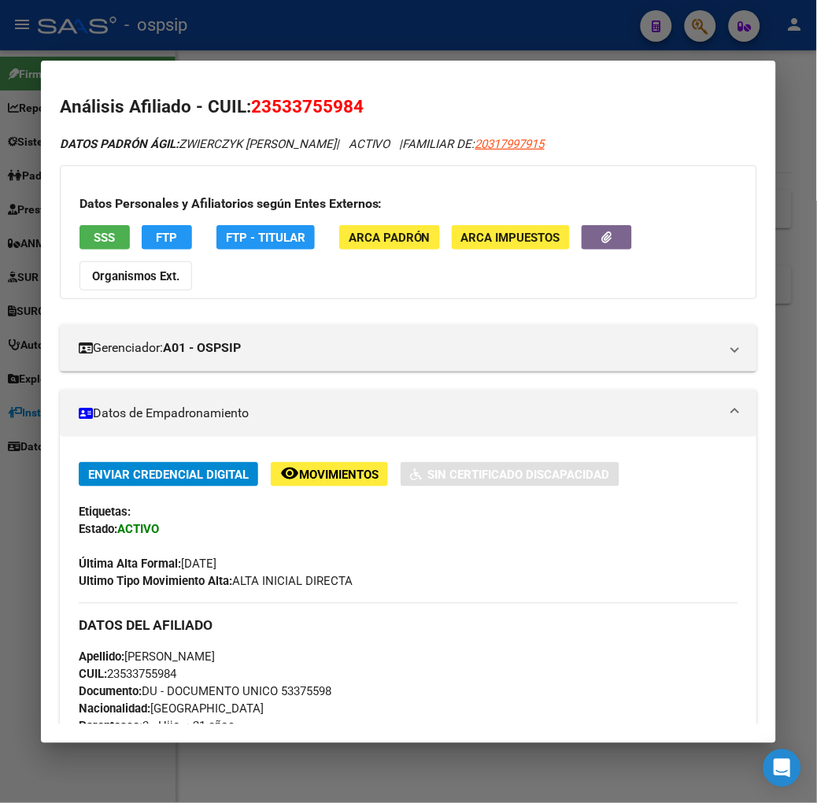
click at [83, 265] on div "DATOS PADRÓN ÁGIL: ZWIERCZYK FRANCESCA LISBETH | ACTIVO | FAMILIAR DE: 20317997…" at bounding box center [408, 806] width 697 height 1343
click at [79, 247] on button "SSS" at bounding box center [104, 237] width 50 height 24
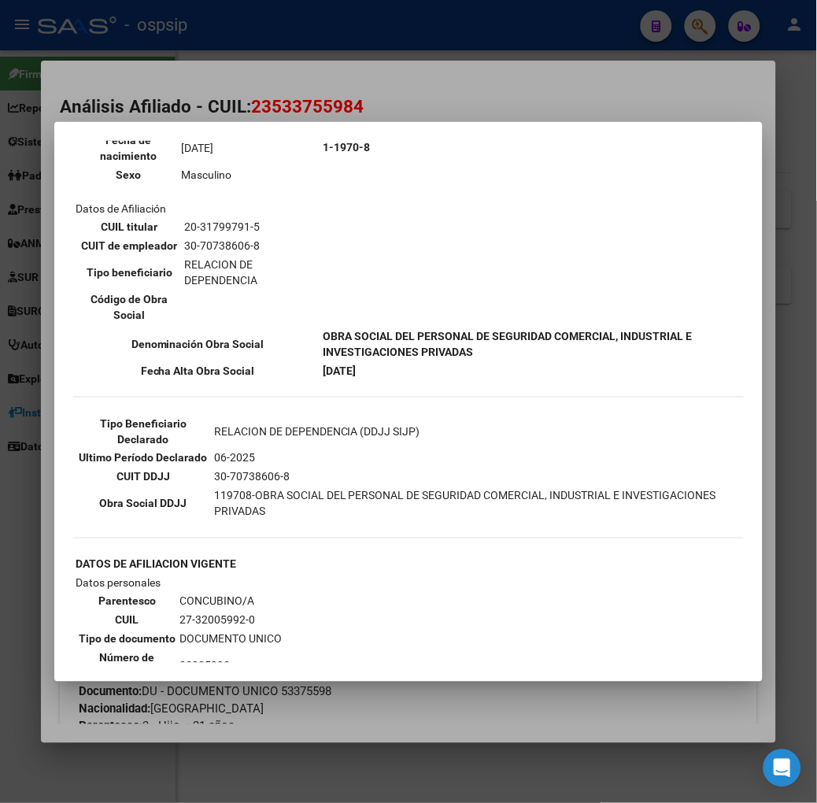
scroll to position [262, 0]
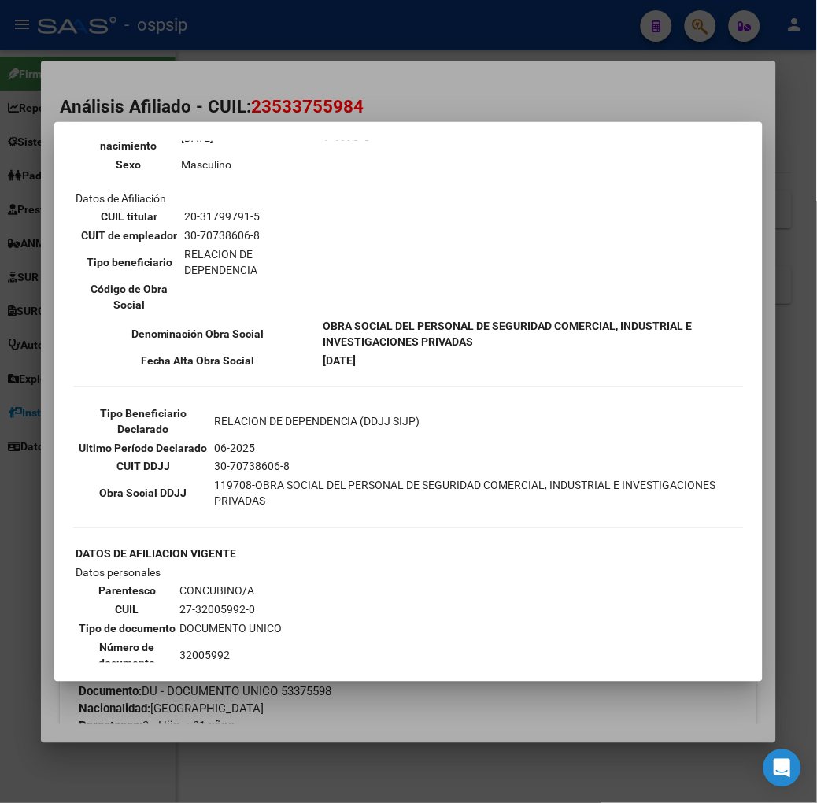
click at [261, 22] on div at bounding box center [408, 401] width 817 height 803
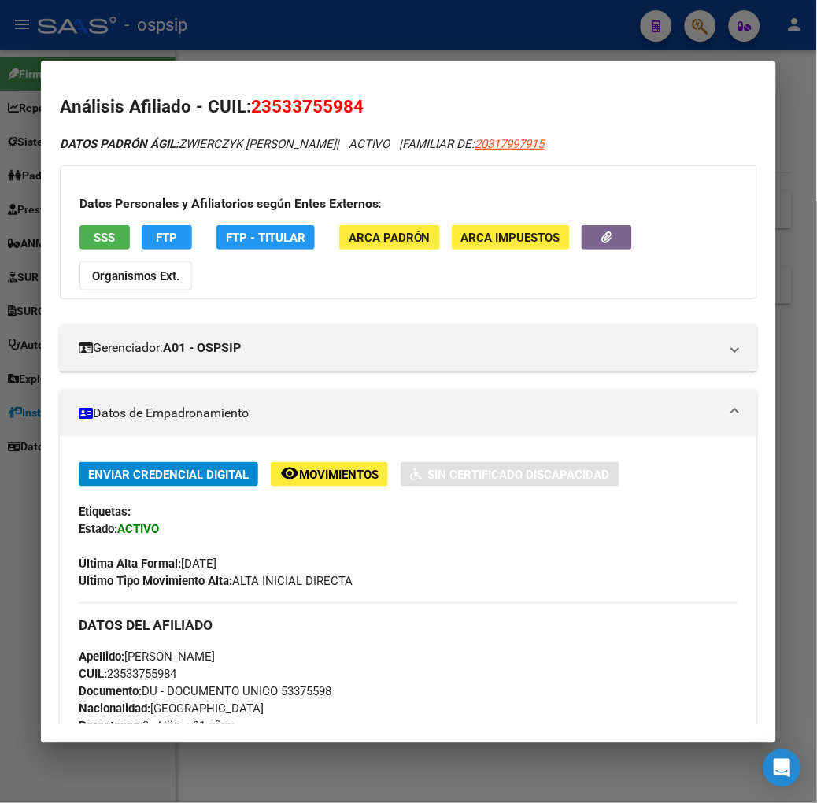
click at [242, 34] on div at bounding box center [408, 401] width 817 height 803
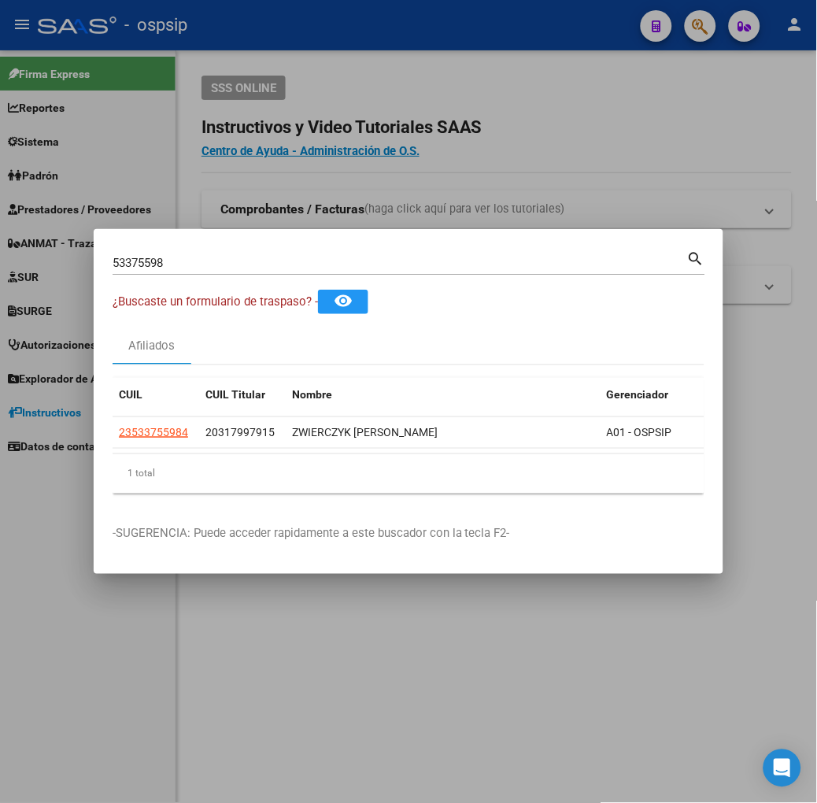
click at [224, 264] on input "53375598" at bounding box center [400, 263] width 575 height 14
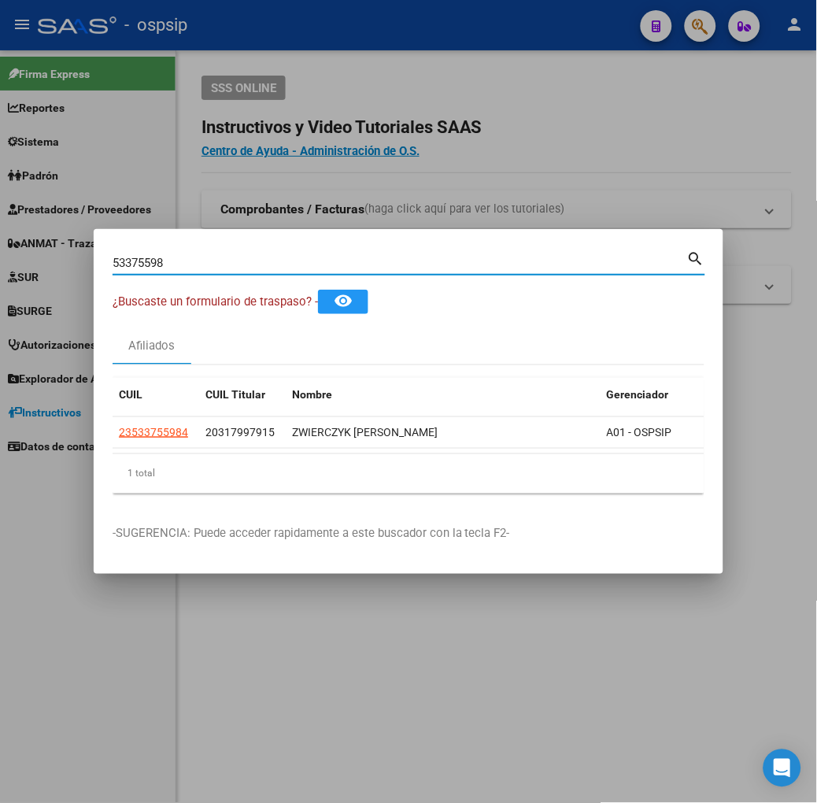
click at [224, 264] on input "53375598" at bounding box center [400, 263] width 575 height 14
type input "24589055"
click at [119, 423] on app-link-go-to "23245890559" at bounding box center [153, 432] width 69 height 18
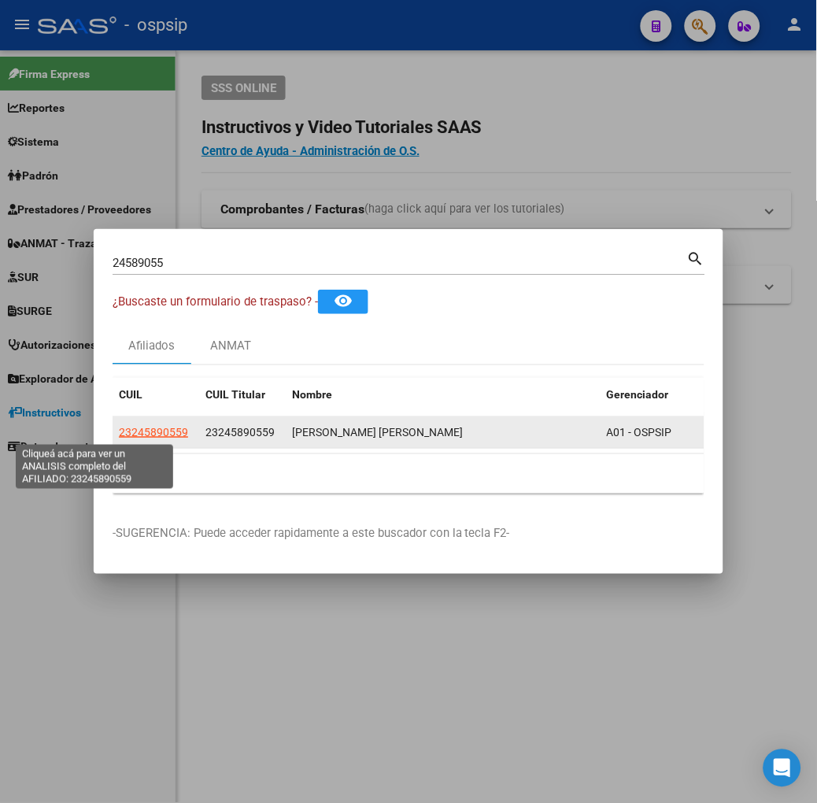
click at [119, 438] on span "23245890559" at bounding box center [153, 432] width 69 height 13
type textarea "23245890559"
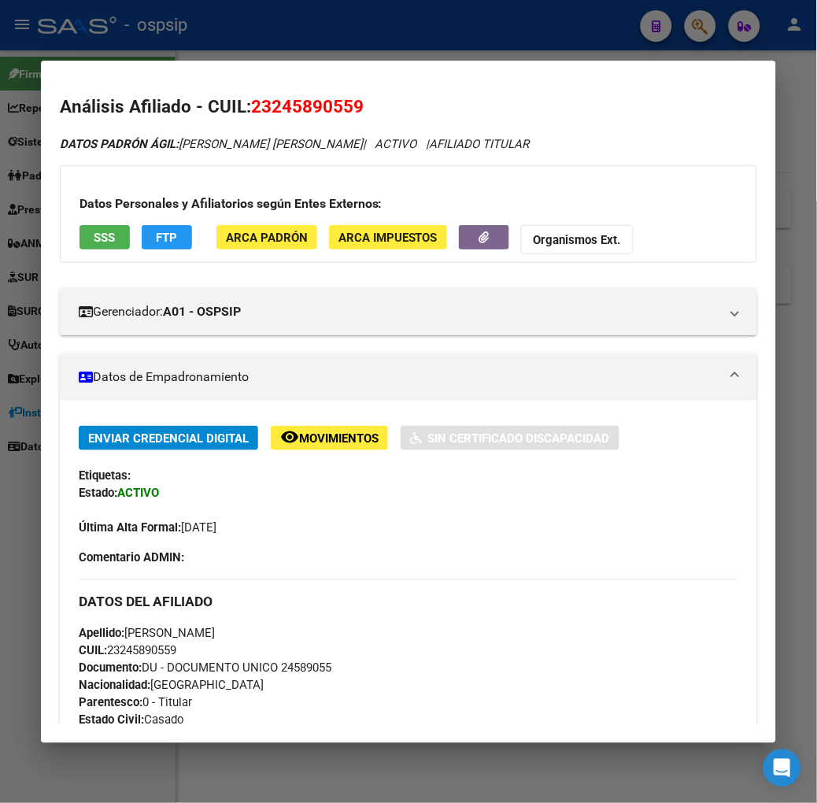
click at [63, 256] on div "Datos Personales y Afiliatorios según Entes Externos: SSS FTP ARCA Padrón ARCA …" at bounding box center [408, 214] width 697 height 98
click at [79, 249] on app-consulta-sss-html "SSS" at bounding box center [104, 239] width 50 height 29
click at [94, 238] on span "SSS" at bounding box center [104, 238] width 21 height 14
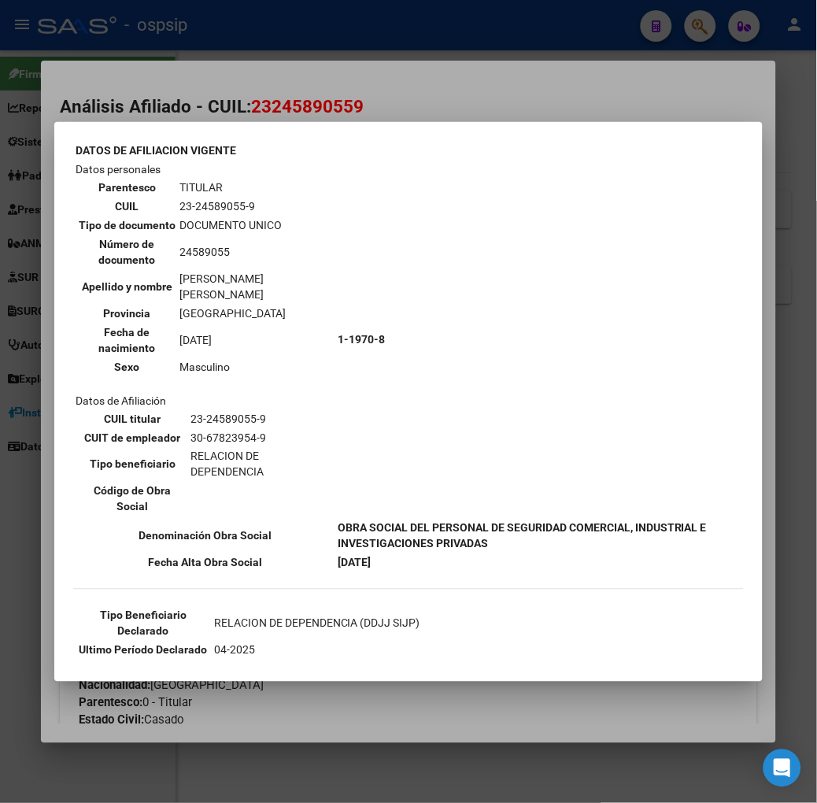
scroll to position [87, 0]
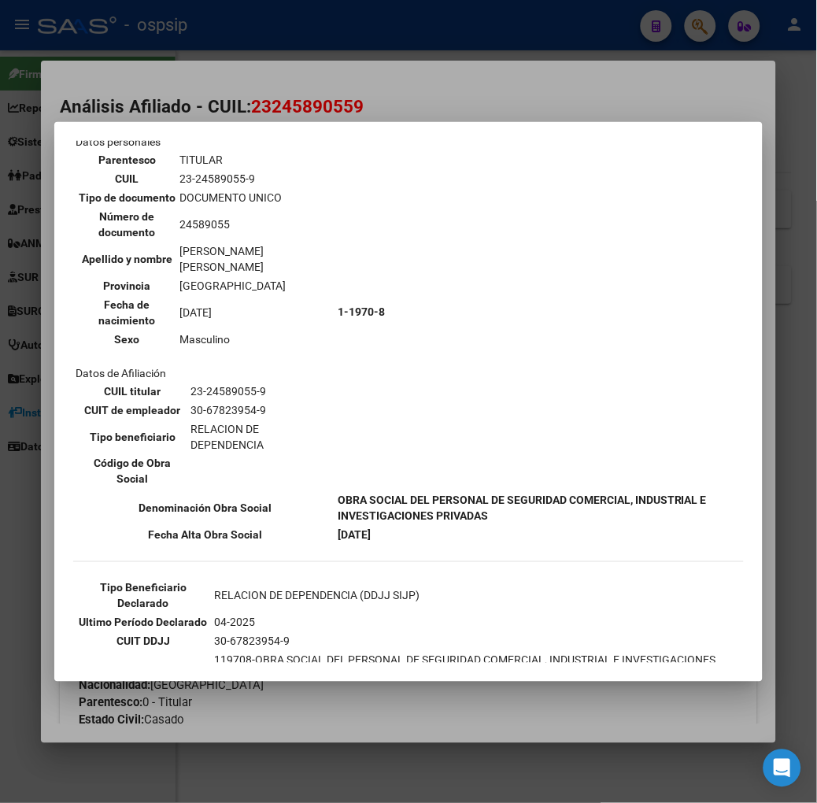
click at [256, 95] on div at bounding box center [408, 401] width 817 height 803
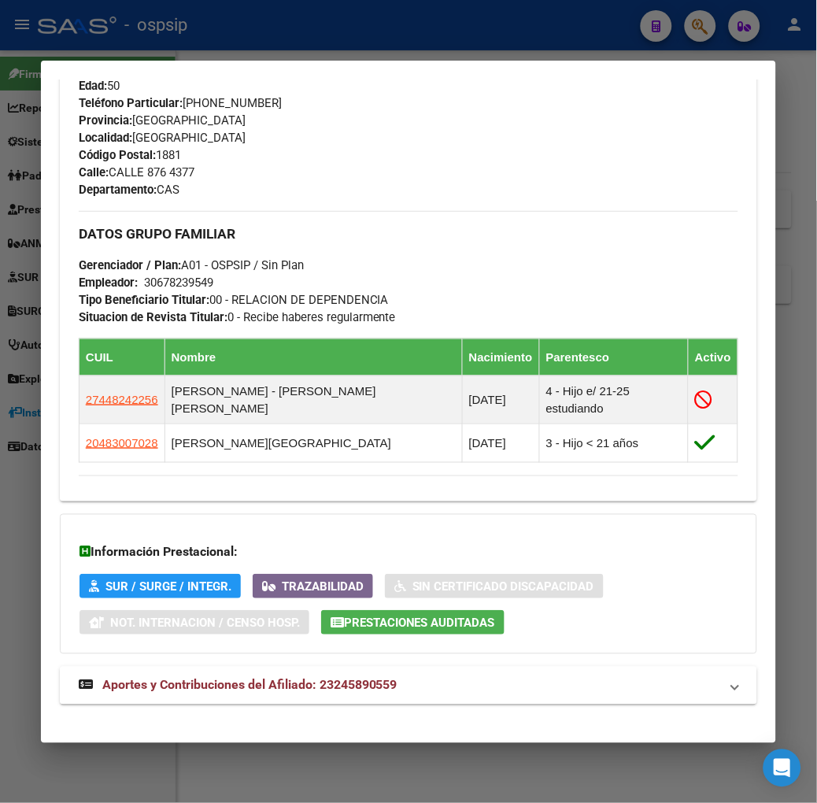
click at [340, 686] on mat-expansion-panel-header "Aportes y Contribuciones del Afiliado: 23245890559" at bounding box center [408, 686] width 697 height 38
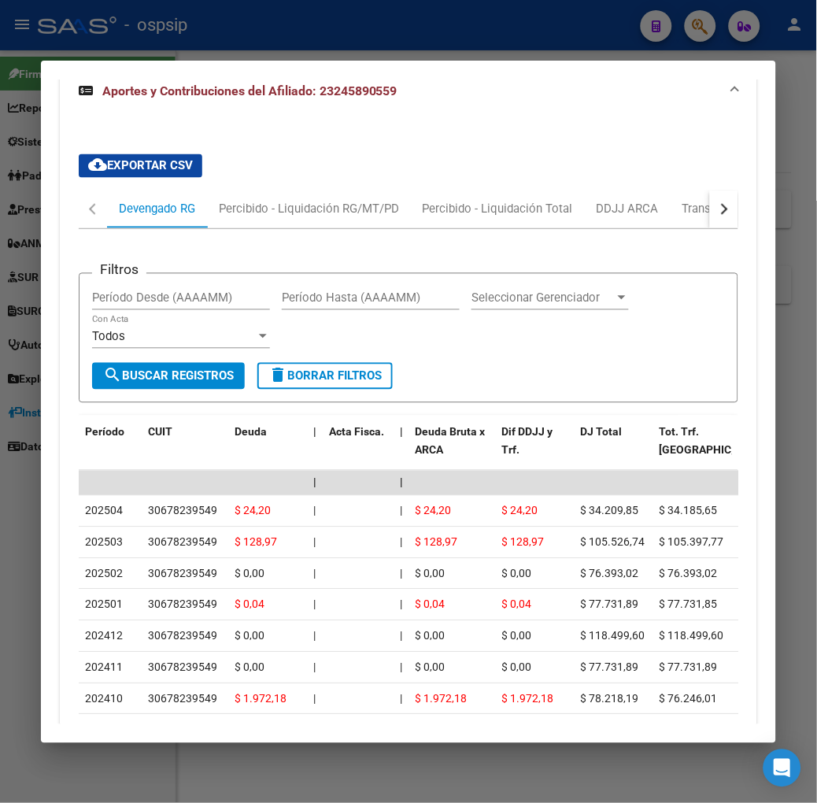
scroll to position [1306, 0]
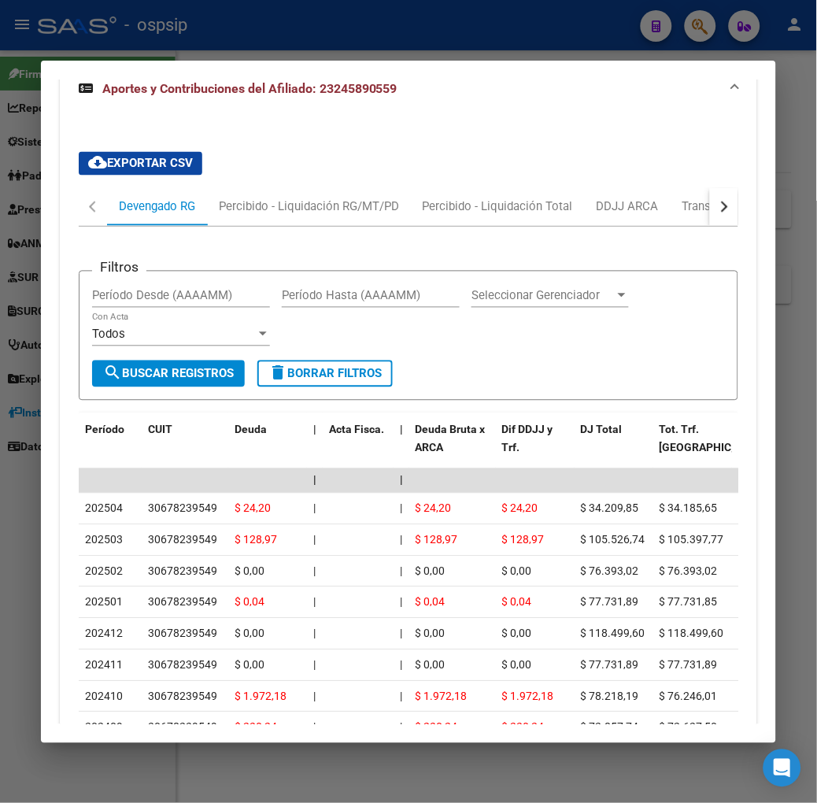
click at [238, 22] on div at bounding box center [408, 401] width 817 height 803
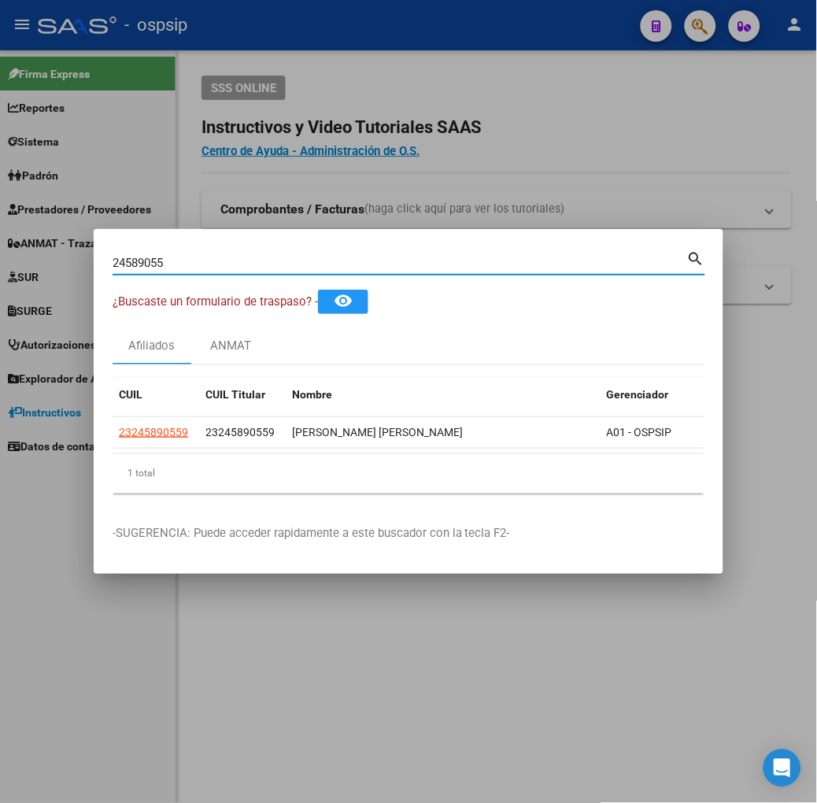
click at [199, 268] on input "24589055" at bounding box center [400, 263] width 575 height 14
type input "40915979"
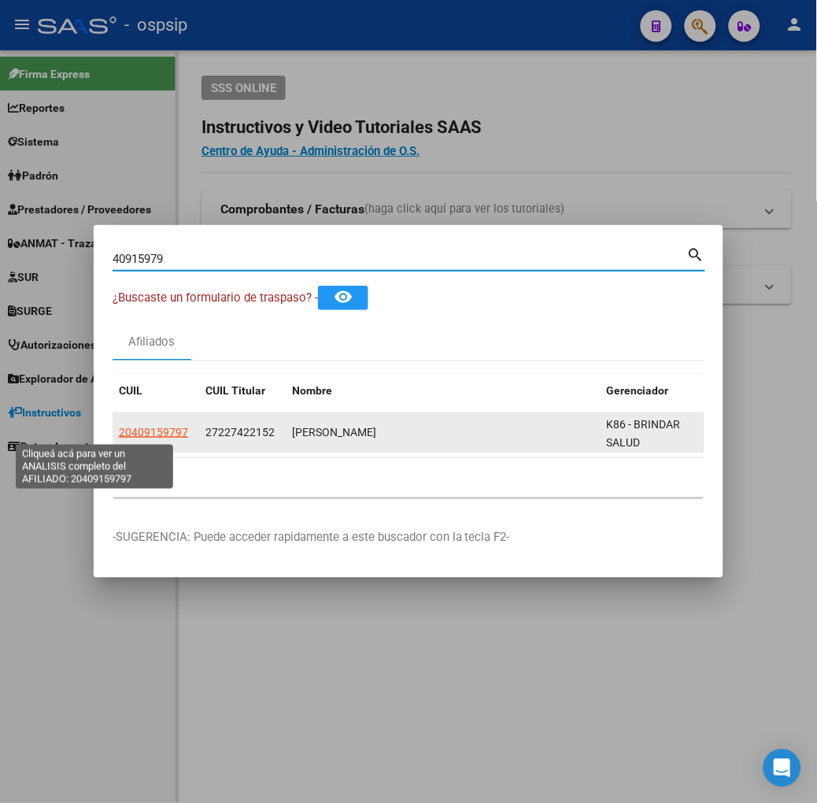
click at [119, 430] on span "20409159797" at bounding box center [153, 432] width 69 height 13
type textarea "20409159797"
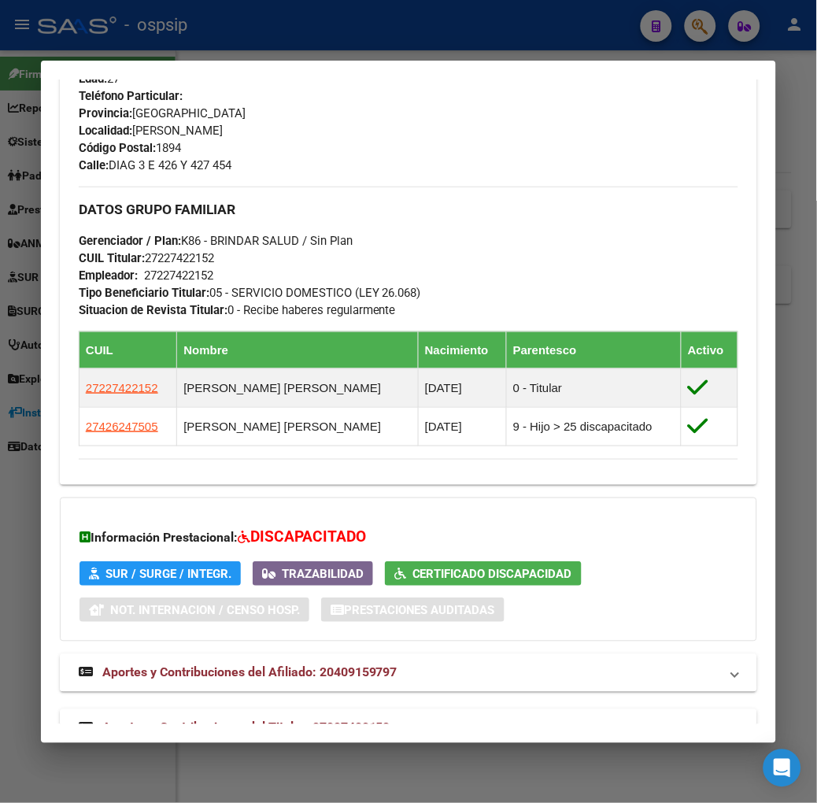
scroll to position [722, 0]
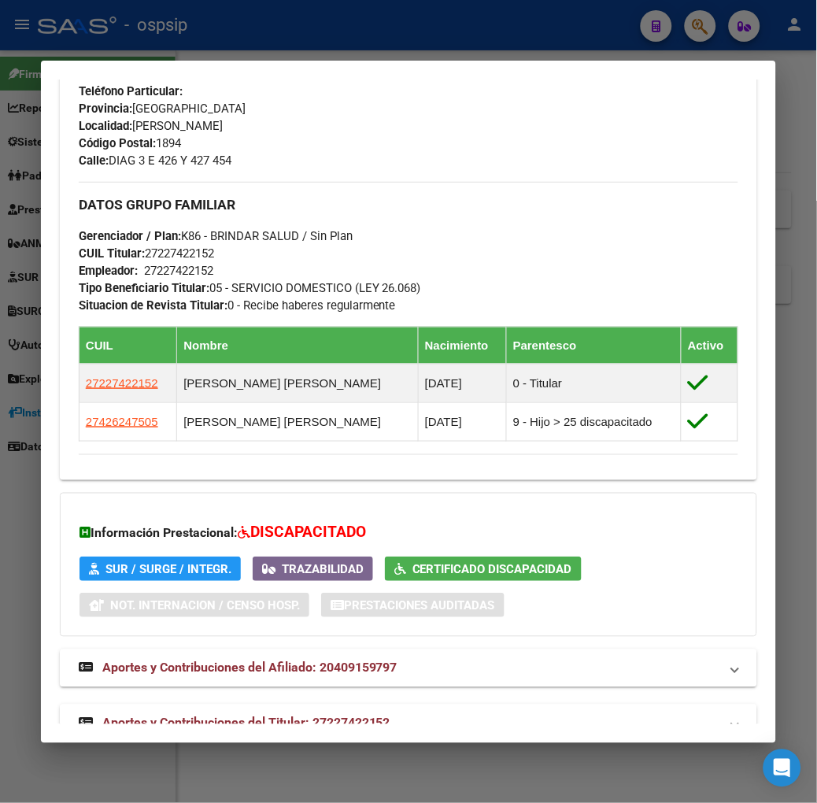
click at [333, 715] on span "Aportes y Contribuciones del Titular: 27227422152" at bounding box center [246, 722] width 288 height 15
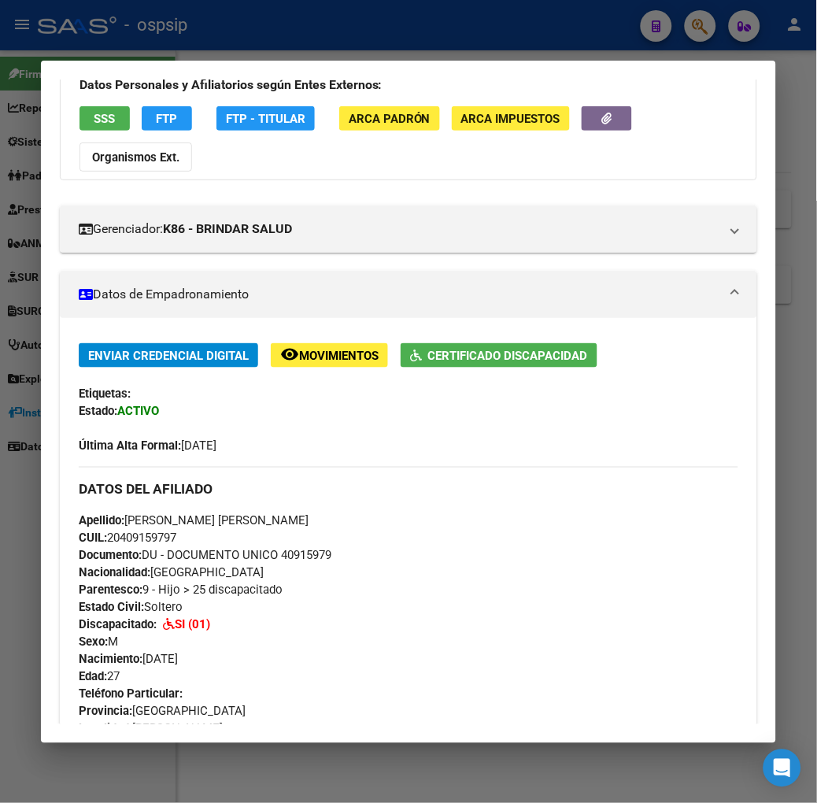
scroll to position [0, 0]
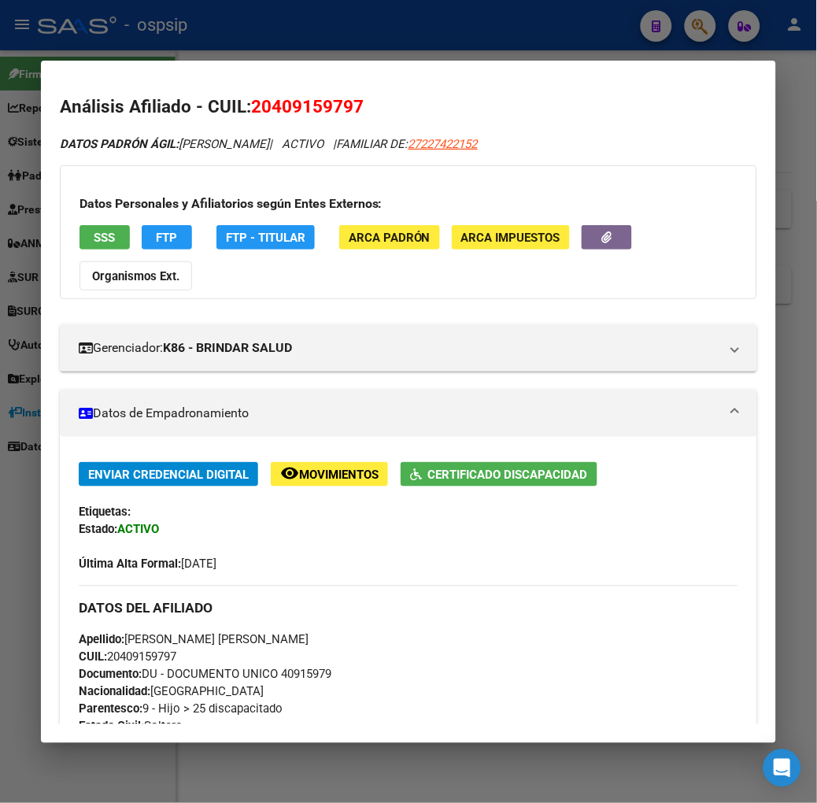
click at [308, 40] on div at bounding box center [408, 401] width 817 height 803
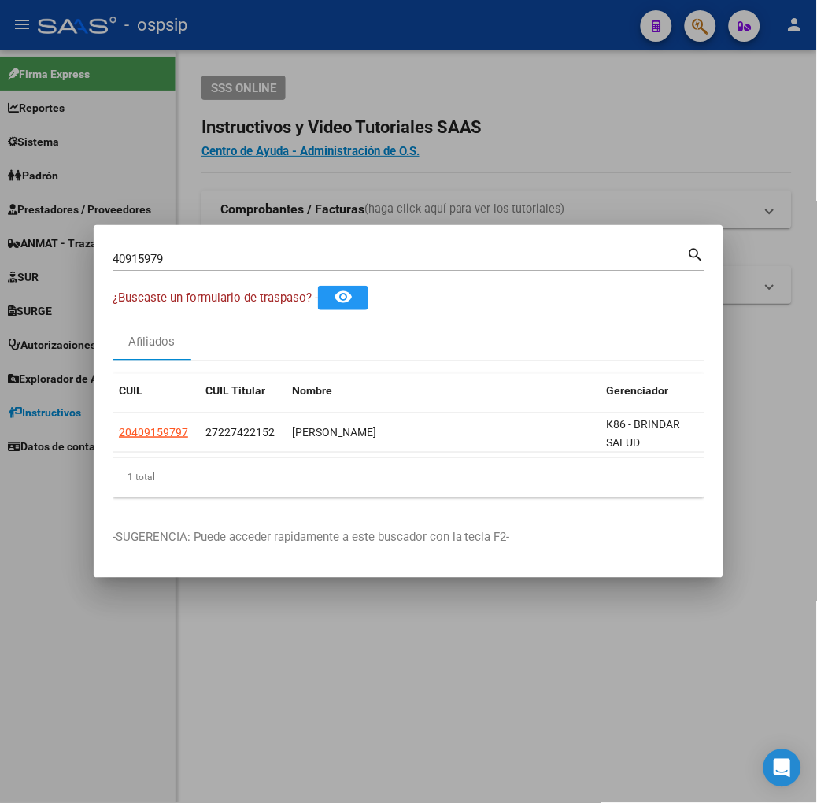
click at [159, 260] on input "40915979" at bounding box center [400, 259] width 575 height 14
type input "35422991"
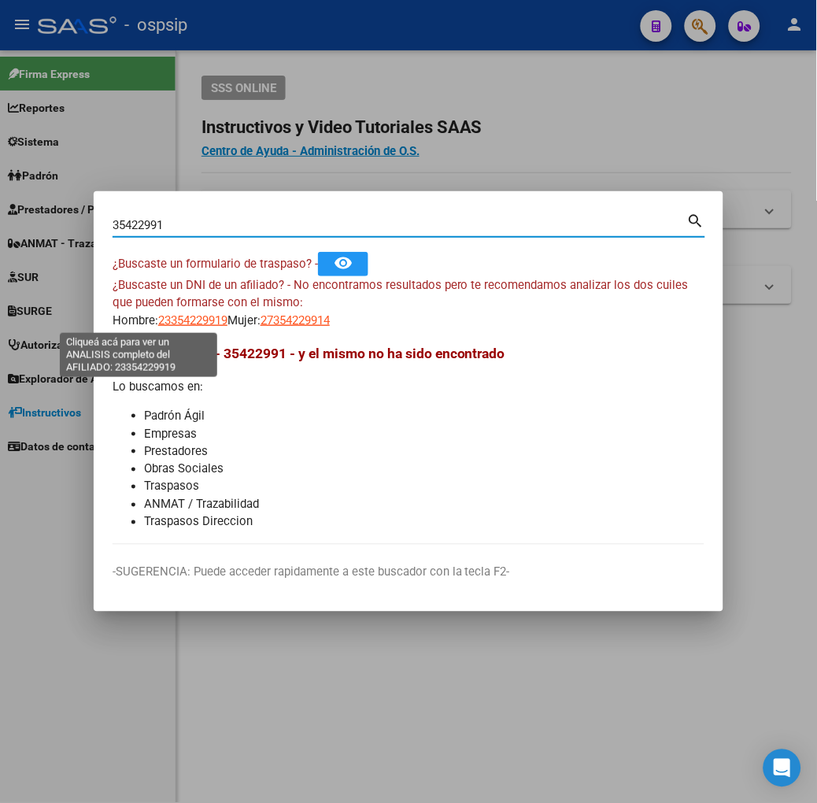
click at [158, 319] on span "23354229919" at bounding box center [192, 320] width 69 height 14
type textarea "23354229919"
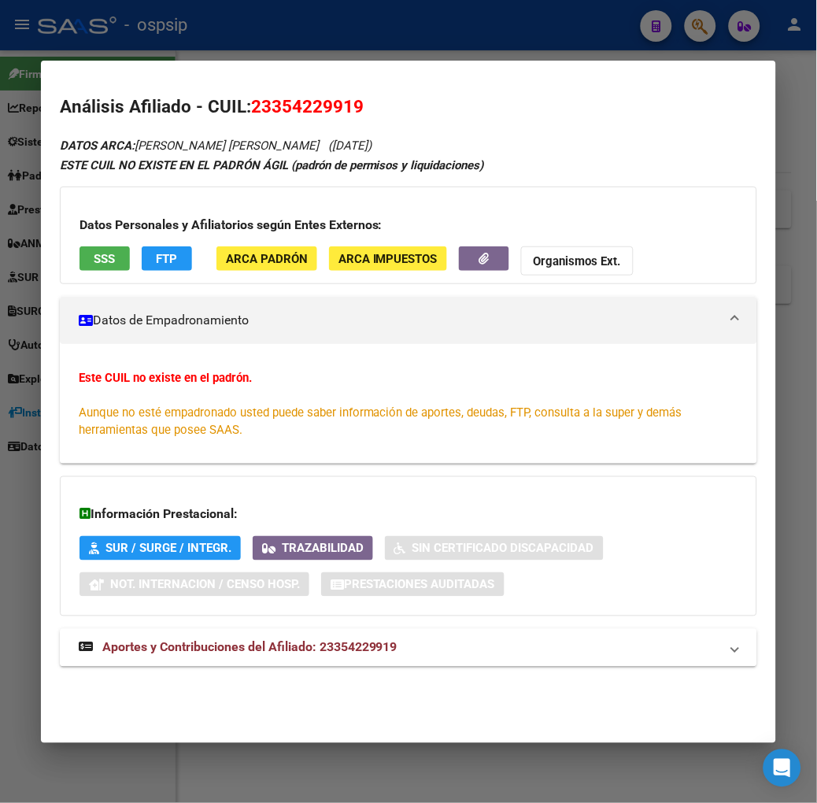
click at [79, 249] on button "SSS" at bounding box center [104, 258] width 50 height 24
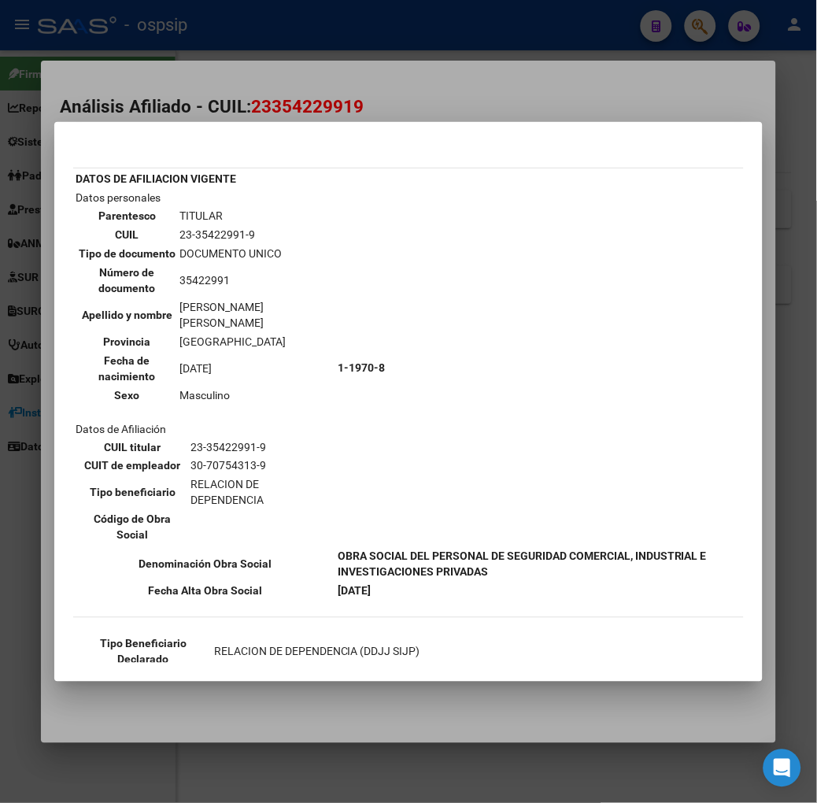
scroll to position [48, 0]
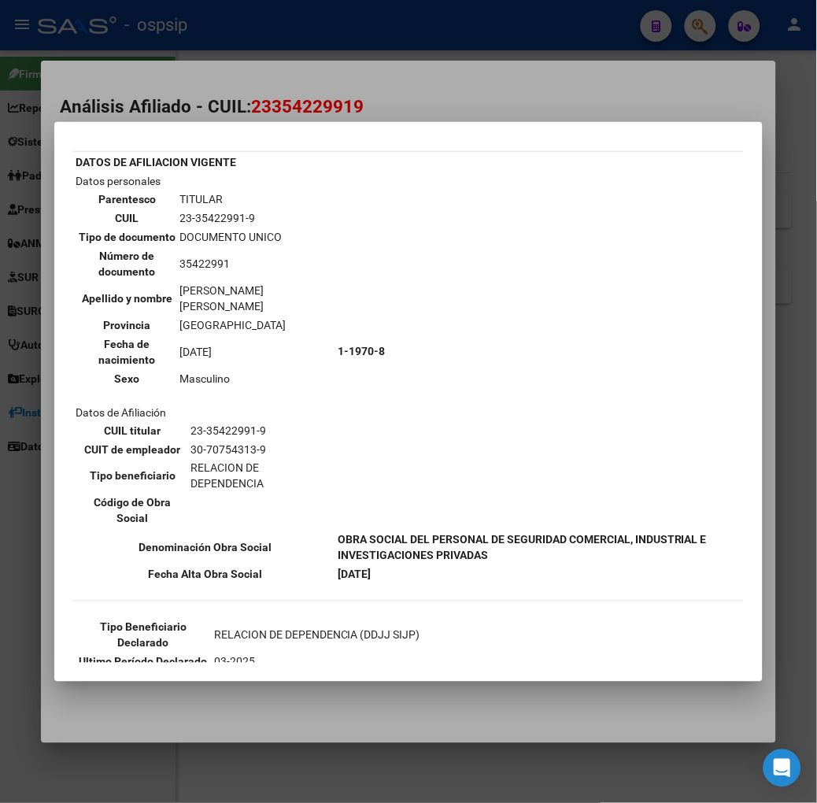
click at [160, 93] on div at bounding box center [408, 401] width 817 height 803
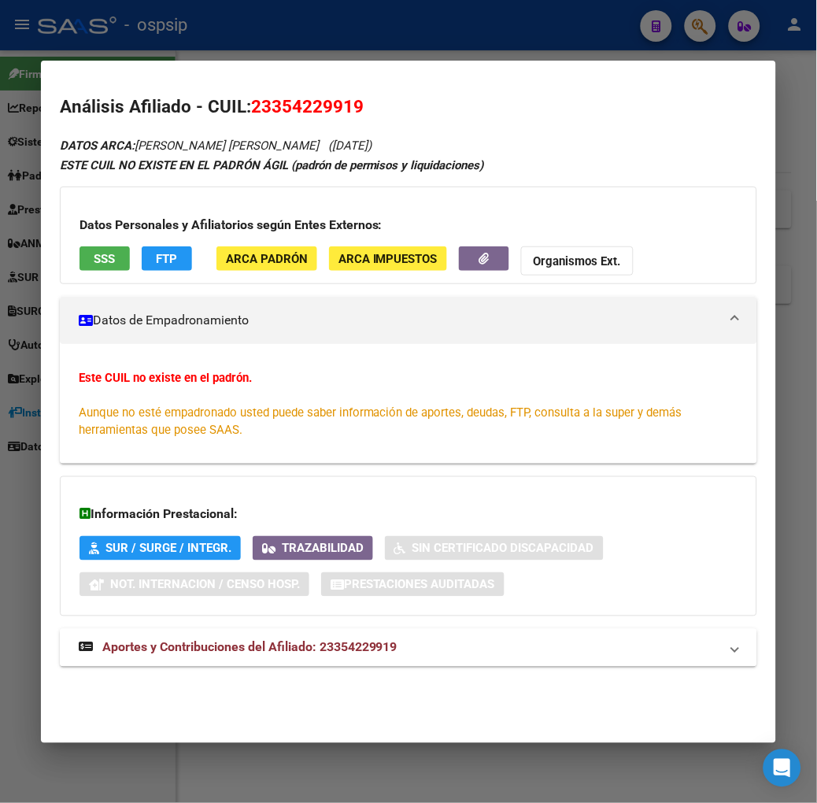
click at [286, 664] on mat-expansion-panel-header "Aportes y Contribuciones del Afiliado: 23354229919" at bounding box center [408, 648] width 697 height 38
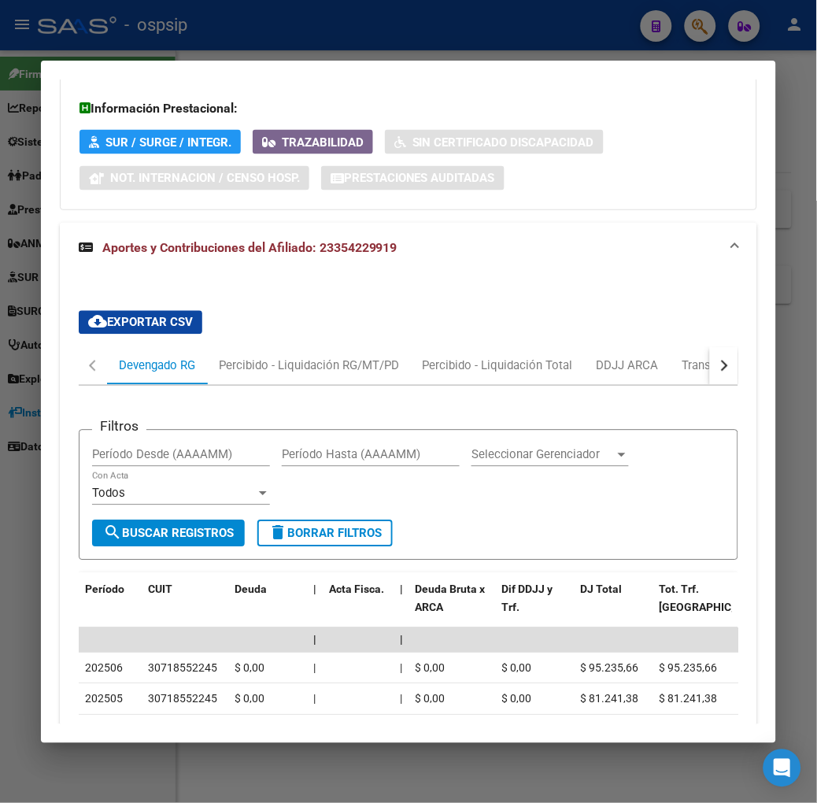
scroll to position [581, 0]
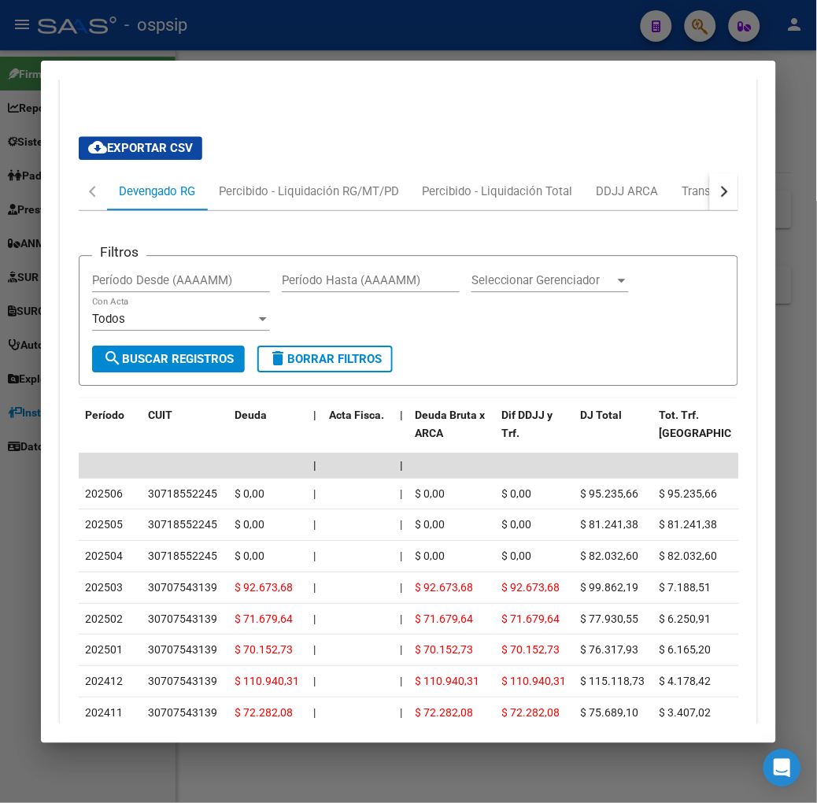
click at [142, 46] on div at bounding box center [408, 401] width 817 height 803
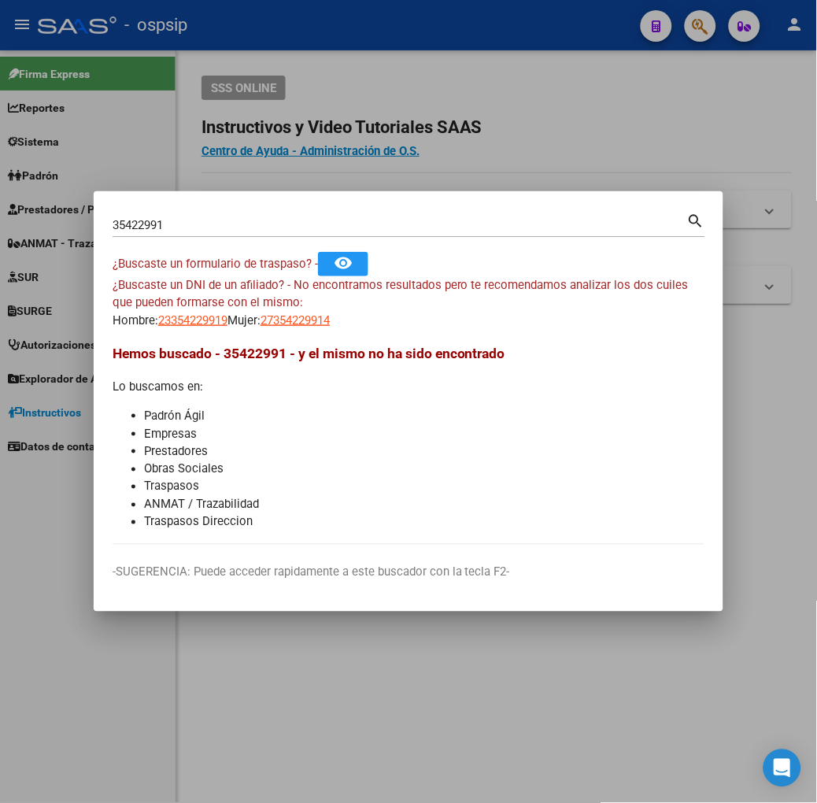
click at [140, 234] on div "35422991 Buscar (apellido, dni, cuil, nro traspaso, cuit, obra social)" at bounding box center [400, 225] width 575 height 24
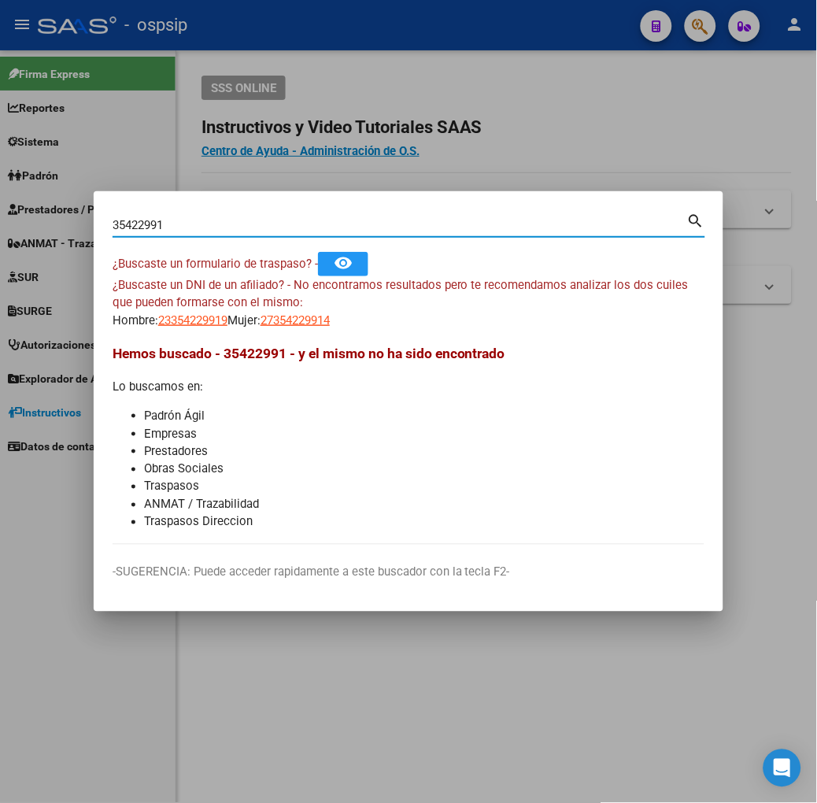
click at [135, 231] on input "35422991" at bounding box center [400, 225] width 575 height 14
type input "32005992"
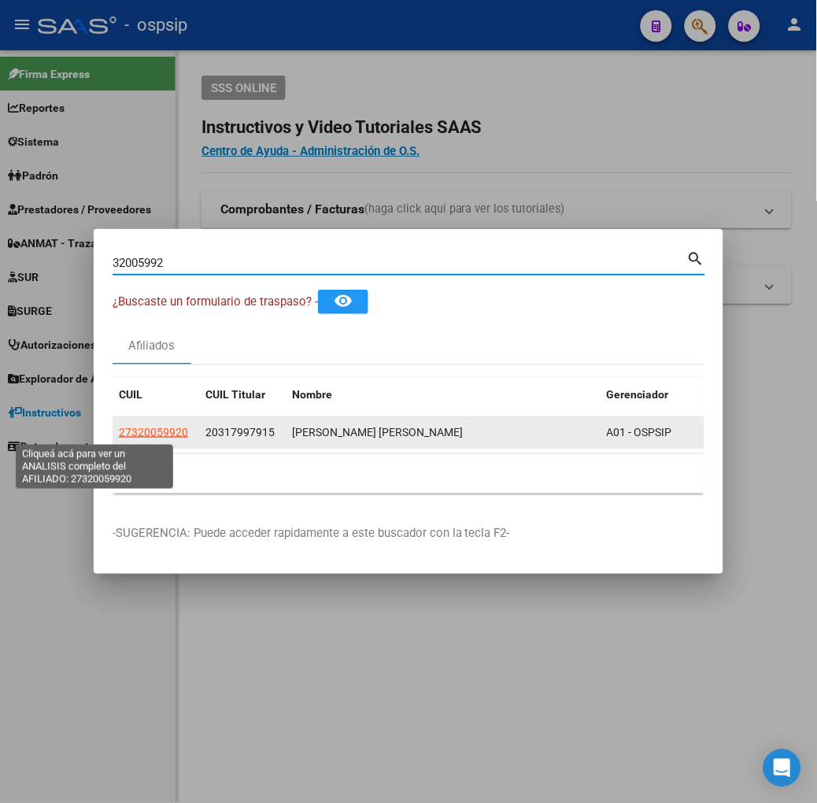
click at [119, 434] on span "27320059920" at bounding box center [153, 432] width 69 height 13
type textarea "27320059920"
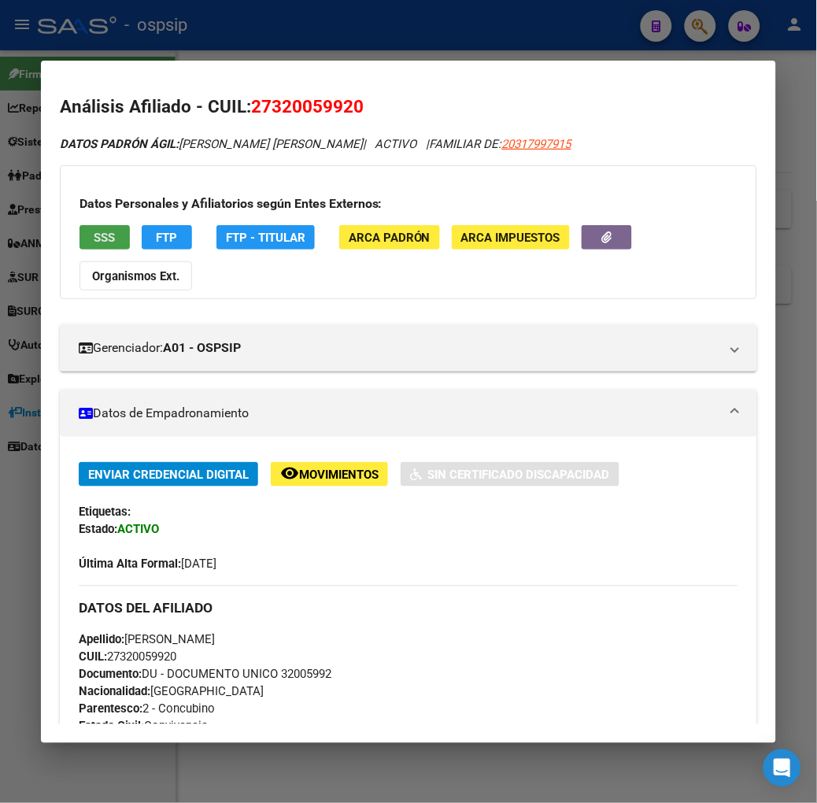
click at [94, 236] on span "SSS" at bounding box center [104, 238] width 21 height 14
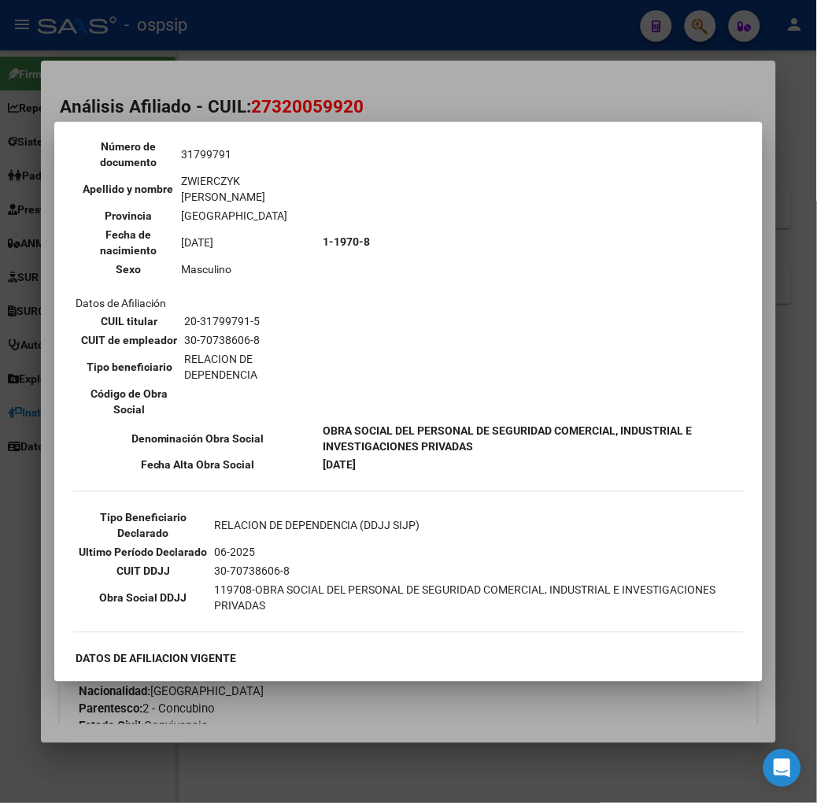
scroll to position [175, 0]
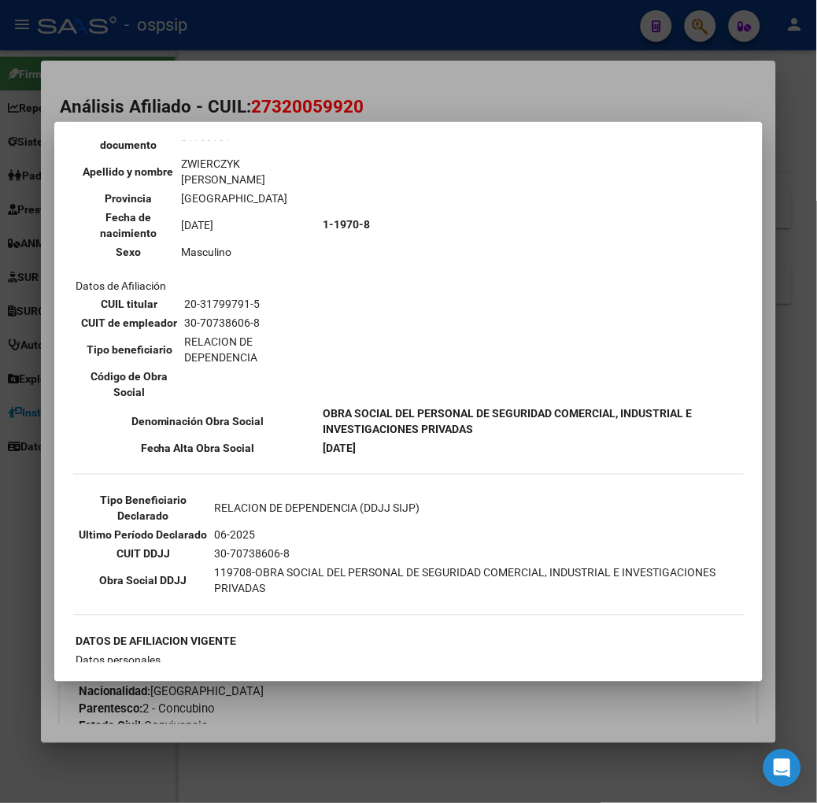
click at [153, 120] on div at bounding box center [408, 401] width 817 height 803
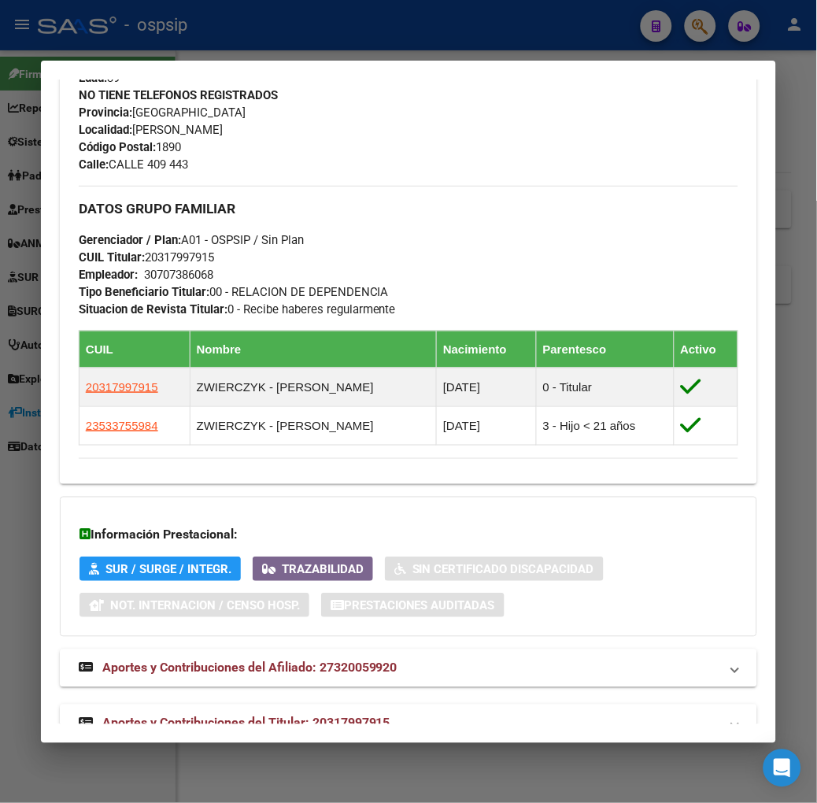
scroll to position [719, 0]
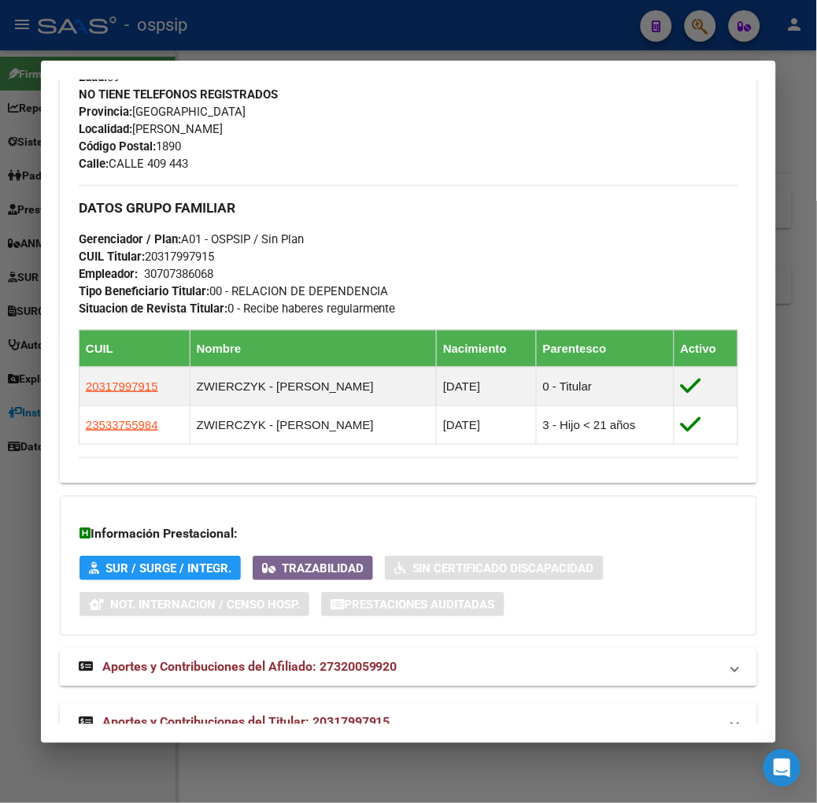
click at [344, 715] on span "Aportes y Contribuciones del Titular: 20317997915" at bounding box center [246, 722] width 288 height 15
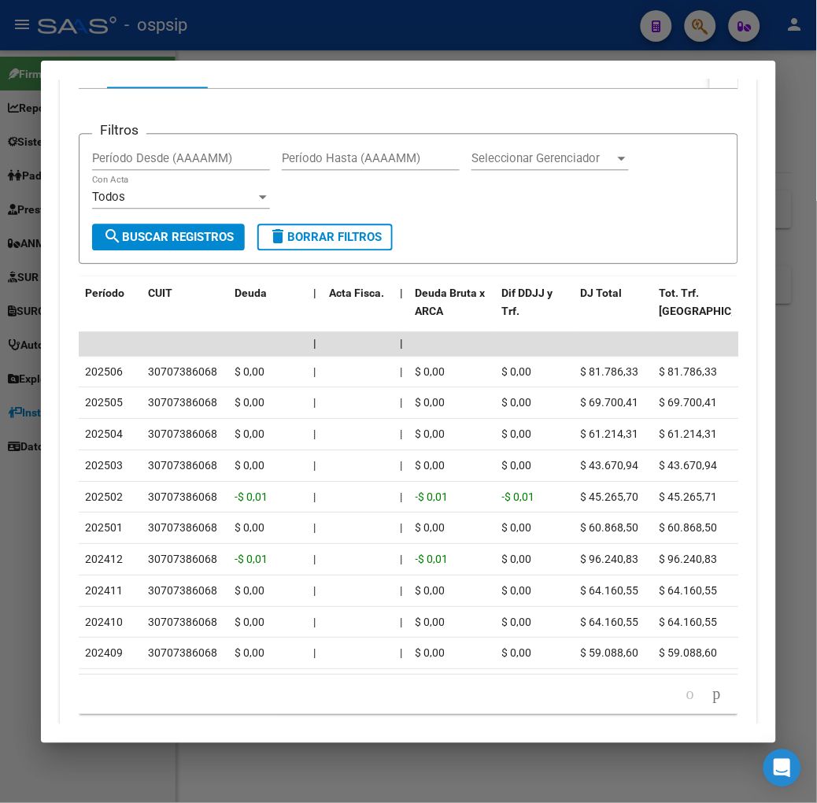
scroll to position [884, 0]
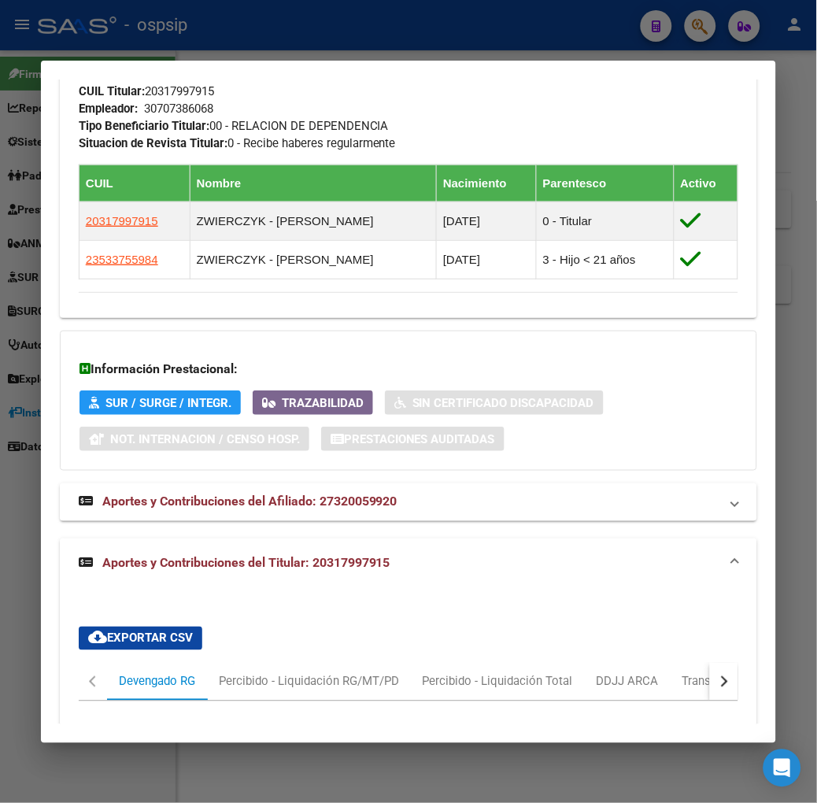
click at [164, 39] on div at bounding box center [408, 401] width 817 height 803
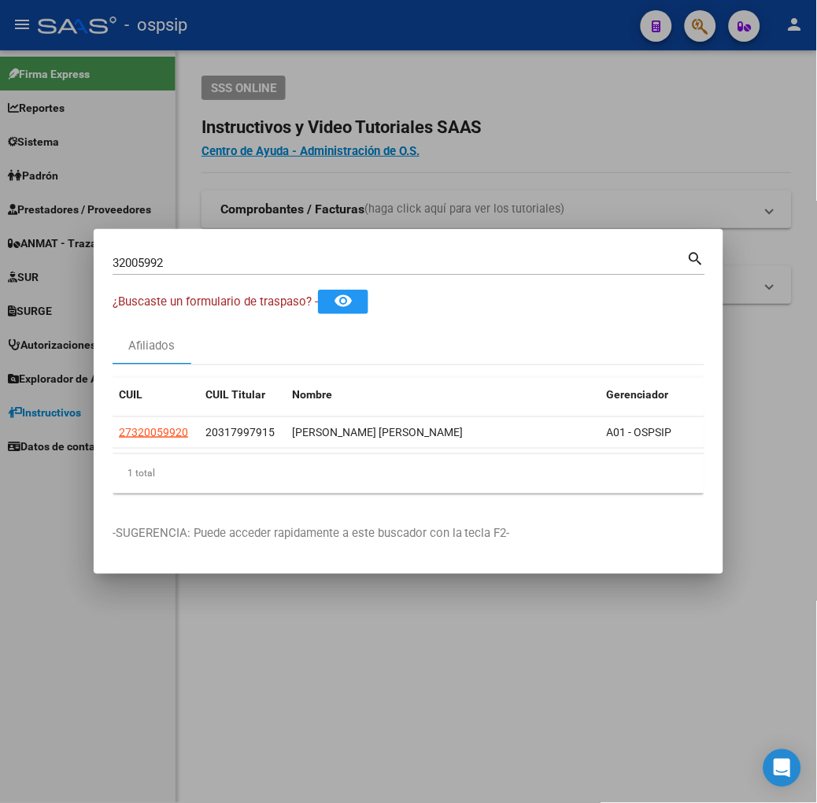
click at [157, 258] on input "32005992" at bounding box center [400, 263] width 575 height 14
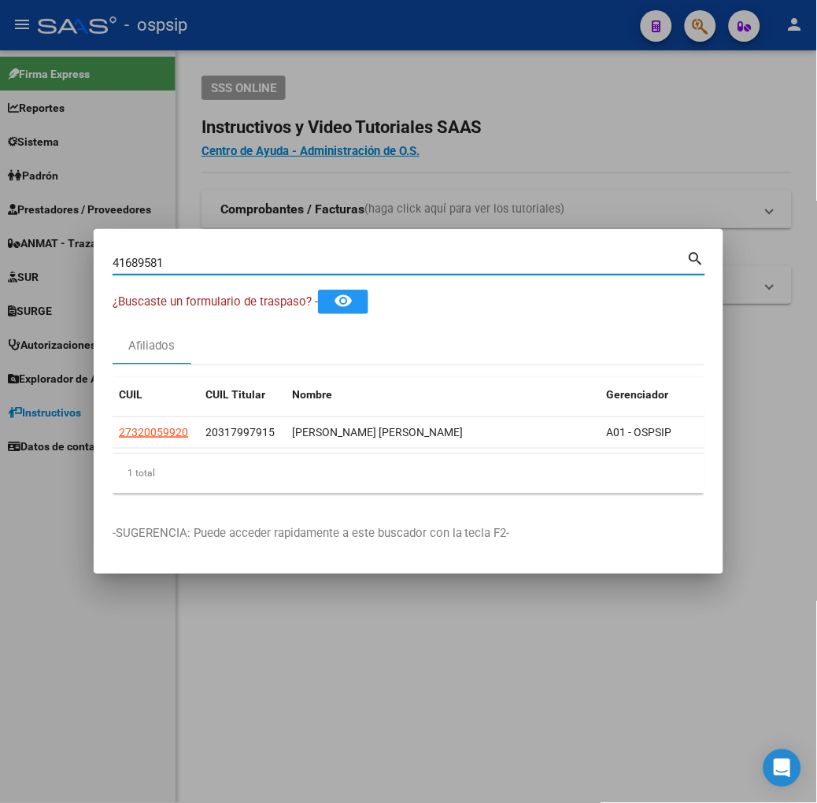
type input "41689581"
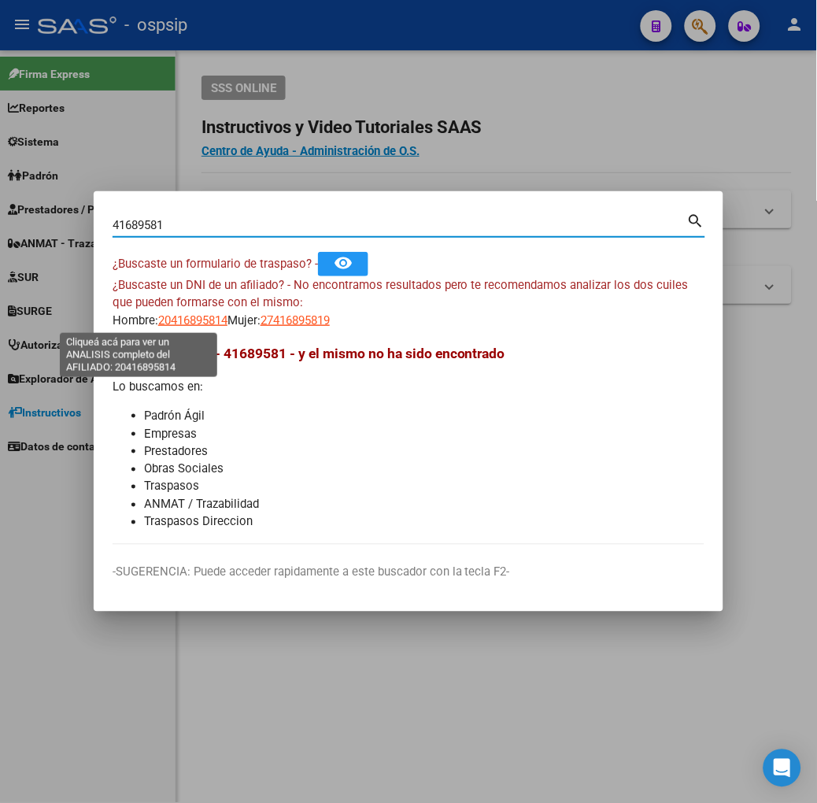
click at [158, 326] on span "20416895814" at bounding box center [192, 320] width 69 height 14
type textarea "20416895814"
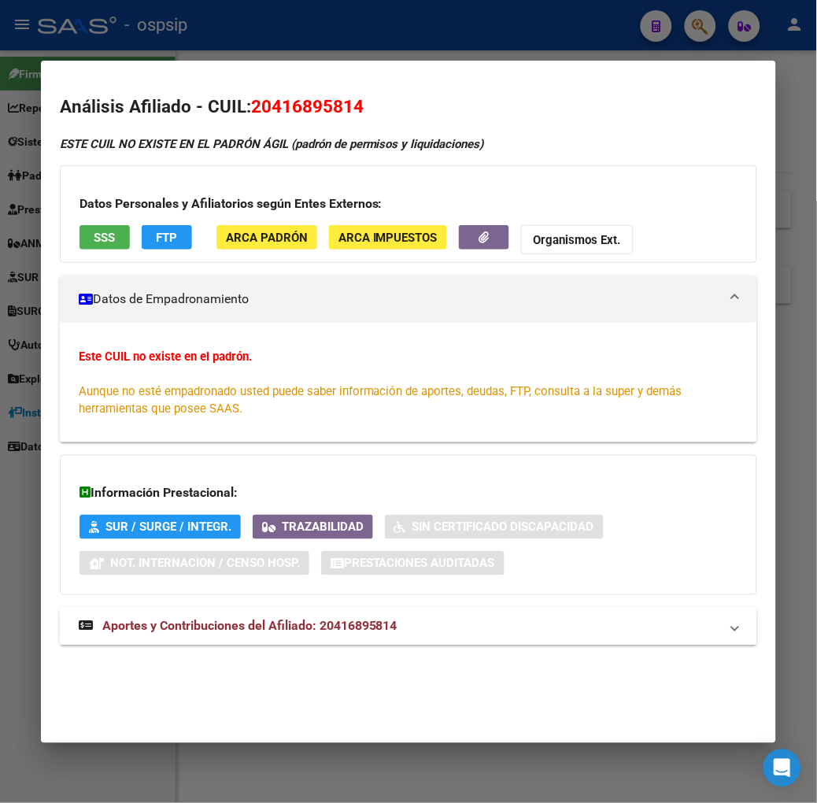
click at [96, 24] on div at bounding box center [408, 401] width 817 height 803
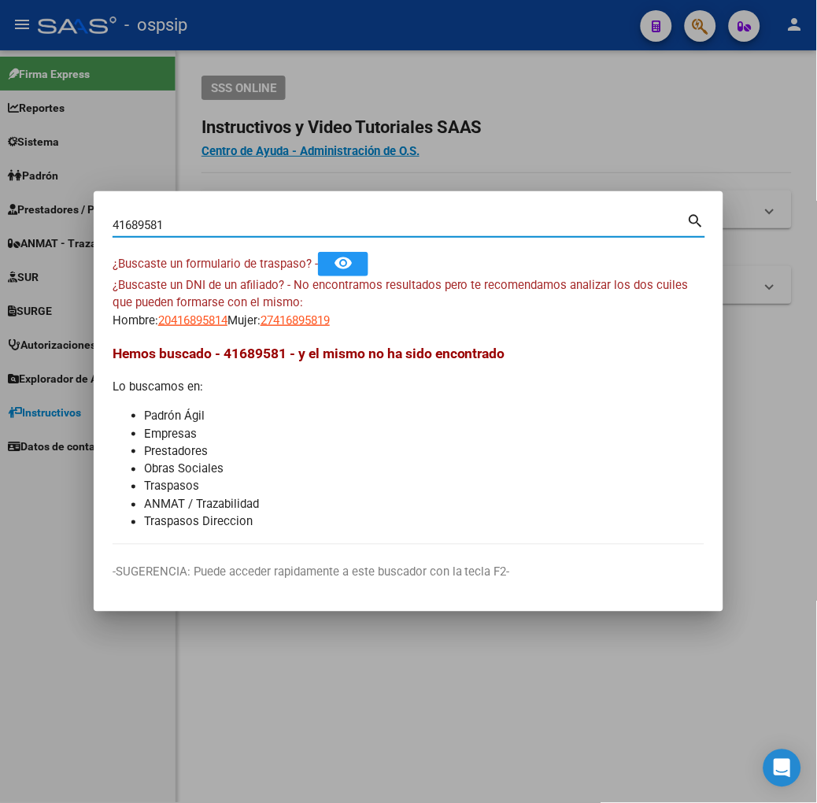
click at [113, 218] on input "41689581" at bounding box center [400, 225] width 575 height 14
type input "14689581"
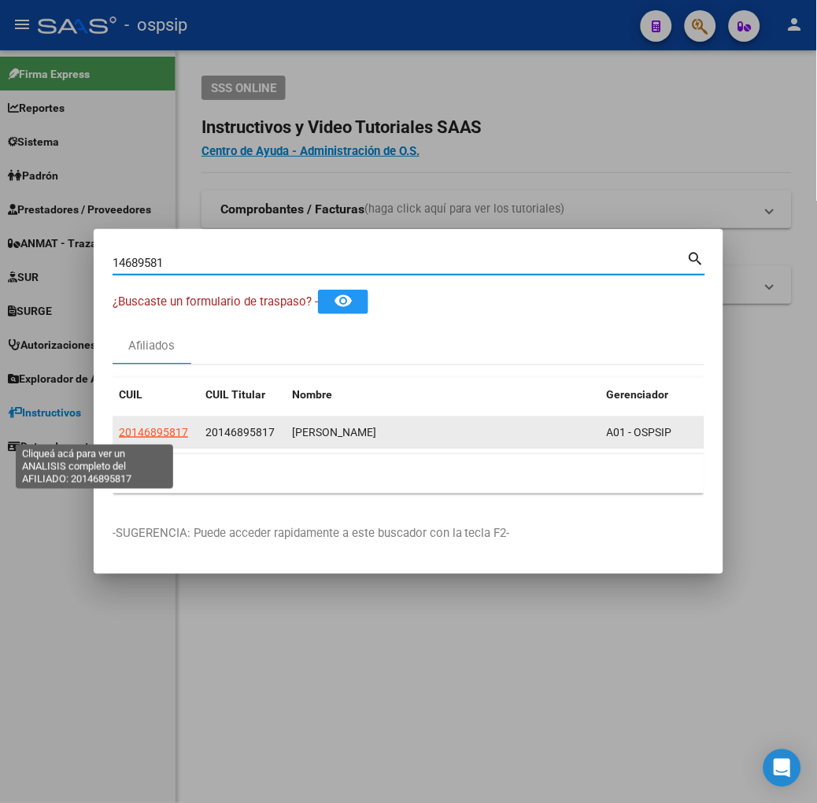
click at [119, 427] on span "20146895817" at bounding box center [153, 432] width 69 height 13
copy span "0"
type textarea "20146895817"
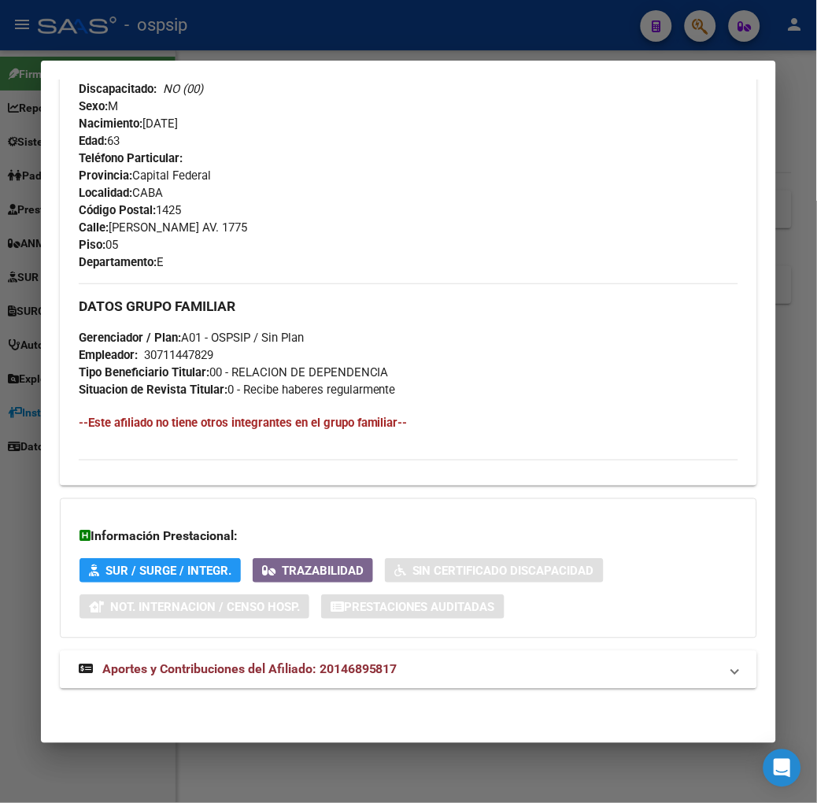
click at [309, 679] on mat-expansion-panel-header "Aportes y Contribuciones del Afiliado: 20146895817" at bounding box center [408, 670] width 697 height 38
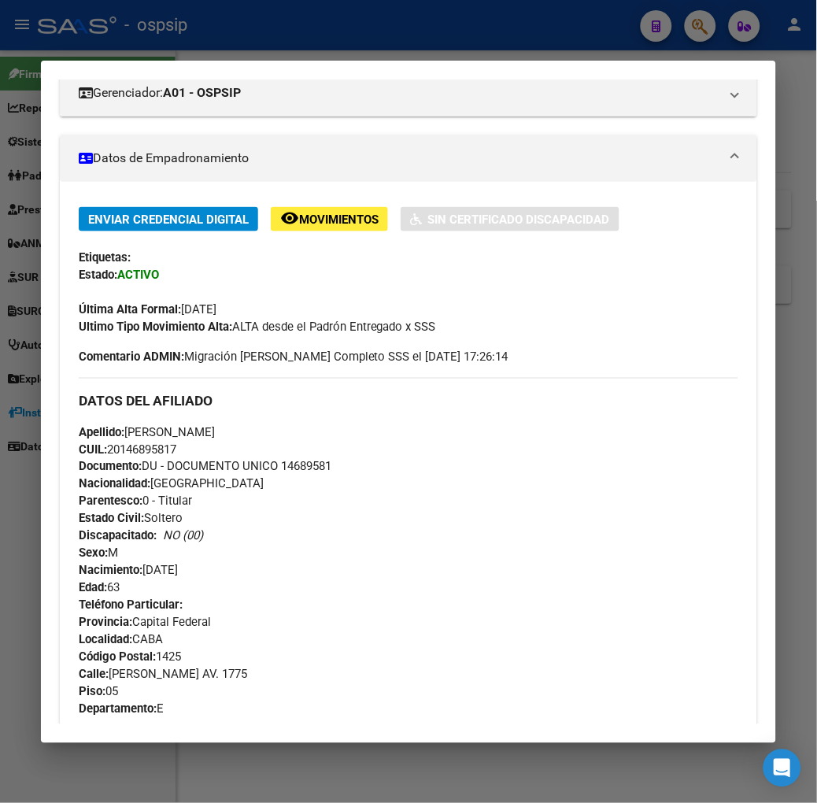
scroll to position [0, 0]
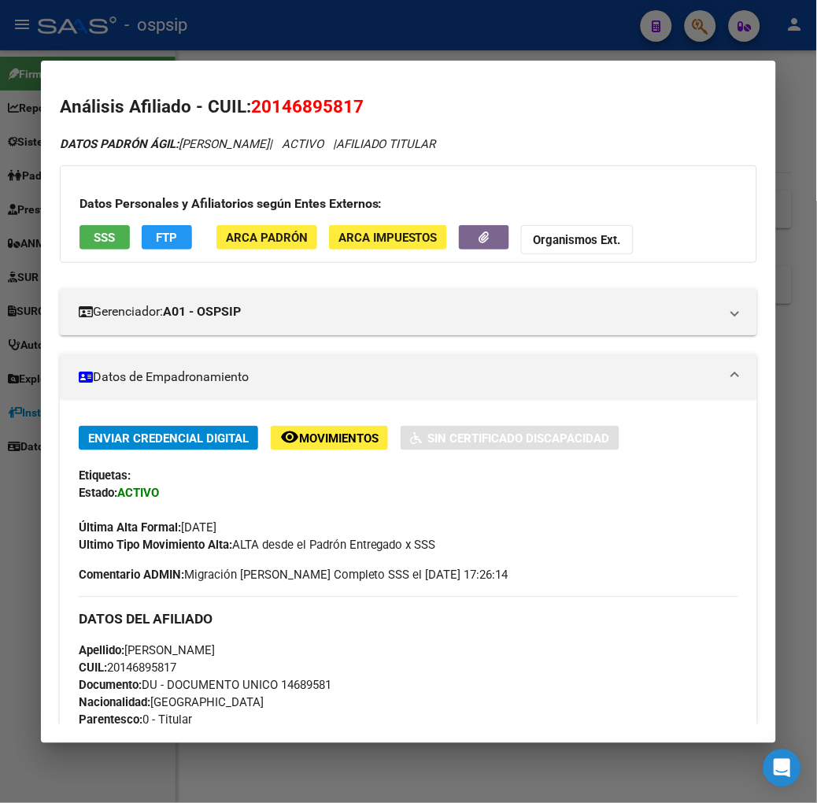
click at [111, 50] on div at bounding box center [408, 401] width 817 height 803
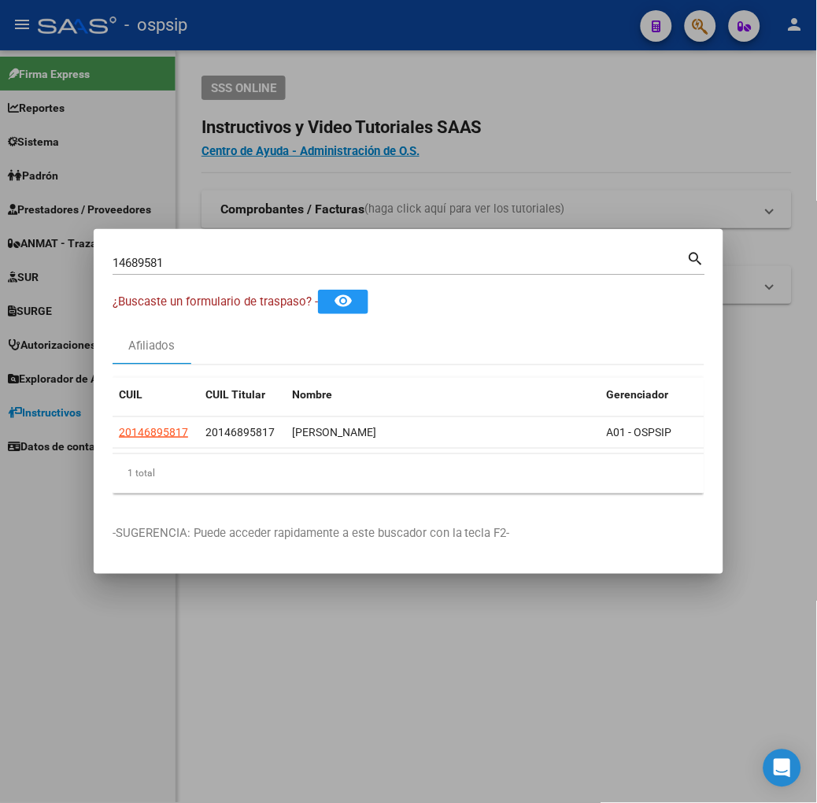
click at [174, 280] on div "14689581 Buscar (apellido, dni, cuil, nro traspaso, cuit, obra social) search" at bounding box center [409, 269] width 593 height 42
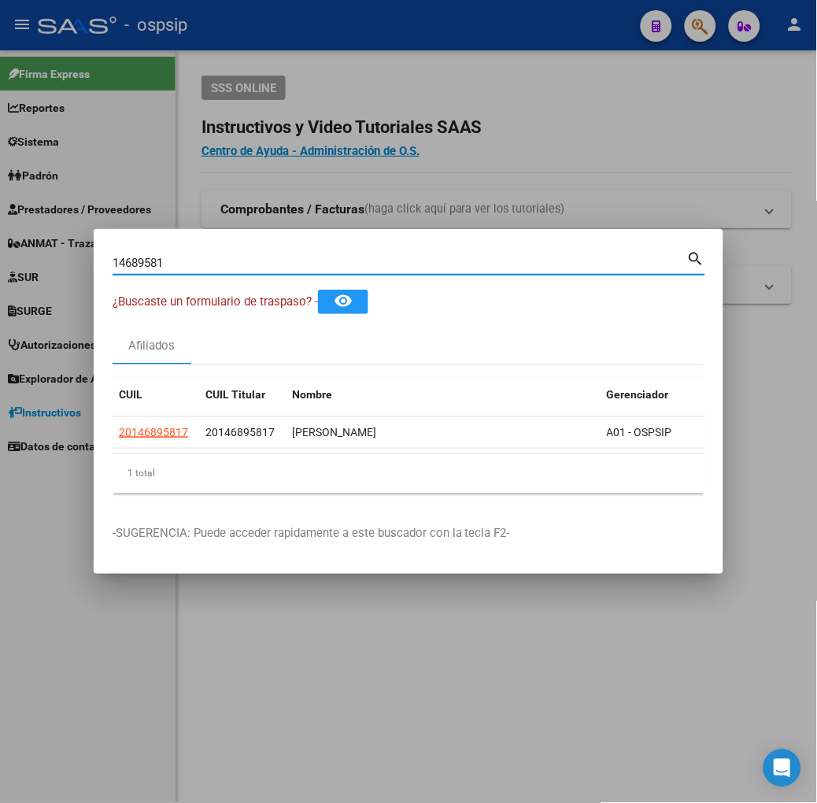
click at [174, 269] on input "14689581" at bounding box center [400, 263] width 575 height 14
type input "22479283"
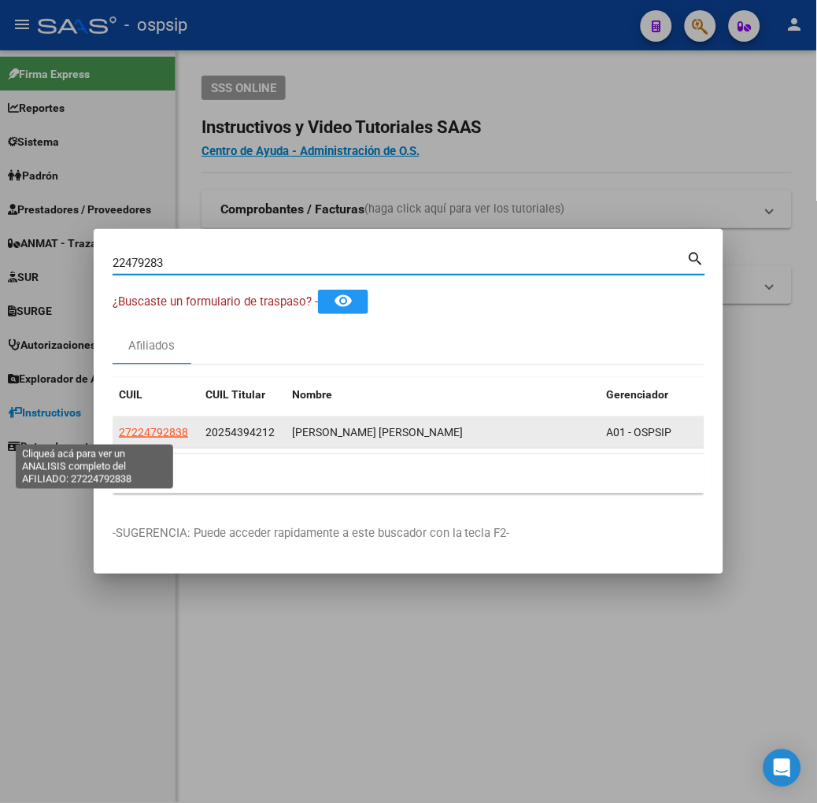
click at [114, 422] on datatable-body-cell "27224792838" at bounding box center [156, 432] width 87 height 31
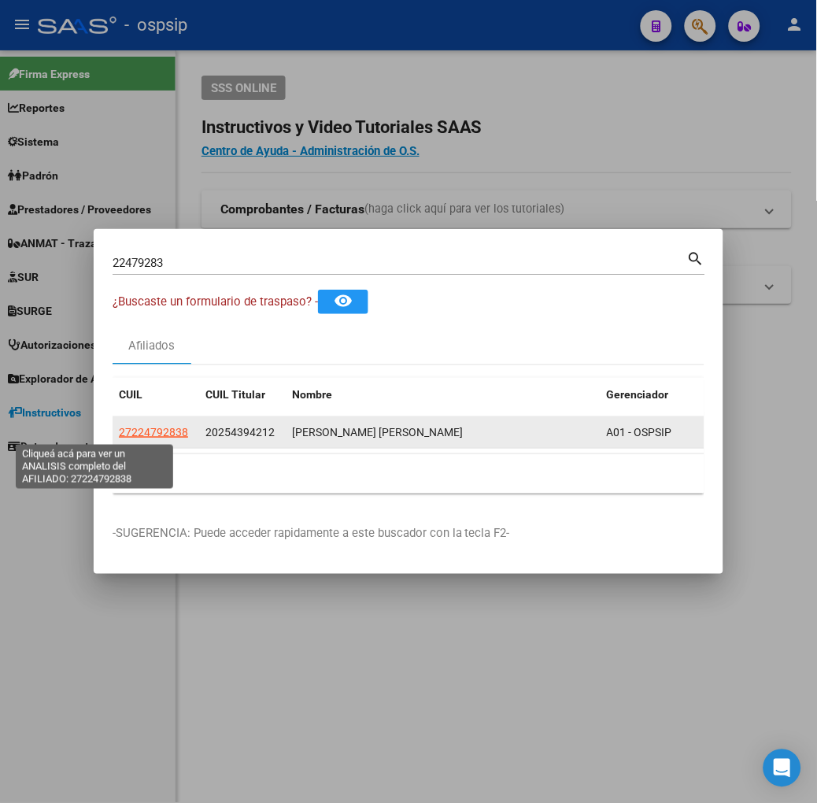
click at [119, 430] on span "27224792838" at bounding box center [153, 432] width 69 height 13
type textarea "27224792838"
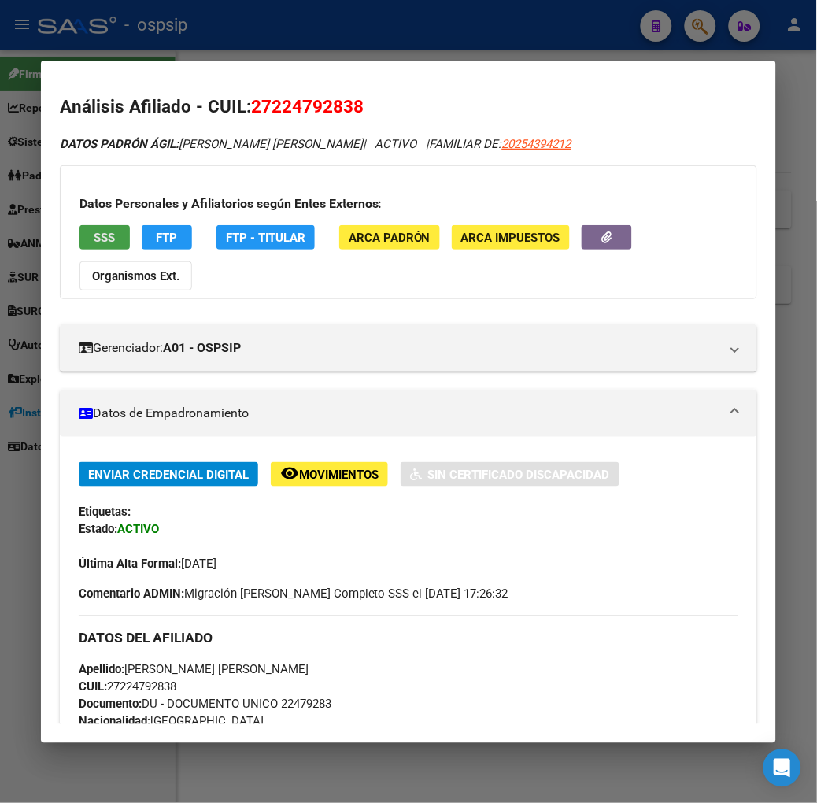
click at [103, 242] on button "SSS" at bounding box center [104, 237] width 50 height 24
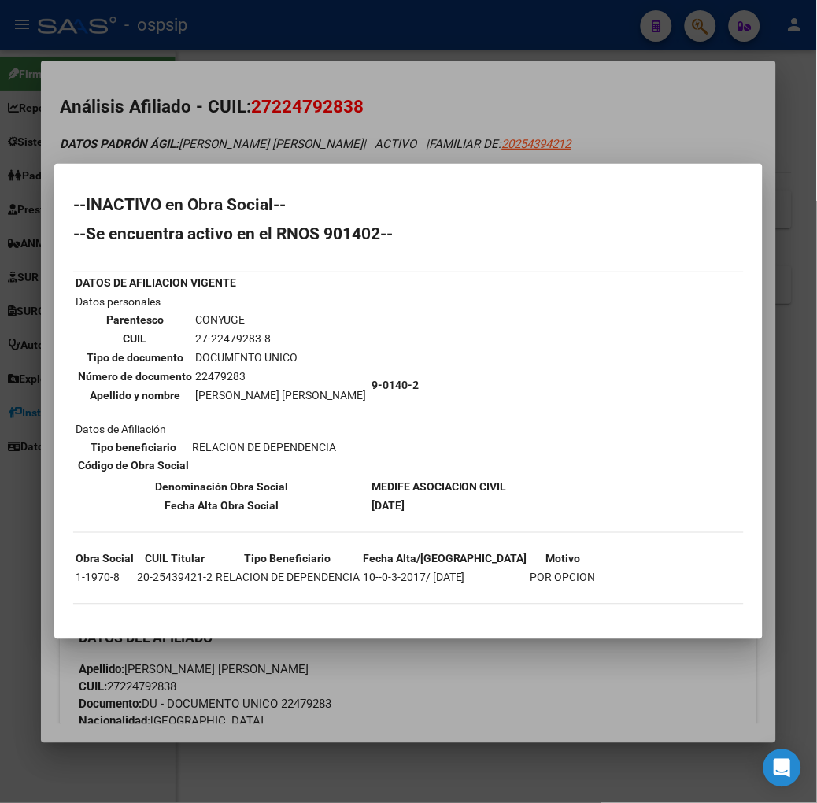
click at [214, 159] on div at bounding box center [408, 401] width 817 height 803
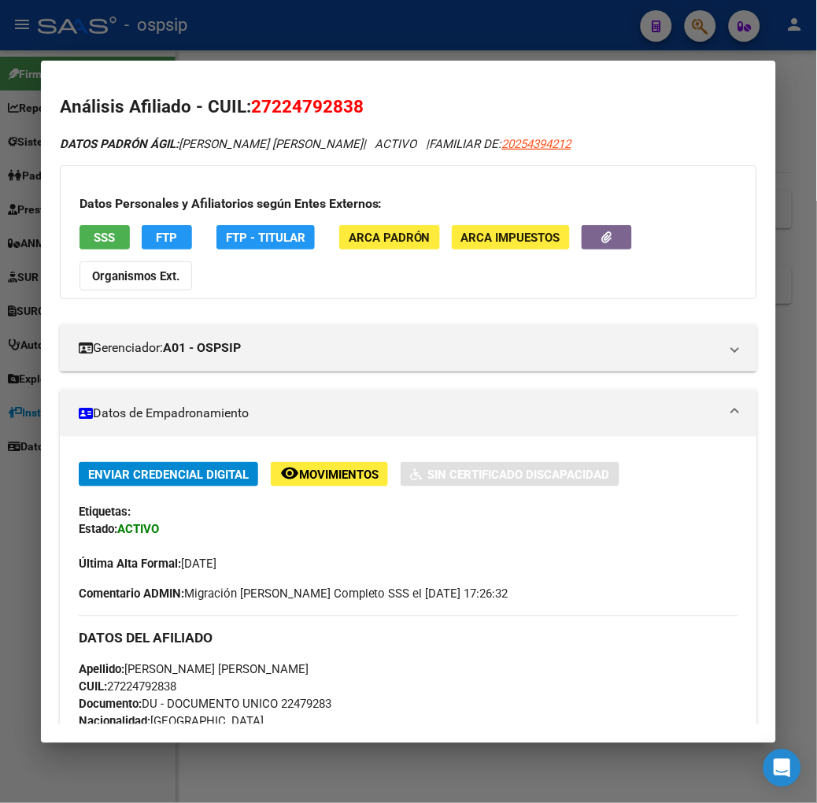
drag, startPoint x: 257, startPoint y: 6, endPoint x: 255, endPoint y: 20, distance: 14.3
click at [257, 6] on div at bounding box center [408, 401] width 817 height 803
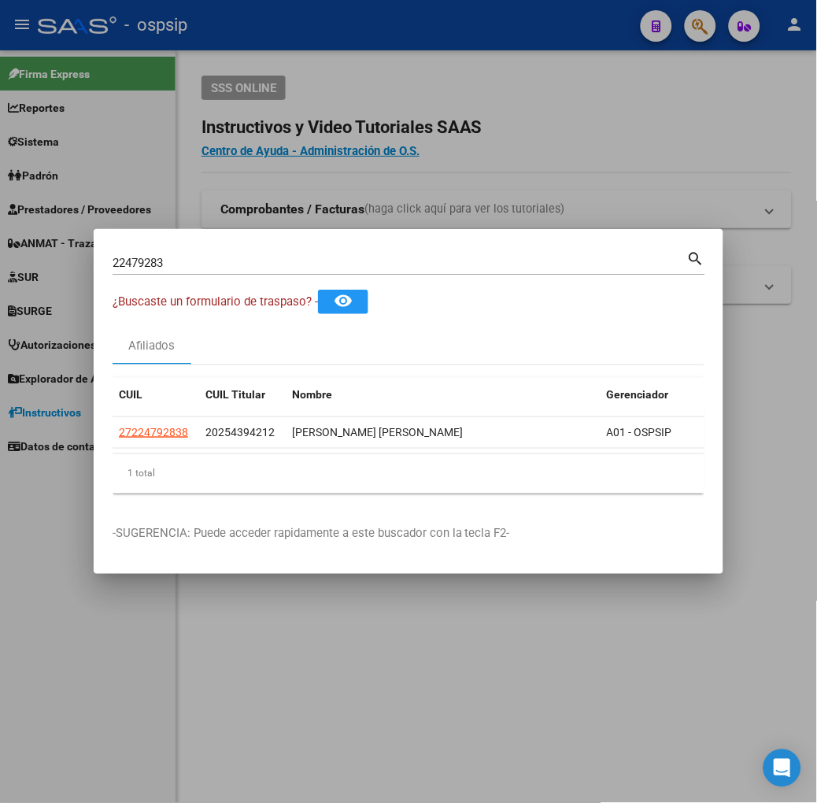
click at [223, 272] on div "22479283 Buscar (apellido, dni, cuil, nro traspaso, cuit, obra social)" at bounding box center [400, 263] width 575 height 24
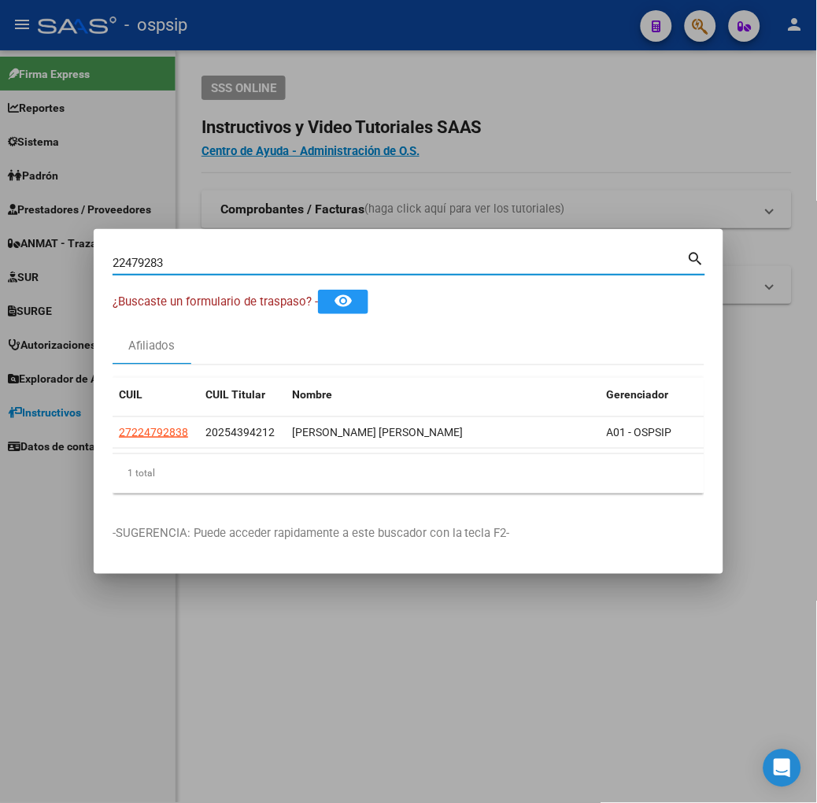
click at [218, 270] on div "22479283 Buscar (apellido, dni, cuil, nro traspaso, cuit, obra social)" at bounding box center [400, 263] width 575 height 24
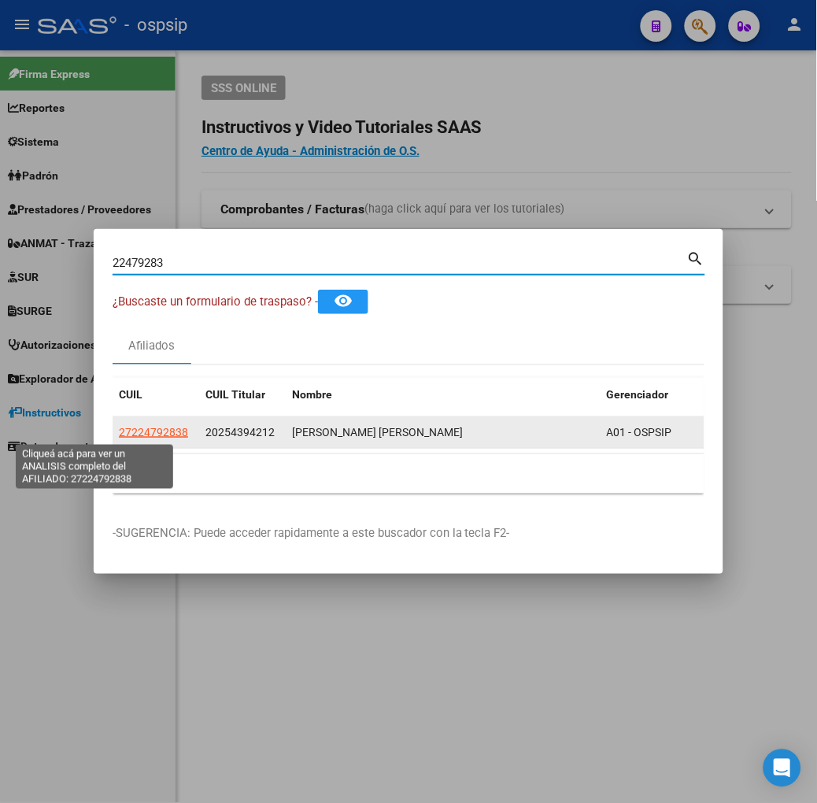
click at [119, 431] on span "27224792838" at bounding box center [153, 432] width 69 height 13
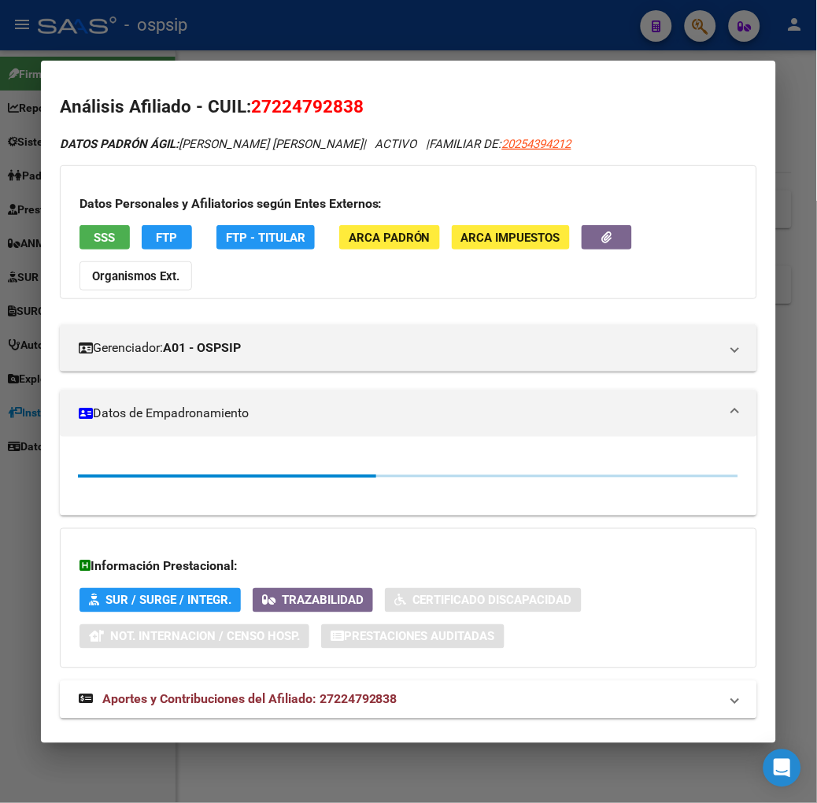
click at [175, 33] on div at bounding box center [408, 401] width 817 height 803
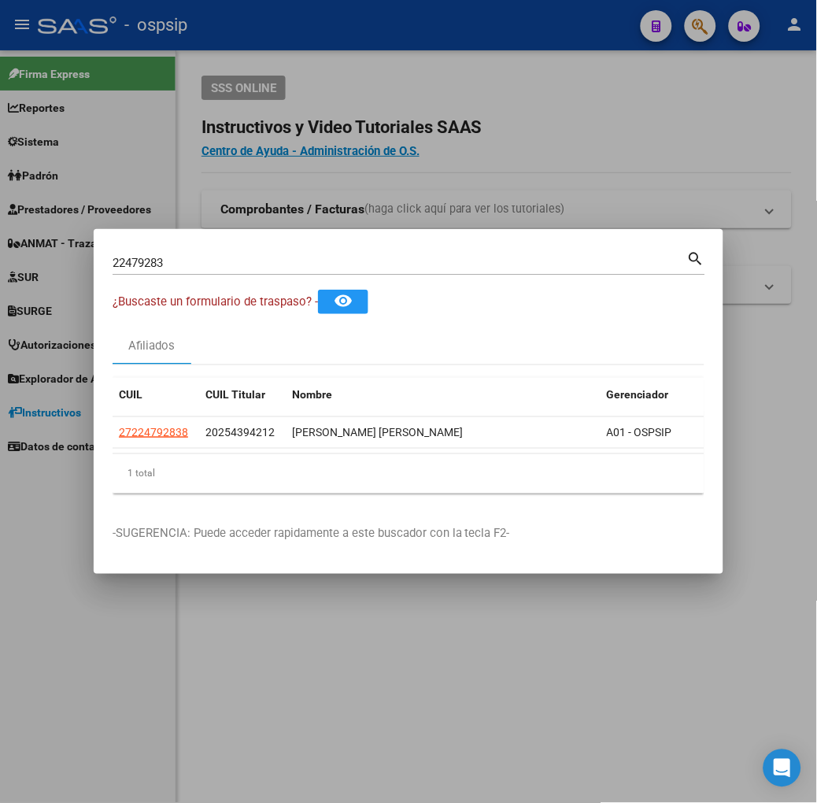
click at [127, 272] on div "22479283 Buscar (apellido, dni, cuil, nro traspaso, cuit, obra social)" at bounding box center [400, 263] width 575 height 24
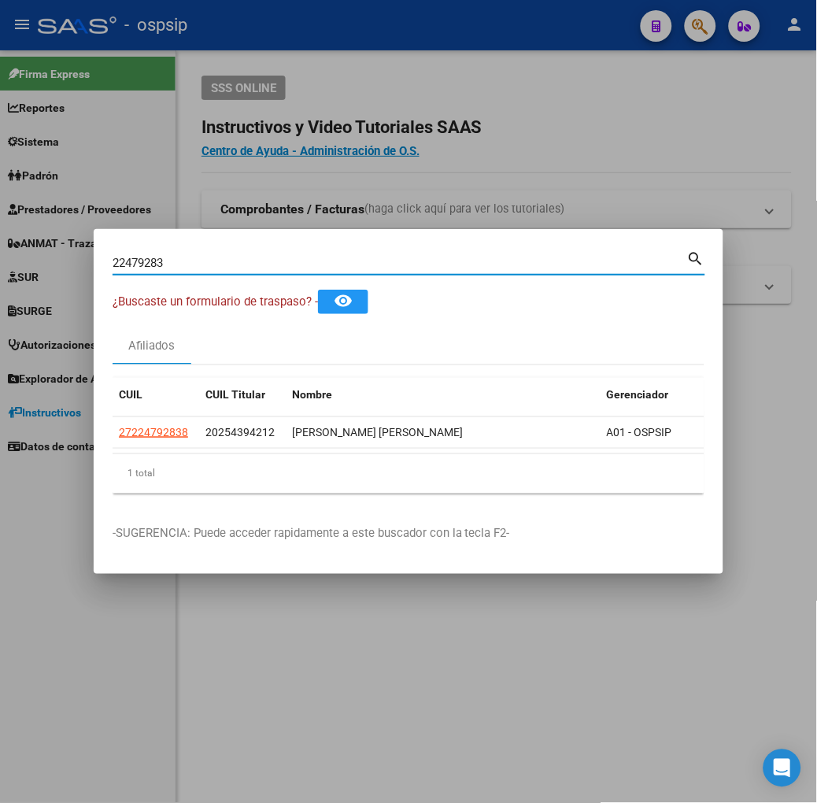
click at [127, 264] on input "22479283" at bounding box center [400, 263] width 575 height 14
type input "22404312"
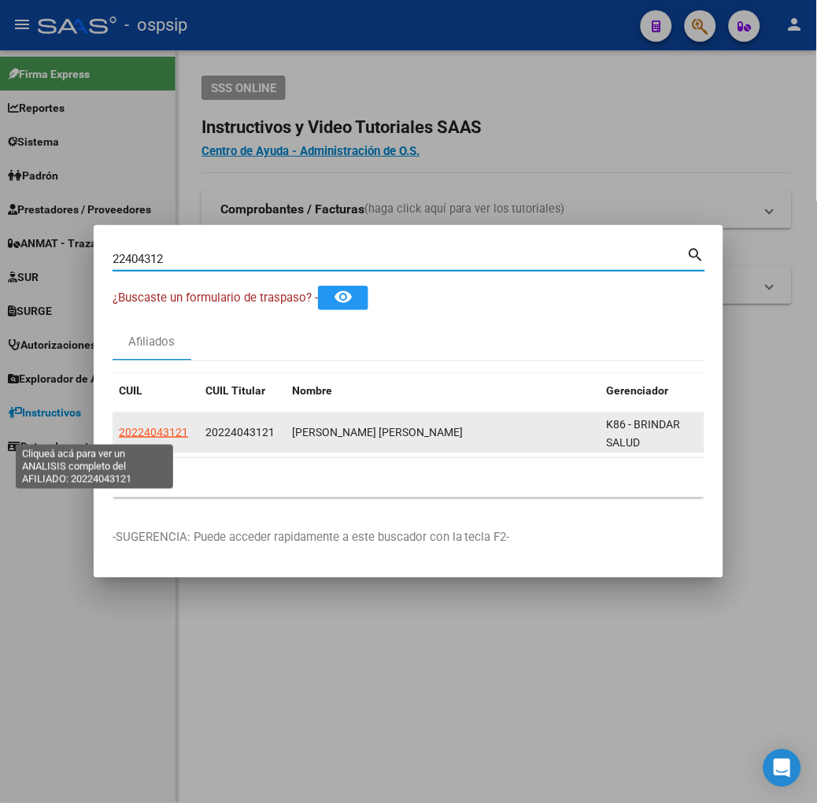
click at [119, 438] on span "20224043121" at bounding box center [153, 432] width 69 height 13
type textarea "20224043121"
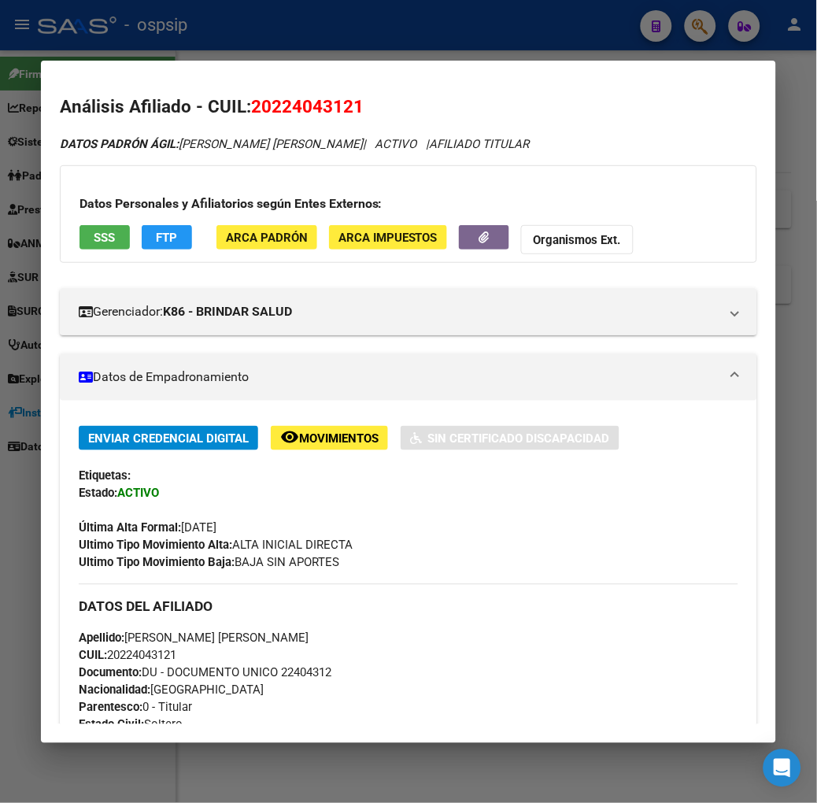
click at [94, 242] on span "SSS" at bounding box center [104, 238] width 21 height 14
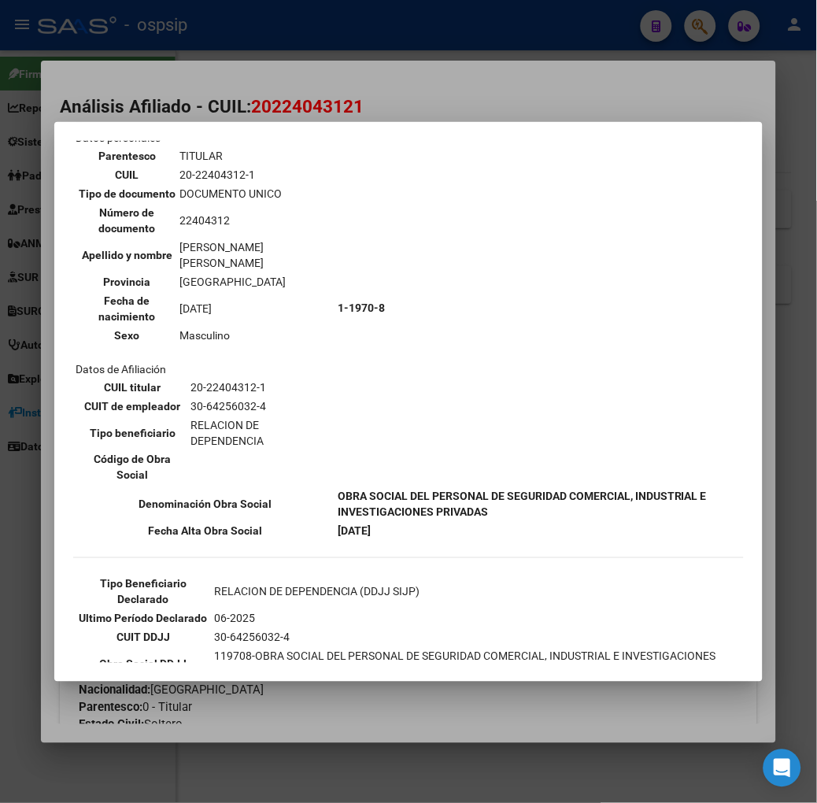
scroll to position [203, 0]
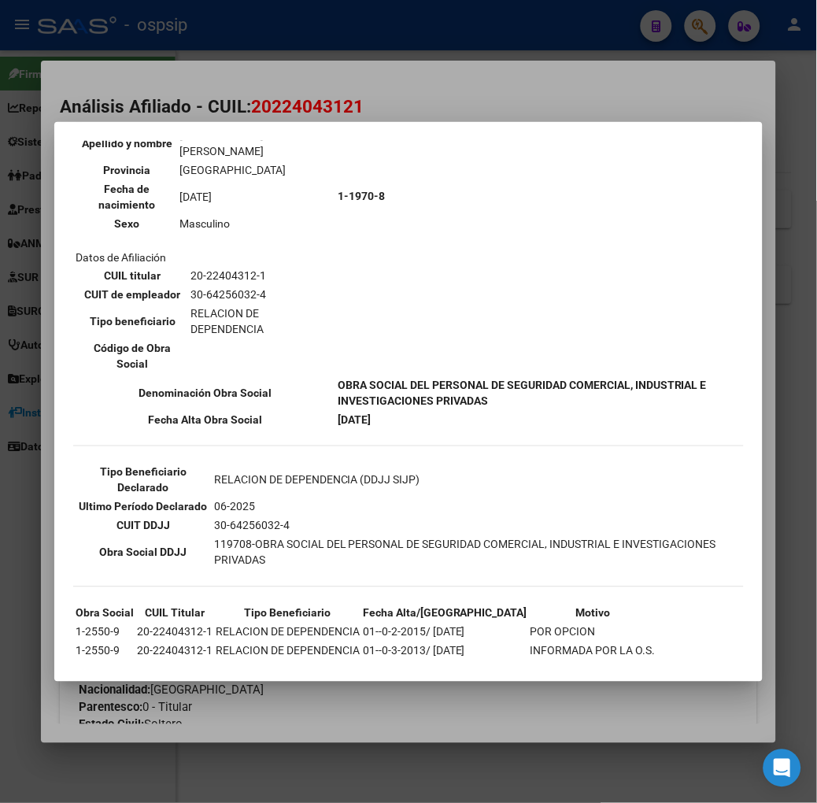
click at [261, 89] on div at bounding box center [408, 401] width 817 height 803
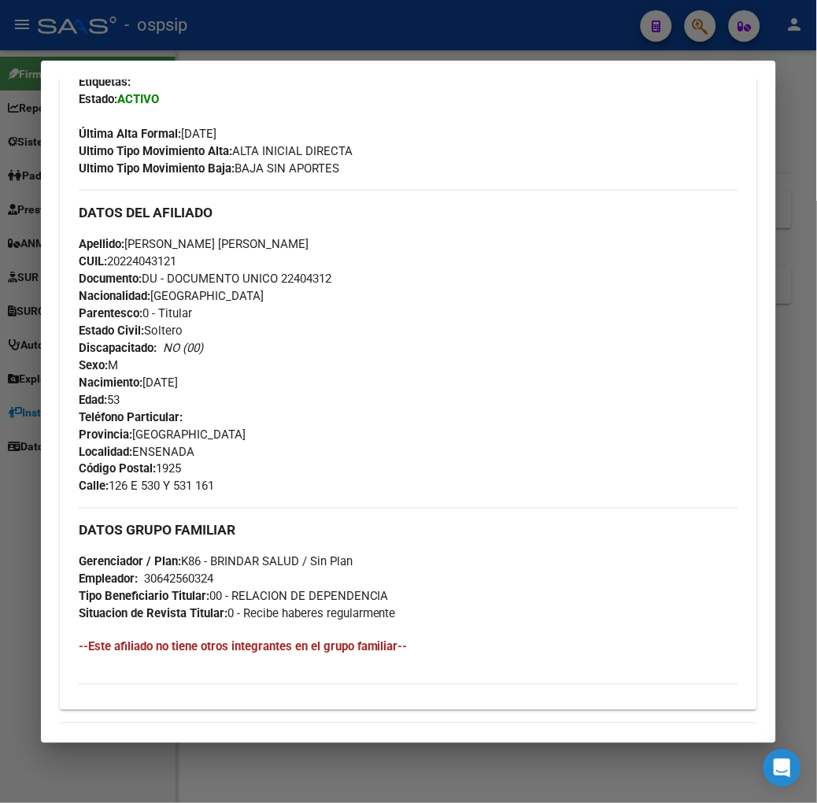
scroll to position [619, 0]
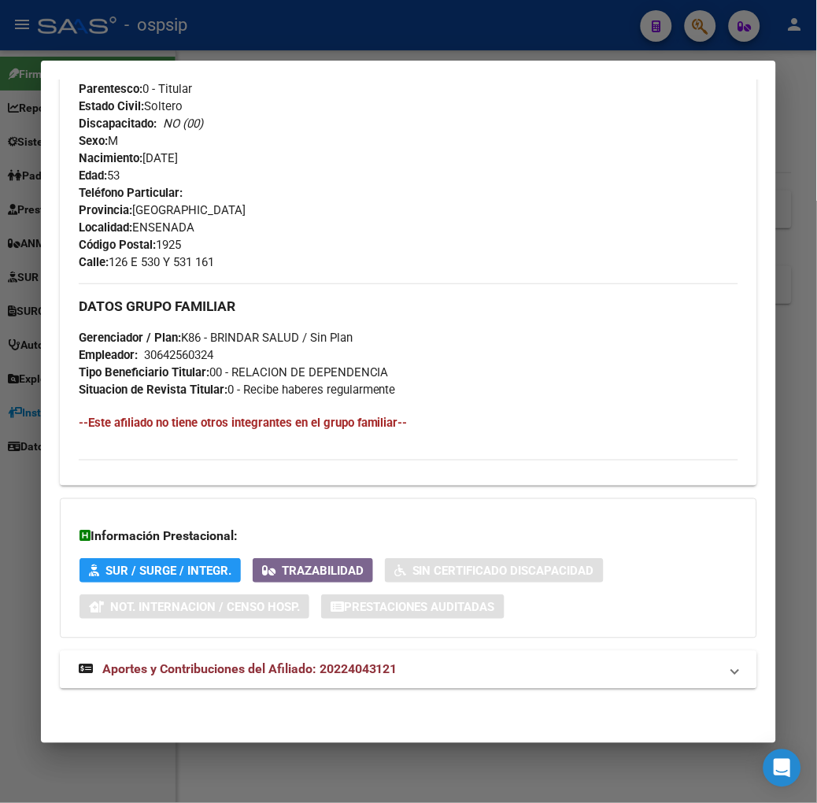
click at [356, 656] on mat-expansion-panel-header "Aportes y Contribuciones del Afiliado: 20224043121" at bounding box center [408, 670] width 697 height 38
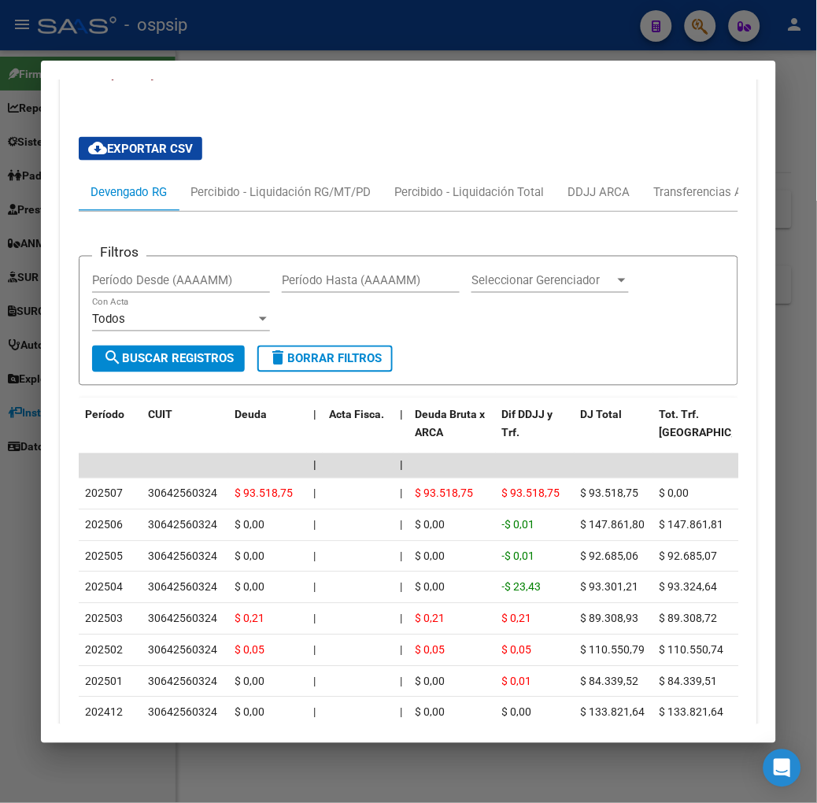
scroll to position [1221, 0]
click at [303, 50] on div at bounding box center [408, 401] width 817 height 803
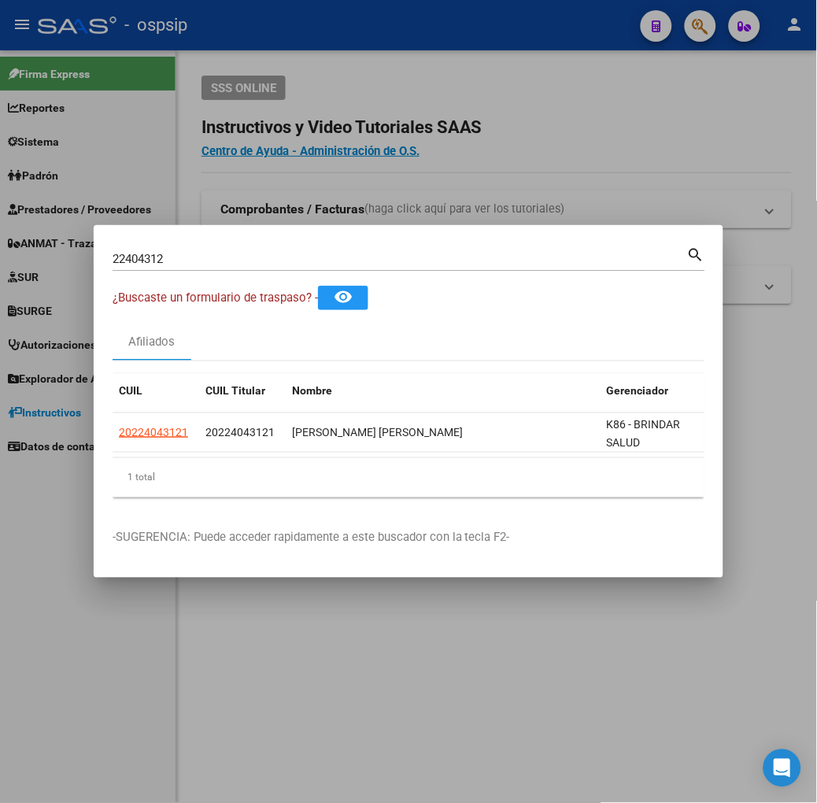
click at [222, 244] on div "22404312 Buscar (apellido, dni, cuil, nro traspaso, cuit, obra social) search" at bounding box center [409, 257] width 593 height 27
click at [222, 253] on input "22404312" at bounding box center [400, 259] width 575 height 14
type input "42186931"
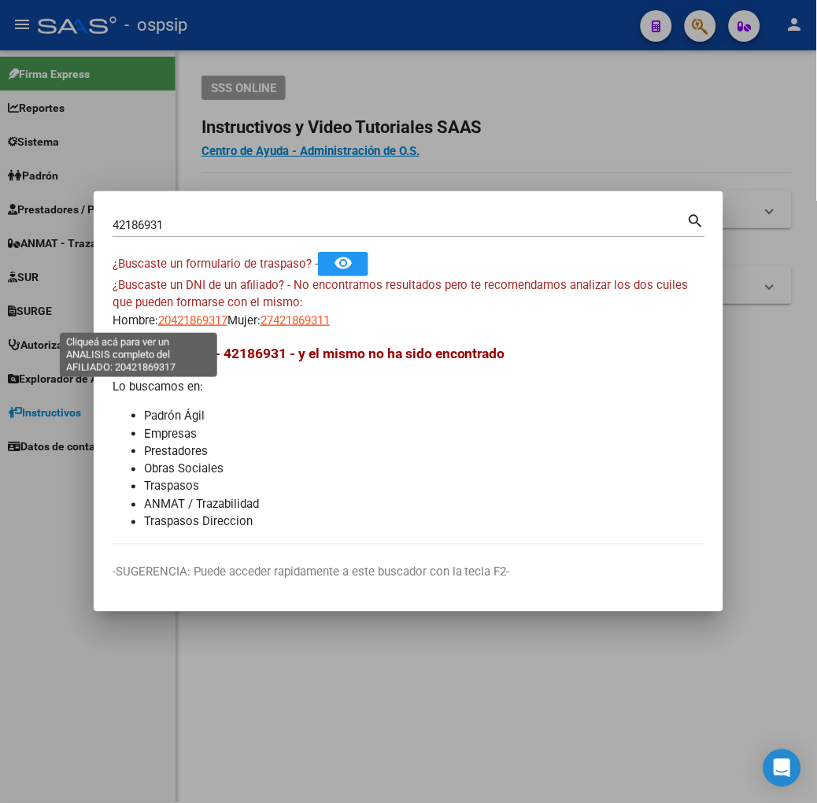
click at [158, 323] on span "20421869317" at bounding box center [192, 320] width 69 height 14
type textarea "20421869317"
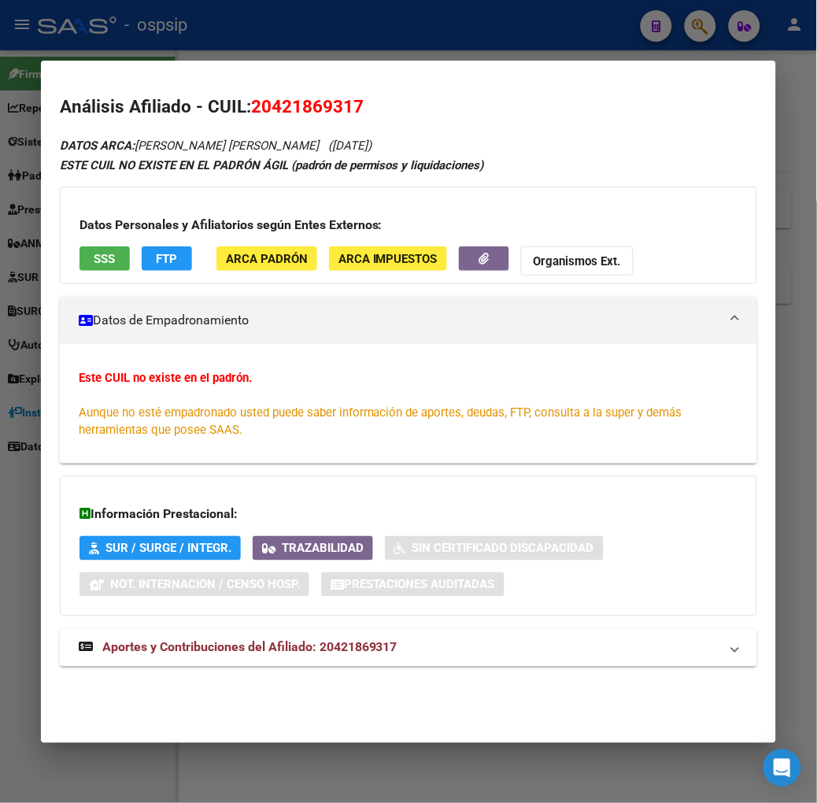
click at [79, 270] on button "SSS" at bounding box center [104, 258] width 50 height 24
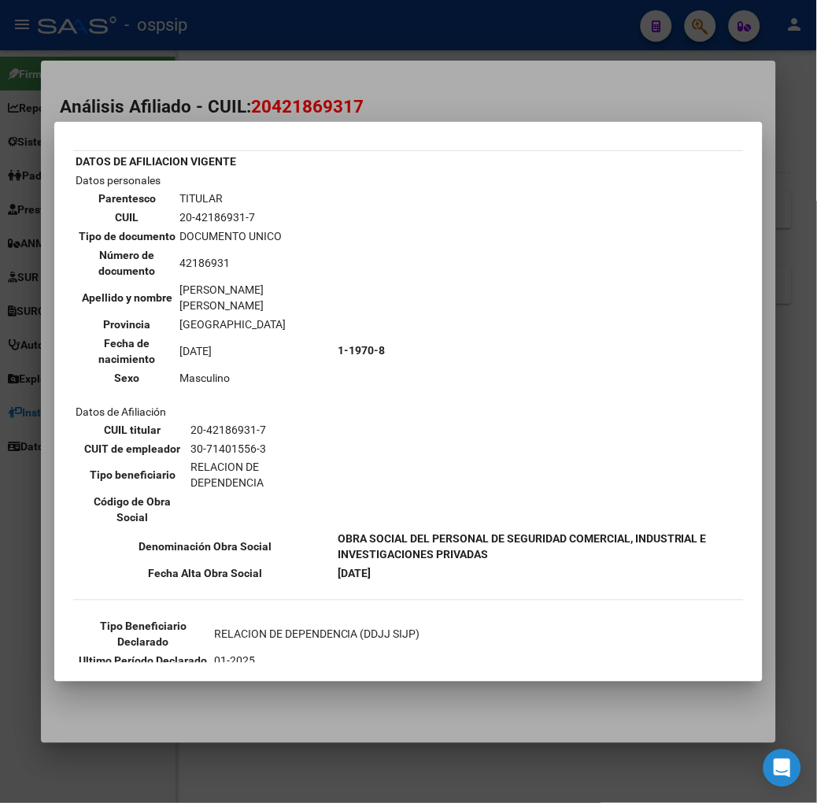
scroll to position [135, 0]
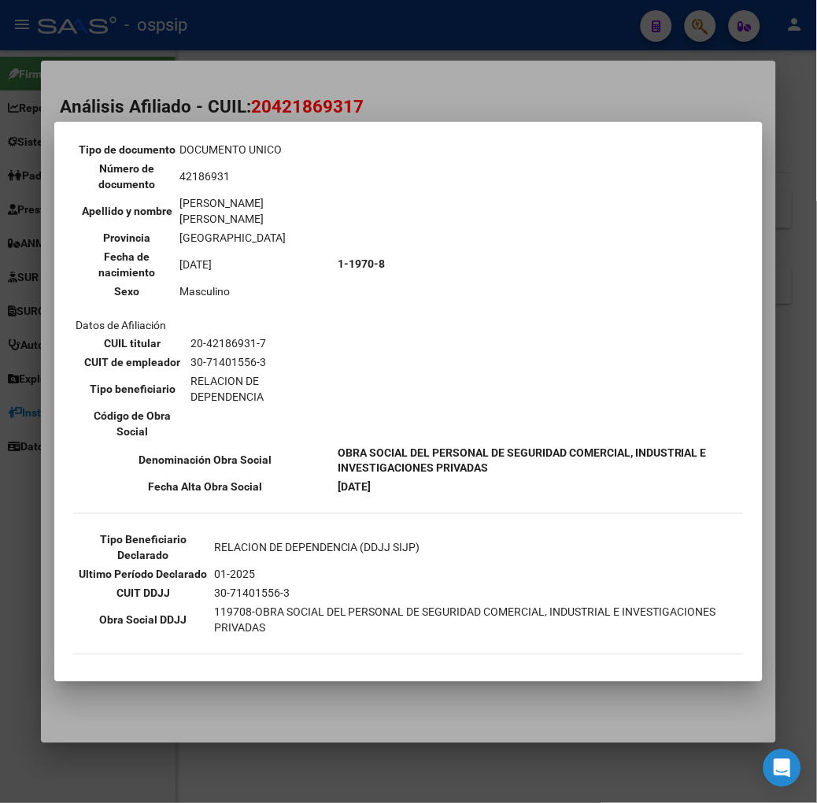
click at [246, 110] on div at bounding box center [408, 401] width 817 height 803
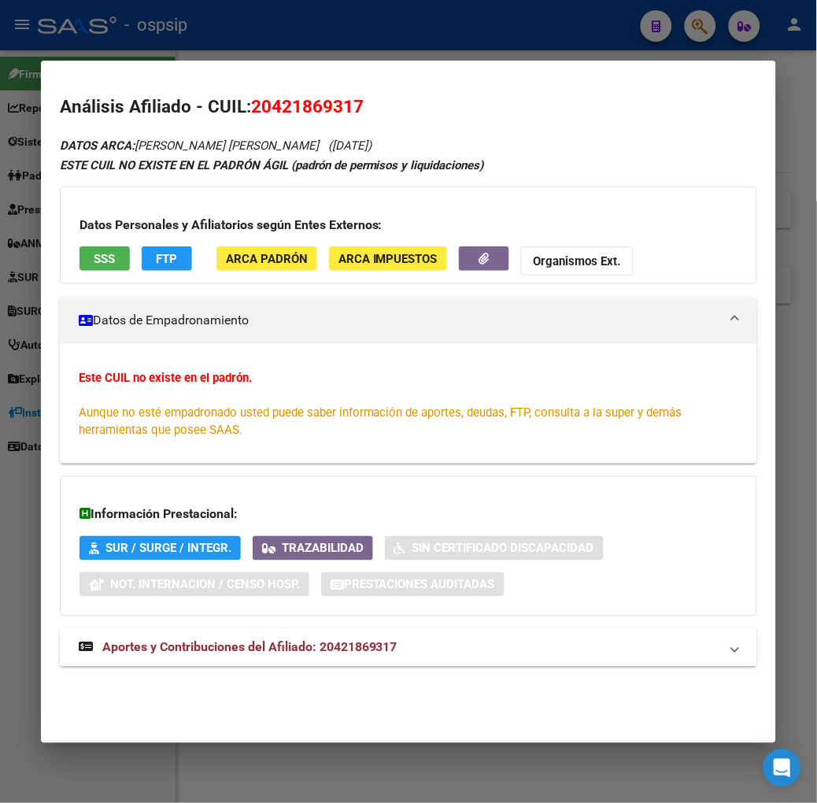
click at [323, 641] on span "Aportes y Contribuciones del Afiliado: 20421869317" at bounding box center [249, 647] width 295 height 15
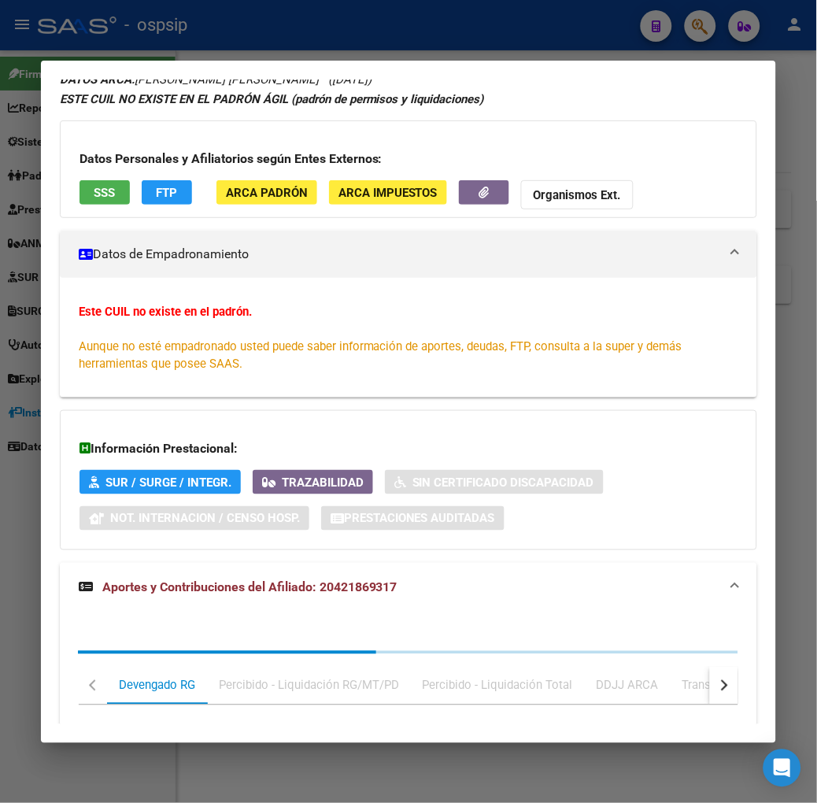
scroll to position [406, 0]
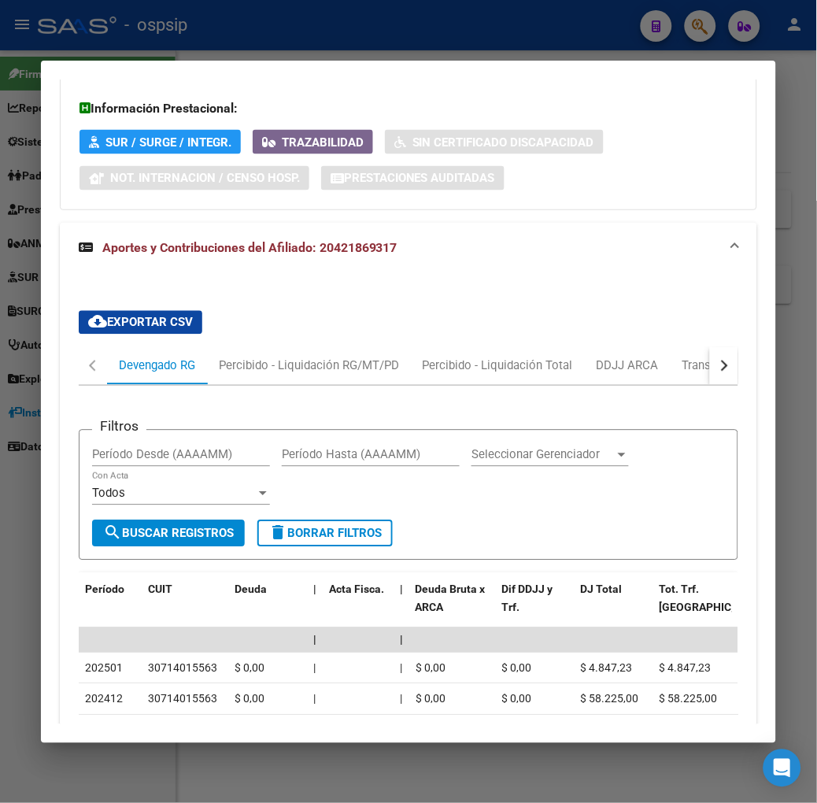
click at [733, 372] on button "button" at bounding box center [724, 366] width 28 height 38
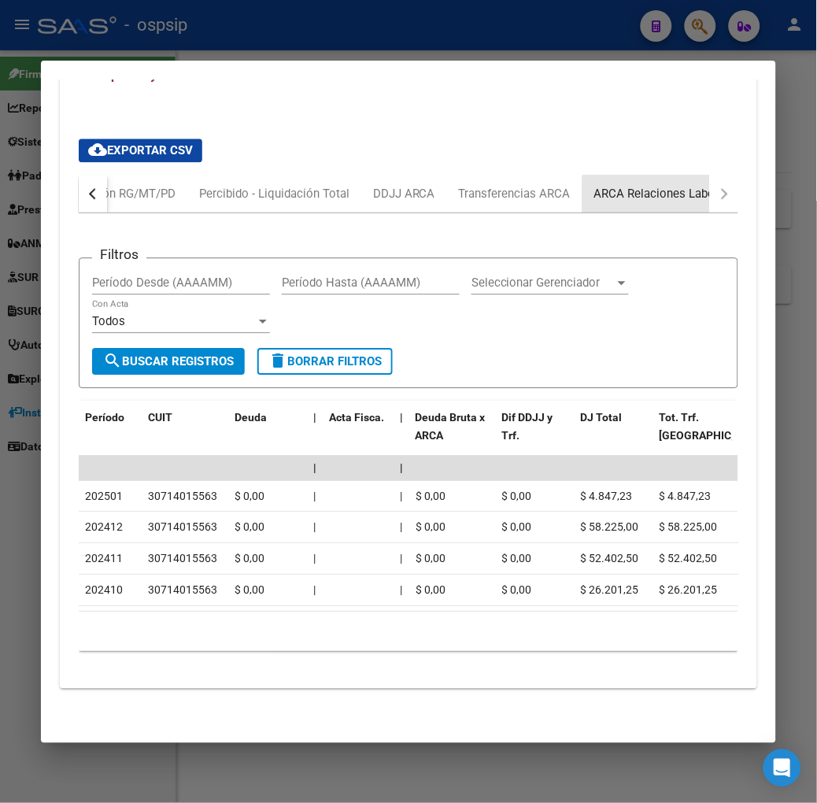
click at [642, 187] on div "ARCA Relaciones Laborales" at bounding box center [667, 193] width 147 height 17
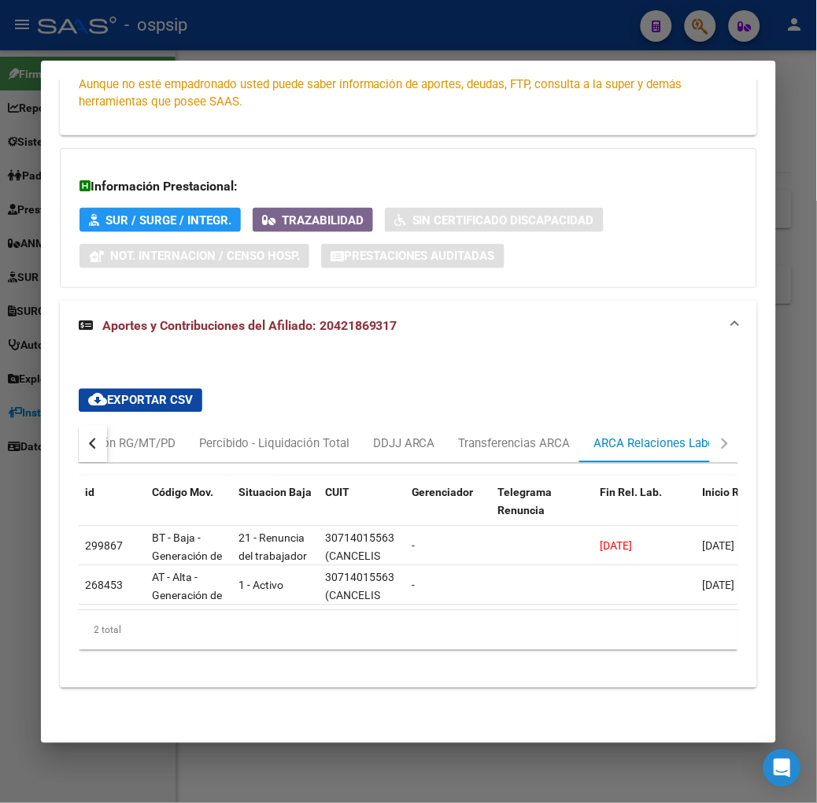
scroll to position [0, 33]
